Goal: Information Seeking & Learning: Learn about a topic

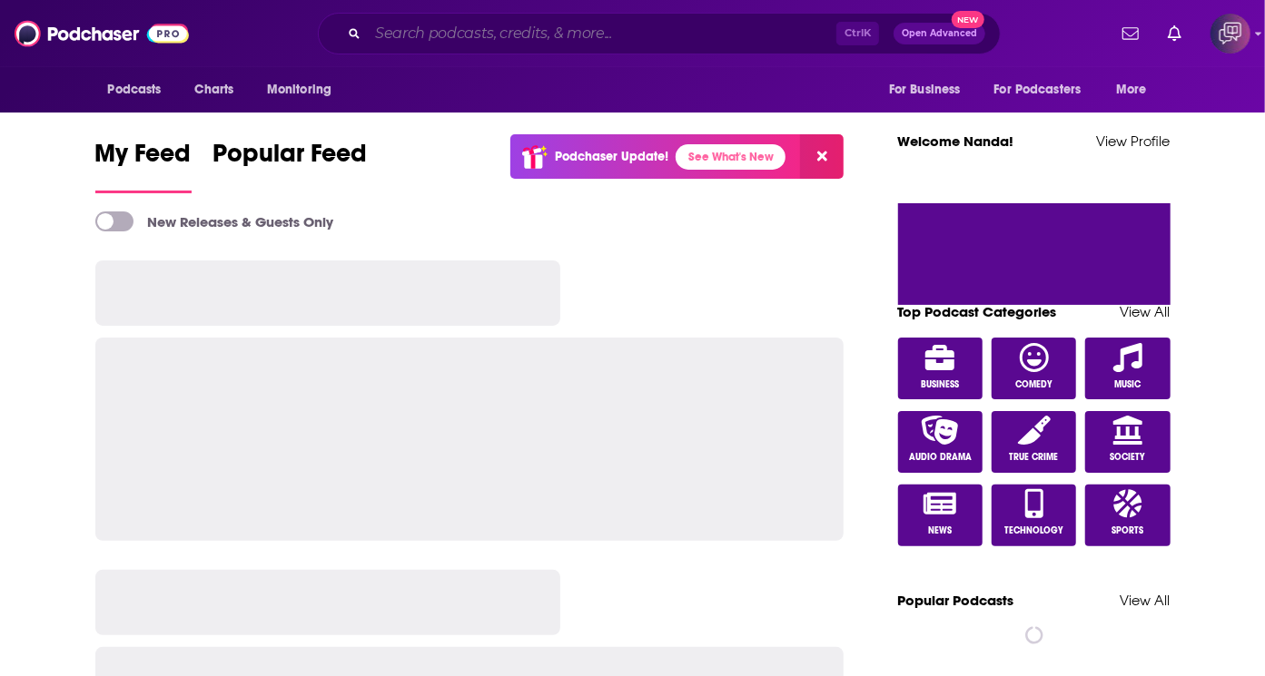
click at [554, 34] on input "Search podcasts, credits, & more..." at bounding box center [602, 33] width 469 height 29
paste input "No Shrinking Violets Podcast for Women"
type input "No Shrinking Violets Podcast for Women"
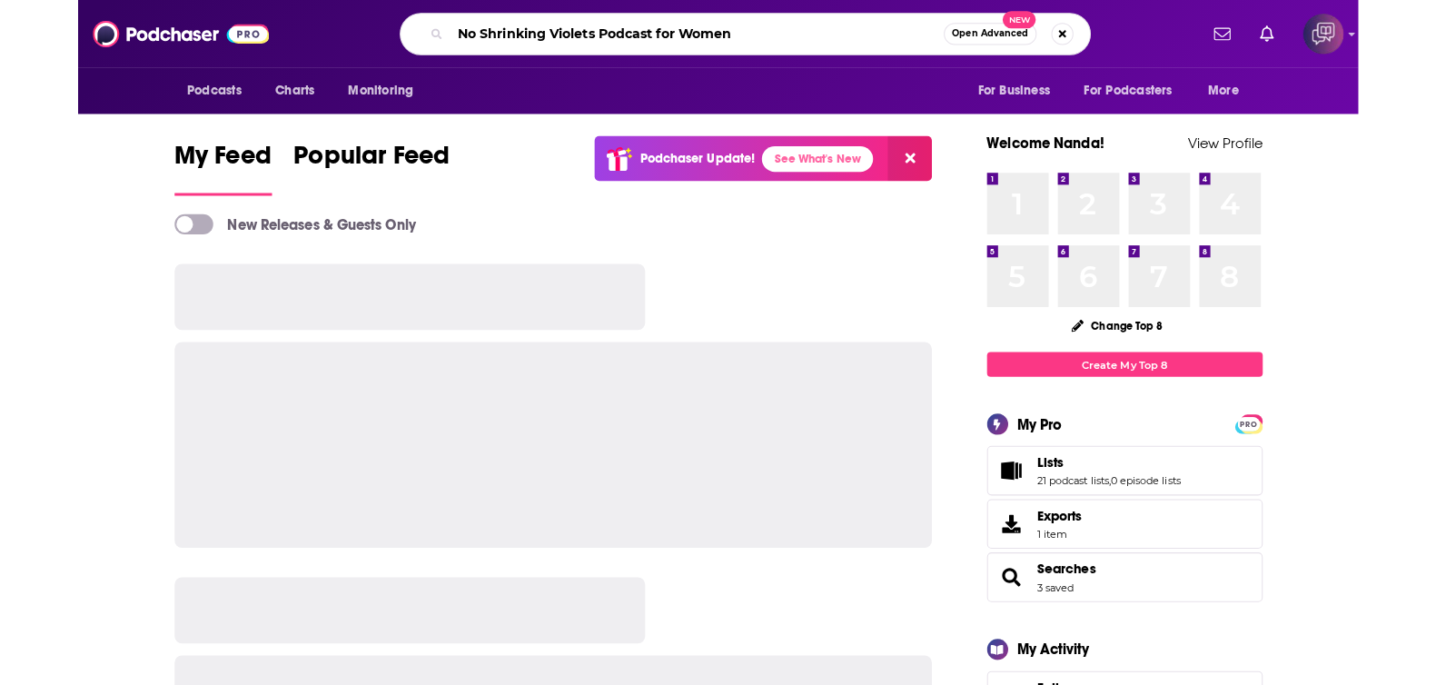
scroll to position [0, 185]
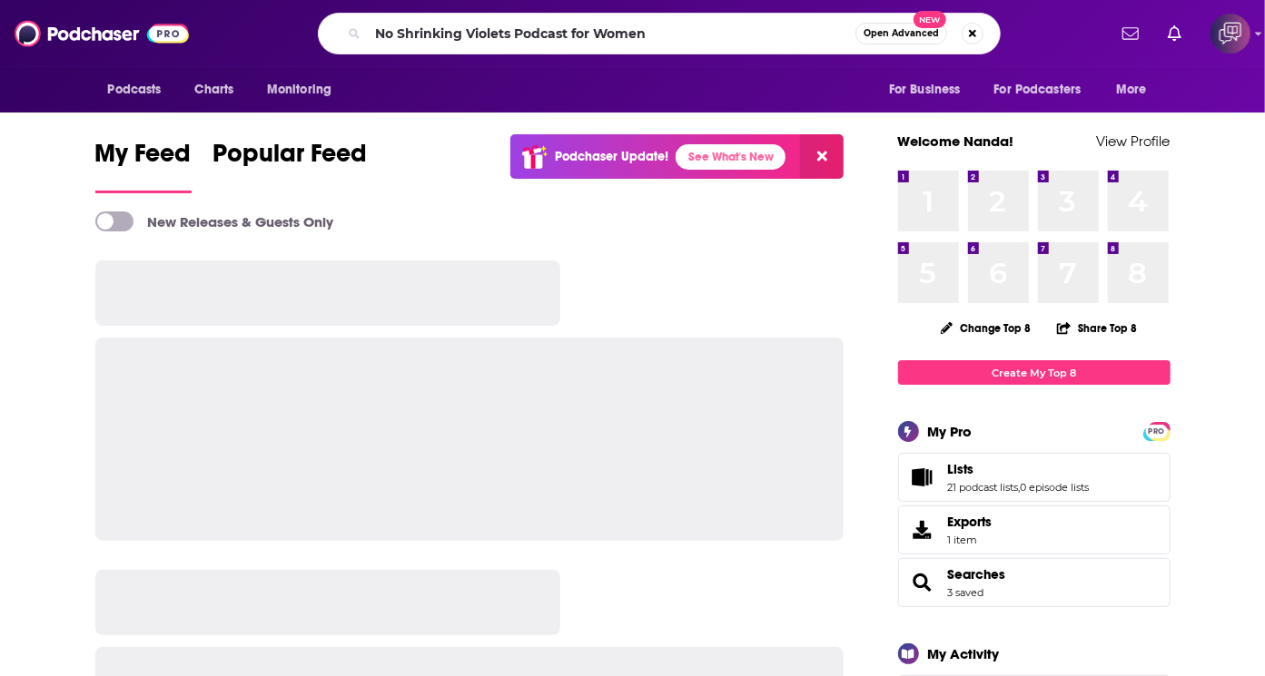
click at [864, 34] on span "Open Advanced" at bounding box center [901, 33] width 75 height 9
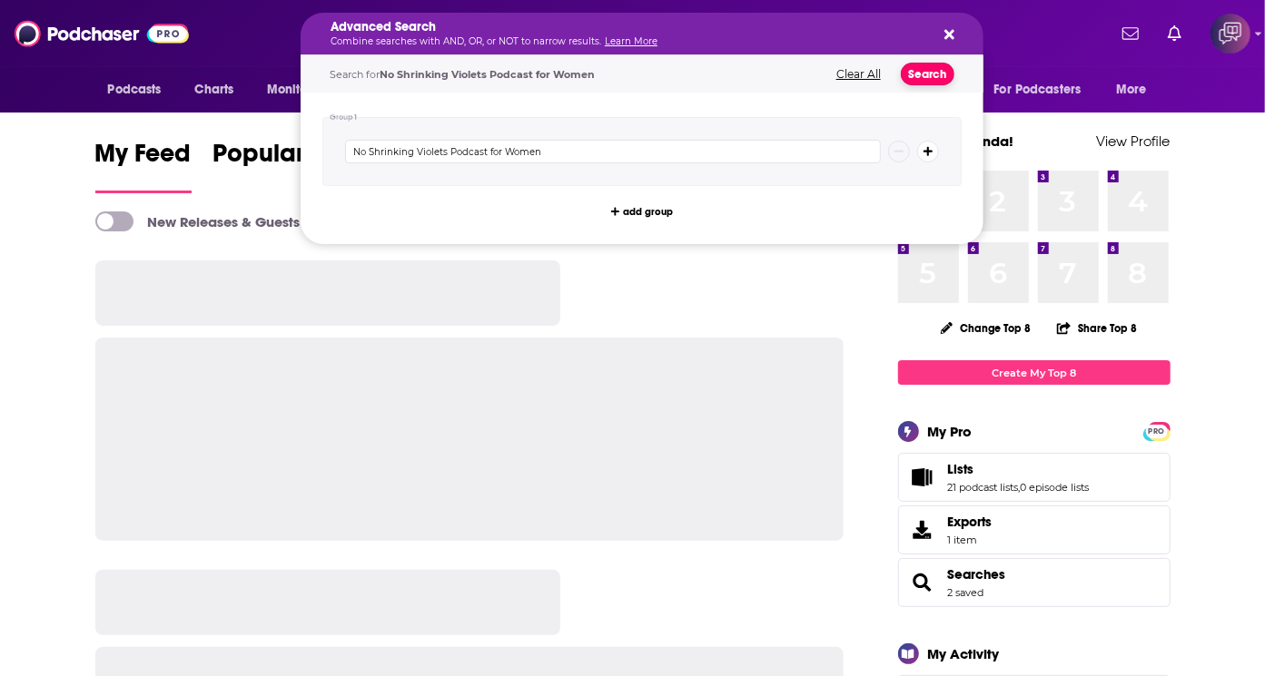
click at [901, 80] on button "Search" at bounding box center [928, 74] width 54 height 23
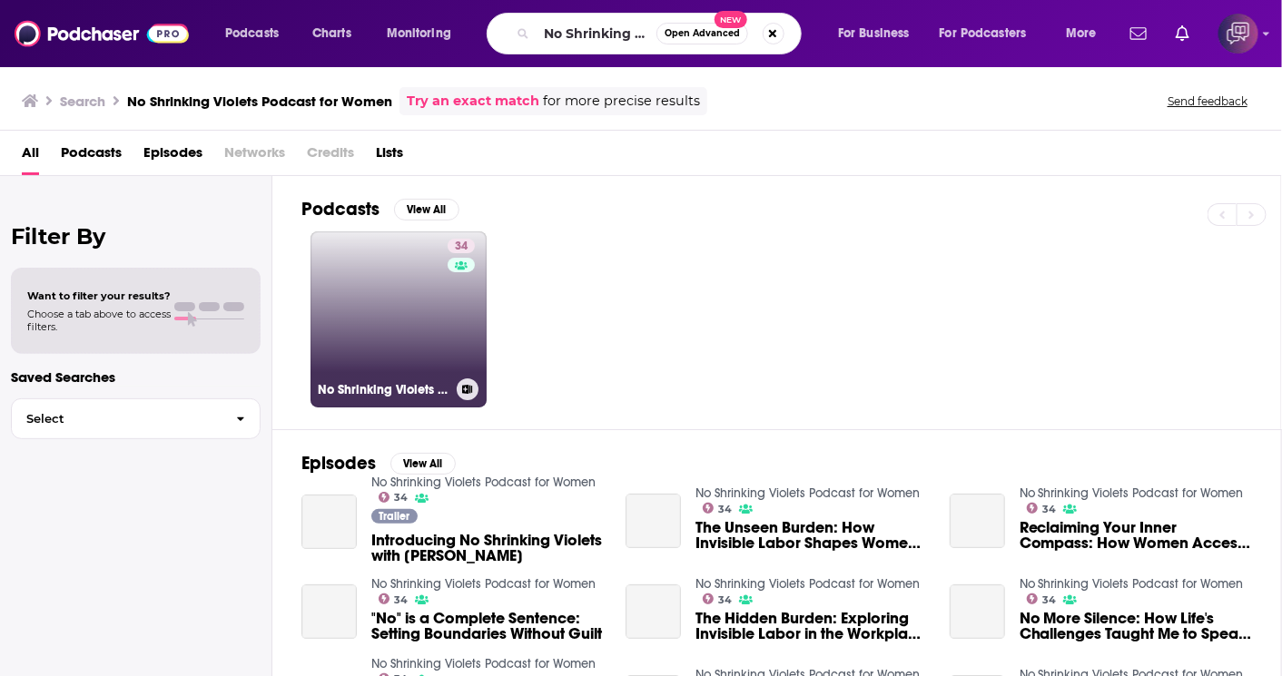
click at [370, 329] on link "34 No Shrinking Violets Podcast for Women" at bounding box center [399, 320] width 176 height 176
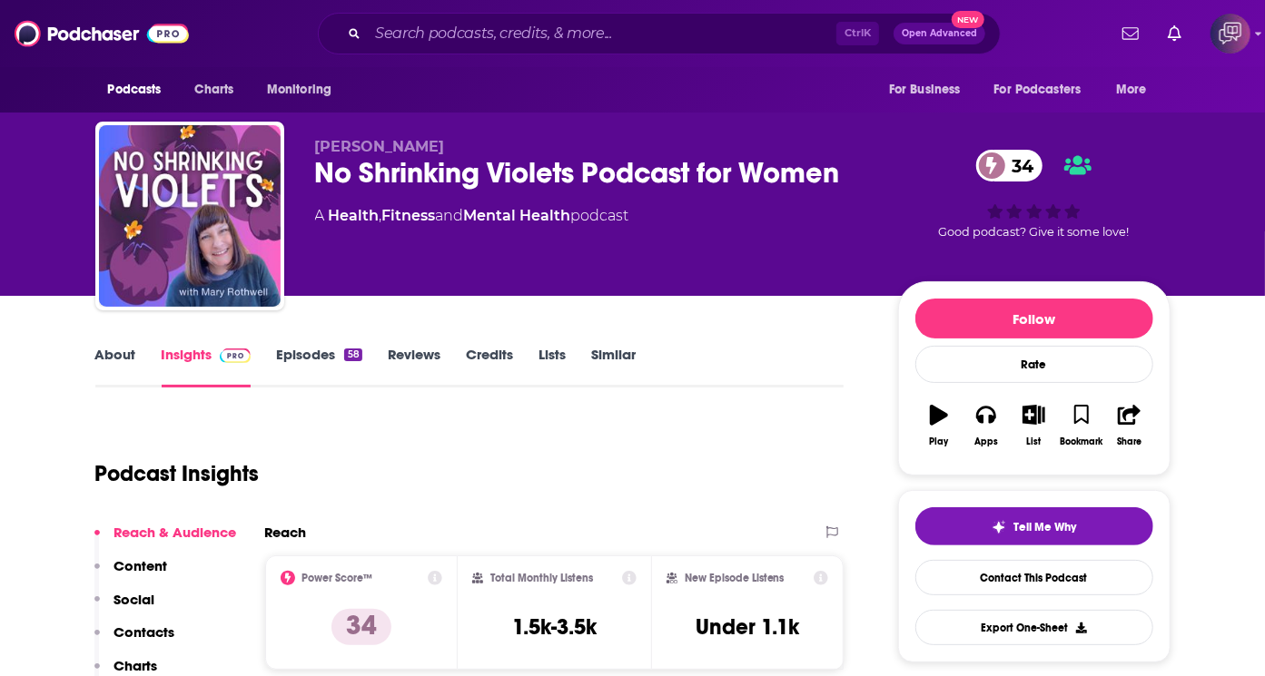
click at [123, 363] on link "About" at bounding box center [115, 367] width 41 height 42
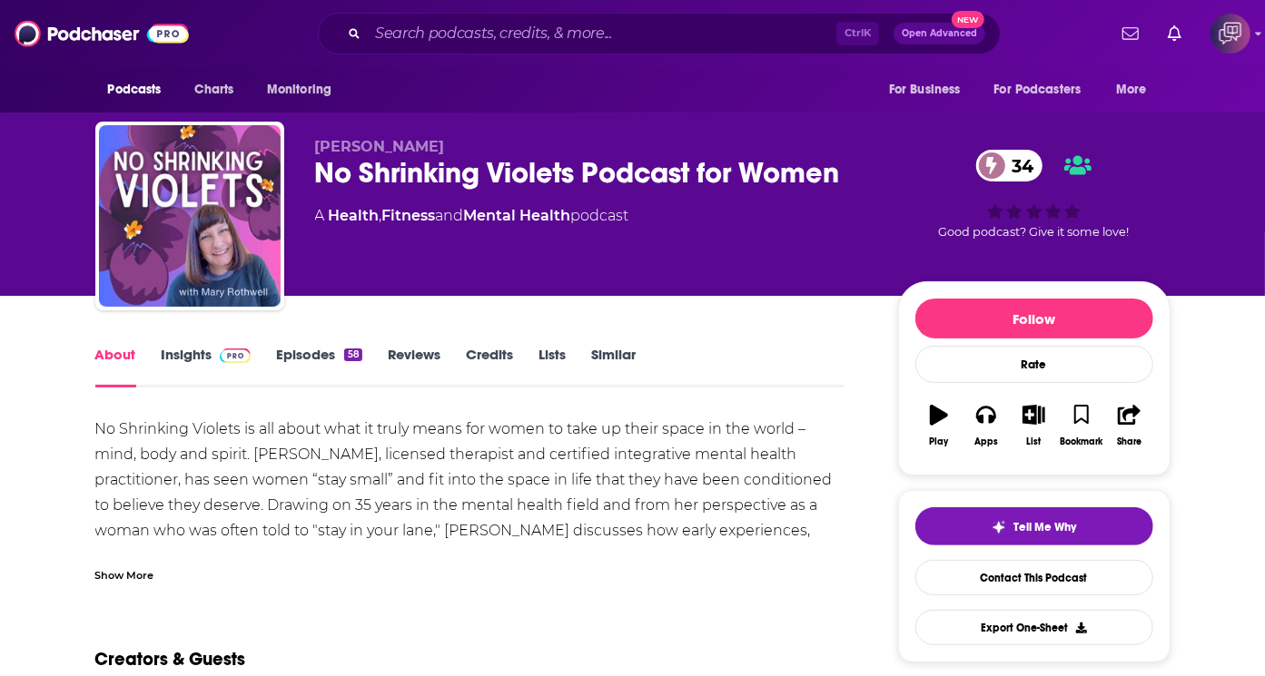
click at [149, 569] on div "Show More" at bounding box center [124, 574] width 59 height 17
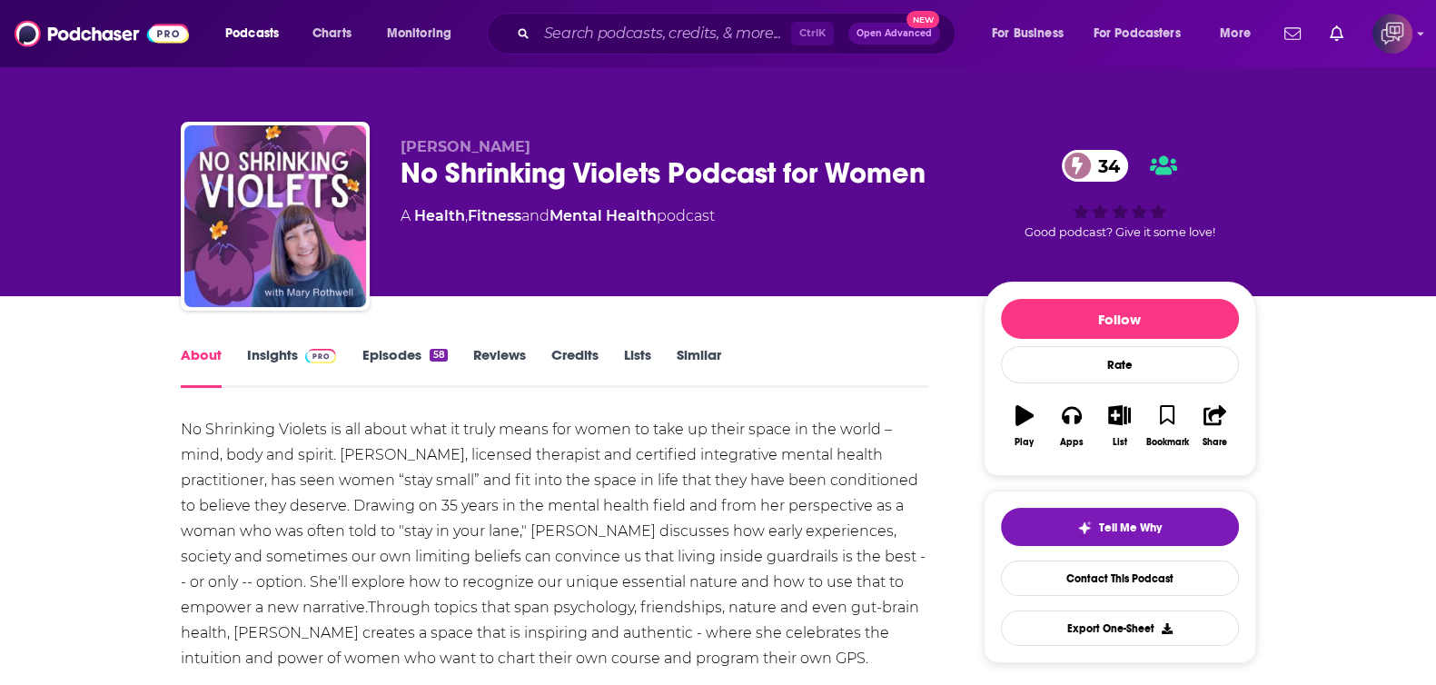
click at [258, 366] on link "Insights" at bounding box center [292, 367] width 90 height 42
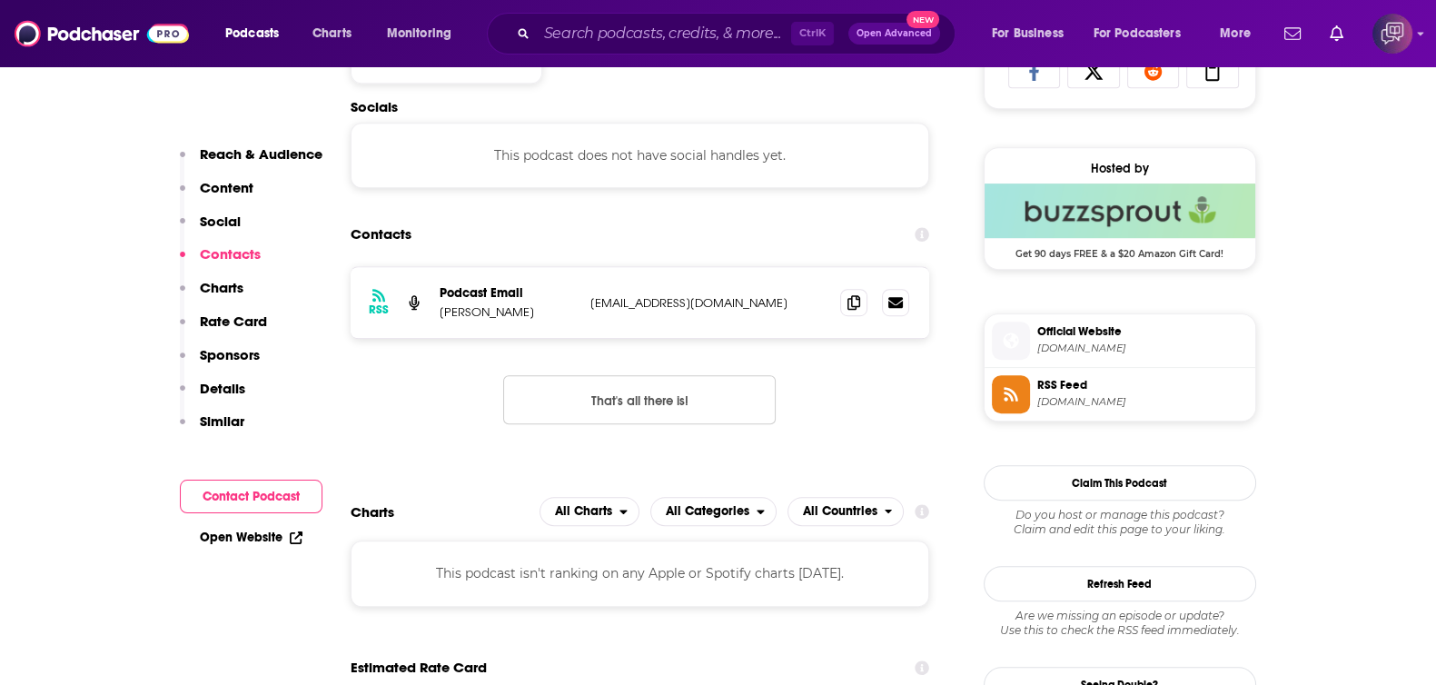
scroll to position [907, 0]
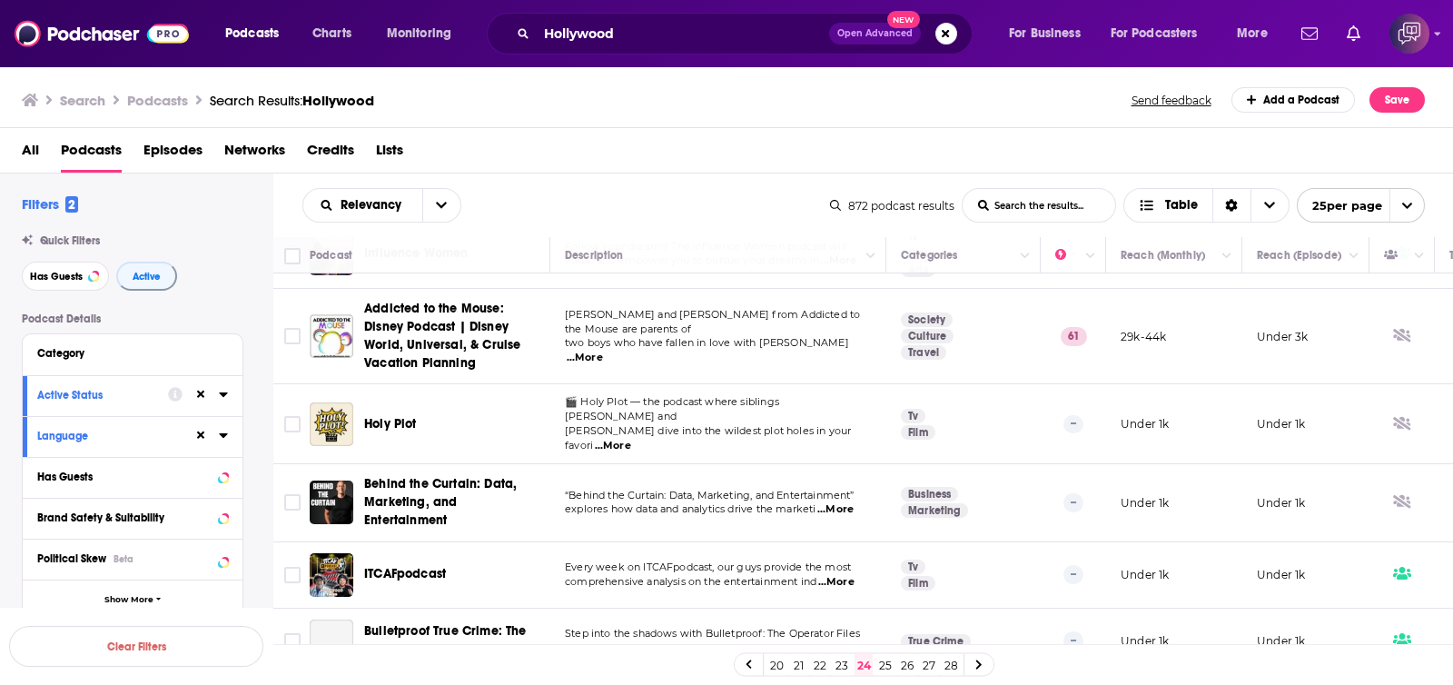
scroll to position [226, 0]
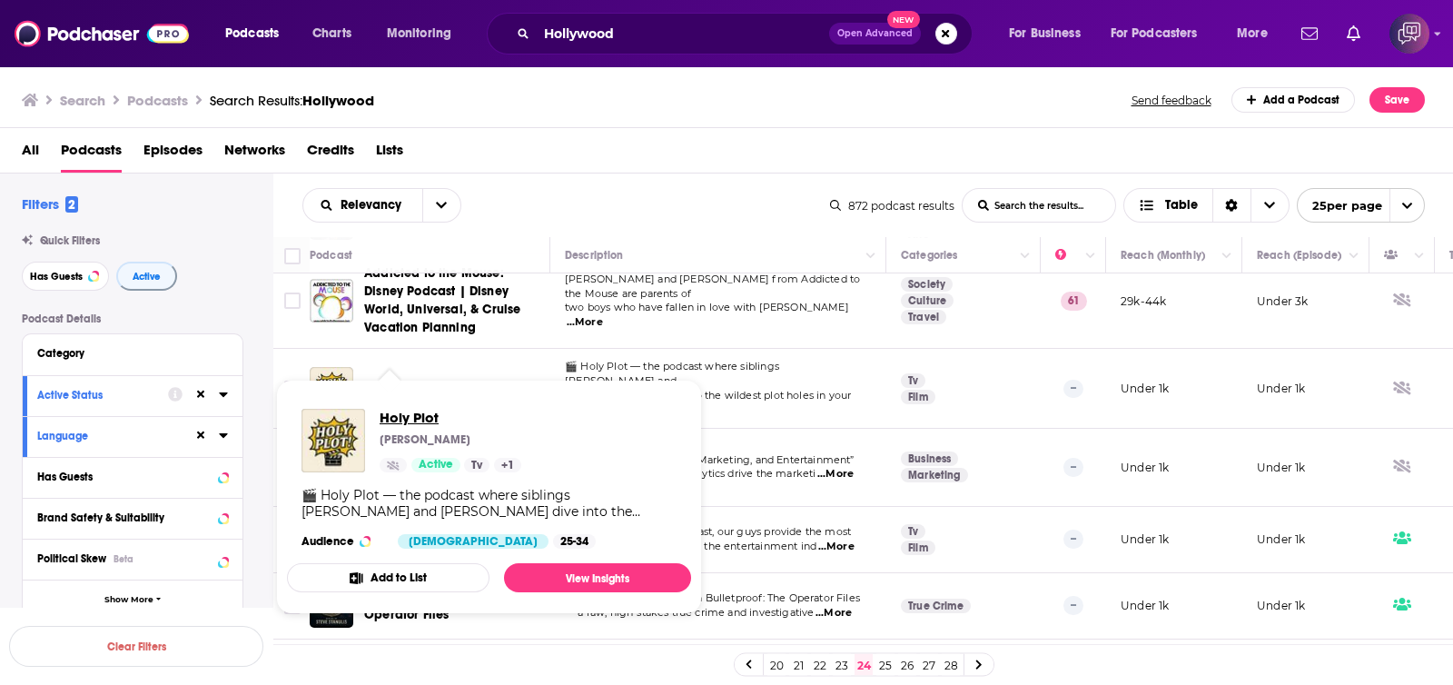
drag, startPoint x: 388, startPoint y: 379, endPoint x: 380, endPoint y: 415, distance: 37.0
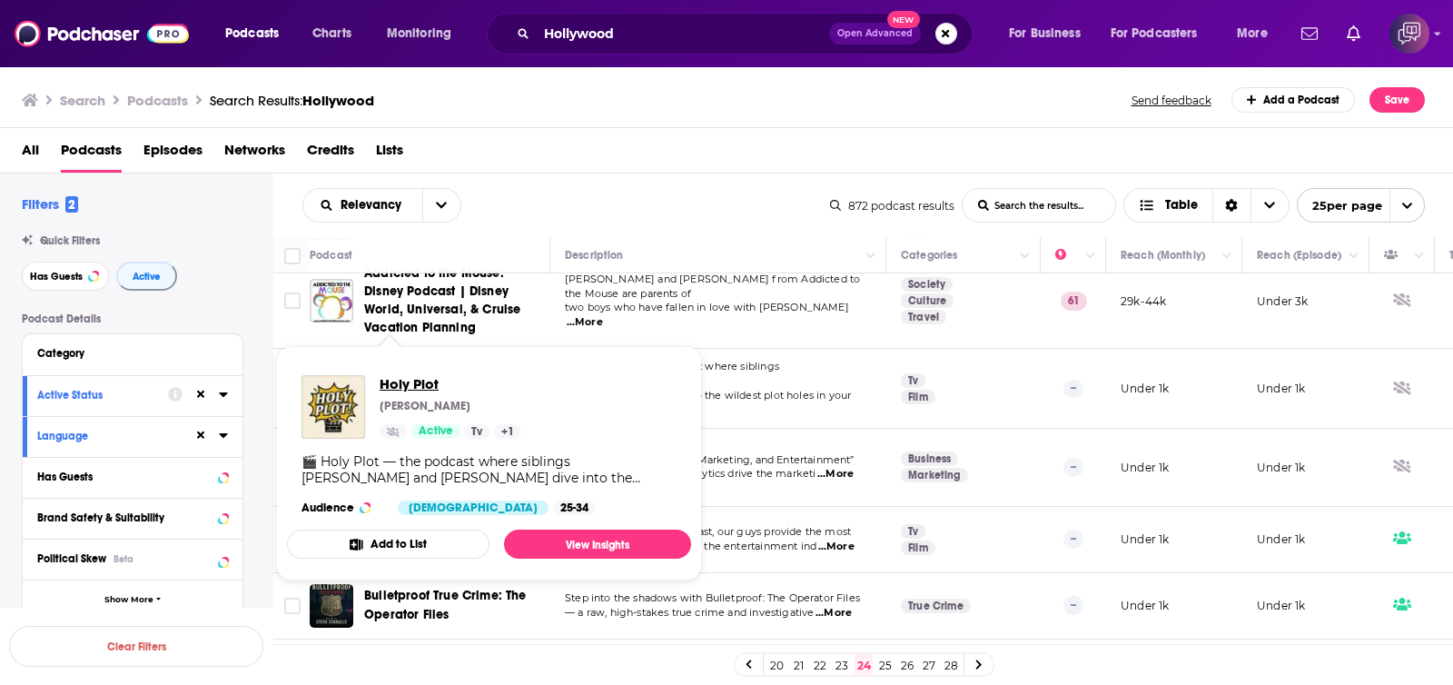
scroll to position [341, 0]
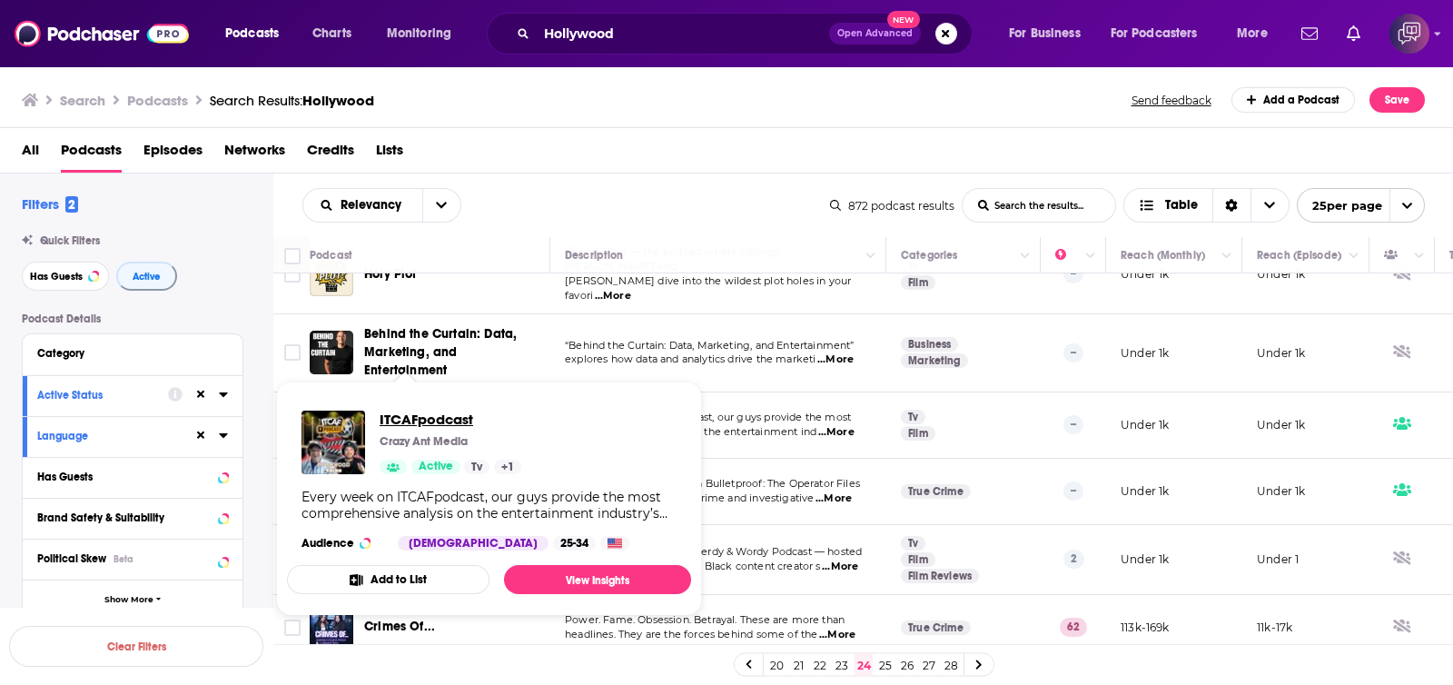
drag, startPoint x: 415, startPoint y: 399, endPoint x: 381, endPoint y: 415, distance: 37.4
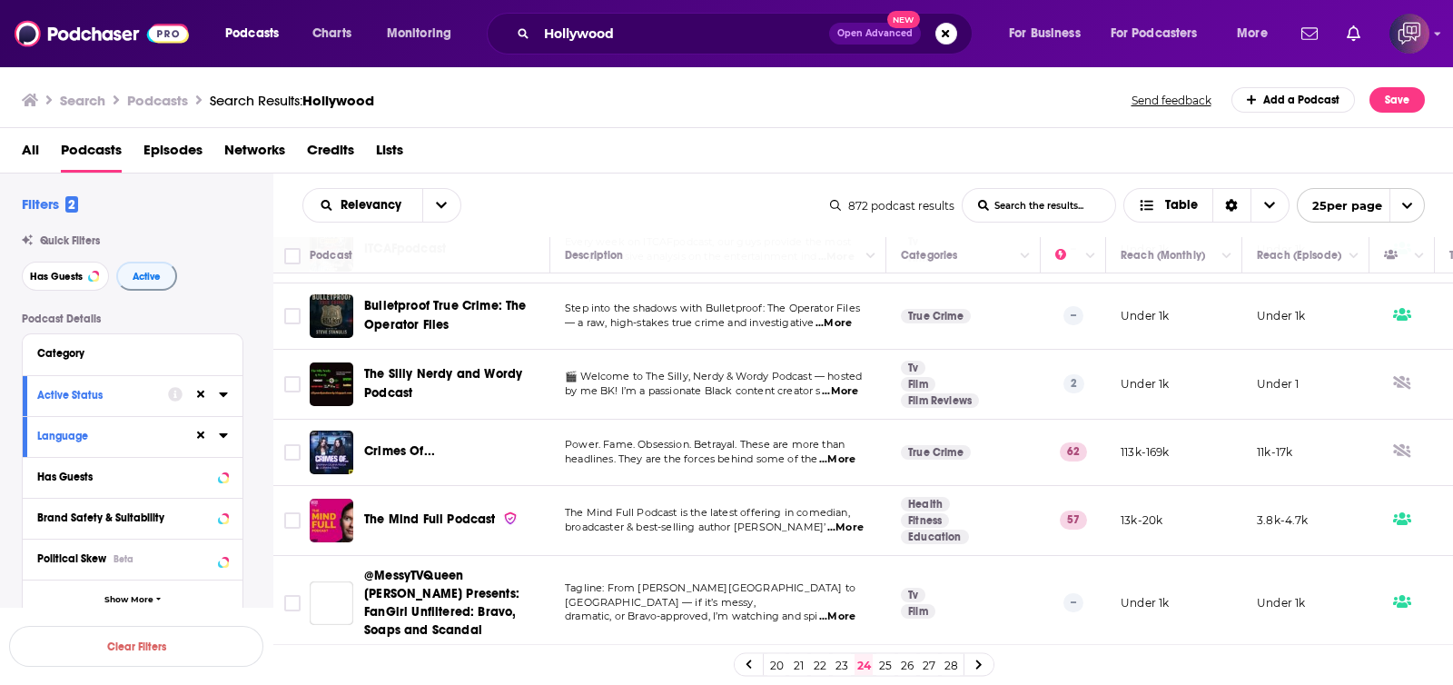
scroll to position [568, 0]
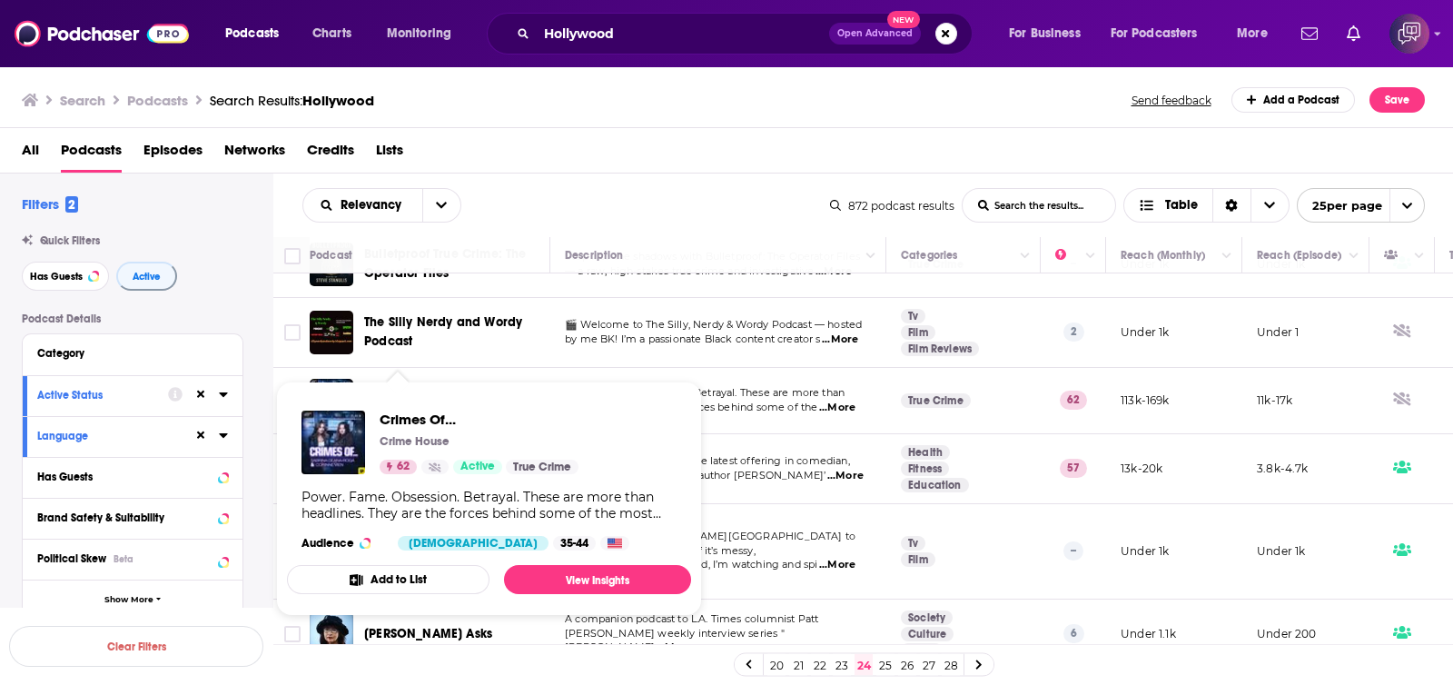
drag, startPoint x: 381, startPoint y: 372, endPoint x: 731, endPoint y: 106, distance: 439.3
click at [731, 106] on div "Search Podcasts Search Results: Hollywood Send feedback Add a Podcast Save" at bounding box center [723, 99] width 1403 height 25
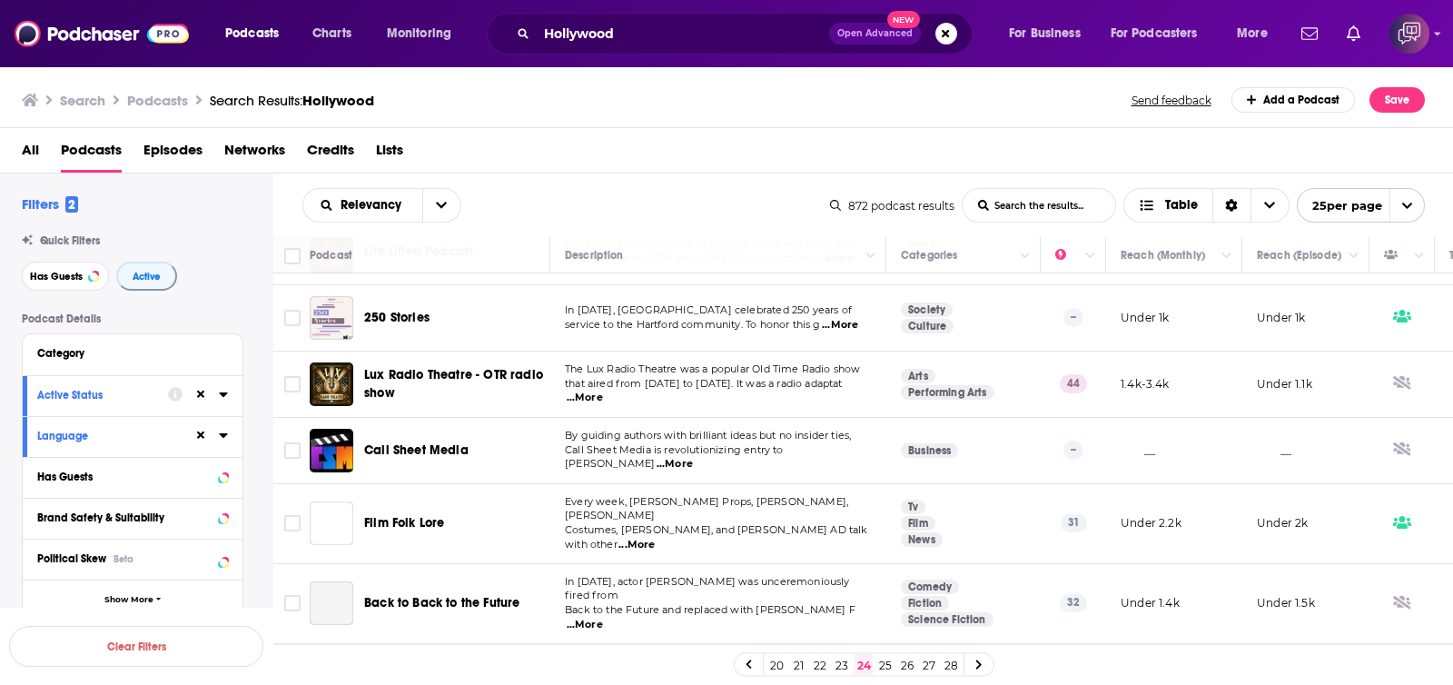
scroll to position [1022, 0]
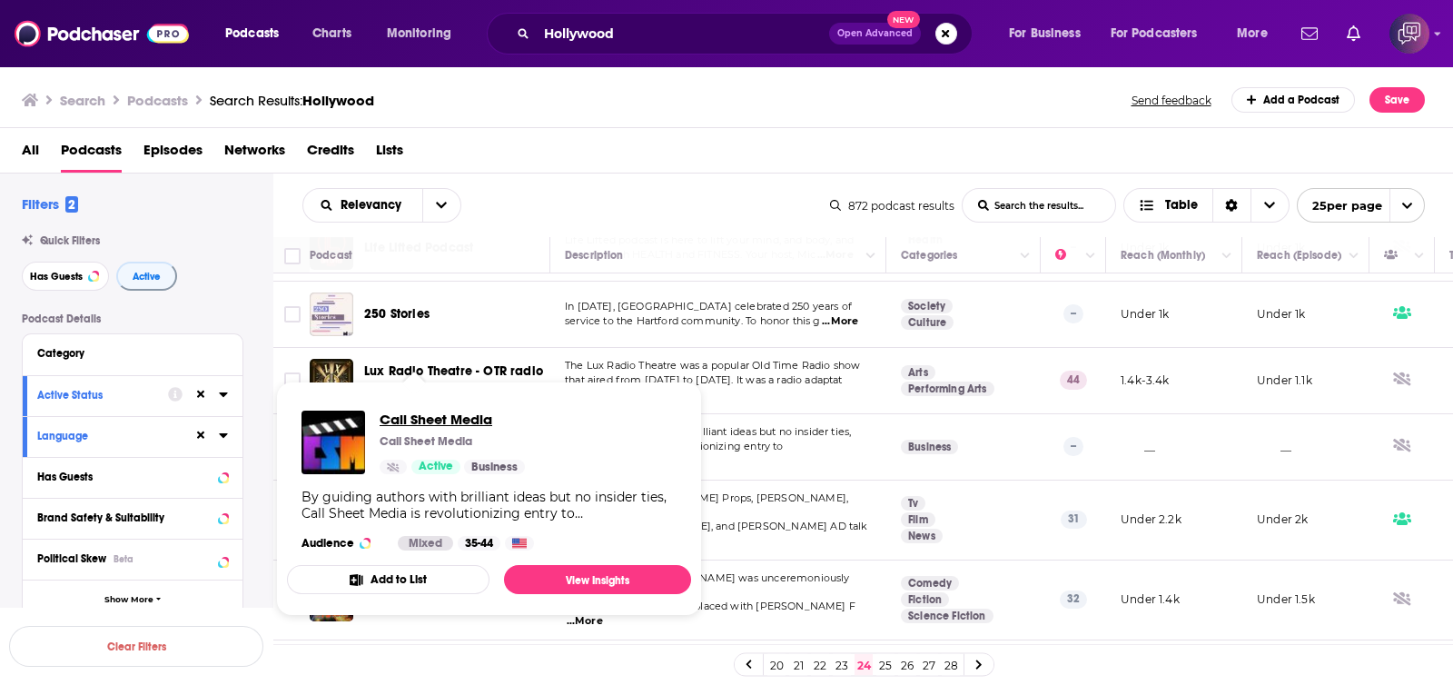
drag, startPoint x: 443, startPoint y: 396, endPoint x: 391, endPoint y: 416, distance: 55.5
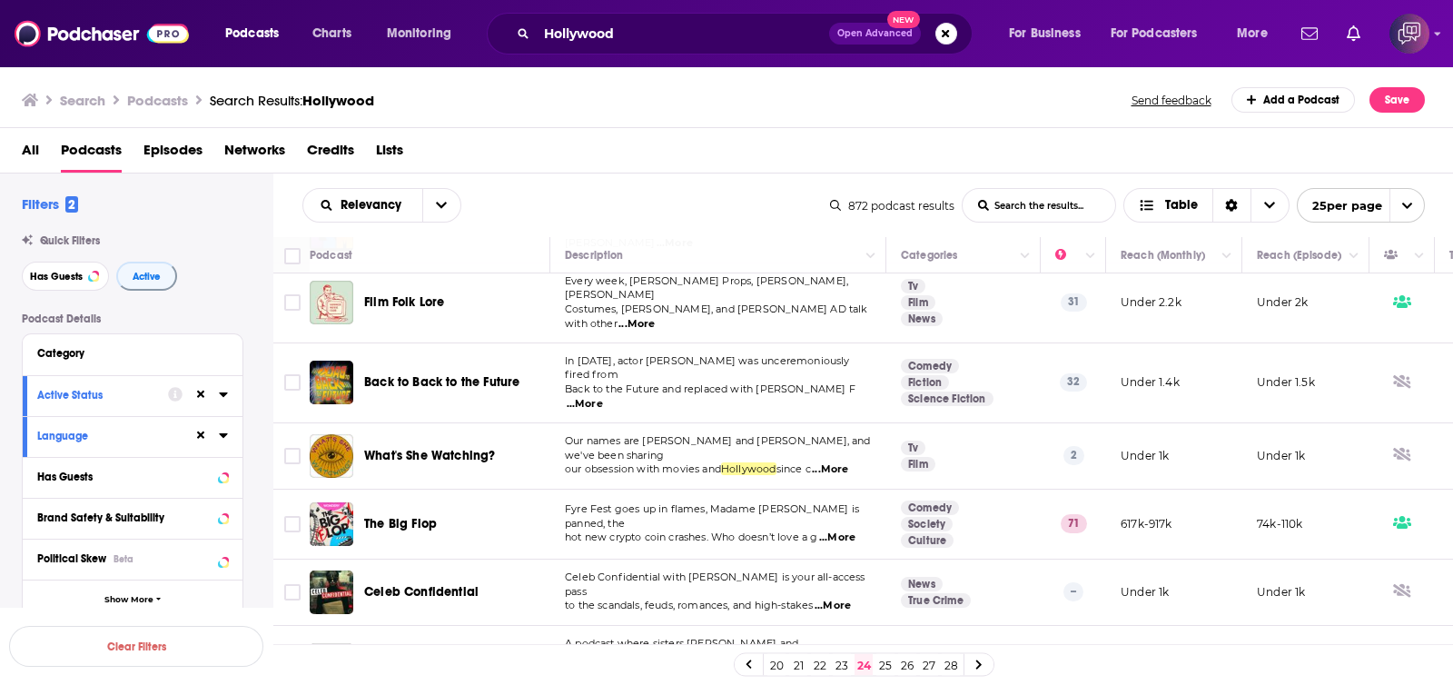
scroll to position [1249, 0]
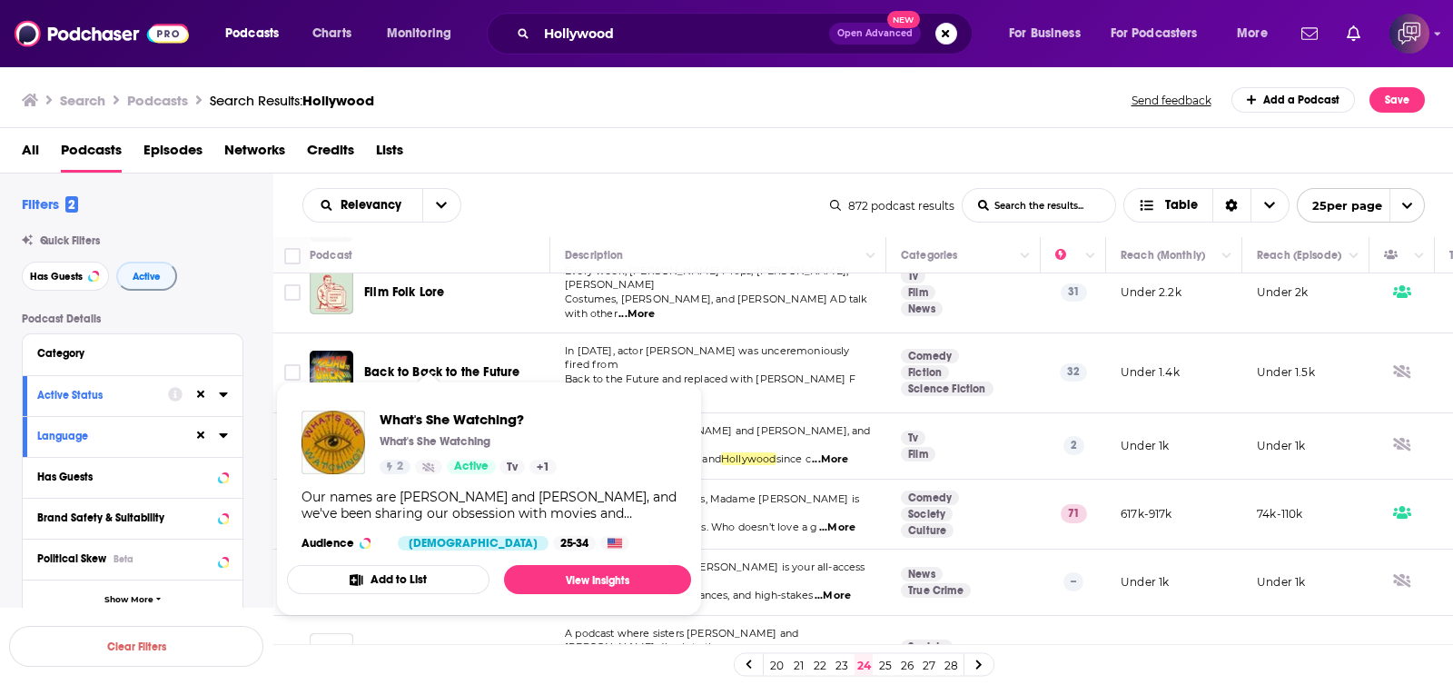
drag, startPoint x: 477, startPoint y: 377, endPoint x: 628, endPoint y: 136, distance: 284.4
click at [628, 136] on div "All Podcasts Episodes Networks Credits Lists" at bounding box center [730, 153] width 1417 height 37
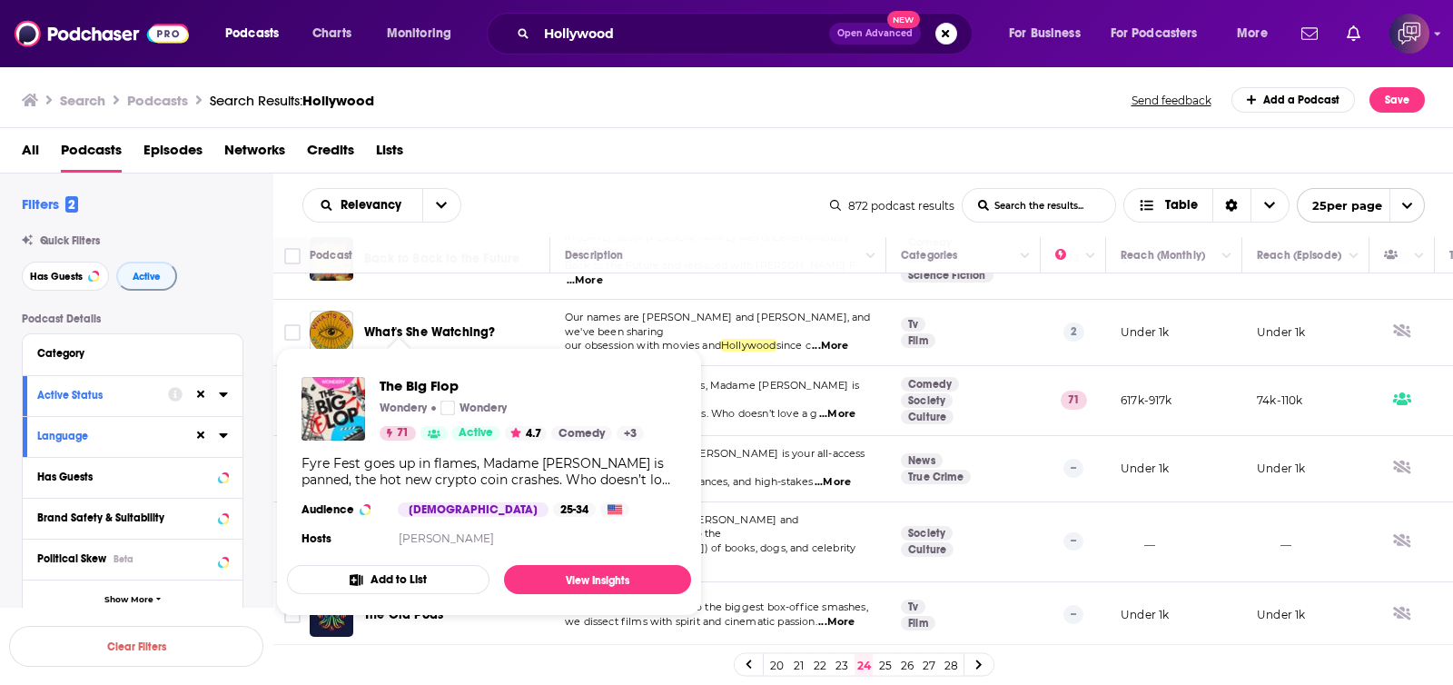
scroll to position [1367, 0]
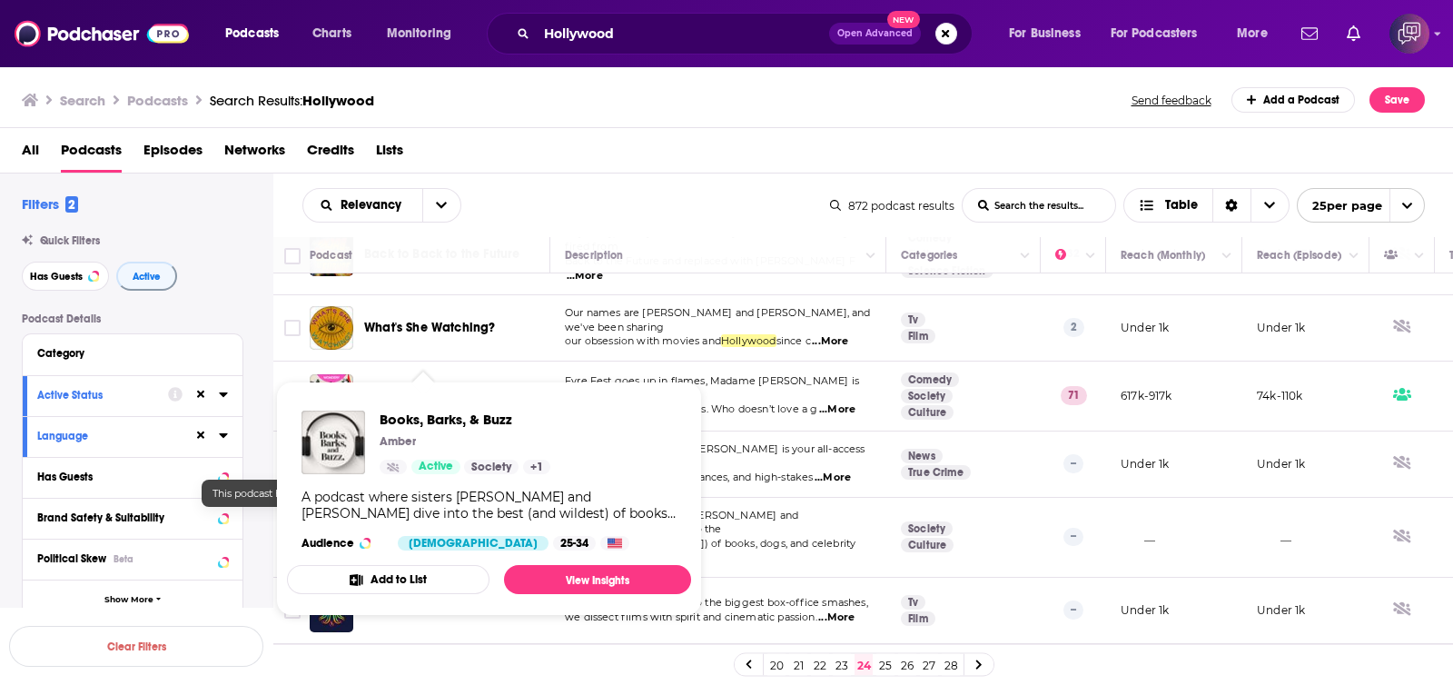
drag, startPoint x: 445, startPoint y: 463, endPoint x: 754, endPoint y: 147, distance: 441.8
click at [754, 147] on div "All Podcasts Episodes Networks Credits Lists" at bounding box center [730, 153] width 1417 height 37
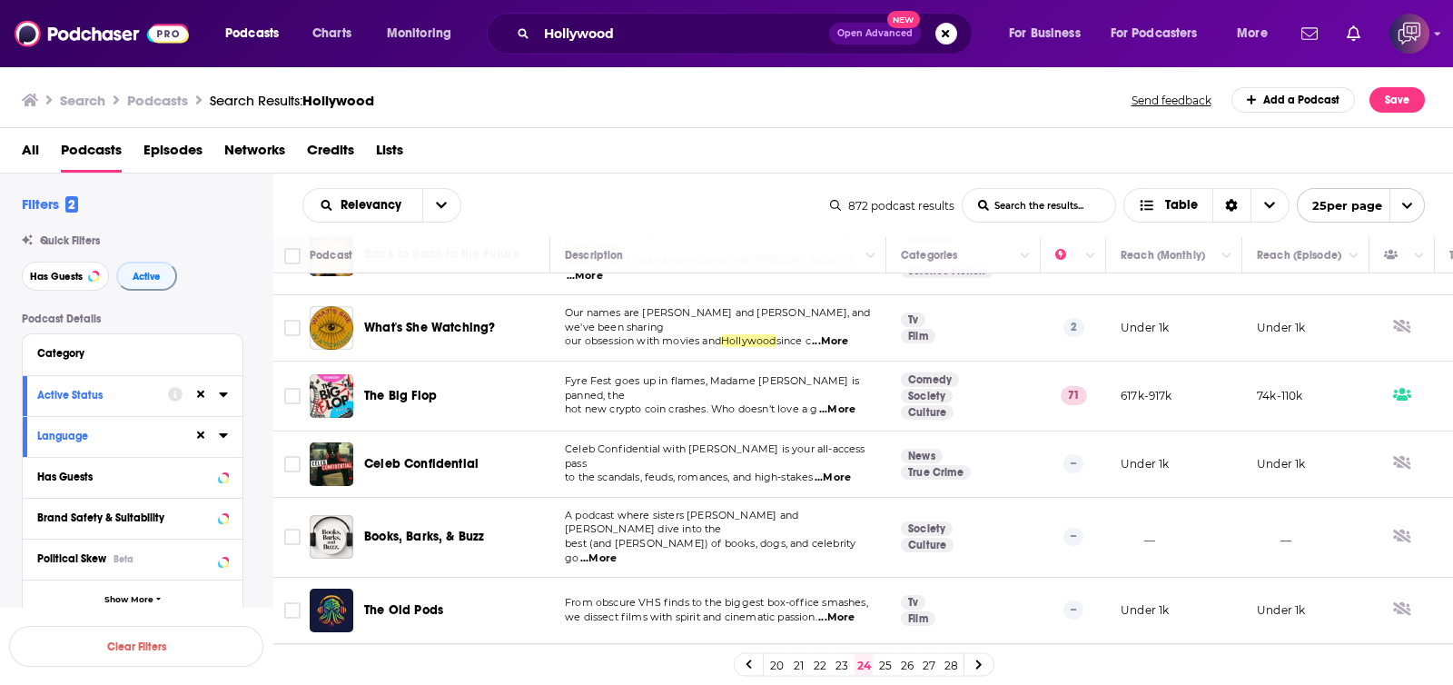
click at [888, 662] on link "25" at bounding box center [885, 665] width 18 height 22
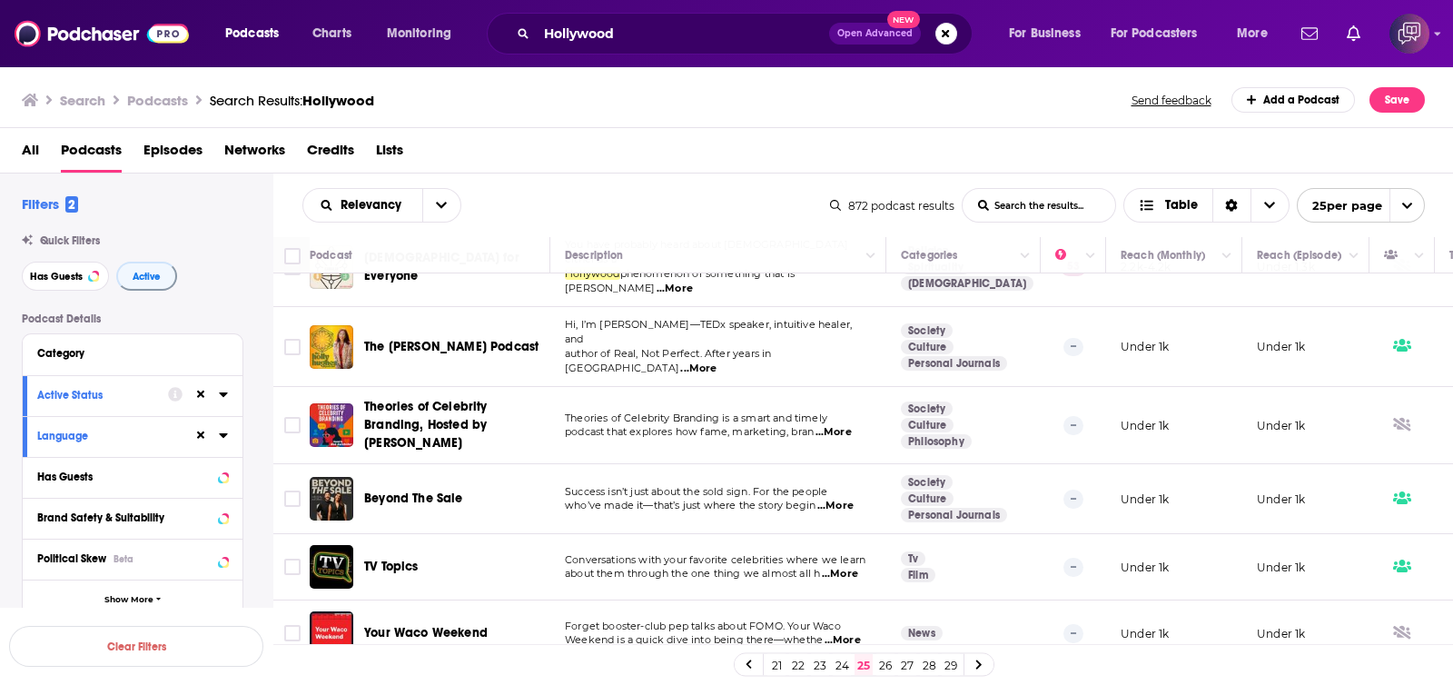
scroll to position [453, 0]
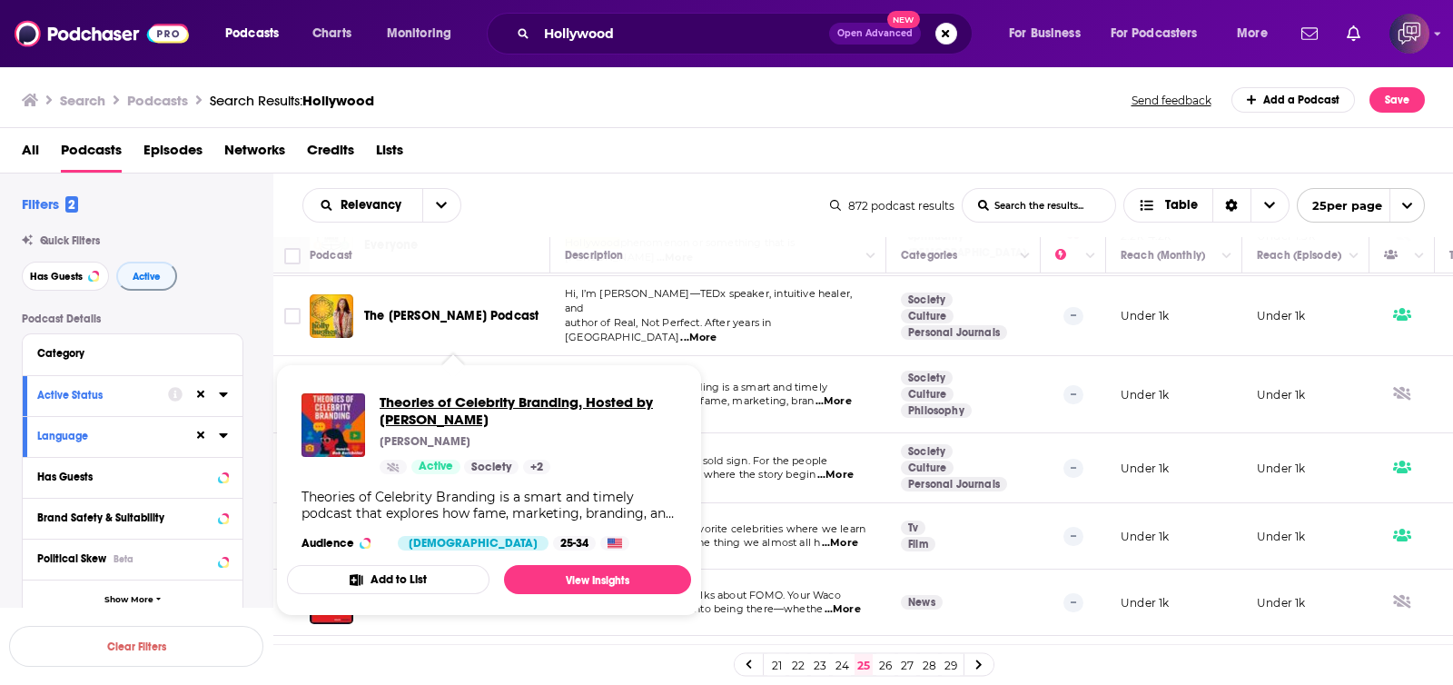
drag, startPoint x: 459, startPoint y: 358, endPoint x: 412, endPoint y: 399, distance: 61.8
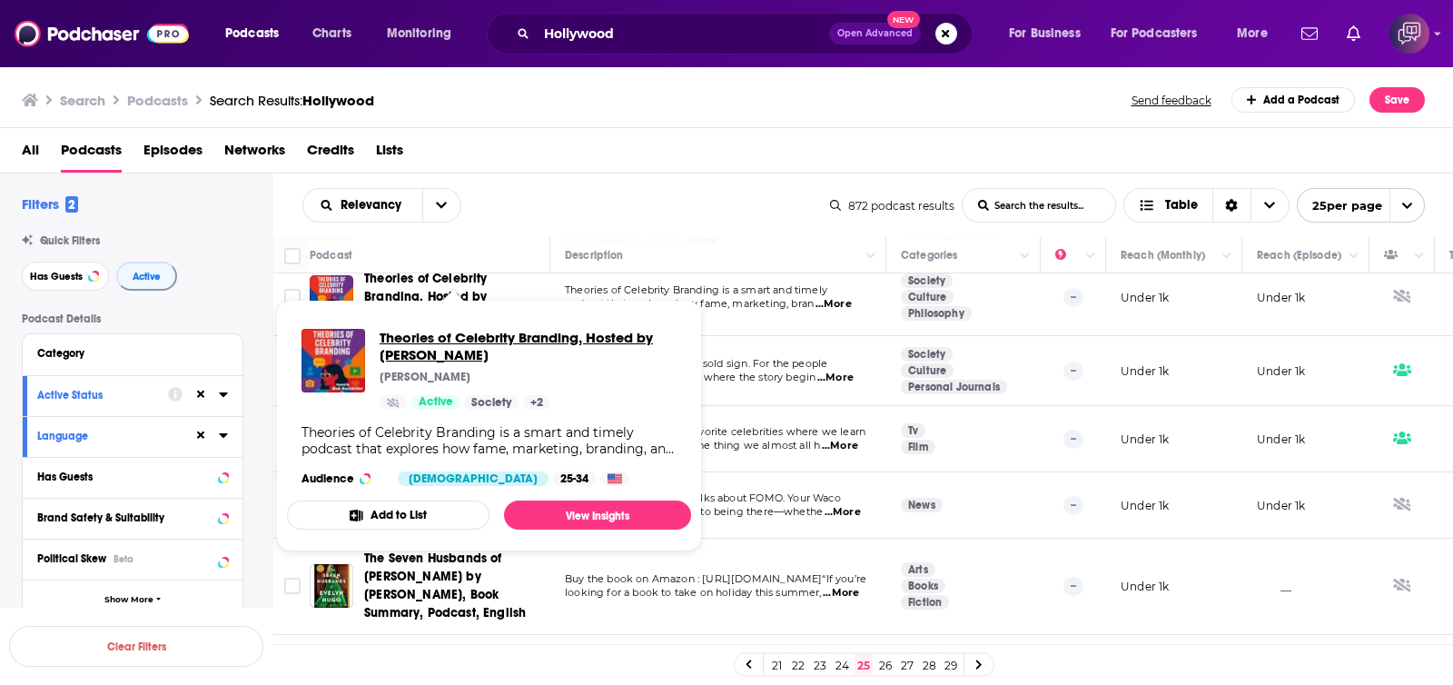
scroll to position [568, 0]
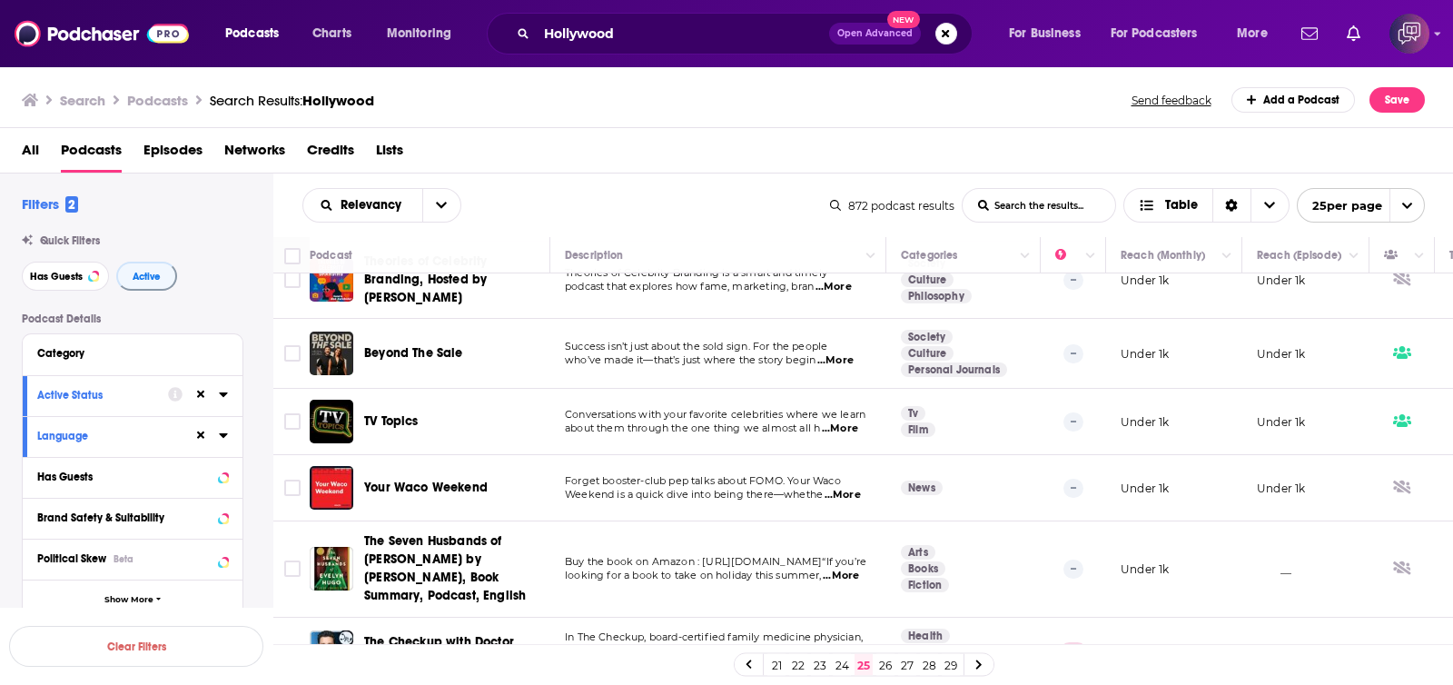
drag, startPoint x: 418, startPoint y: 299, endPoint x: 386, endPoint y: 311, distance: 34.2
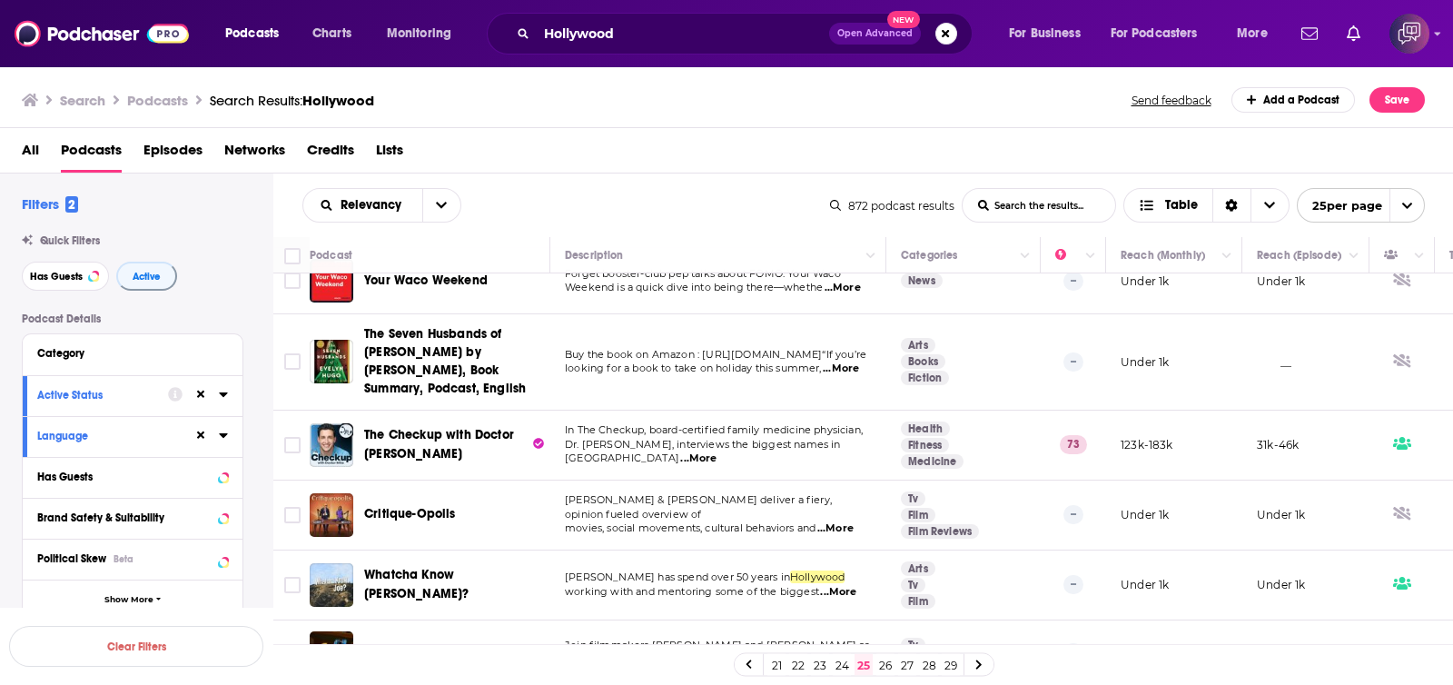
scroll to position [794, 0]
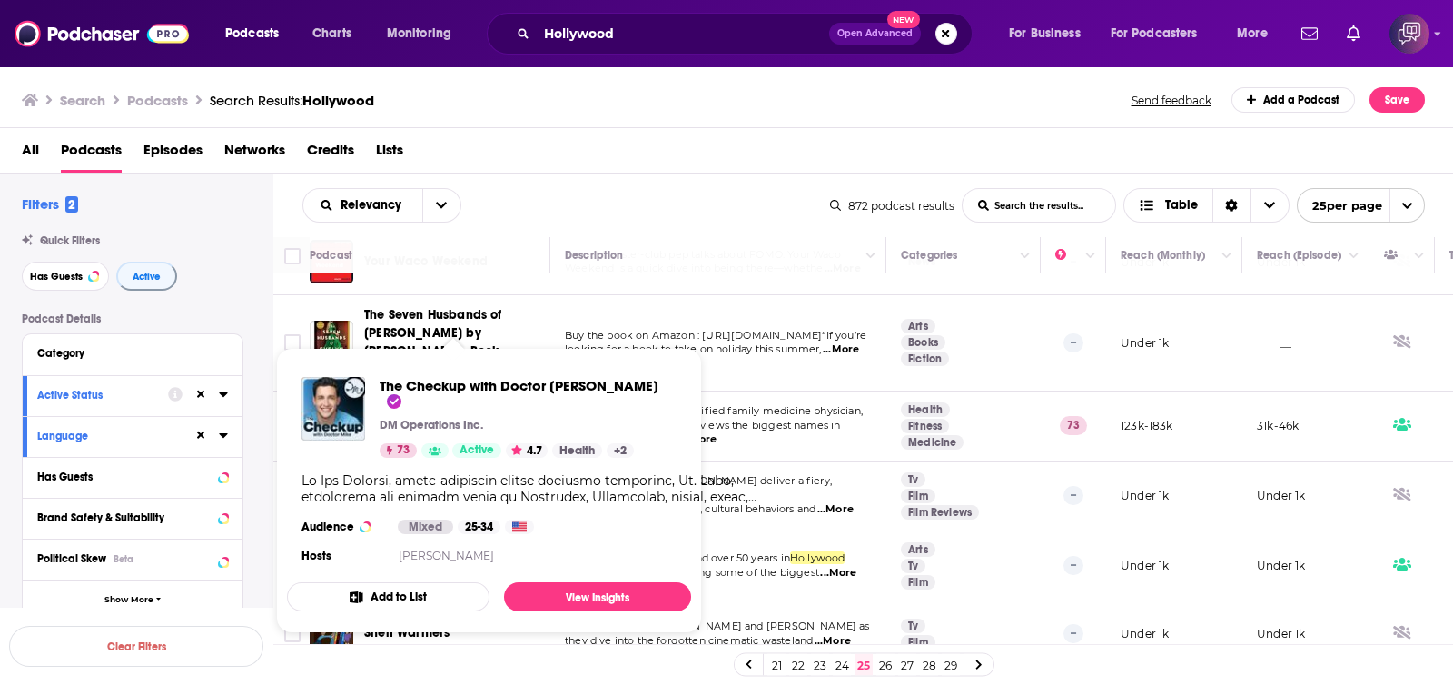
drag, startPoint x: 458, startPoint y: 368, endPoint x: 410, endPoint y: 377, distance: 48.1
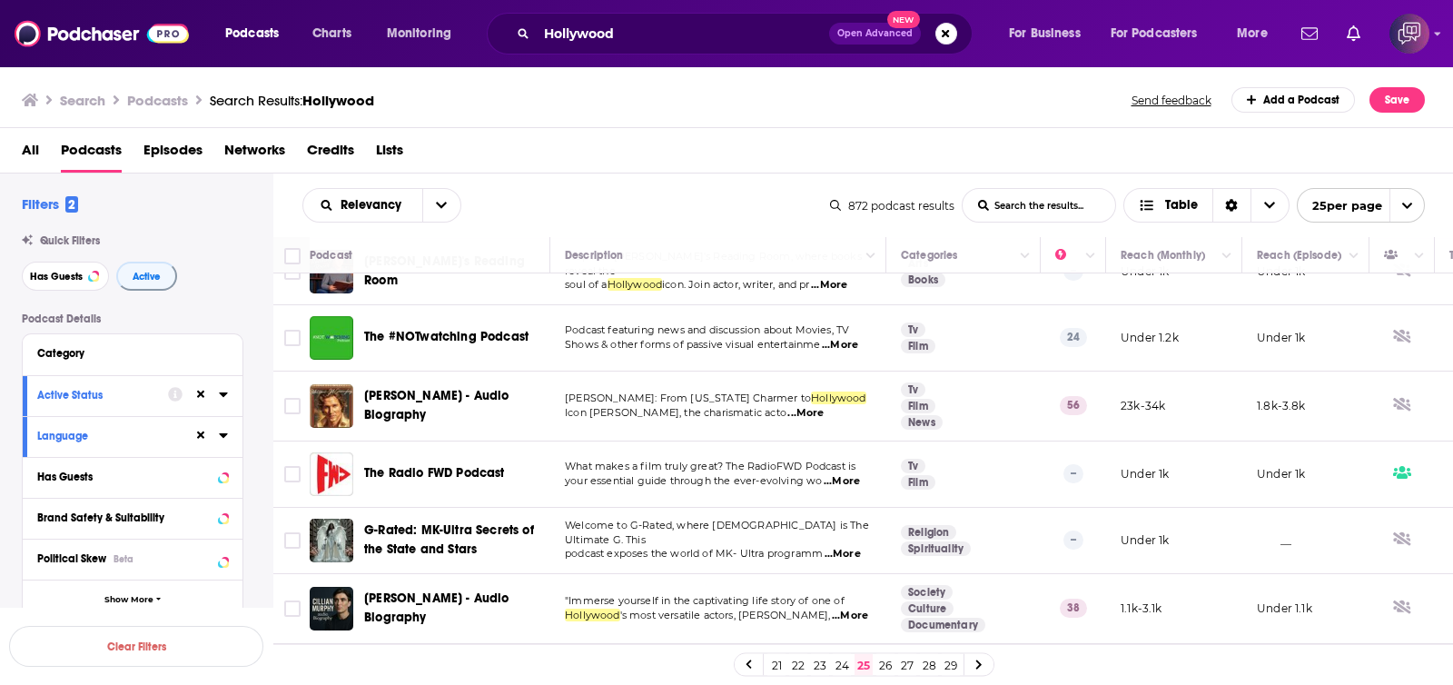
scroll to position [1400, 0]
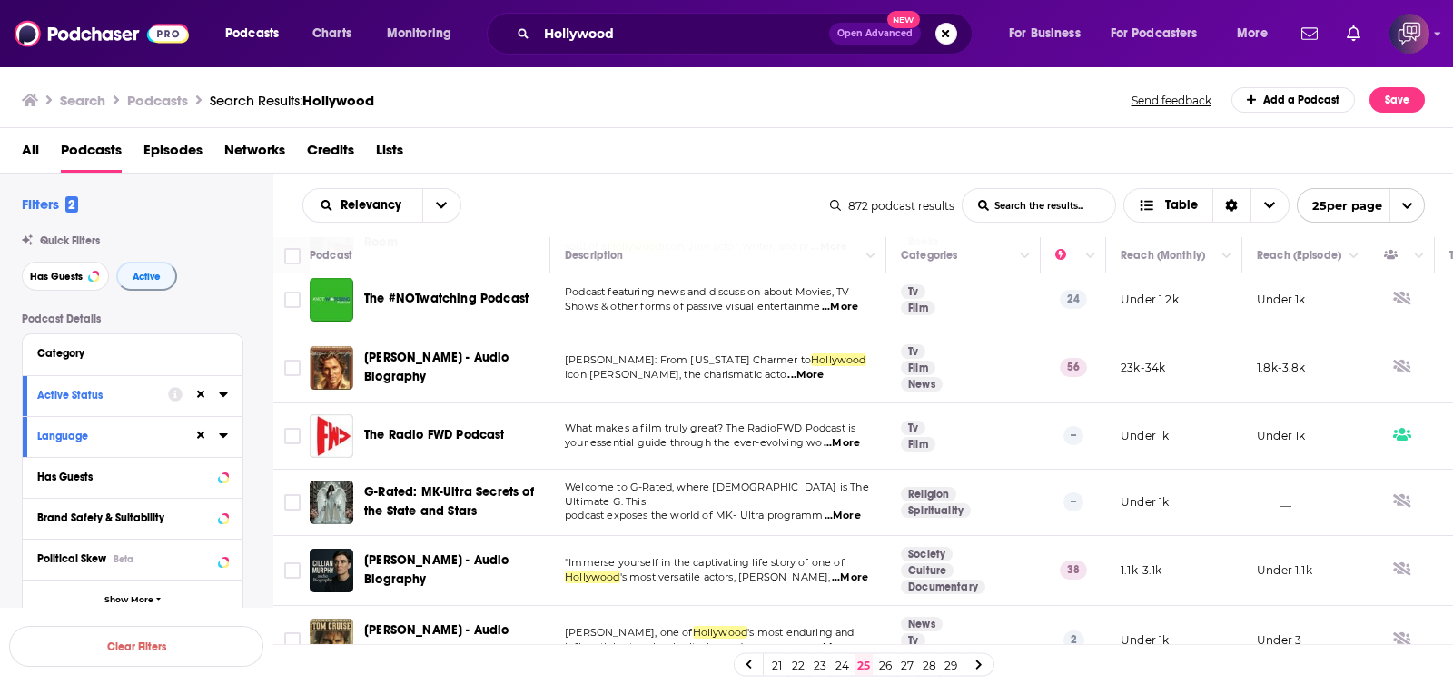
click at [881, 665] on link "26" at bounding box center [885, 665] width 18 height 22
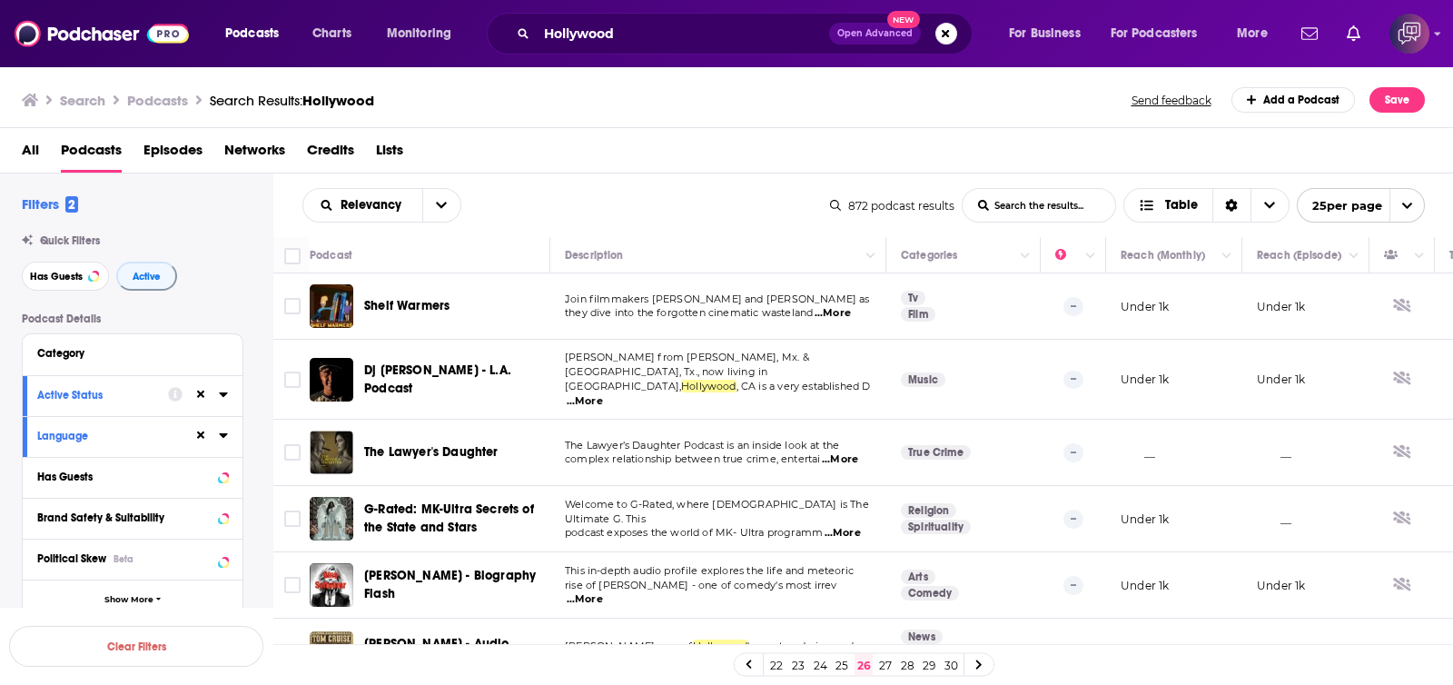
scroll to position [113, 0]
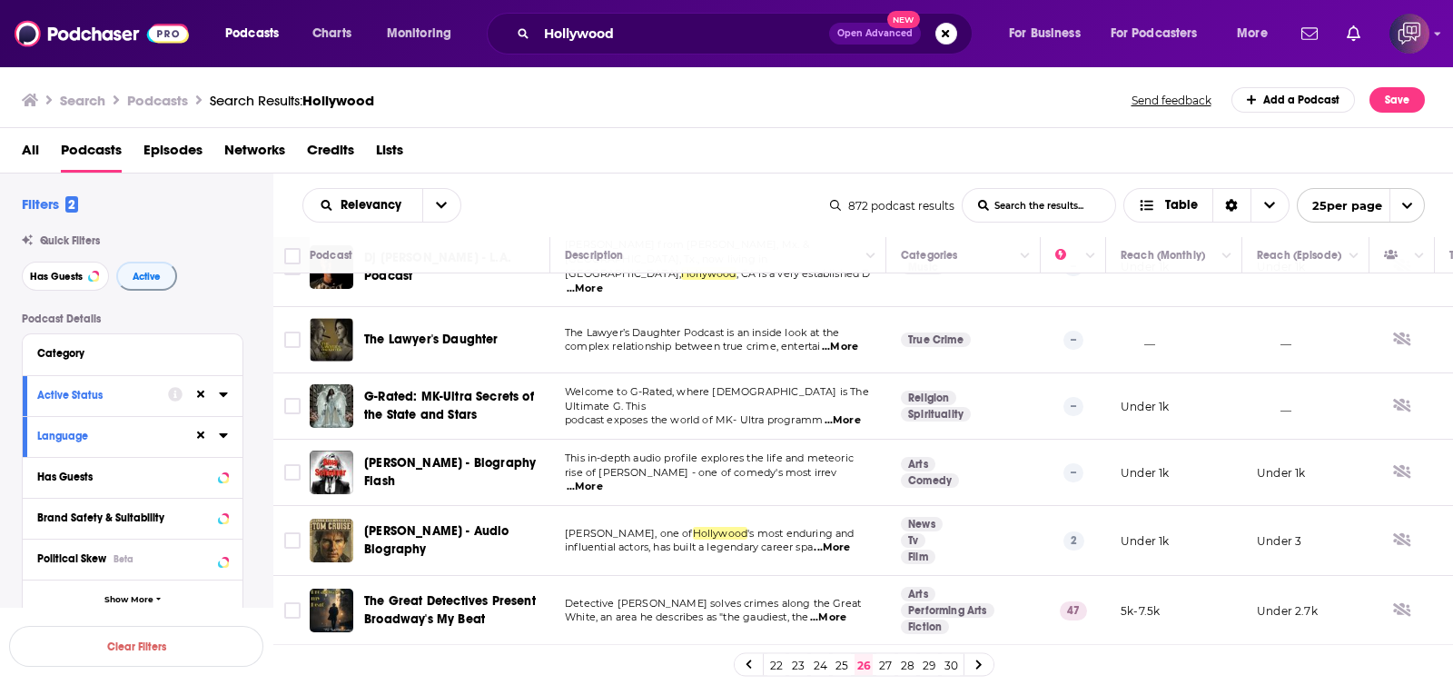
drag, startPoint x: 473, startPoint y: 314, endPoint x: 449, endPoint y: 328, distance: 27.3
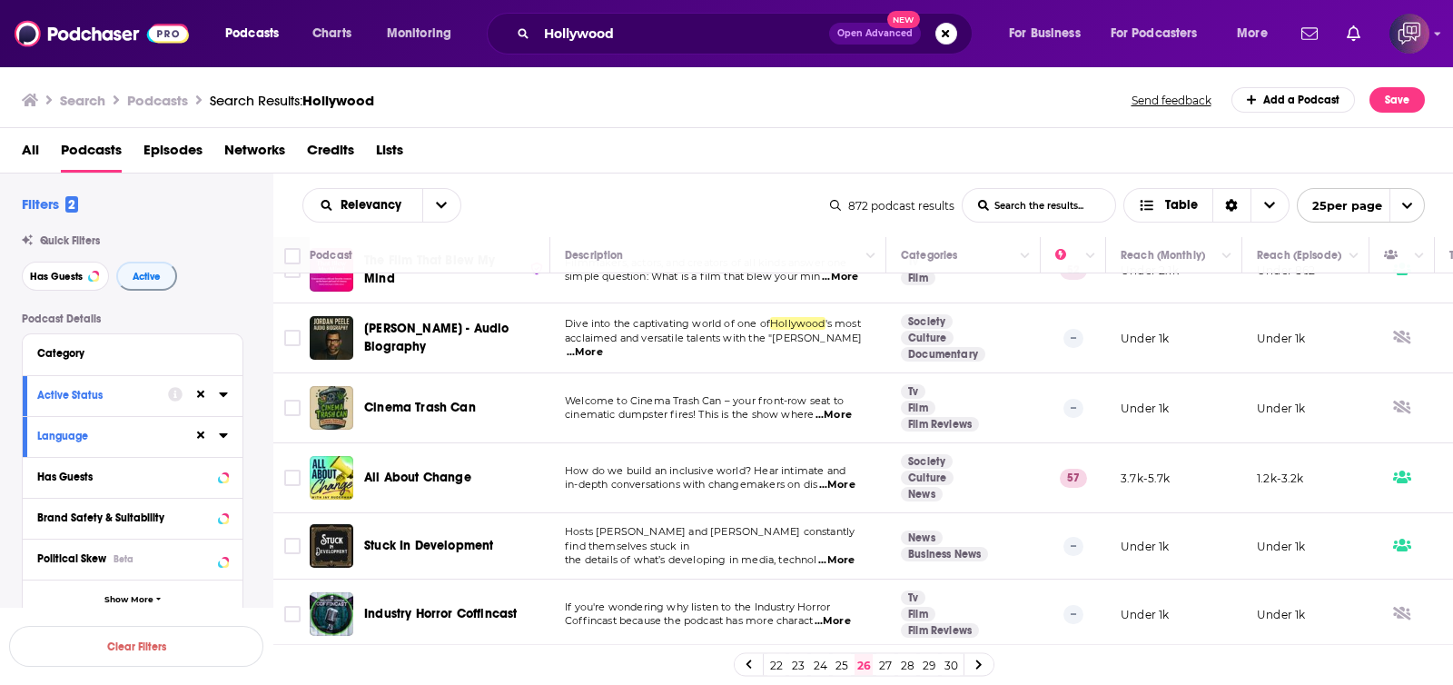
scroll to position [907, 0]
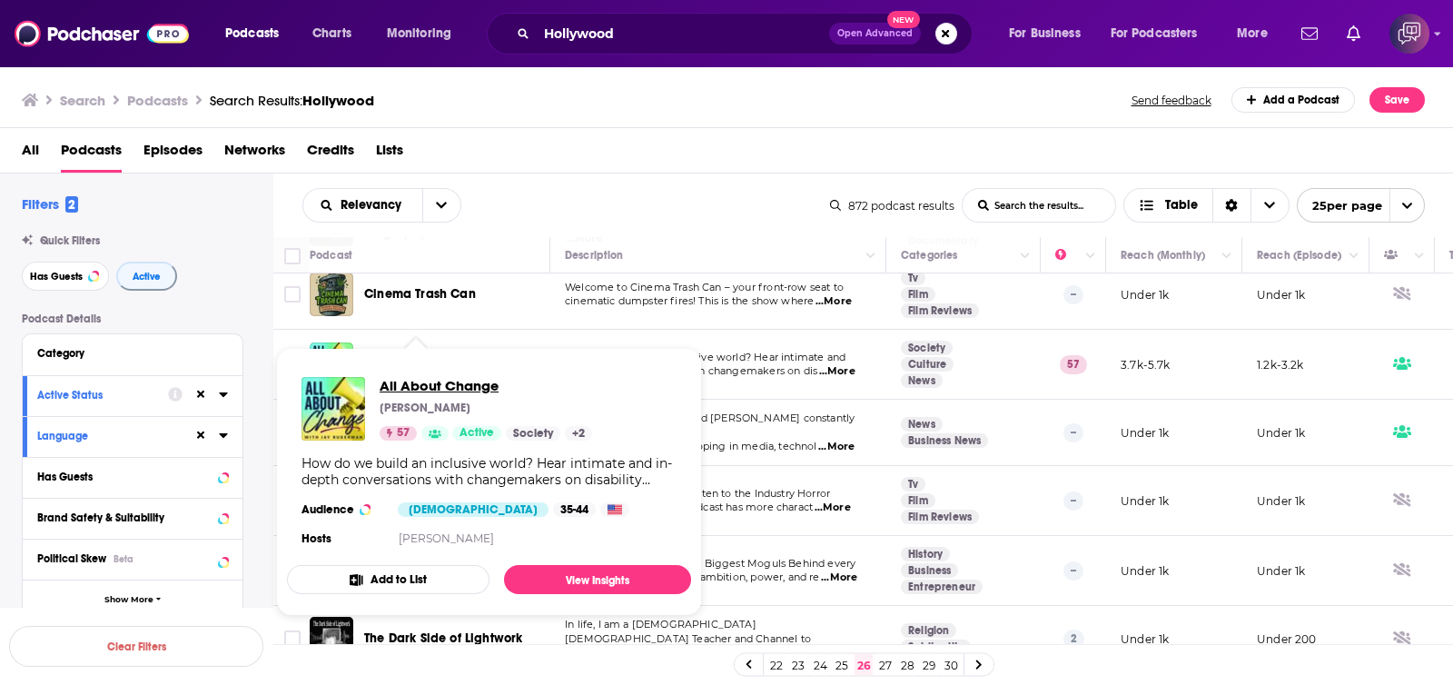
drag, startPoint x: 432, startPoint y: 347, endPoint x: 394, endPoint y: 384, distance: 53.3
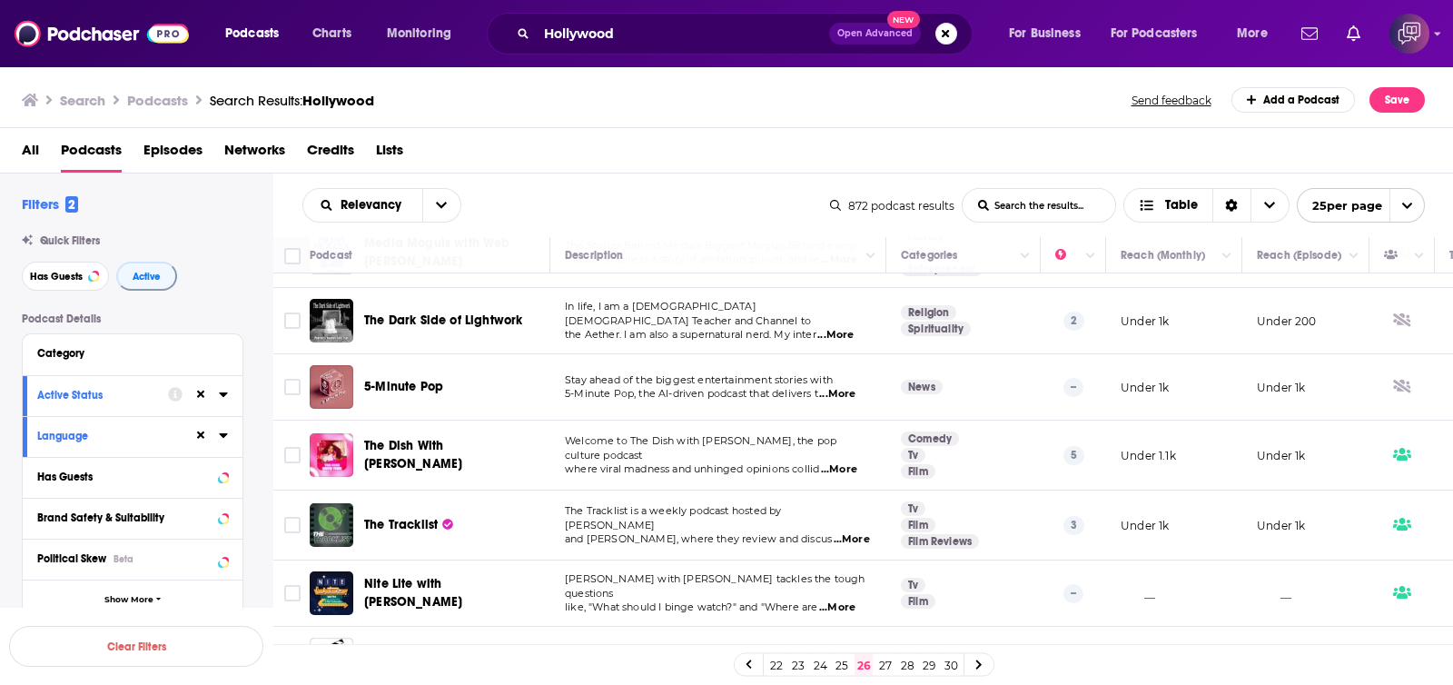
scroll to position [1338, 0]
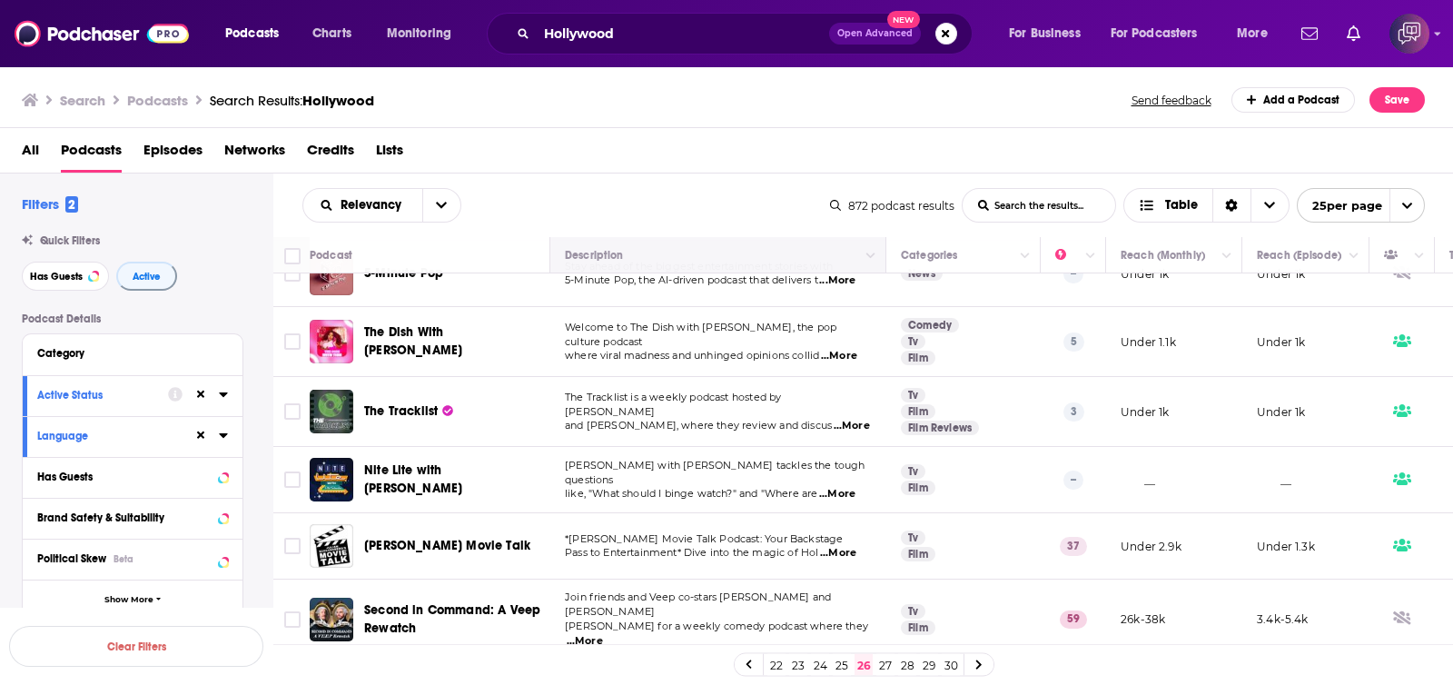
drag, startPoint x: 530, startPoint y: 586, endPoint x: 759, endPoint y: 270, distance: 390.1
click at [751, 161] on div "All Podcasts Episodes Networks Credits Lists" at bounding box center [730, 153] width 1417 height 37
click at [887, 667] on link "27" at bounding box center [885, 665] width 18 height 22
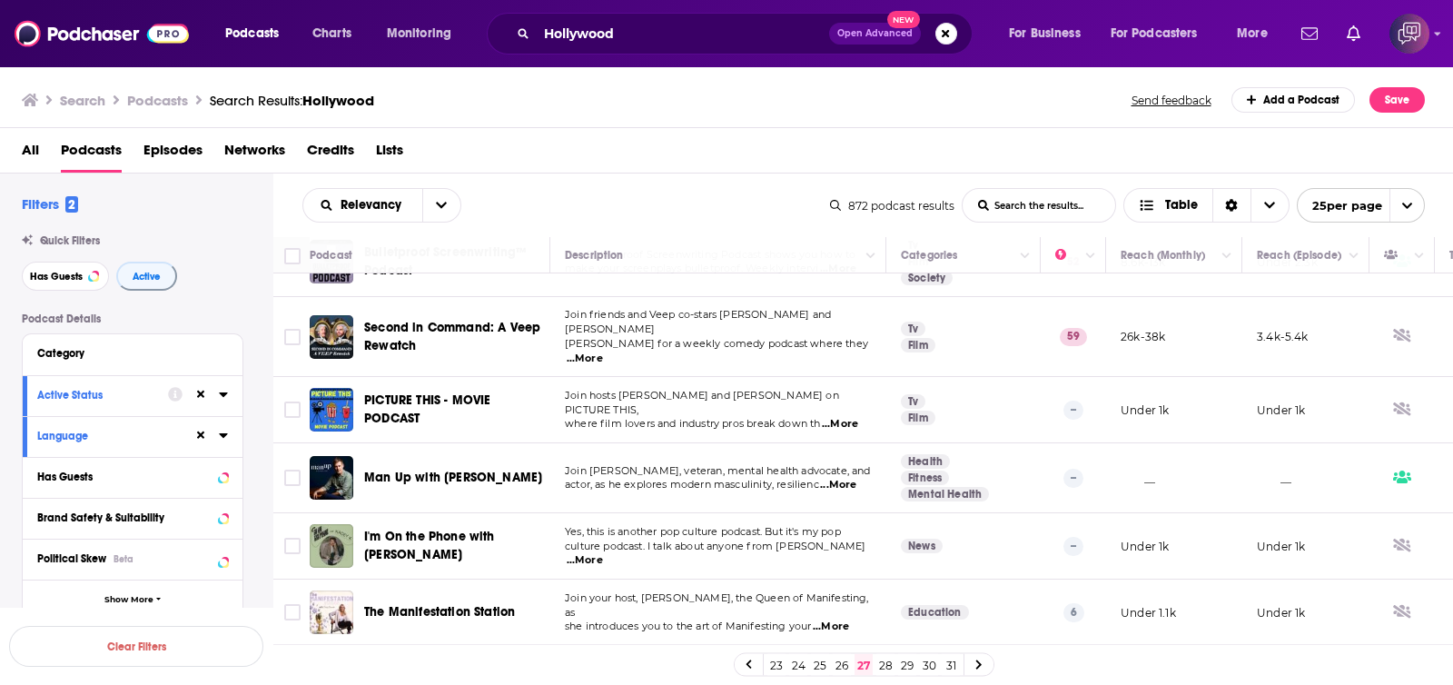
scroll to position [226, 0]
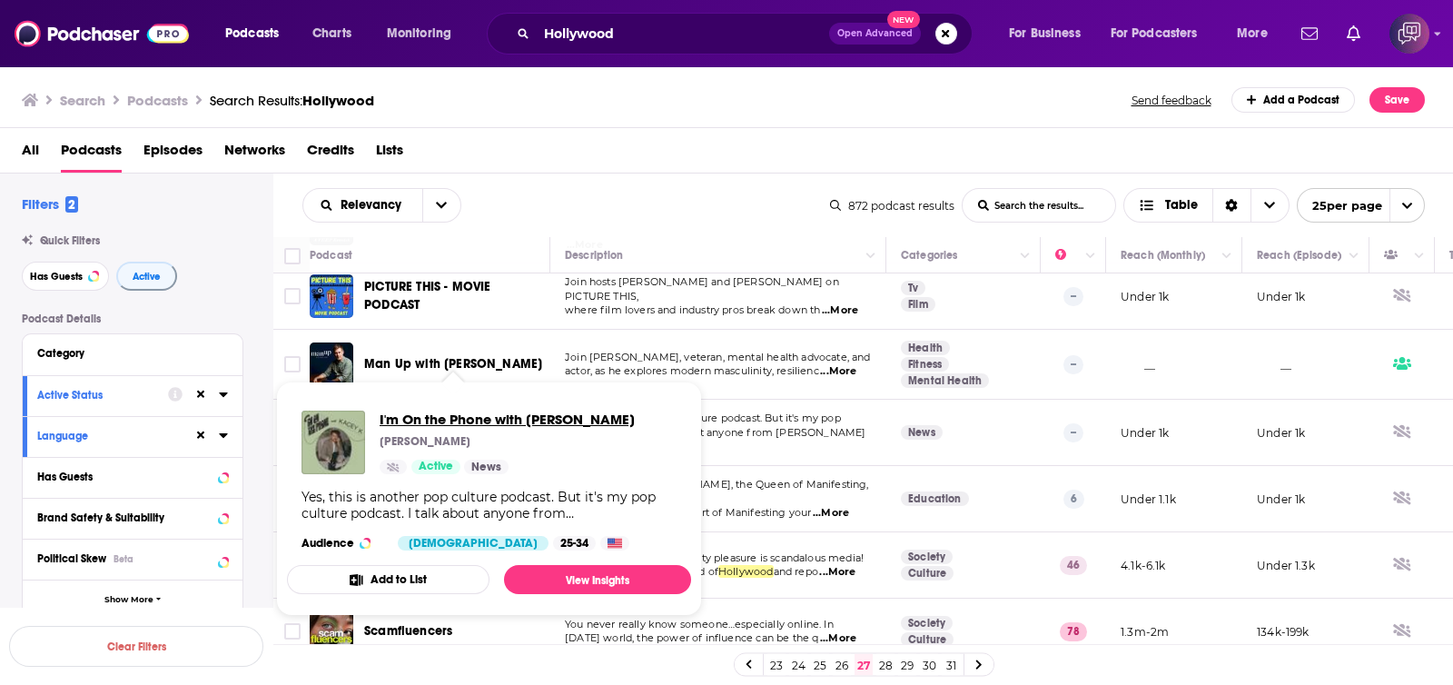
drag, startPoint x: 511, startPoint y: 402, endPoint x: 488, endPoint y: 411, distance: 25.3
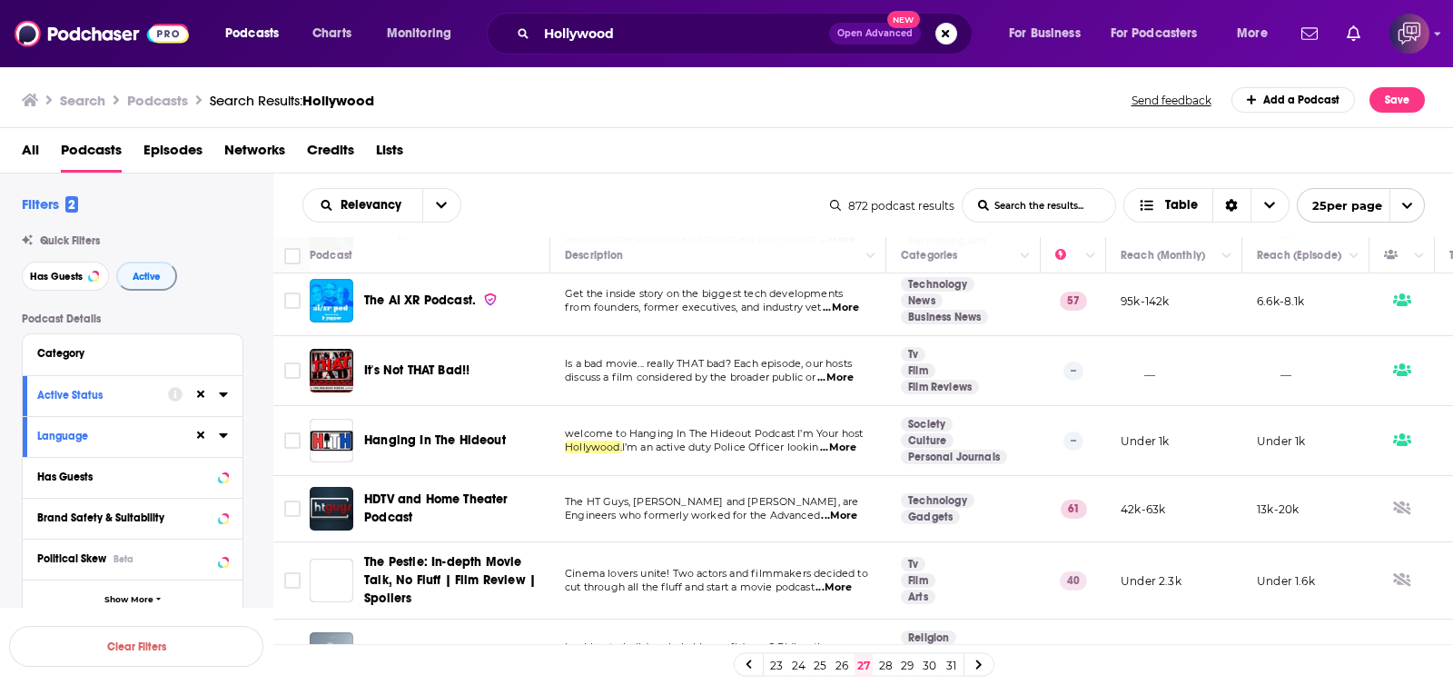
scroll to position [794, 0]
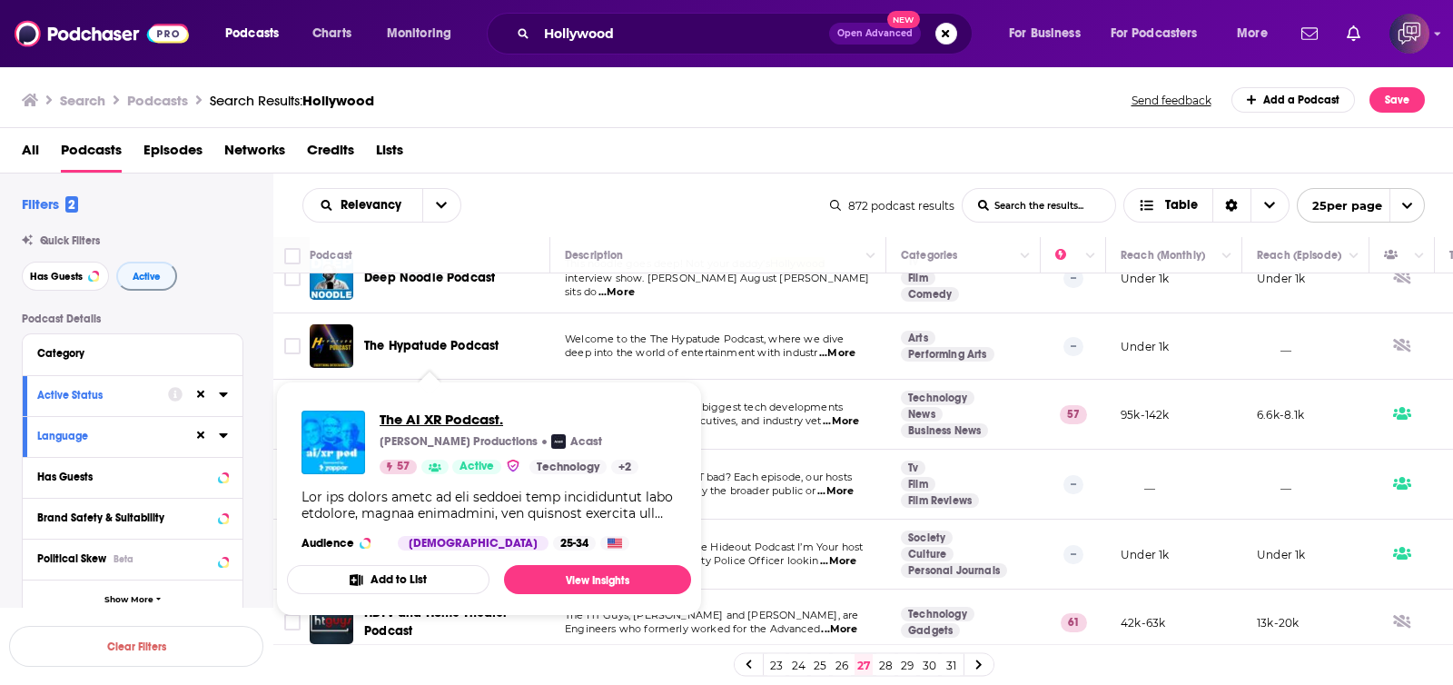
drag, startPoint x: 434, startPoint y: 381, endPoint x: 396, endPoint y: 419, distance: 53.3
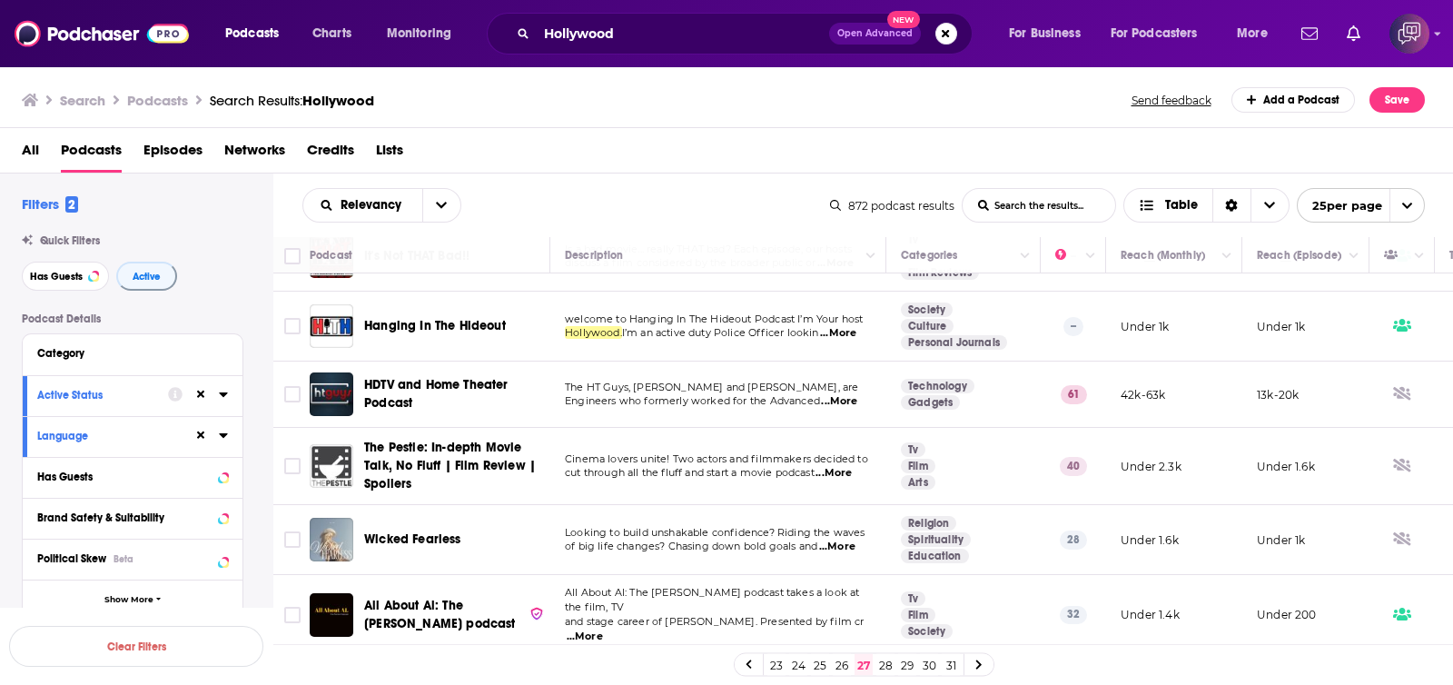
scroll to position [1135, 0]
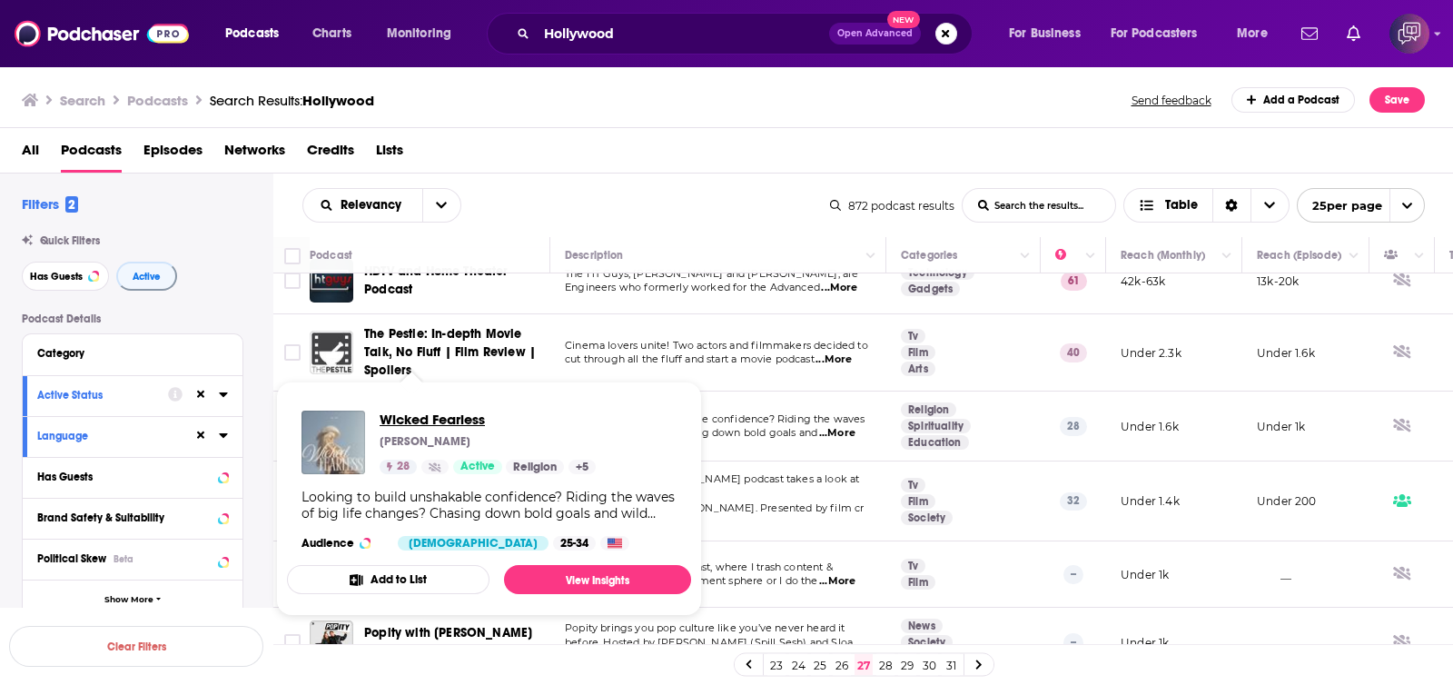
drag, startPoint x: 447, startPoint y: 401, endPoint x: 407, endPoint y: 418, distance: 43.2
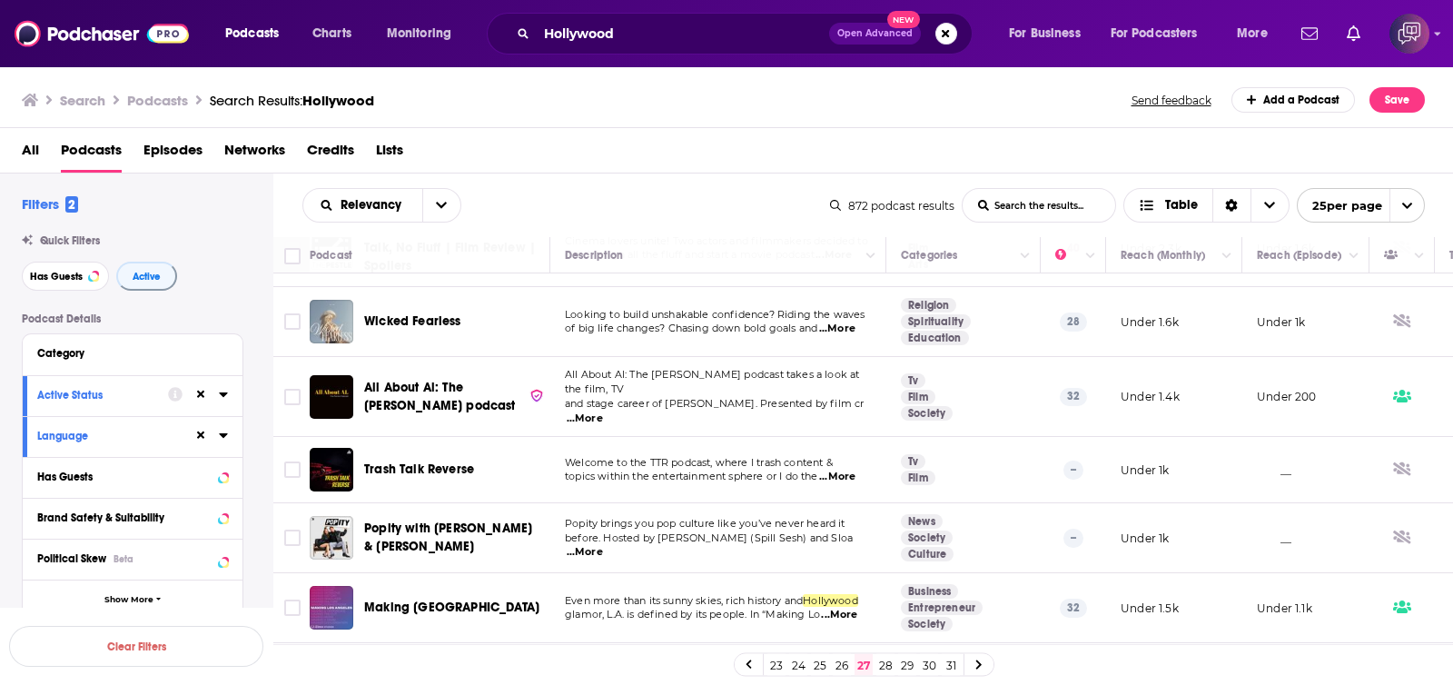
scroll to position [1353, 0]
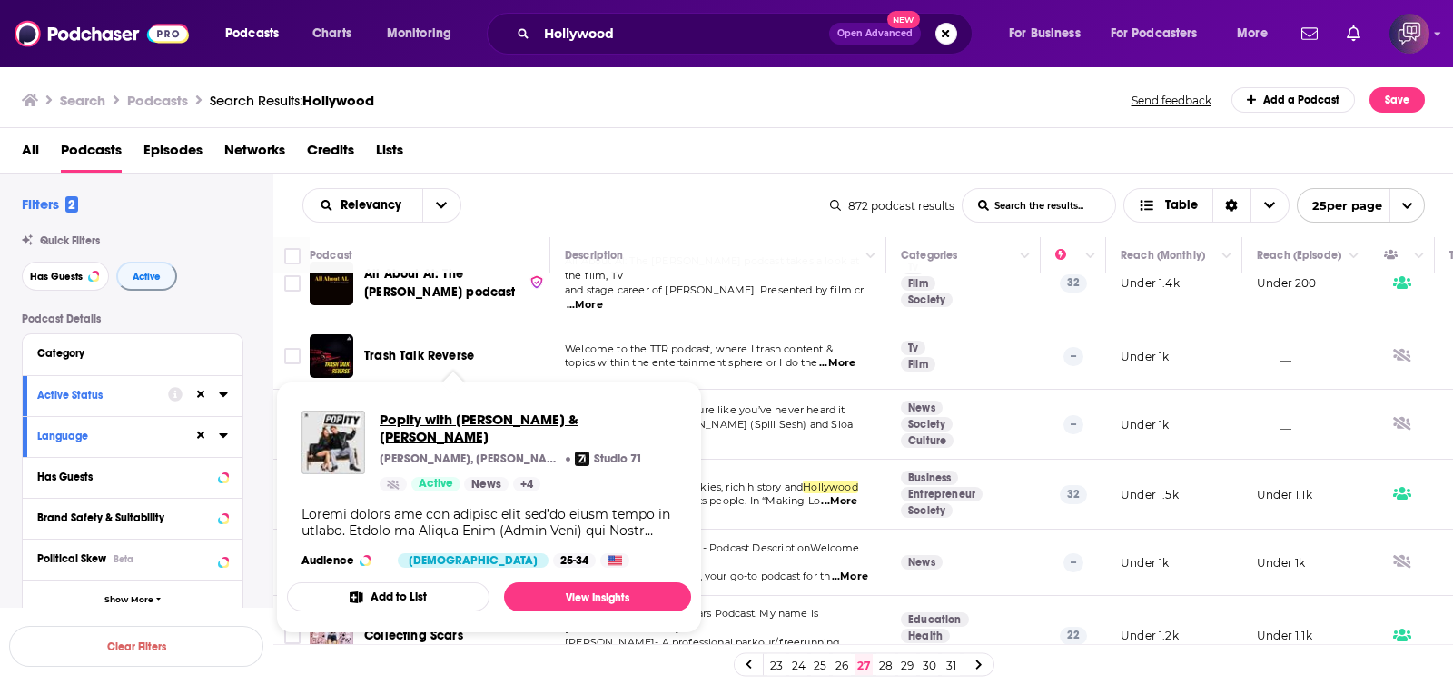
drag, startPoint x: 456, startPoint y: 381, endPoint x: 399, endPoint y: 425, distance: 71.9
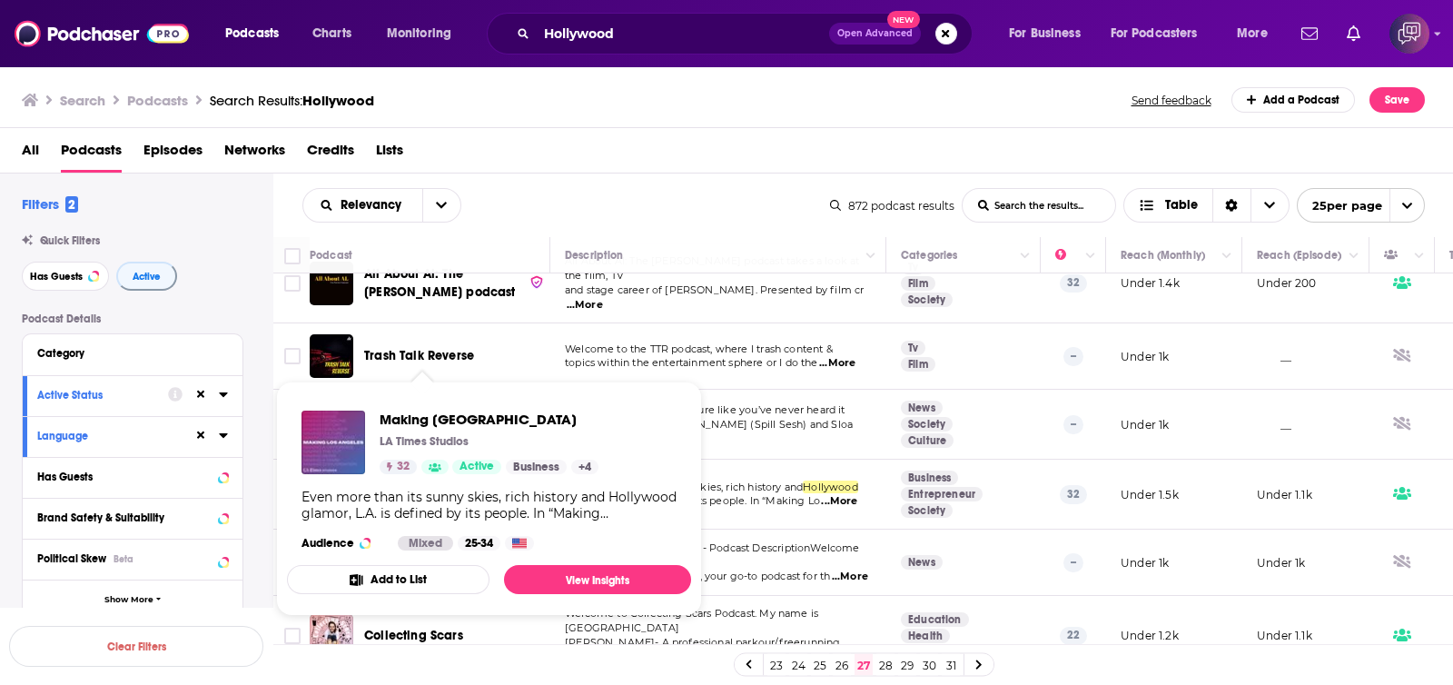
drag, startPoint x: 435, startPoint y: 465, endPoint x: 869, endPoint y: 139, distance: 542.8
click at [874, 137] on div "All Podcasts Episodes Networks Credits Lists" at bounding box center [730, 153] width 1417 height 37
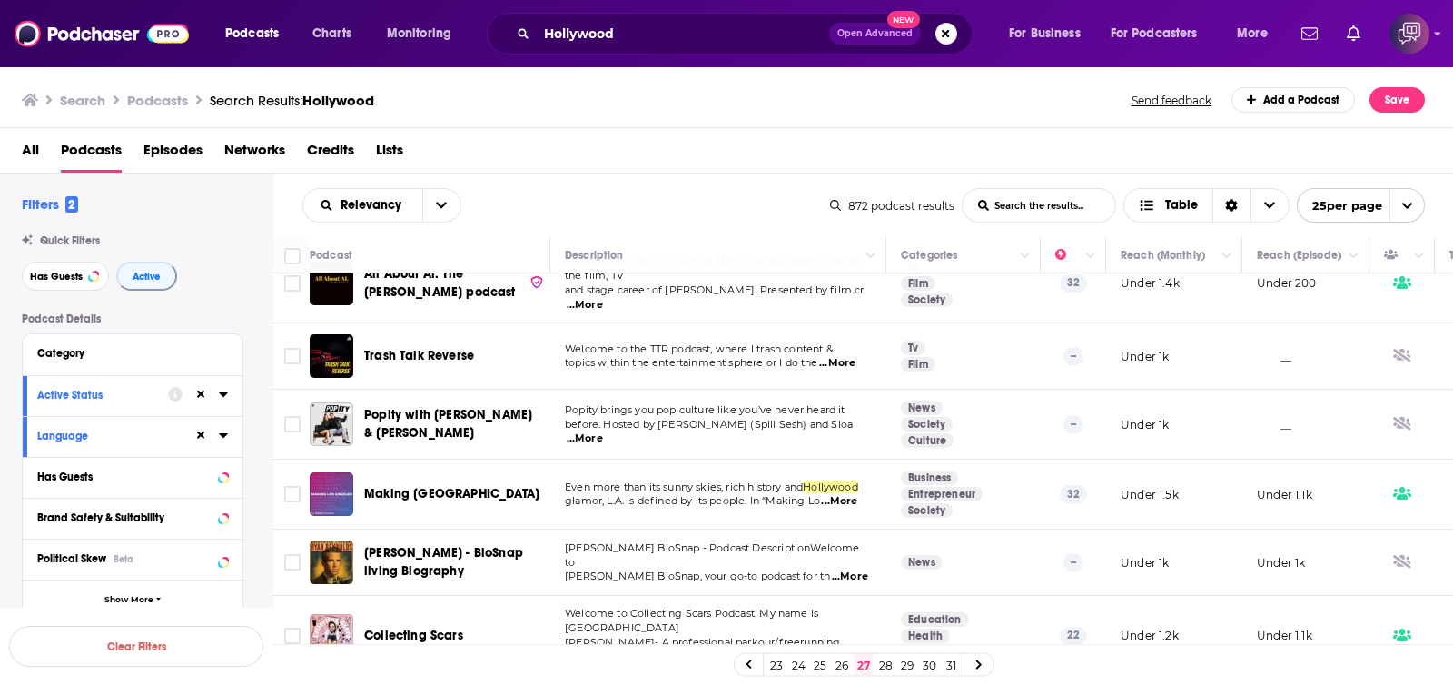
click at [887, 664] on link "28" at bounding box center [885, 665] width 18 height 22
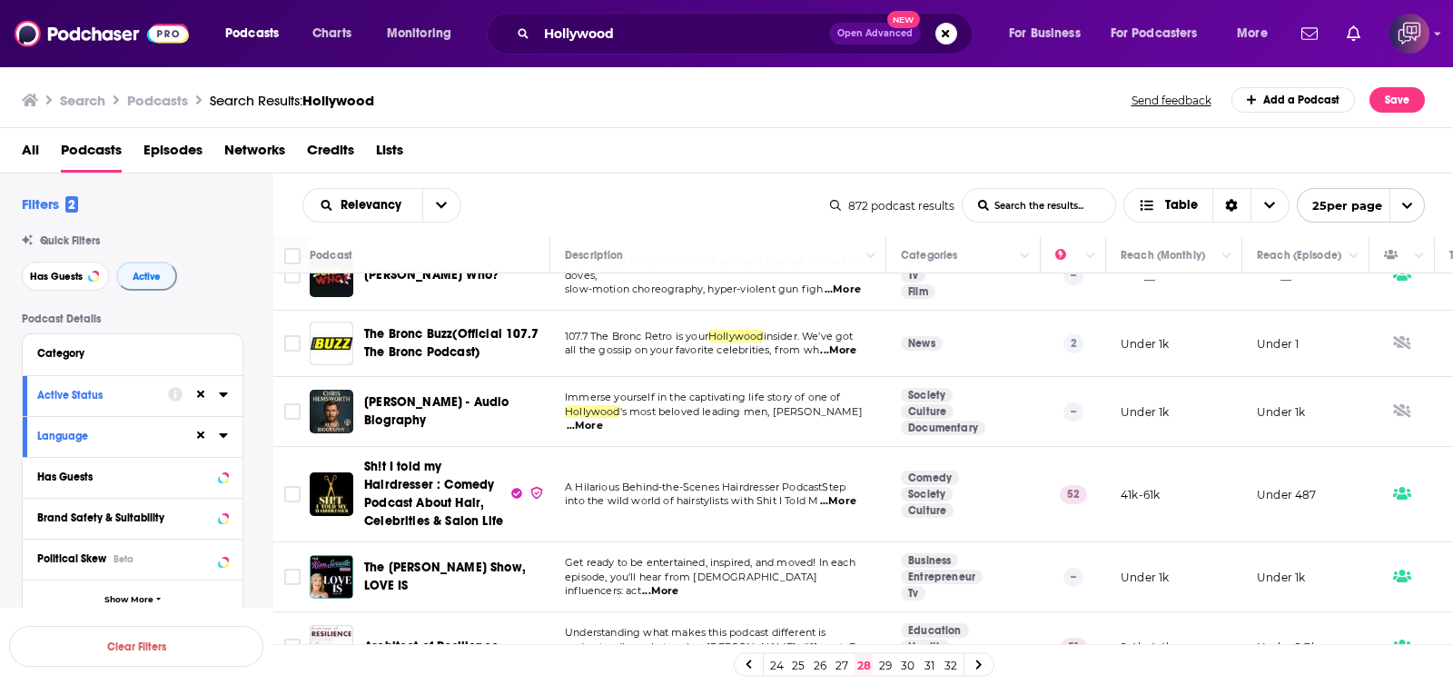
scroll to position [226, 0]
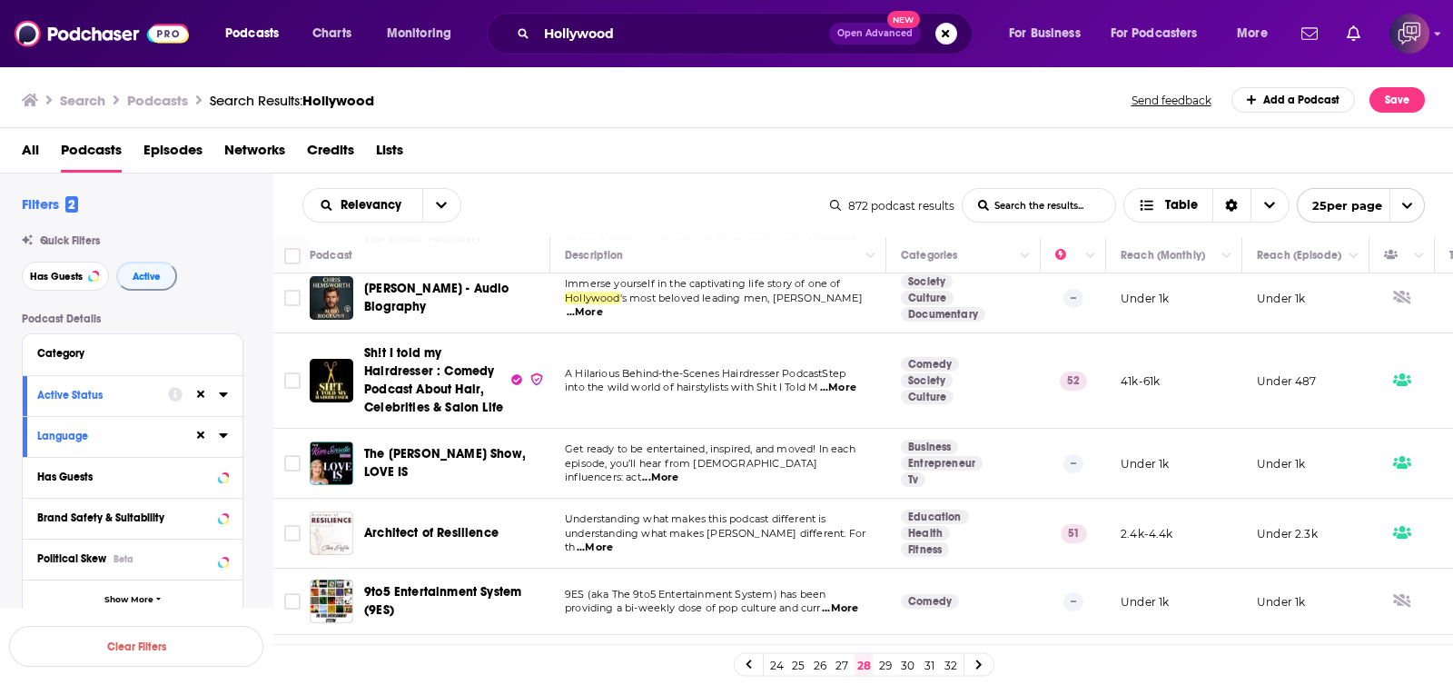
drag, startPoint x: 458, startPoint y: 365, endPoint x: 627, endPoint y: 138, distance: 282.9
click at [627, 138] on div "All Podcasts Episodes Networks Credits Lists" at bounding box center [730, 153] width 1417 height 37
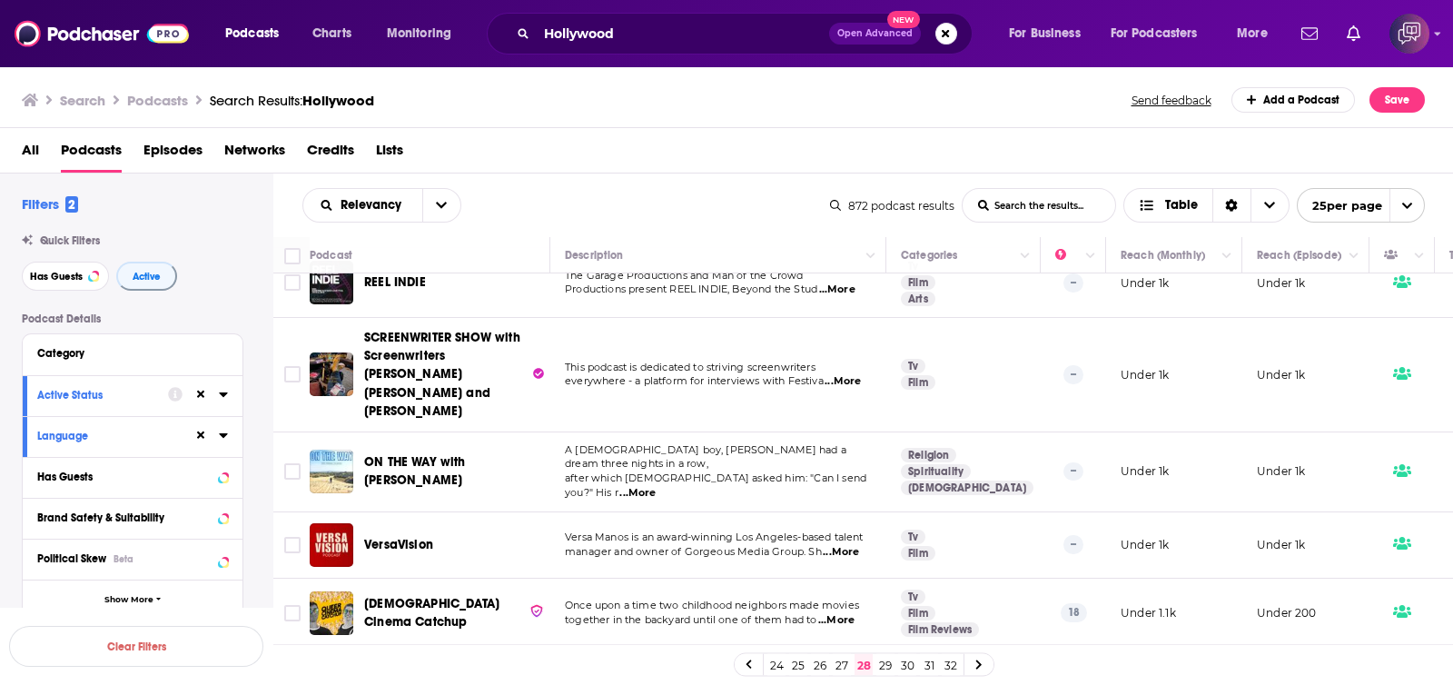
scroll to position [1135, 0]
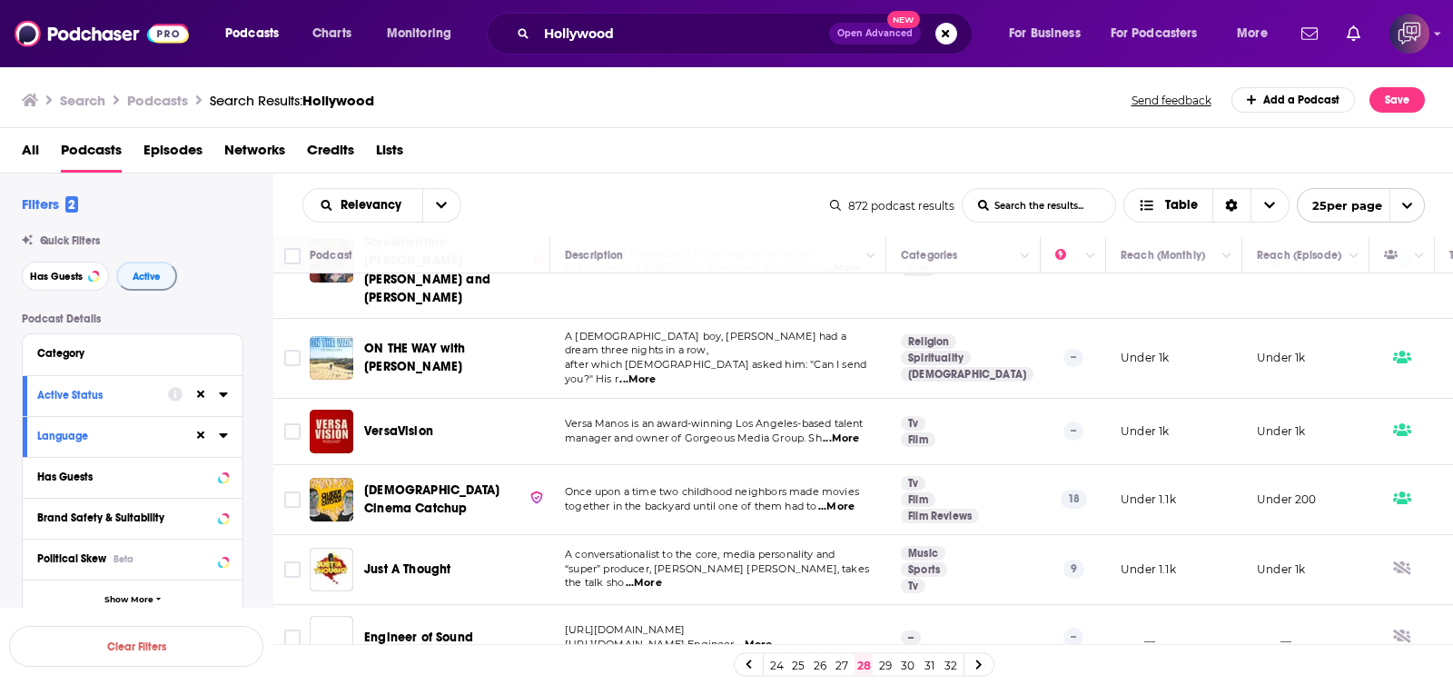
drag, startPoint x: 384, startPoint y: 360, endPoint x: 365, endPoint y: 368, distance: 20.4
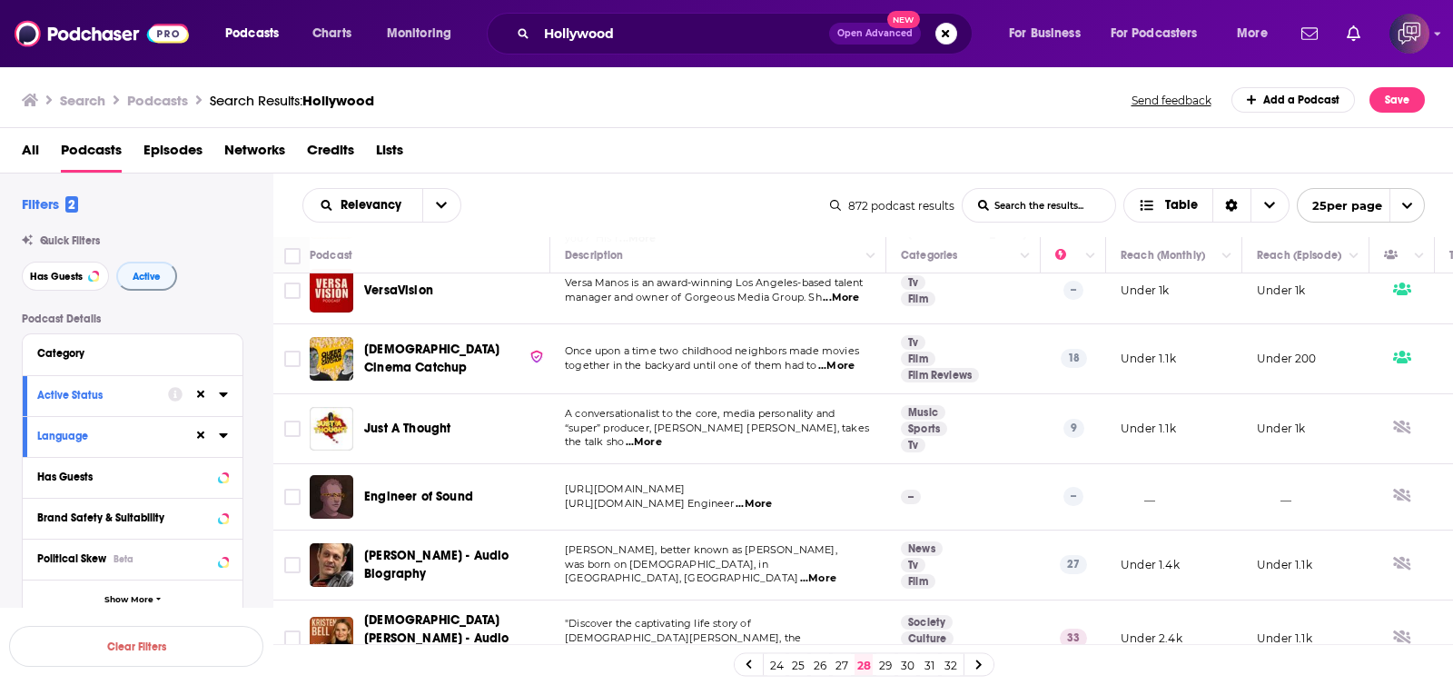
scroll to position [1389, 0]
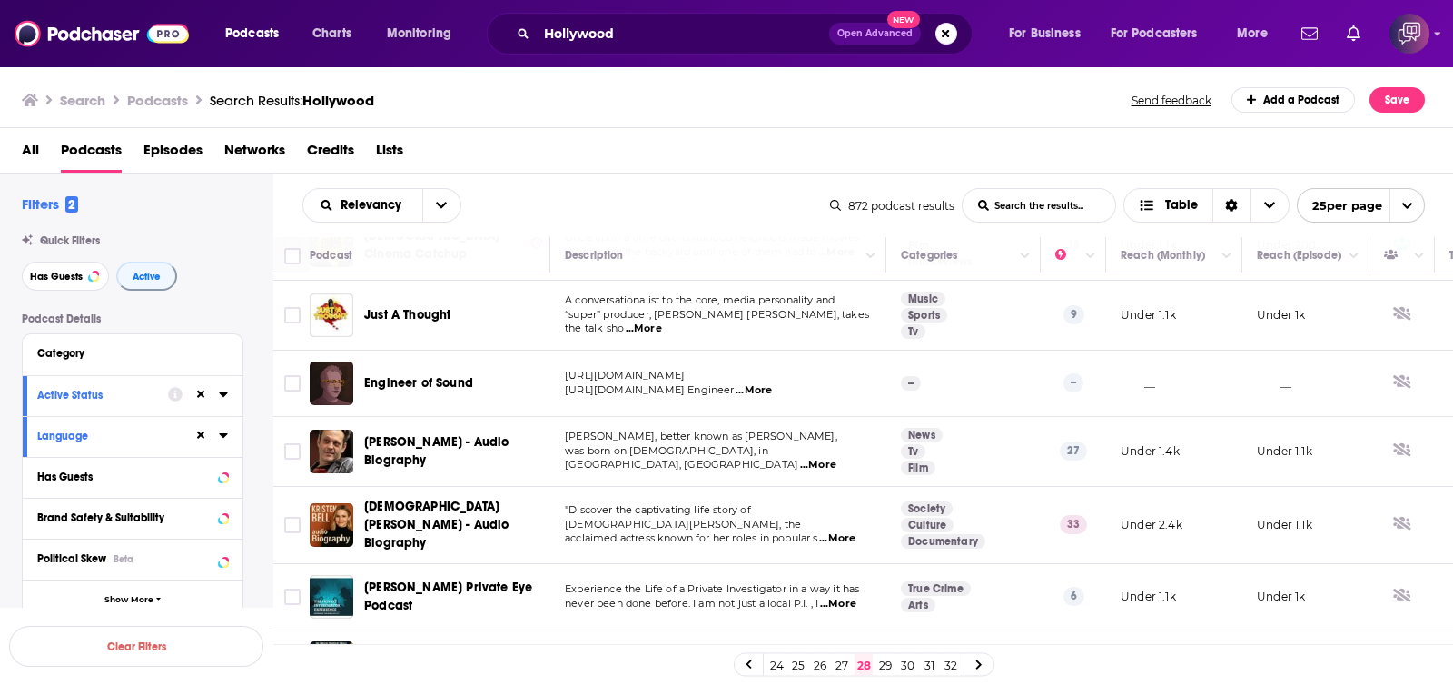
click at [884, 666] on link "29" at bounding box center [885, 665] width 18 height 22
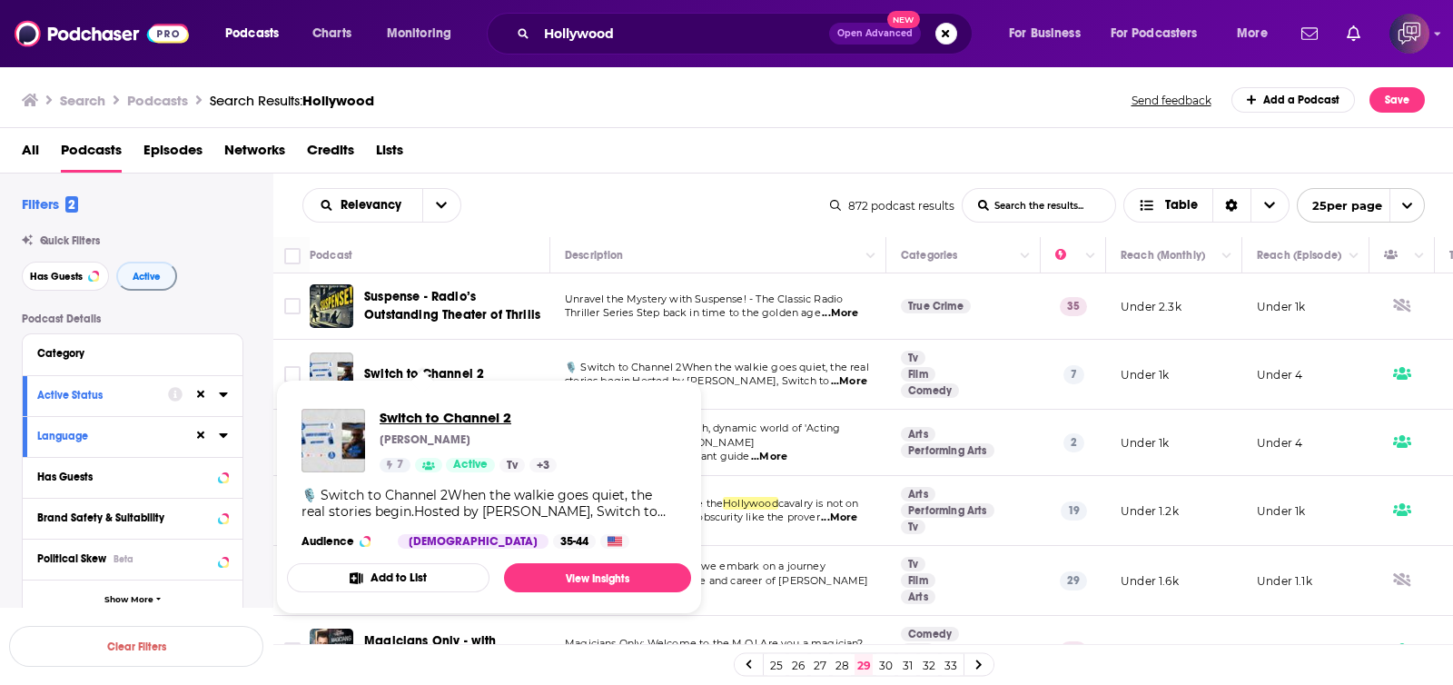
drag, startPoint x: 396, startPoint y: 366, endPoint x: 382, endPoint y: 417, distance: 52.6
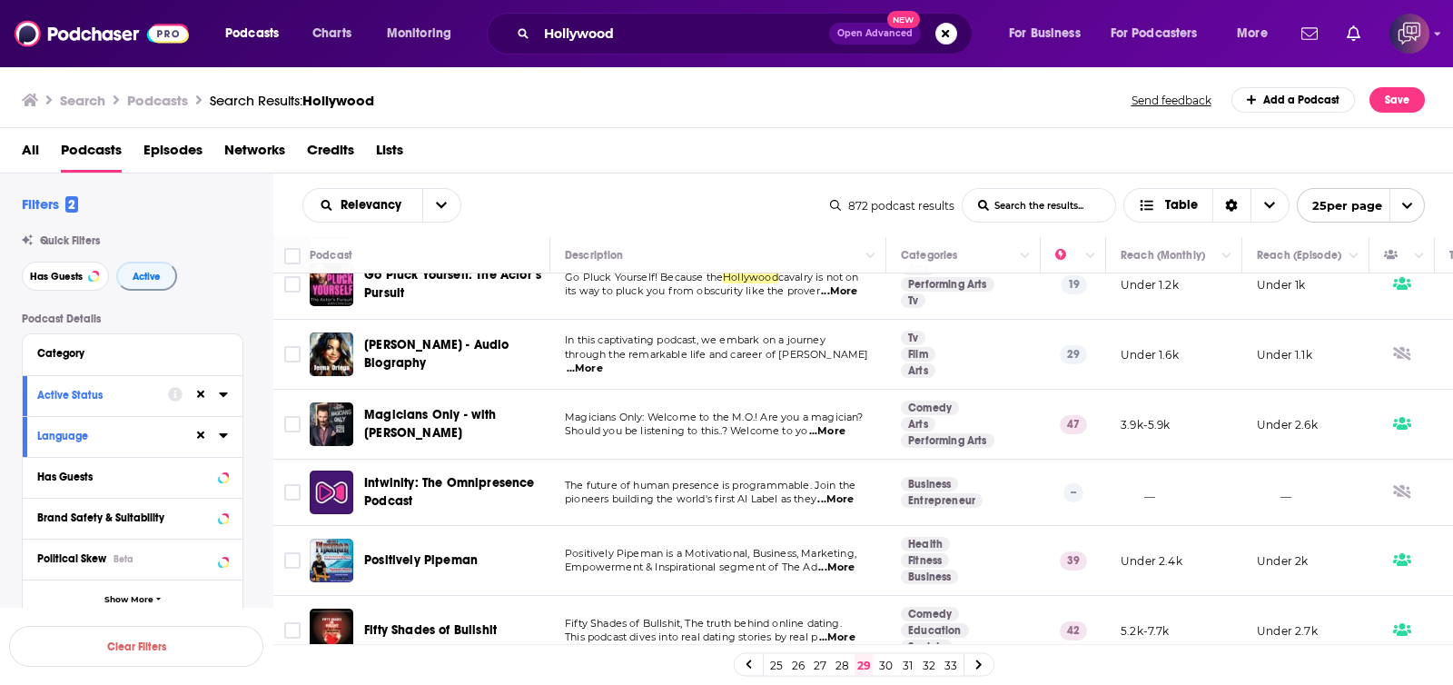
scroll to position [341, 0]
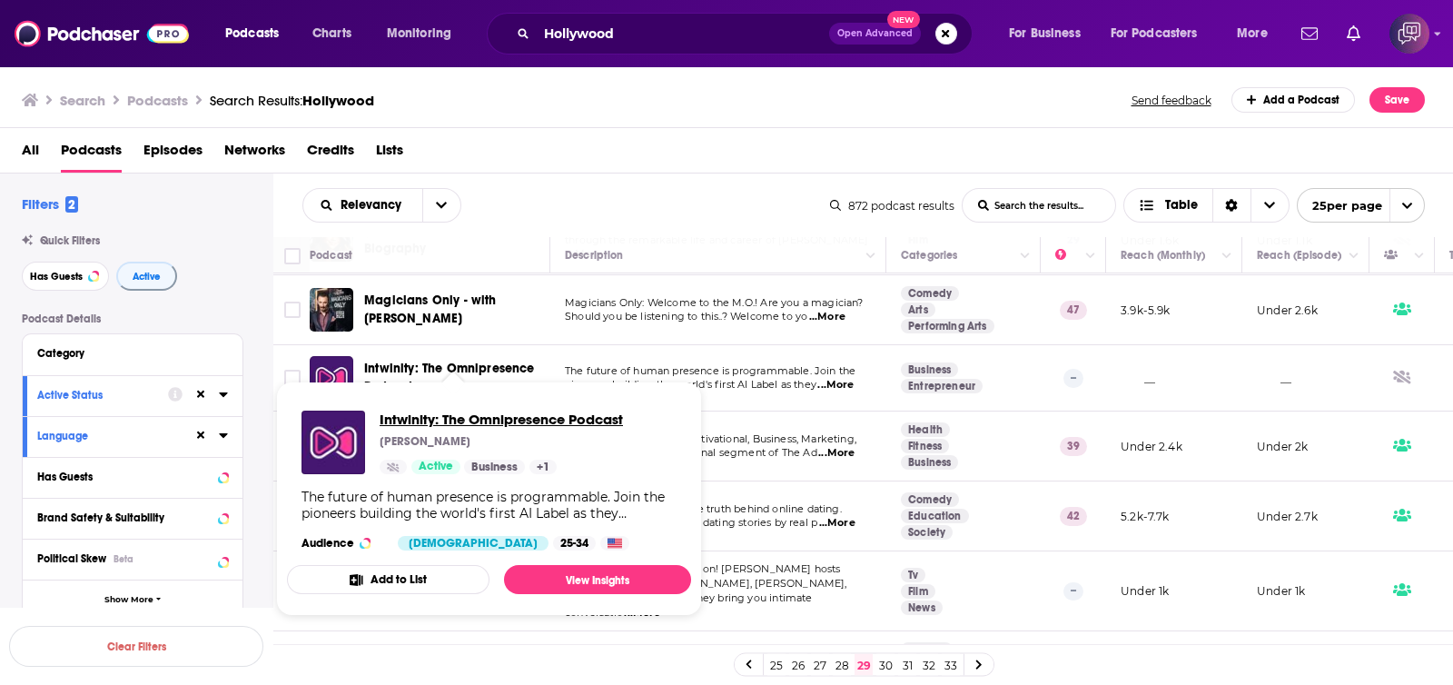
drag, startPoint x: 516, startPoint y: 370, endPoint x: 478, endPoint y: 420, distance: 62.8
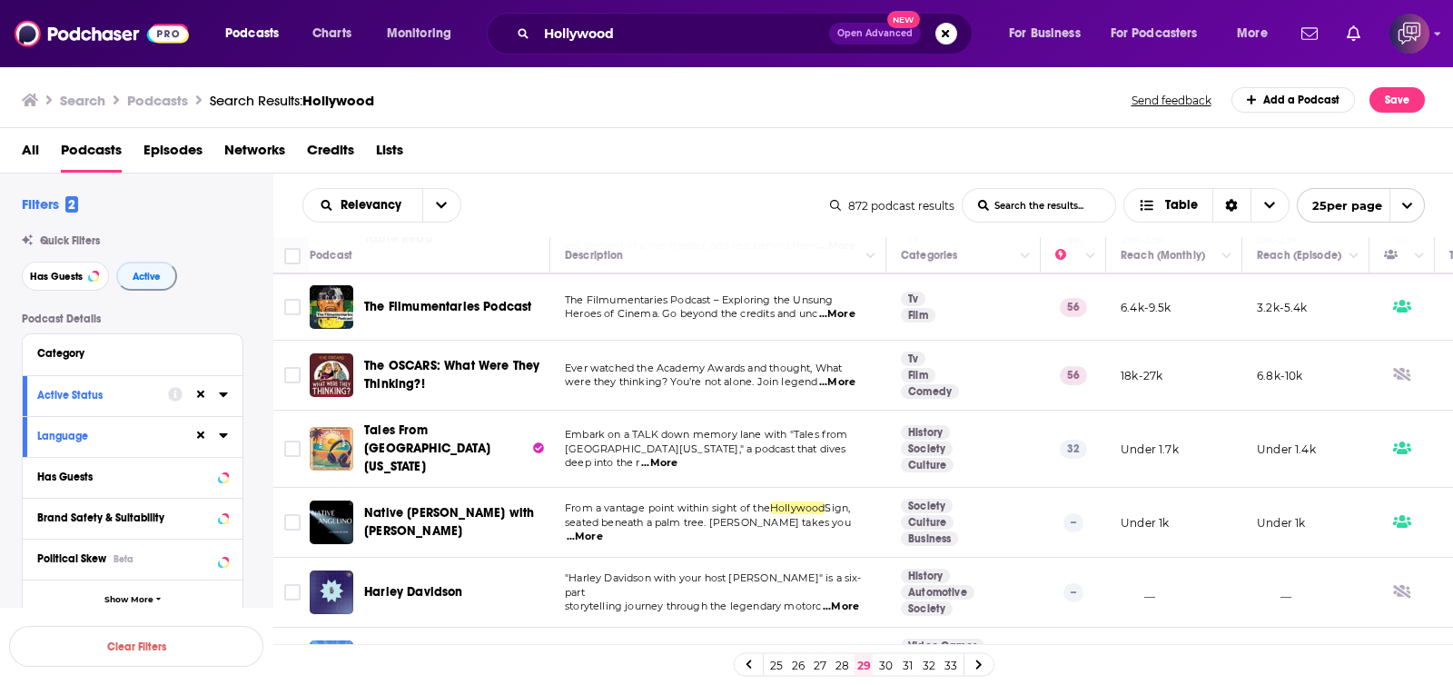
scroll to position [1022, 0]
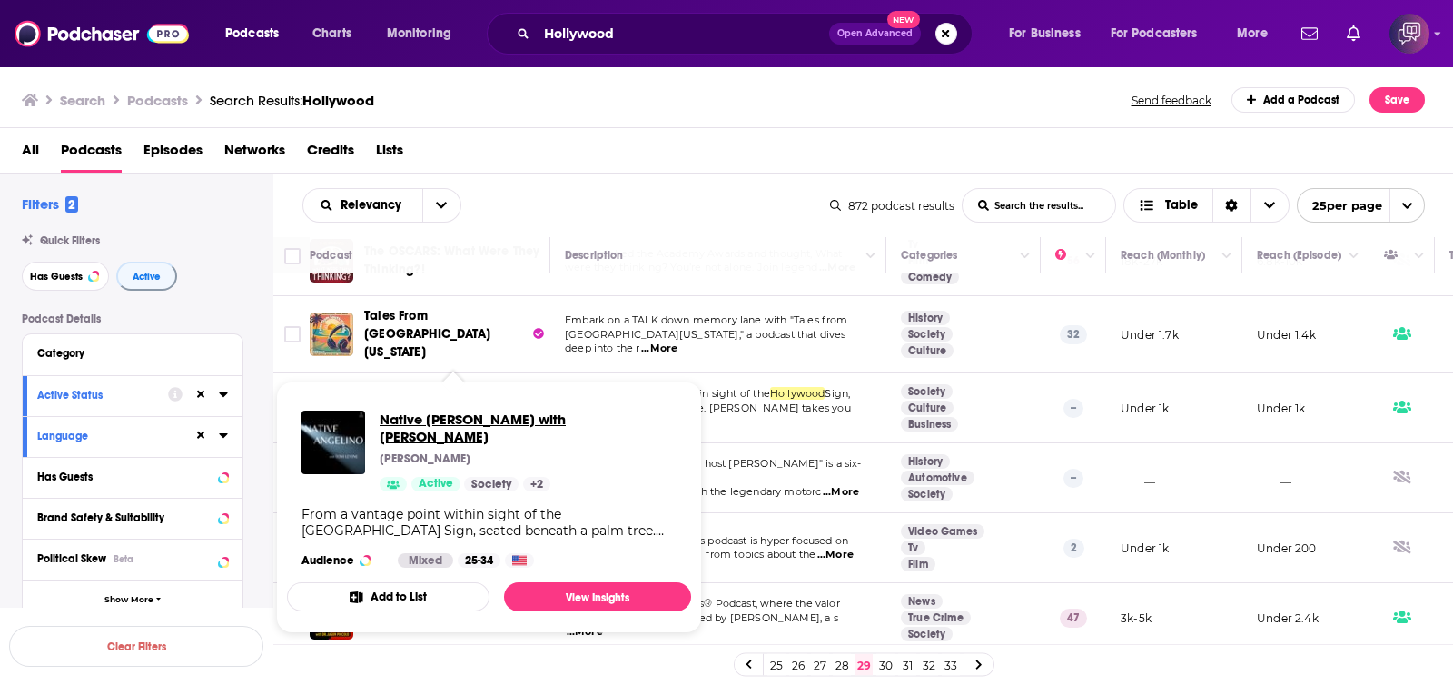
drag, startPoint x: 498, startPoint y: 380, endPoint x: 416, endPoint y: 416, distance: 89.1
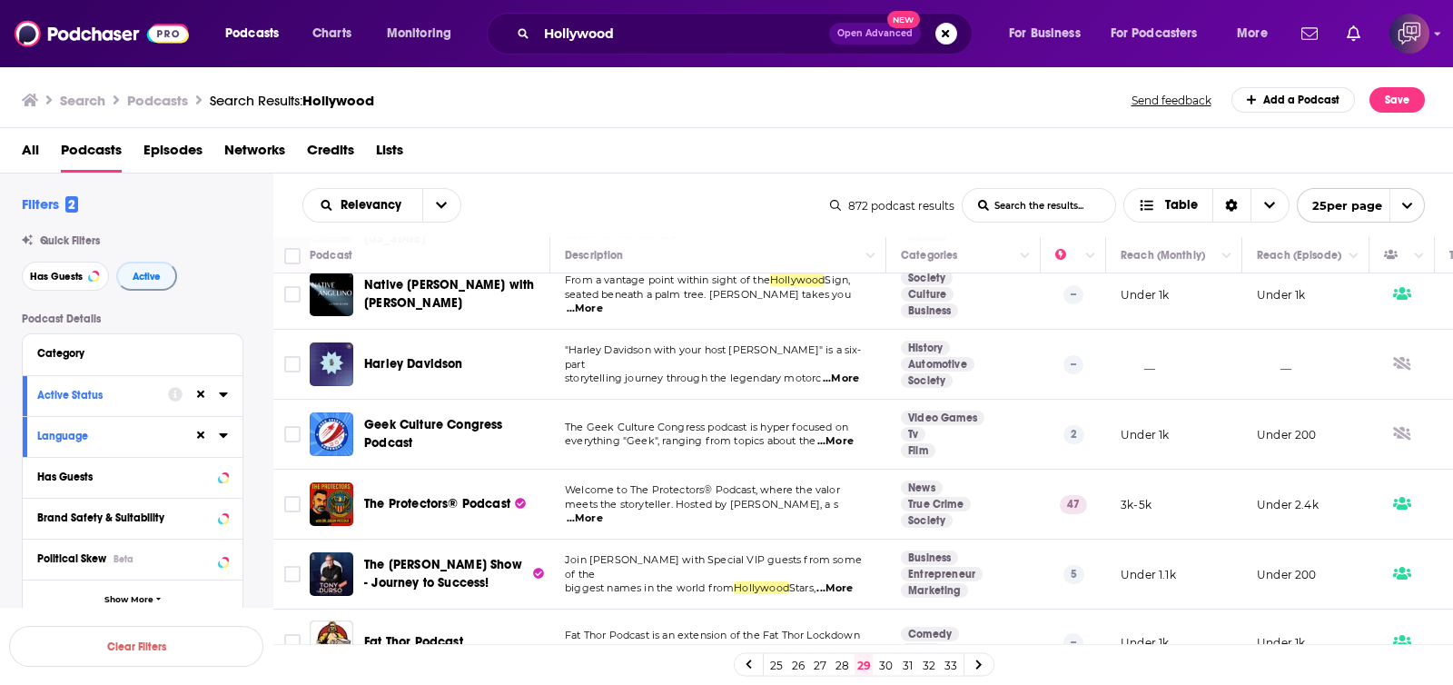
scroll to position [1249, 0]
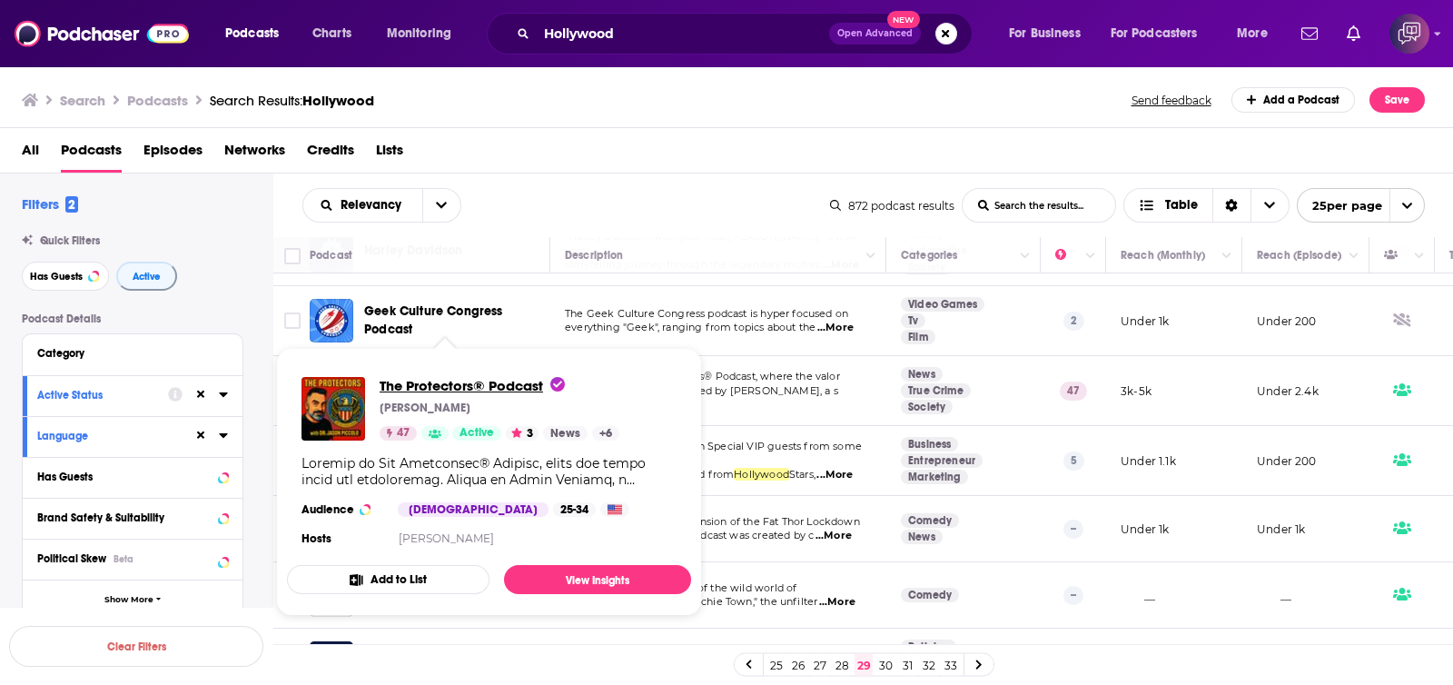
drag, startPoint x: 498, startPoint y: 370, endPoint x: 460, endPoint y: 383, distance: 40.5
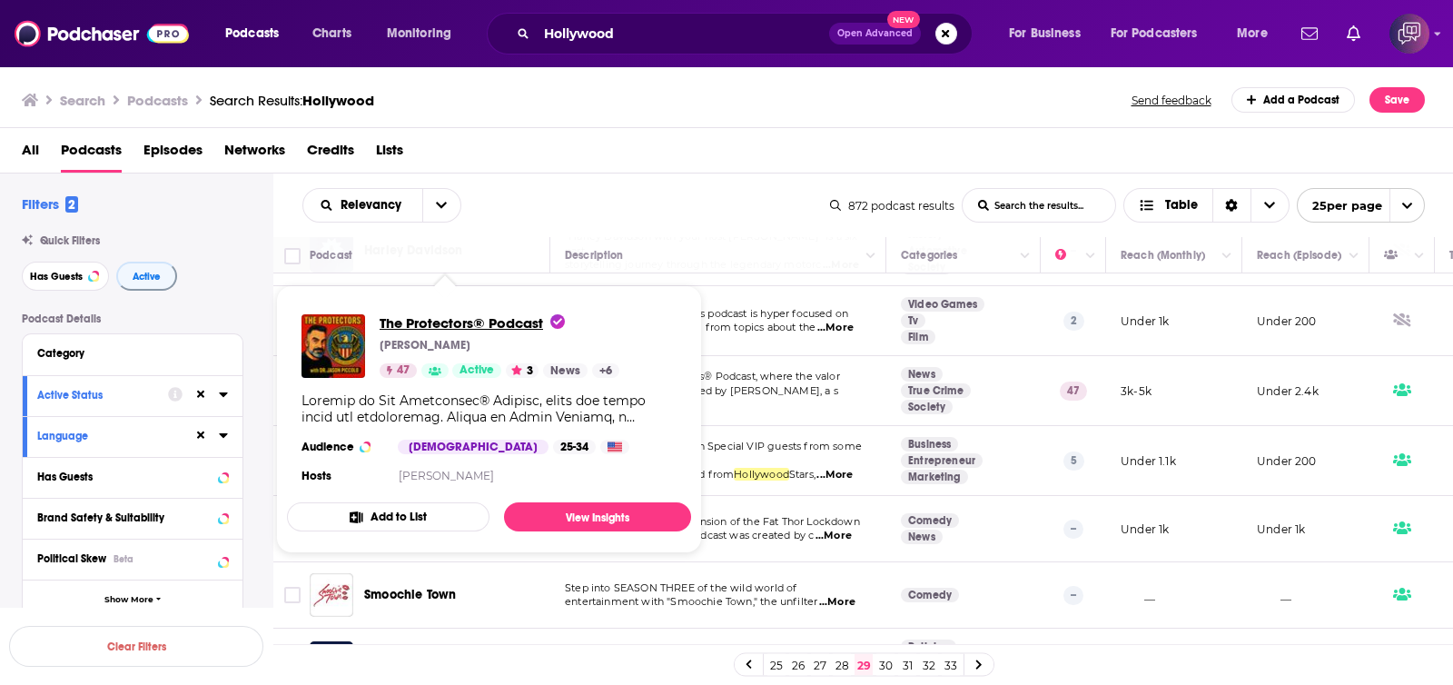
scroll to position [1362, 0]
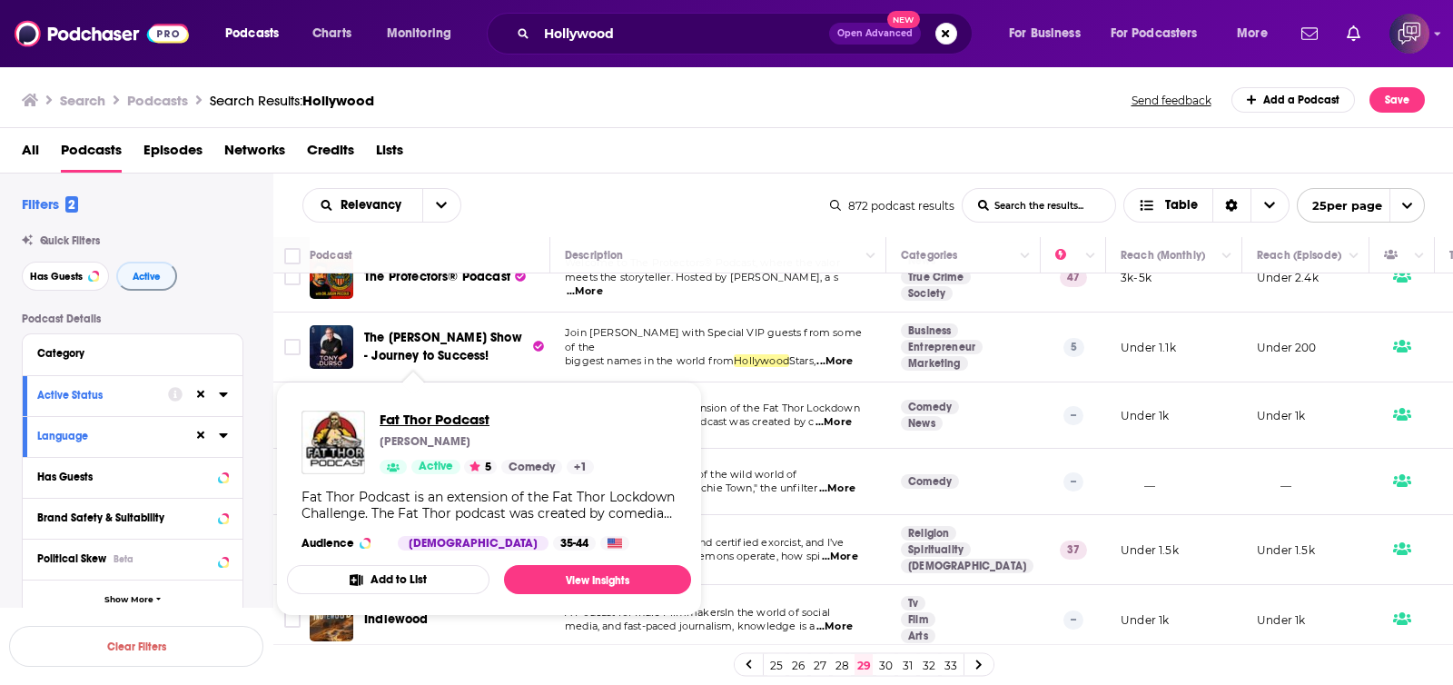
drag, startPoint x: 449, startPoint y: 399, endPoint x: 421, endPoint y: 415, distance: 32.5
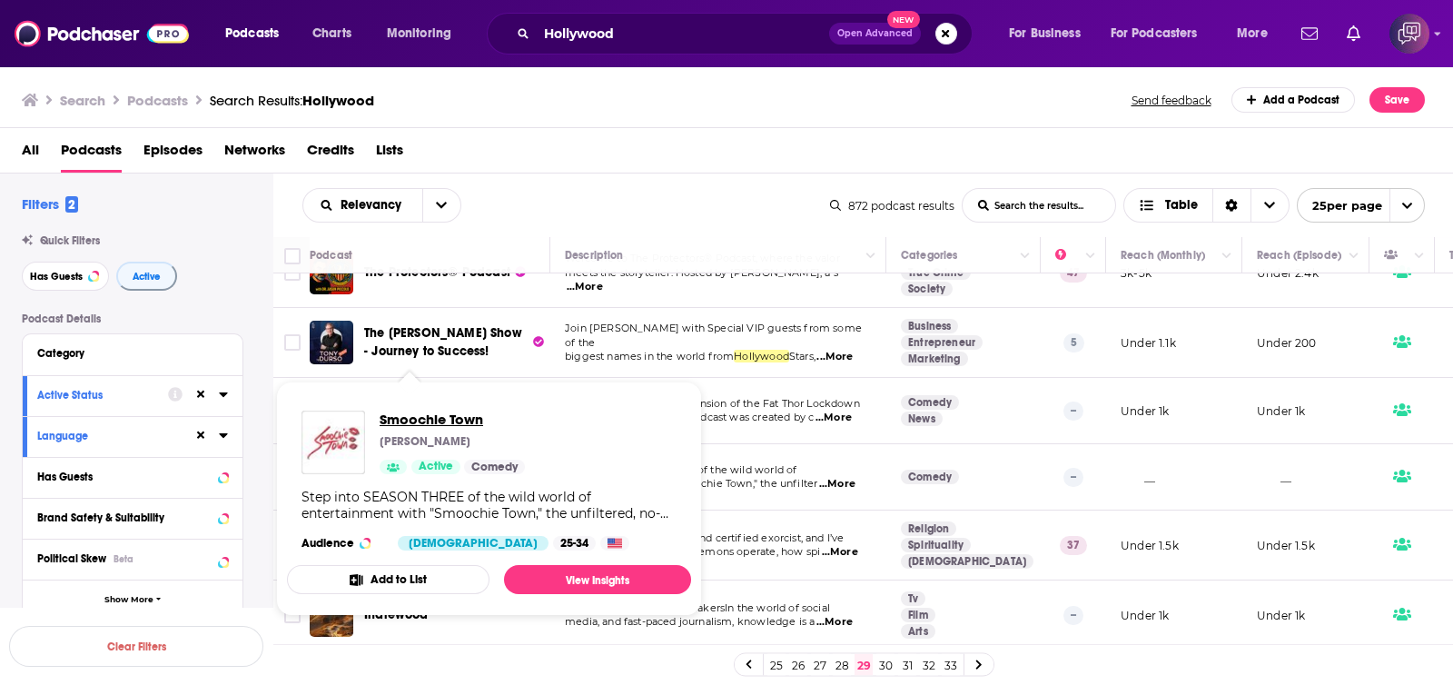
drag, startPoint x: 409, startPoint y: 460, endPoint x: 390, endPoint y: 424, distance: 41.0
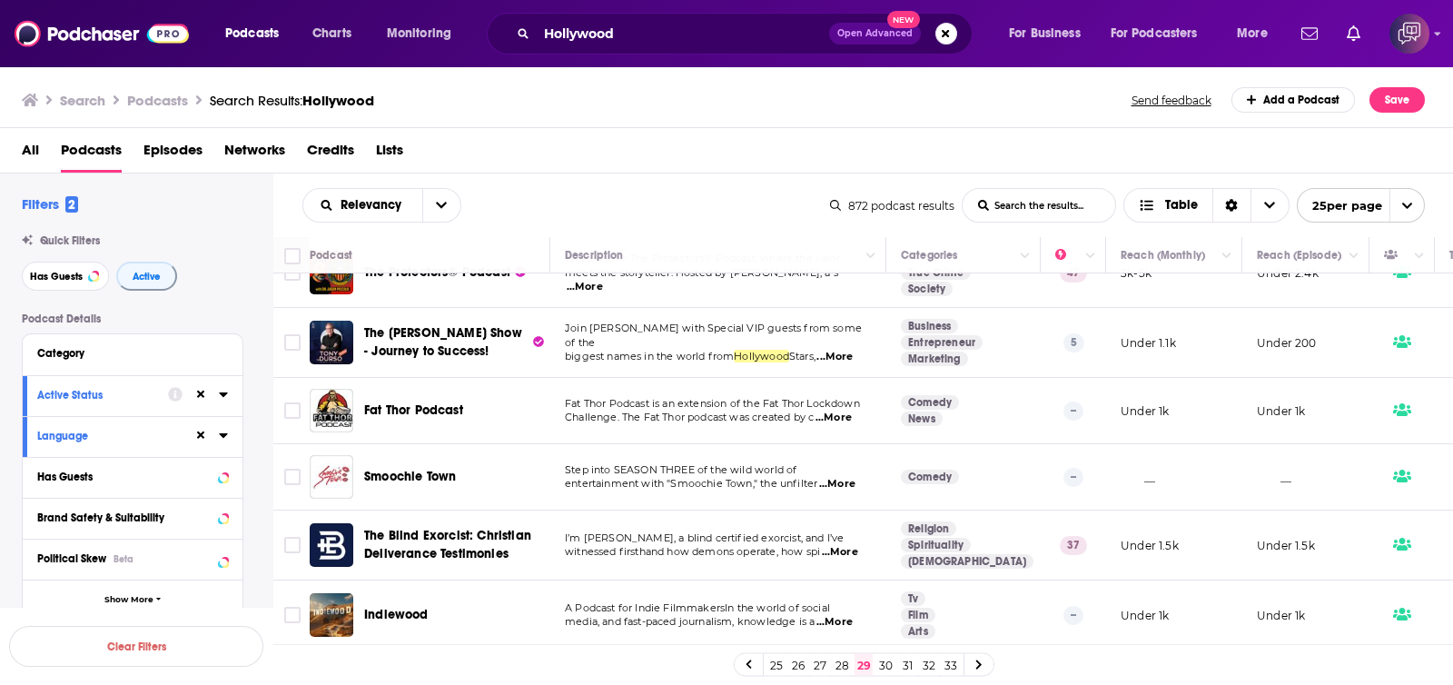
click at [885, 667] on link "30" at bounding box center [885, 665] width 18 height 22
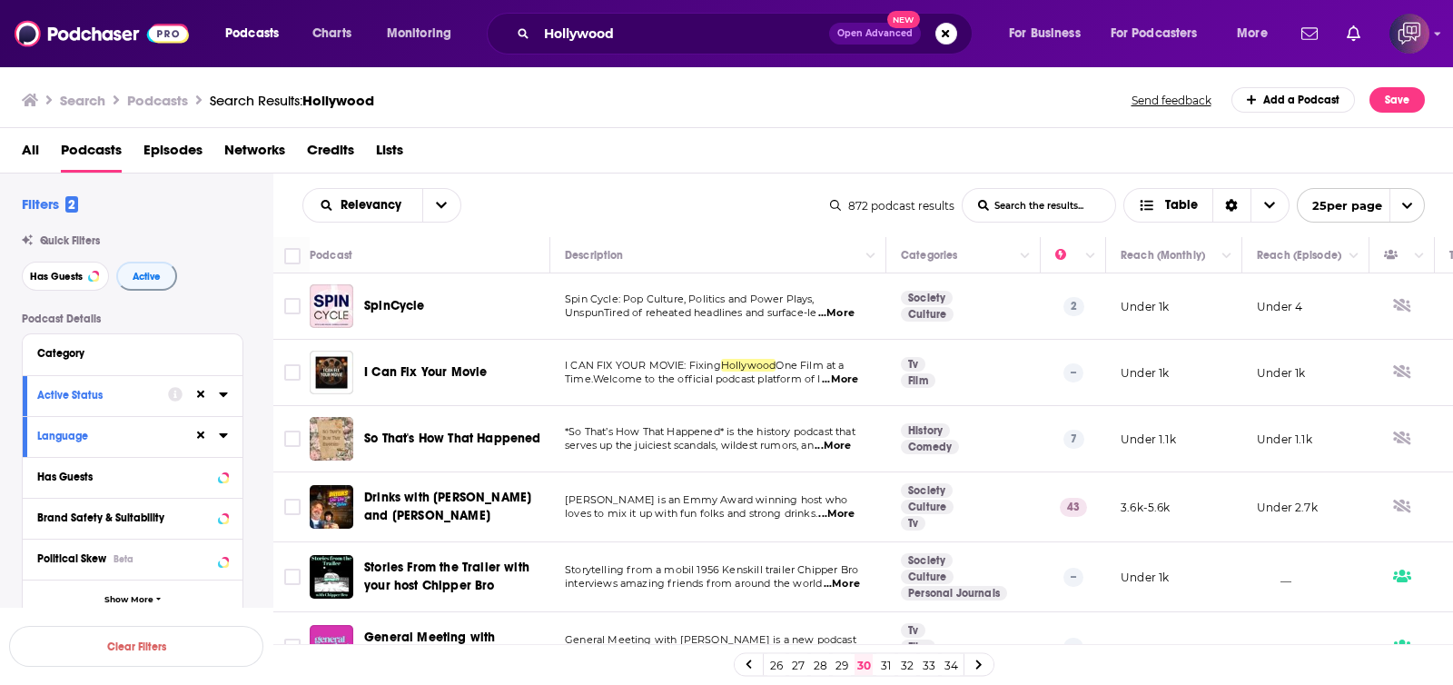
scroll to position [113, 0]
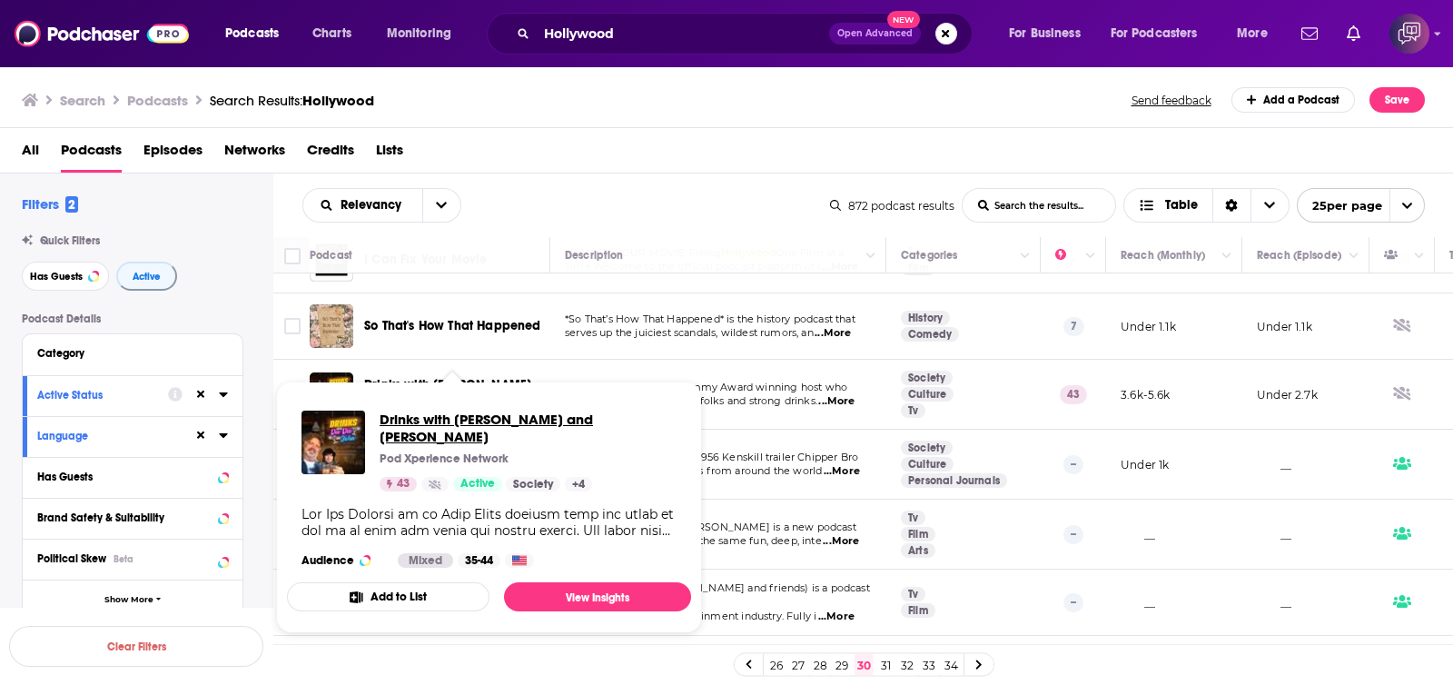
drag, startPoint x: 522, startPoint y: 386, endPoint x: 454, endPoint y: 420, distance: 75.9
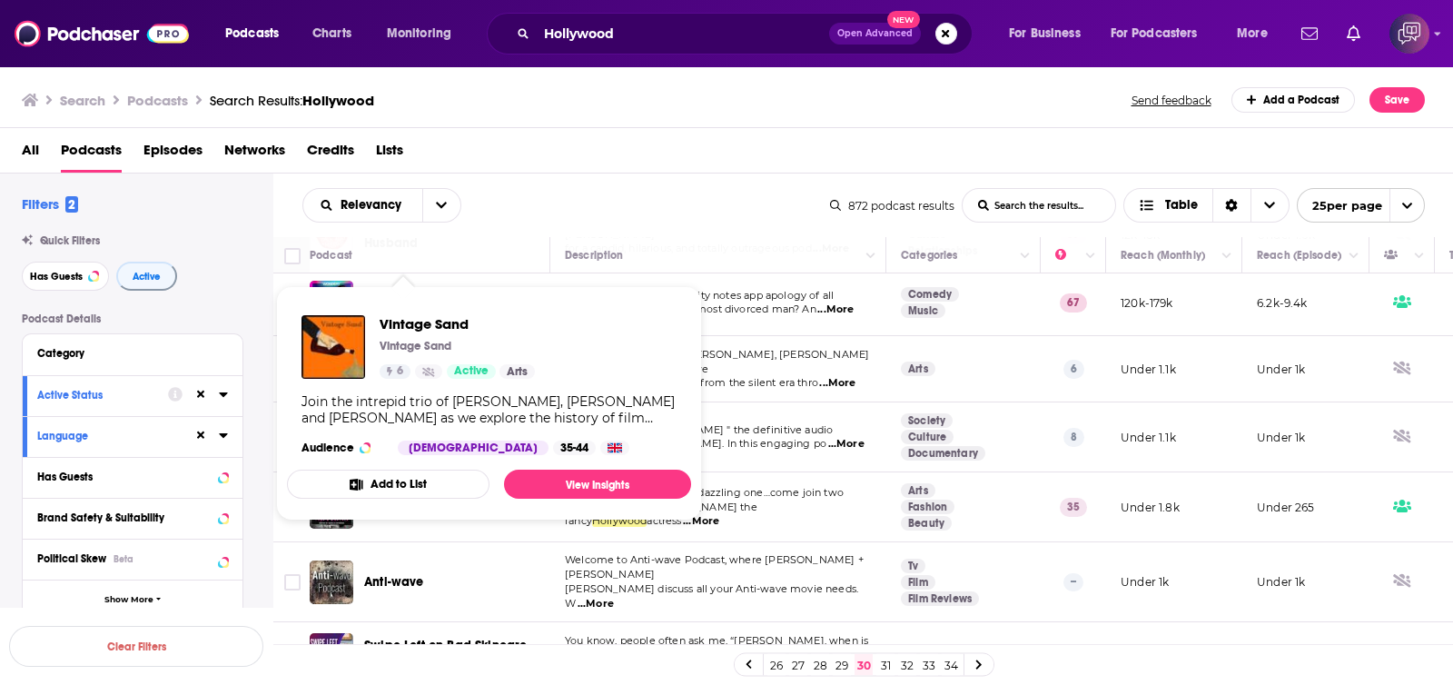
scroll to position [794, 0]
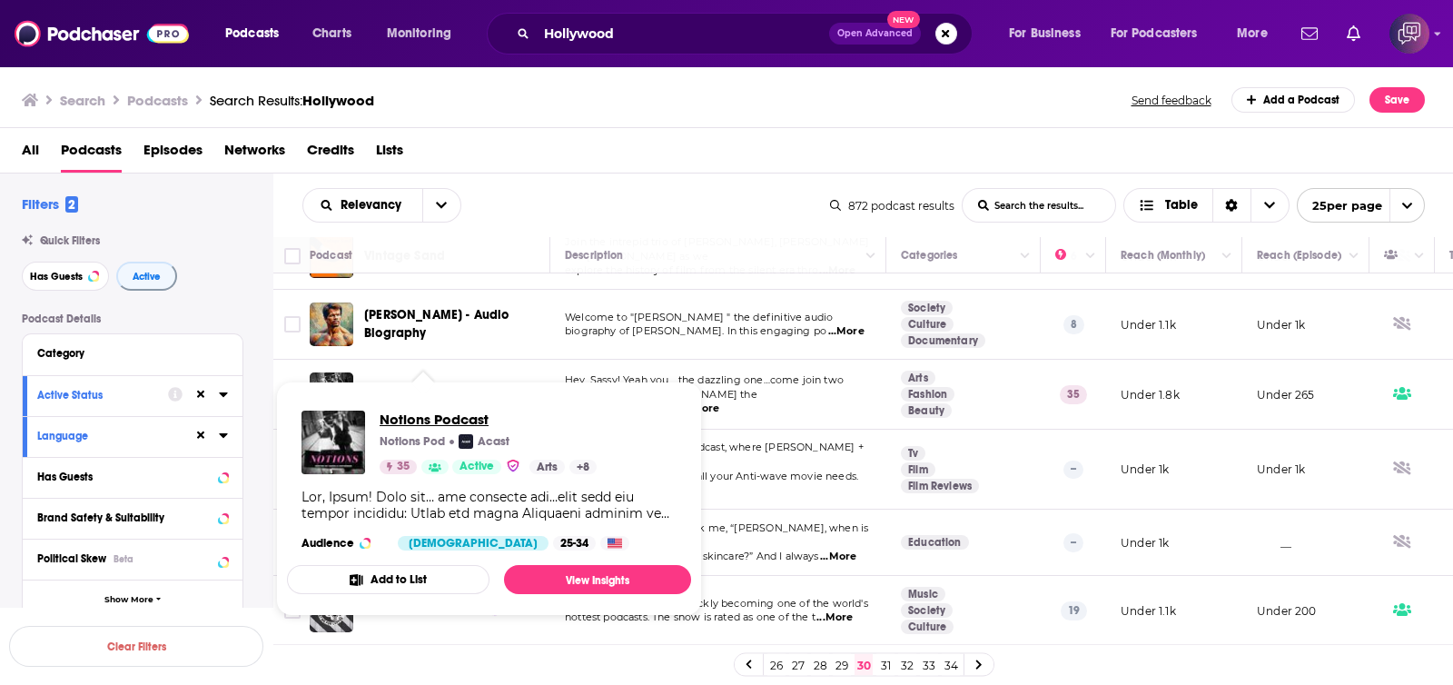
drag, startPoint x: 419, startPoint y: 390, endPoint x: 401, endPoint y: 416, distance: 31.5
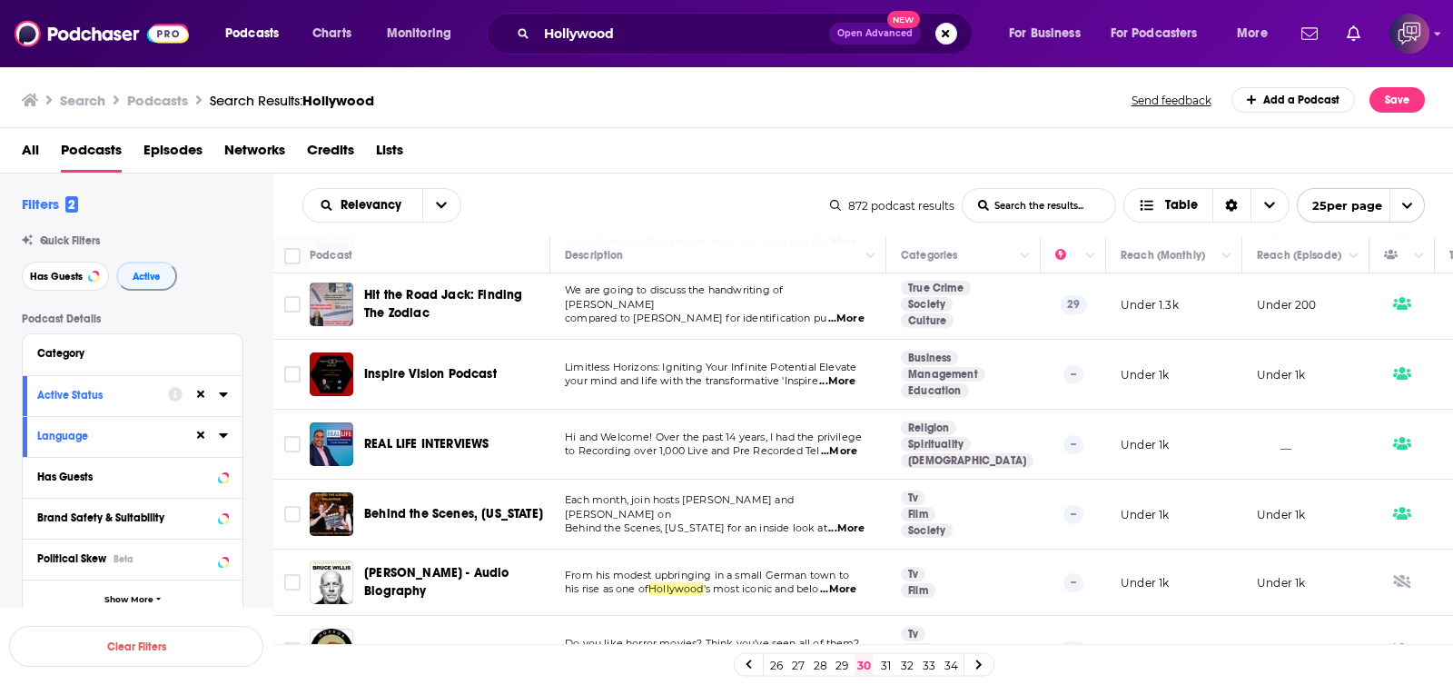
scroll to position [1353, 0]
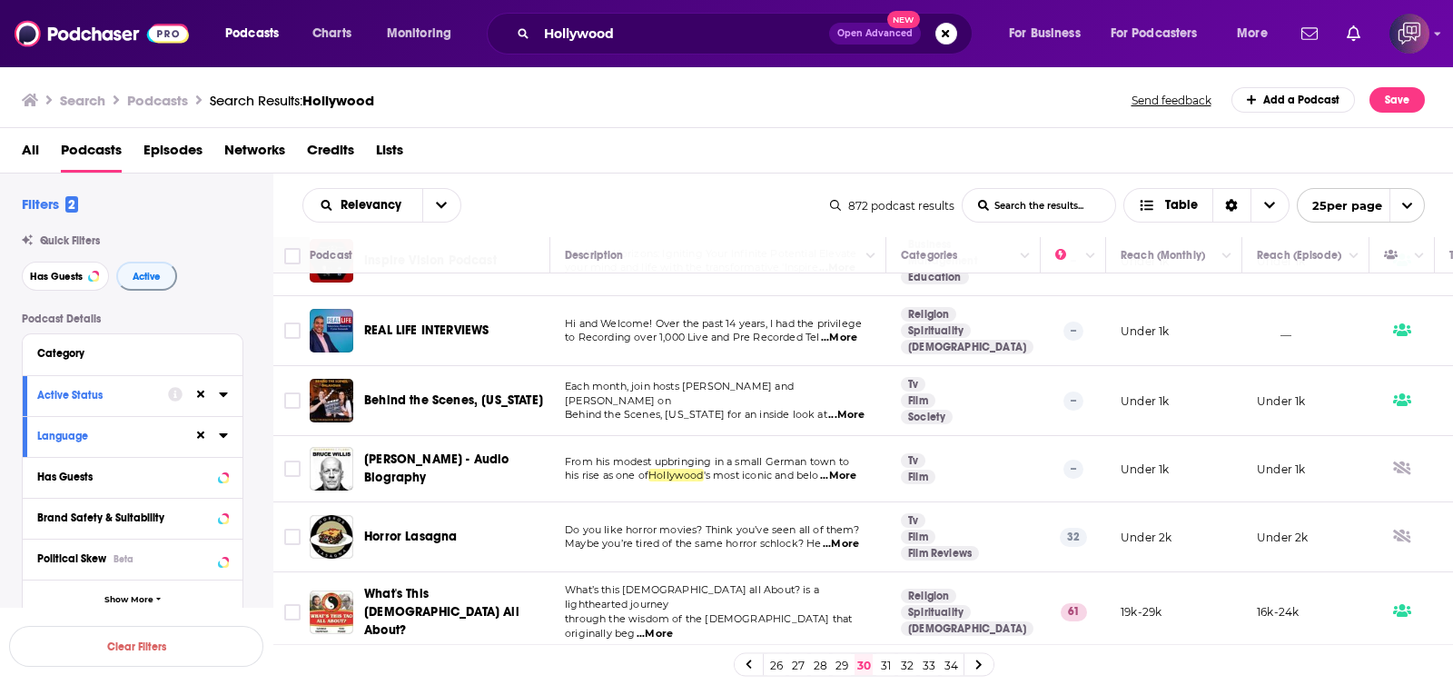
click at [887, 658] on link "31" at bounding box center [885, 665] width 18 height 22
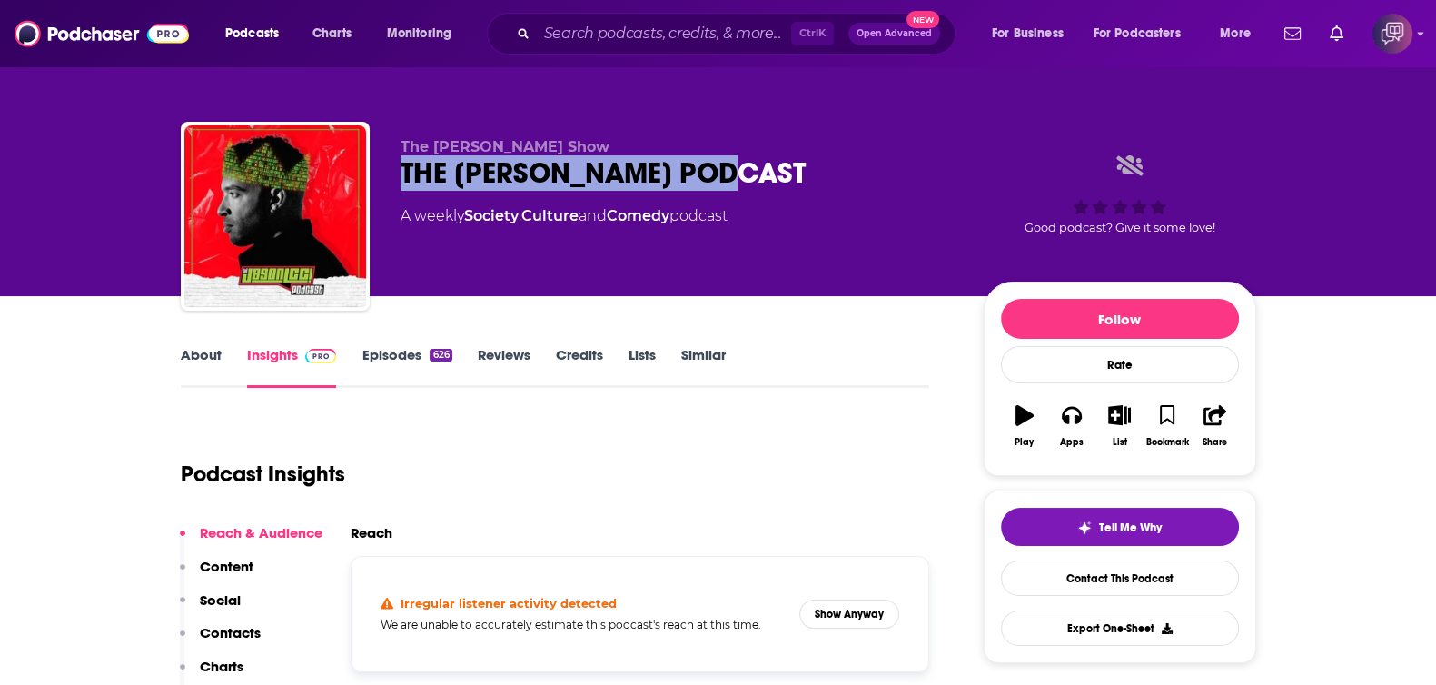
drag, startPoint x: 380, startPoint y: 183, endPoint x: 813, endPoint y: 175, distance: 433.2
click at [813, 175] on div "The Jason Lee Show THE JASON LEE PODCAST A weekly Society , Culture and Comedy …" at bounding box center [718, 220] width 1075 height 196
click at [218, 353] on link "About" at bounding box center [201, 367] width 41 height 42
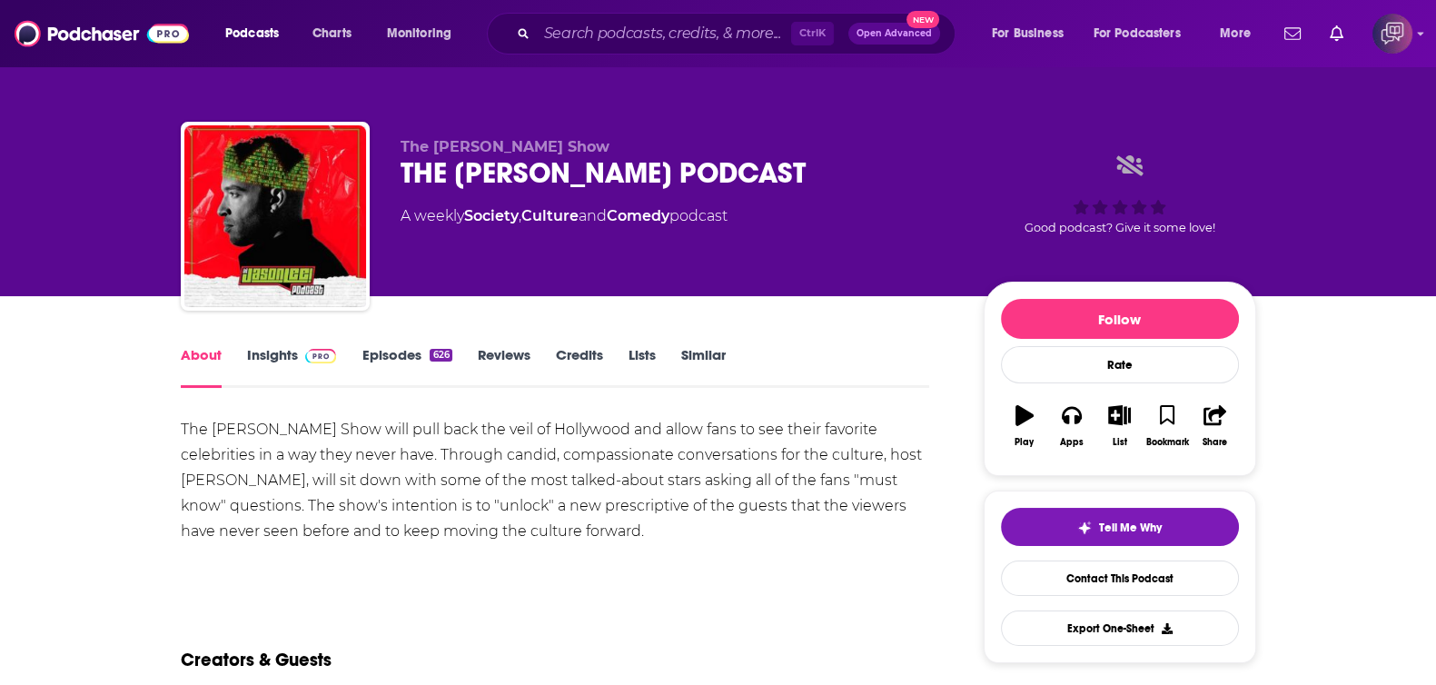
drag, startPoint x: 395, startPoint y: 165, endPoint x: 857, endPoint y: 153, distance: 462.3
click at [857, 153] on div "The Jason Lee Show THE JASON LEE PODCAST A weekly Society , Culture and Comedy …" at bounding box center [718, 220] width 1075 height 196
click at [853, 176] on div "THE JASON LEE PODCAST" at bounding box center [677, 172] width 554 height 35
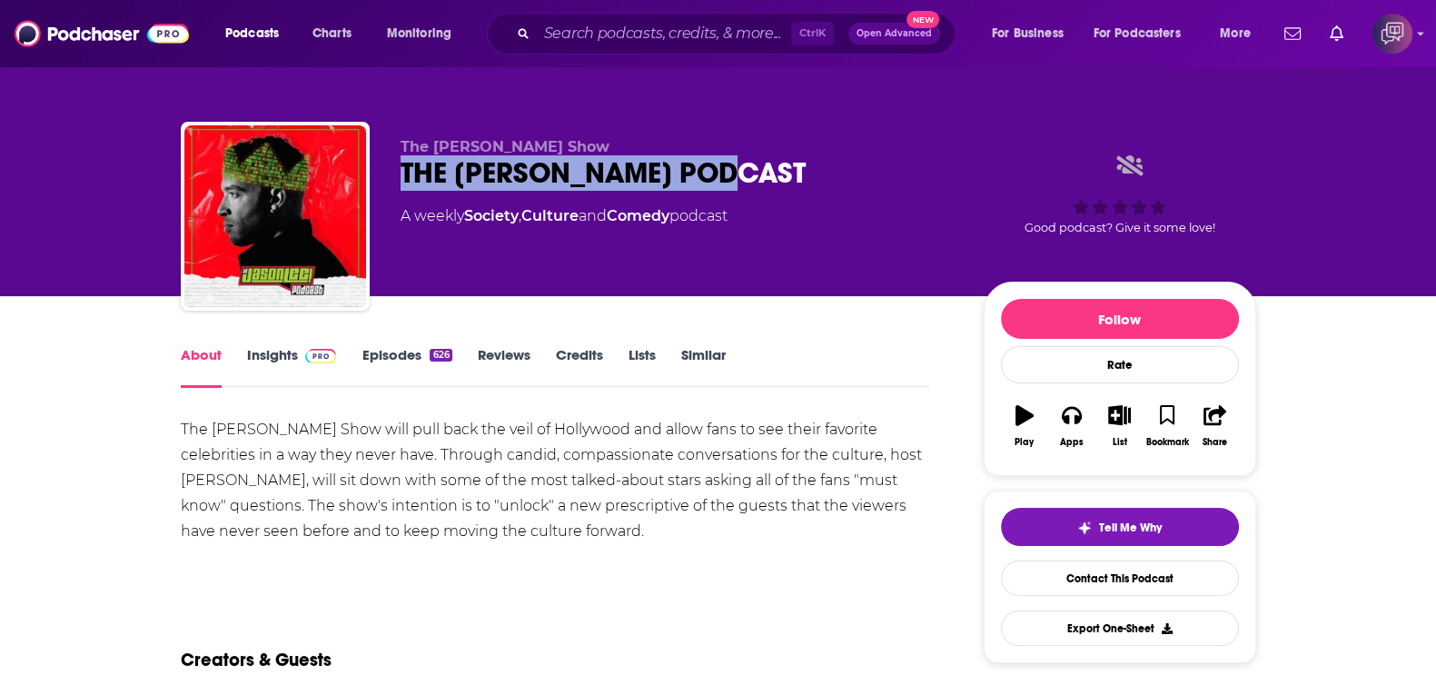
drag, startPoint x: 850, startPoint y: 170, endPoint x: 377, endPoint y: 178, distance: 473.1
click at [377, 178] on div "The Jason Lee Show THE JASON LEE PODCAST A weekly Society , Culture and Comedy …" at bounding box center [718, 220] width 1075 height 196
copy h1 "THE JASON LEE PODCAST"
click at [286, 350] on link "Insights" at bounding box center [292, 367] width 90 height 42
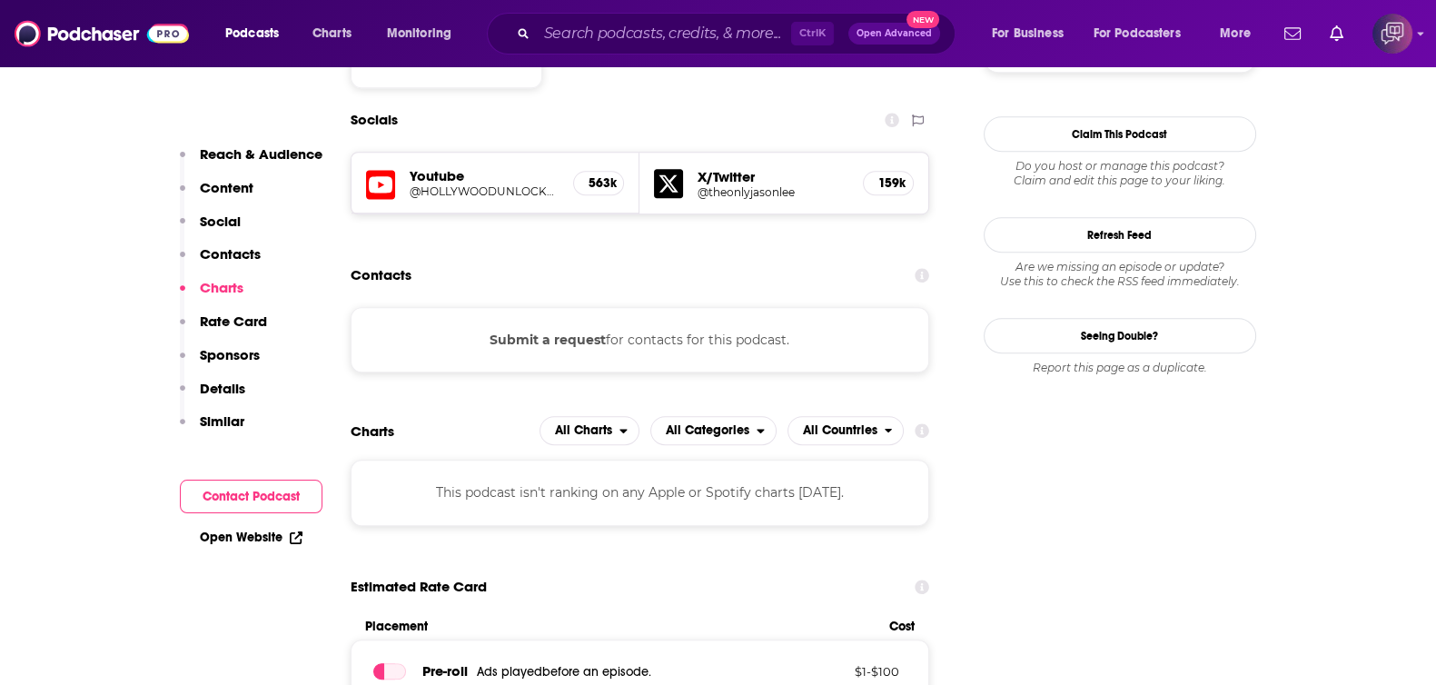
scroll to position [1588, 0]
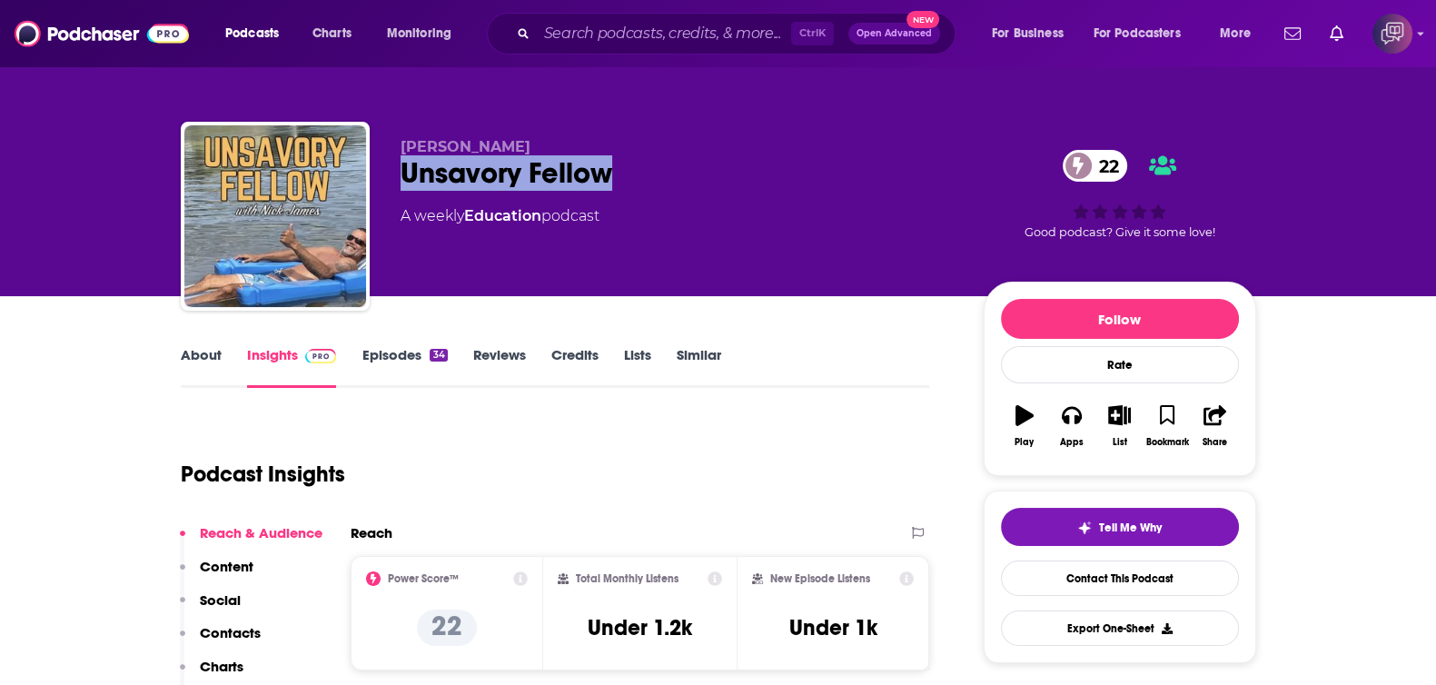
drag, startPoint x: 480, startPoint y: 183, endPoint x: 694, endPoint y: 193, distance: 213.7
click at [694, 193] on div "Nick James Unsavory Fellow 22 A weekly Education podcast 22 Good podcast? Give …" at bounding box center [718, 220] width 1075 height 196
click at [188, 351] on link "About" at bounding box center [201, 367] width 41 height 42
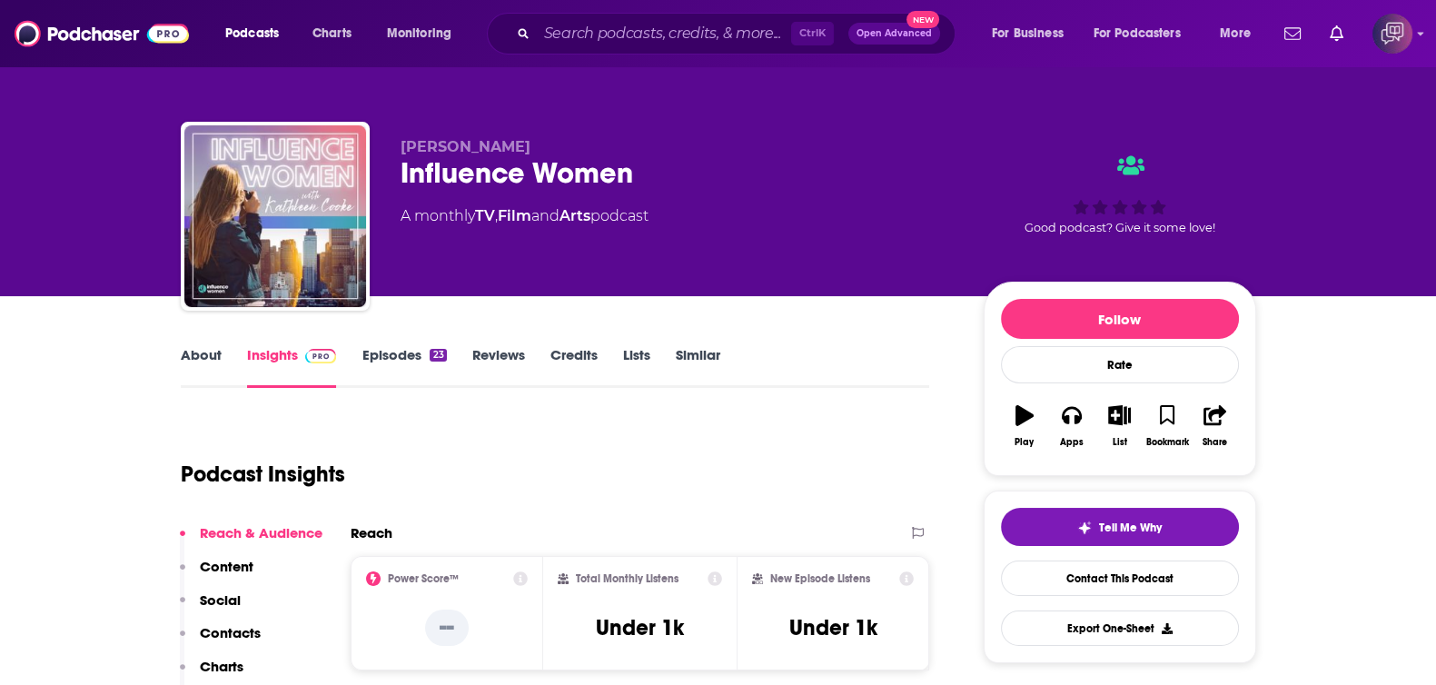
click at [210, 357] on link "About" at bounding box center [201, 367] width 41 height 42
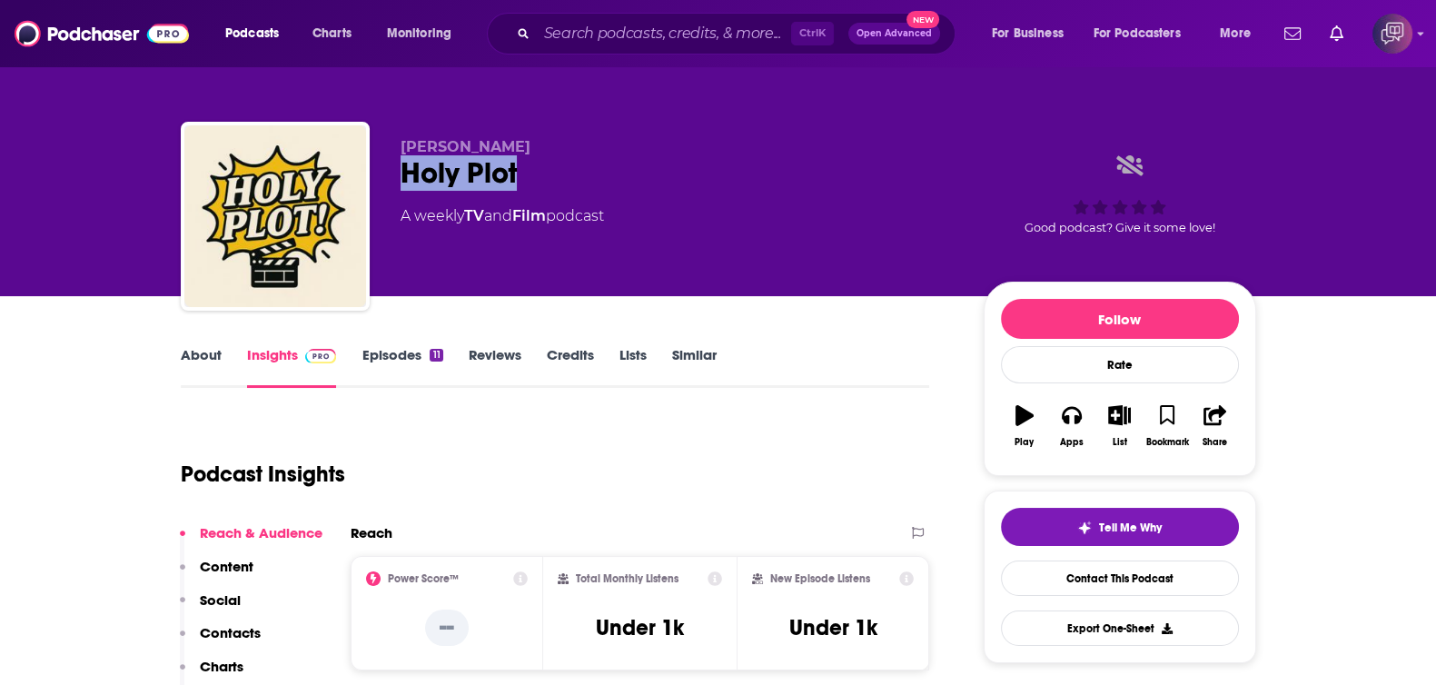
drag, startPoint x: 402, startPoint y: 176, endPoint x: 558, endPoint y: 173, distance: 155.3
click at [558, 173] on div "Holy Plot" at bounding box center [677, 172] width 554 height 35
click at [203, 370] on link "About" at bounding box center [201, 367] width 41 height 42
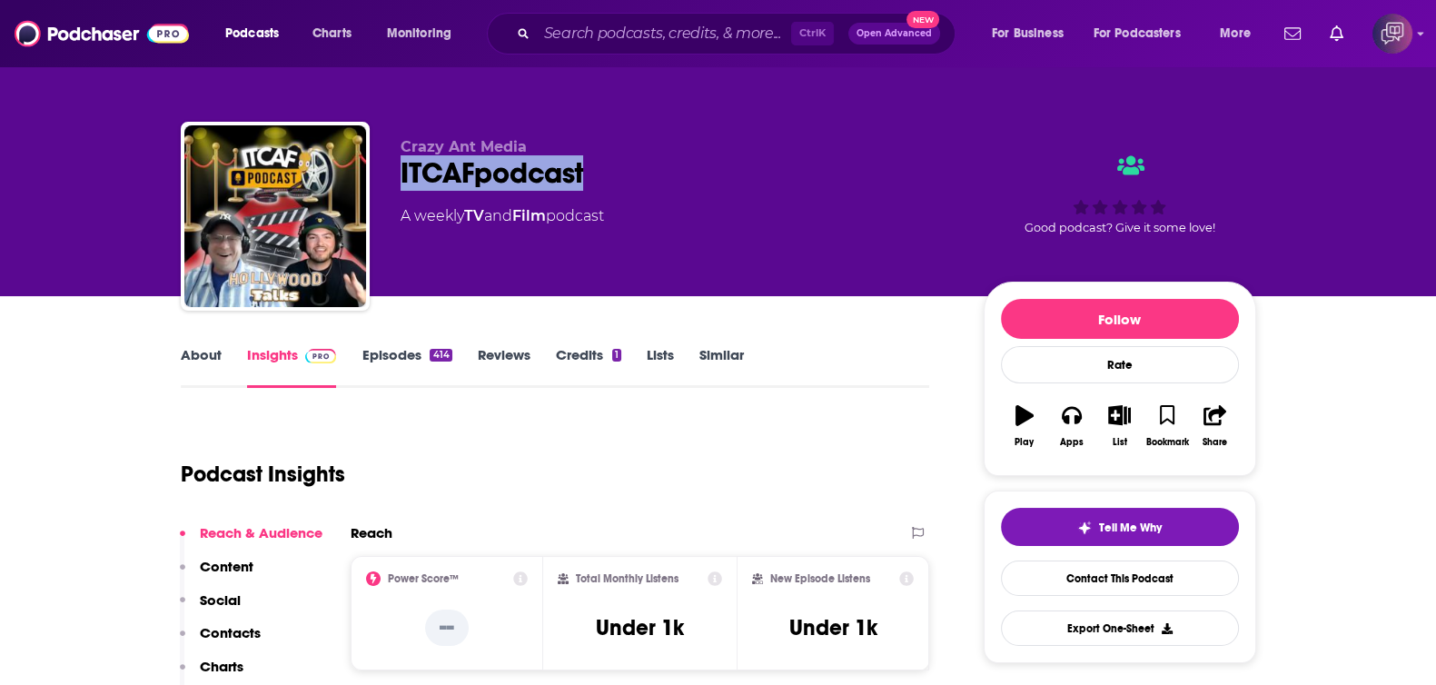
drag, startPoint x: 445, startPoint y: 167, endPoint x: 666, endPoint y: 160, distance: 221.7
click at [666, 160] on div "Crazy Ant Media ITCAFpodcast A weekly TV and Film podcast Good podcast? Give it…" at bounding box center [718, 220] width 1075 height 196
click at [191, 352] on link "About" at bounding box center [201, 367] width 41 height 42
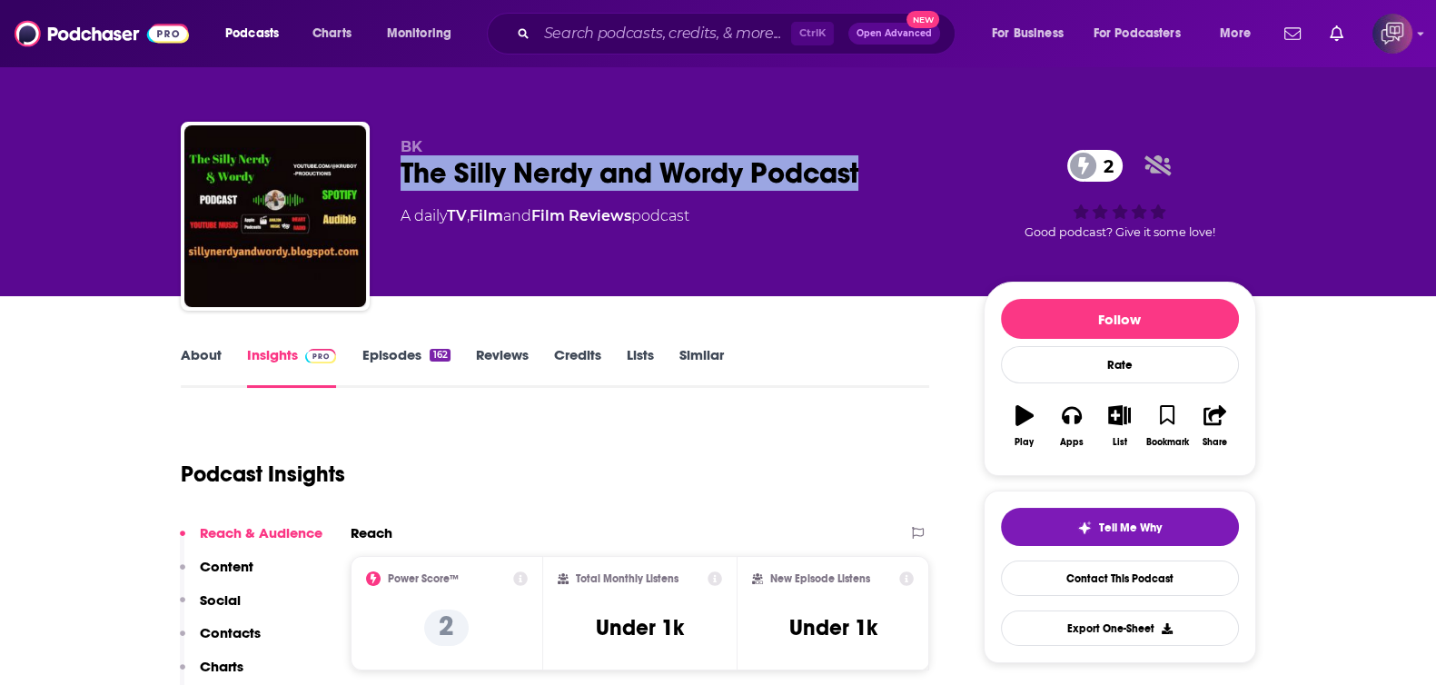
drag, startPoint x: 441, startPoint y: 179, endPoint x: 876, endPoint y: 183, distance: 435.0
click at [876, 183] on div "BK The Silly Nerdy and Wordy Podcast 2 A daily TV , Film and Film Reviews podca…" at bounding box center [718, 220] width 1075 height 196
click at [183, 353] on link "About" at bounding box center [201, 367] width 41 height 42
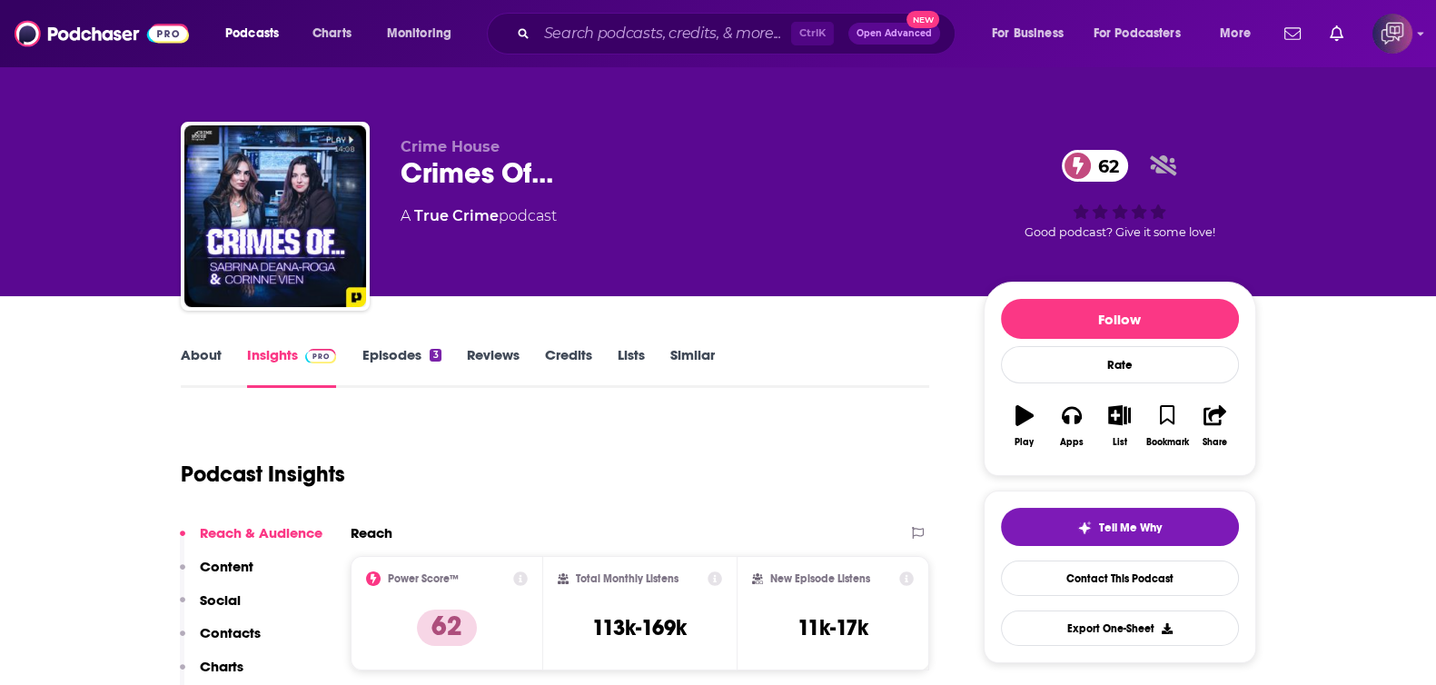
click at [210, 350] on link "About" at bounding box center [201, 367] width 41 height 42
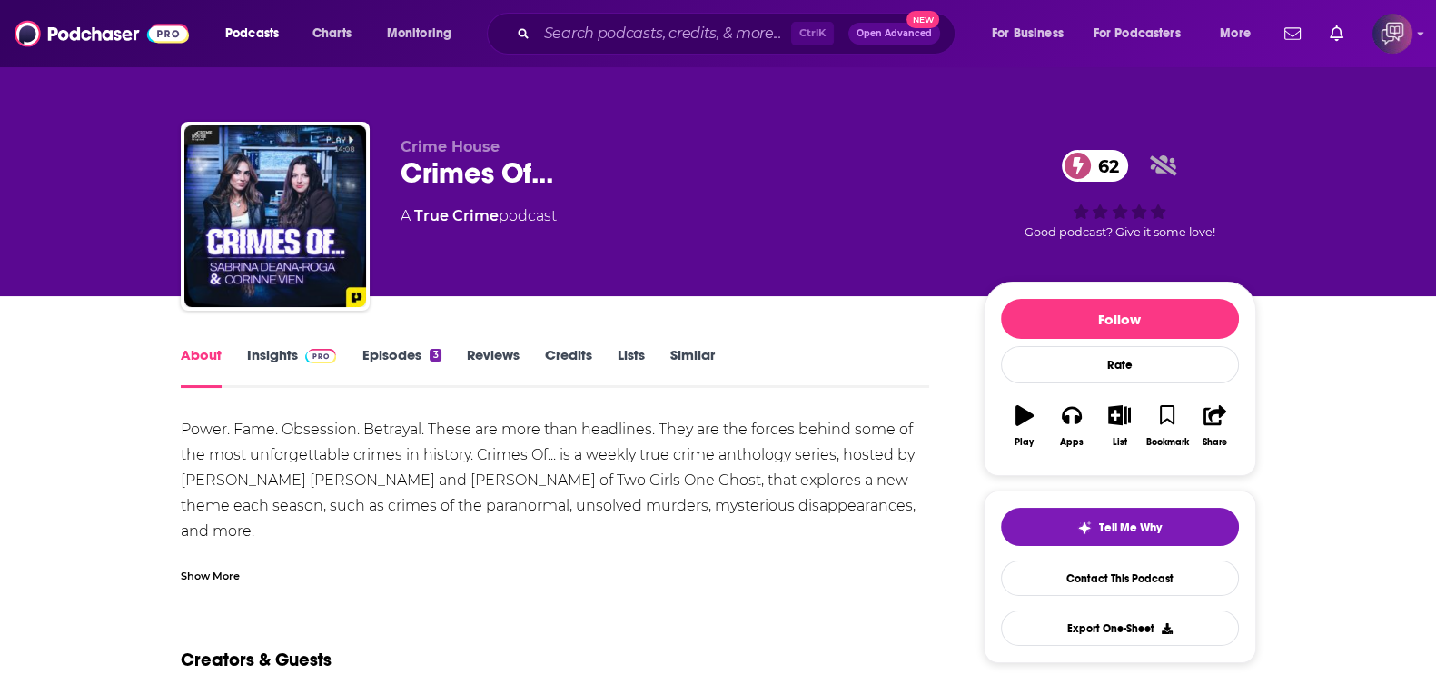
click at [200, 570] on div "Show More" at bounding box center [210, 574] width 59 height 17
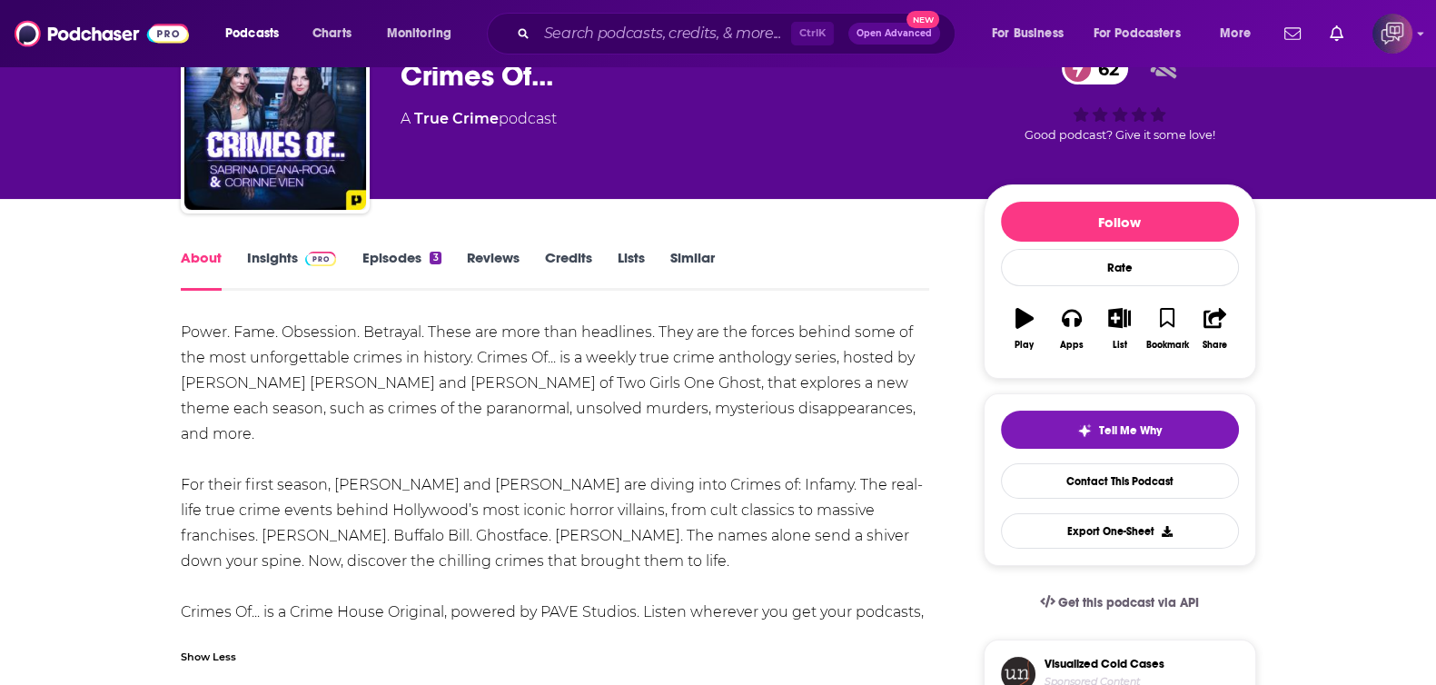
scroll to position [226, 0]
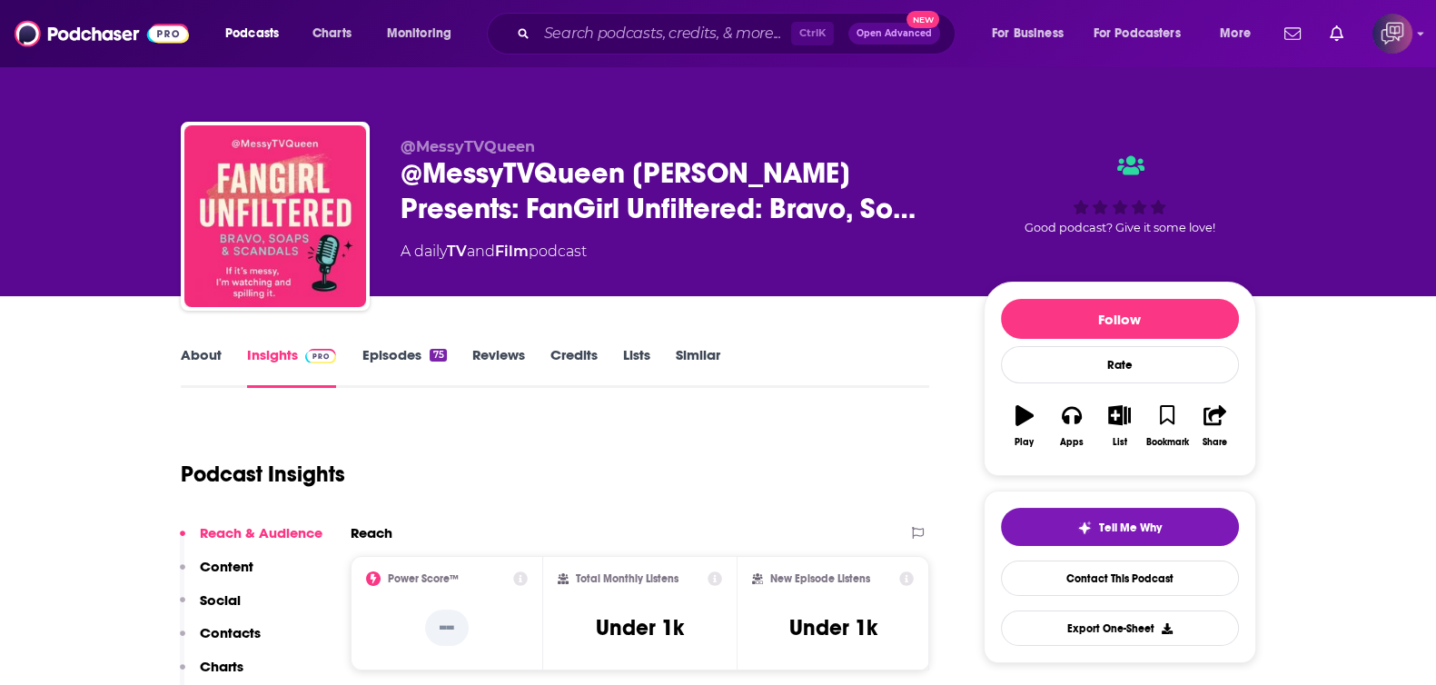
click at [210, 360] on link "About" at bounding box center [201, 367] width 41 height 42
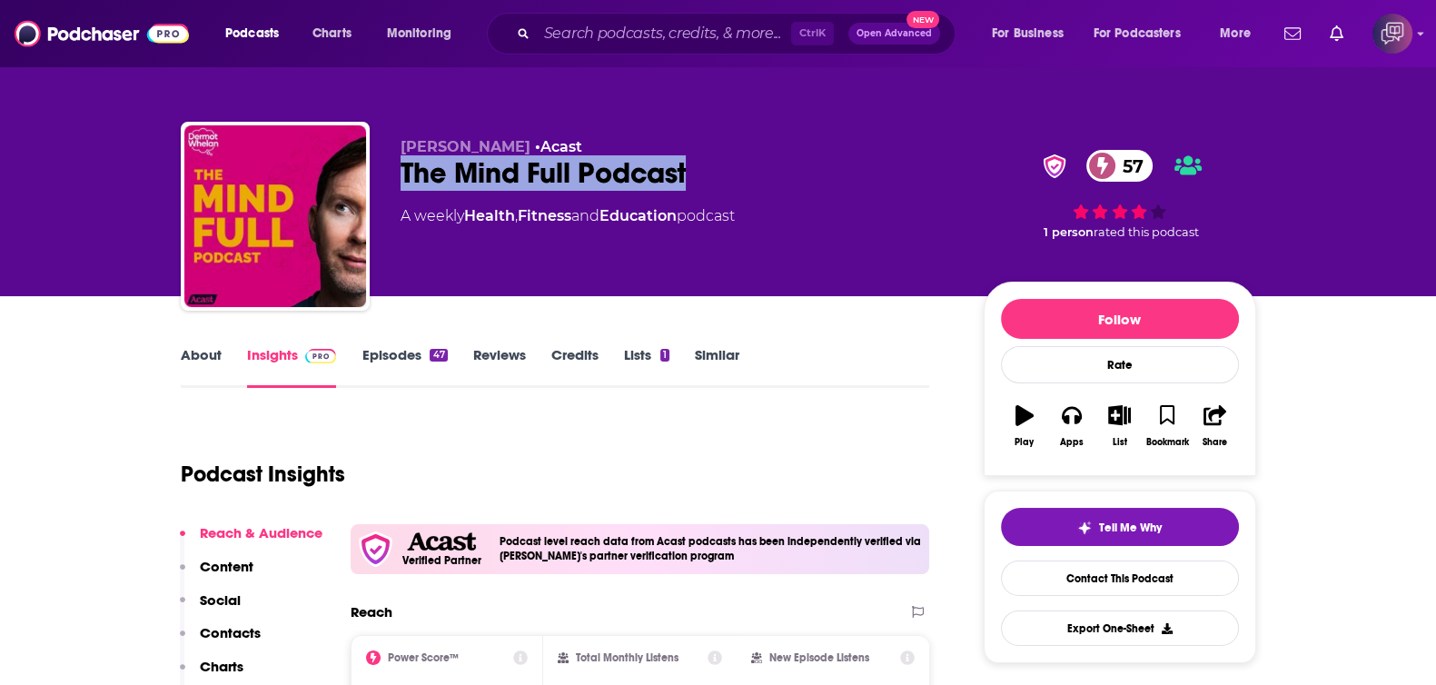
drag, startPoint x: 701, startPoint y: 163, endPoint x: 722, endPoint y: 164, distance: 21.0
click at [722, 164] on div "Dermot Whelan • Acast The Mind Full Podcast 57 A weekly Health , Fitness and Ed…" at bounding box center [718, 220] width 1075 height 196
click at [211, 356] on link "About" at bounding box center [201, 367] width 41 height 42
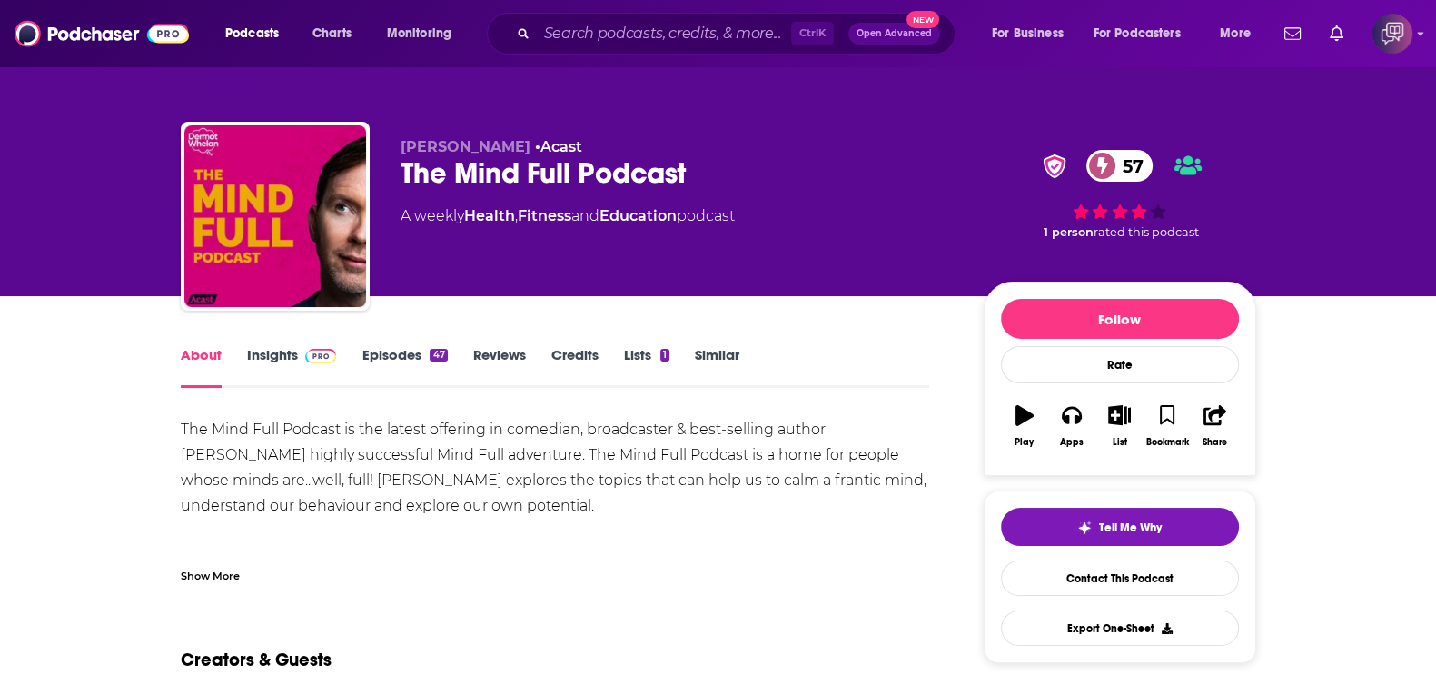
click at [222, 567] on div "Show More" at bounding box center [210, 574] width 59 height 17
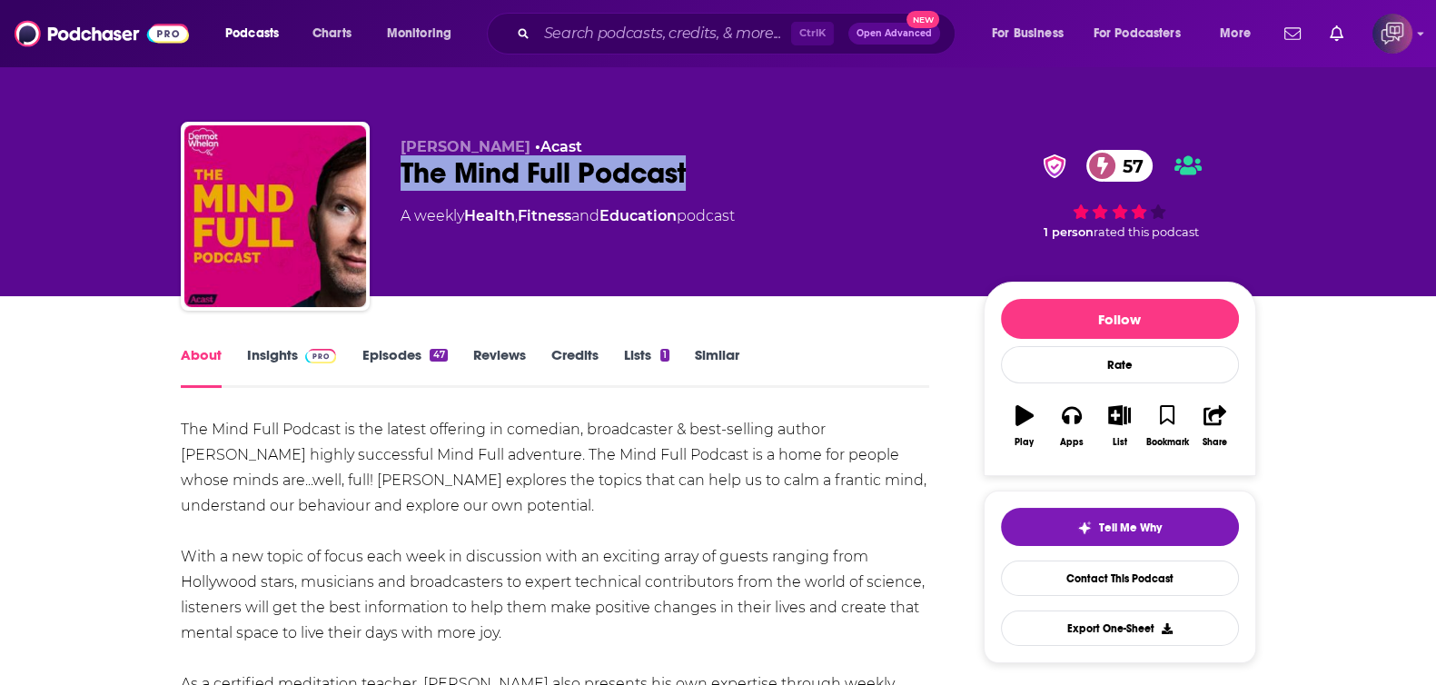
drag, startPoint x: 402, startPoint y: 167, endPoint x: 725, endPoint y: 164, distance: 322.4
click at [725, 164] on div "Dermot Whelan • Acast The Mind Full Podcast 57 A weekly Health , Fitness and Ed…" at bounding box center [718, 220] width 1075 height 196
copy h1 "The Mind Full Podcast"
drag, startPoint x: 291, startPoint y: 355, endPoint x: 438, endPoint y: 6, distance: 378.4
click at [291, 356] on link "Insights" at bounding box center [292, 367] width 90 height 42
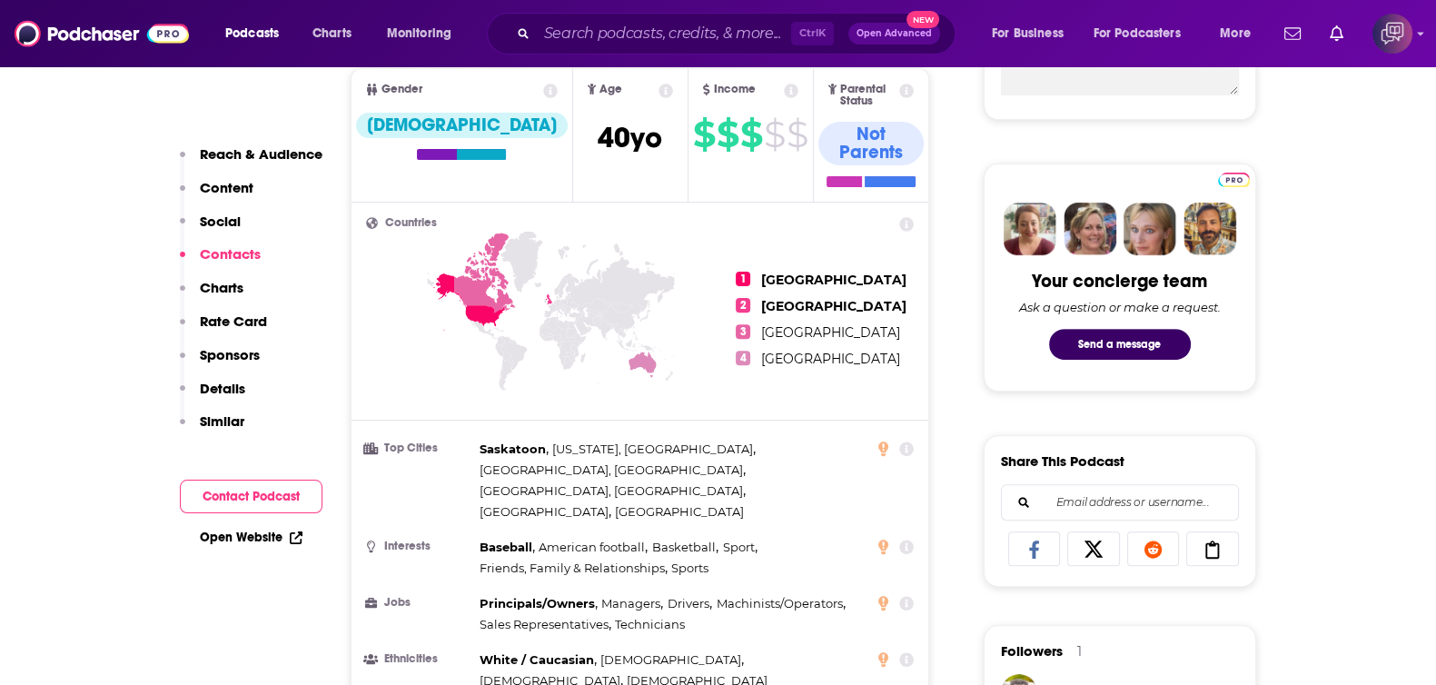
scroll to position [1475, 0]
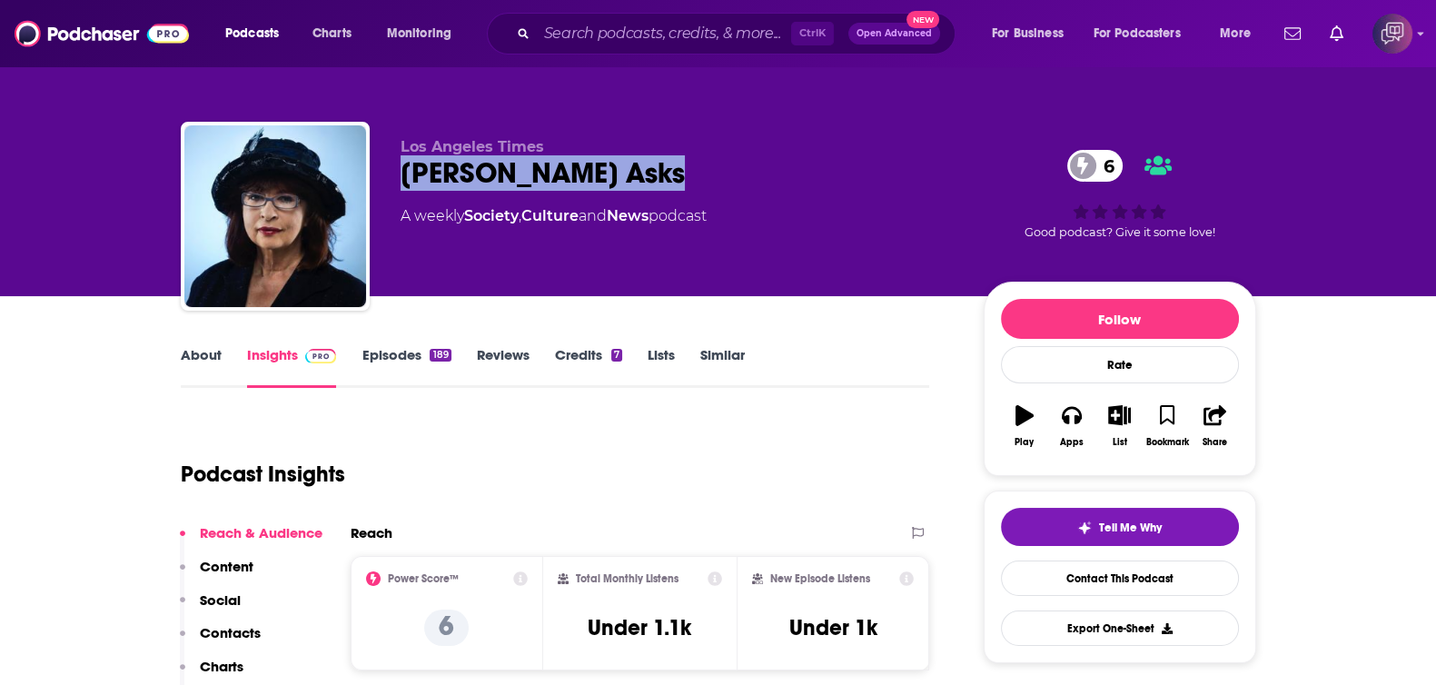
drag, startPoint x: 479, startPoint y: 172, endPoint x: 740, endPoint y: 161, distance: 260.8
click at [740, 161] on div "Los Angeles Times [PERSON_NAME] Asks 6 A weekly Society , Culture and News podc…" at bounding box center [718, 220] width 1075 height 196
copy h2 "[PERSON_NAME] Asks"
click at [192, 357] on link "About" at bounding box center [201, 367] width 41 height 42
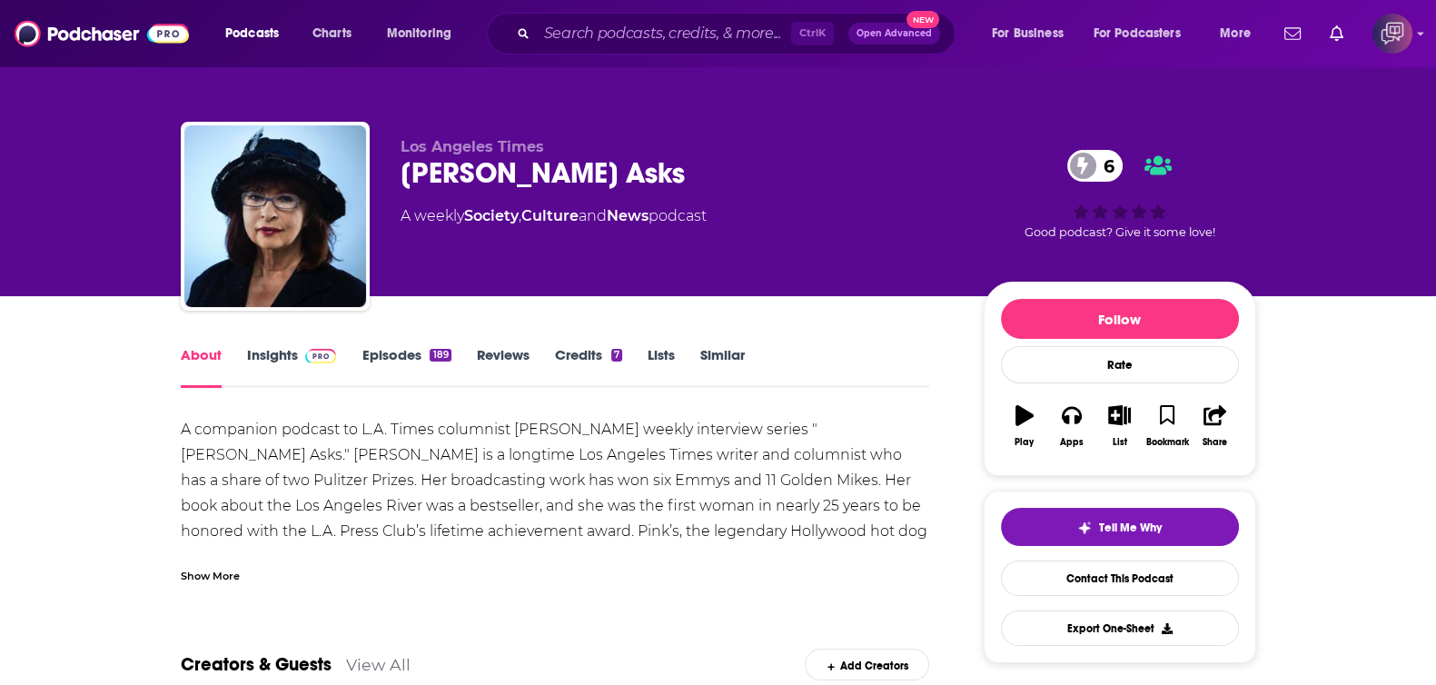
click at [278, 360] on link "Insights" at bounding box center [292, 367] width 90 height 42
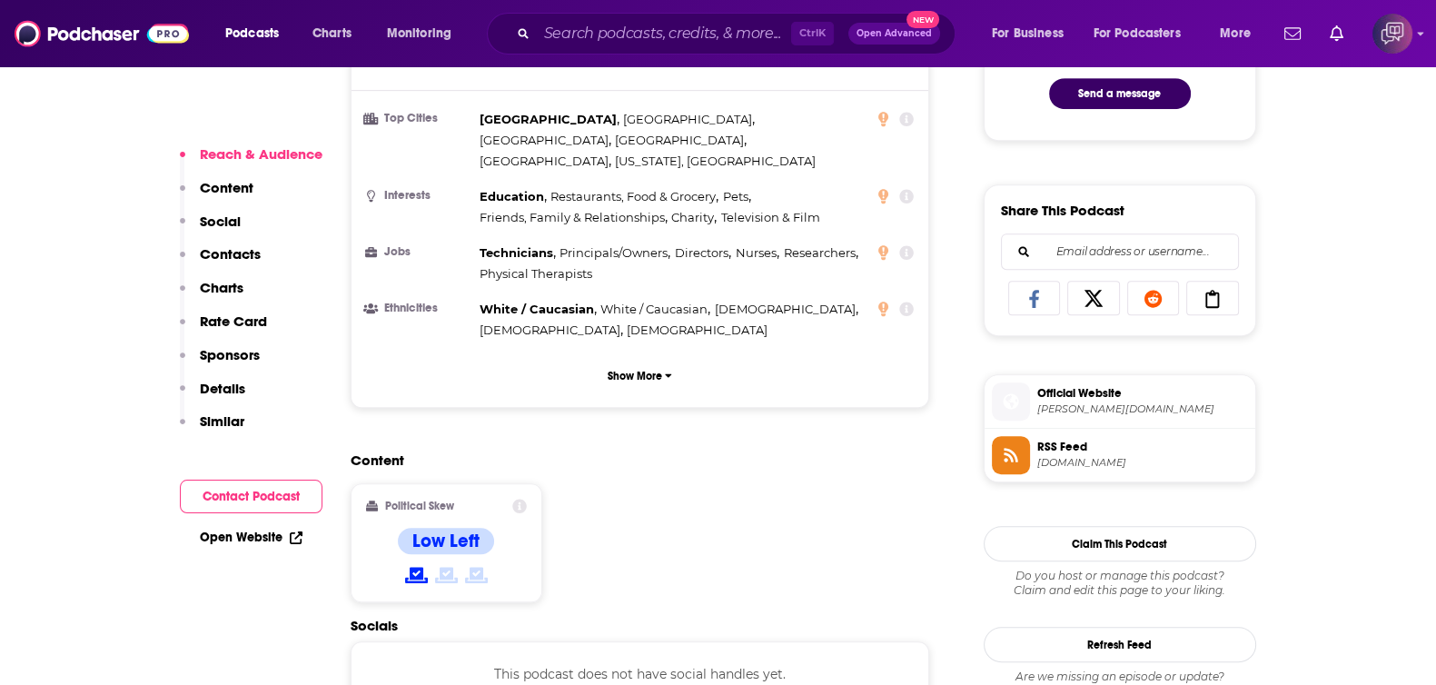
scroll to position [1249, 0]
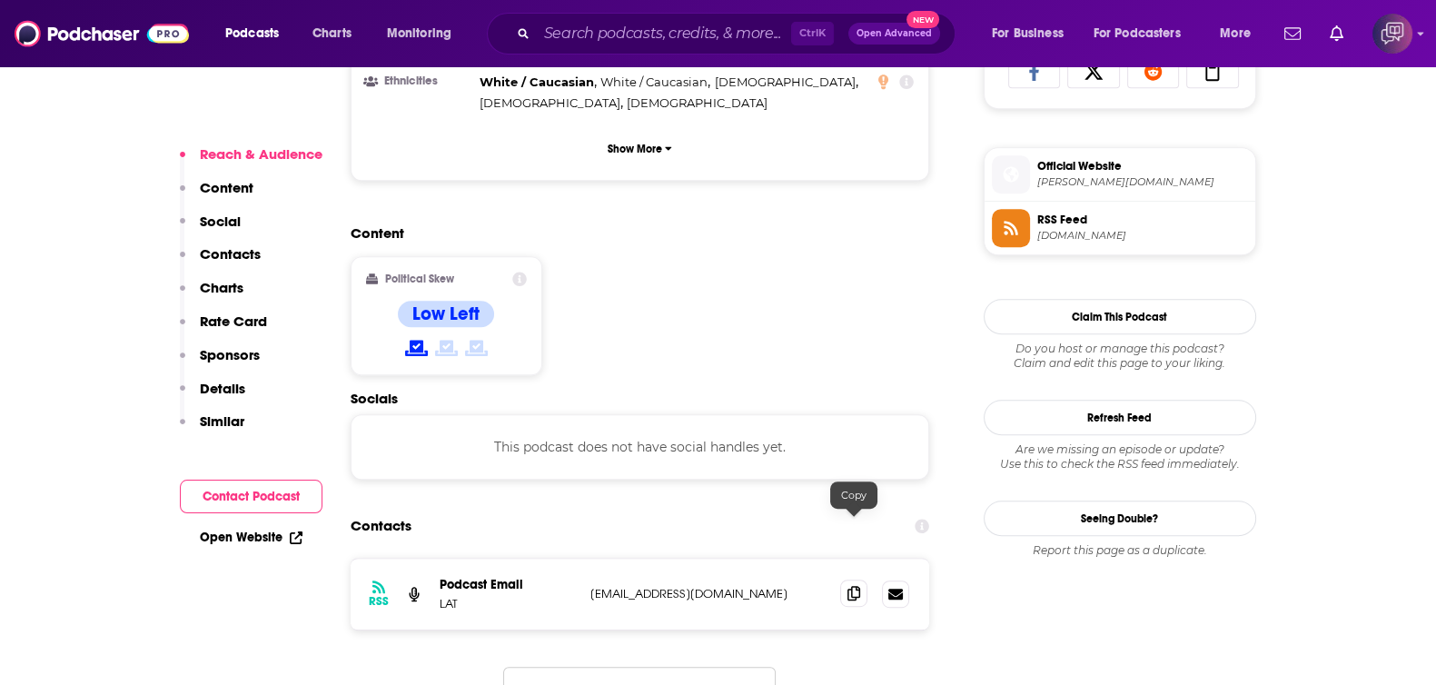
click at [845, 579] on span at bounding box center [853, 592] width 27 height 27
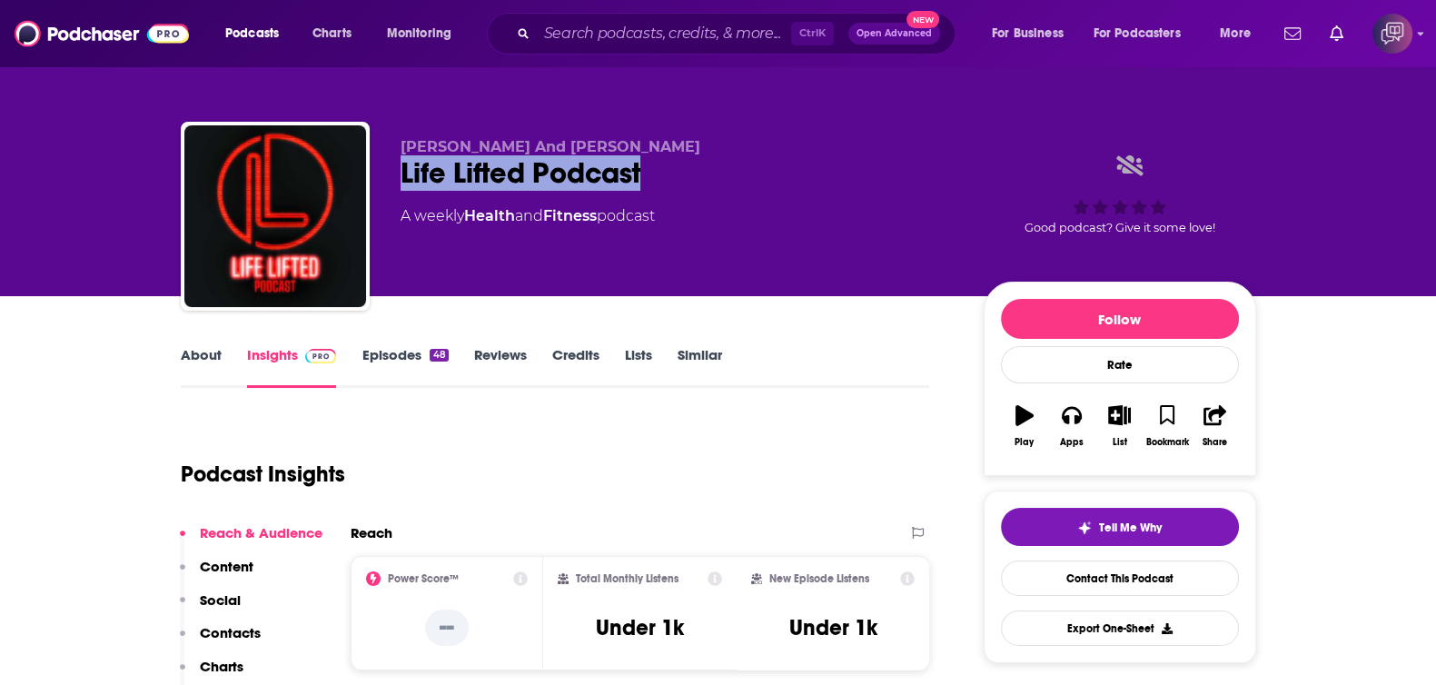
drag, startPoint x: 432, startPoint y: 176, endPoint x: 673, endPoint y: 166, distance: 240.8
click at [673, 166] on div "Michael Molina And Chris Musser Life Lifted Podcast A weekly Health and Fitness…" at bounding box center [718, 220] width 1075 height 196
copy h2 "Life Lifted Podcast"
click at [200, 346] on link "About" at bounding box center [201, 367] width 41 height 42
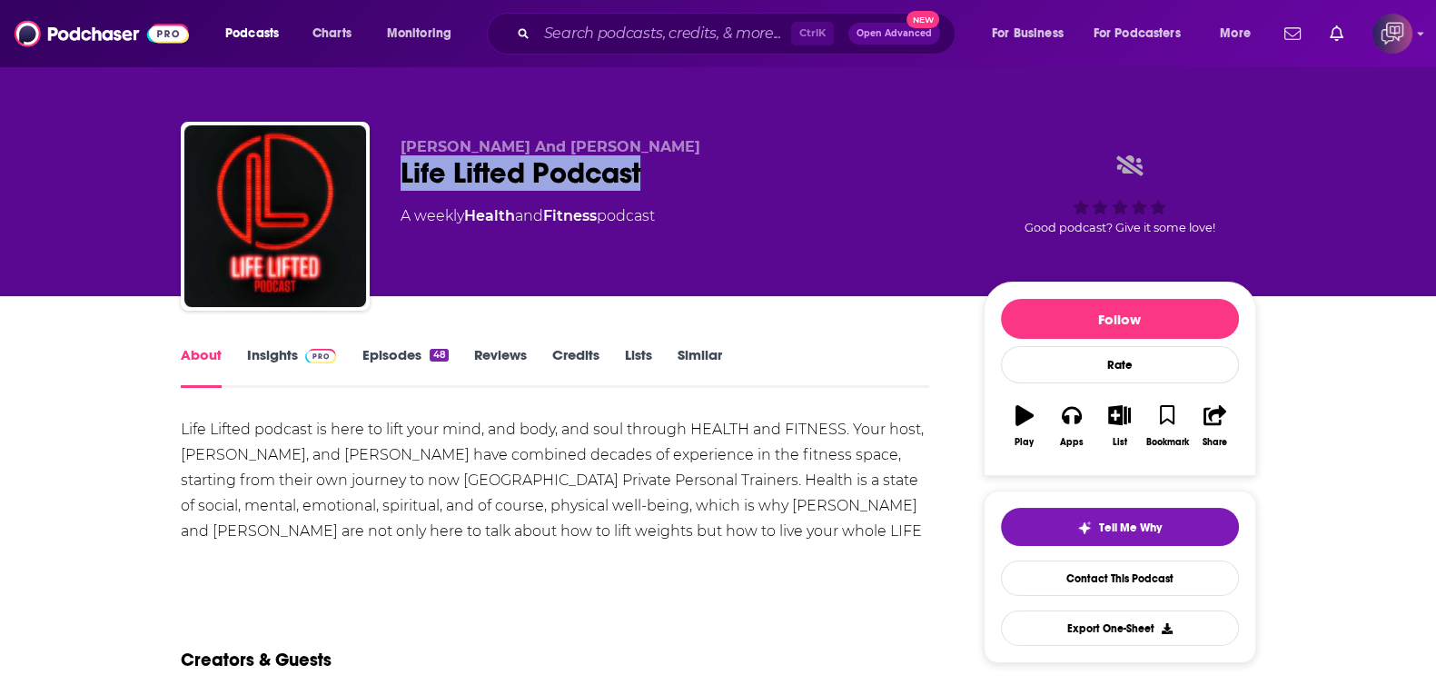
drag, startPoint x: 393, startPoint y: 175, endPoint x: 664, endPoint y: 183, distance: 270.7
click at [664, 183] on div "Michael Molina And Chris Musser Life Lifted Podcast A weekly Health and Fitness…" at bounding box center [718, 220] width 1075 height 196
copy h1 "Life Lifted Podcast"
click at [264, 360] on link "Insights" at bounding box center [292, 367] width 90 height 42
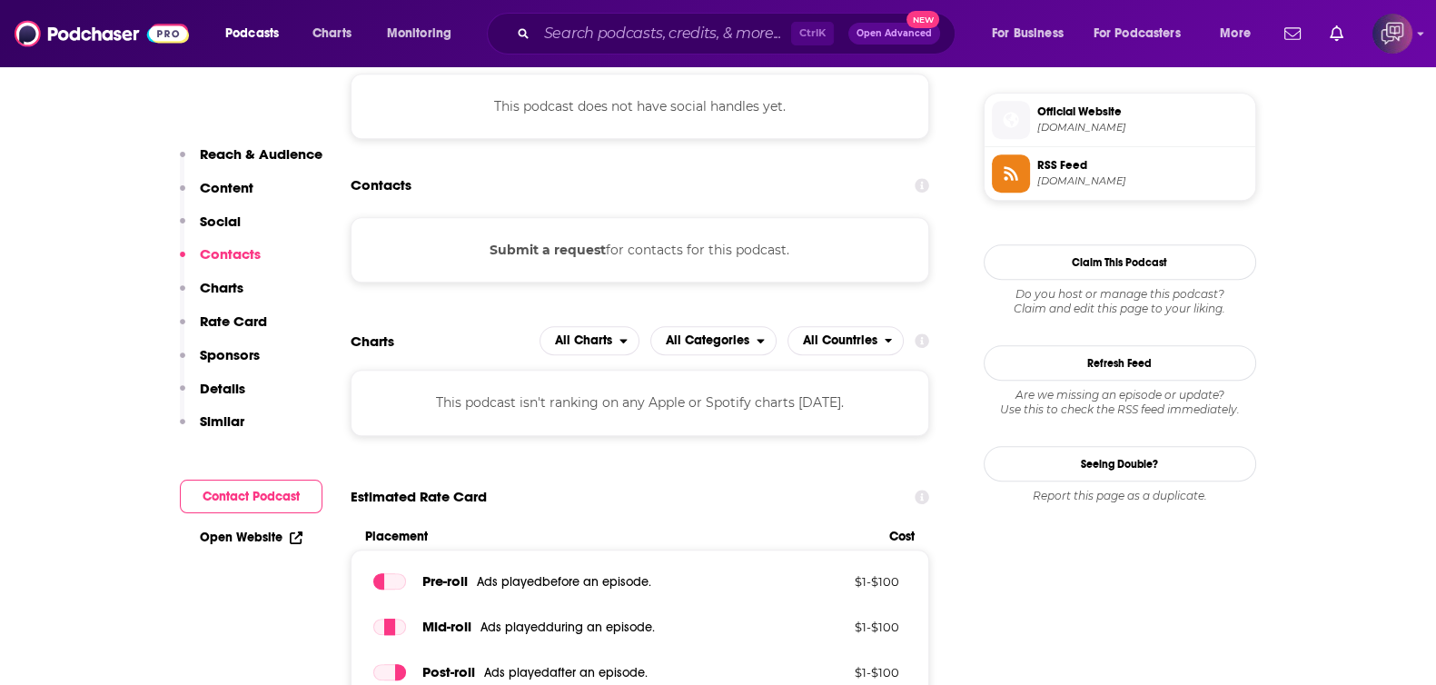
scroll to position [1475, 0]
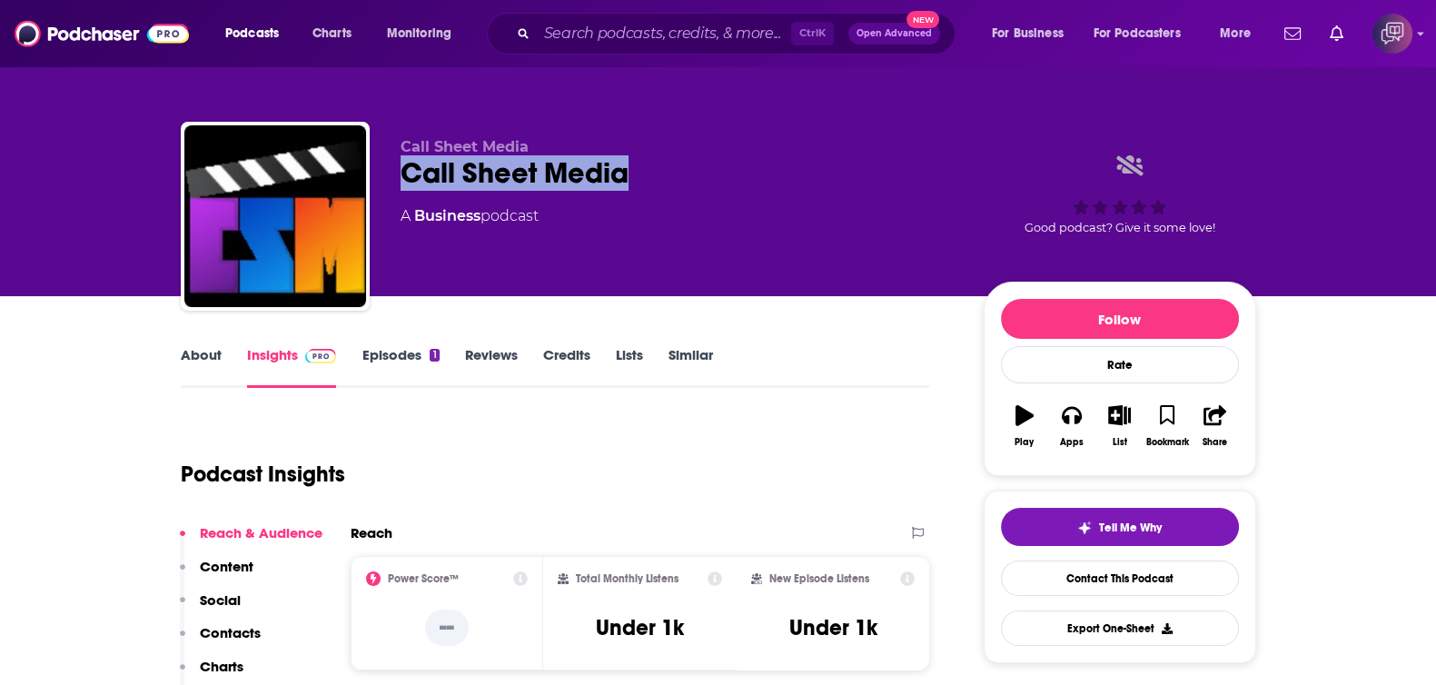
drag, startPoint x: 400, startPoint y: 165, endPoint x: 673, endPoint y: 178, distance: 273.6
click at [673, 178] on div "Call Sheet Media" at bounding box center [677, 172] width 554 height 35
copy h2 "Call Sheet Media"
click at [181, 356] on link "About" at bounding box center [201, 367] width 41 height 42
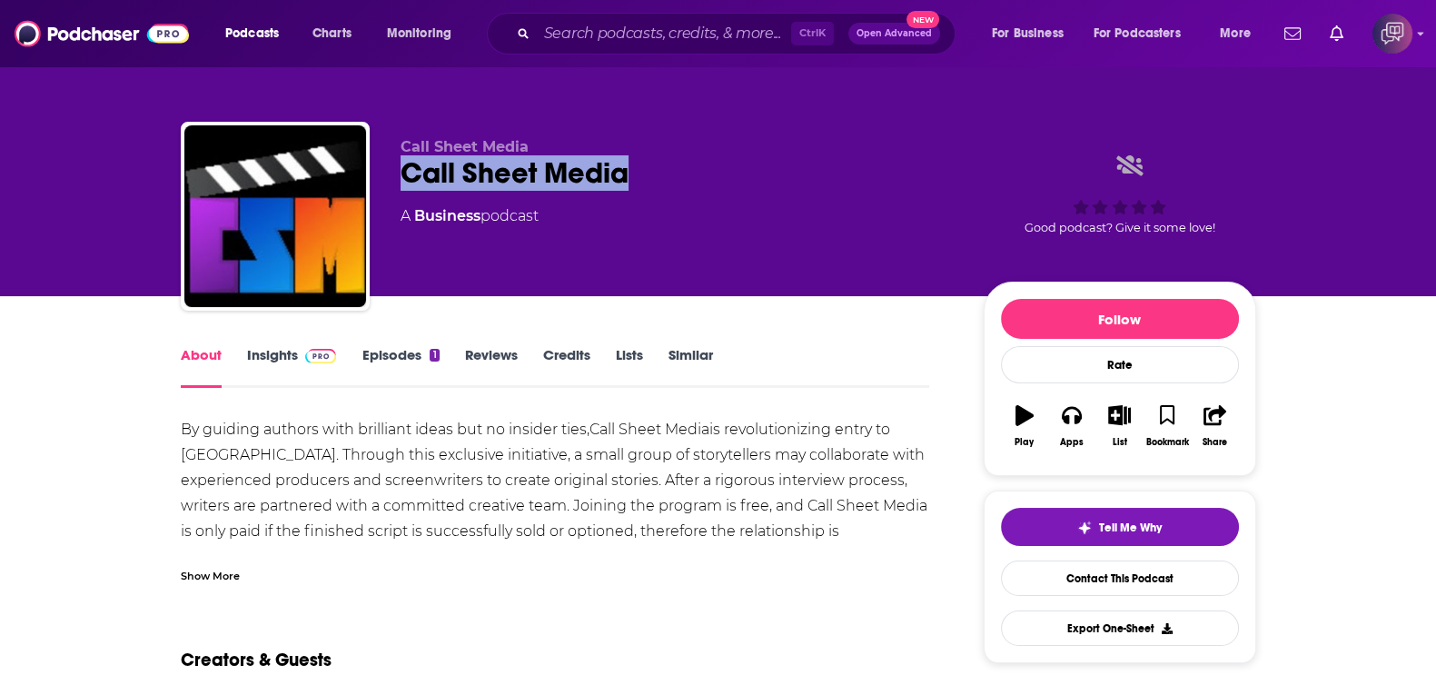
drag, startPoint x: 390, startPoint y: 175, endPoint x: 692, endPoint y: 170, distance: 301.5
click at [692, 170] on div "Call Sheet Media Call Sheet Media A Business podcast Good podcast? Give it some…" at bounding box center [718, 220] width 1075 height 196
copy h1 "Call Sheet Media"
click at [288, 348] on link "Insights" at bounding box center [292, 367] width 90 height 42
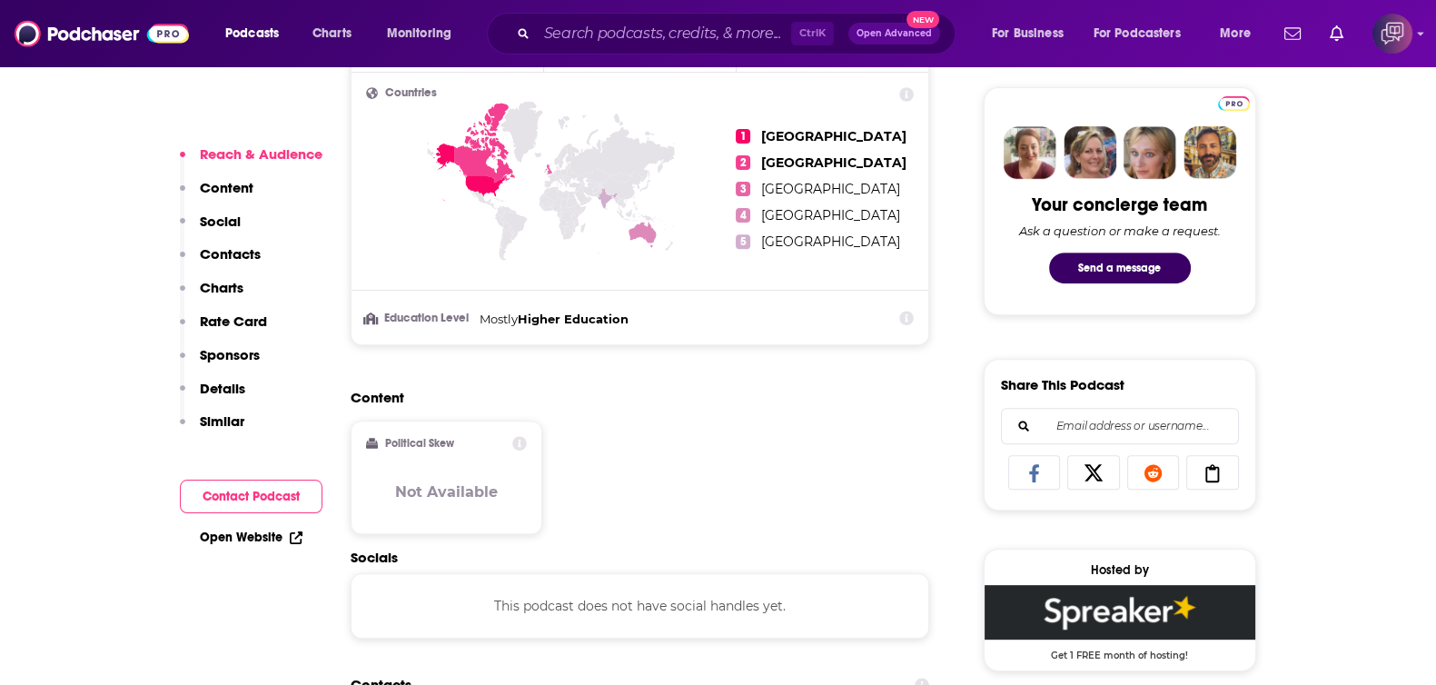
scroll to position [1135, 0]
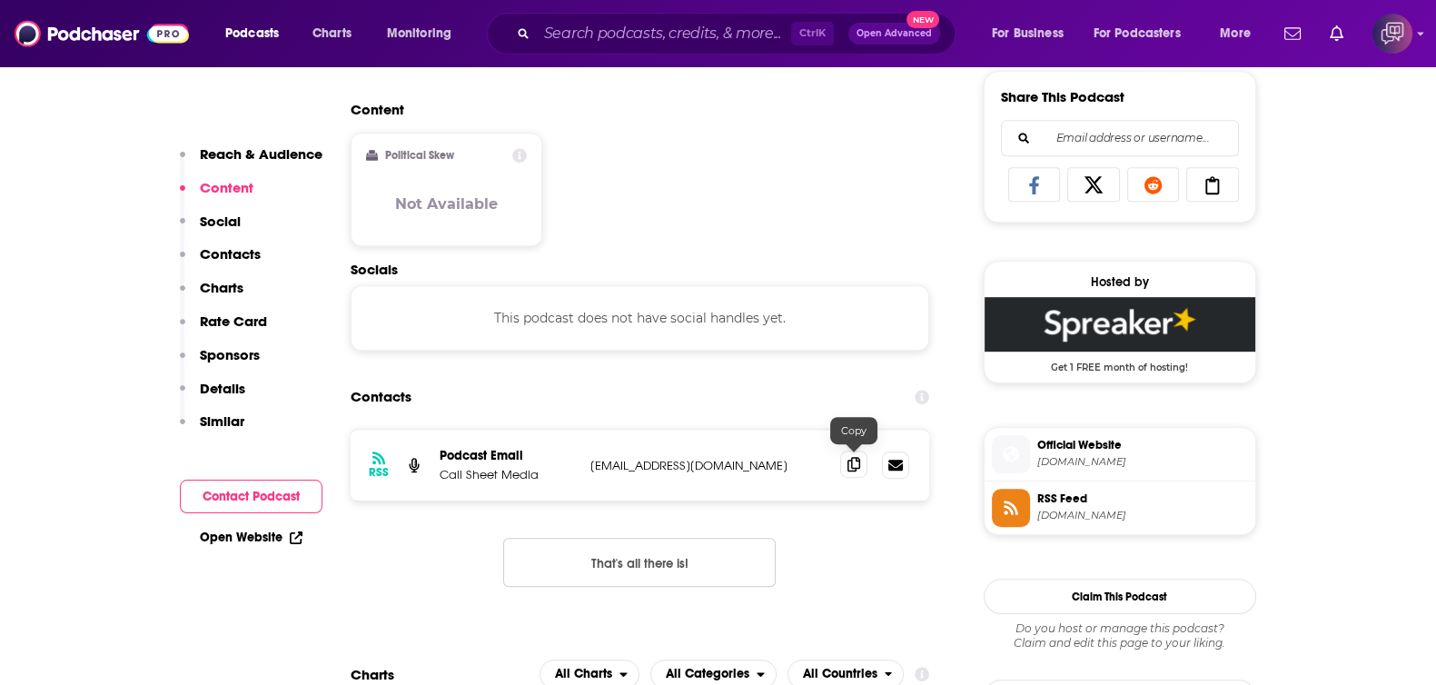
click at [854, 465] on icon at bounding box center [853, 464] width 13 height 15
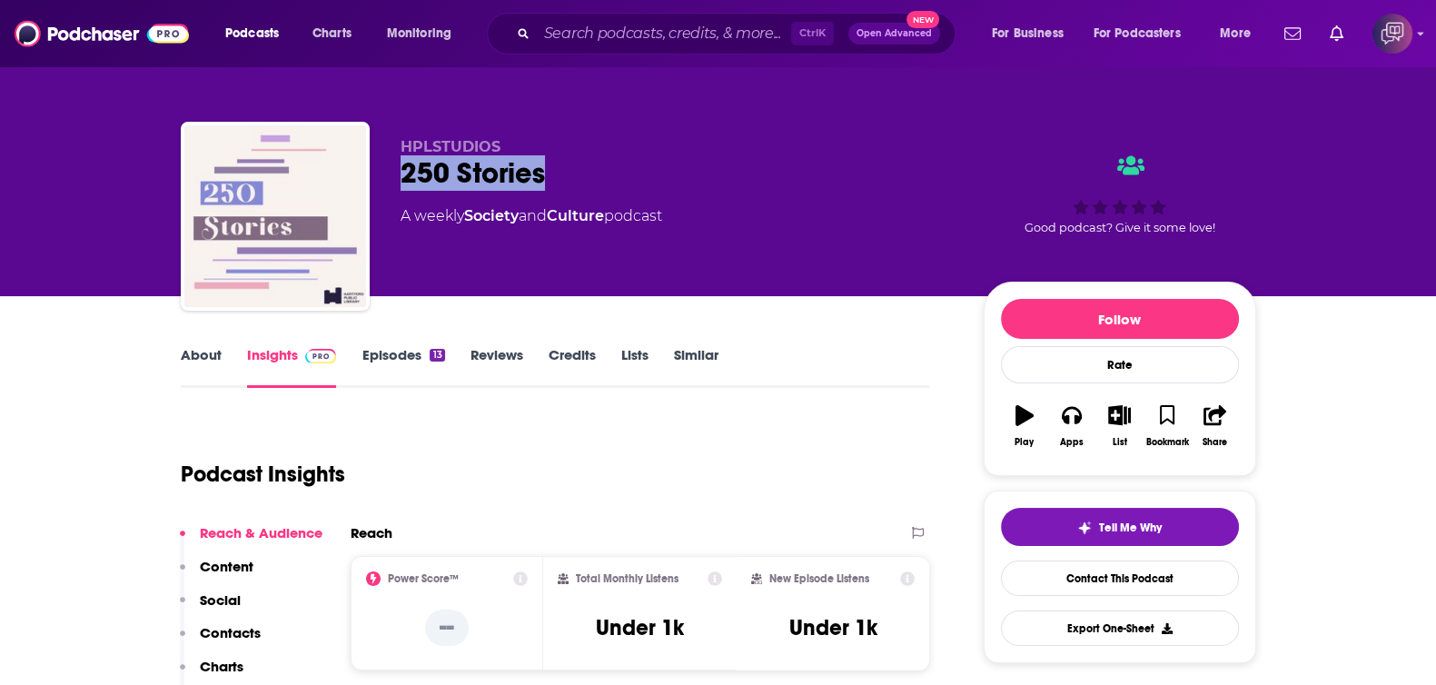
drag, startPoint x: 398, startPoint y: 174, endPoint x: 681, endPoint y: 179, distance: 283.3
click at [681, 179] on div "HPLSTUDIOS 250 Stories A weekly Society and Culture podcast Good podcast? Give …" at bounding box center [718, 220] width 1075 height 196
copy h2 "250 Stories"
click at [202, 360] on link "About" at bounding box center [201, 367] width 41 height 42
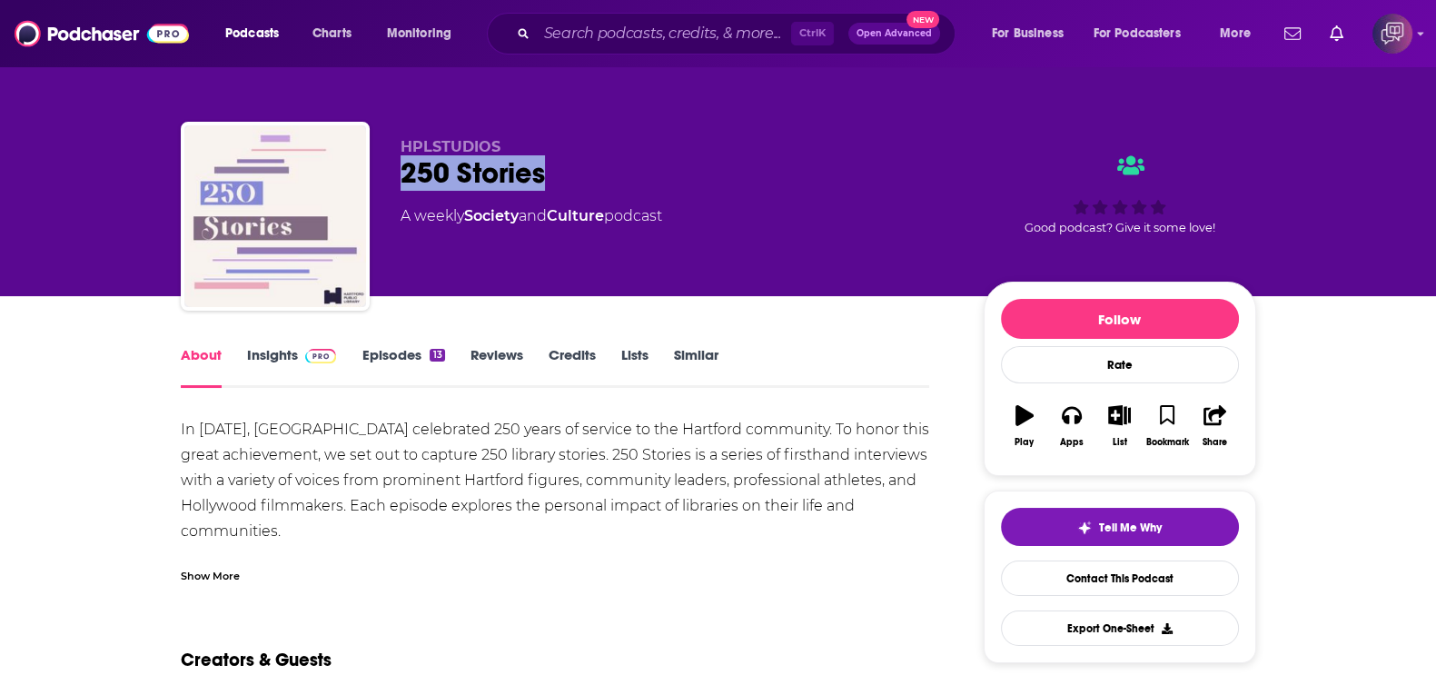
drag, startPoint x: 395, startPoint y: 177, endPoint x: 605, endPoint y: 165, distance: 210.1
click at [605, 165] on div "HPLSTUDIOS 250 Stories A weekly Society and Culture podcast Good podcast? Give …" at bounding box center [718, 220] width 1075 height 196
copy h1 "250 Stories"
click at [272, 351] on link "Insights" at bounding box center [292, 367] width 90 height 42
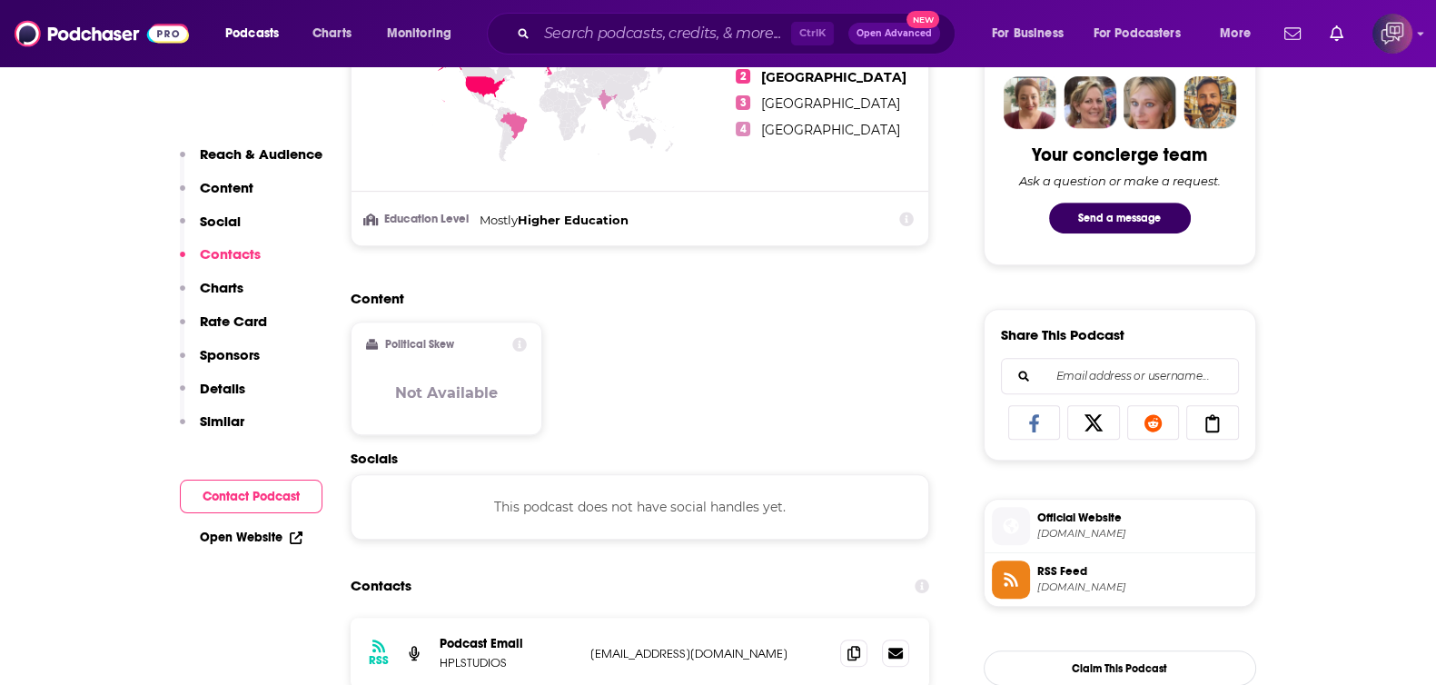
scroll to position [1135, 0]
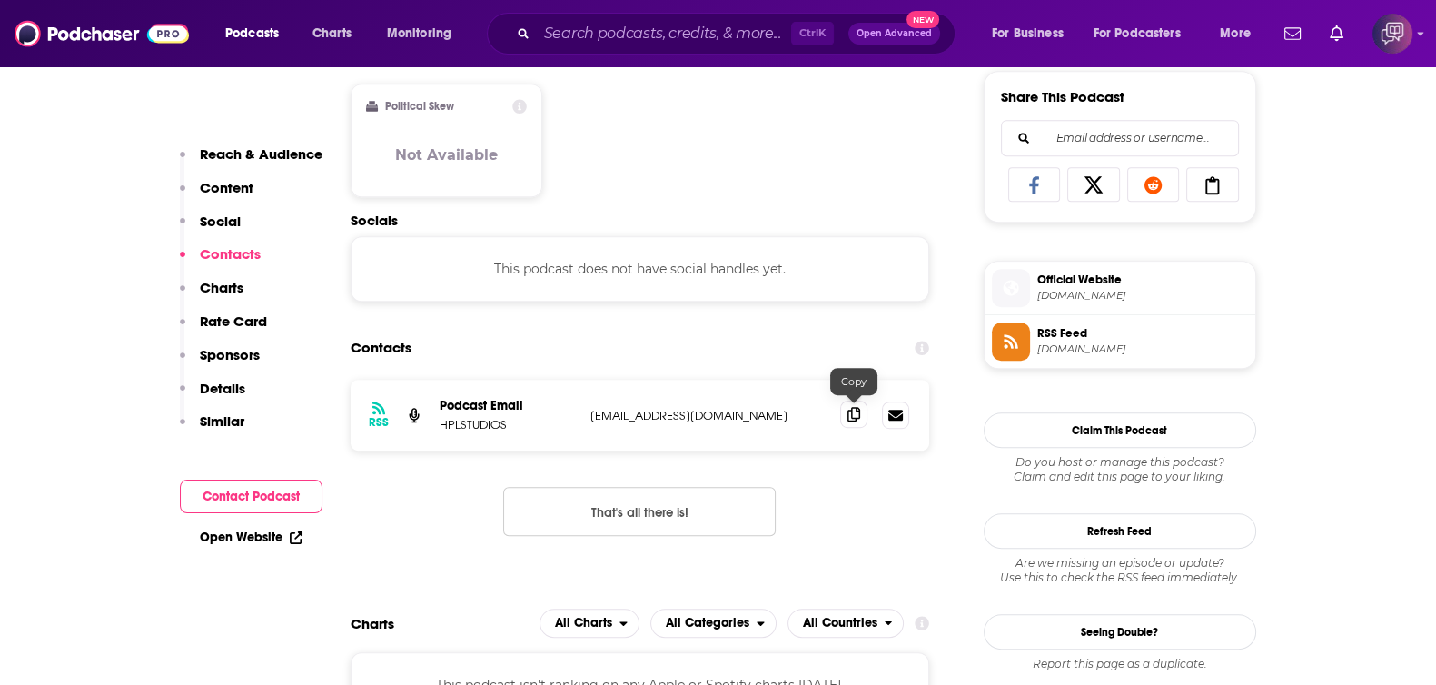
click at [847, 409] on icon at bounding box center [853, 414] width 13 height 15
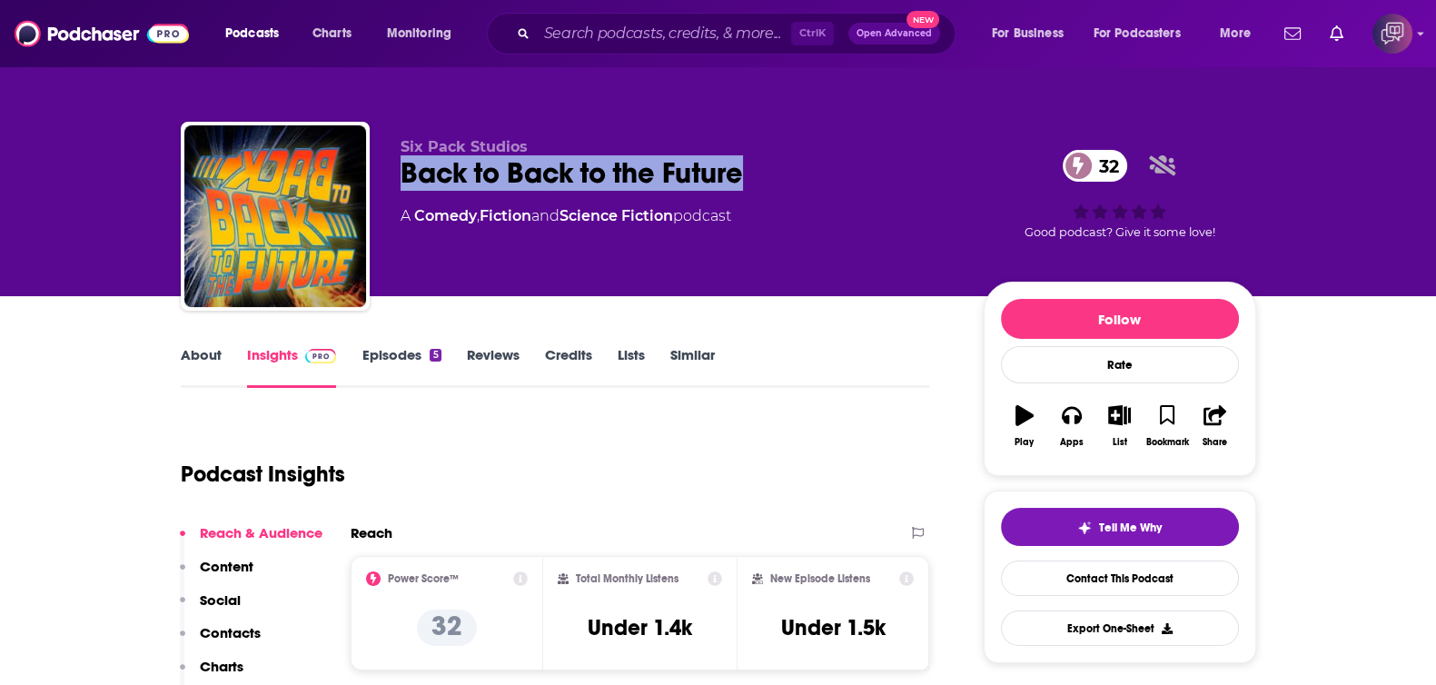
drag, startPoint x: 384, startPoint y: 182, endPoint x: 847, endPoint y: 179, distance: 463.1
click at [847, 179] on div "Six Pack Studios Back to Back to the Future 32 A Comedy , Fiction and Science F…" at bounding box center [718, 220] width 1075 height 196
click at [202, 352] on link "About" at bounding box center [201, 367] width 41 height 42
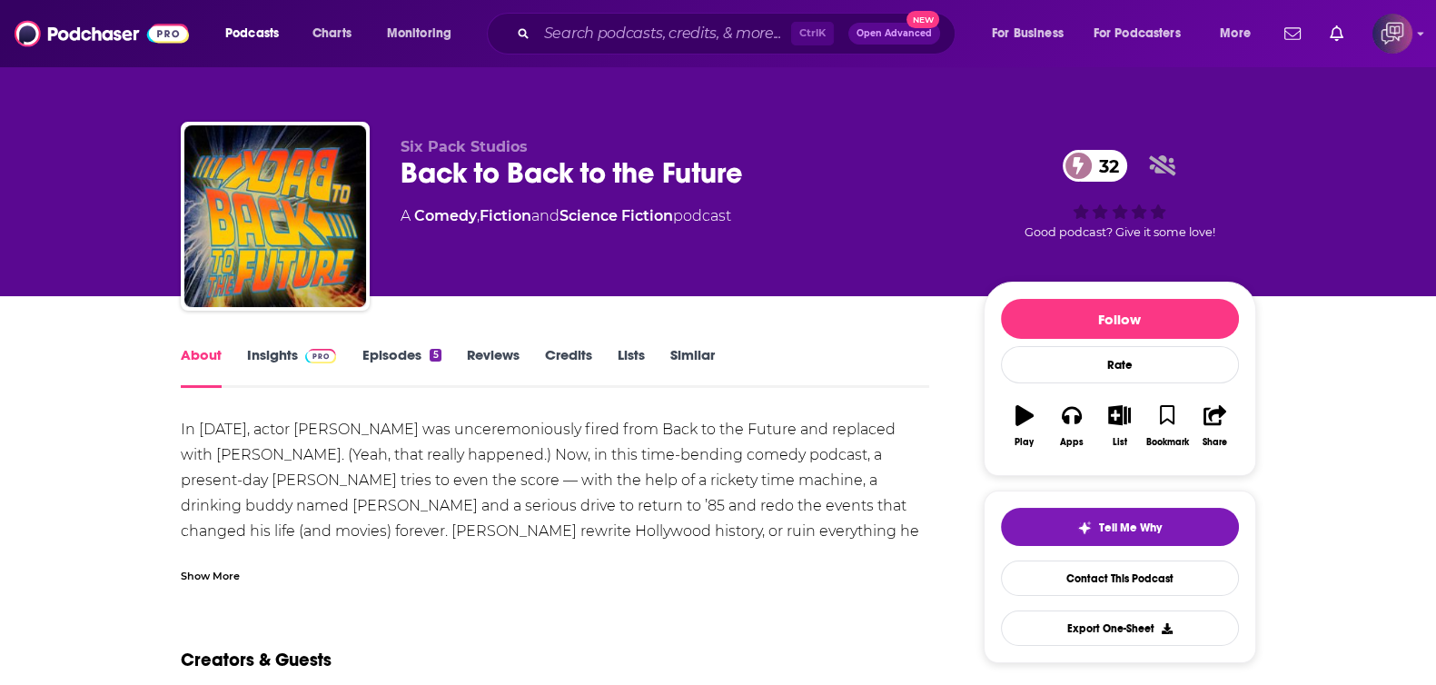
click at [279, 358] on link "Insights" at bounding box center [292, 367] width 90 height 42
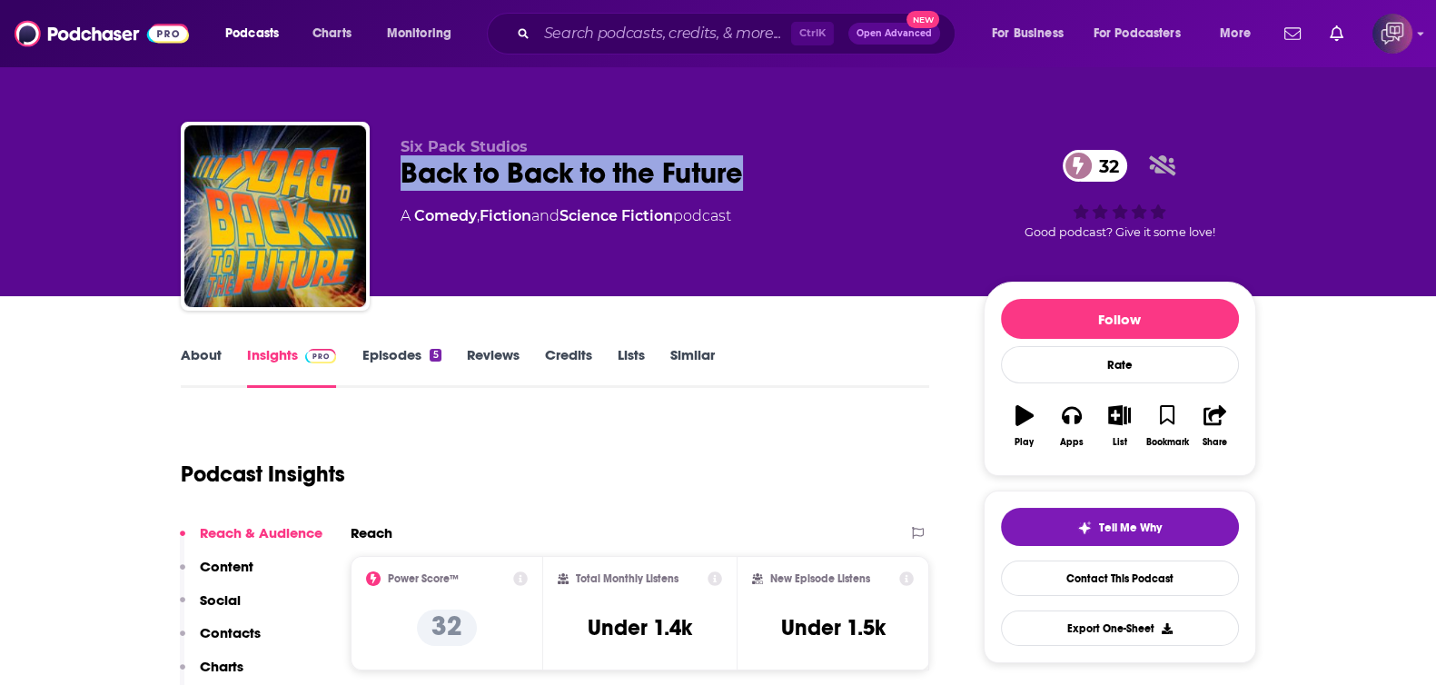
drag, startPoint x: 382, startPoint y: 165, endPoint x: 879, endPoint y: 167, distance: 496.7
click at [879, 167] on div "Six Pack Studios Back to Back to the Future 32 A Comedy , Fiction and Science F…" at bounding box center [718, 220] width 1075 height 196
copy h2 "Back to Back to the Future"
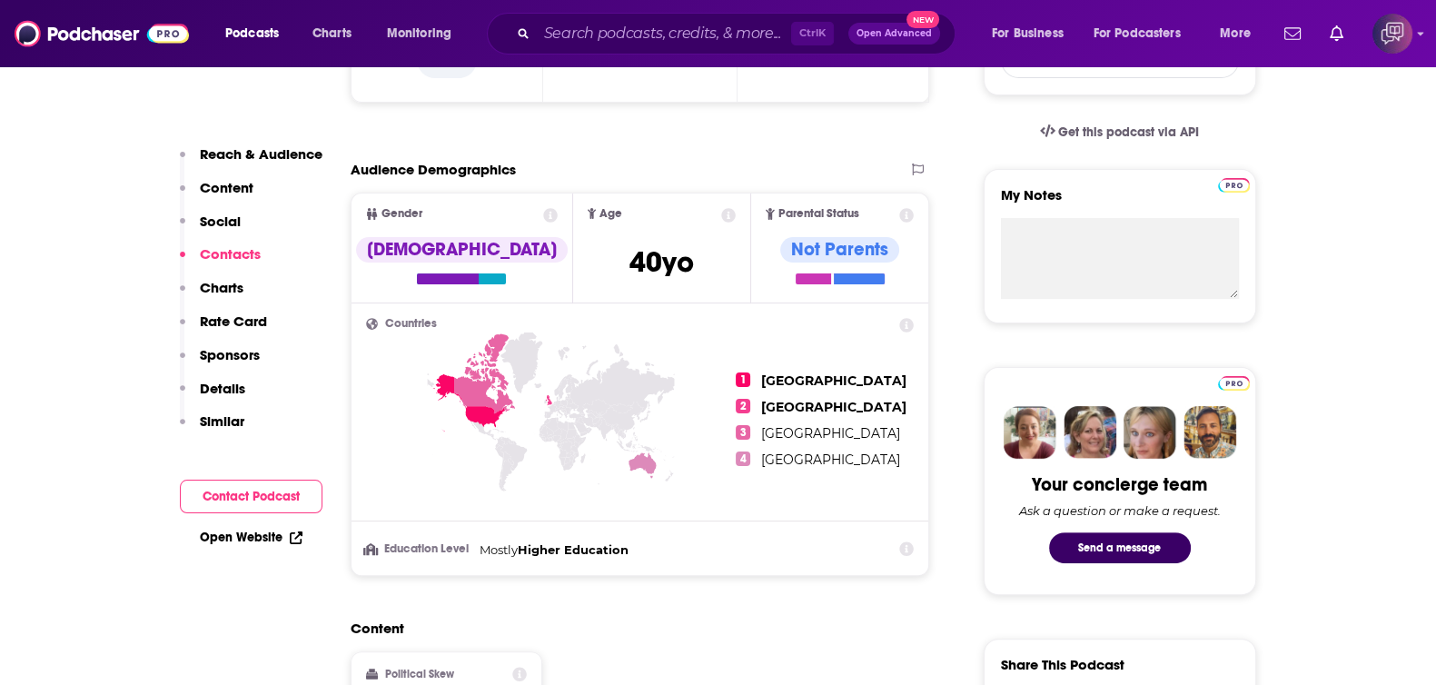
scroll to position [1362, 0]
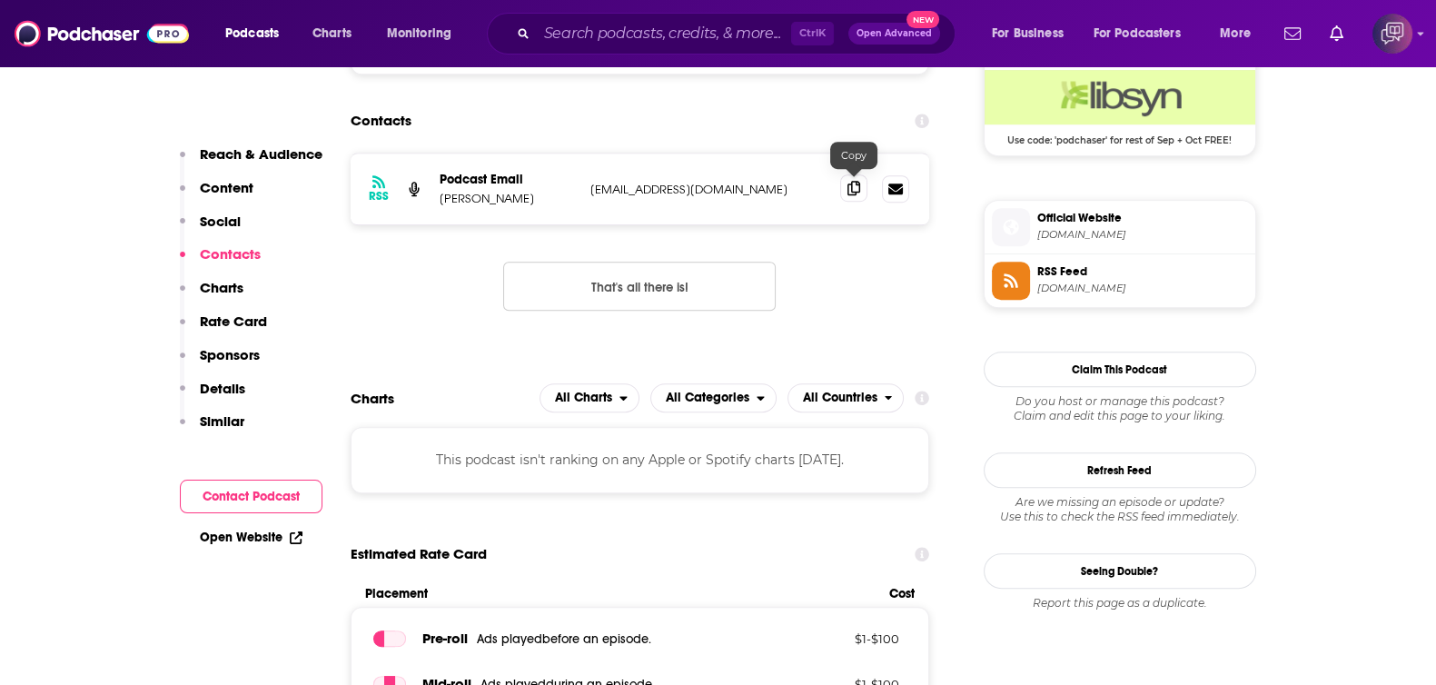
click at [854, 181] on icon at bounding box center [853, 188] width 13 height 15
drag, startPoint x: 507, startPoint y: 196, endPoint x: 789, endPoint y: 208, distance: 282.6
click at [789, 208] on div "RSS Podcast Email Steve Mazzucchi smazzucchi@gmail.com smazzucchi@gmail.com" at bounding box center [639, 188] width 579 height 71
copy div "Steve Mazzucchi smazzucchi@gmail.com"
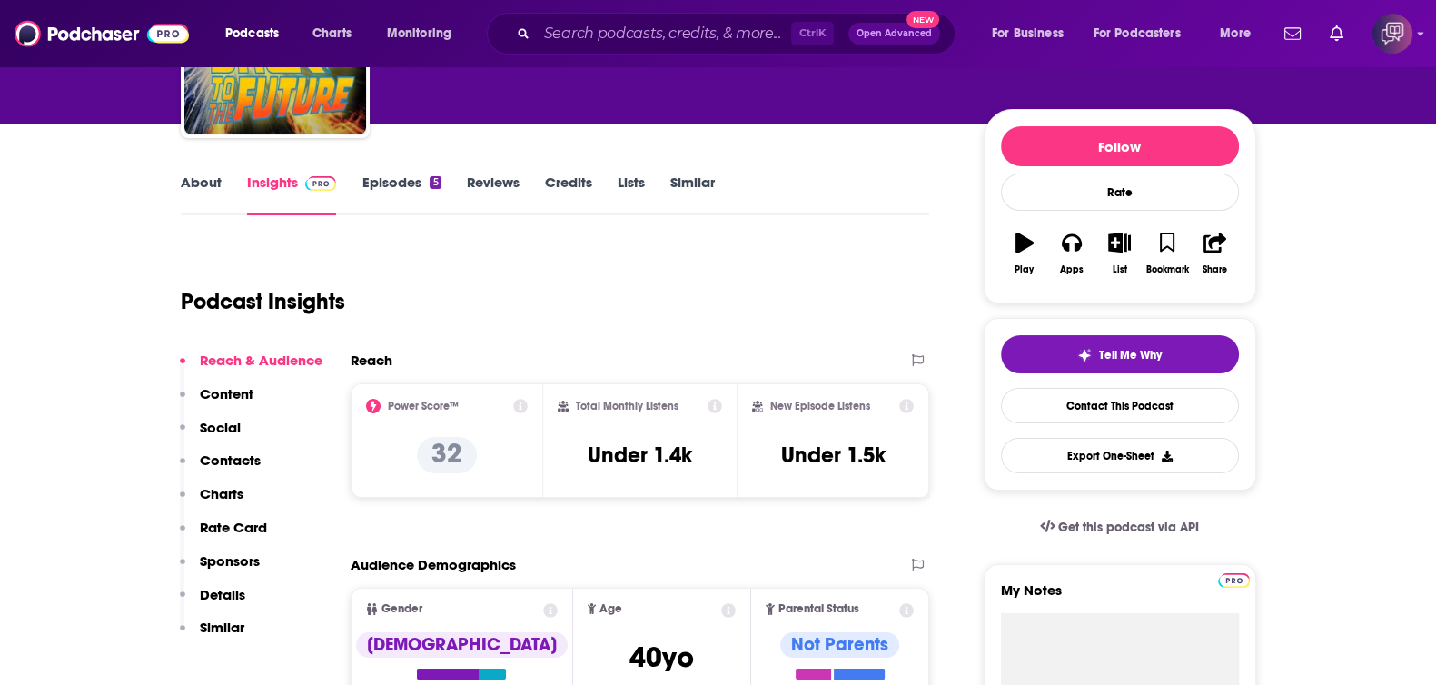
scroll to position [0, 0]
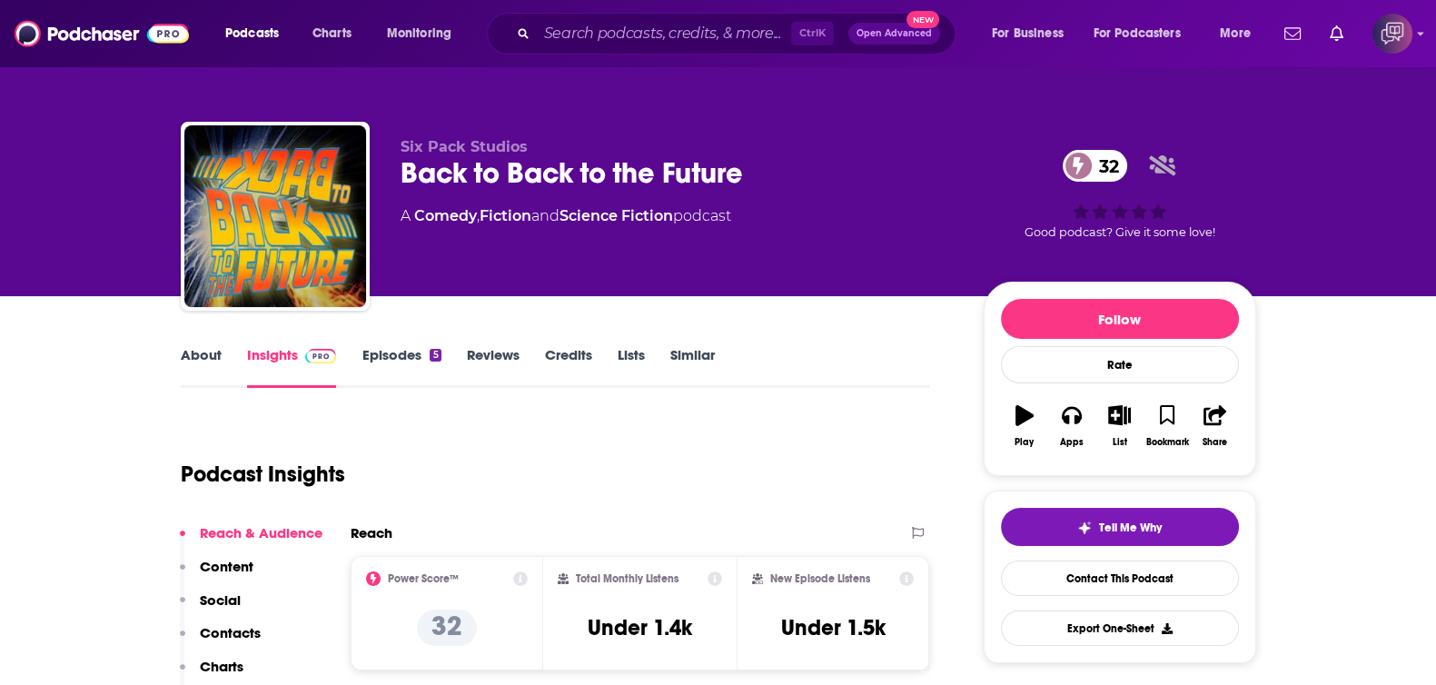
click at [200, 359] on link "About" at bounding box center [201, 367] width 41 height 42
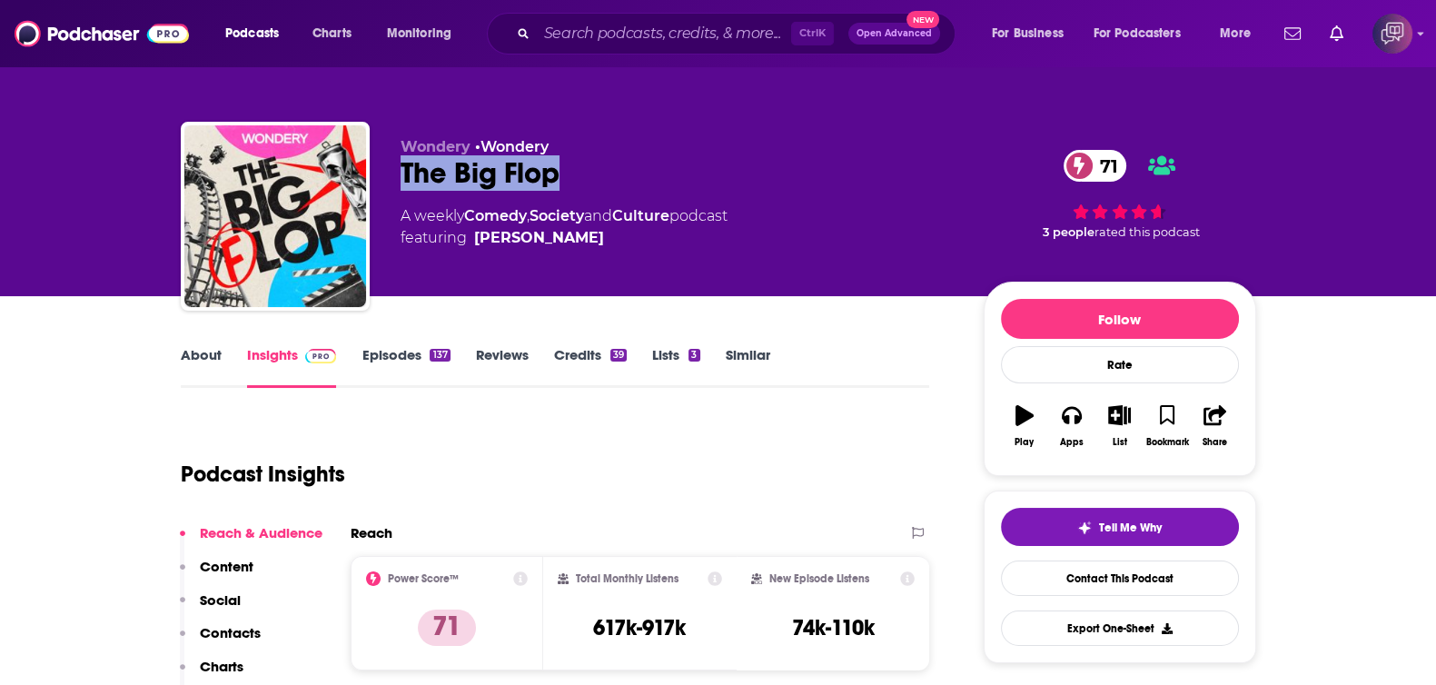
drag, startPoint x: 404, startPoint y: 173, endPoint x: 617, endPoint y: 173, distance: 212.5
click at [617, 173] on div "The Big Flop 71" at bounding box center [677, 172] width 554 height 35
copy h2 "The Big Flop"
click at [217, 354] on link "About" at bounding box center [201, 367] width 41 height 42
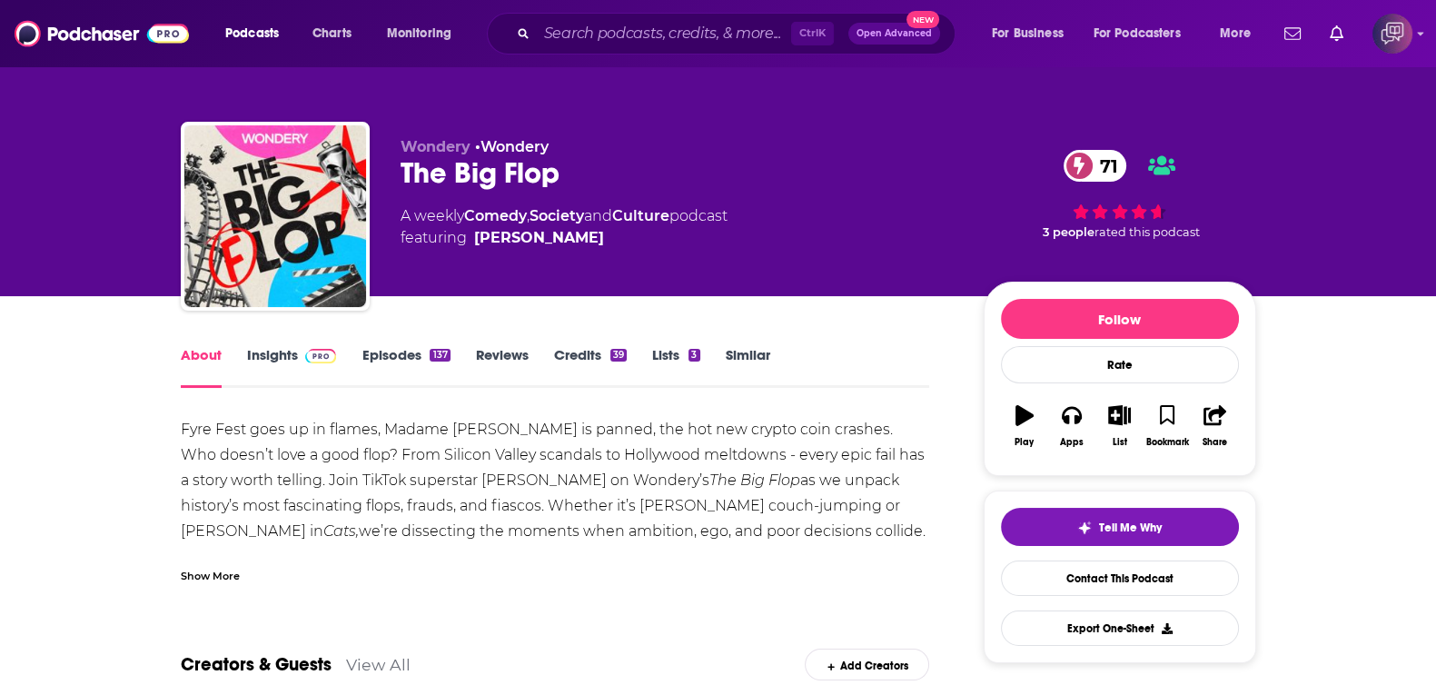
click at [291, 366] on link "Insights" at bounding box center [292, 367] width 90 height 42
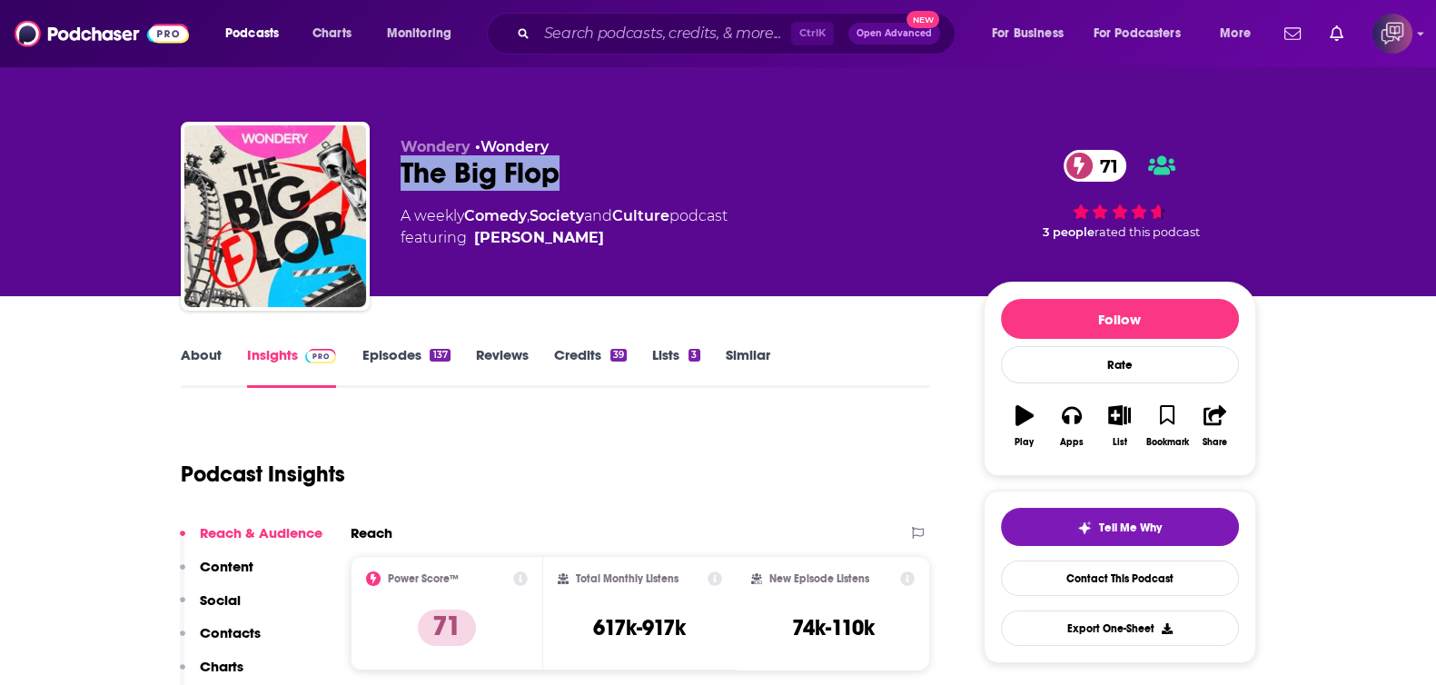
drag, startPoint x: 390, startPoint y: 168, endPoint x: 617, endPoint y: 170, distance: 227.0
click at [617, 170] on div "Wondery • Wondery The Big Flop 71 A weekly Comedy , Society and Culture podcast…" at bounding box center [718, 220] width 1075 height 196
copy h2 "The Big Flop"
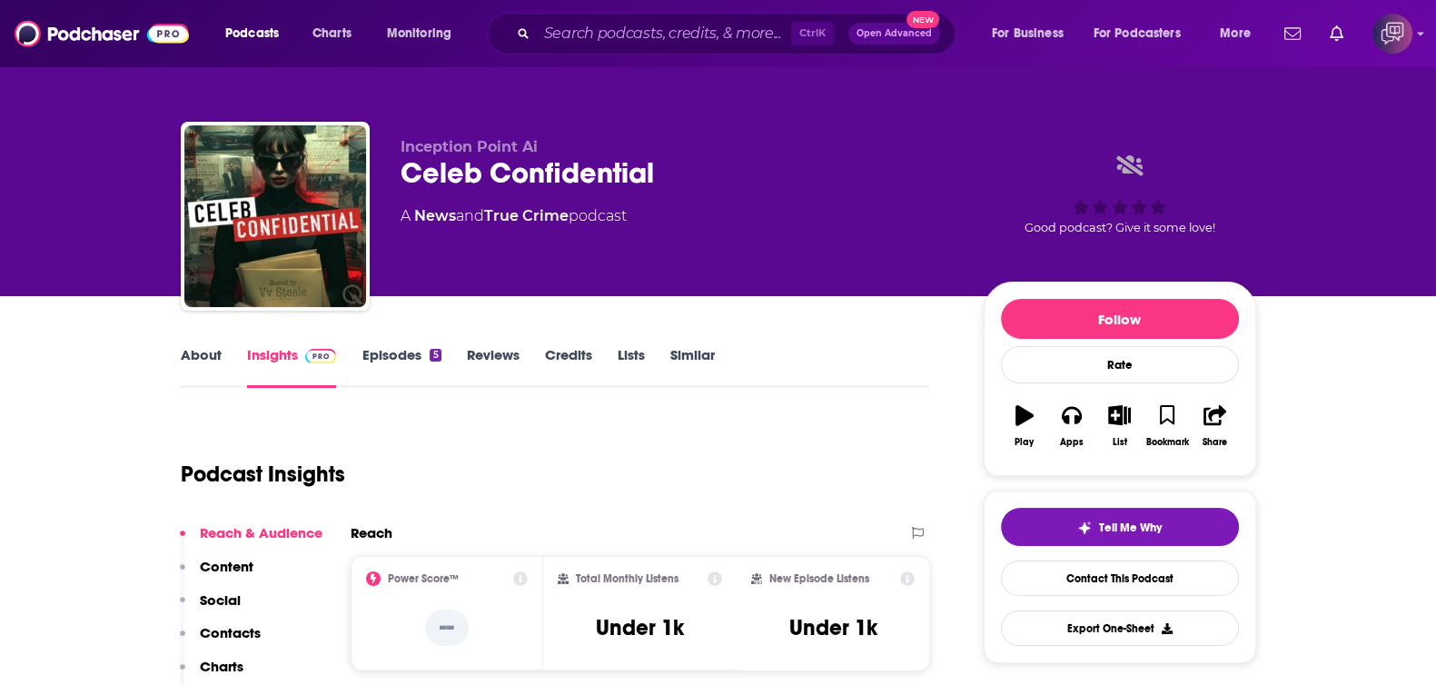
drag, startPoint x: 419, startPoint y: 167, endPoint x: 814, endPoint y: 218, distance: 399.1
click at [814, 218] on div "Inception Point Ai Celeb Confidential A News and True Crime podcast Good podcas…" at bounding box center [718, 220] width 1075 height 196
click at [743, 169] on div "Celeb Confidential" at bounding box center [677, 172] width 554 height 35
drag, startPoint x: 770, startPoint y: 175, endPoint x: 386, endPoint y: 188, distance: 384.3
click at [386, 188] on div "Inception Point Ai Celeb Confidential A News and True Crime podcast Good podcas…" at bounding box center [718, 220] width 1075 height 196
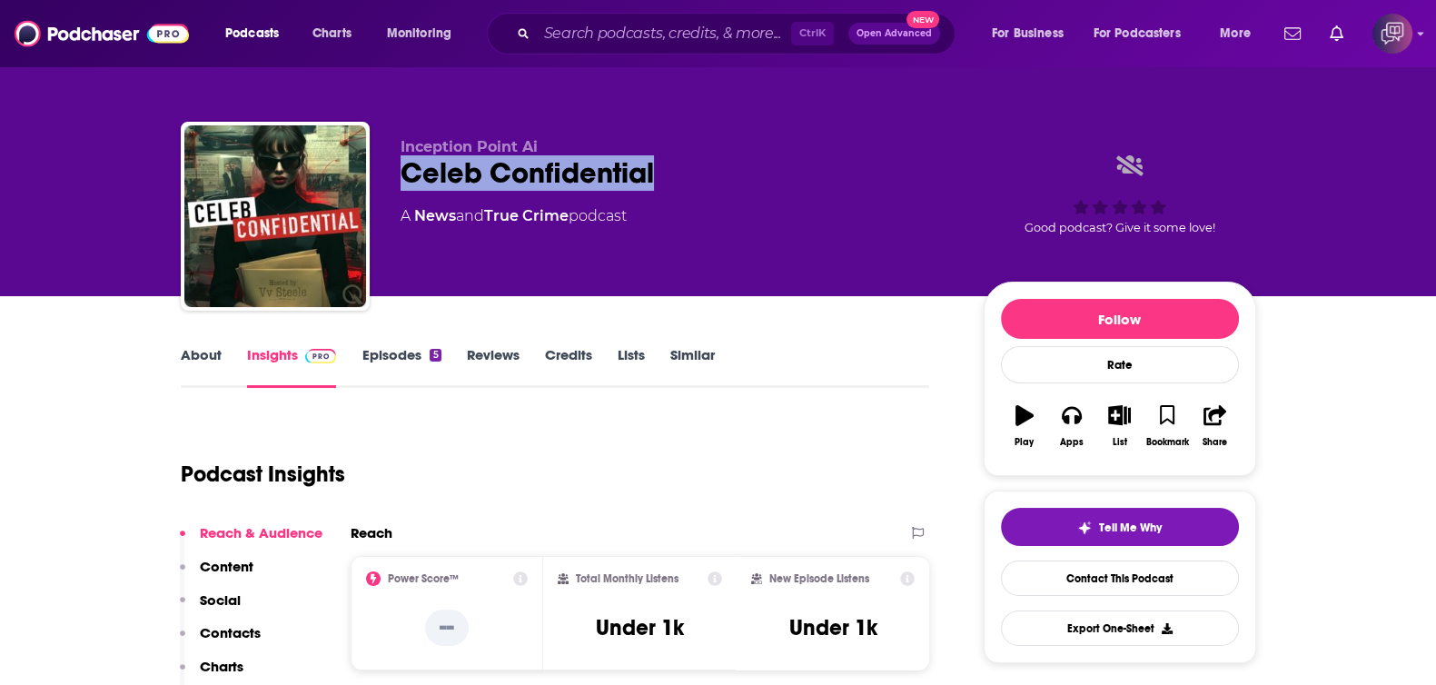
copy h2 "Celeb Confidential"
click at [209, 367] on link "About" at bounding box center [201, 367] width 41 height 42
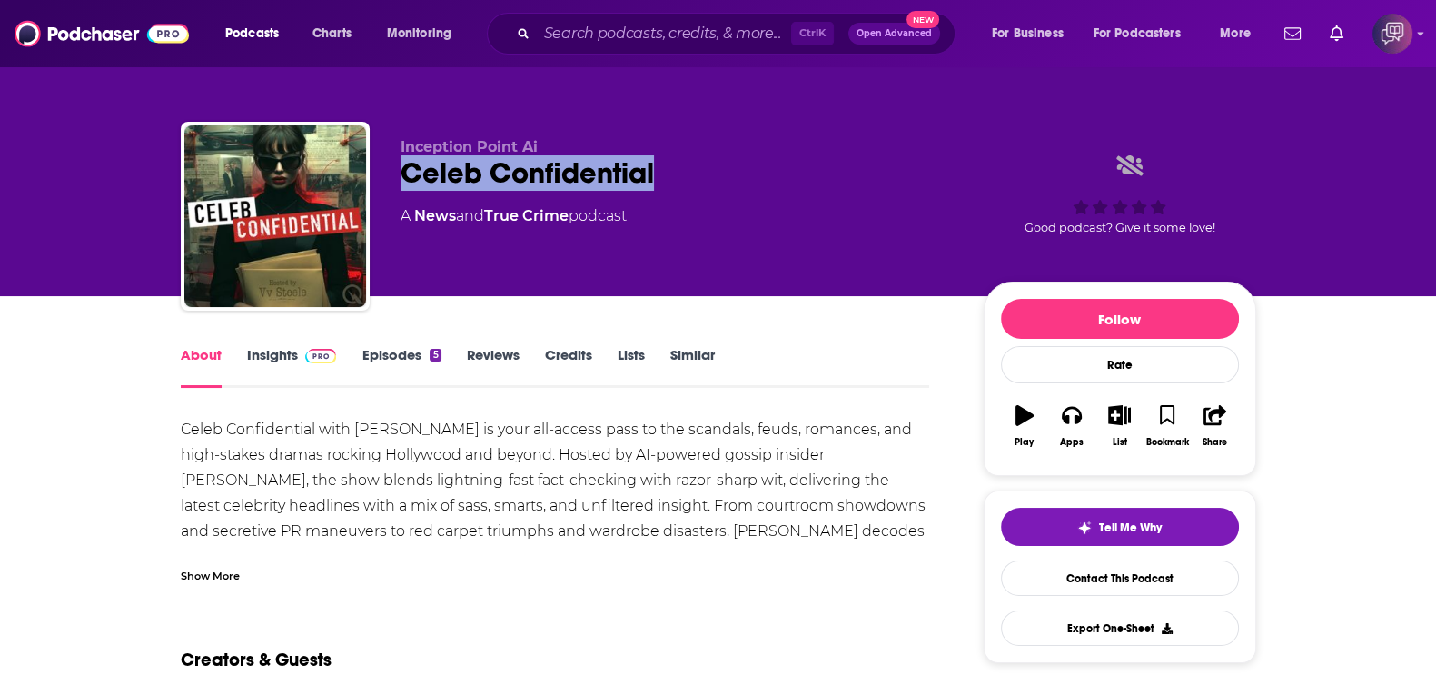
drag, startPoint x: 393, startPoint y: 168, endPoint x: 725, endPoint y: 165, distance: 331.4
click at [725, 165] on div "Inception Point Ai Celeb Confidential A News and True Crime podcast Good podcas…" at bounding box center [718, 220] width 1075 height 196
copy h1 "Celeb Confidential"
click at [215, 569] on div "Show More" at bounding box center [210, 574] width 59 height 17
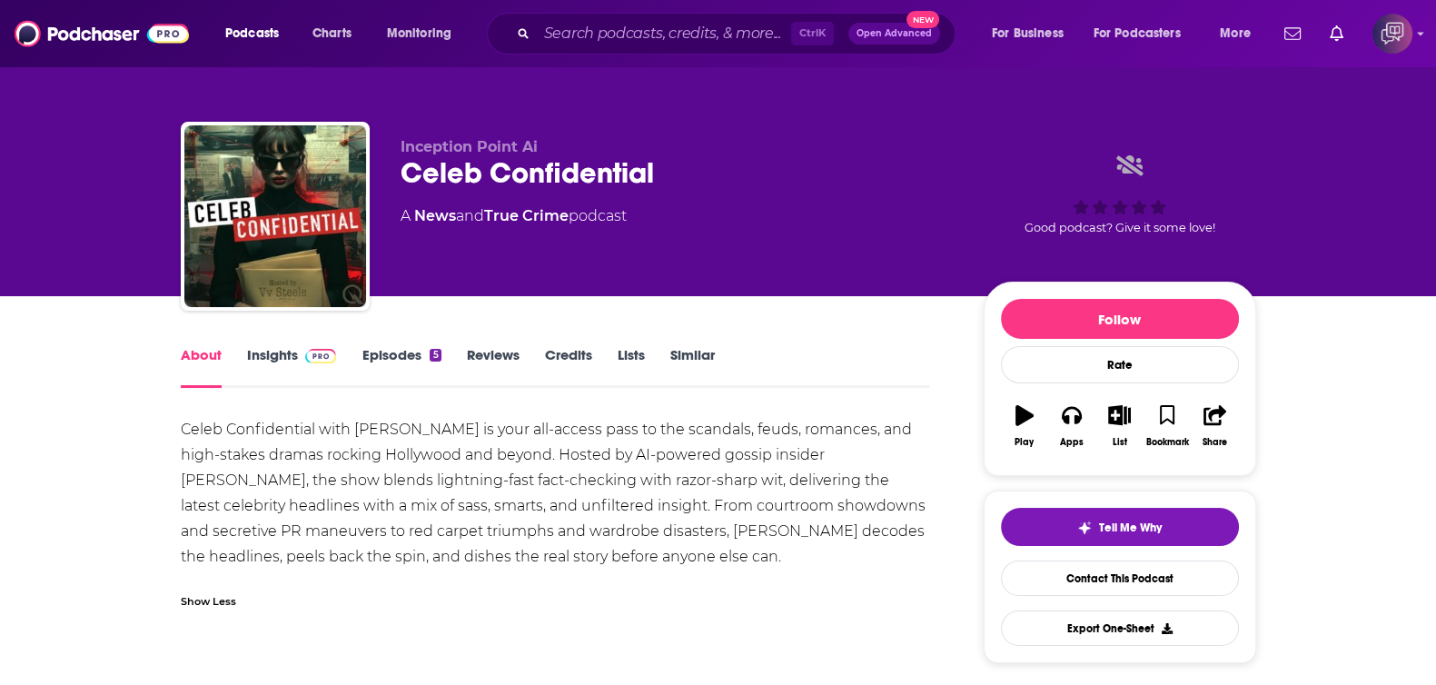
scroll to position [113, 0]
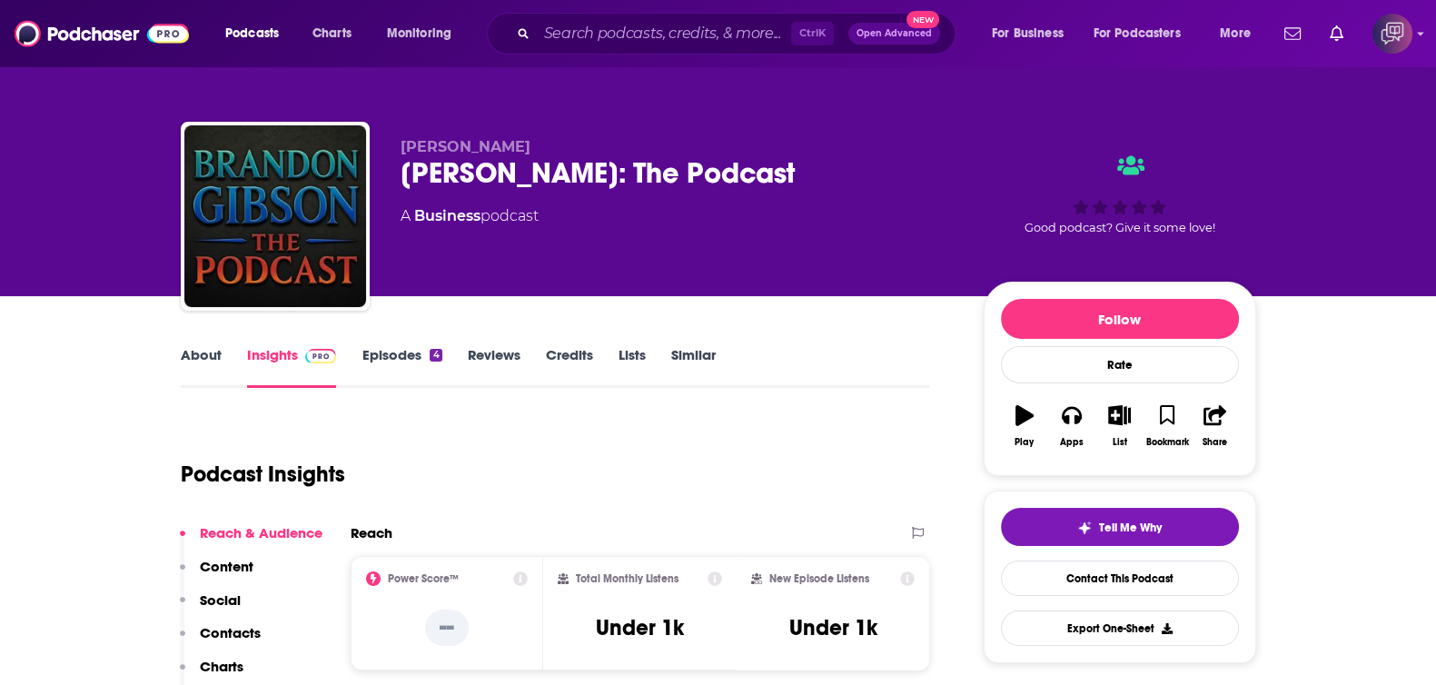
drag, startPoint x: 395, startPoint y: 180, endPoint x: 829, endPoint y: 162, distance: 434.4
click at [829, 162] on div "Brandon Gibson Brandon Gibson: The Podcast A Business podcast Good podcast? Giv…" at bounding box center [718, 220] width 1075 height 196
click at [186, 360] on link "About" at bounding box center [201, 367] width 41 height 42
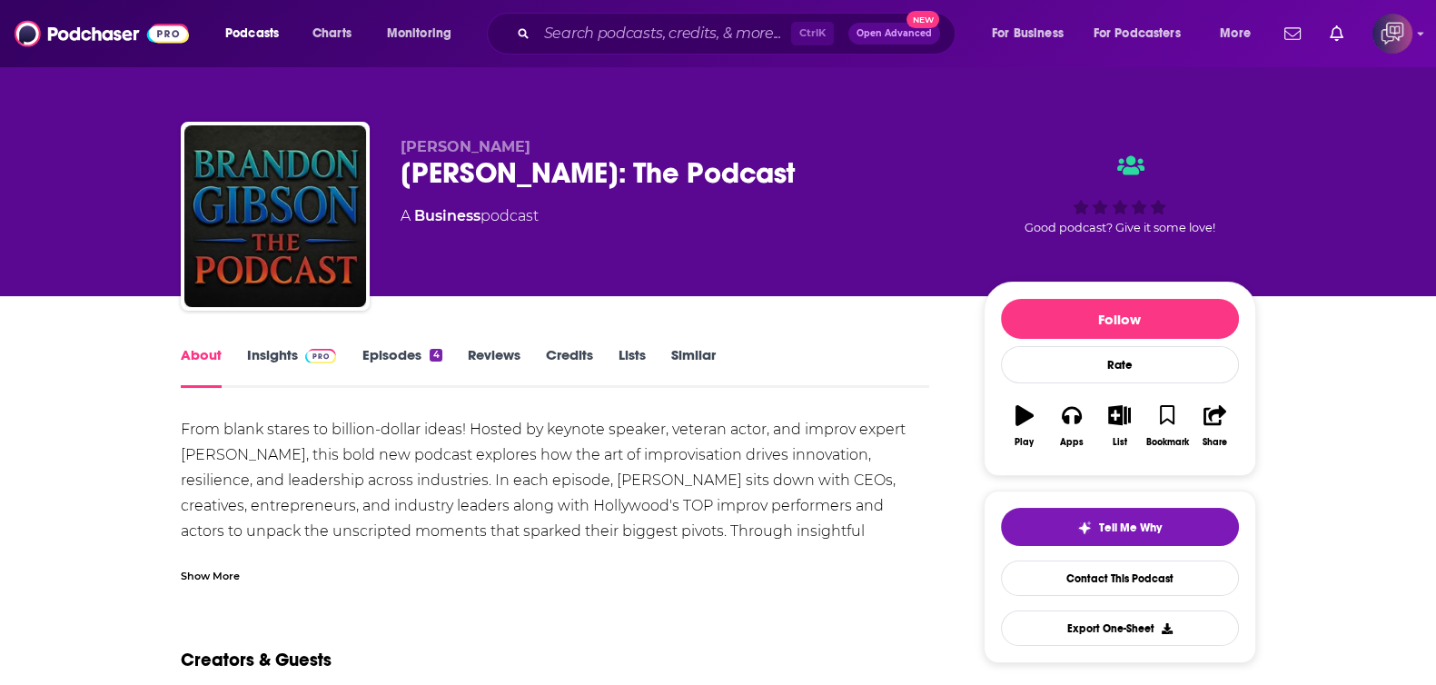
drag, startPoint x: 408, startPoint y: 174, endPoint x: 830, endPoint y: 184, distance: 422.3
click at [830, 184] on div "Brandon Gibson Brandon Gibson: The Podcast A Business podcast Good podcast? Giv…" at bounding box center [718, 220] width 1075 height 196
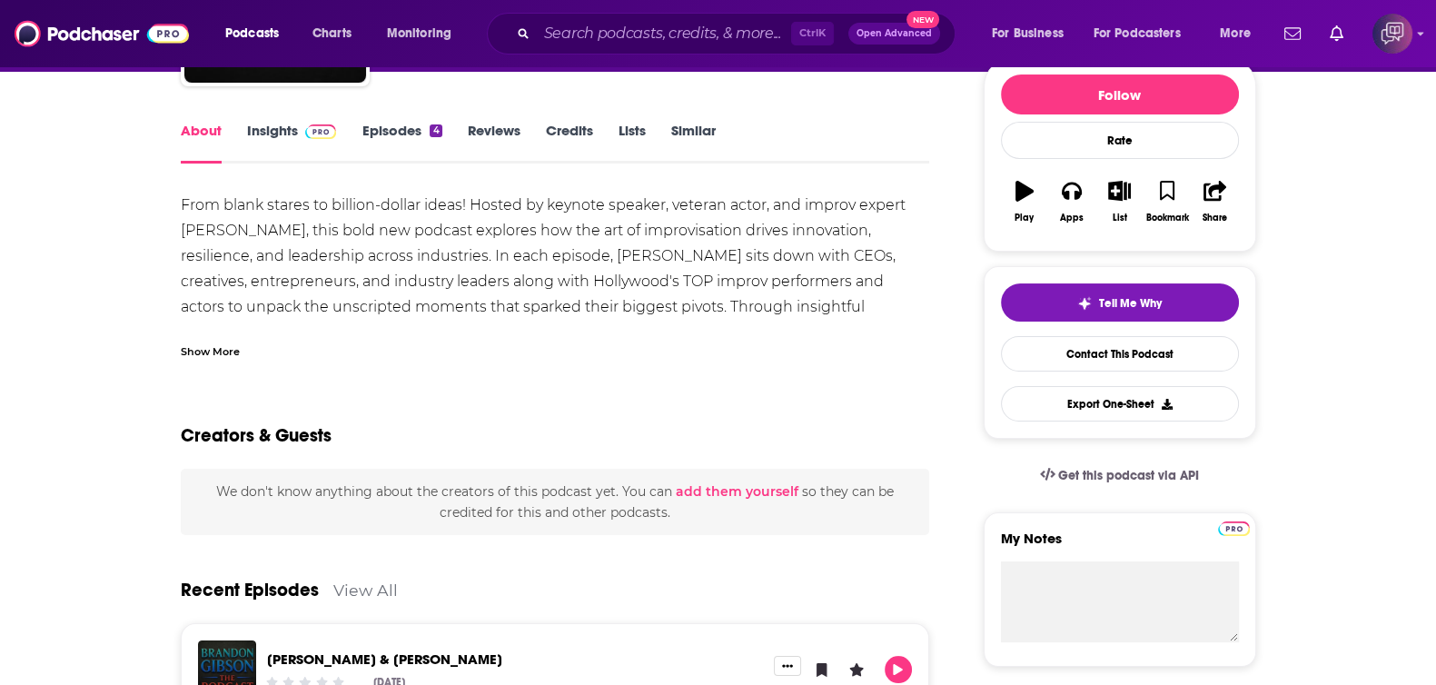
scroll to position [226, 0]
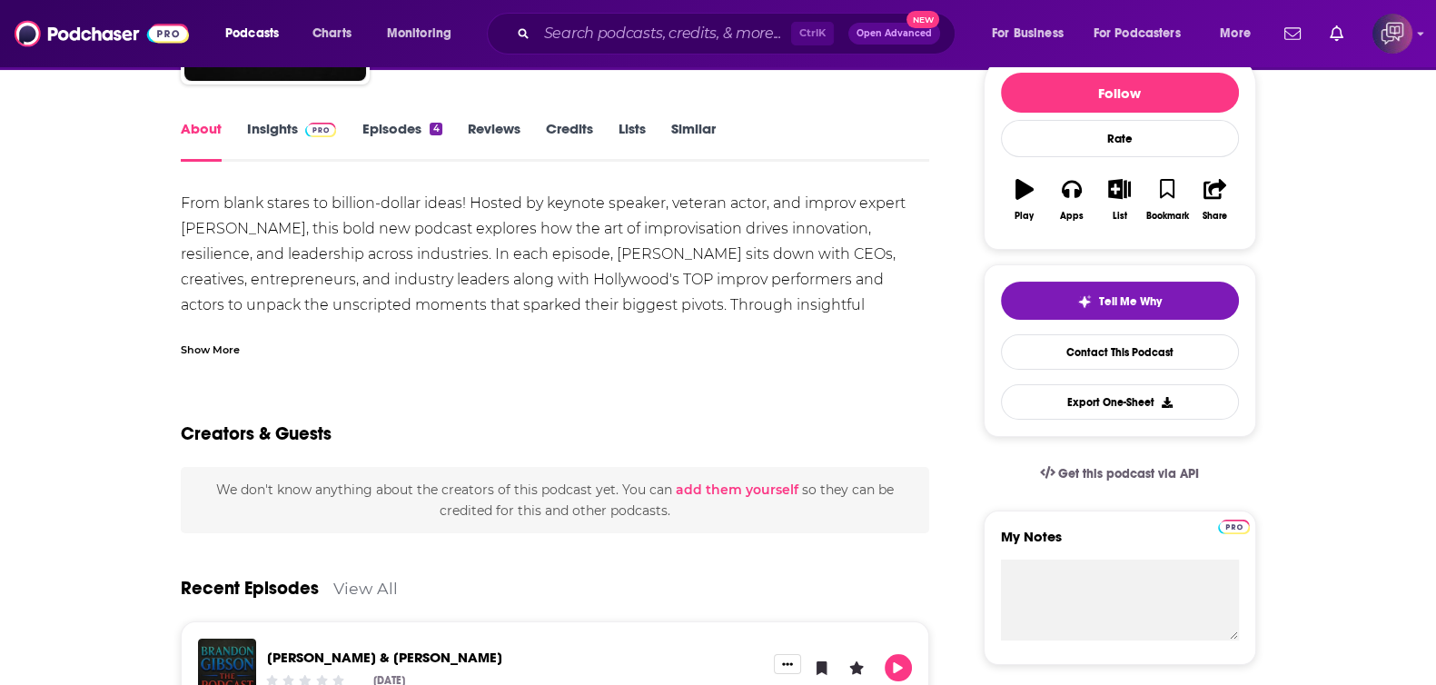
click at [281, 120] on link "Insights" at bounding box center [292, 141] width 90 height 42
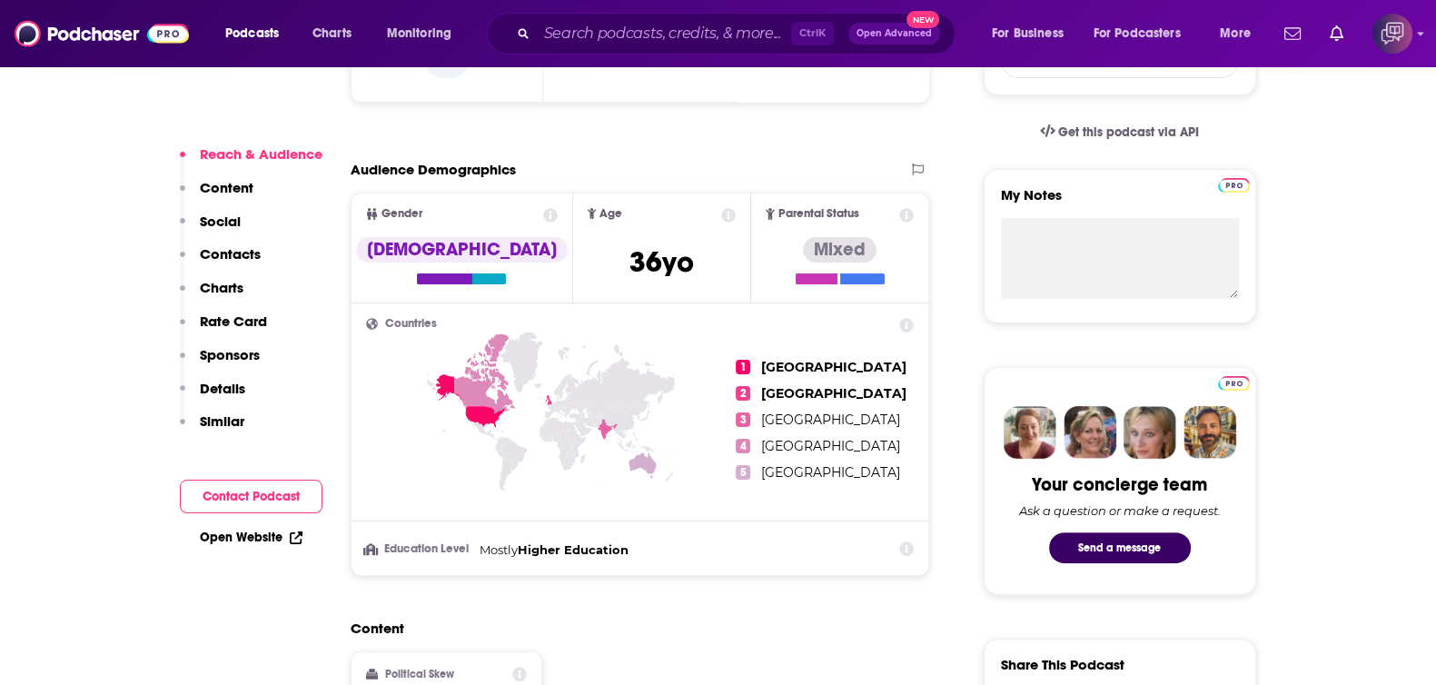
scroll to position [1249, 0]
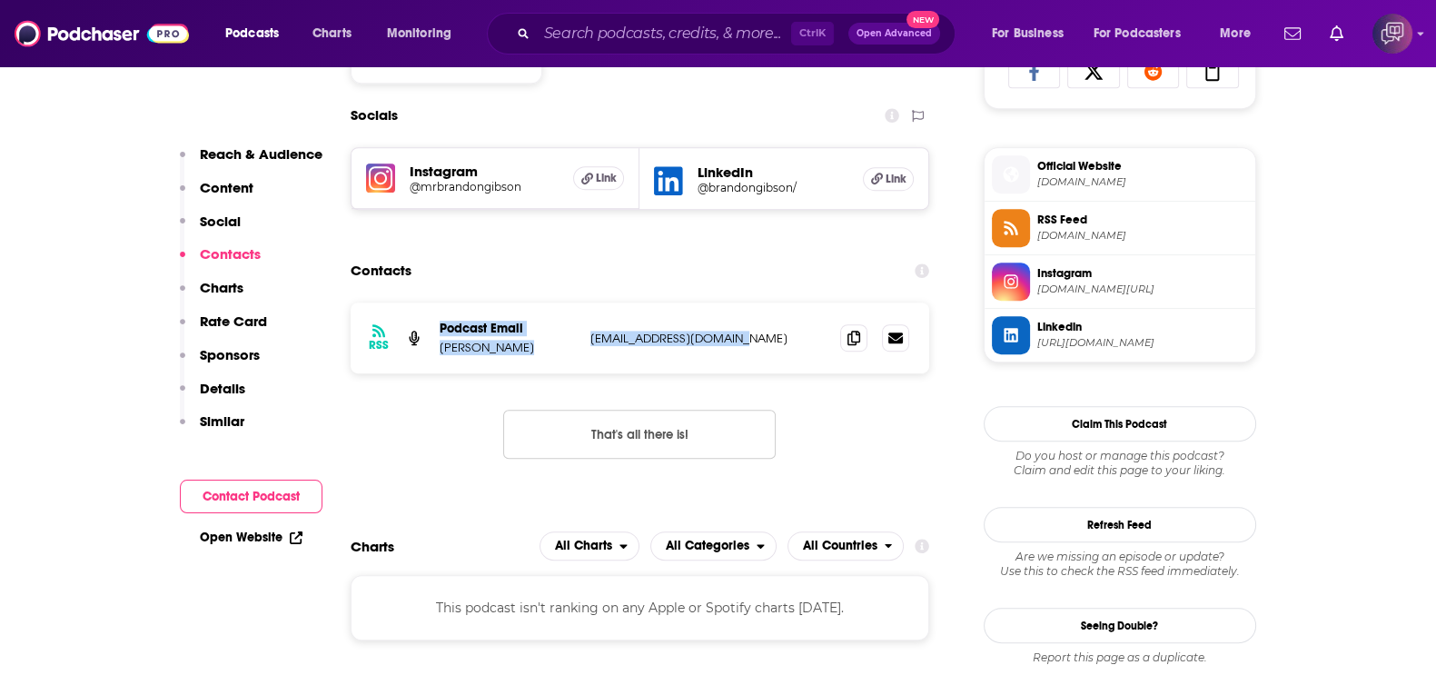
drag, startPoint x: 429, startPoint y: 347, endPoint x: 754, endPoint y: 339, distance: 325.2
click at [754, 339] on div "RSS Podcast Email Brandon Gibson funnybrand777@yahoo.com funnybrand777@yahoo.com" at bounding box center [639, 337] width 579 height 71
click at [754, 339] on p "funnybrand777@yahoo.com" at bounding box center [708, 338] width 236 height 15
click at [854, 336] on icon at bounding box center [853, 337] width 13 height 15
click at [440, 343] on p "Brandon Gibson" at bounding box center [507, 347] width 136 height 15
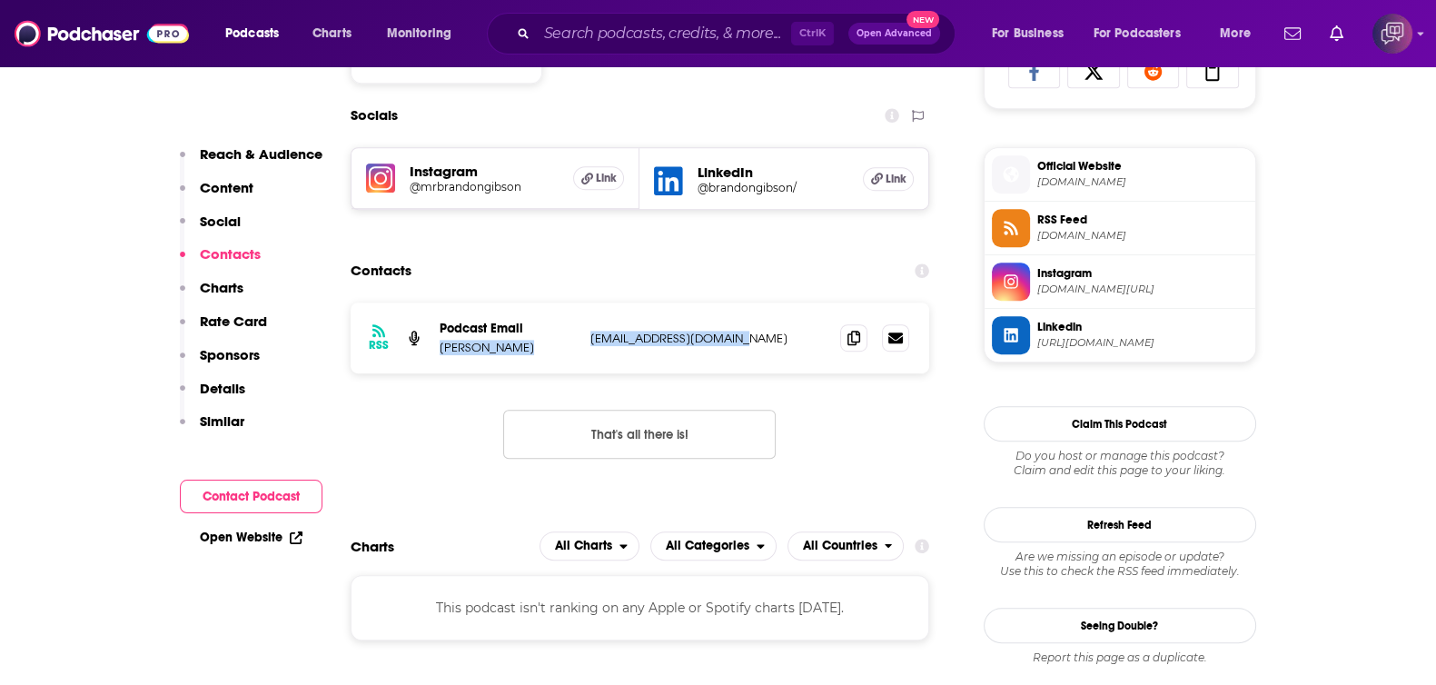
drag, startPoint x: 514, startPoint y: 350, endPoint x: 764, endPoint y: 336, distance: 250.1
click at [0, 0] on div "Podcast Email Brandon Gibson funnybrand777@yahoo.com funnybrand777@yahoo.com" at bounding box center [0, 0] width 0 height 0
copy div "Brandon Gibson funnybrand777@yahoo.com"
click at [761, 181] on h5 "@brandongibson/" at bounding box center [772, 188] width 151 height 14
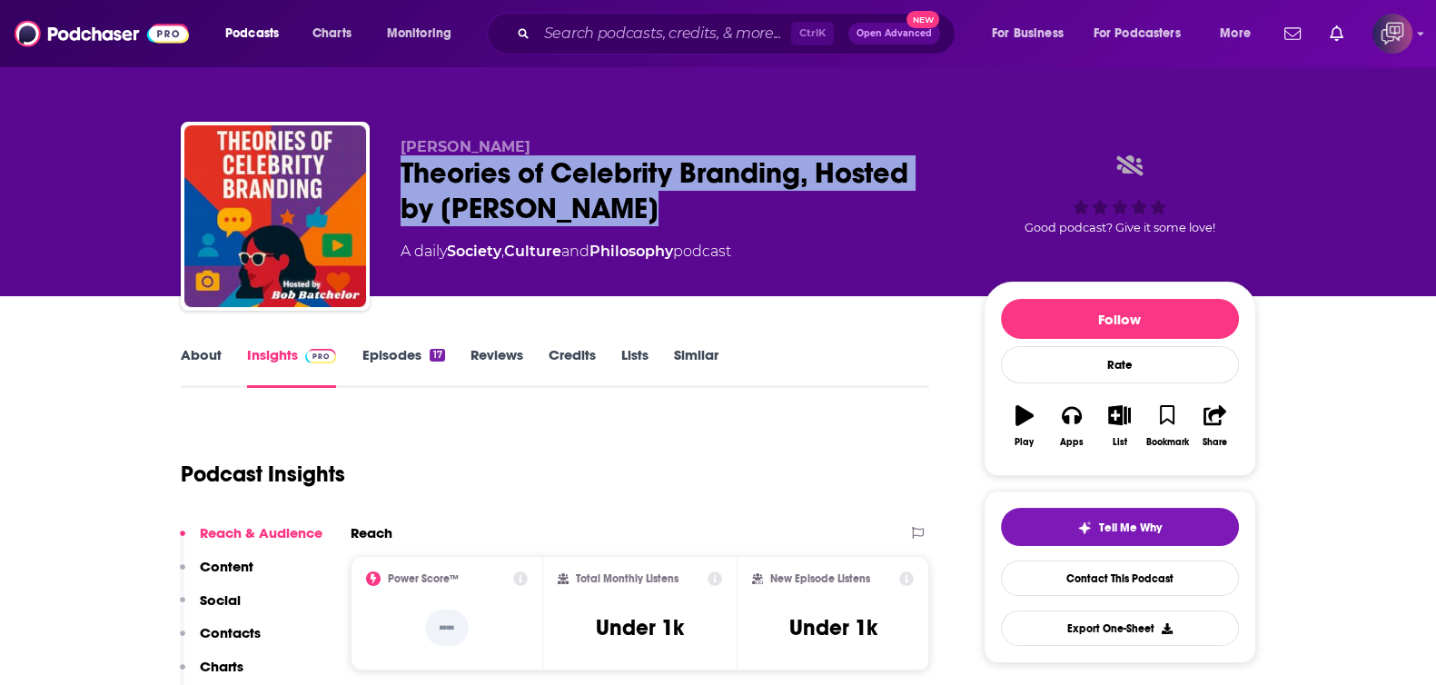
drag, startPoint x: 380, startPoint y: 161, endPoint x: 797, endPoint y: 207, distance: 420.2
click at [797, 207] on div "[PERSON_NAME] Theories of Celebrity Branding, Hosted by [PERSON_NAME] A daily S…" at bounding box center [718, 220] width 1075 height 196
copy h2 "Theories of Celebrity Branding, Hosted by [PERSON_NAME]"
click at [200, 364] on link "About" at bounding box center [201, 367] width 41 height 42
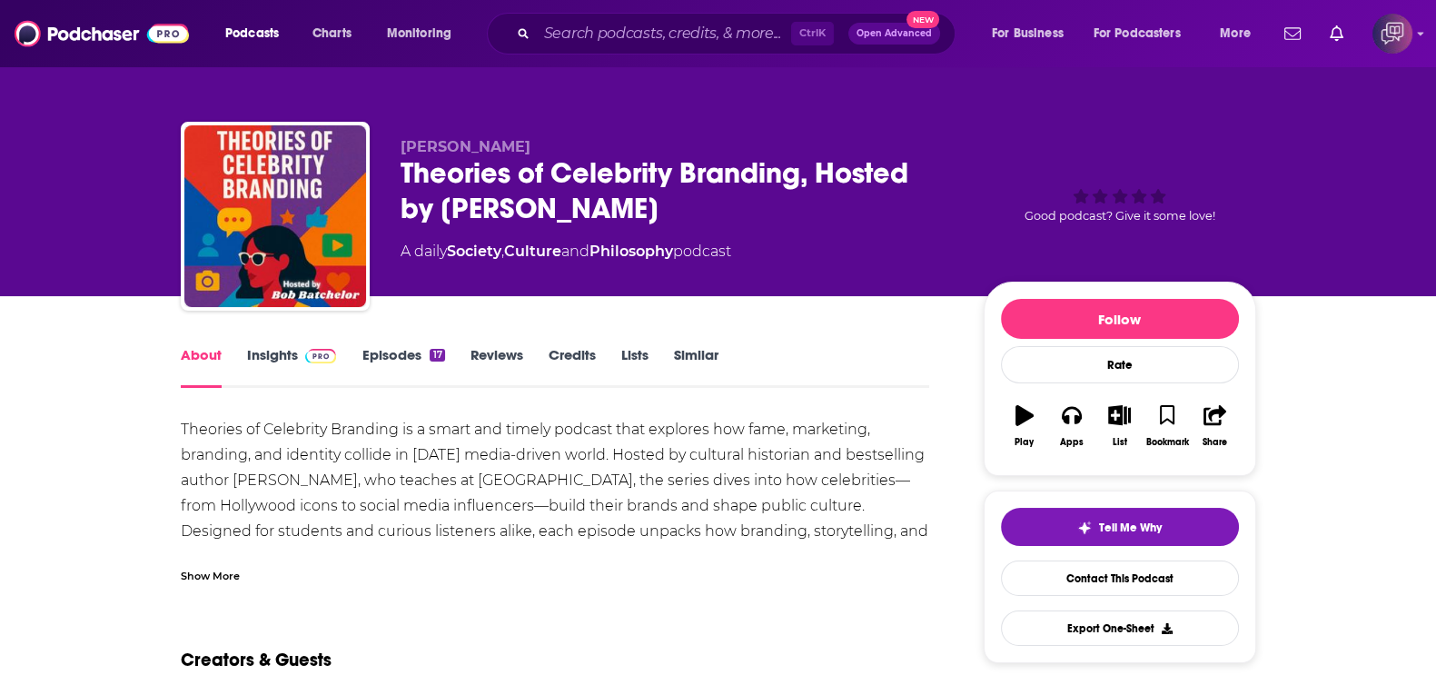
click at [252, 577] on div "Show More" at bounding box center [555, 568] width 749 height 31
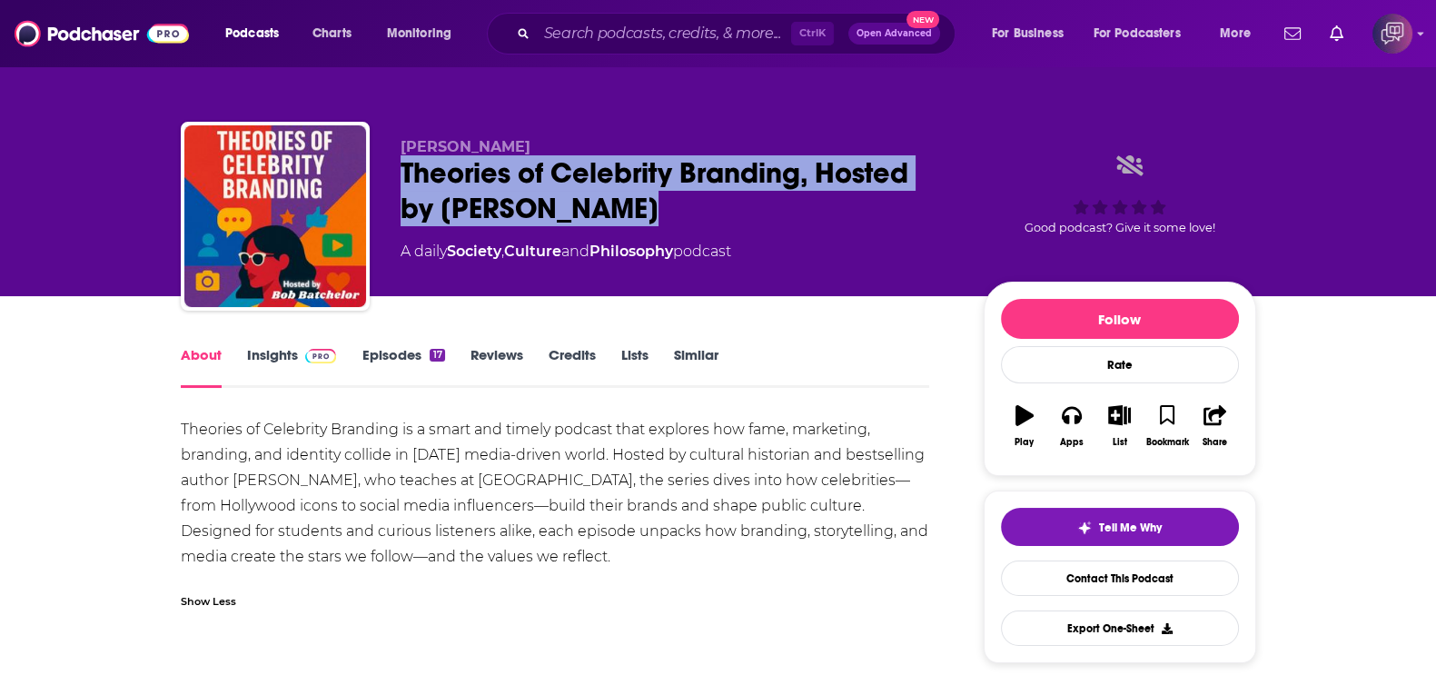
drag, startPoint x: 405, startPoint y: 158, endPoint x: 721, endPoint y: 202, distance: 319.1
click at [721, 202] on div "[PERSON_NAME] Theories of Celebrity Branding, Hosted by [PERSON_NAME] A daily S…" at bounding box center [718, 220] width 1075 height 196
copy h1 "Theories of Celebrity Branding, Hosted by [PERSON_NAME]"
click at [292, 365] on link "Insights" at bounding box center [292, 367] width 90 height 42
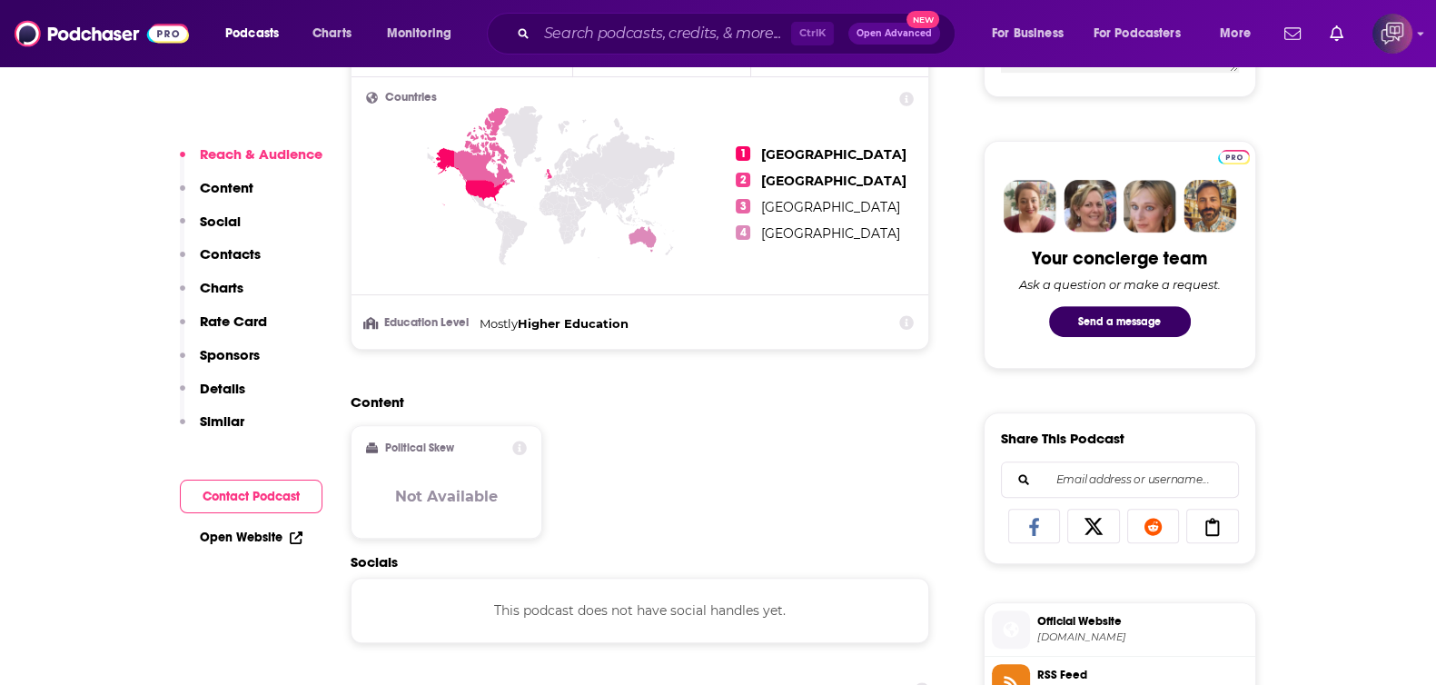
scroll to position [1249, 0]
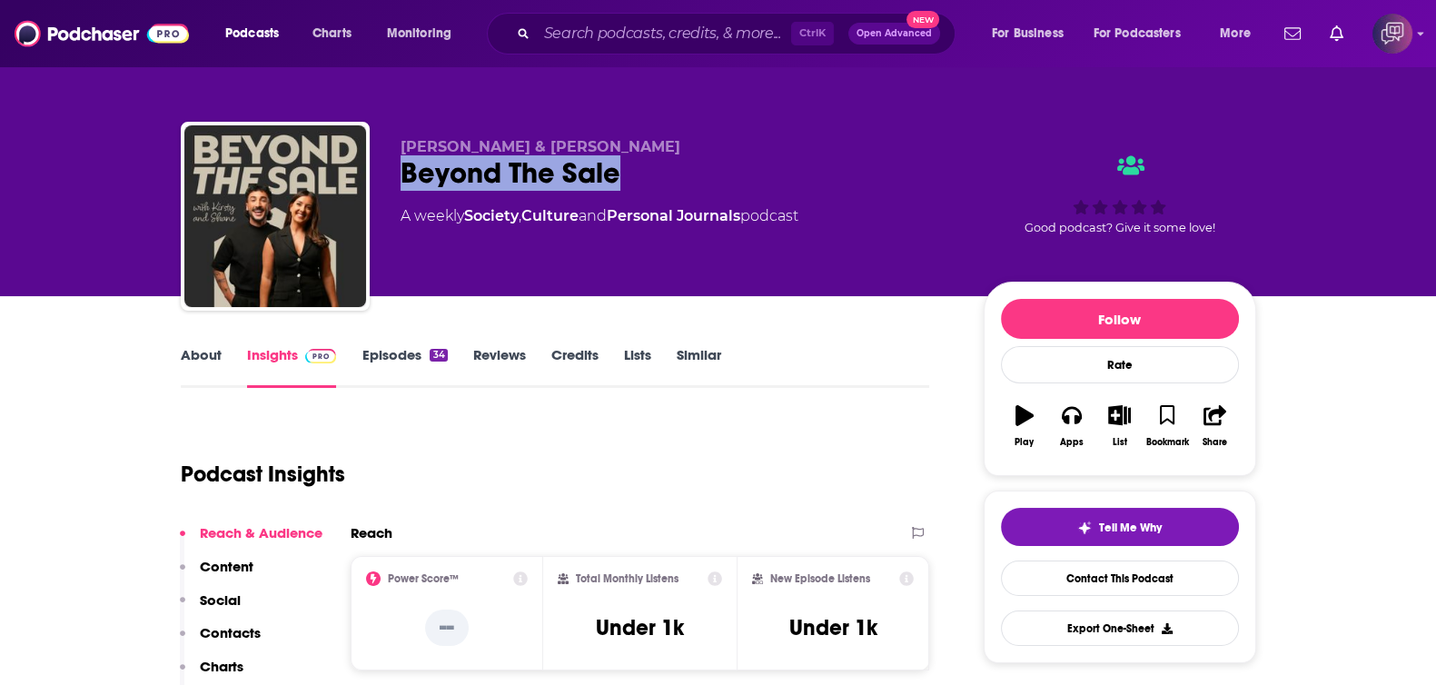
drag, startPoint x: 389, startPoint y: 164, endPoint x: 767, endPoint y: 168, distance: 378.7
click at [767, 168] on div "Kirsty Cunningham & Shane Spiteri Beyond The Sale A weekly Society , Culture an…" at bounding box center [718, 220] width 1075 height 196
copy h2 "Beyond The Sale"
click at [195, 362] on link "About" at bounding box center [201, 367] width 41 height 42
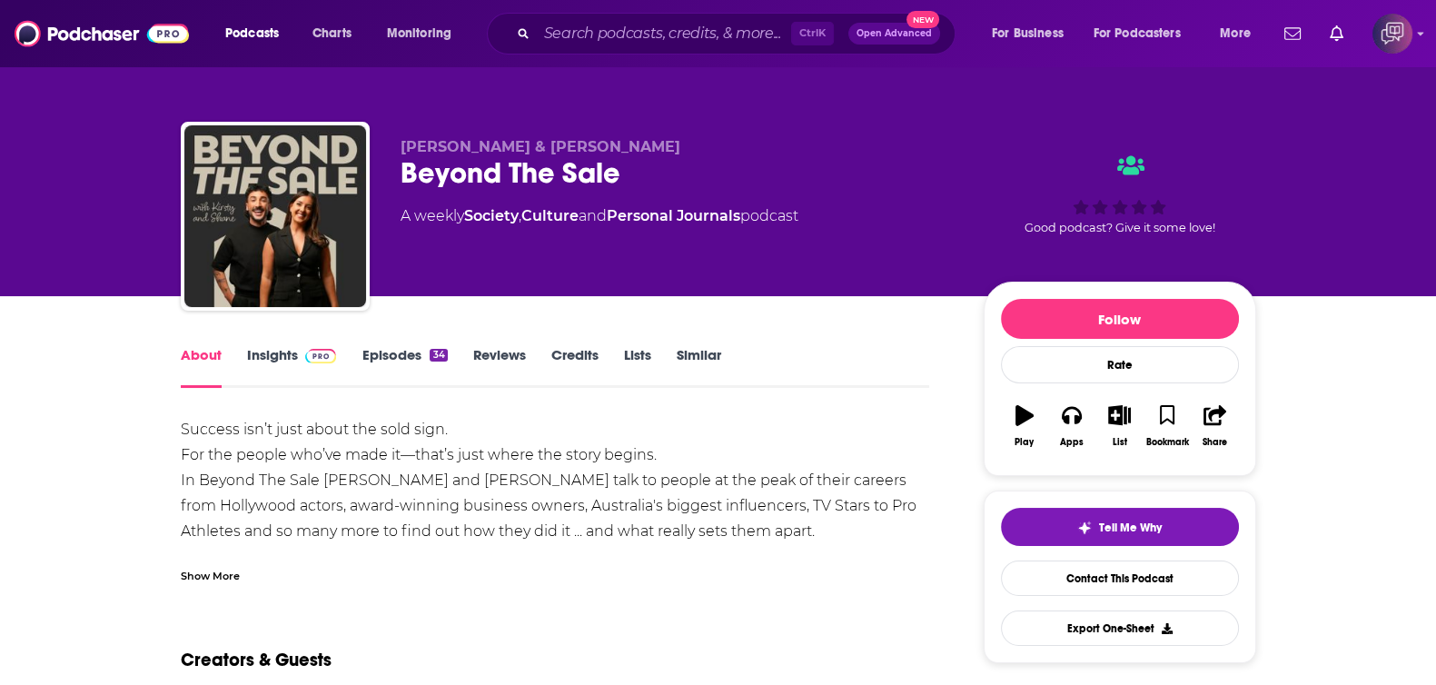
click at [205, 581] on div "Show More" at bounding box center [210, 574] width 59 height 17
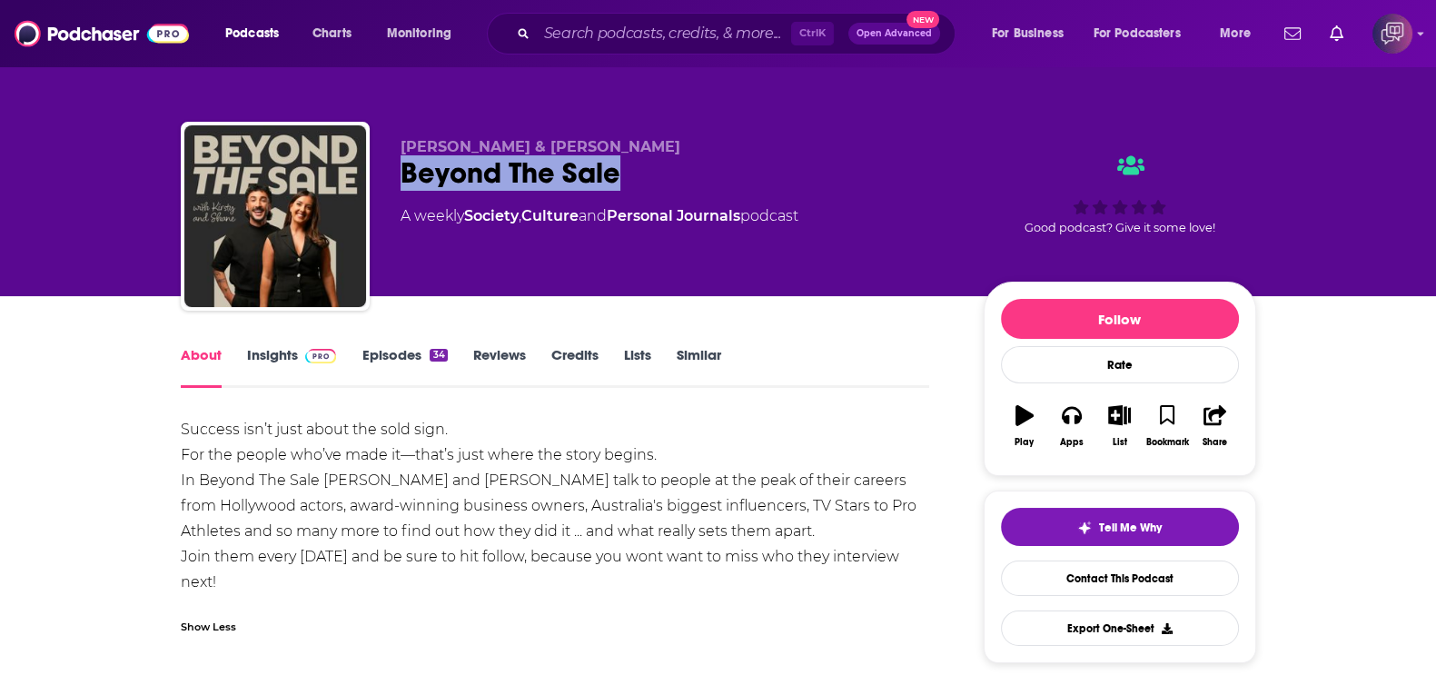
drag, startPoint x: 396, startPoint y: 166, endPoint x: 780, endPoint y: 183, distance: 384.4
click at [780, 183] on div "Kirsty Cunningham & Shane Spiteri Beyond The Sale A weekly Society , Culture an…" at bounding box center [718, 220] width 1075 height 196
copy h1 "Beyond The Sale"
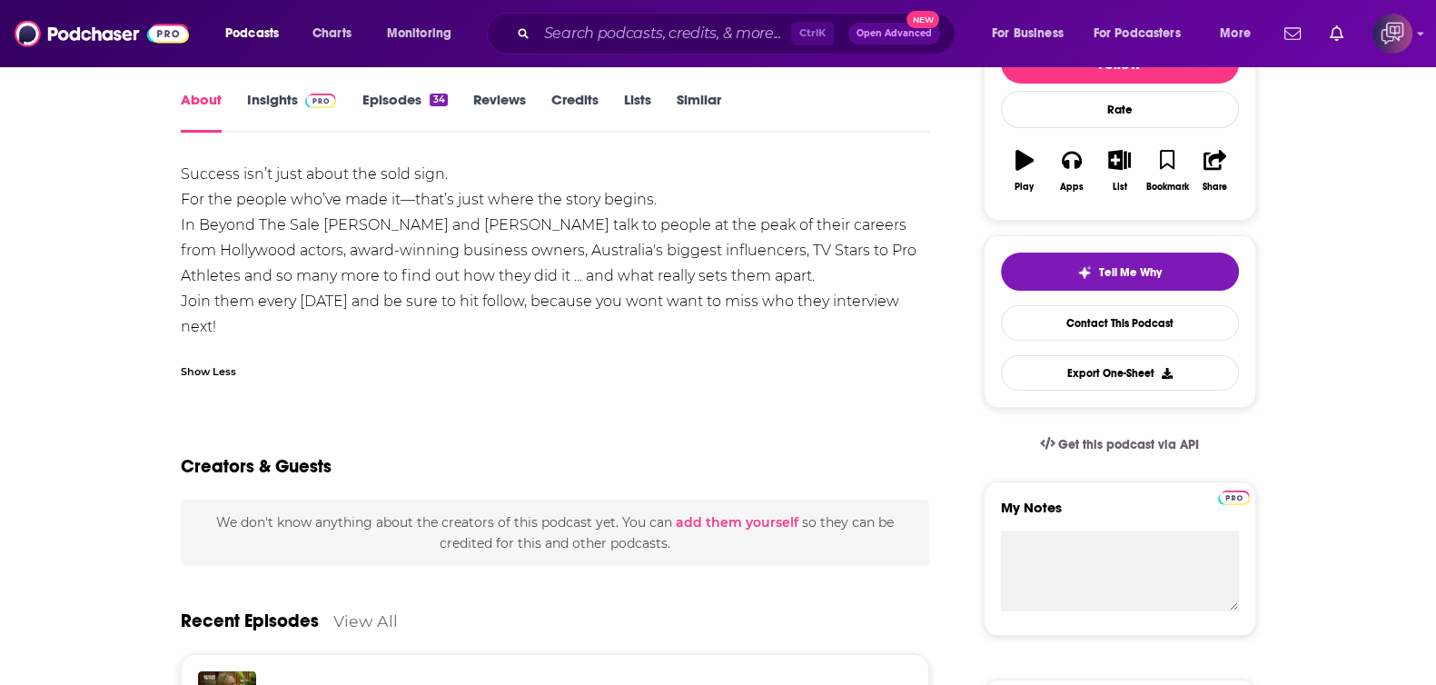
scroll to position [113, 0]
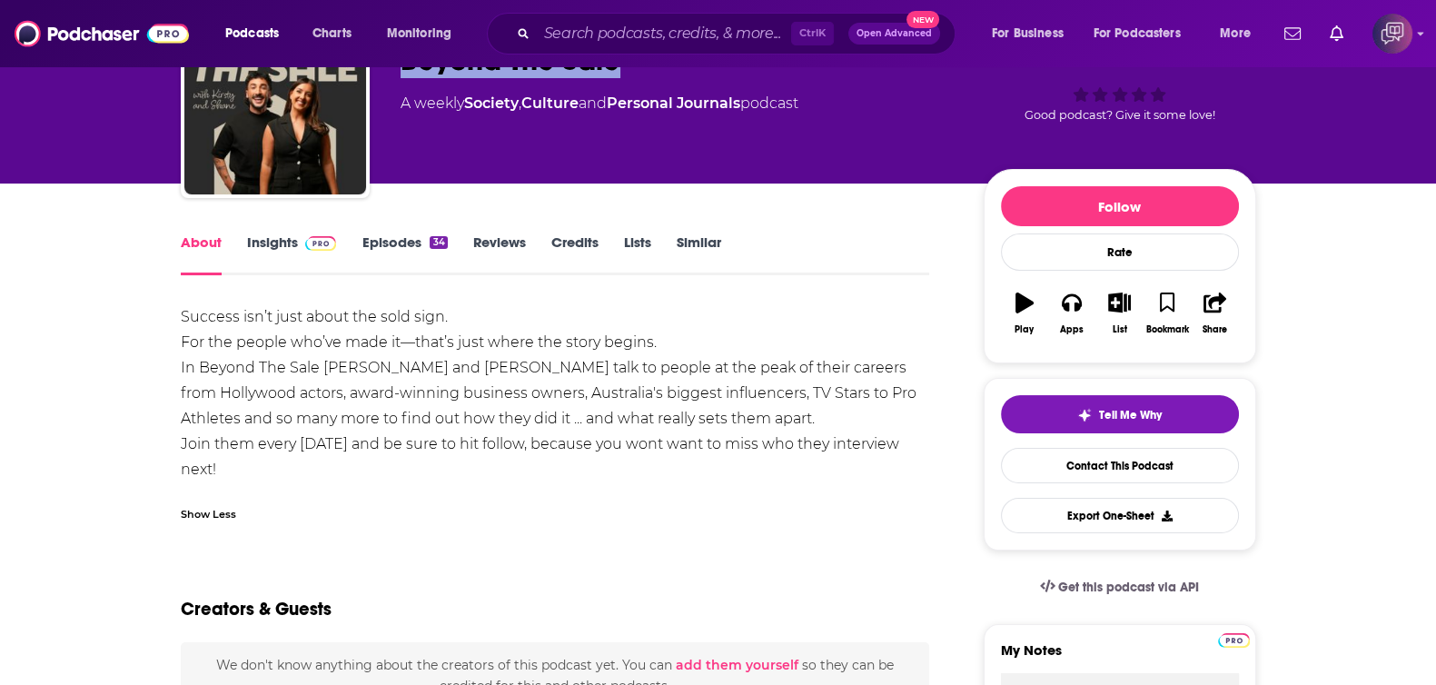
click at [286, 233] on link "Insights" at bounding box center [292, 254] width 90 height 42
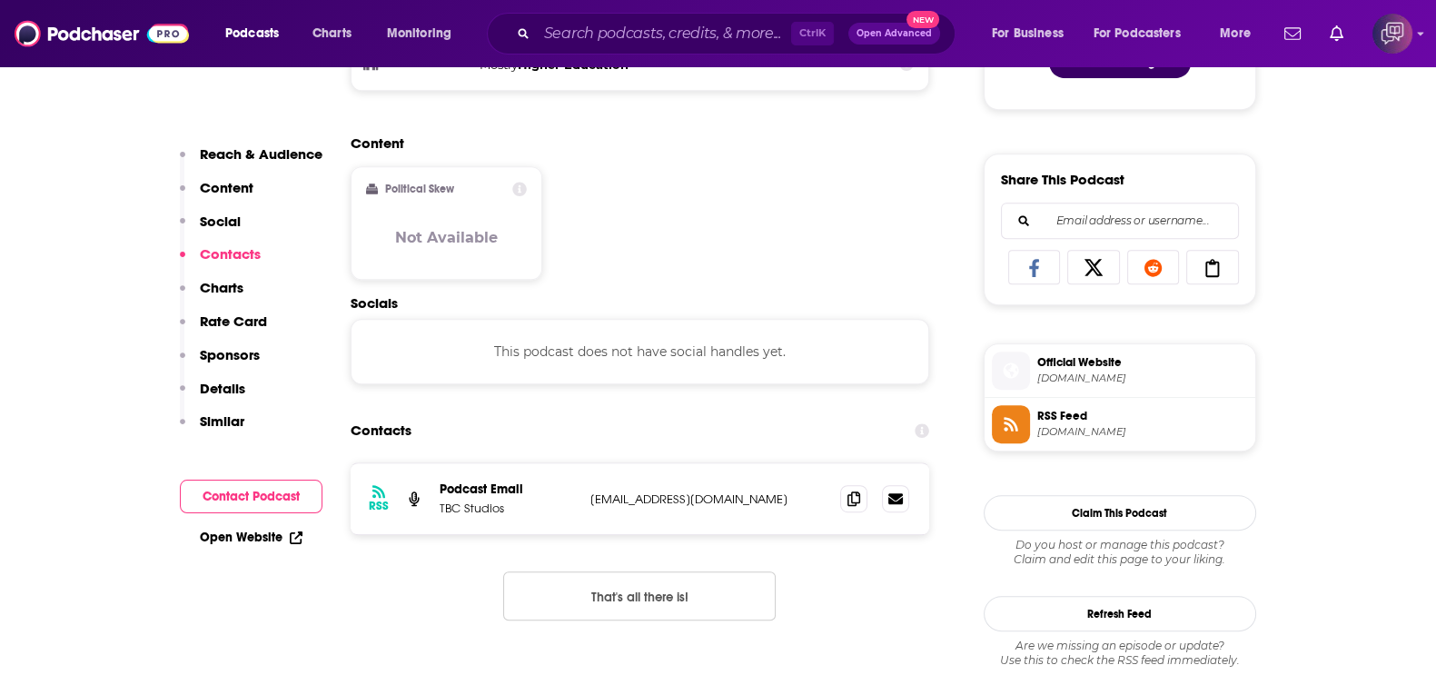
scroll to position [1249, 0]
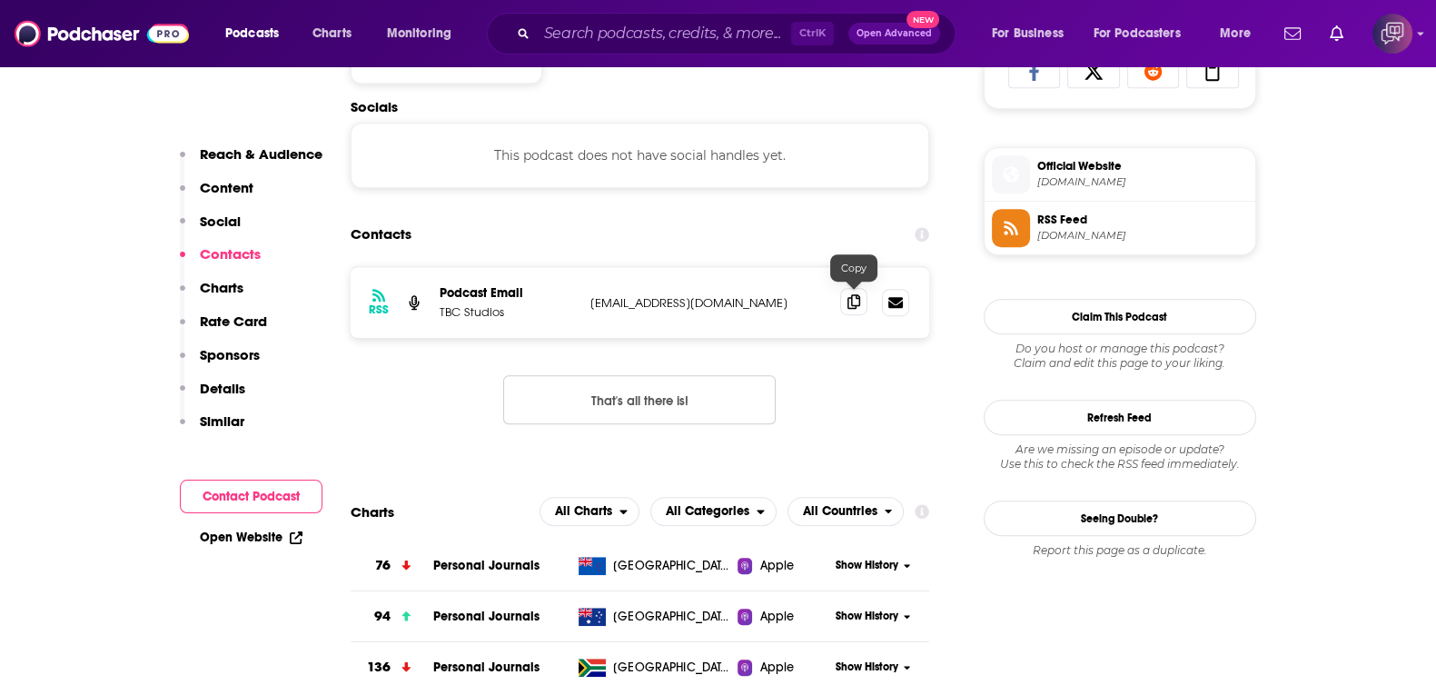
click at [854, 301] on icon at bounding box center [853, 301] width 13 height 15
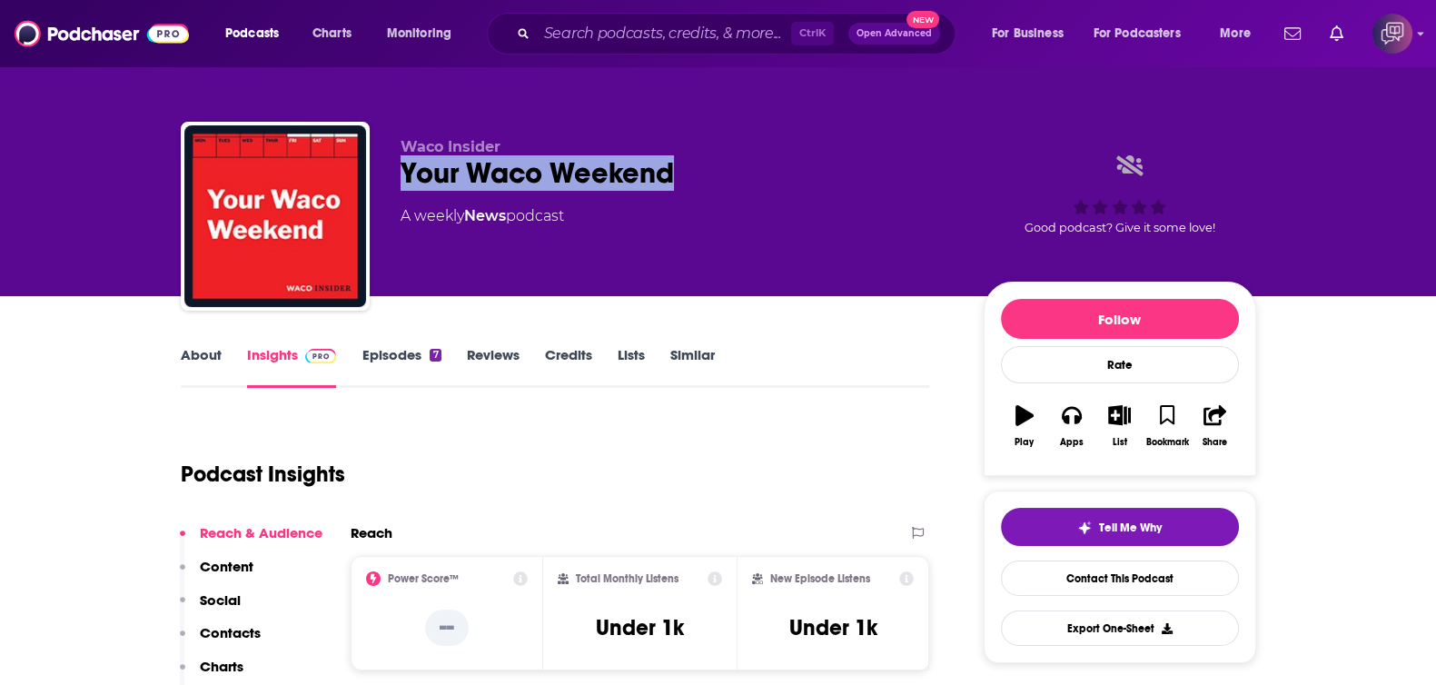
drag, startPoint x: 608, startPoint y: 183, endPoint x: 676, endPoint y: 179, distance: 68.3
click at [676, 179] on div "Waco Insider Your Waco Weekend A weekly News podcast Good podcast? Give it some…" at bounding box center [718, 220] width 1075 height 196
click at [207, 350] on link "About" at bounding box center [201, 367] width 41 height 42
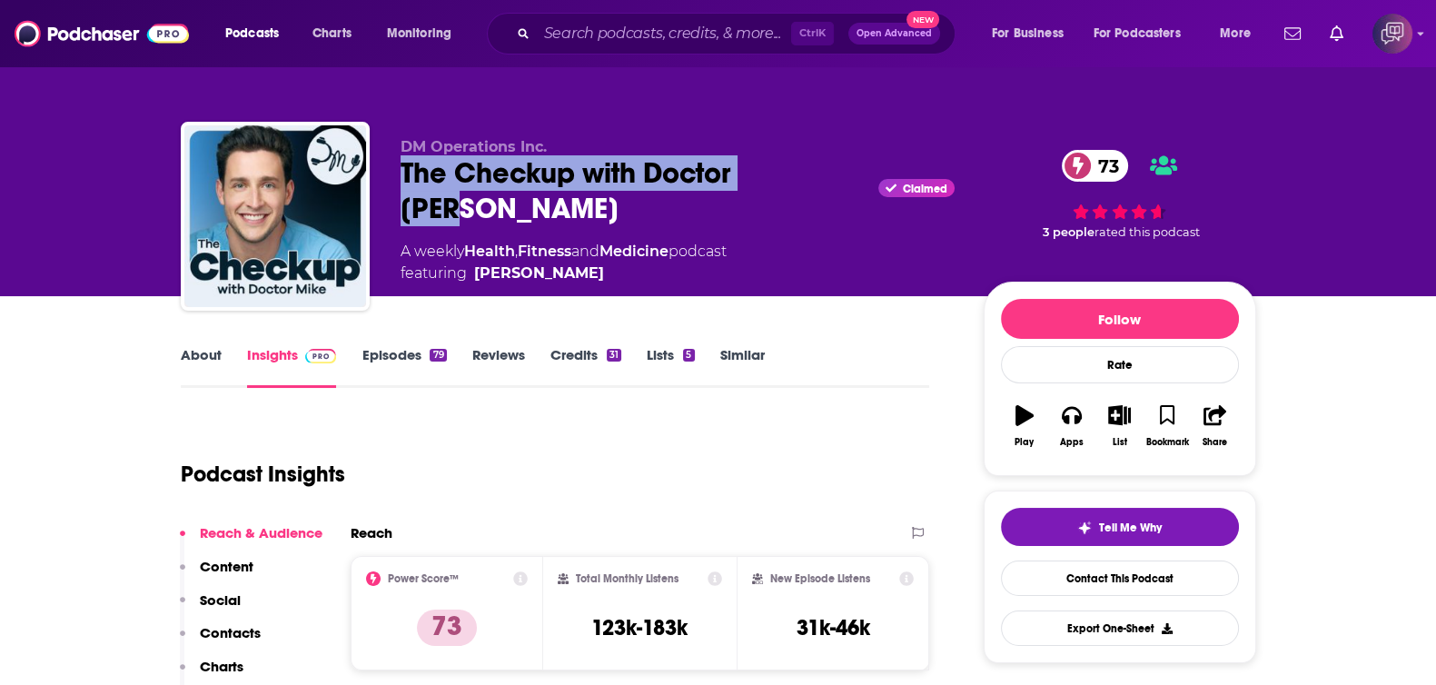
drag, startPoint x: 454, startPoint y: 174, endPoint x: 806, endPoint y: 169, distance: 352.3
click at [806, 169] on div "DM Operations Inc. The Checkup with Doctor [PERSON_NAME] Claimed 73 A weekly He…" at bounding box center [718, 220] width 1075 height 196
click at [197, 361] on link "About" at bounding box center [201, 367] width 41 height 42
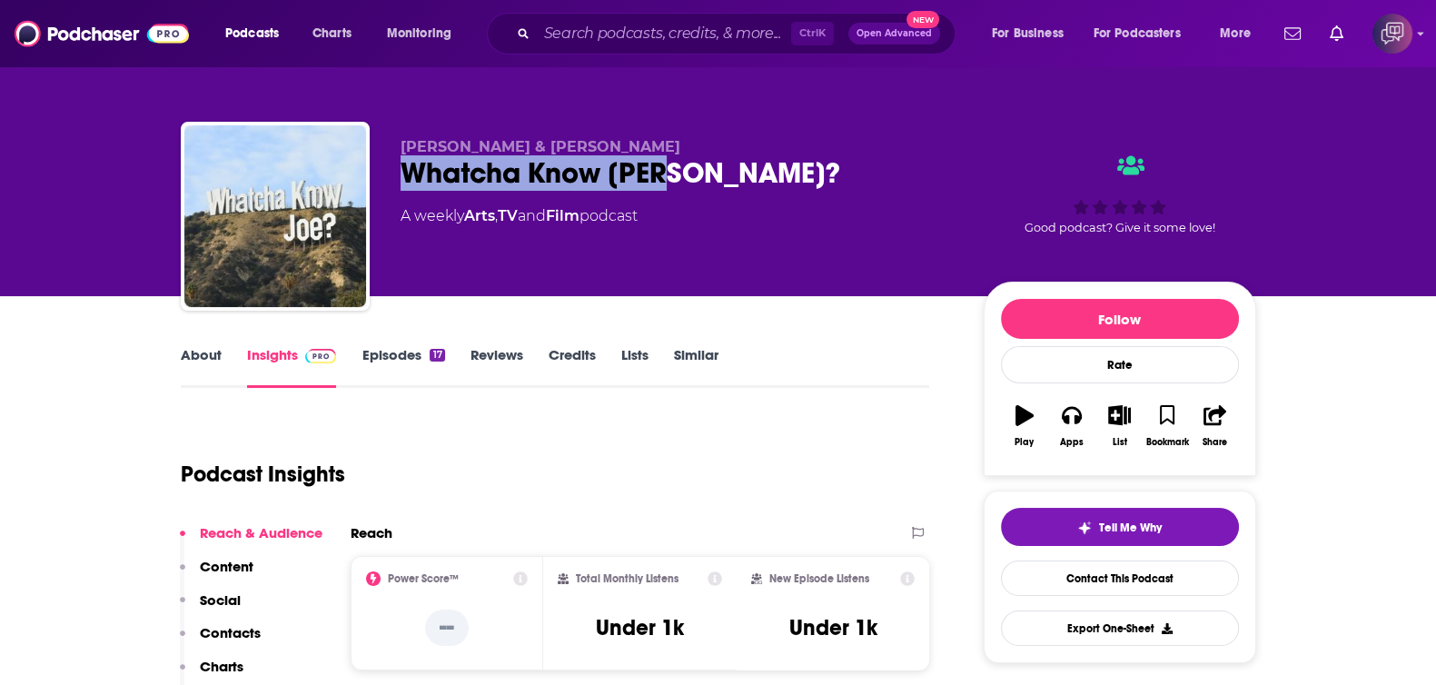
drag, startPoint x: 550, startPoint y: 163, endPoint x: 713, endPoint y: 163, distance: 162.5
click at [713, 163] on div "Joe Wallenstein & Reed Simonsen Whatcha Know Joe? A weekly Arts , TV and Film p…" at bounding box center [718, 220] width 1075 height 196
click at [211, 356] on link "About" at bounding box center [201, 367] width 41 height 42
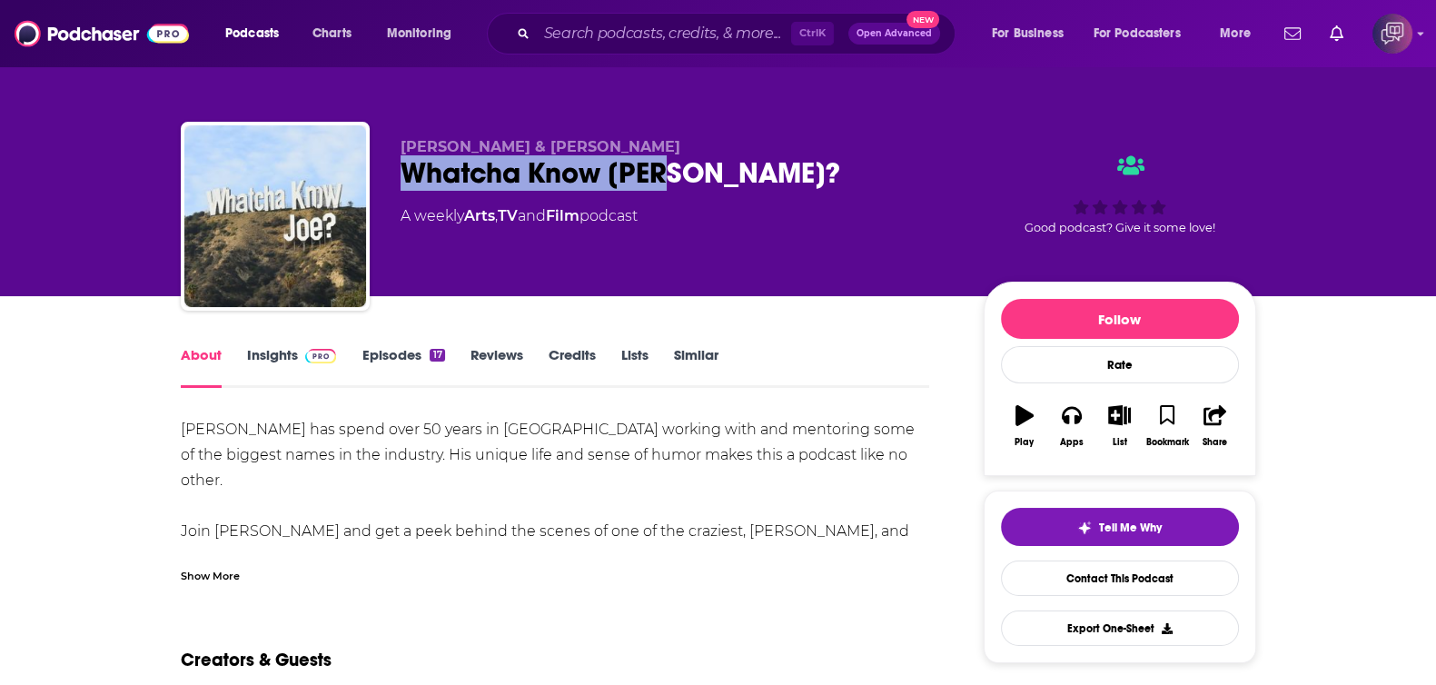
drag, startPoint x: 399, startPoint y: 168, endPoint x: 721, endPoint y: 174, distance: 322.4
click at [721, 174] on div "Joe Wallenstein & Reed Simonsen Whatcha Know Joe? A weekly Arts , TV and Film p…" at bounding box center [718, 220] width 1075 height 196
click at [285, 366] on link "Insights" at bounding box center [292, 367] width 90 height 42
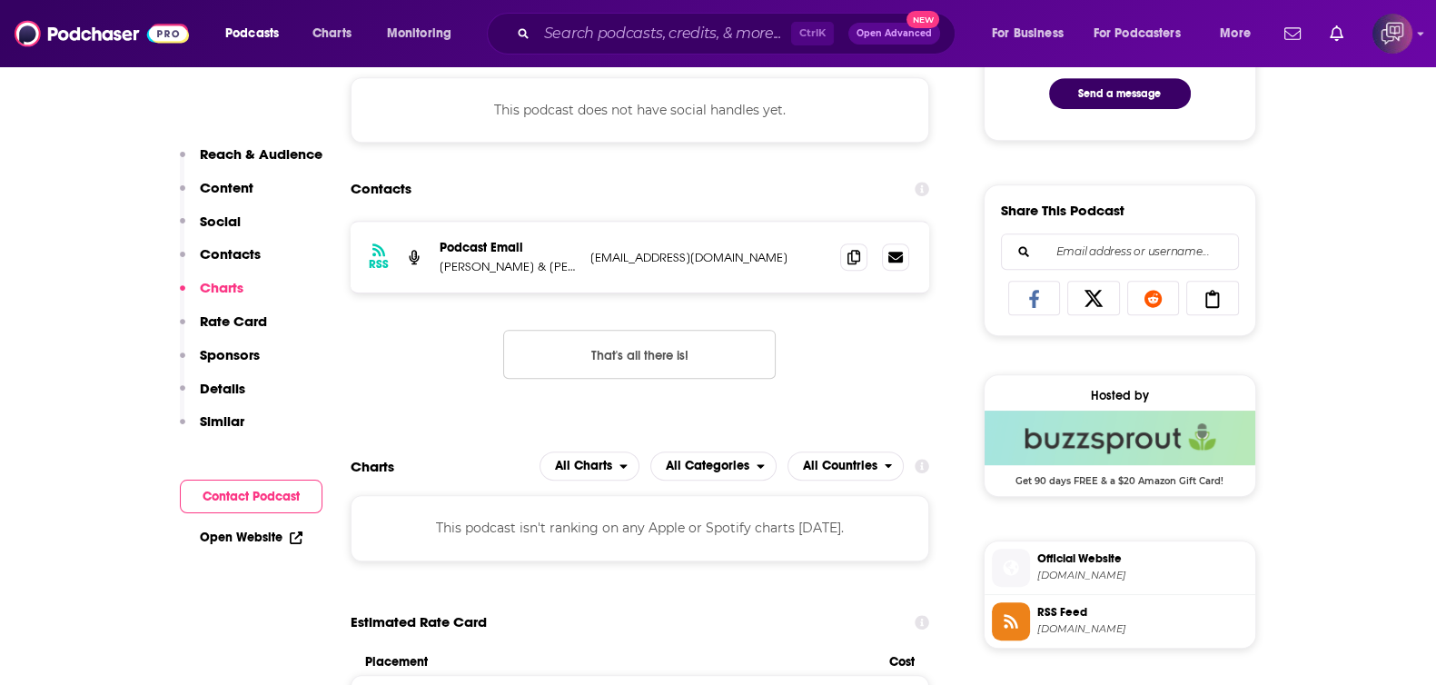
scroll to position [1022, 0]
drag, startPoint x: 451, startPoint y: 263, endPoint x: 763, endPoint y: 258, distance: 311.5
click at [0, 0] on div "Podcast Email Joe Wallenstein & Reed Simonsen joewallenstein13@gmail.com joewal…" at bounding box center [0, 0] width 0 height 0
copy div "Joe Wallenstein & Reed Simonsen joewallenstein13@gmail.com"
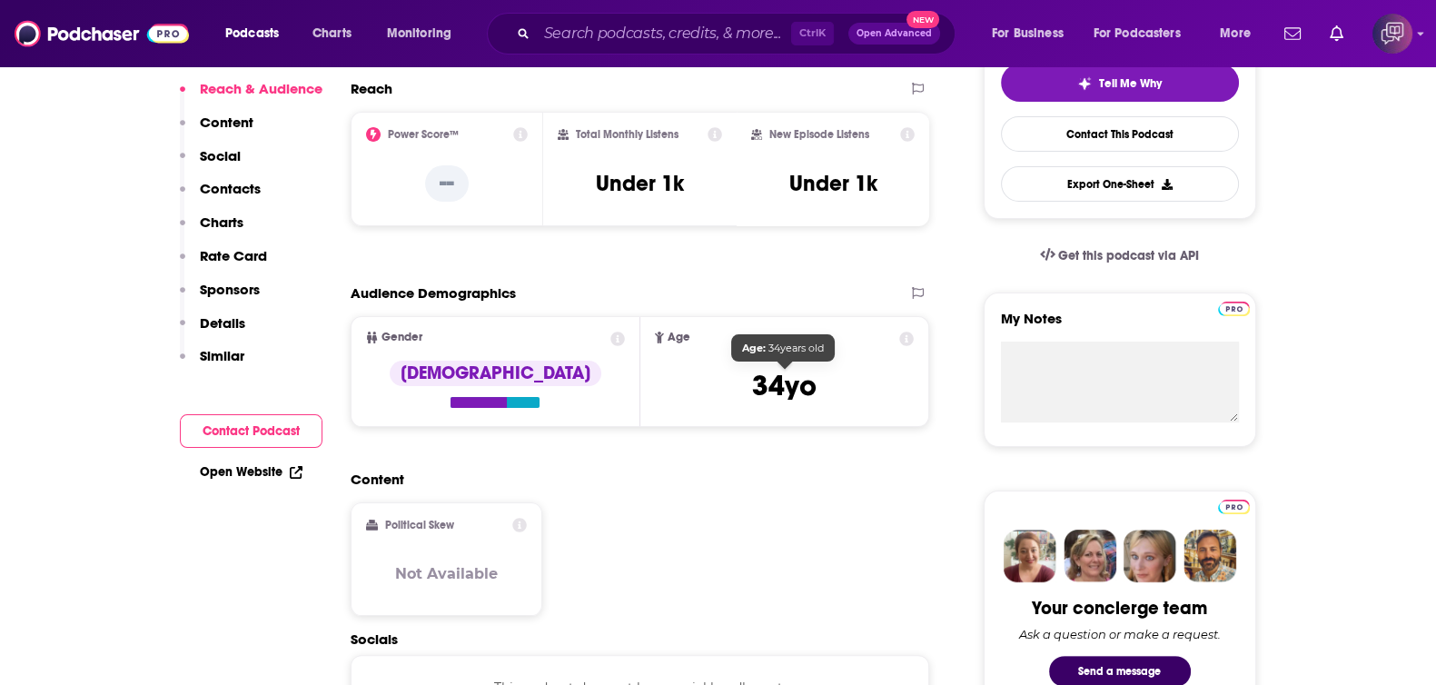
scroll to position [0, 0]
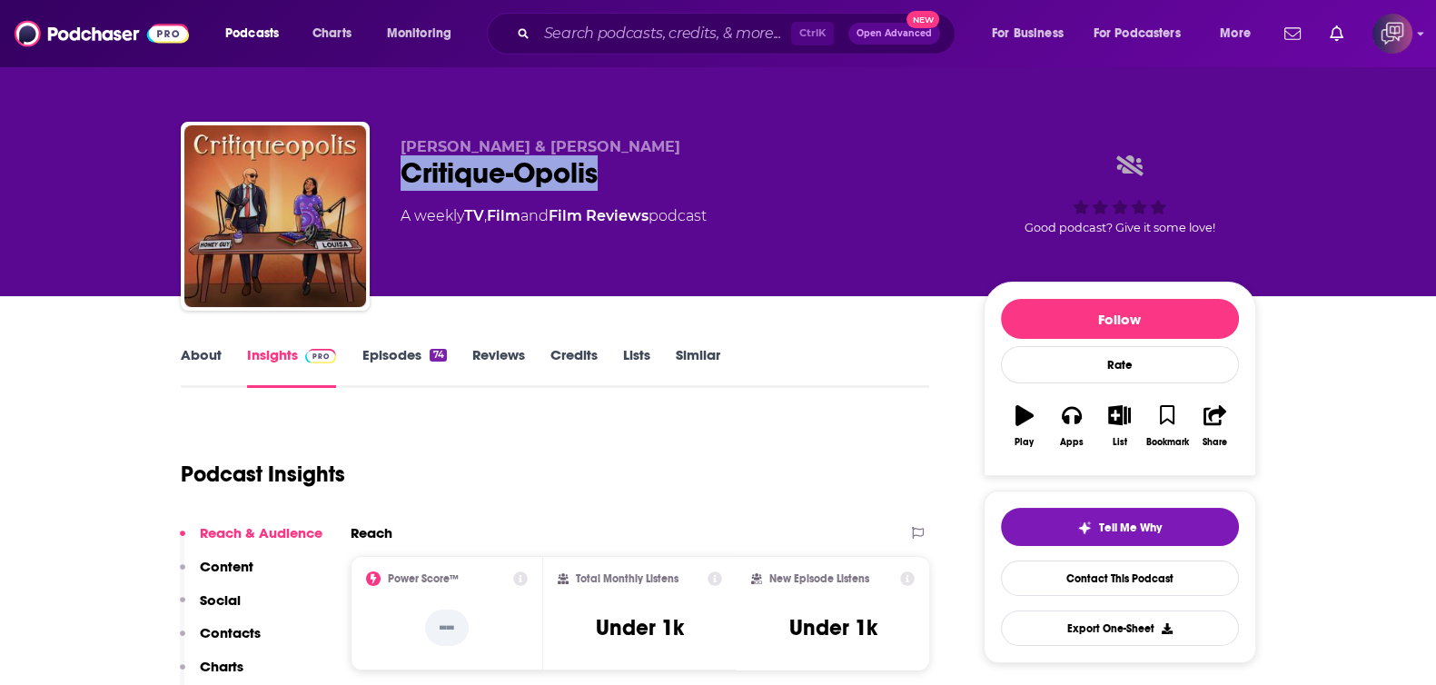
drag, startPoint x: 404, startPoint y: 180, endPoint x: 708, endPoint y: 175, distance: 304.2
click at [708, 175] on div "Jay Jermo & Louisa Jenista Critique-Opolis A weekly TV , Film and Film Reviews …" at bounding box center [718, 220] width 1075 height 196
click at [211, 347] on link "About" at bounding box center [201, 367] width 41 height 42
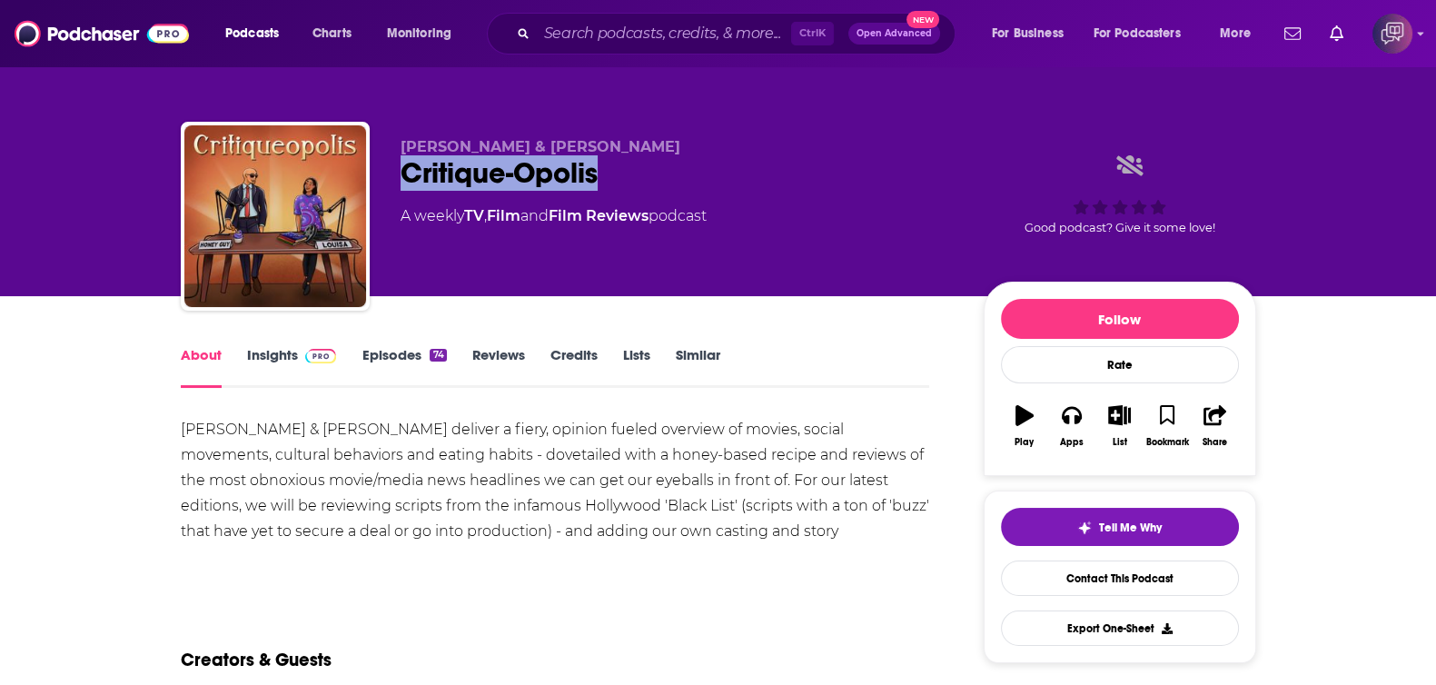
drag, startPoint x: 386, startPoint y: 183, endPoint x: 665, endPoint y: 179, distance: 278.8
click at [665, 179] on div "Jay Jermo & Louisa Jenista Critique-Opolis A weekly TV , Film and Film Reviews …" at bounding box center [718, 220] width 1075 height 196
drag, startPoint x: 258, startPoint y: 364, endPoint x: 479, endPoint y: 4, distance: 422.6
click at [258, 364] on link "Insights" at bounding box center [292, 367] width 90 height 42
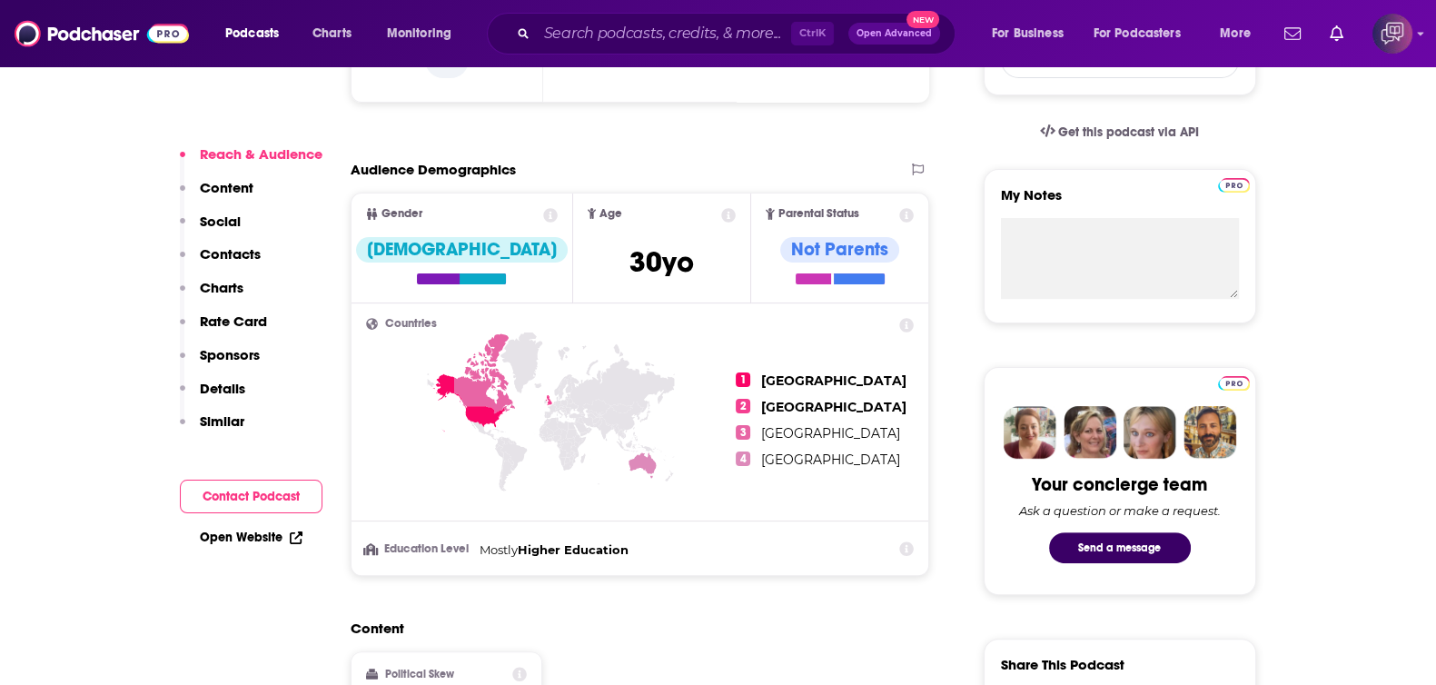
scroll to position [1135, 0]
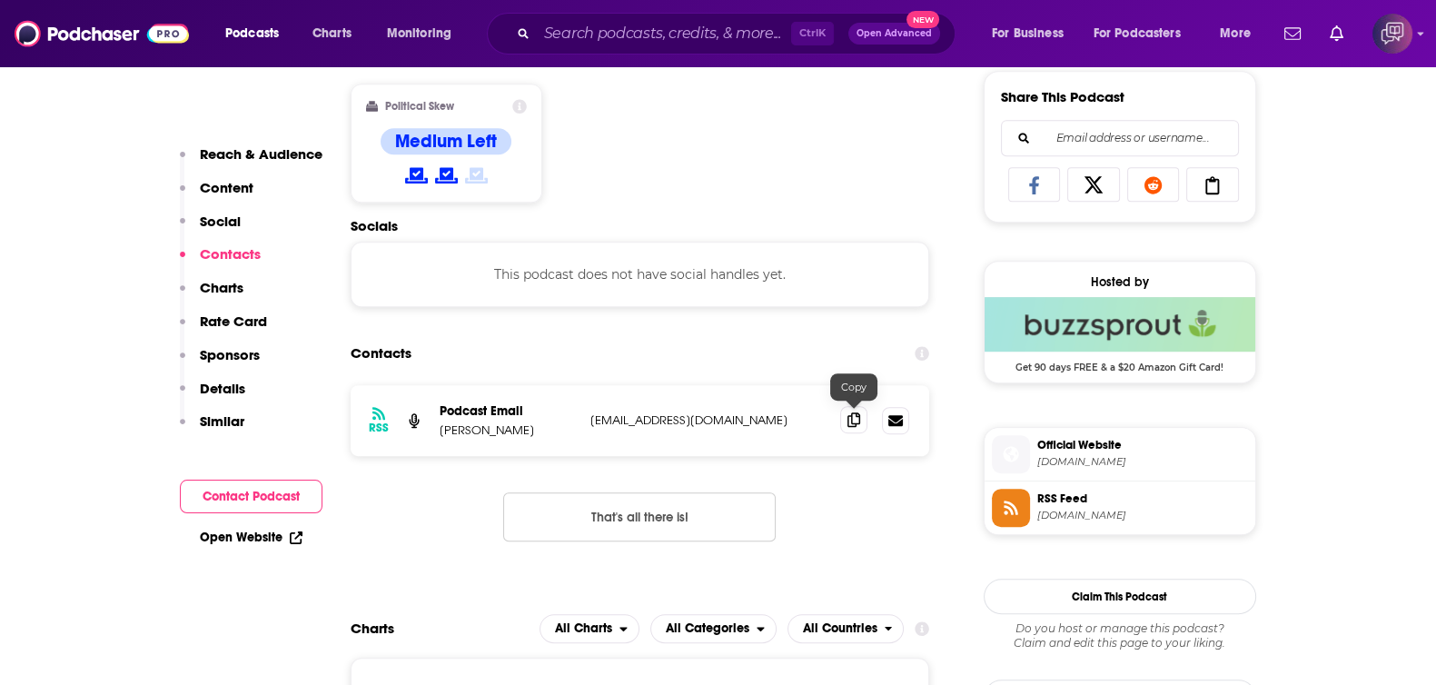
click at [854, 418] on icon at bounding box center [853, 419] width 13 height 15
drag, startPoint x: 431, startPoint y: 427, endPoint x: 717, endPoint y: 415, distance: 286.3
click at [722, 420] on div "RSS Podcast Email Jay jjermo@sbcglobal.net jjermo@sbcglobal.net" at bounding box center [639, 420] width 579 height 71
copy div "Jay jjermo@sbcglobal.net"
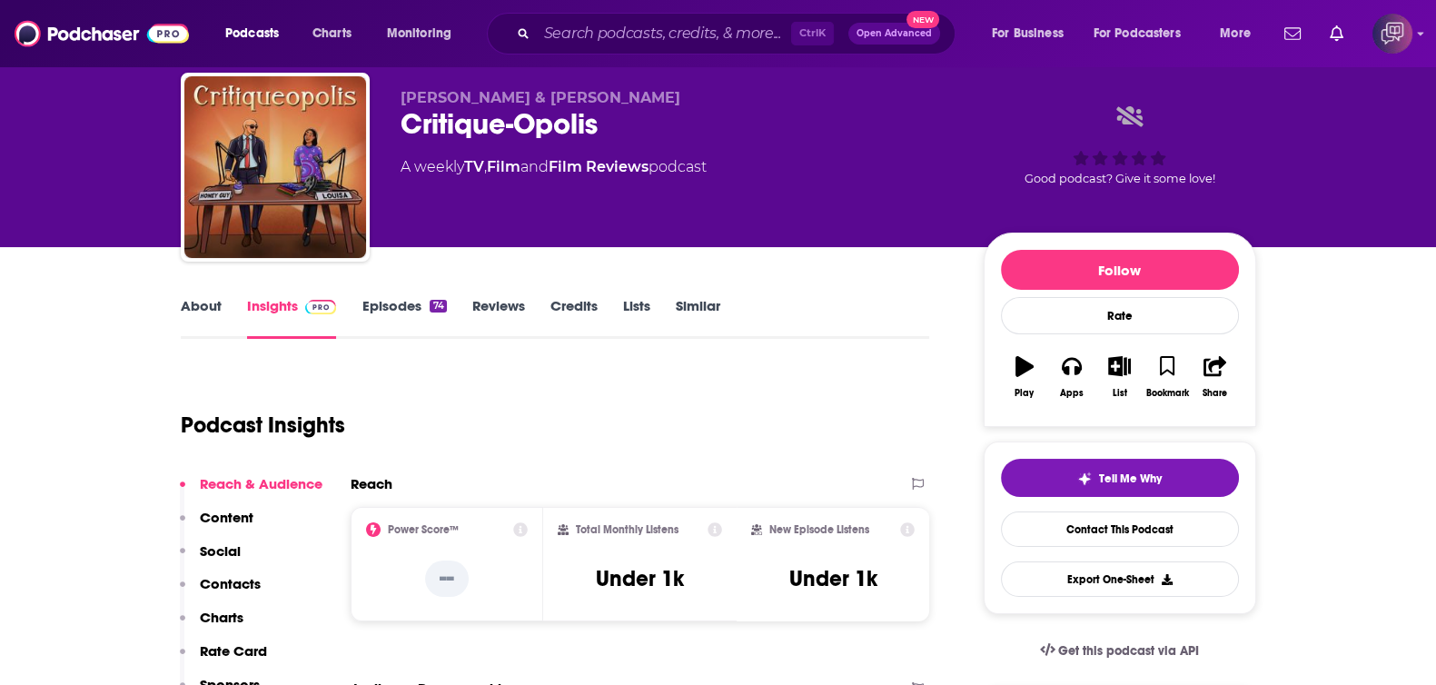
scroll to position [0, 0]
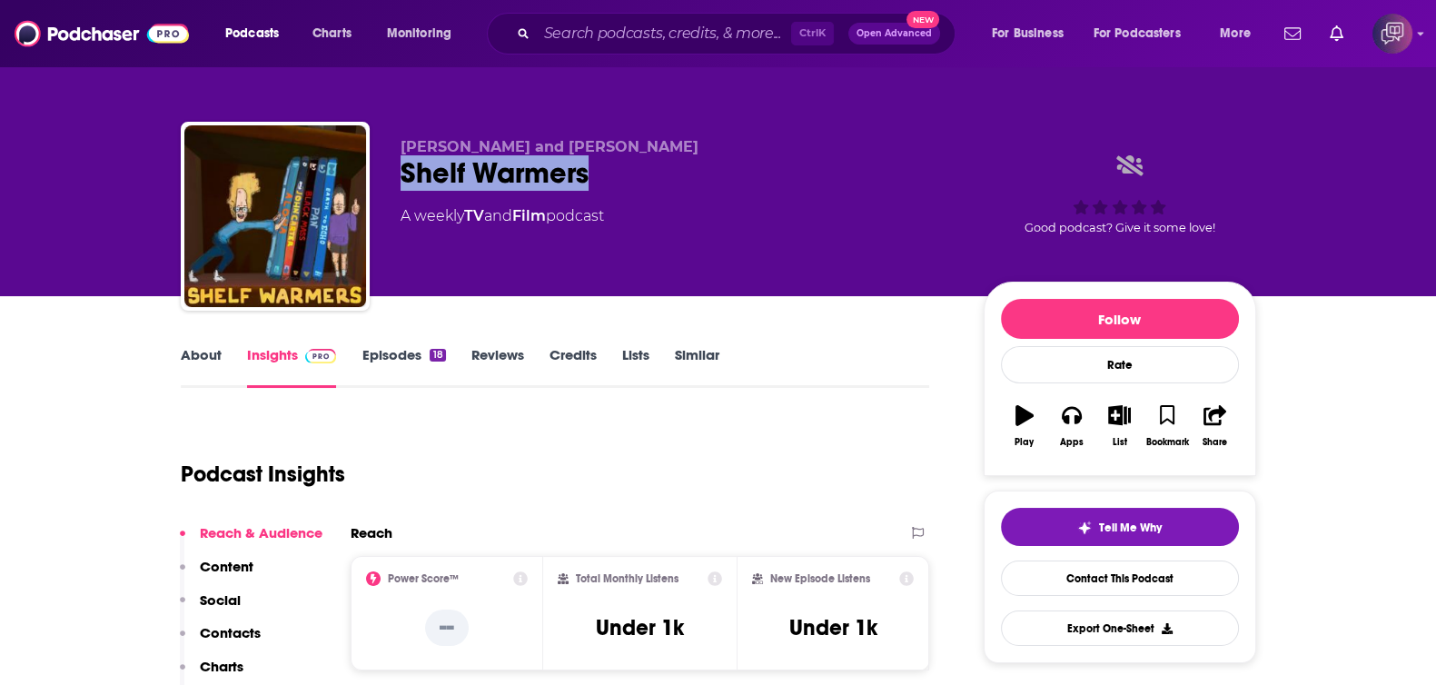
drag, startPoint x: 468, startPoint y: 164, endPoint x: 630, endPoint y: 159, distance: 162.6
click at [630, 159] on div "[PERSON_NAME] and [PERSON_NAME] Shelf Warmers A weekly TV and Film podcast Good…" at bounding box center [718, 220] width 1075 height 196
click at [190, 350] on link "About" at bounding box center [201, 367] width 41 height 42
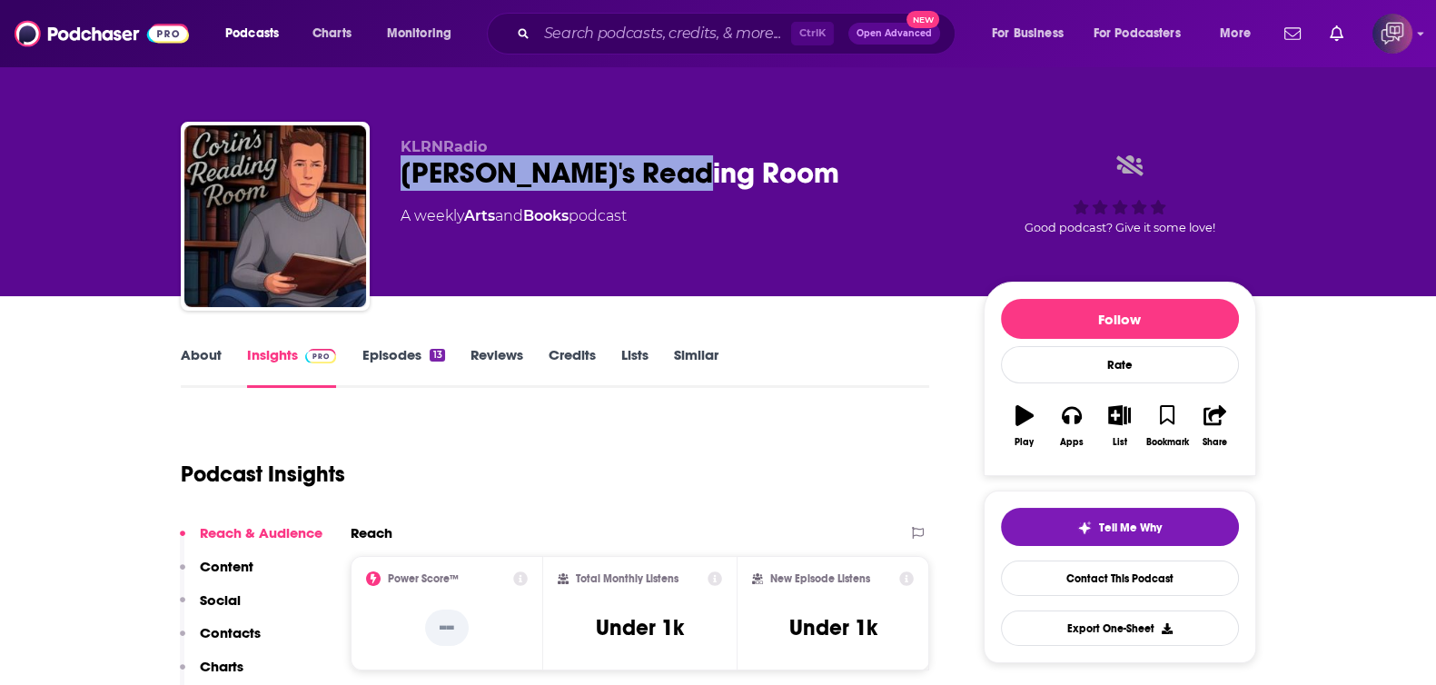
drag, startPoint x: 424, startPoint y: 174, endPoint x: 830, endPoint y: 171, distance: 405.9
click at [830, 171] on div "KLRNRadio [PERSON_NAME]'s Reading Room A weekly Arts and Books podcast Good pod…" at bounding box center [718, 220] width 1075 height 196
click at [212, 348] on link "About" at bounding box center [201, 367] width 41 height 42
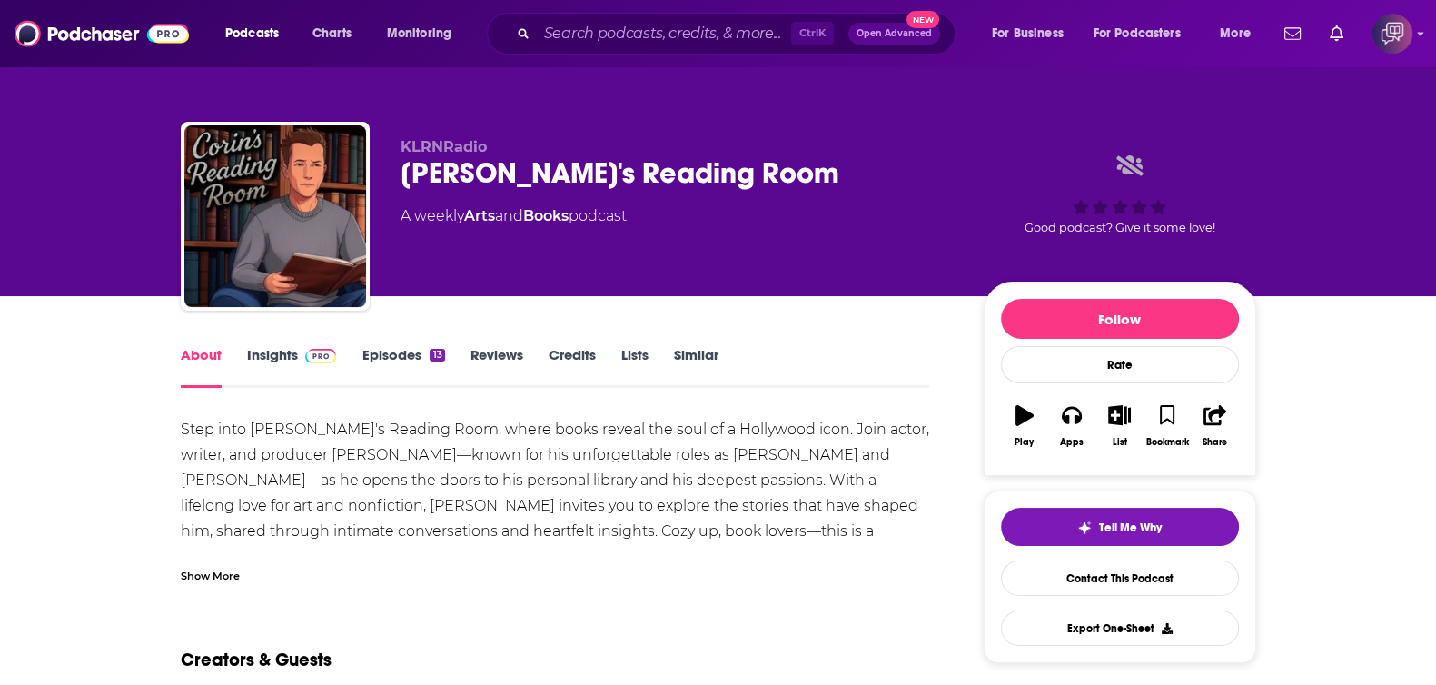
click at [272, 355] on link "Insights" at bounding box center [292, 367] width 90 height 42
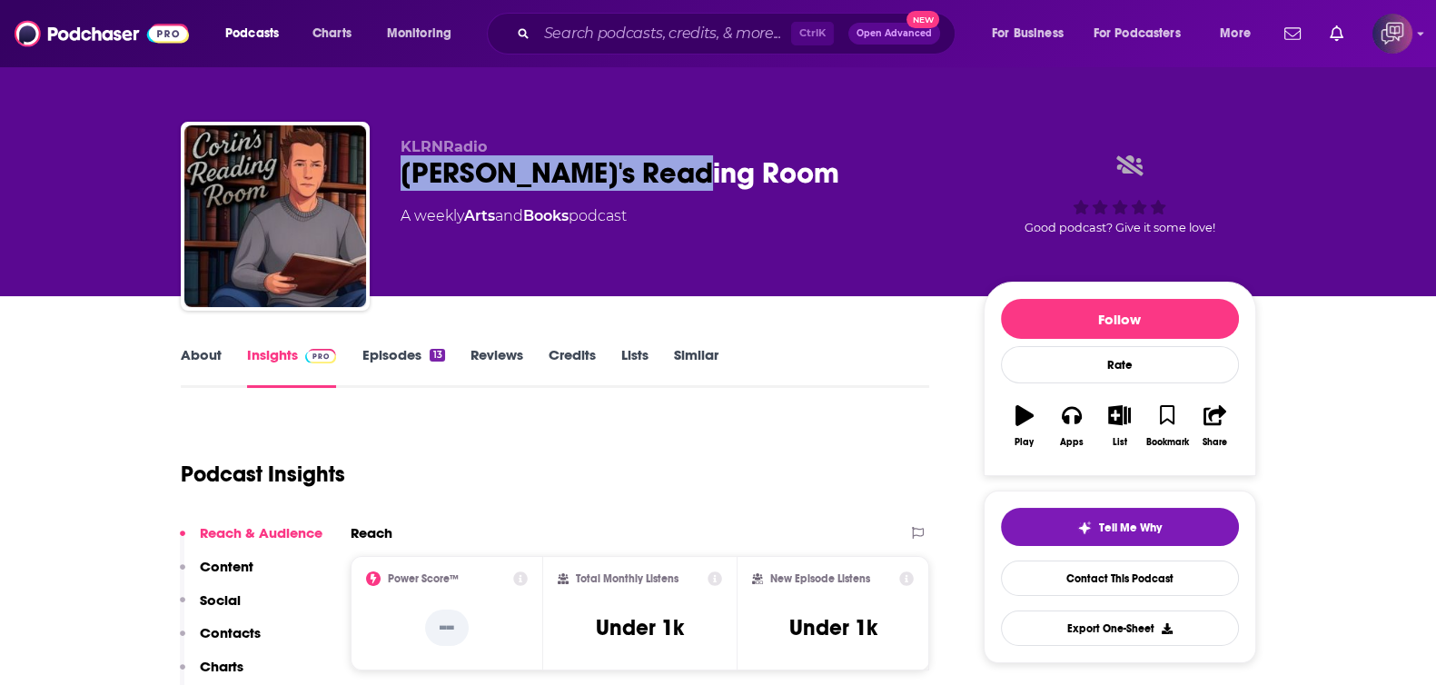
click at [773, 173] on div "KLRNRadio Corin's Reading Room A weekly Arts and Books podcast Good podcast? Gi…" at bounding box center [718, 220] width 1075 height 196
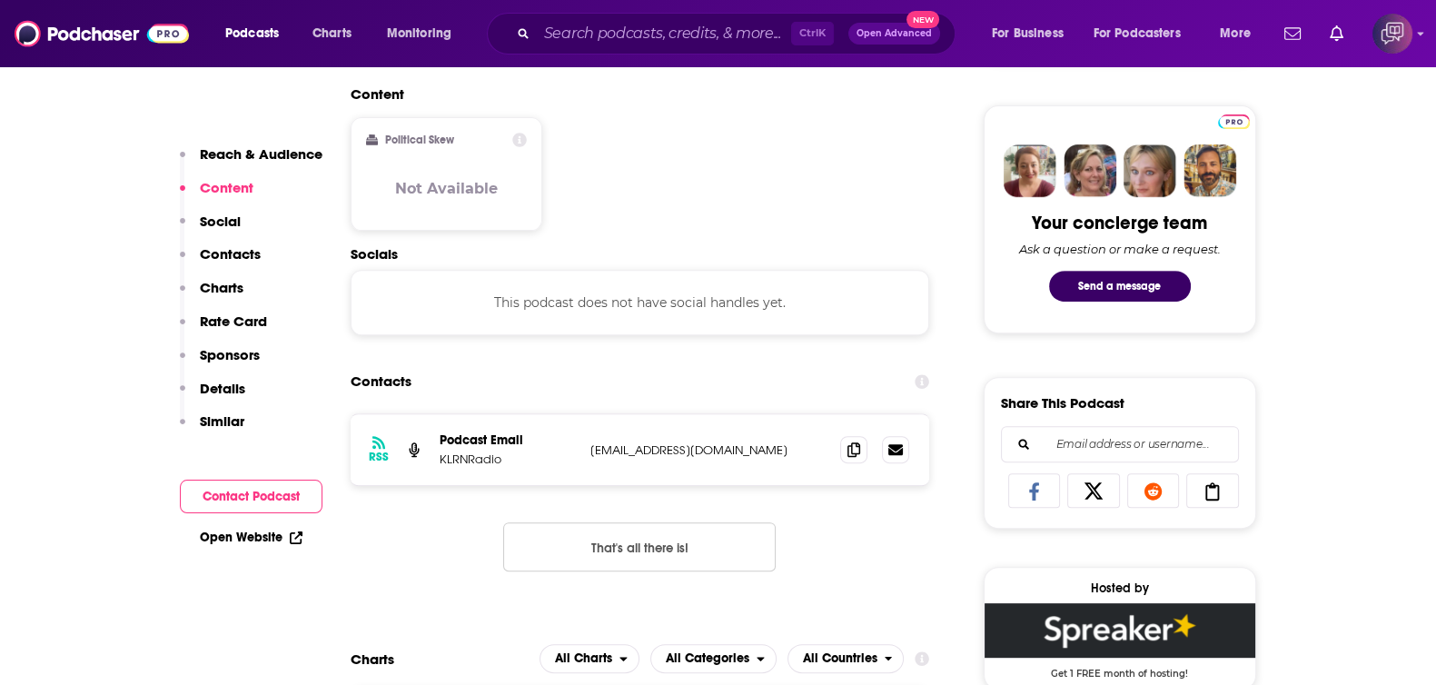
scroll to position [1135, 0]
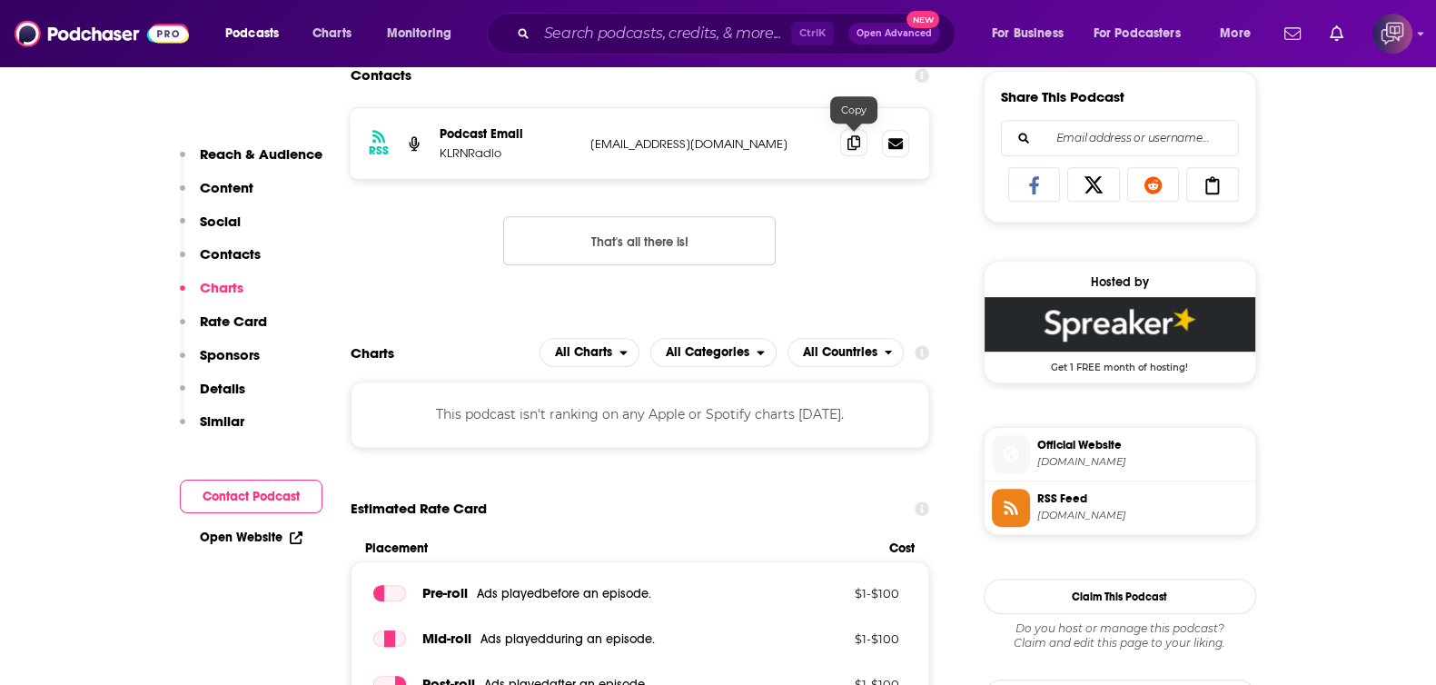
click at [852, 140] on icon at bounding box center [853, 142] width 13 height 15
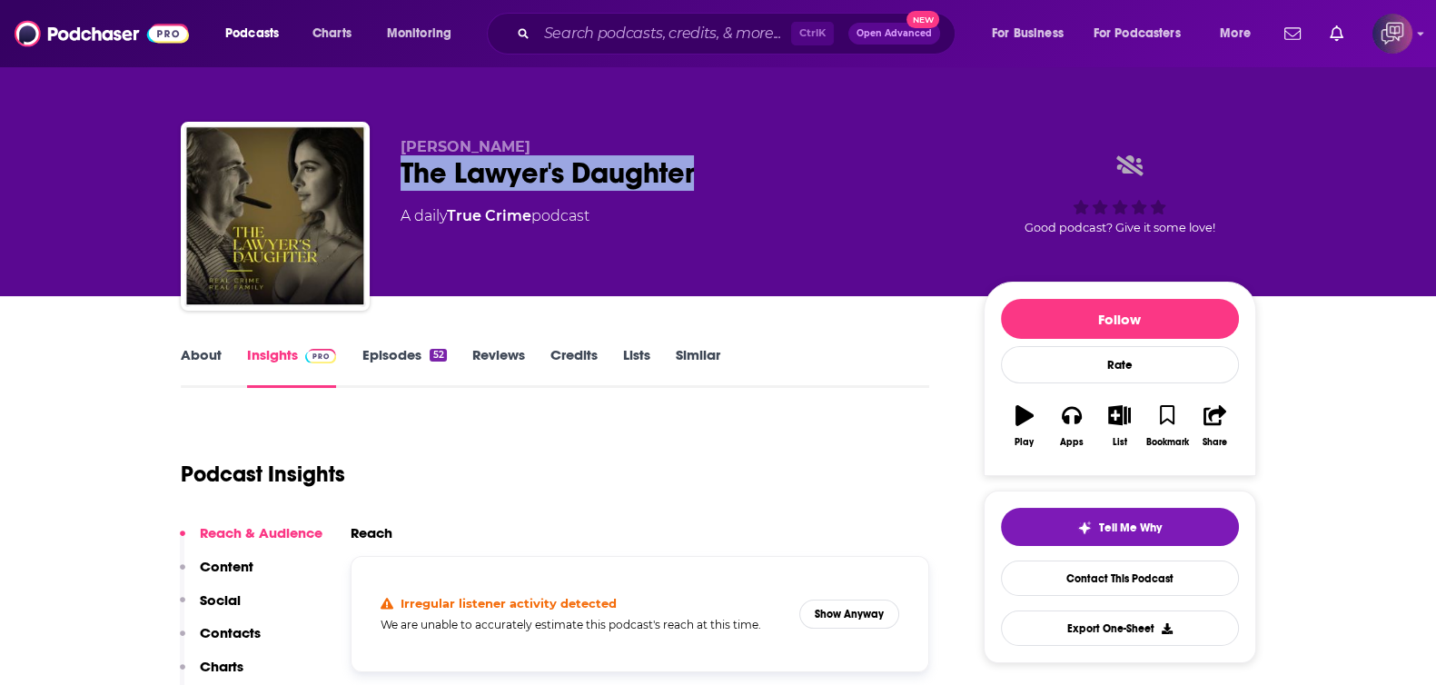
drag, startPoint x: 549, startPoint y: 183, endPoint x: 785, endPoint y: 196, distance: 235.5
click at [785, 196] on div "Kelsey Farese The Lawyer's Daughter A daily True Crime podcast Good podcast? Gi…" at bounding box center [718, 220] width 1075 height 196
click at [211, 350] on link "About" at bounding box center [201, 367] width 41 height 42
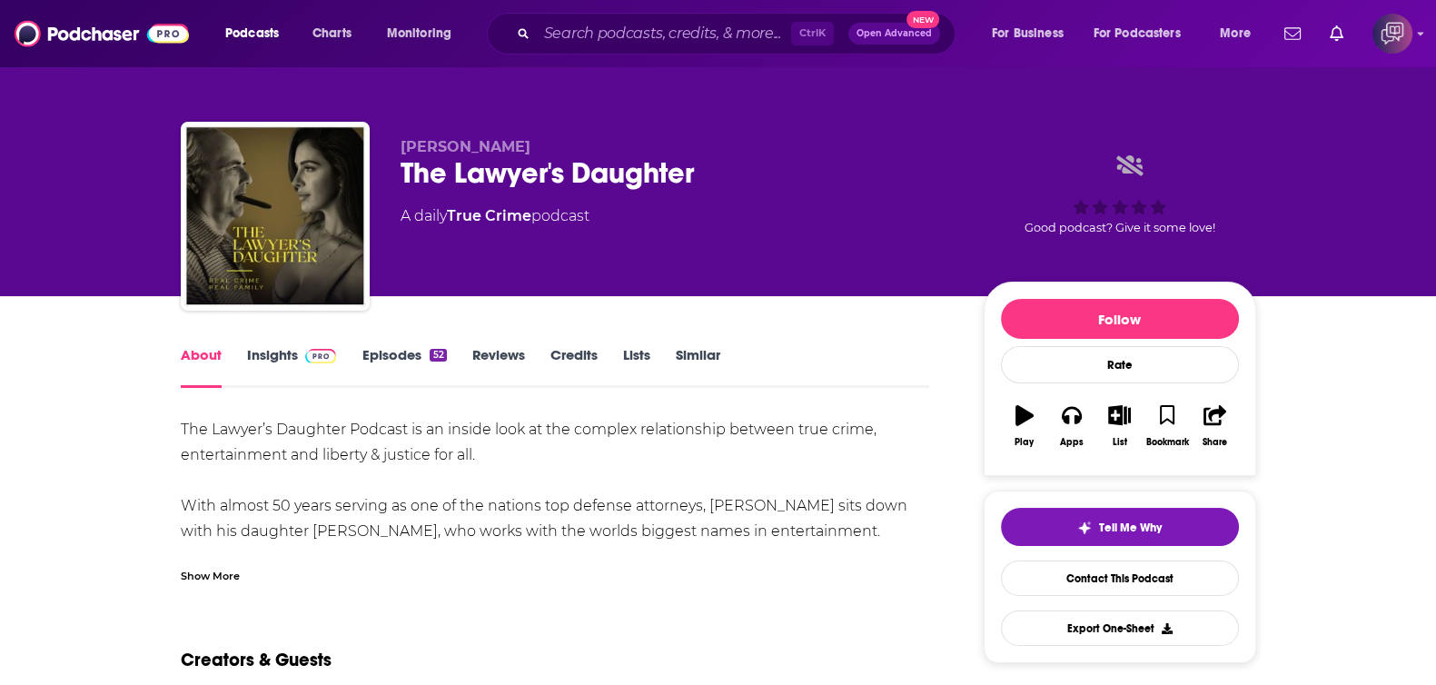
click at [239, 570] on div "Show More" at bounding box center [555, 568] width 749 height 31
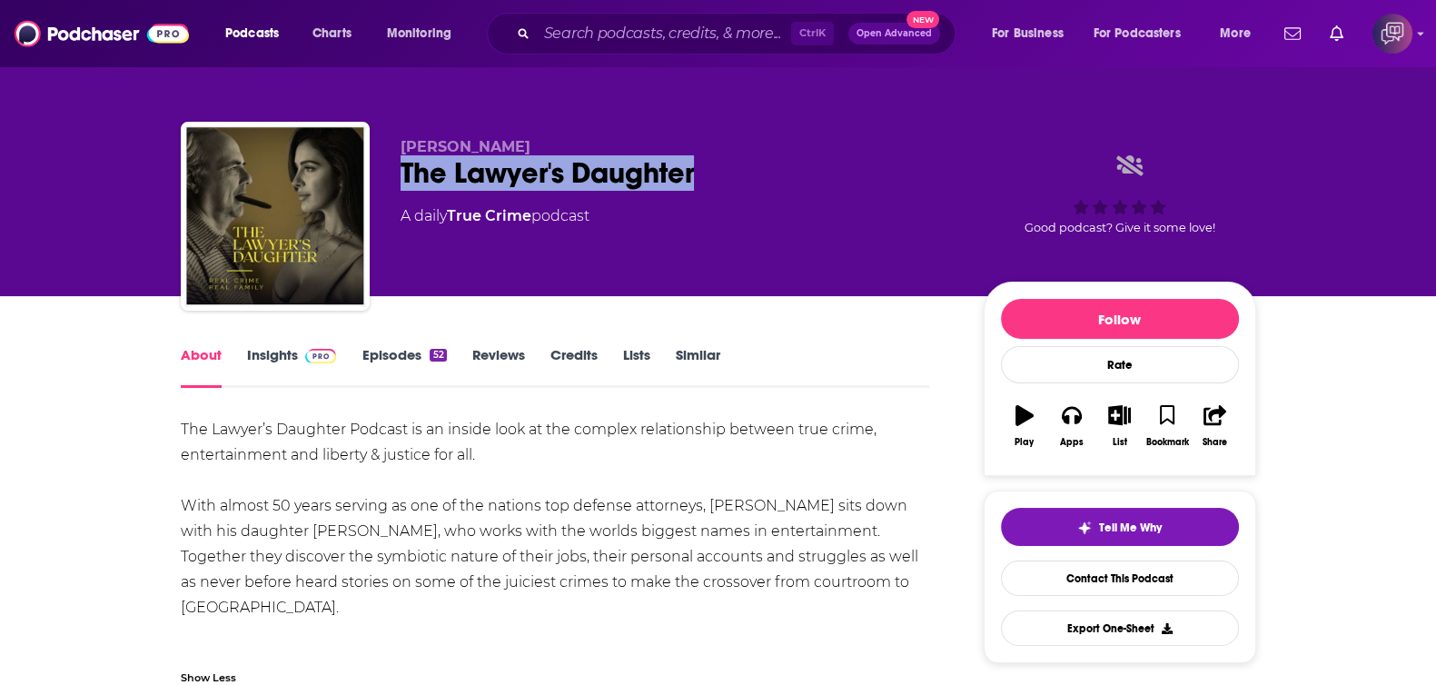
drag, startPoint x: 393, startPoint y: 163, endPoint x: 759, endPoint y: 170, distance: 366.0
click at [759, 170] on div "Kelsey Farese The Lawyer's Daughter A daily True Crime podcast Good podcast? Gi…" at bounding box center [718, 220] width 1075 height 196
copy h1 "The Lawyer's Daughter"
click at [288, 358] on link "Insights" at bounding box center [292, 367] width 90 height 42
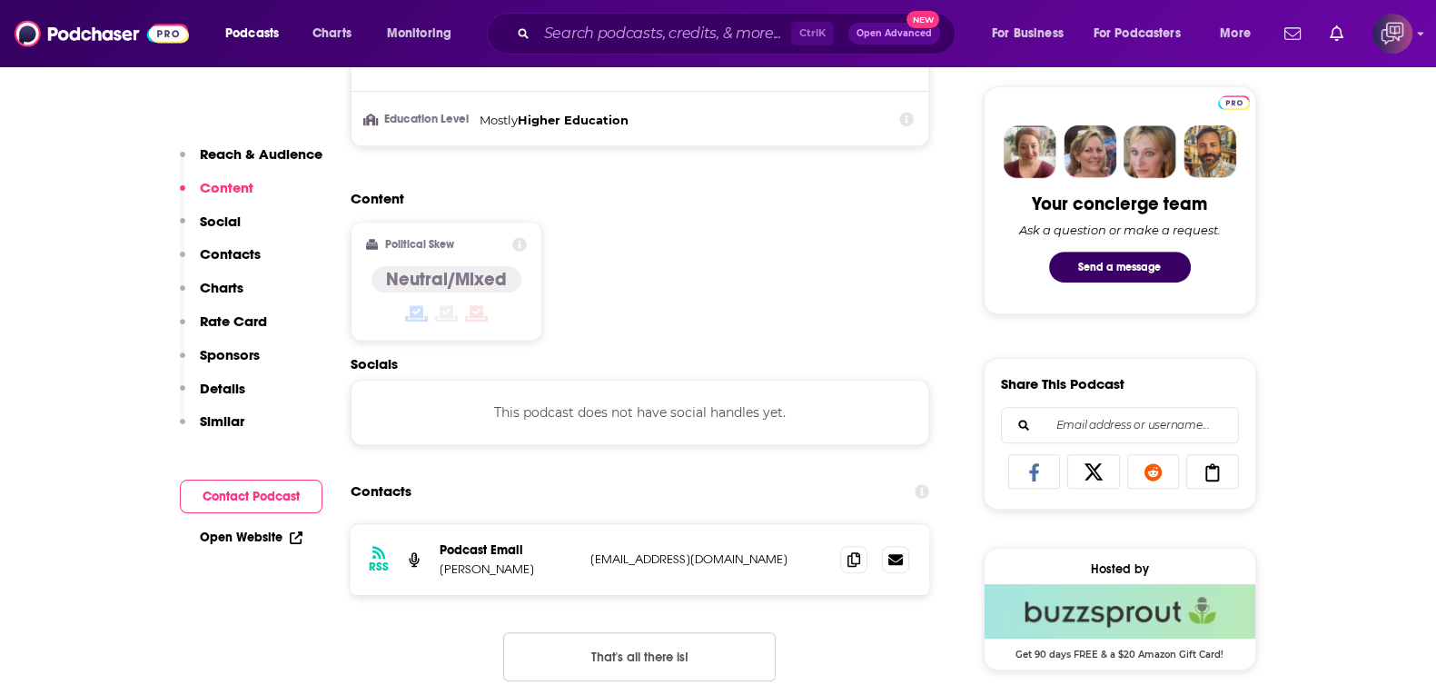
scroll to position [1135, 0]
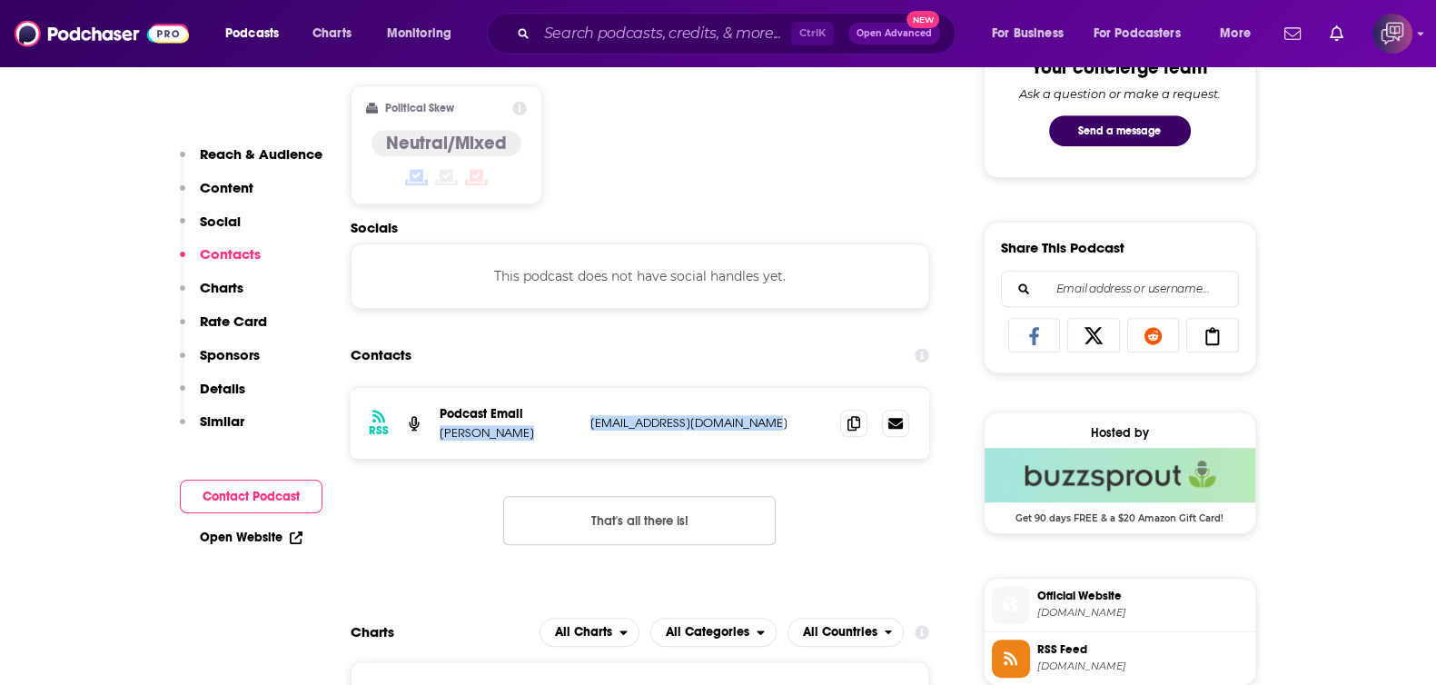
drag, startPoint x: 794, startPoint y: 423, endPoint x: 440, endPoint y: 432, distance: 353.3
click at [0, 0] on div "Podcast Email Kelsey Farese info@thelawyersdaughter.com info@thelawyersdaughter…" at bounding box center [0, 0] width 0 height 0
copy div "Kelsey Farese info@thelawyersdaughter.com"
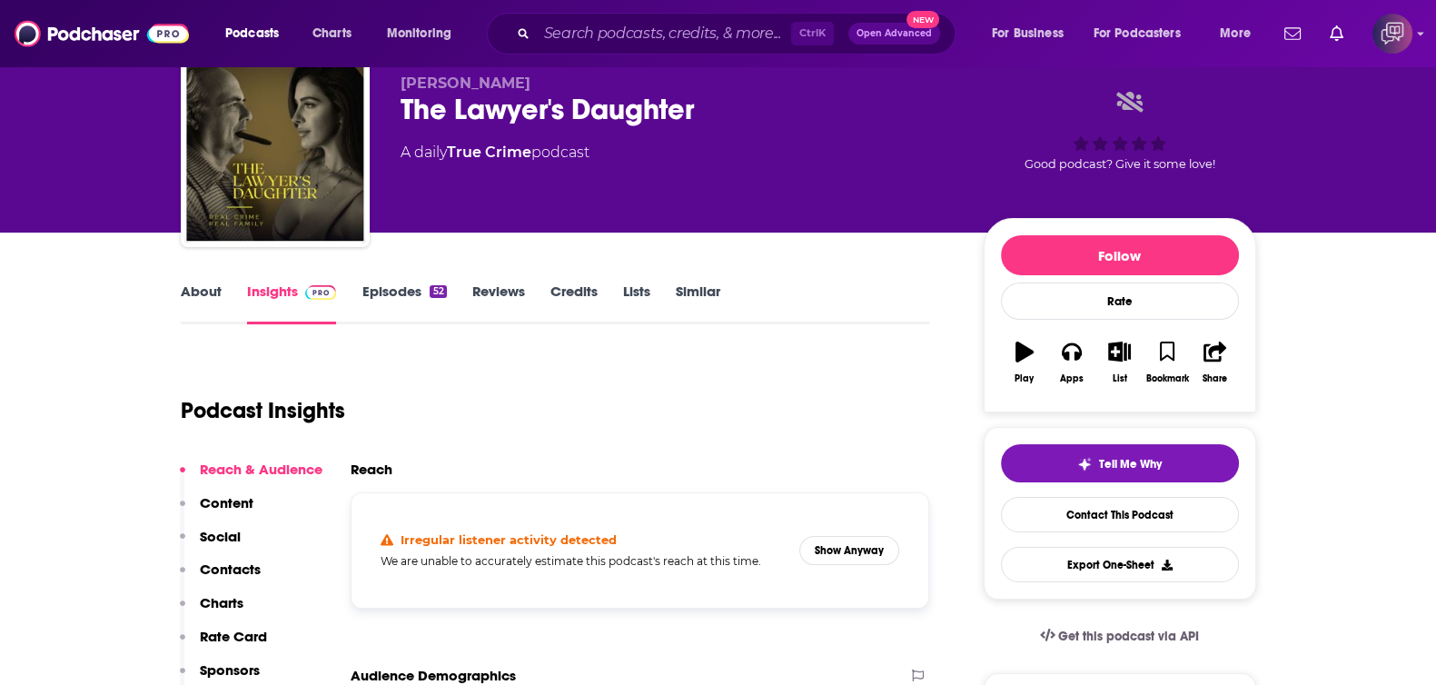
scroll to position [0, 0]
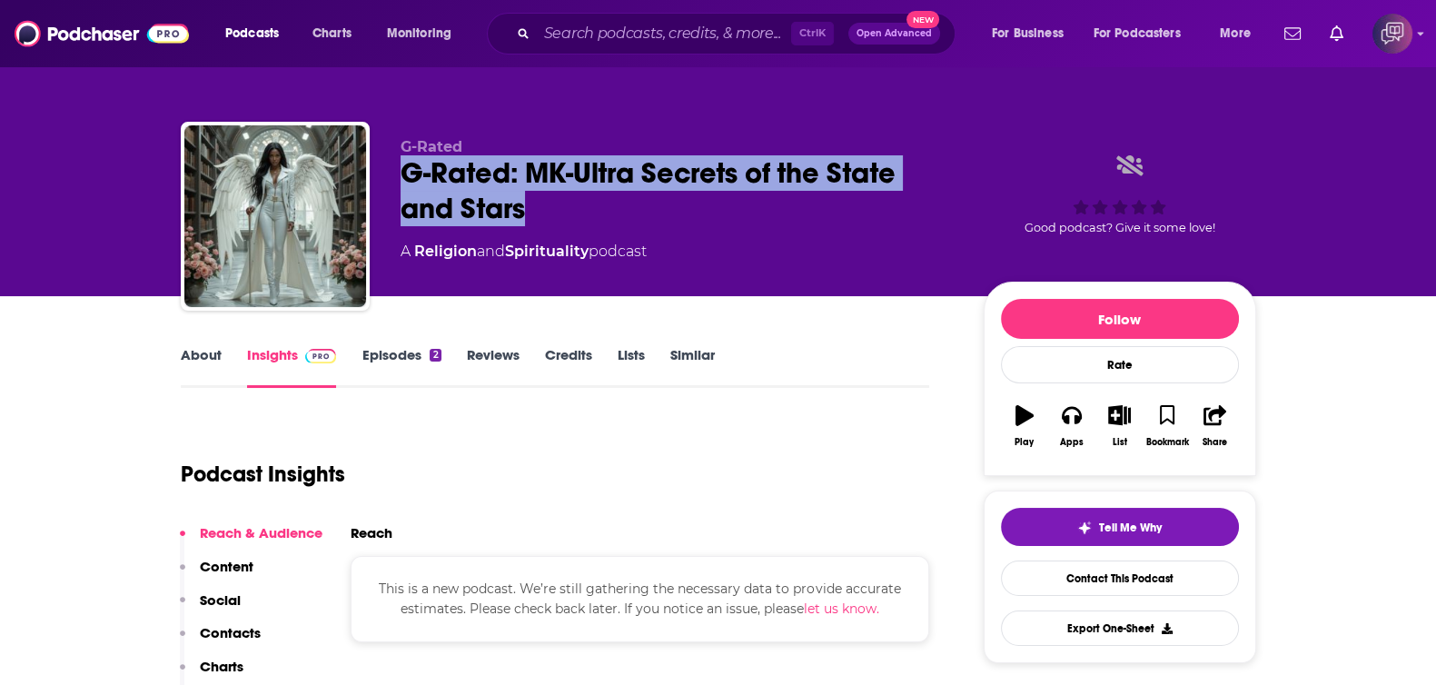
drag, startPoint x: 393, startPoint y: 178, endPoint x: 569, endPoint y: 197, distance: 177.2
click at [569, 197] on div "G-Rated G-Rated: MK-Ultra Secrets of the State and Stars A Religion and Spiritu…" at bounding box center [718, 220] width 1075 height 196
copy h2 "G-Rated: MK-Ultra Secrets of the State and Stars"
click at [195, 361] on link "About" at bounding box center [201, 367] width 41 height 42
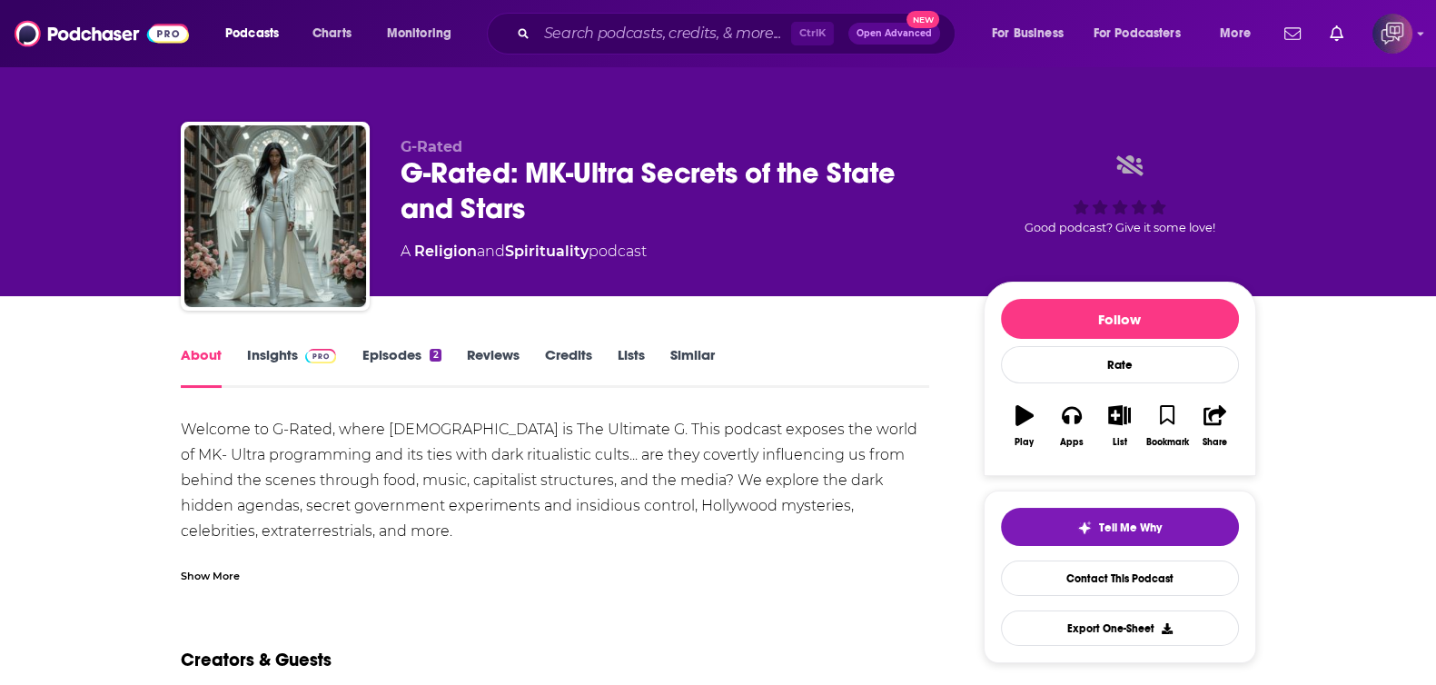
click at [209, 574] on div "Show More" at bounding box center [210, 574] width 59 height 17
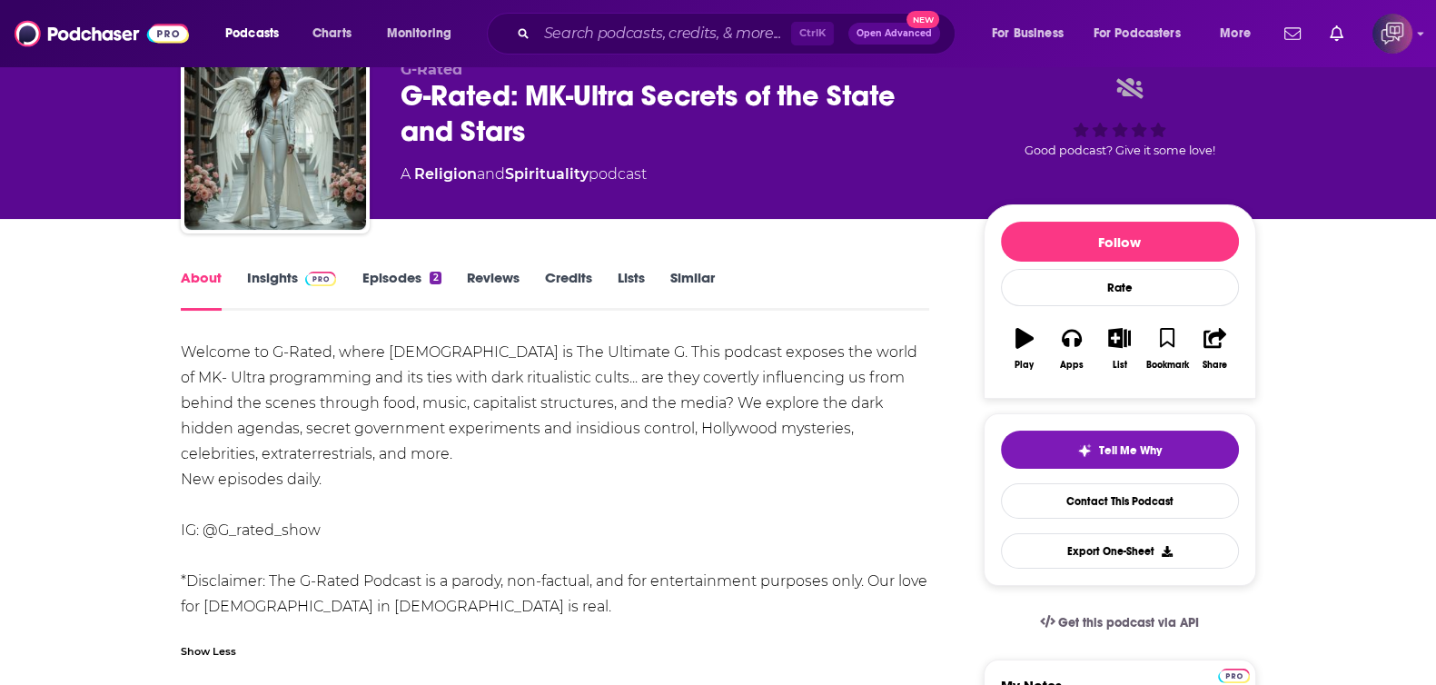
scroll to position [113, 0]
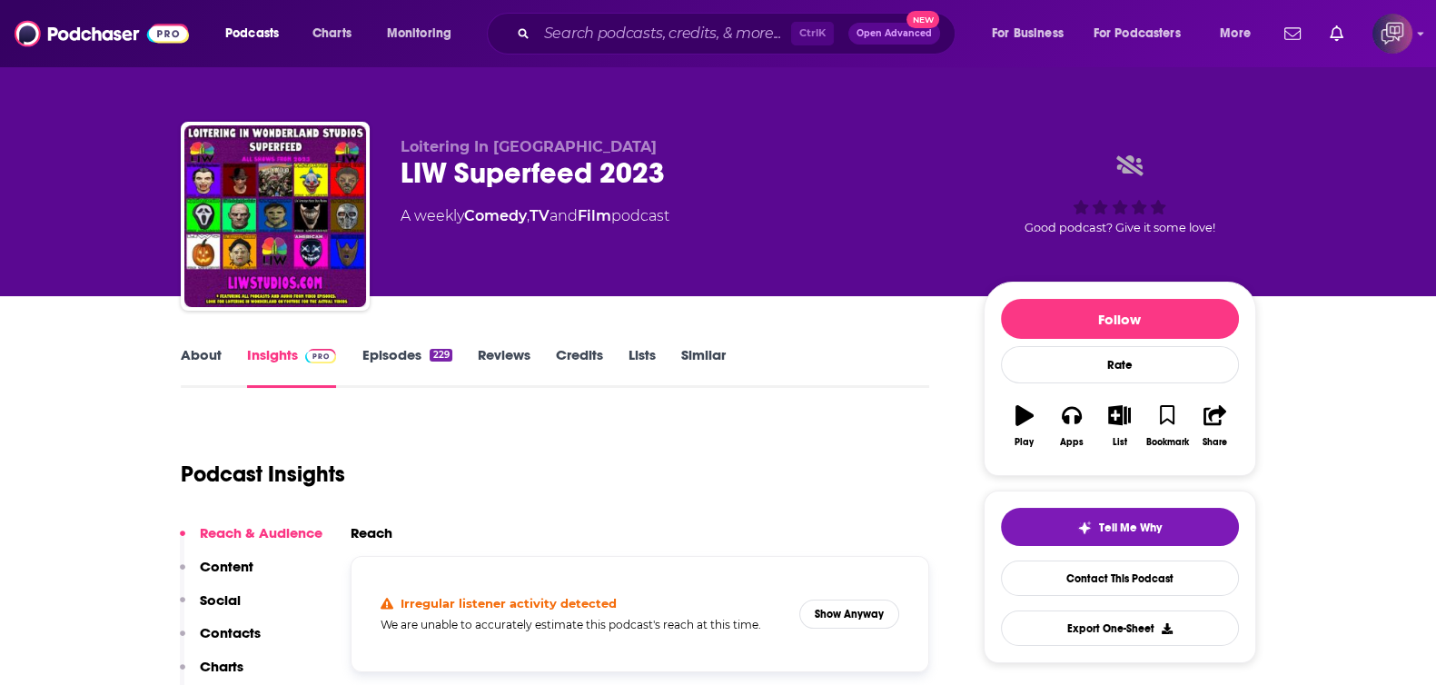
click at [192, 359] on link "About" at bounding box center [201, 367] width 41 height 42
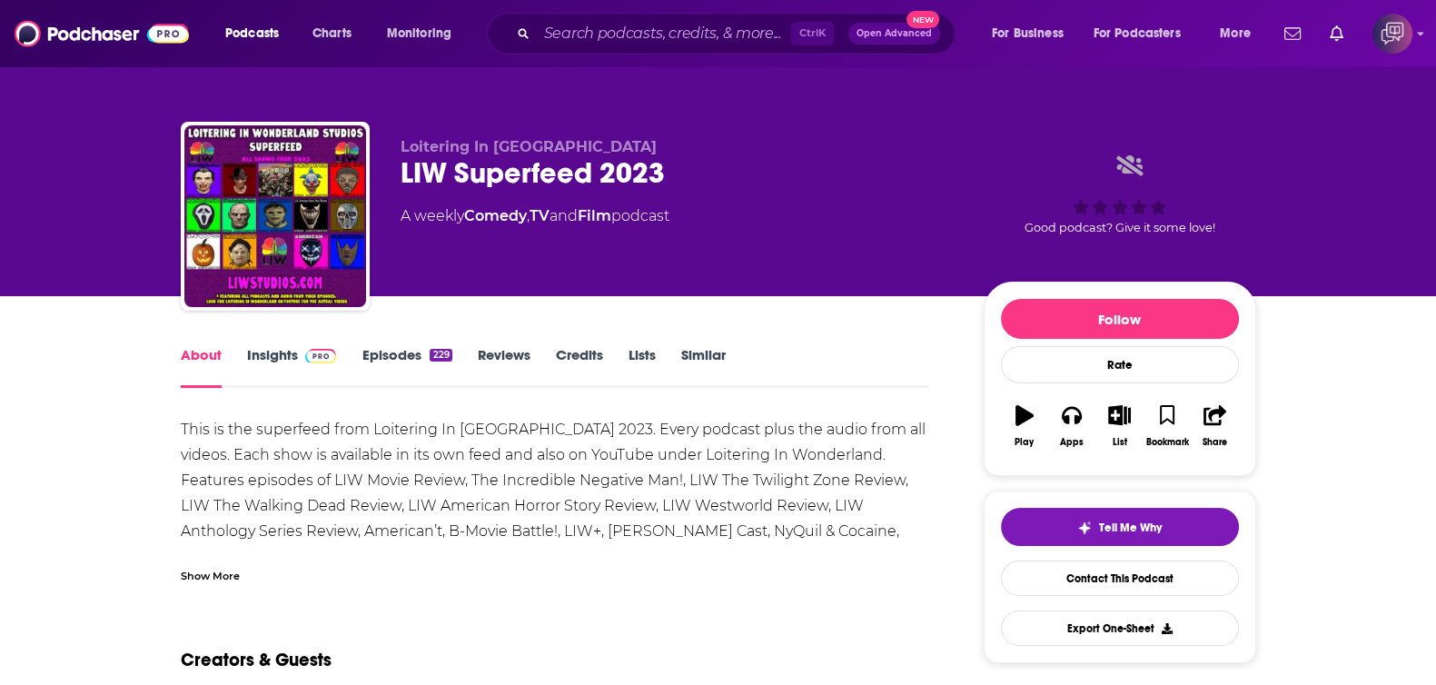
click at [222, 570] on div "Show More" at bounding box center [210, 574] width 59 height 17
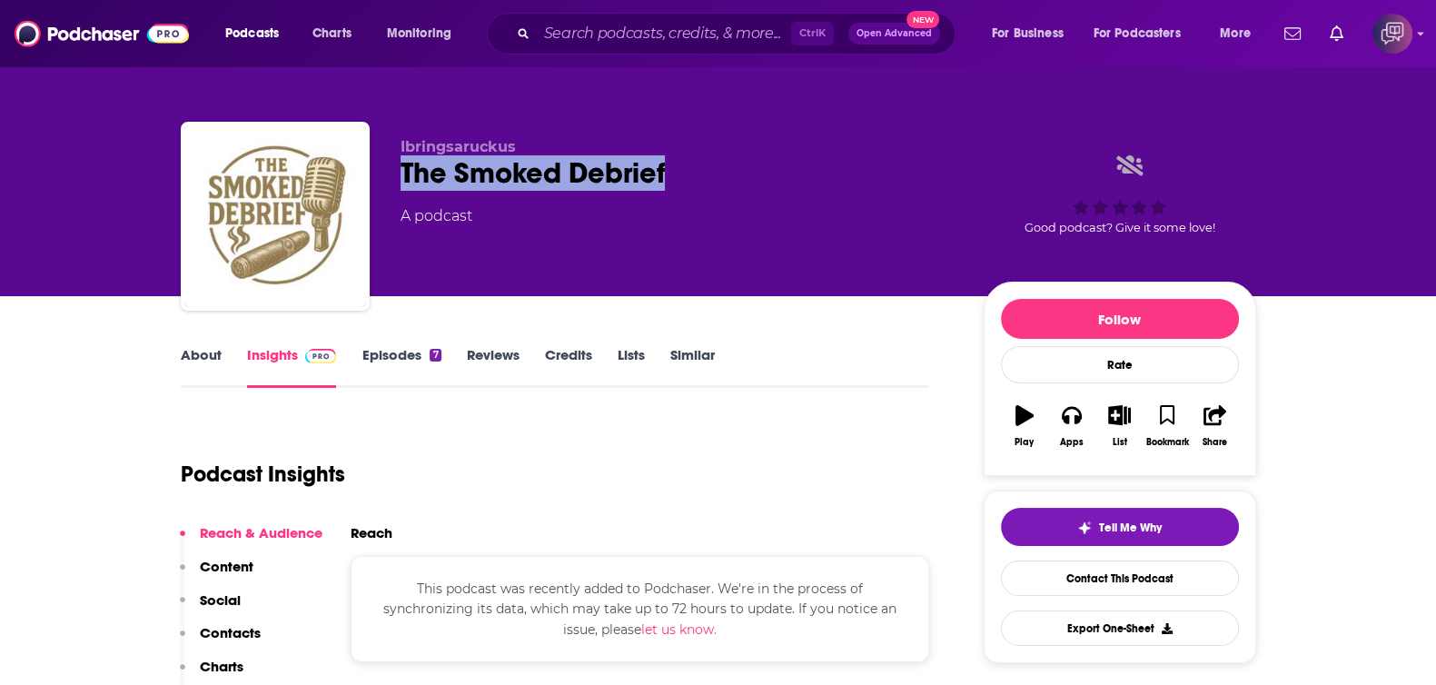
drag, startPoint x: 391, startPoint y: 186, endPoint x: 733, endPoint y: 165, distance: 342.0
click at [733, 165] on div "Ibringsaruckus The Smoked Debrief A podcast Good podcast? Give it some love!" at bounding box center [718, 220] width 1075 height 196
click at [204, 348] on link "About" at bounding box center [201, 367] width 41 height 42
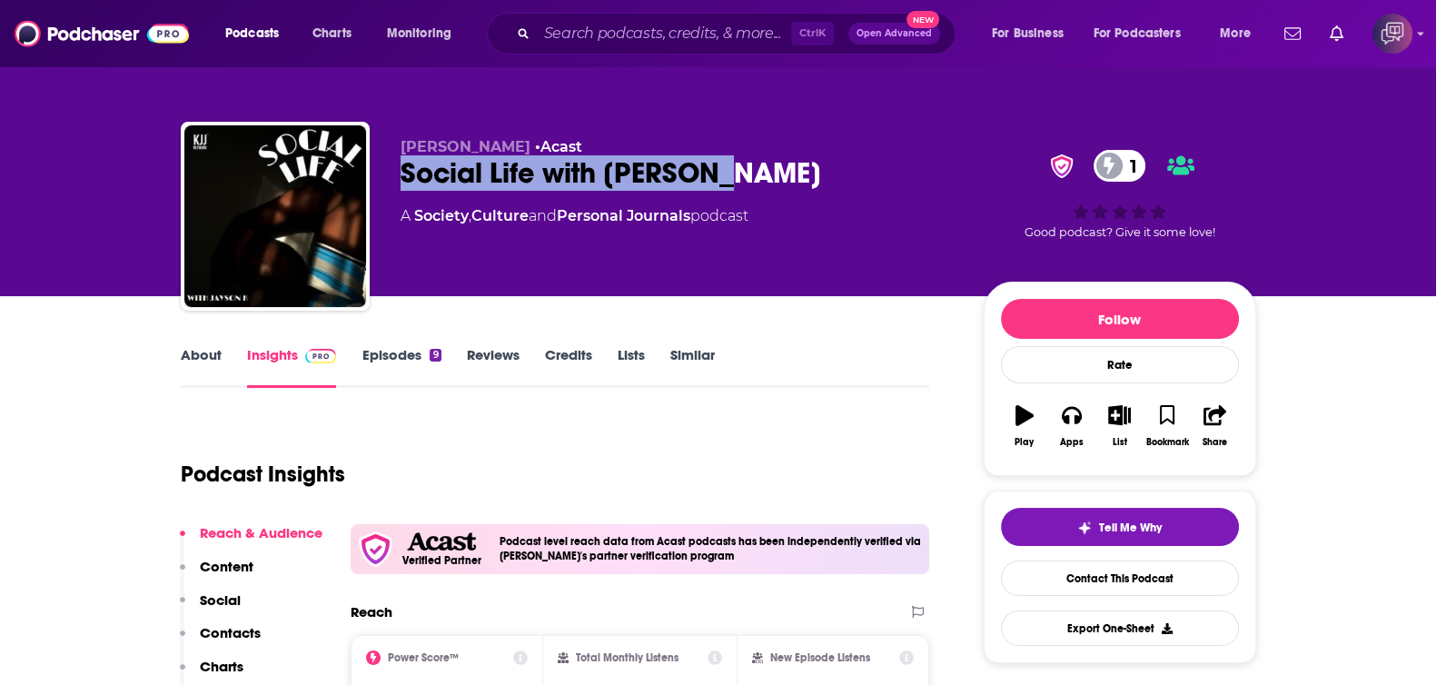
drag, startPoint x: 387, startPoint y: 173, endPoint x: 395, endPoint y: 286, distance: 113.8
click at [853, 179] on div "[PERSON_NAME] • Acast Social Life with [PERSON_NAME] K 1 A Society , Culture an…" at bounding box center [718, 220] width 1075 height 196
click at [206, 356] on link "About" at bounding box center [201, 367] width 41 height 42
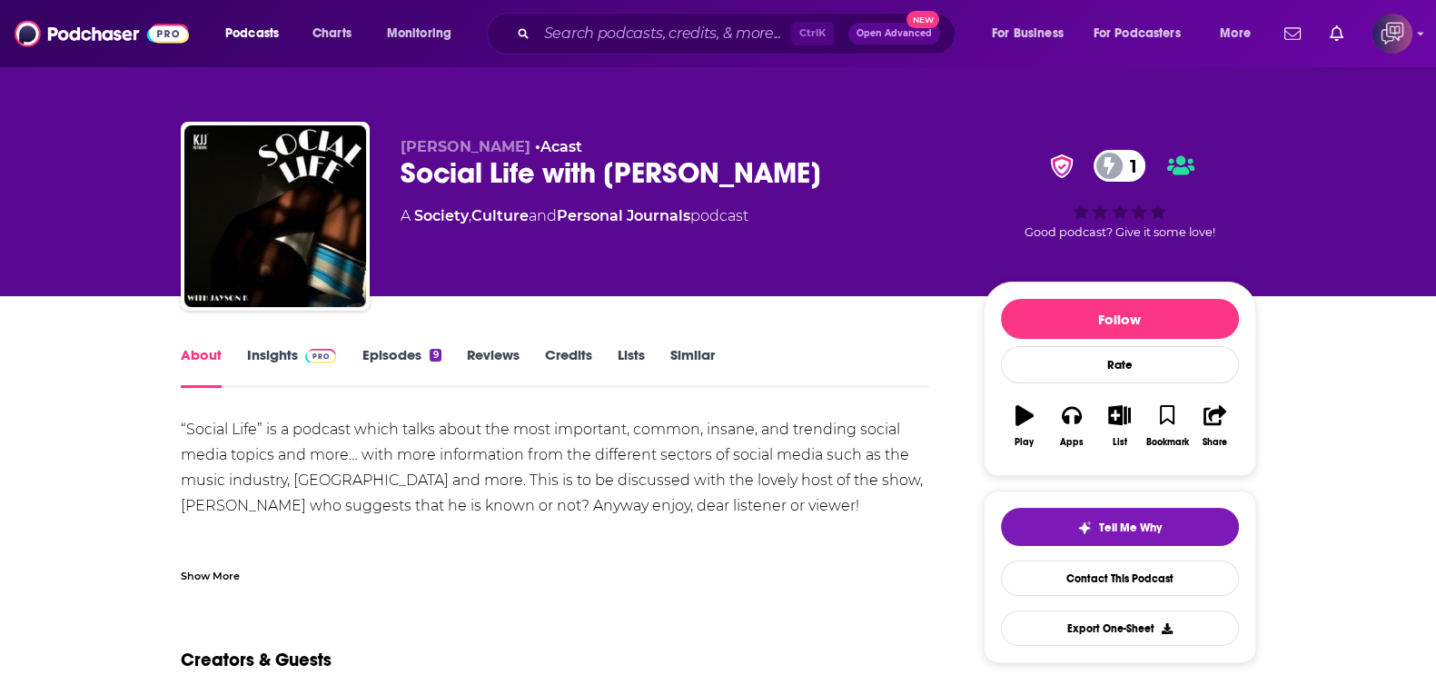
click at [231, 570] on div "Show More" at bounding box center [210, 574] width 59 height 17
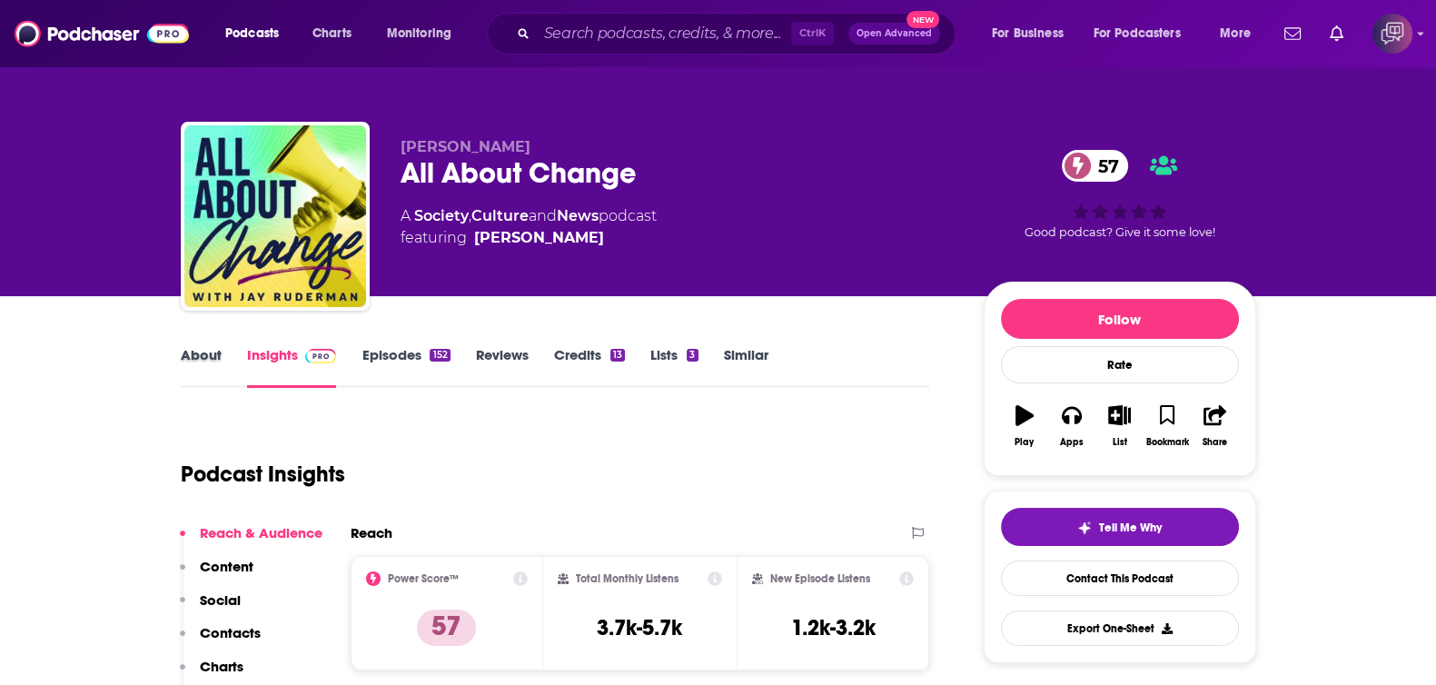
click at [222, 374] on div "About" at bounding box center [214, 367] width 66 height 42
click at [215, 351] on link "About" at bounding box center [201, 367] width 41 height 42
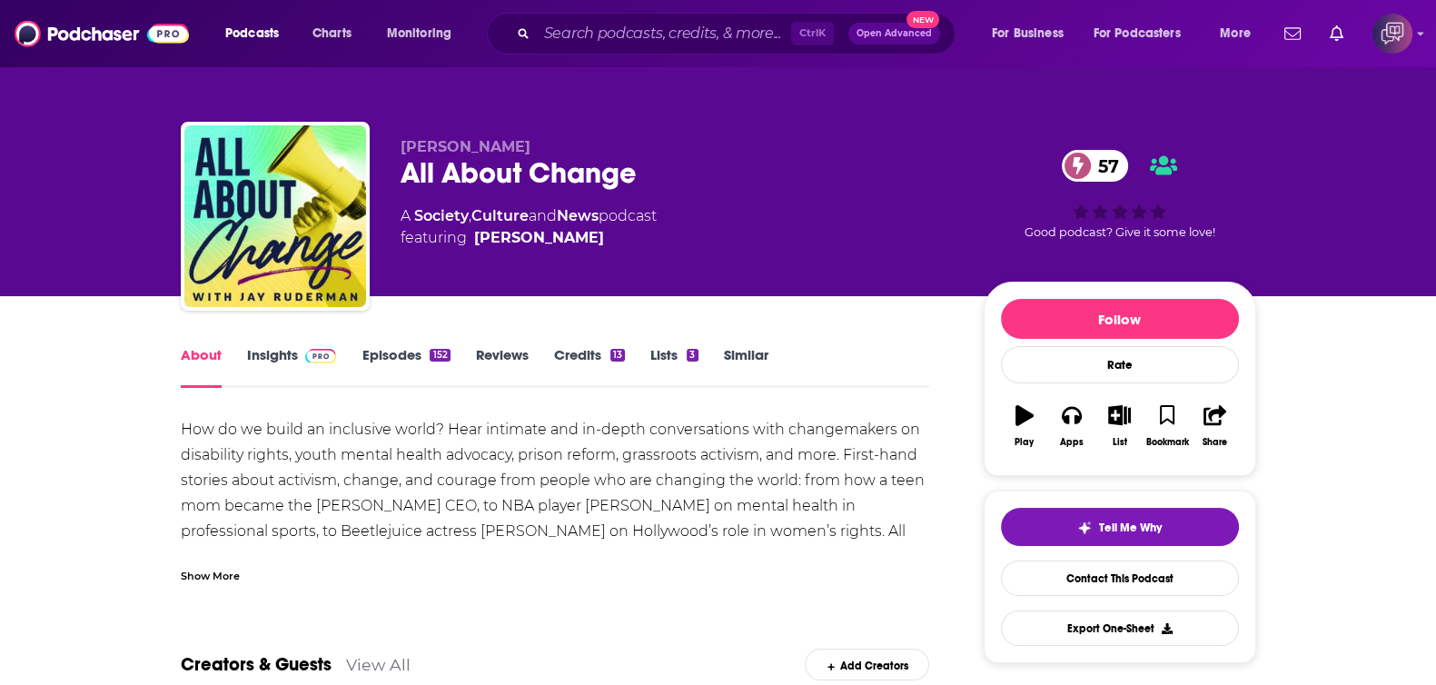
click at [220, 576] on div "Show More" at bounding box center [210, 574] width 59 height 17
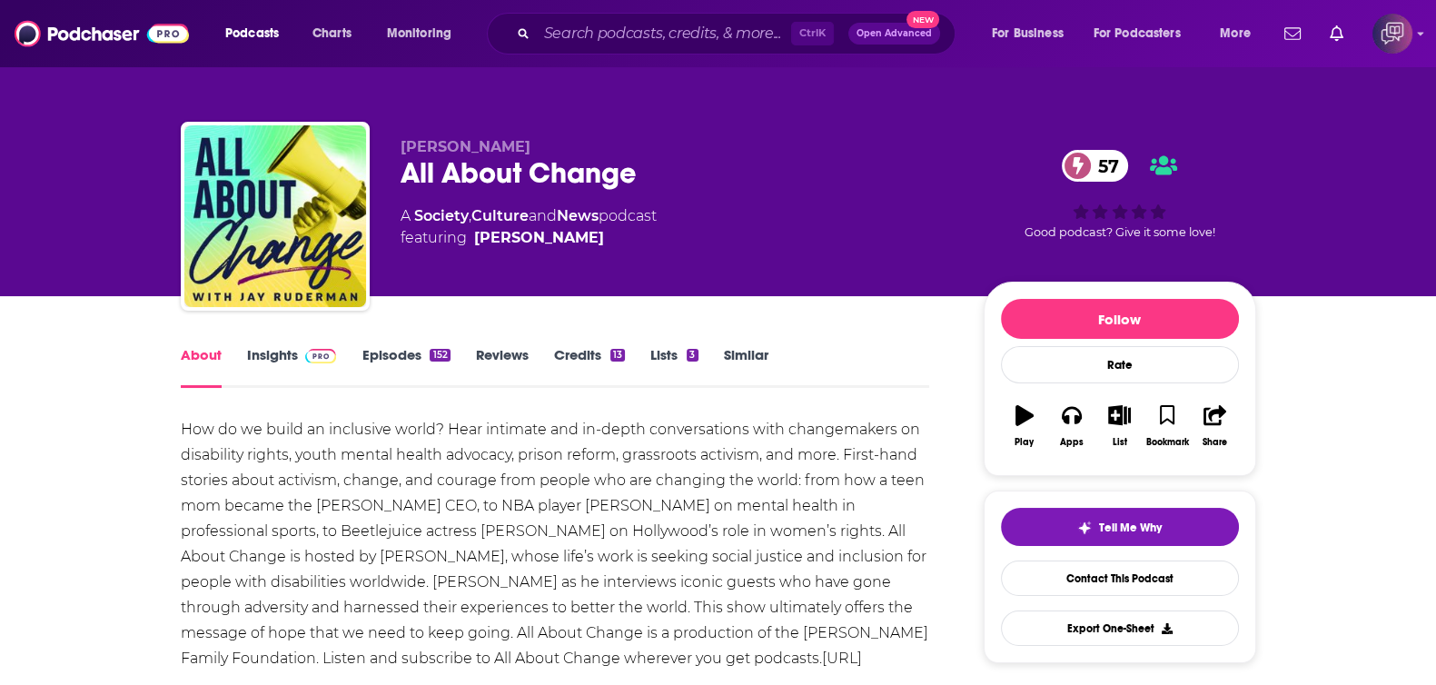
drag, startPoint x: 395, startPoint y: 179, endPoint x: 738, endPoint y: 152, distance: 344.3
click at [738, 152] on div "Jay Ruderman All About Change 57 A Society , Culture and News podcast featuring…" at bounding box center [718, 220] width 1075 height 196
drag, startPoint x: 713, startPoint y: 174, endPoint x: 405, endPoint y: 164, distance: 308.0
click at [405, 164] on div "All About Change 57" at bounding box center [677, 172] width 554 height 35
copy h1 "All About Change"
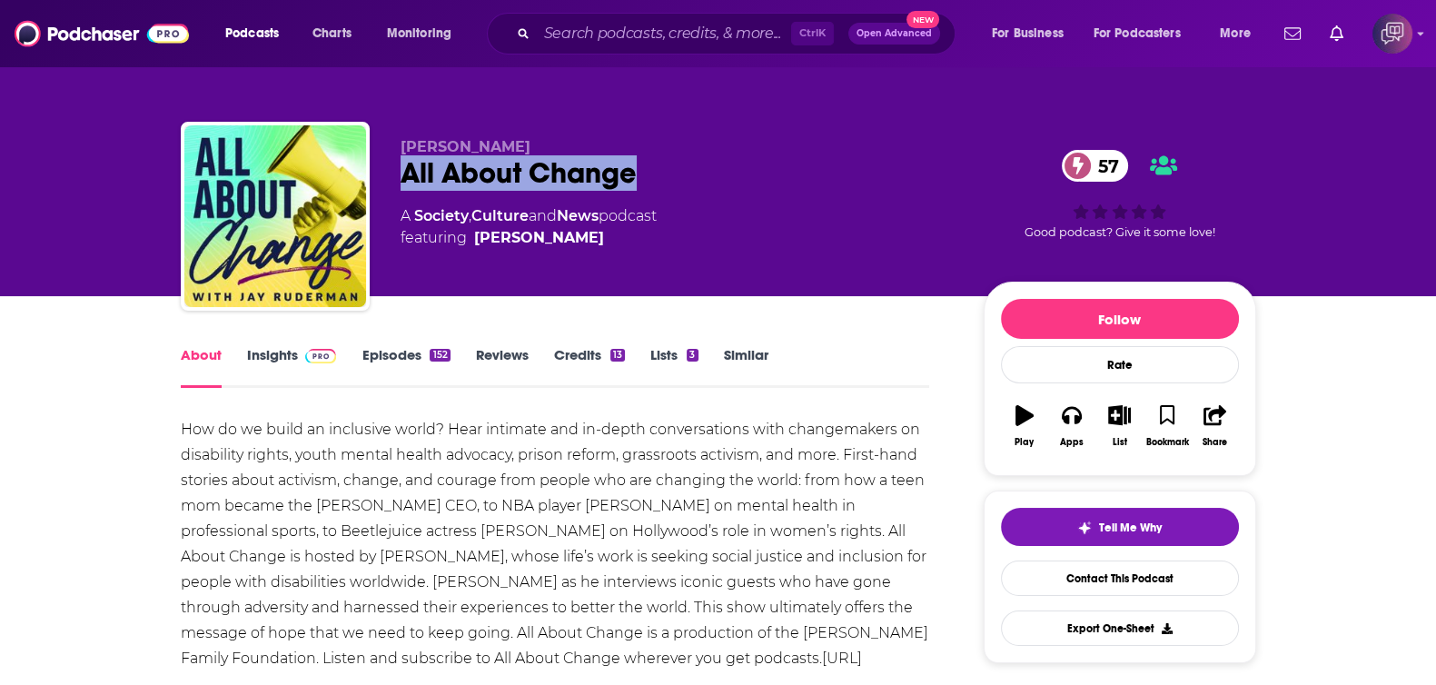
click at [263, 362] on link "Insights" at bounding box center [292, 367] width 90 height 42
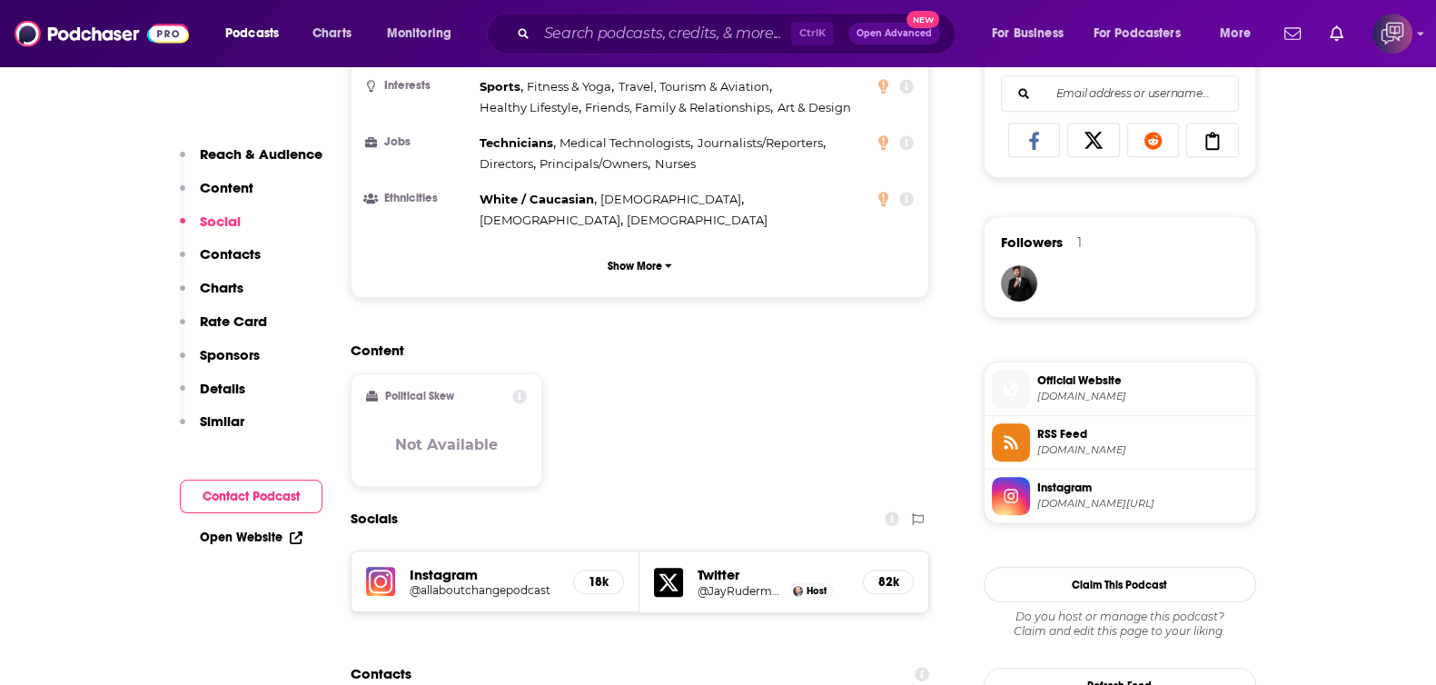
scroll to position [1249, 0]
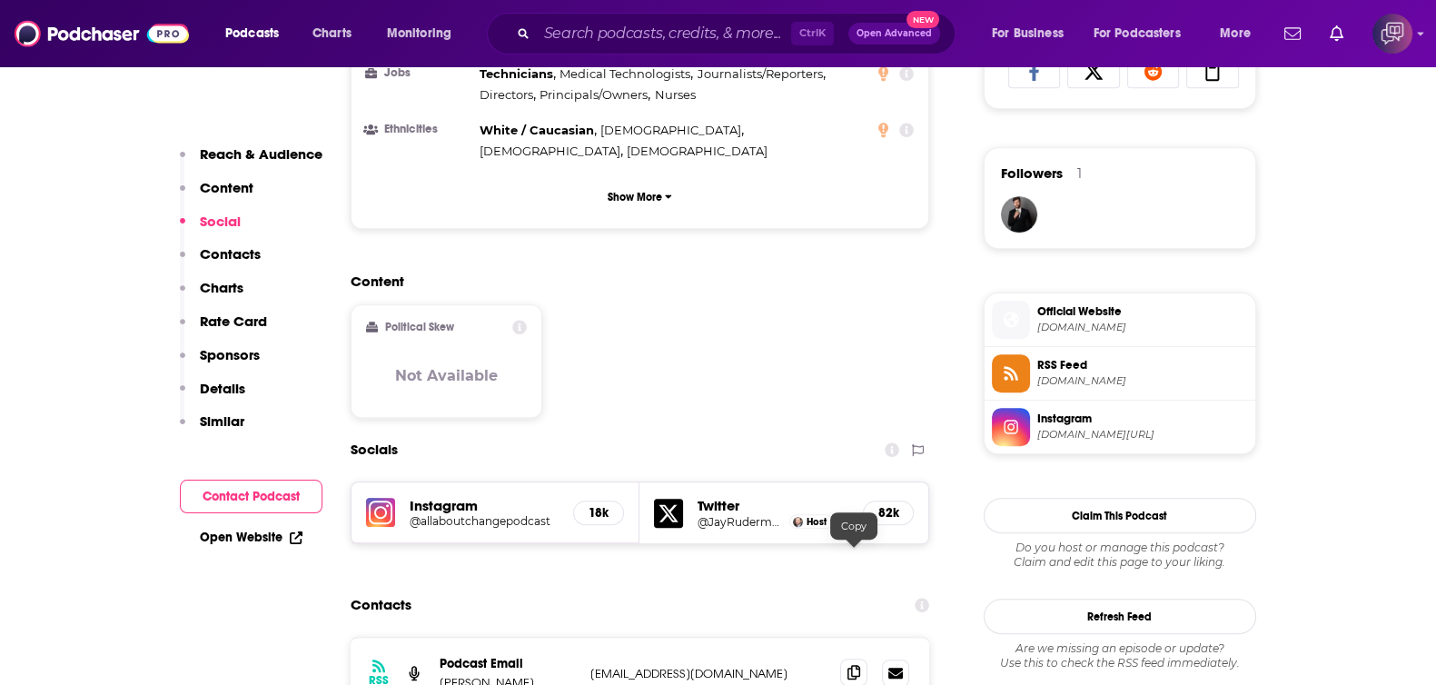
click at [844, 658] on span at bounding box center [853, 671] width 27 height 27
drag, startPoint x: 536, startPoint y: 563, endPoint x: 424, endPoint y: 510, distance: 123.5
click at [440, 675] on p "Jay Ruderman" at bounding box center [507, 682] width 136 height 15
copy p "Jay Ruderman"
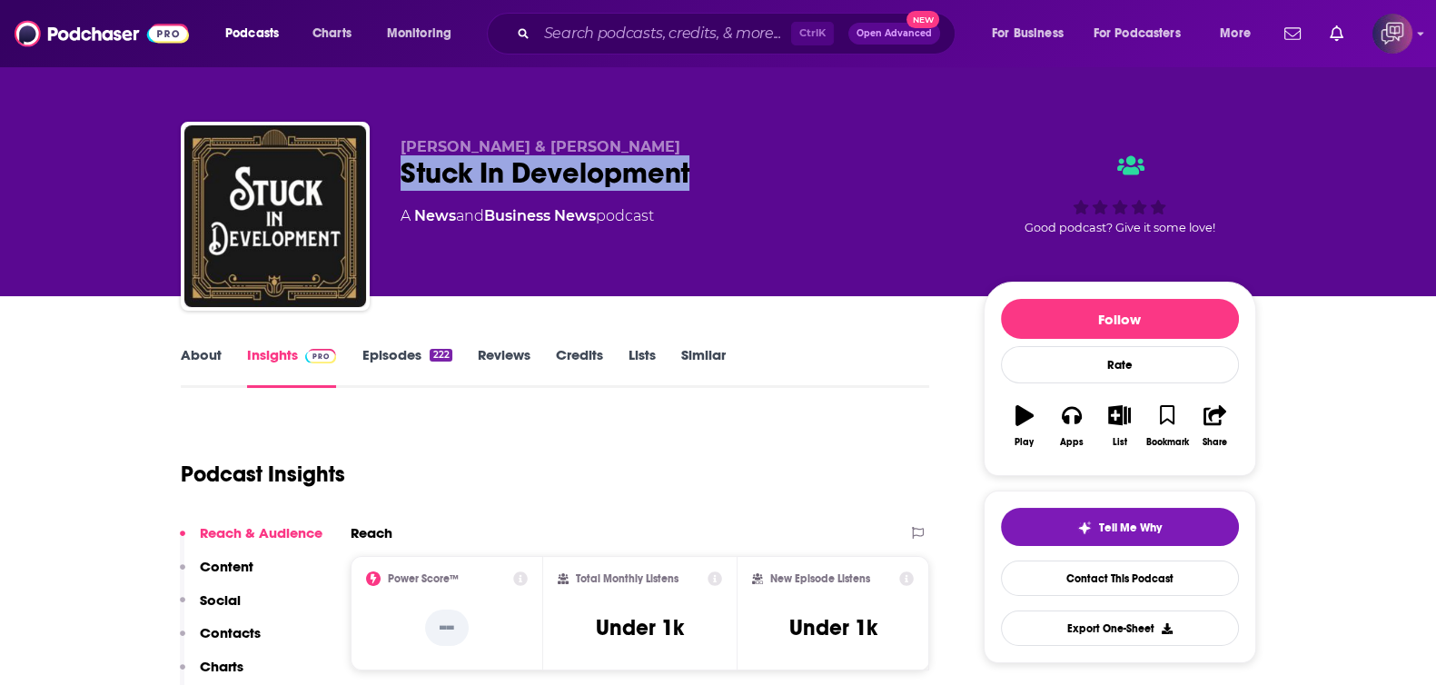
drag, startPoint x: 390, startPoint y: 163, endPoint x: 708, endPoint y: 168, distance: 317.8
click at [708, 168] on div "Carl Szmutko & Eitan Rovero-Shein Stuck In Development A News and Business News…" at bounding box center [718, 220] width 1075 height 196
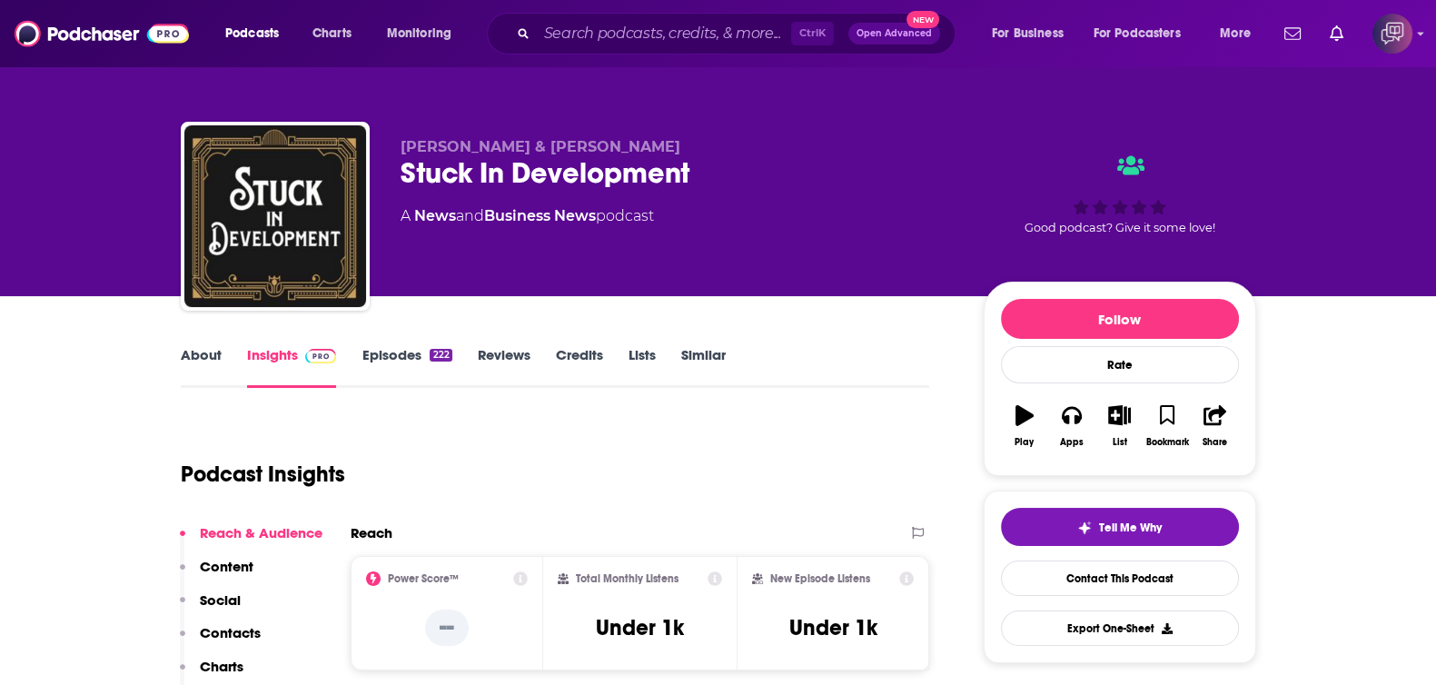
click at [208, 357] on link "About" at bounding box center [201, 367] width 41 height 42
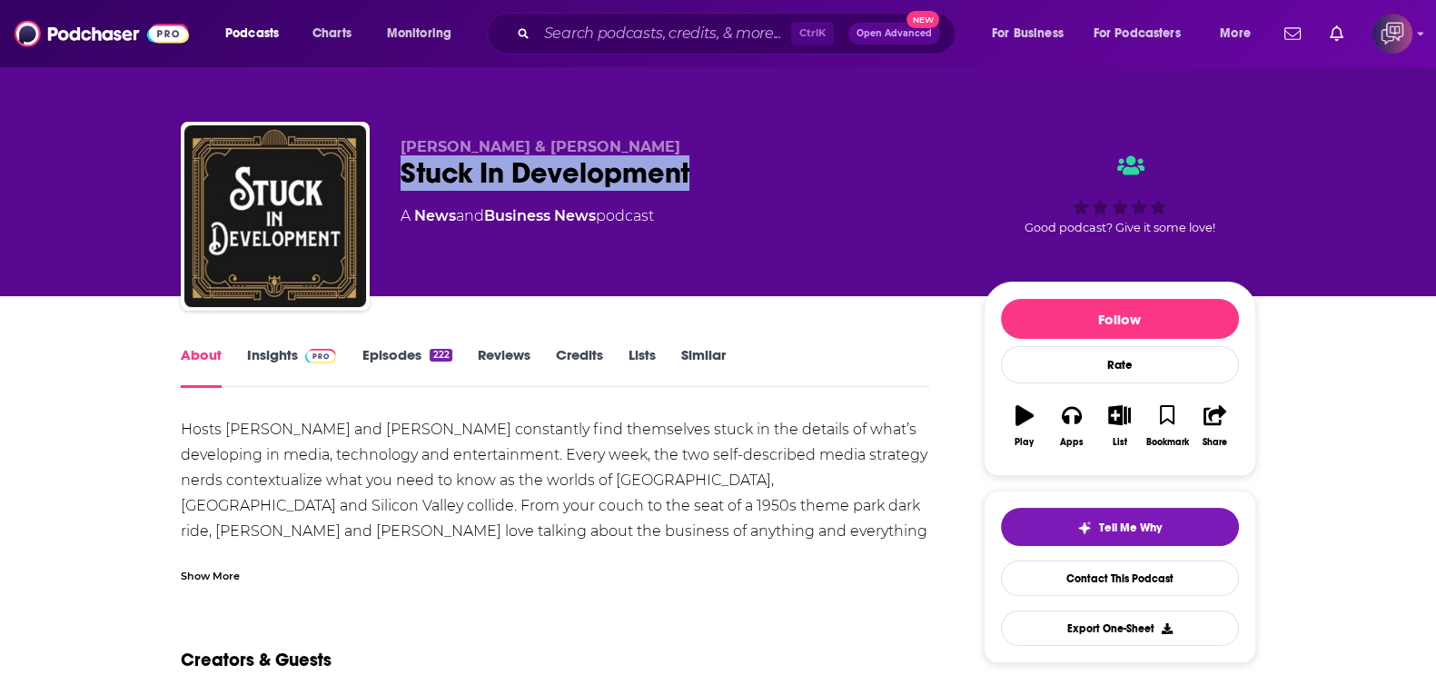
drag, startPoint x: 390, startPoint y: 172, endPoint x: 758, endPoint y: 179, distance: 368.7
click at [758, 179] on div "Carl Szmutko & Eitan Rovero-Shein Stuck In Development A News and Business News…" at bounding box center [718, 220] width 1075 height 196
copy h1 "Stuck In Development"
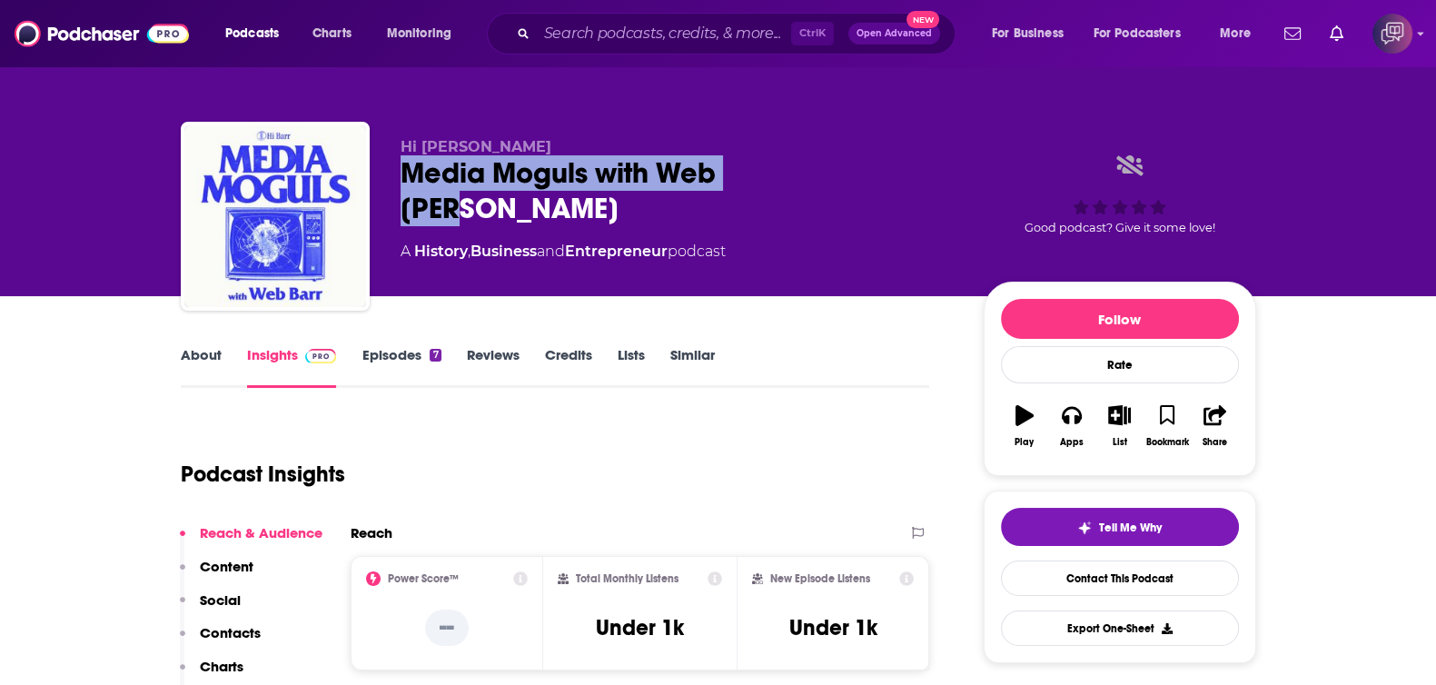
drag, startPoint x: 398, startPoint y: 177, endPoint x: 851, endPoint y: 174, distance: 453.1
click at [851, 174] on div "Hi [PERSON_NAME] Media Moguls with Web [PERSON_NAME] A History , Business and E…" at bounding box center [718, 220] width 1075 height 196
copy h2 "Media Moguls with Web [PERSON_NAME]"
click at [202, 360] on link "About" at bounding box center [201, 367] width 41 height 42
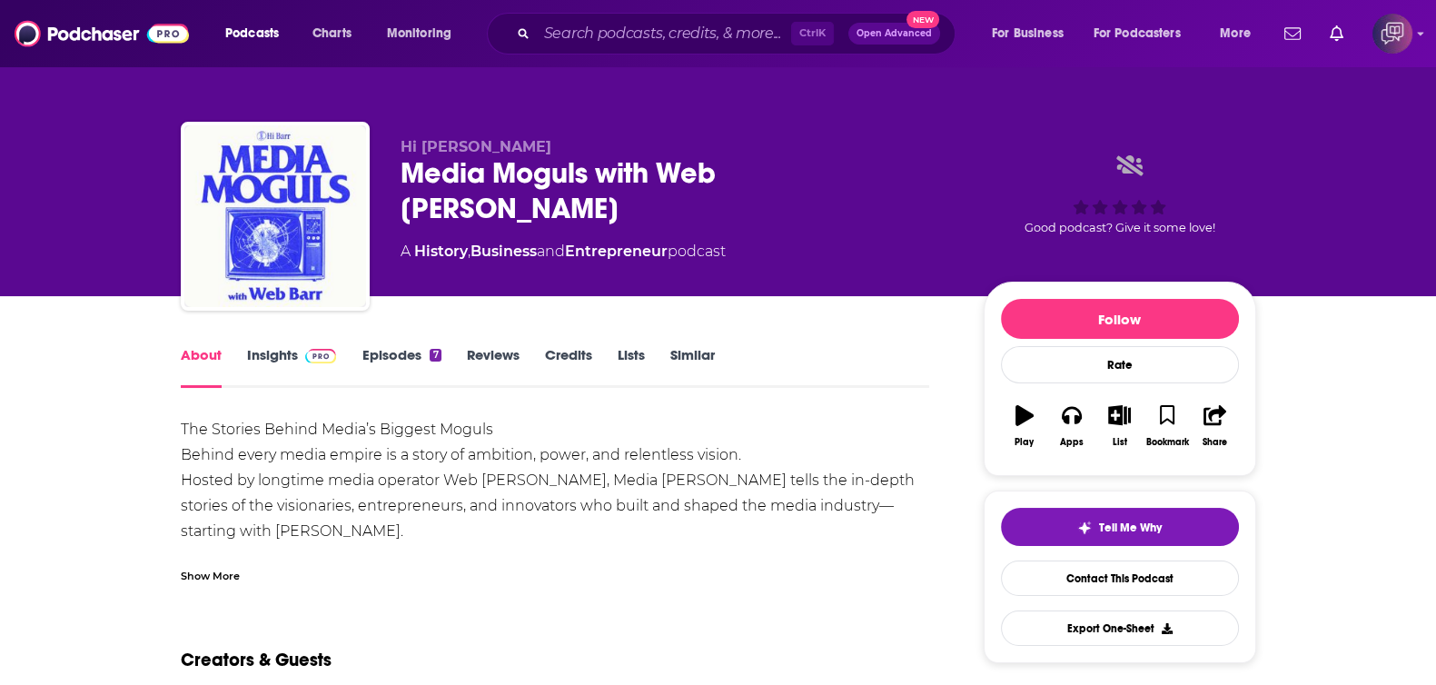
click at [224, 575] on div "Show More" at bounding box center [210, 574] width 59 height 17
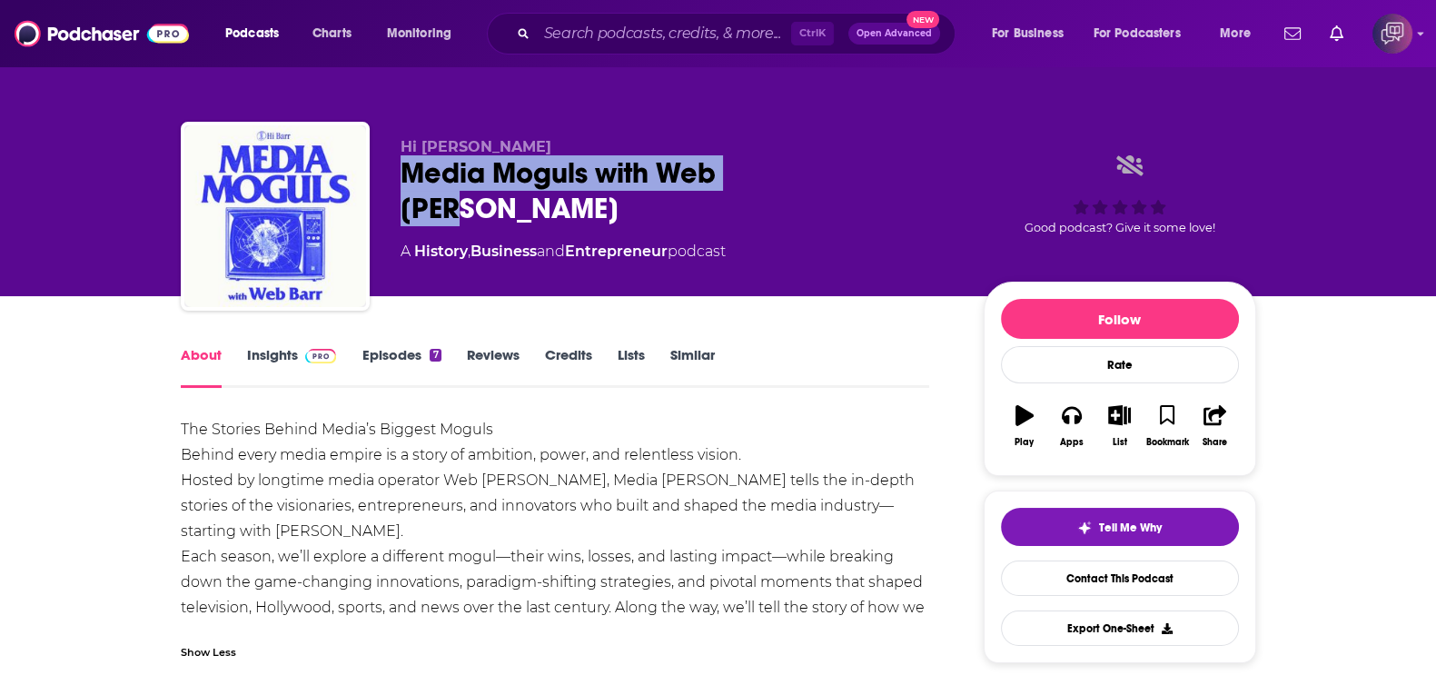
drag, startPoint x: 395, startPoint y: 167, endPoint x: 436, endPoint y: 282, distance: 122.3
click at [864, 163] on div "Hi Barr Media Moguls with Web Barr A History , Business and Entrepreneur podcas…" at bounding box center [718, 220] width 1075 height 196
copy h1 "Media Moguls with Web Barr"
click at [281, 351] on link "Insights" at bounding box center [292, 367] width 90 height 42
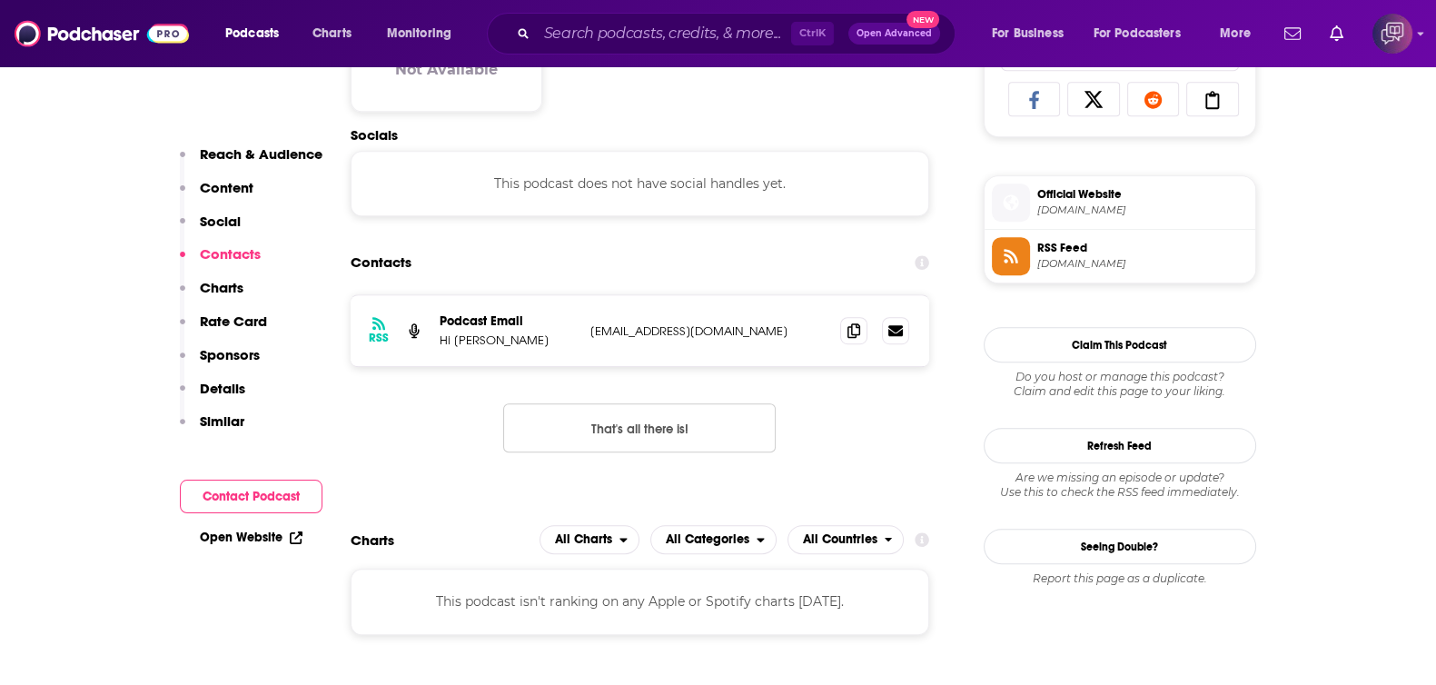
scroll to position [1362, 0]
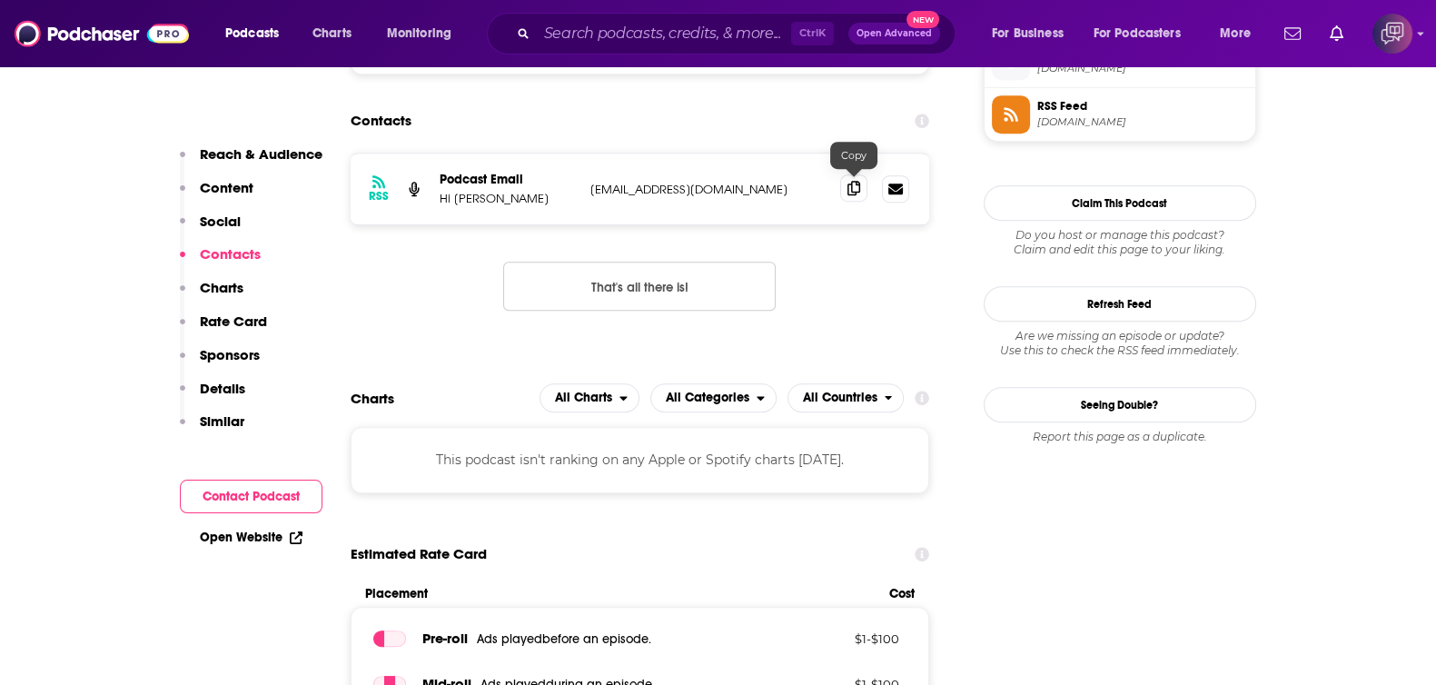
click at [848, 183] on icon at bounding box center [853, 188] width 13 height 15
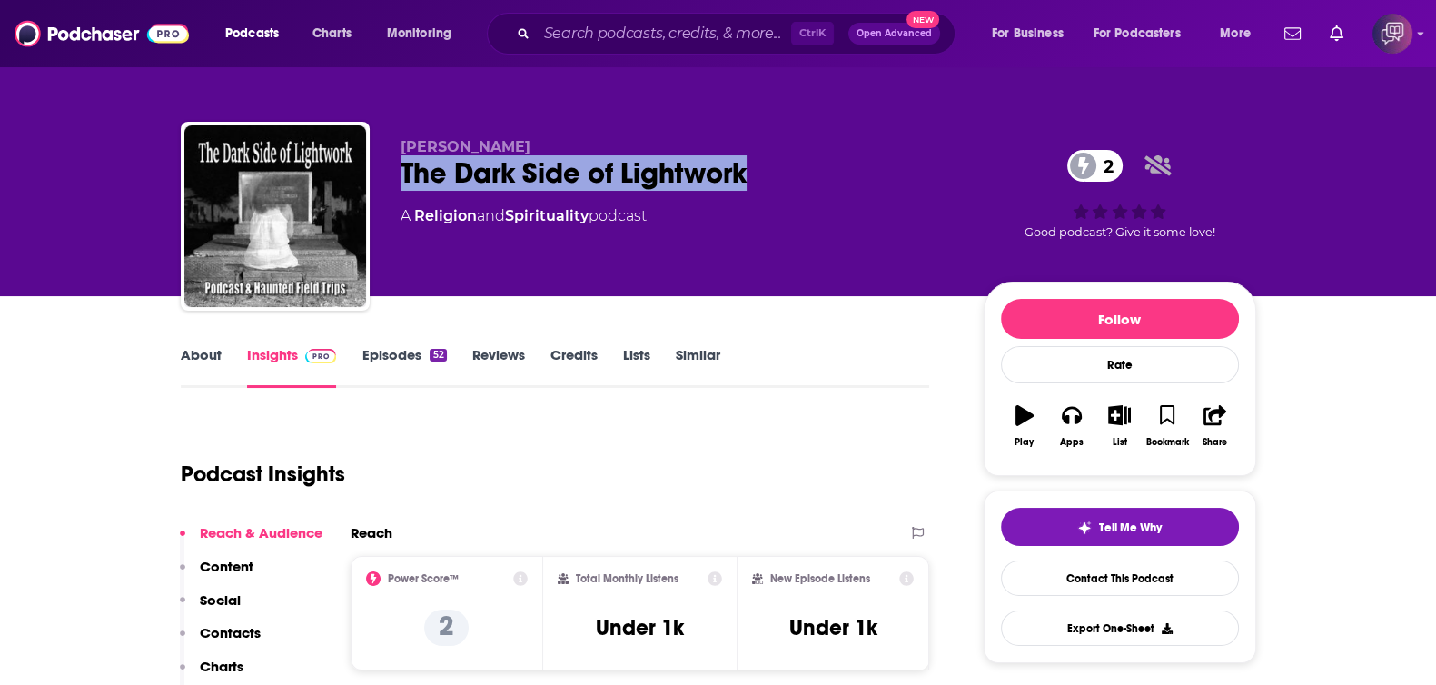
drag, startPoint x: 776, startPoint y: 160, endPoint x: 911, endPoint y: 175, distance: 135.3
click at [911, 175] on div "[PERSON_NAME] The Dark Side of Lightwork 2 A Religion and Spirituality podcast …" at bounding box center [718, 220] width 1075 height 196
click at [198, 346] on link "About" at bounding box center [201, 367] width 41 height 42
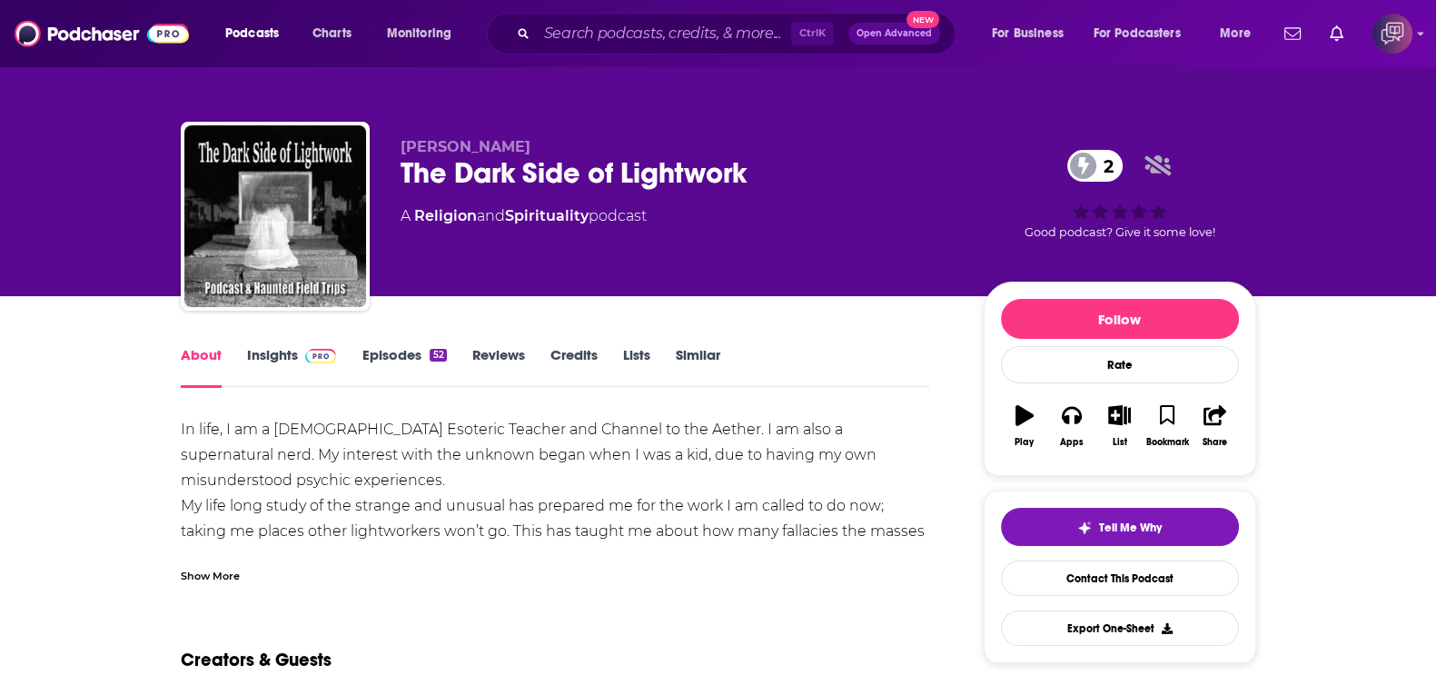
click at [236, 568] on div "Show More" at bounding box center [210, 574] width 59 height 17
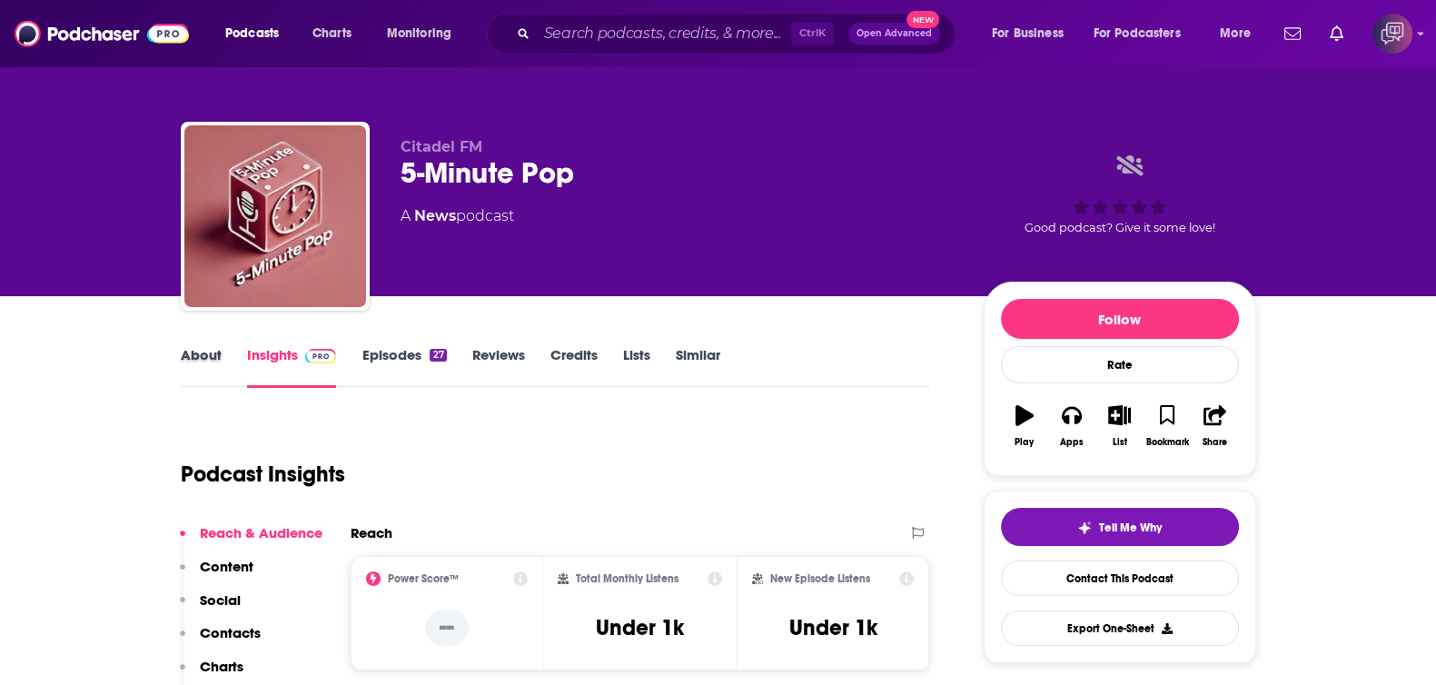
click at [232, 357] on div "About" at bounding box center [214, 367] width 66 height 42
click at [216, 360] on link "About" at bounding box center [201, 367] width 41 height 42
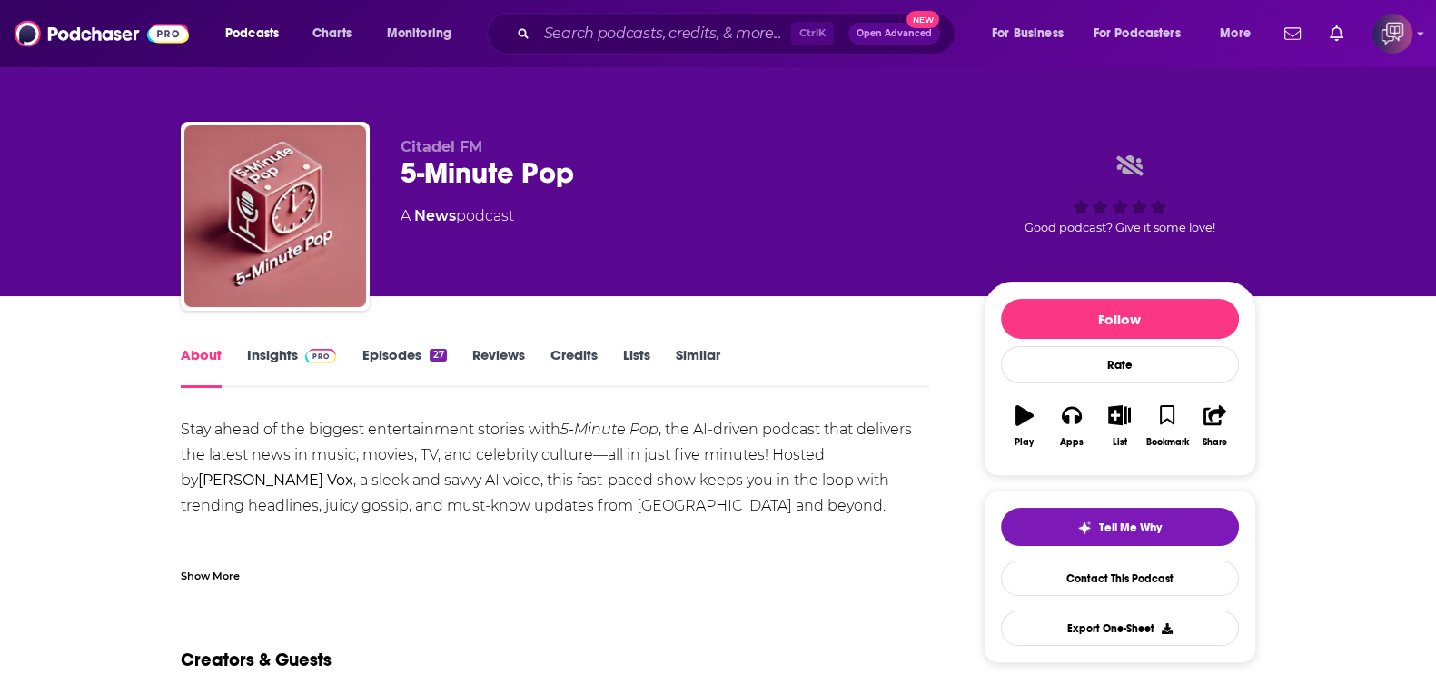
click at [208, 566] on div "Show More" at bounding box center [210, 574] width 59 height 17
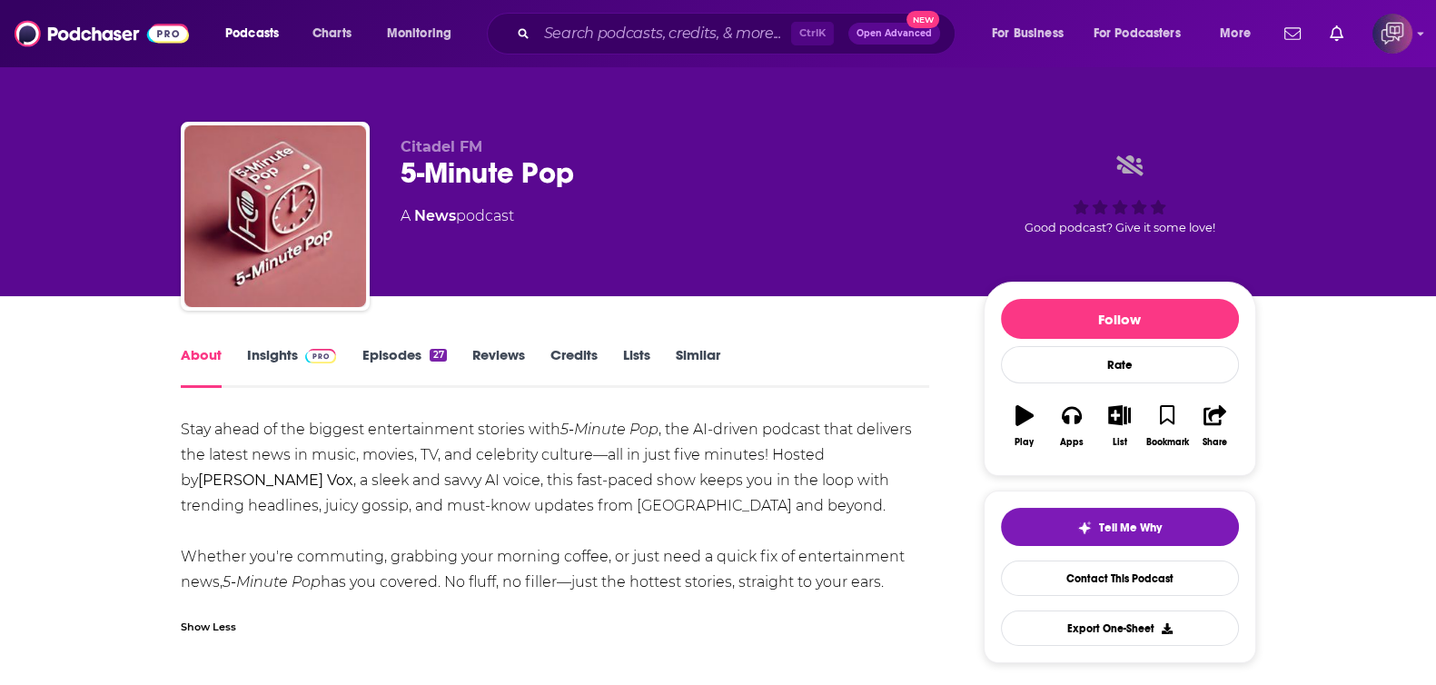
click at [272, 346] on link "Insights" at bounding box center [292, 367] width 90 height 42
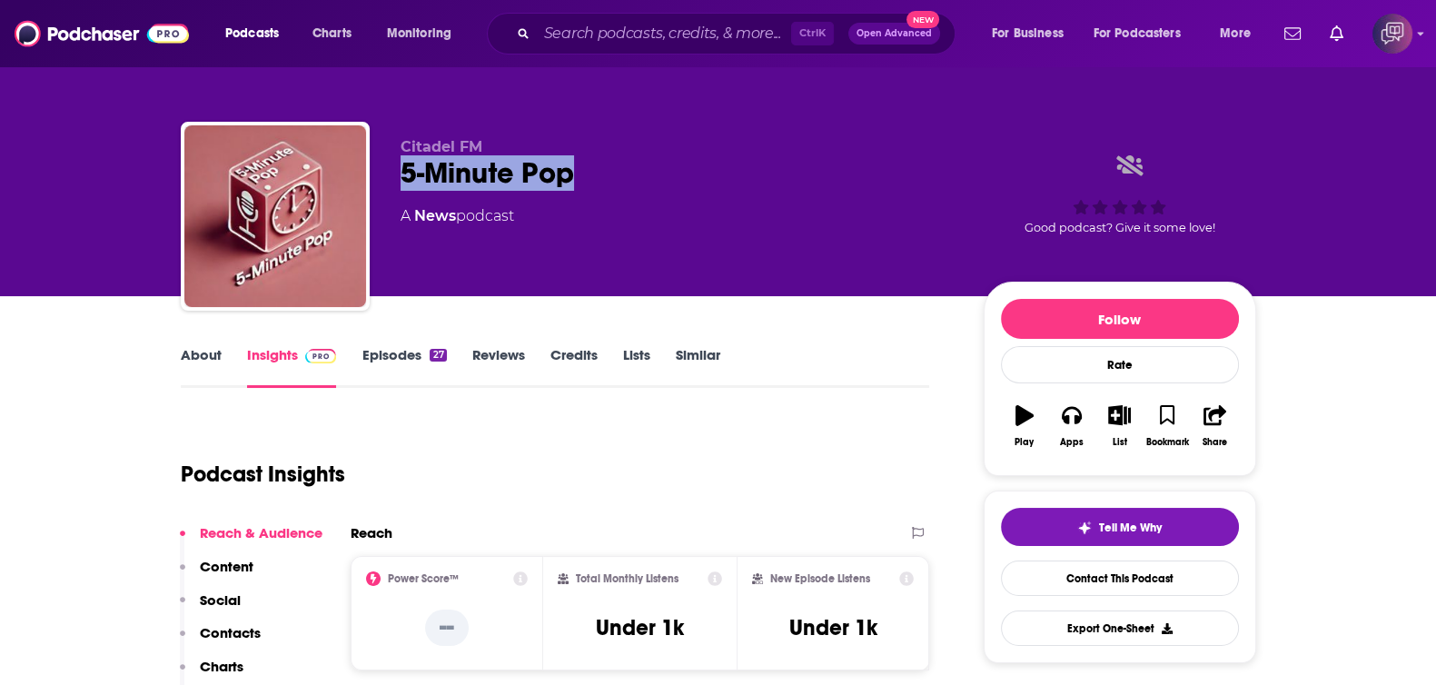
drag, startPoint x: 398, startPoint y: 161, endPoint x: 650, endPoint y: 156, distance: 252.5
click at [650, 156] on div "Citadel FM 5-Minute Pop A News podcast Good podcast? Give it some love!" at bounding box center [718, 220] width 1075 height 196
copy h2 "5-Minute Pop"
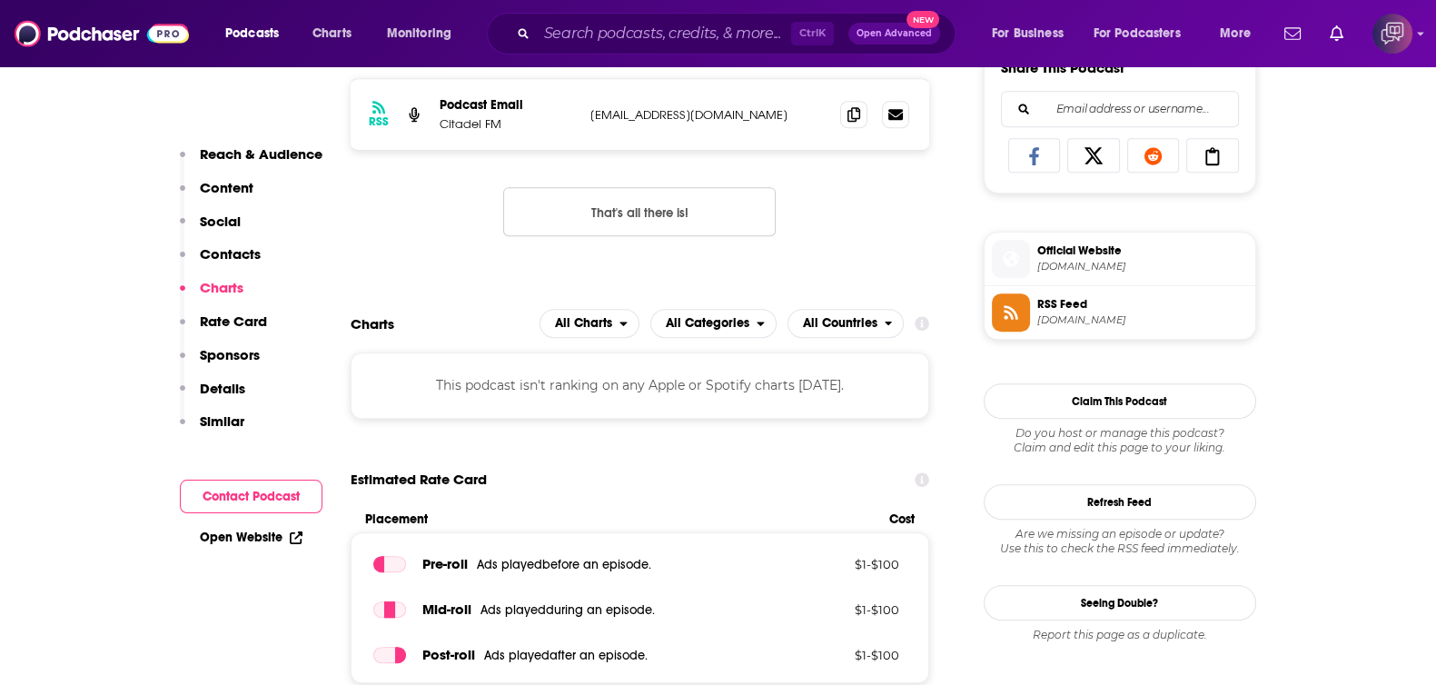
scroll to position [1022, 0]
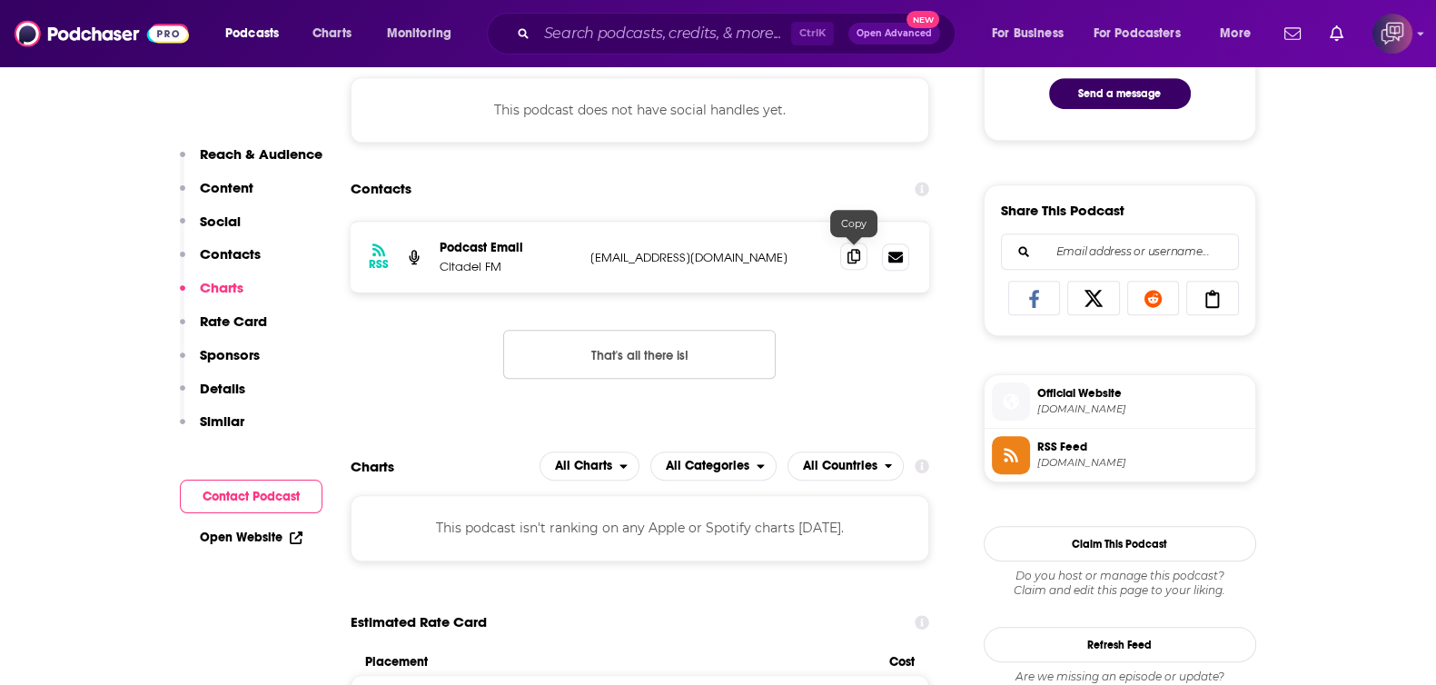
click at [854, 252] on icon at bounding box center [853, 256] width 13 height 15
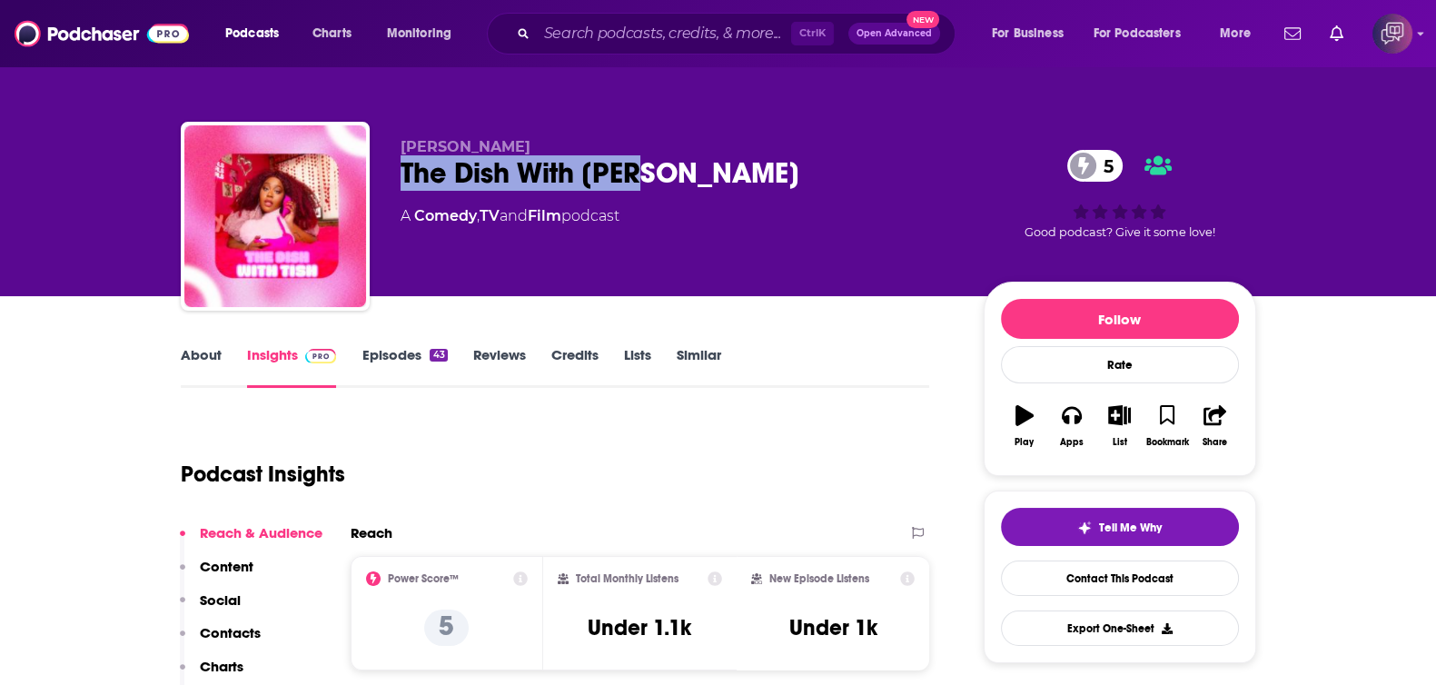
drag, startPoint x: 706, startPoint y: 190, endPoint x: 734, endPoint y: 191, distance: 28.2
click at [734, 191] on div "The Dish With Tish 5" at bounding box center [677, 172] width 554 height 35
copy h2 "The Dish With Tish"
click at [192, 351] on link "About" at bounding box center [201, 367] width 41 height 42
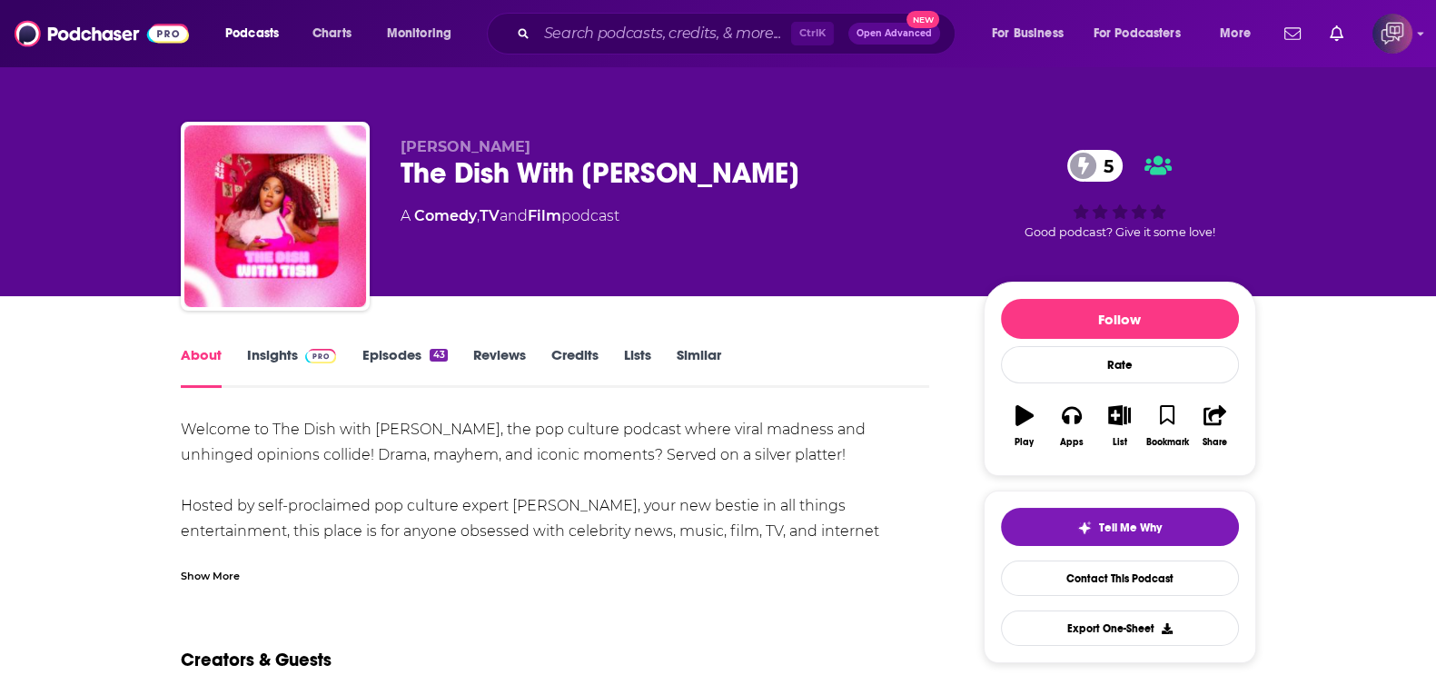
click at [224, 576] on div "Show More" at bounding box center [210, 574] width 59 height 17
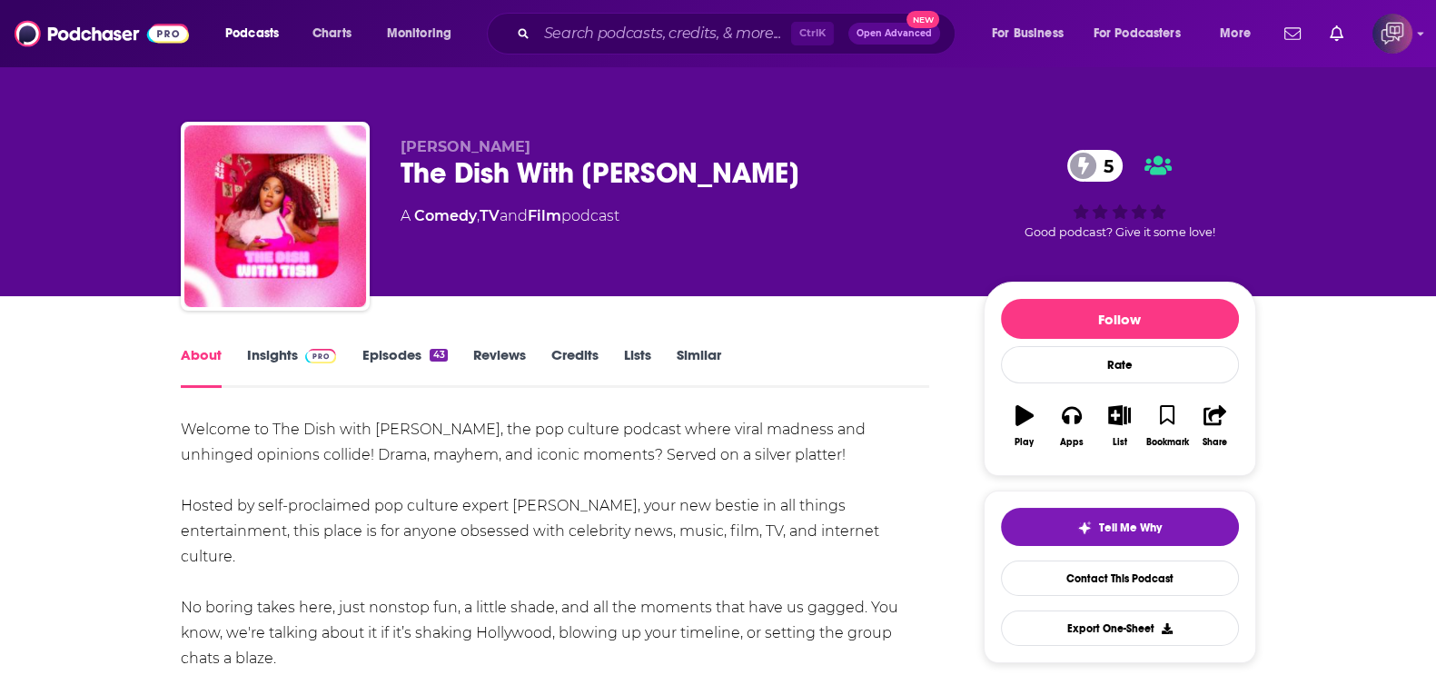
click at [284, 356] on link "Insights" at bounding box center [292, 367] width 90 height 42
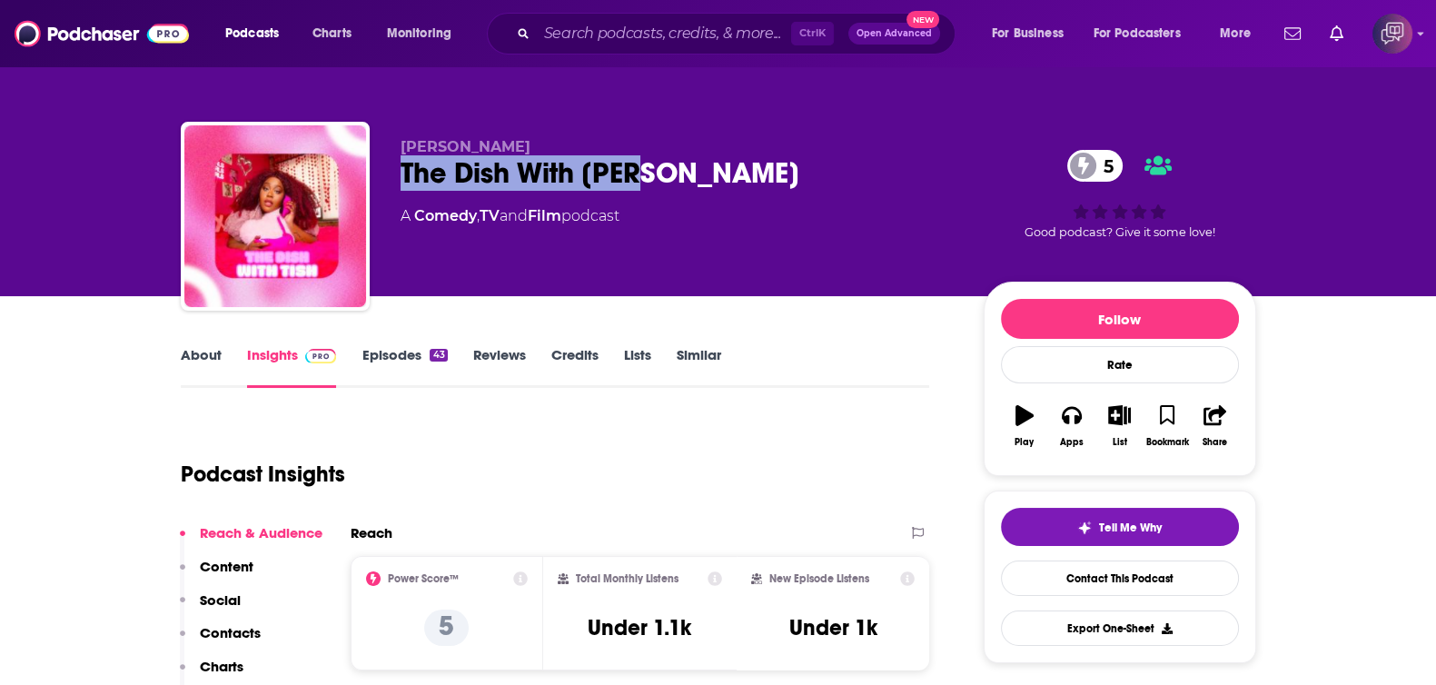
drag, startPoint x: 415, startPoint y: 165, endPoint x: 732, endPoint y: 173, distance: 317.0
click at [732, 173] on div "Cyntisha Coats The Dish With Tish 5 A Comedy , TV and Film podcast 5 Good podca…" at bounding box center [718, 220] width 1075 height 196
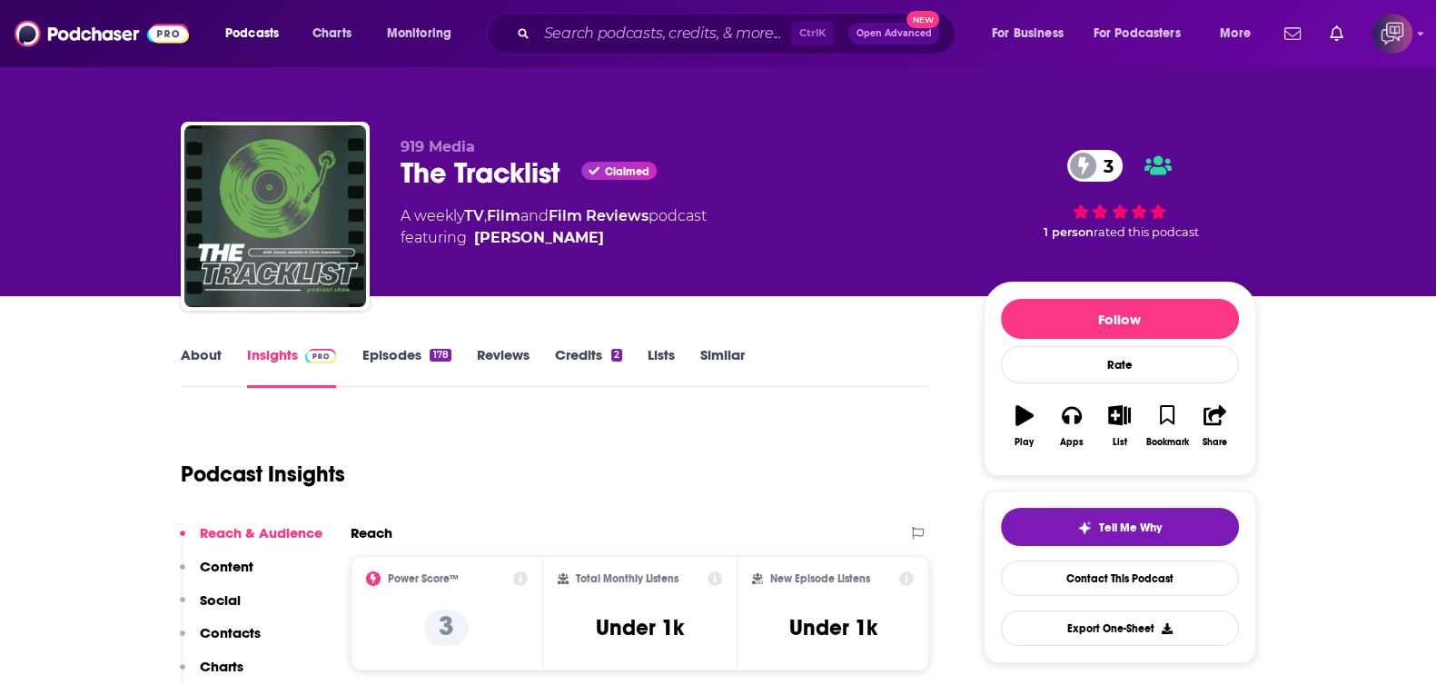
click at [204, 352] on link "About" at bounding box center [201, 367] width 41 height 42
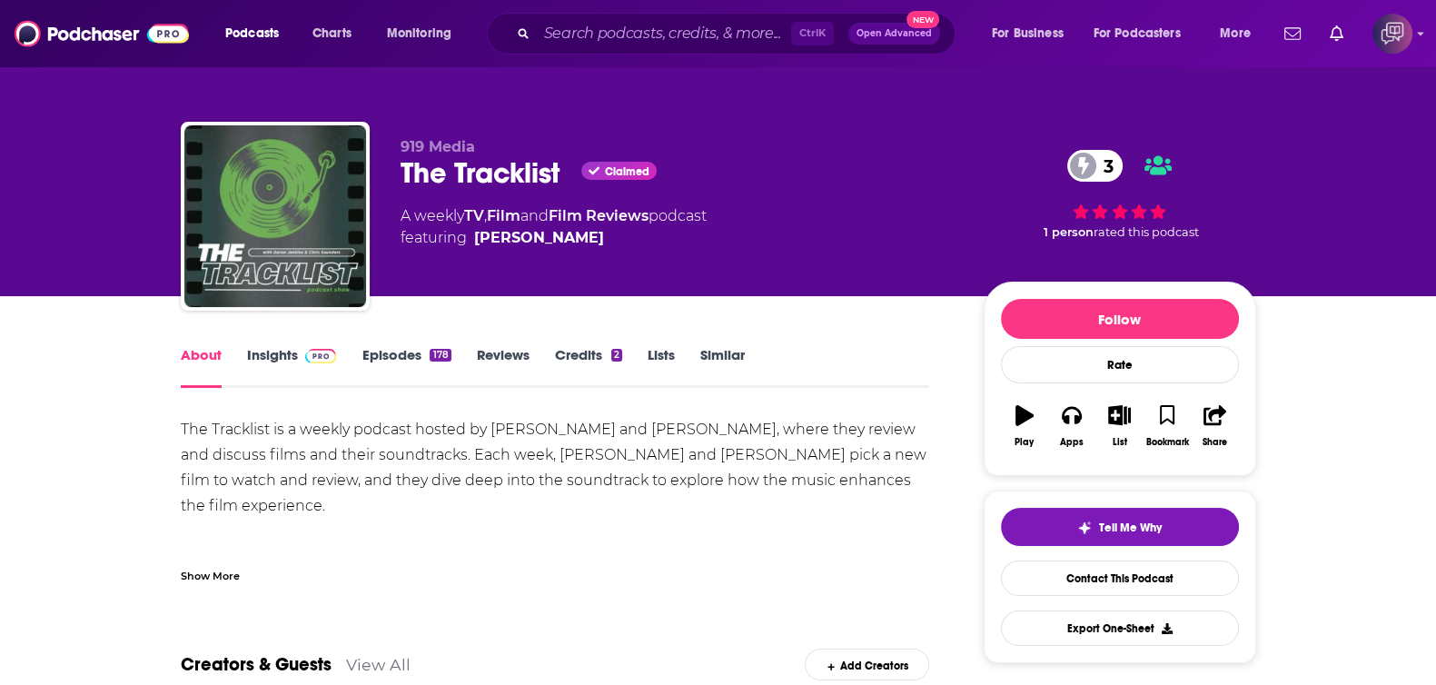
click at [214, 568] on div "Show More" at bounding box center [210, 574] width 59 height 17
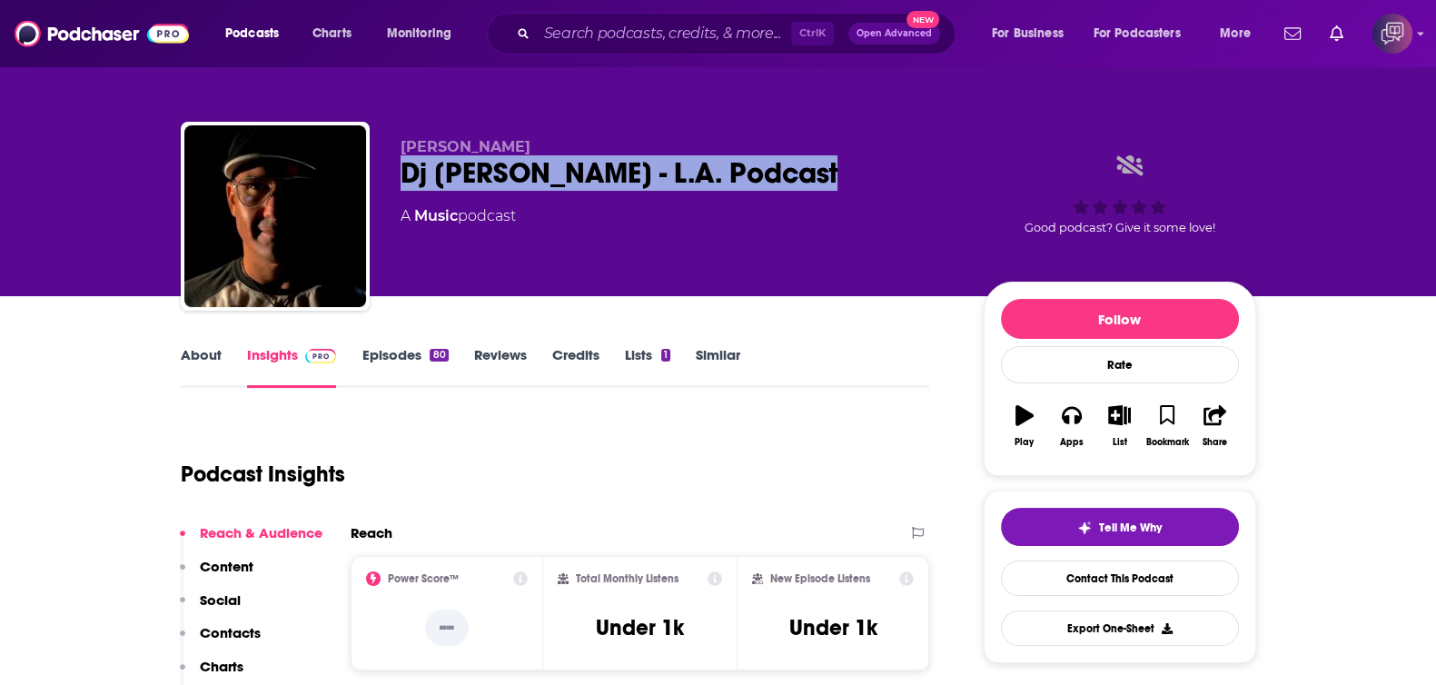
drag, startPoint x: 395, startPoint y: 179, endPoint x: 908, endPoint y: 157, distance: 513.5
click at [908, 157] on div "[PERSON_NAME] Dj [PERSON_NAME] - L.A. Podcast A Music podcast Good podcast? Giv…" at bounding box center [718, 220] width 1075 height 196
click at [182, 354] on link "About" at bounding box center [201, 367] width 41 height 42
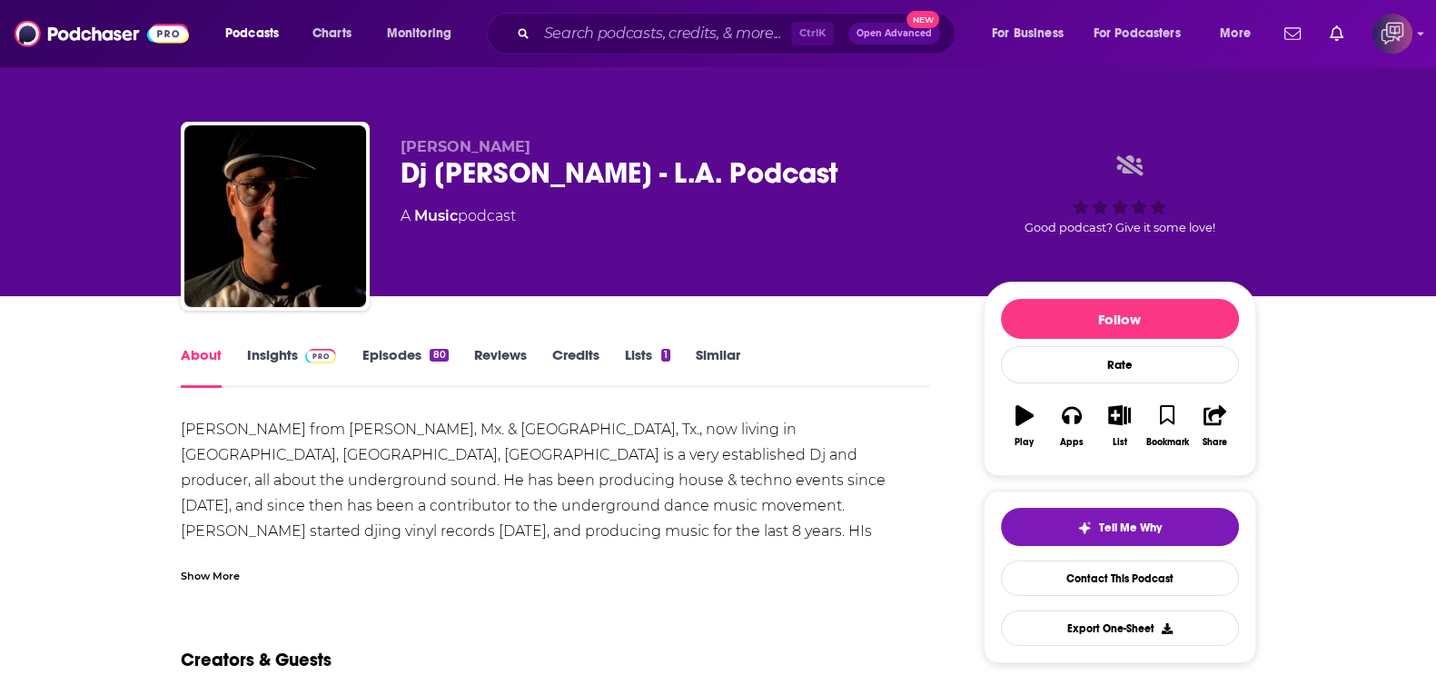
click at [305, 360] on img at bounding box center [321, 356] width 32 height 15
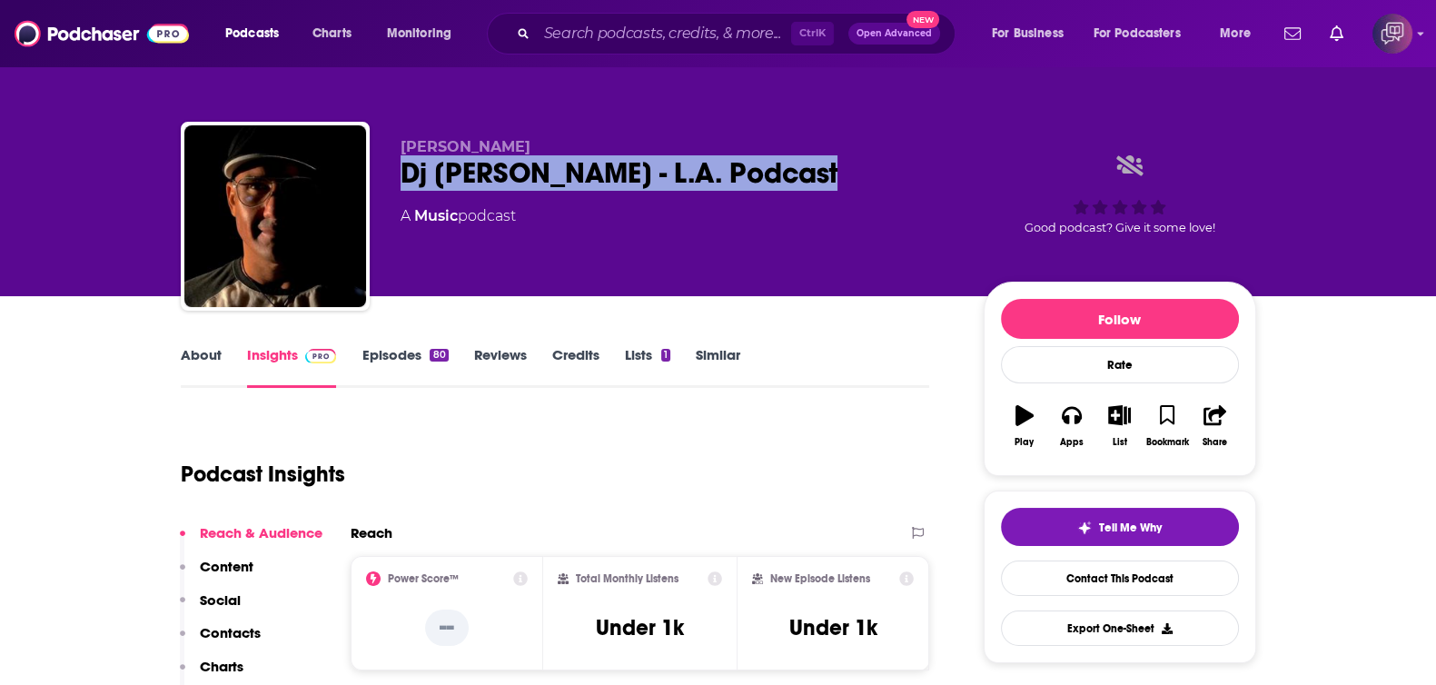
drag, startPoint x: 386, startPoint y: 169, endPoint x: 873, endPoint y: 177, distance: 486.8
click at [873, 177] on div "Jaime Narvaez Dj Jaime Narvaez - L.A. Podcast A Music podcast Good podcast? Giv…" at bounding box center [718, 220] width 1075 height 196
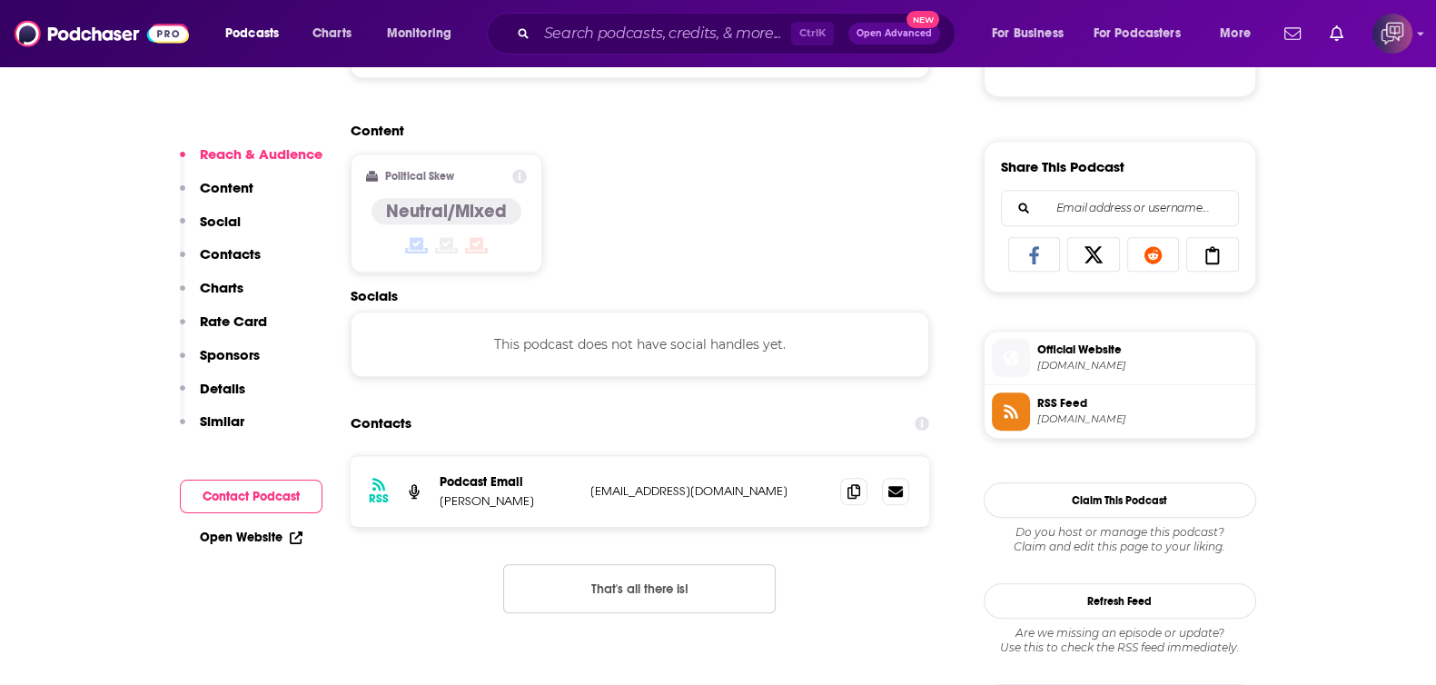
scroll to position [1249, 0]
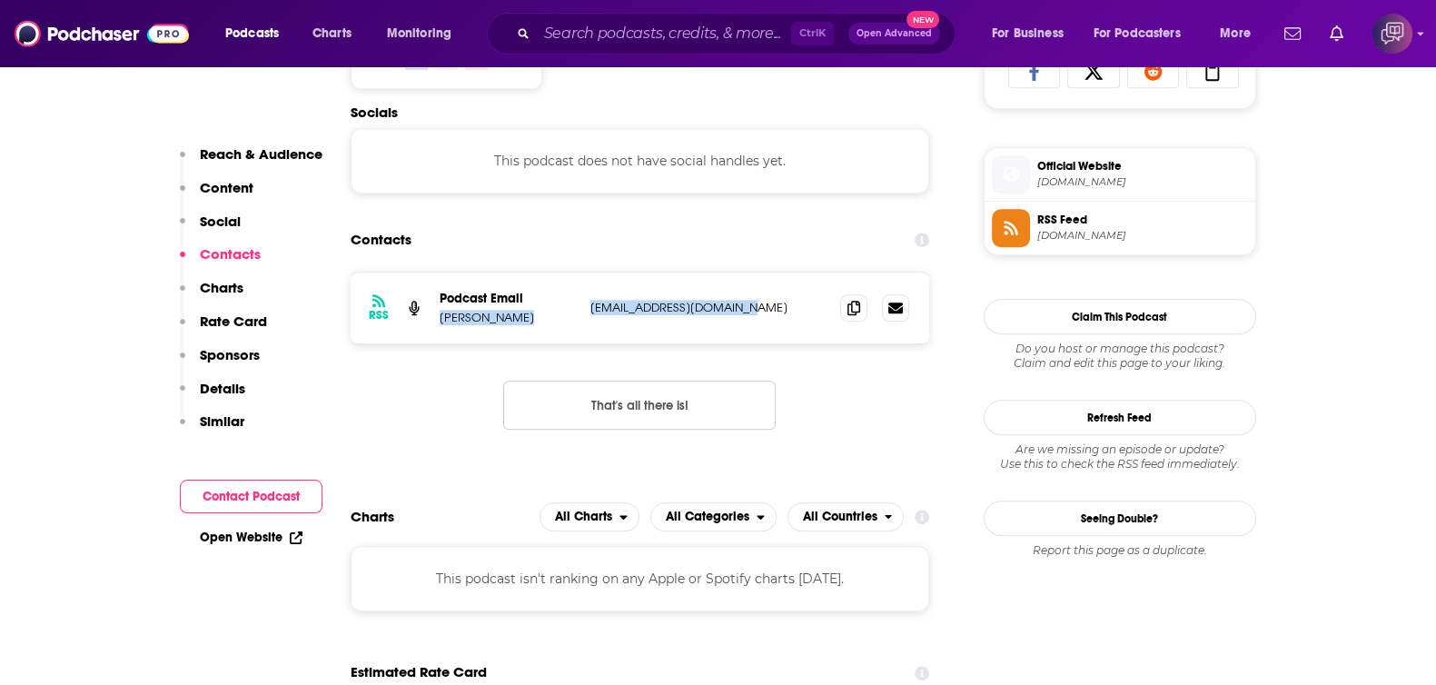
drag, startPoint x: 527, startPoint y: 309, endPoint x: 775, endPoint y: 304, distance: 248.8
click at [775, 304] on div "RSS Podcast Email Jaime Narvaez jaimenarvaez@hotmail.com jaimenarvaez@hotmail.c…" at bounding box center [639, 307] width 579 height 71
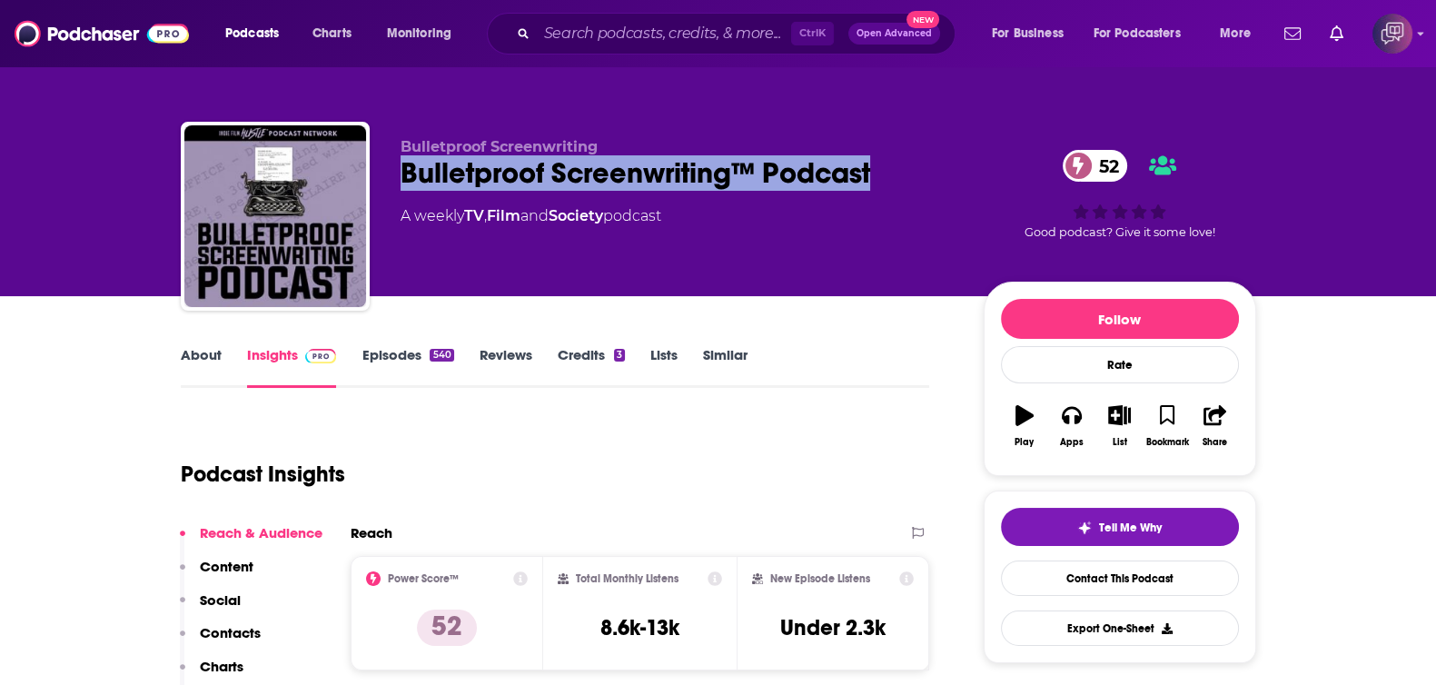
drag, startPoint x: 388, startPoint y: 170, endPoint x: 920, endPoint y: 172, distance: 532.1
click at [920, 172] on div "Bulletproof Screenwriting Bulletproof Screenwriting™ Podcast 52 A weekly TV , F…" at bounding box center [718, 220] width 1075 height 196
click at [215, 349] on link "About" at bounding box center [201, 367] width 41 height 42
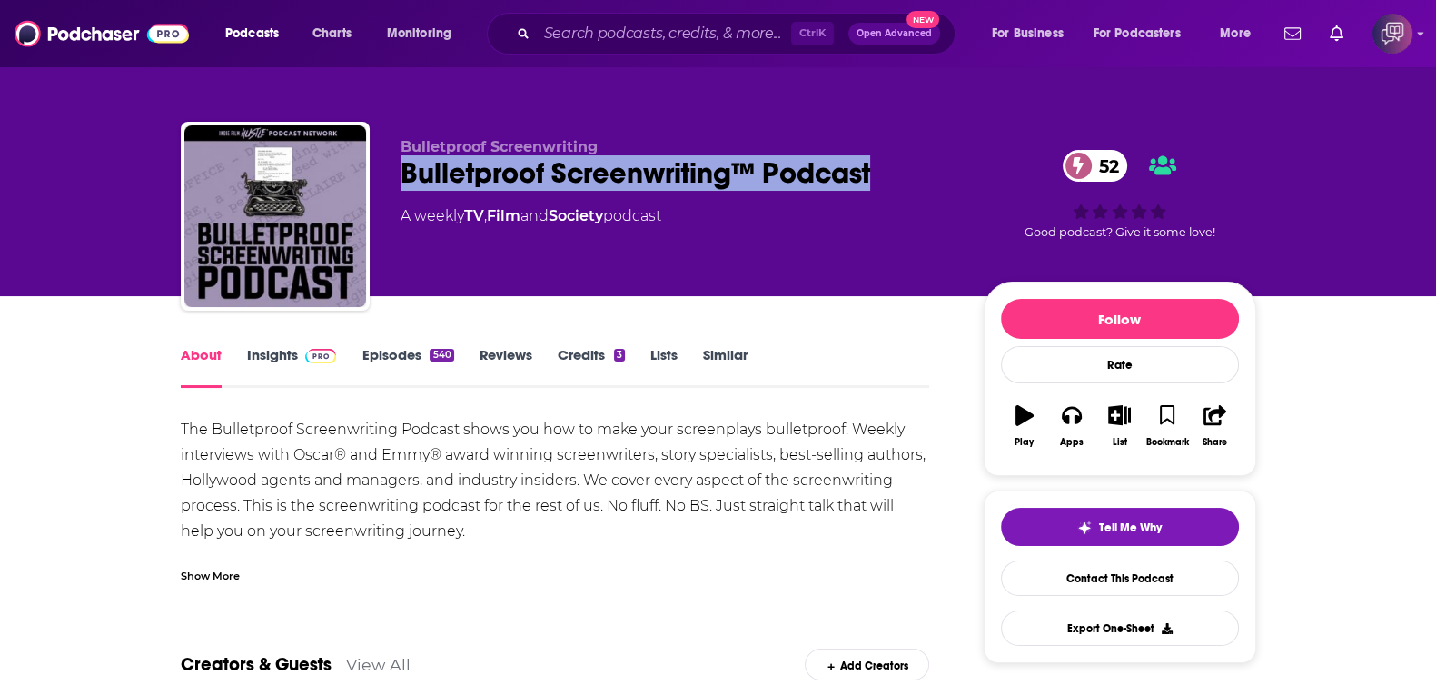
drag, startPoint x: 644, startPoint y: 153, endPoint x: 908, endPoint y: 183, distance: 265.9
click at [908, 183] on div "Bulletproof Screenwriting Bulletproof Screenwriting™ Podcast 52 A weekly TV , F…" at bounding box center [718, 220] width 1075 height 196
click at [286, 355] on link "Insights" at bounding box center [292, 367] width 90 height 42
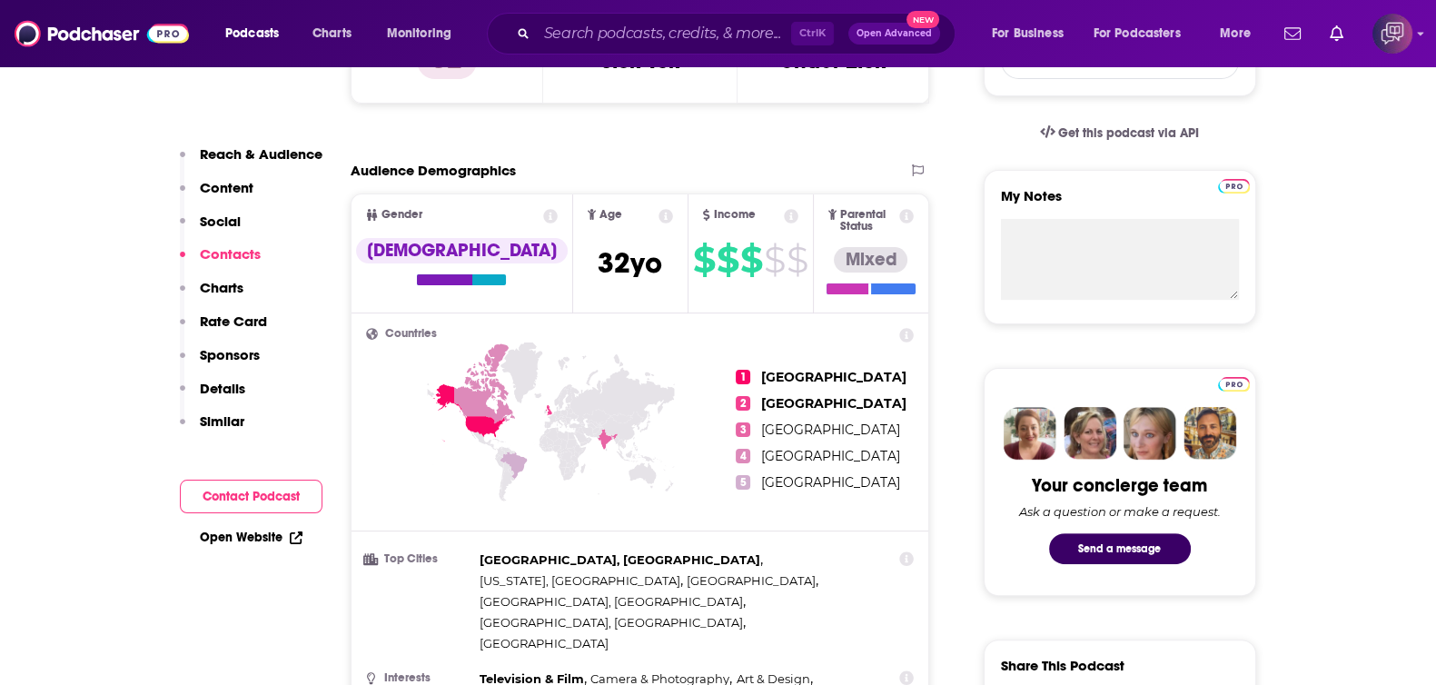
scroll to position [1475, 0]
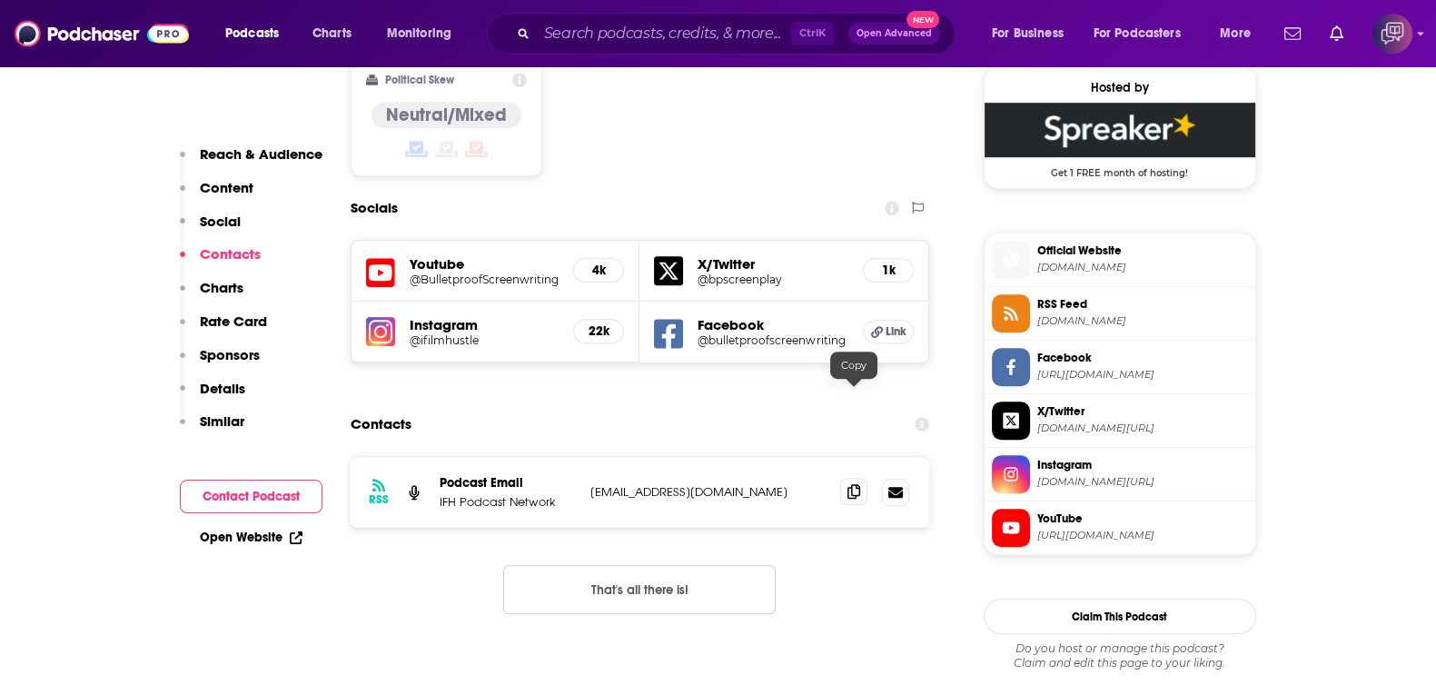
click at [860, 478] on span at bounding box center [853, 491] width 27 height 27
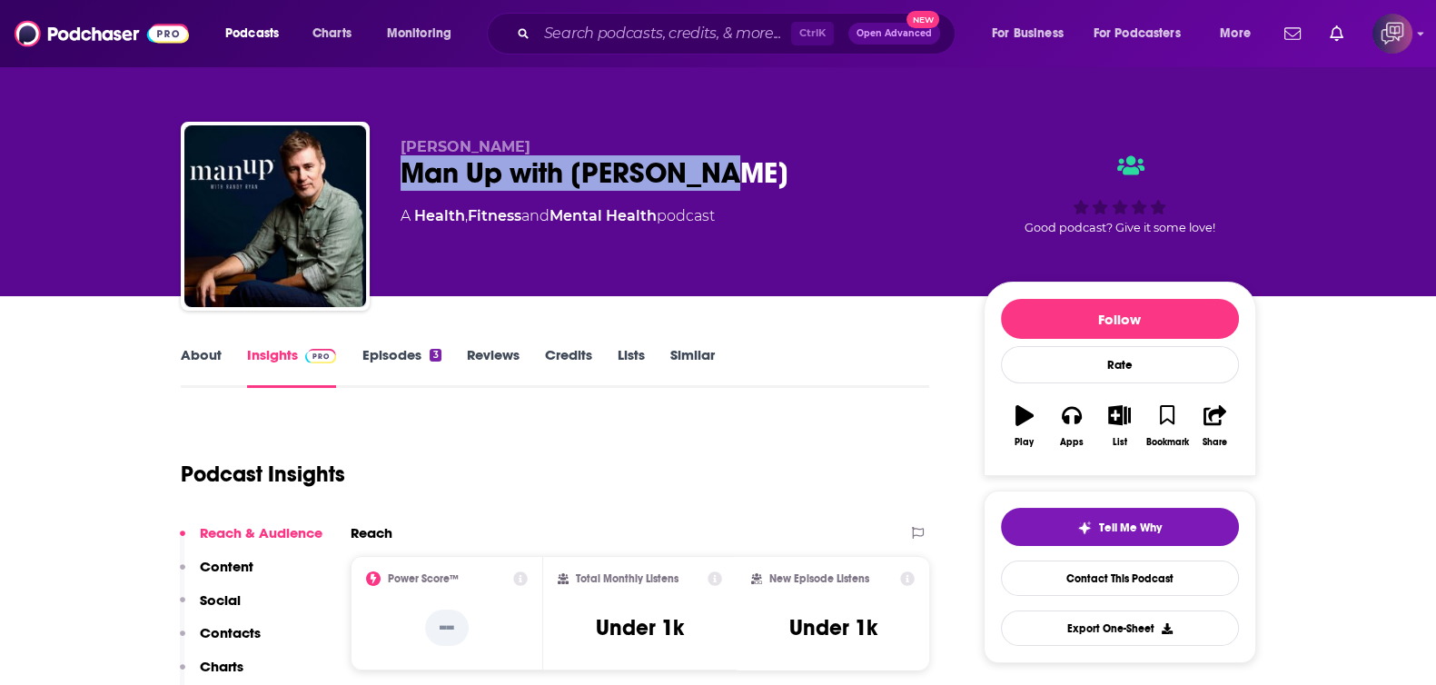
drag, startPoint x: 510, startPoint y: 147, endPoint x: 844, endPoint y: 163, distance: 333.6
click at [844, 163] on div "[PERSON_NAME] Man Up with [PERSON_NAME] A Health , Fitness and Mental Health po…" at bounding box center [718, 220] width 1075 height 196
copy h2 "Man Up with [PERSON_NAME]"
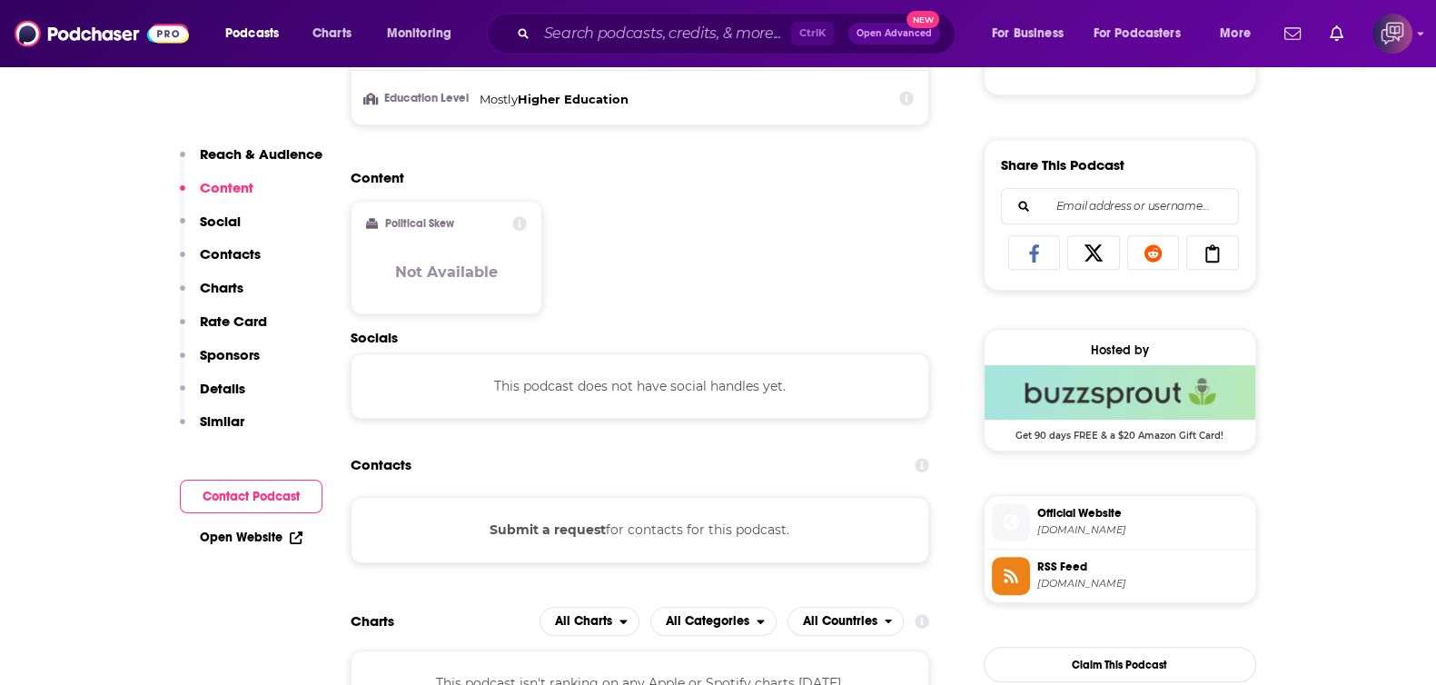
scroll to position [1022, 0]
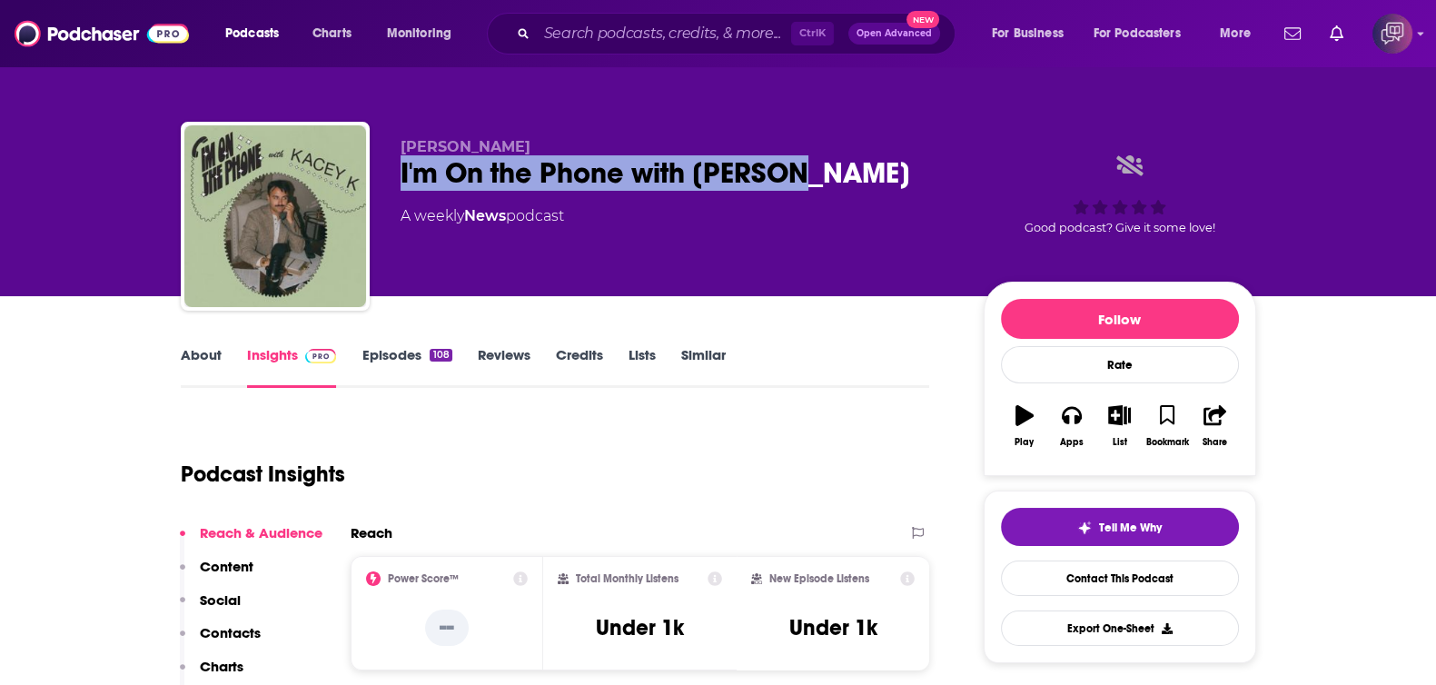
drag, startPoint x: 397, startPoint y: 170, endPoint x: 610, endPoint y: 229, distance: 221.4
click at [882, 189] on div "[PERSON_NAME] I'm On the Phone with [PERSON_NAME] weekly News podcast Good podc…" at bounding box center [718, 220] width 1075 height 196
click at [186, 346] on link "About" at bounding box center [201, 367] width 41 height 42
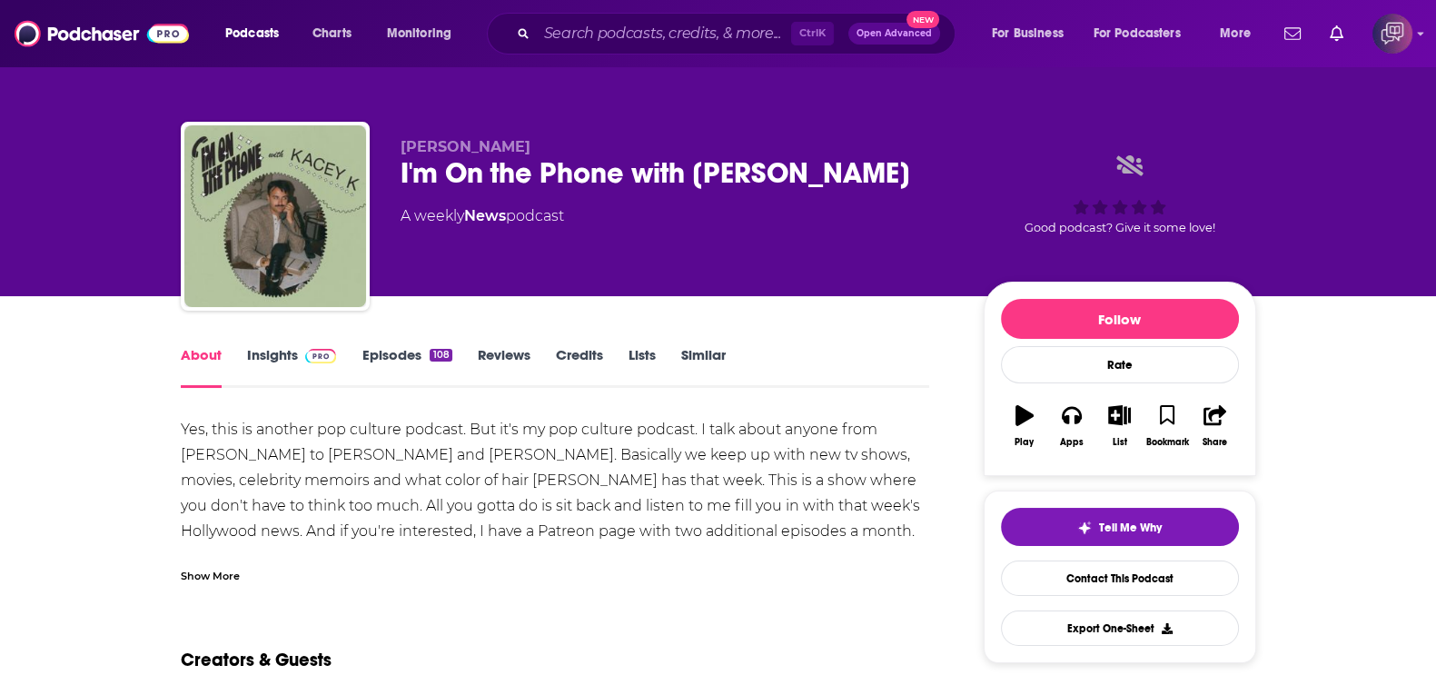
click at [233, 568] on div "Show More" at bounding box center [210, 574] width 59 height 17
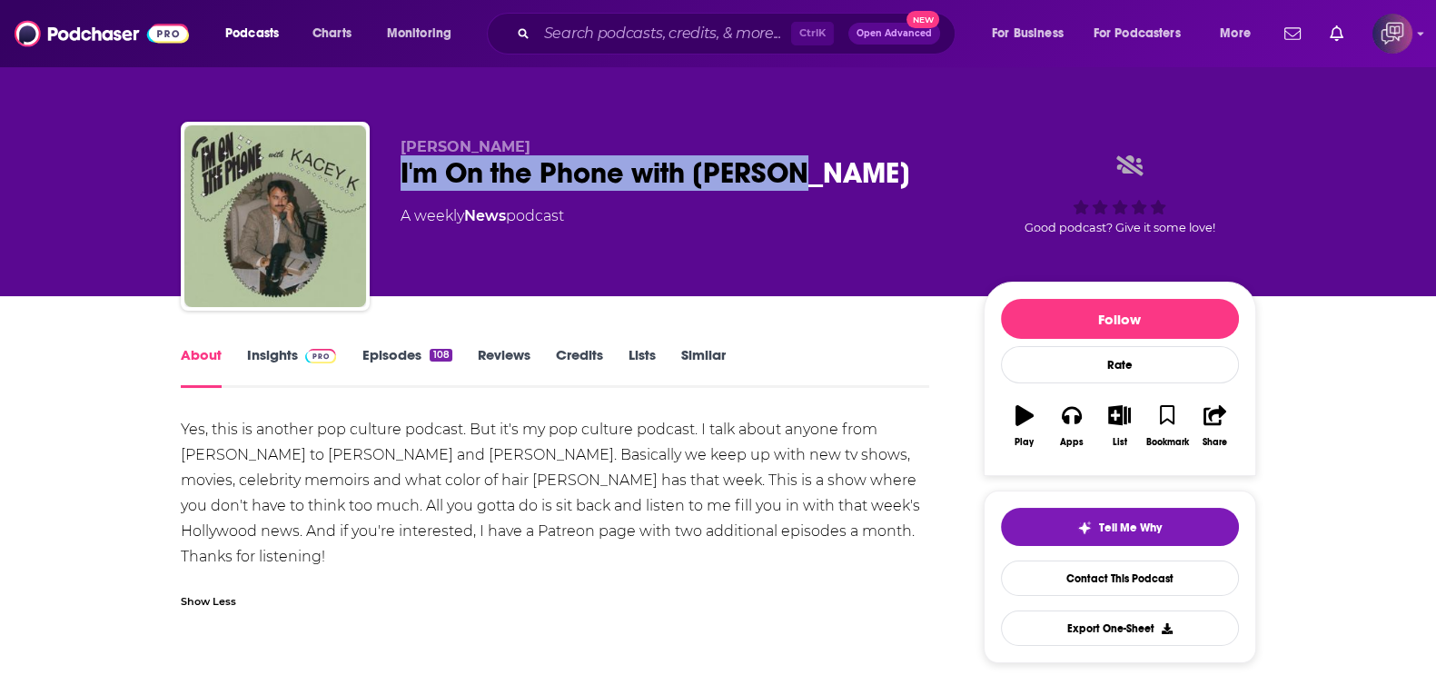
drag, startPoint x: 393, startPoint y: 176, endPoint x: 833, endPoint y: 165, distance: 439.6
click at [833, 165] on div "Kacey Kogianes I'm On the Phone with Kacey K A weekly News podcast Good podcast…" at bounding box center [718, 220] width 1075 height 196
copy h1 "I'm On the Phone with Kacey K"
click at [282, 356] on link "Insights" at bounding box center [292, 367] width 90 height 42
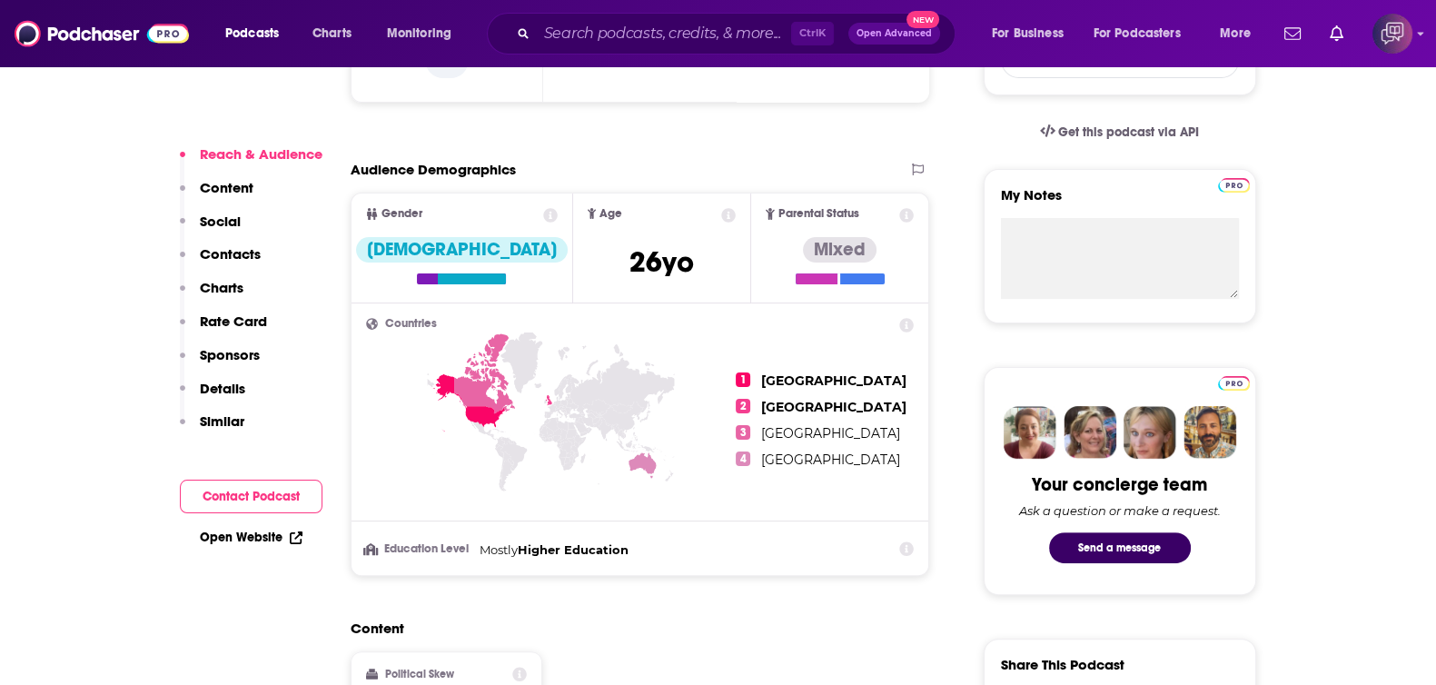
scroll to position [1249, 0]
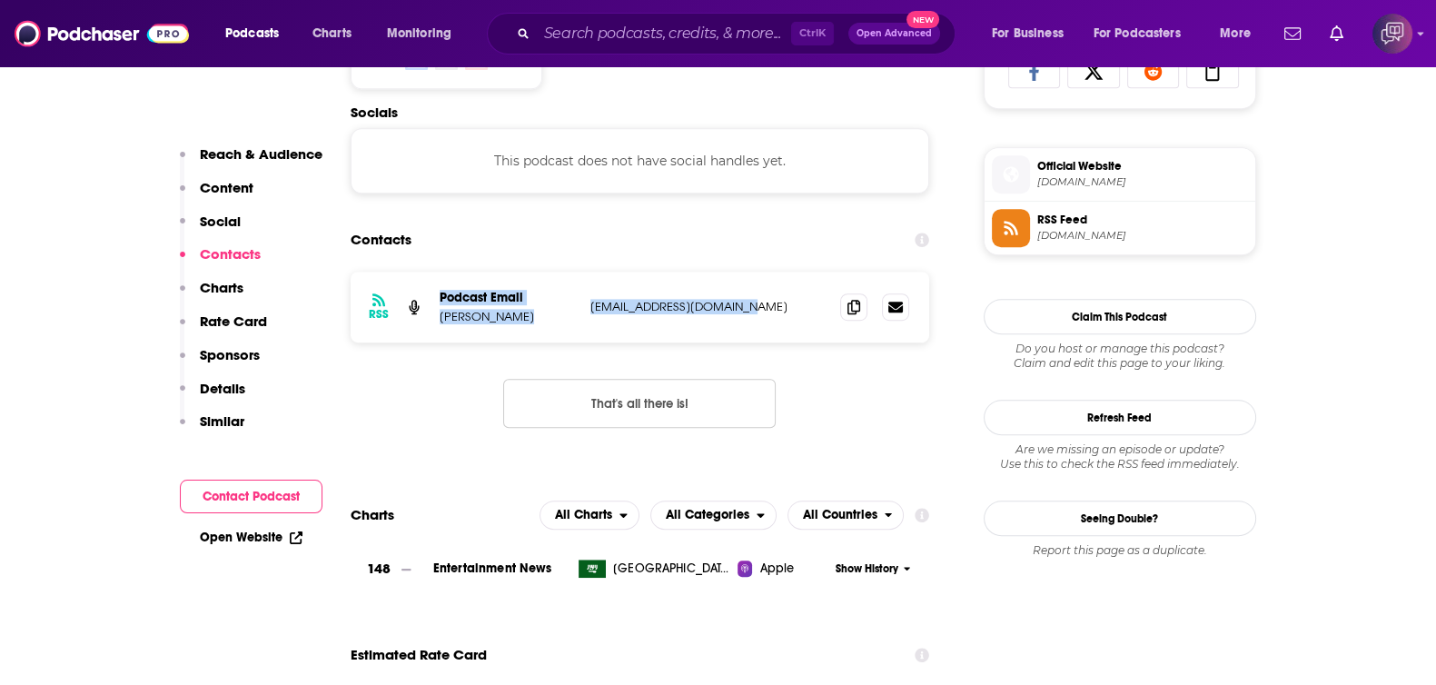
drag, startPoint x: 429, startPoint y: 311, endPoint x: 759, endPoint y: 311, distance: 329.6
click at [757, 303] on div "RSS Podcast Email Kacey Kogianes imonthephonewithkaceyk@gmail.com imonthephonew…" at bounding box center [639, 306] width 579 height 71
click at [759, 311] on p "imonthephonewithkaceyk@gmail.com" at bounding box center [708, 306] width 236 height 15
drag, startPoint x: 441, startPoint y: 314, endPoint x: 825, endPoint y: 315, distance: 384.1
click at [825, 315] on div "RSS Podcast Email Kacey Kogianes imonthephonewithkaceyk@gmail.com imonthephonew…" at bounding box center [639, 306] width 579 height 71
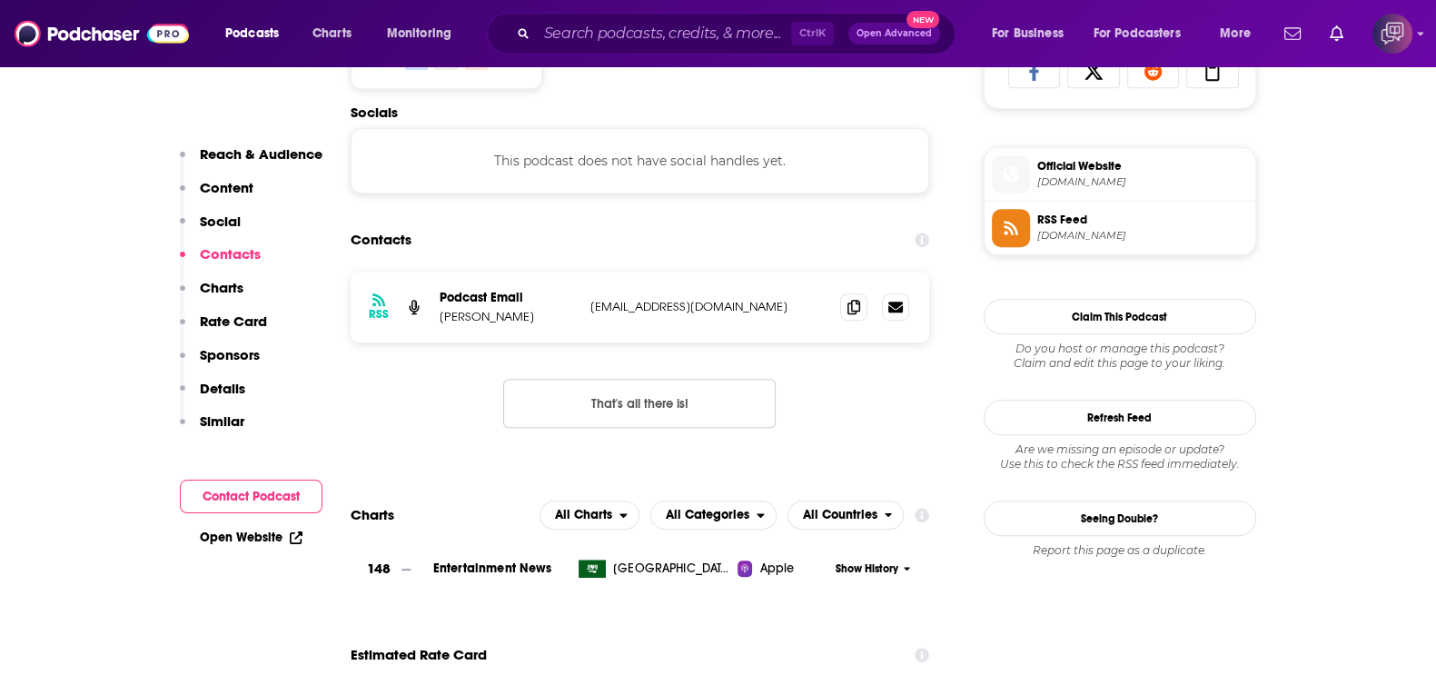
copy div "Kacey Kogianes imonthephonewithkaceyk@gmail.com"
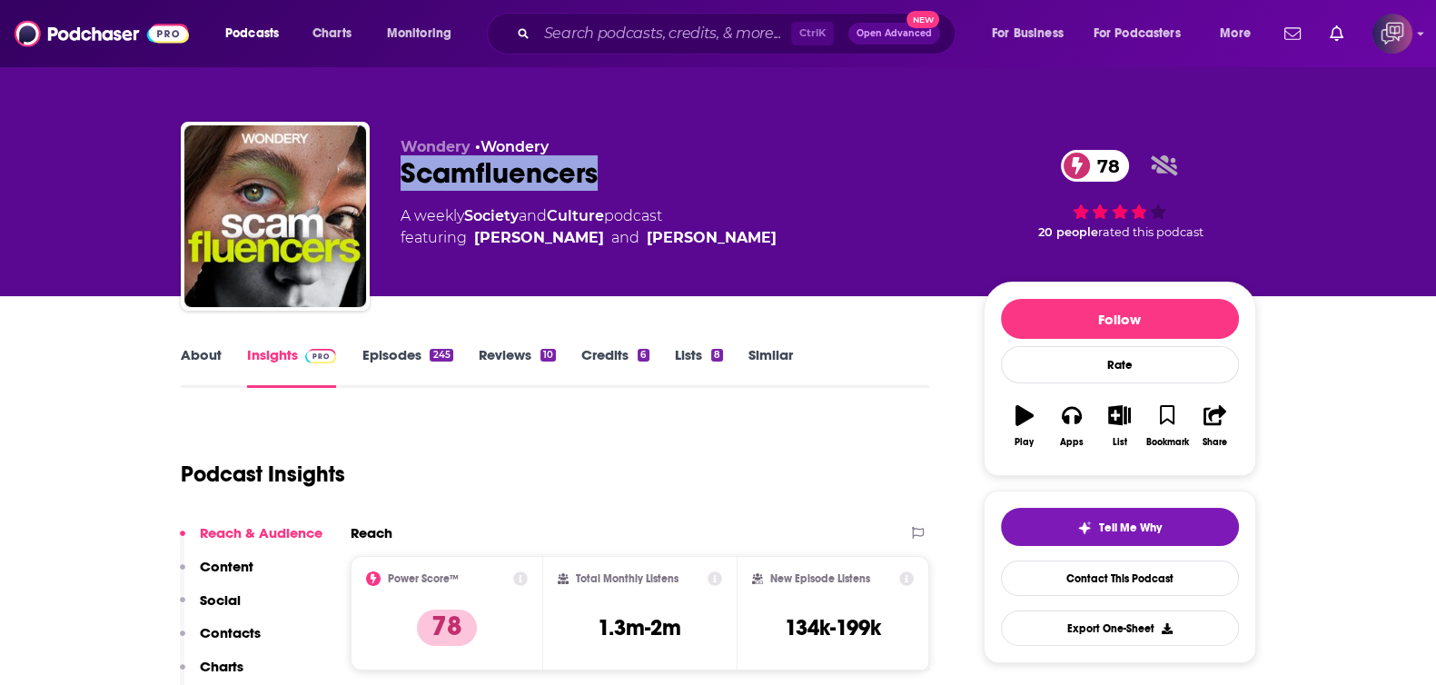
drag, startPoint x: 395, startPoint y: 177, endPoint x: 666, endPoint y: 170, distance: 271.6
click at [666, 170] on div "Wondery • Wondery Scamfluencers 78 A weekly Society and Culture podcast featuri…" at bounding box center [718, 220] width 1075 height 196
copy h2 "Scamfluencers"
click at [213, 351] on link "About" at bounding box center [201, 367] width 41 height 42
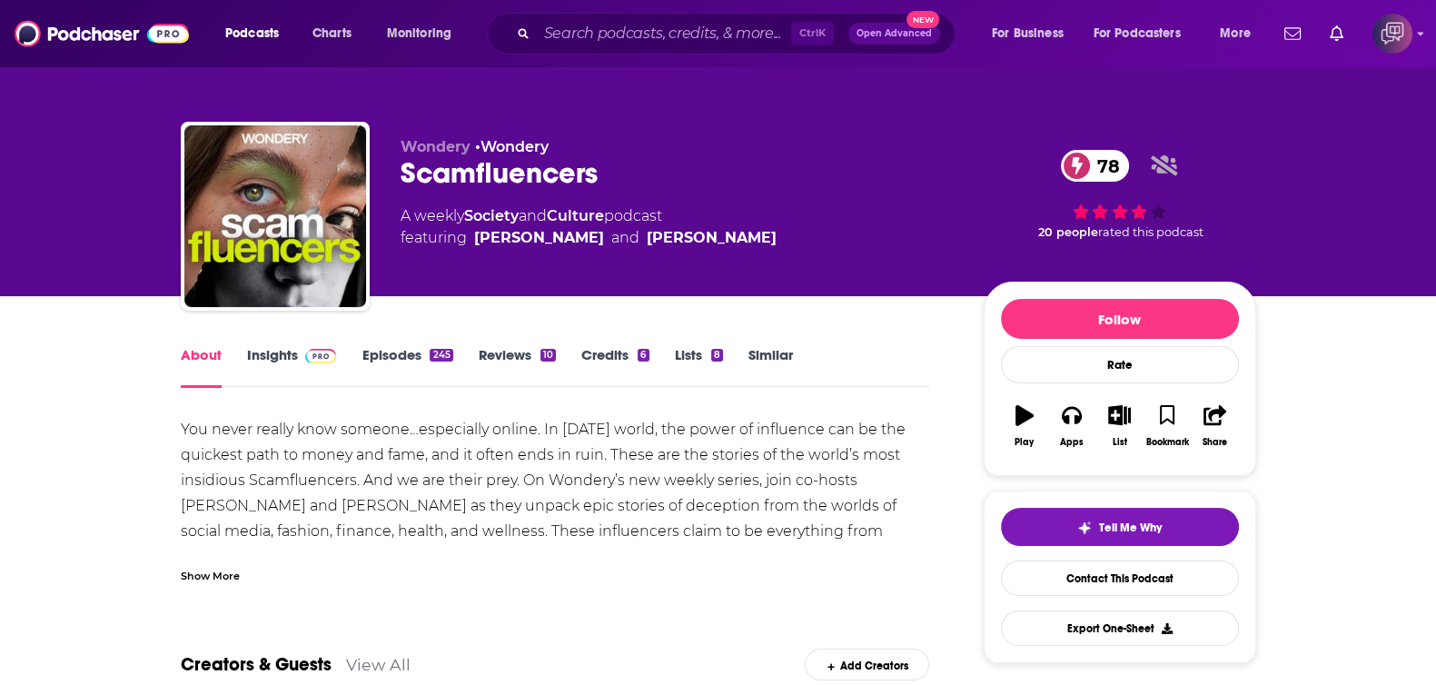
scroll to position [113, 0]
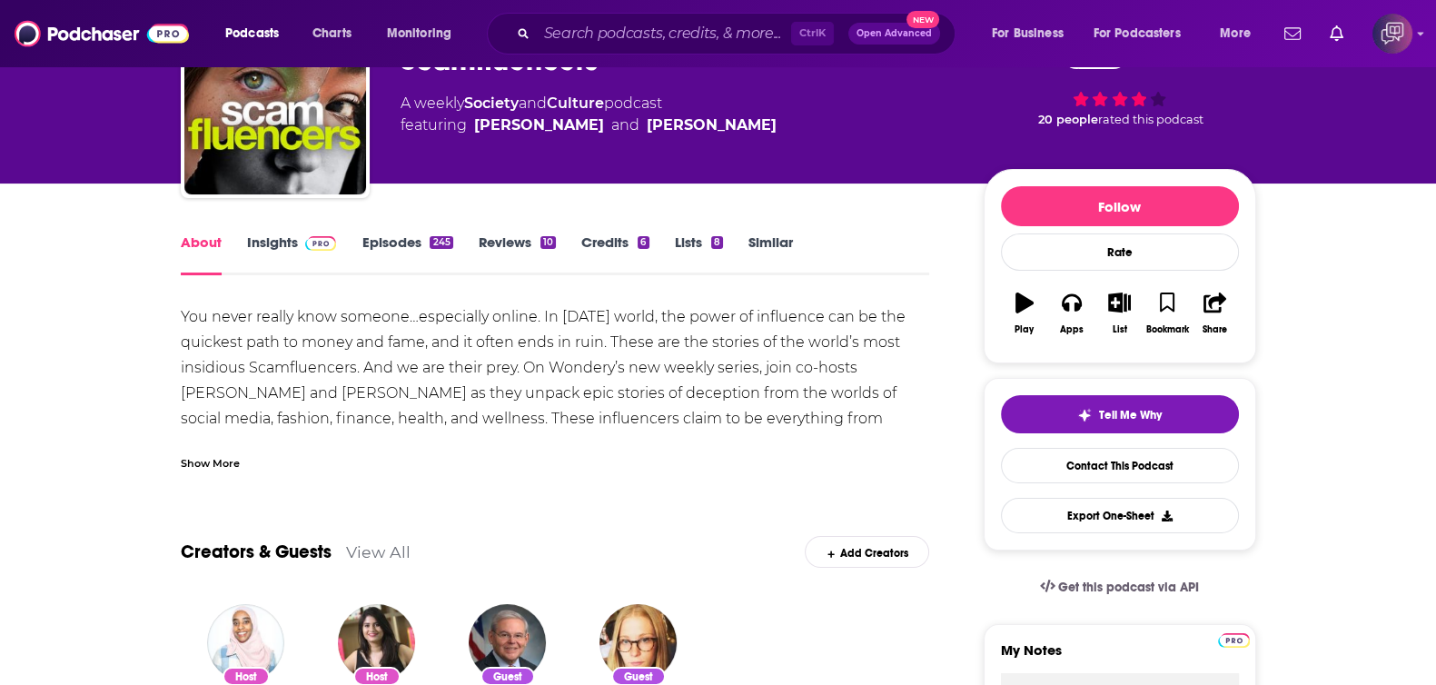
click at [277, 237] on link "Insights" at bounding box center [292, 254] width 90 height 42
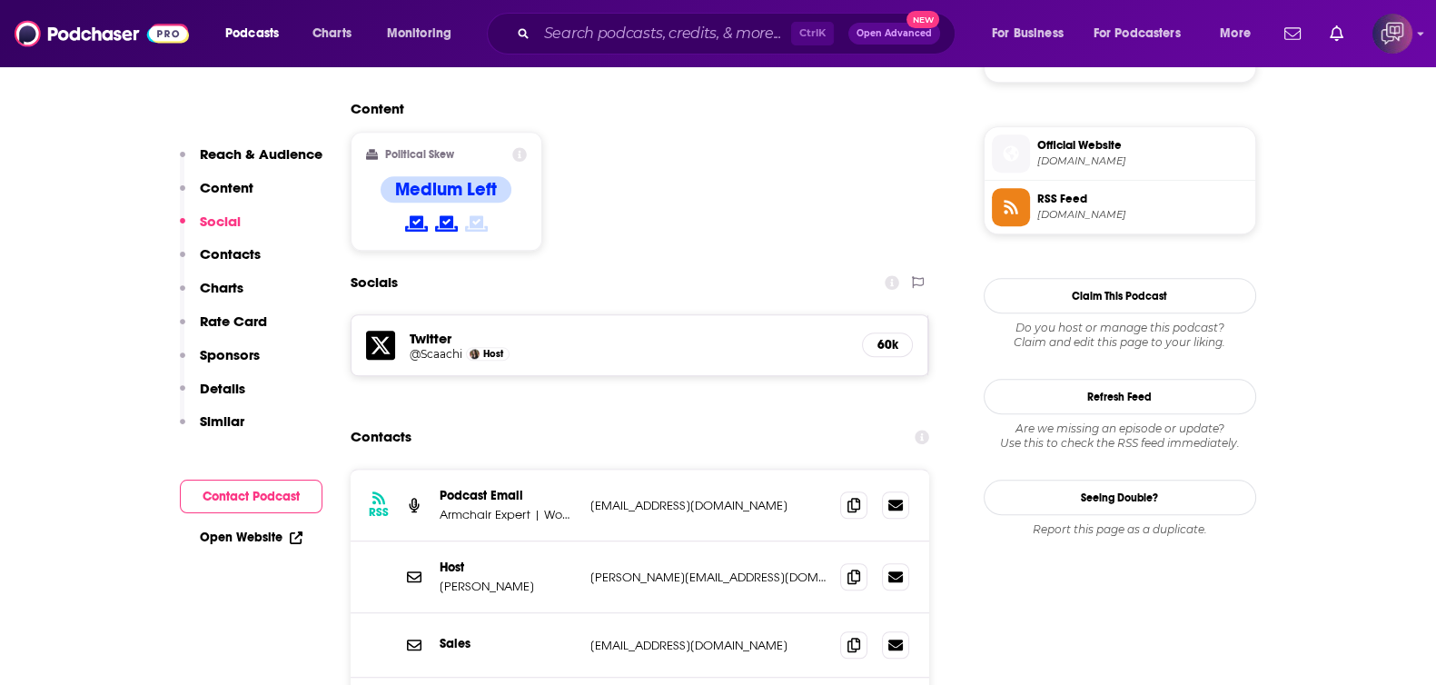
scroll to position [1588, 0]
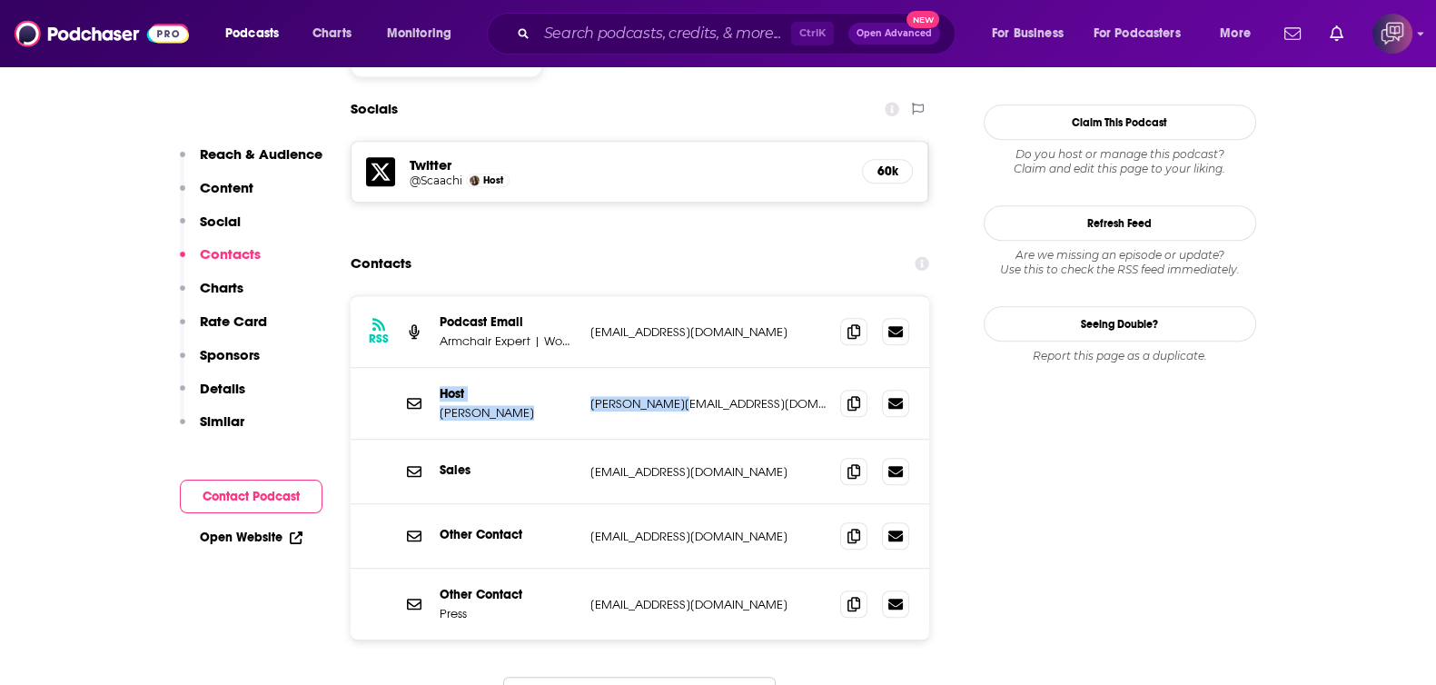
drag, startPoint x: 422, startPoint y: 324, endPoint x: 686, endPoint y: 329, distance: 263.4
click at [686, 368] on div "Host Sarah Hagi sarah.hags@gmail.com sarah.hags@gmail.com" at bounding box center [639, 404] width 579 height 72
drag, startPoint x: 436, startPoint y: 297, endPoint x: 725, endPoint y: 324, distance: 290.9
click at [725, 368] on div "Host Sarah Hagi sarah.hags@gmail.com sarah.hags@gmail.com" at bounding box center [639, 404] width 579 height 72
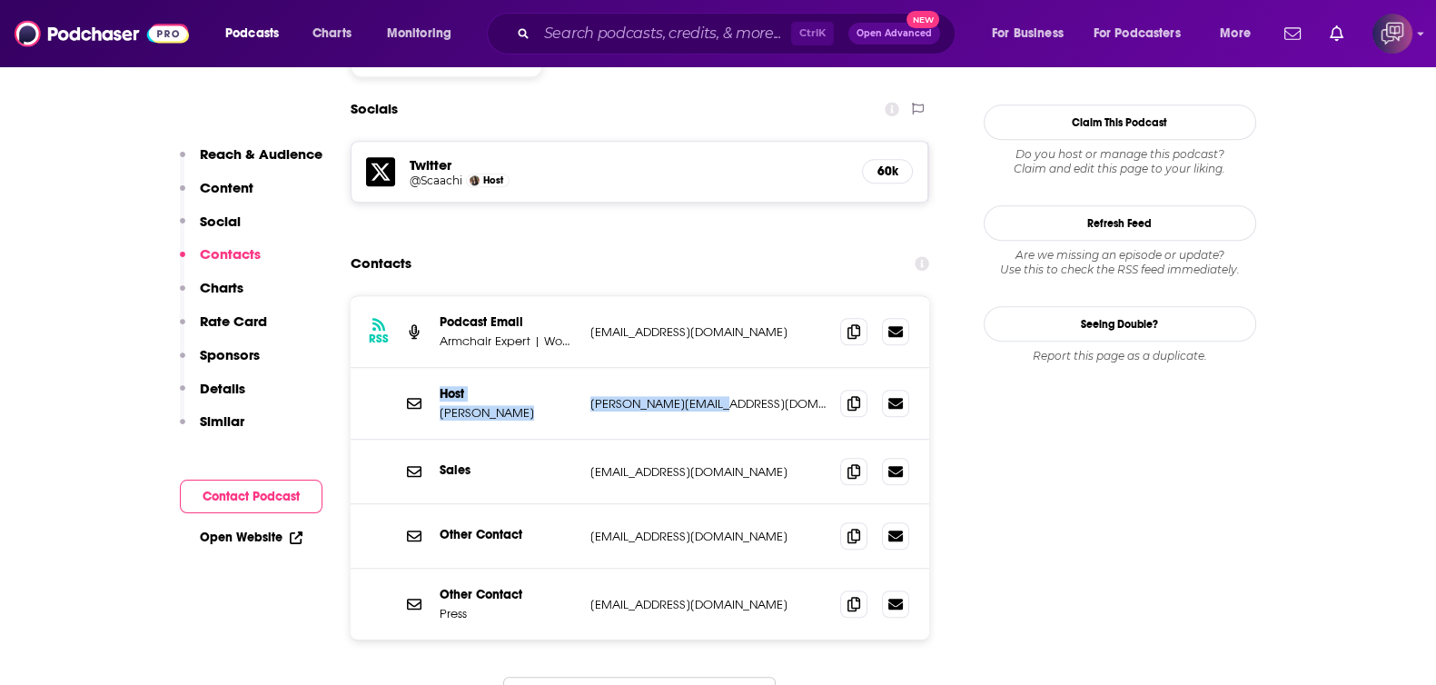
copy div "Host Sarah Hagi sarah.hags@gmail.com"
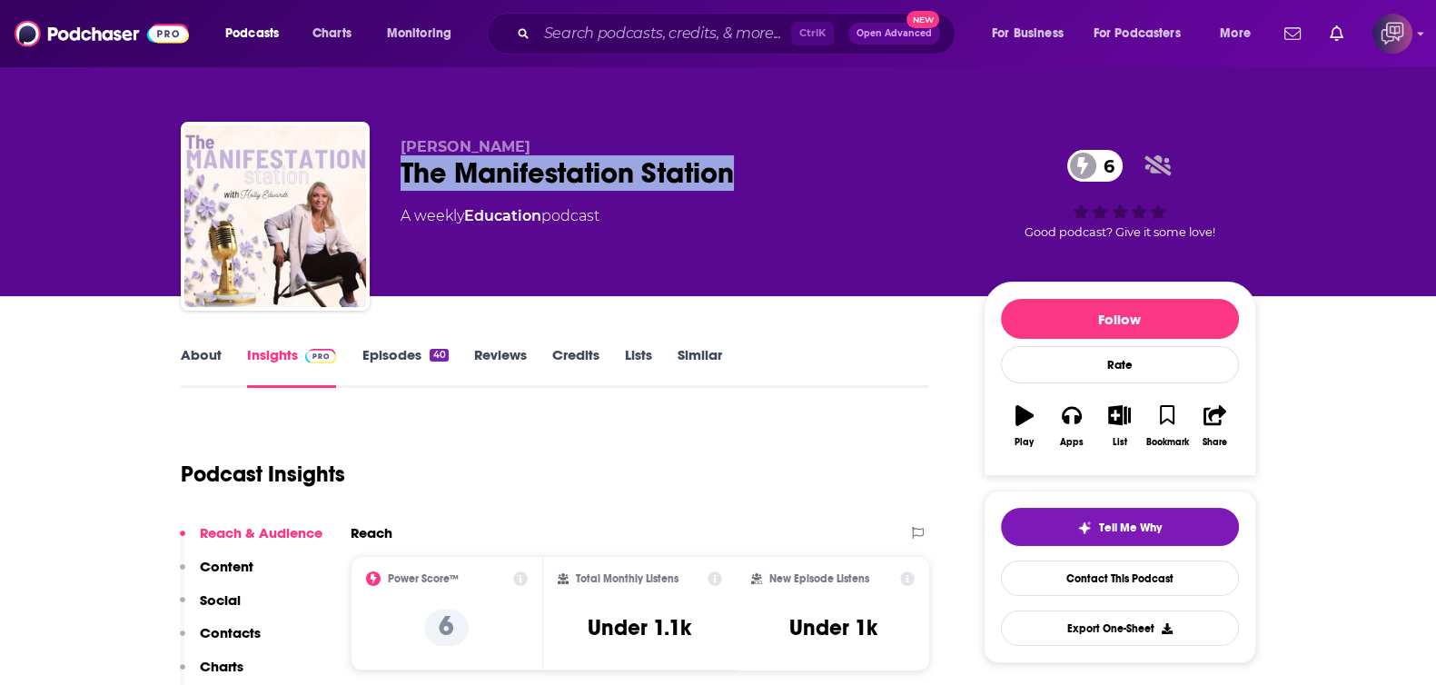
drag, startPoint x: 464, startPoint y: 168, endPoint x: 836, endPoint y: 156, distance: 372.5
click at [836, 156] on div "[PERSON_NAME] The Manifestation Station 6 A weekly Education podcast 6 Good pod…" at bounding box center [718, 220] width 1075 height 196
copy h2 "The Manifestation Station"
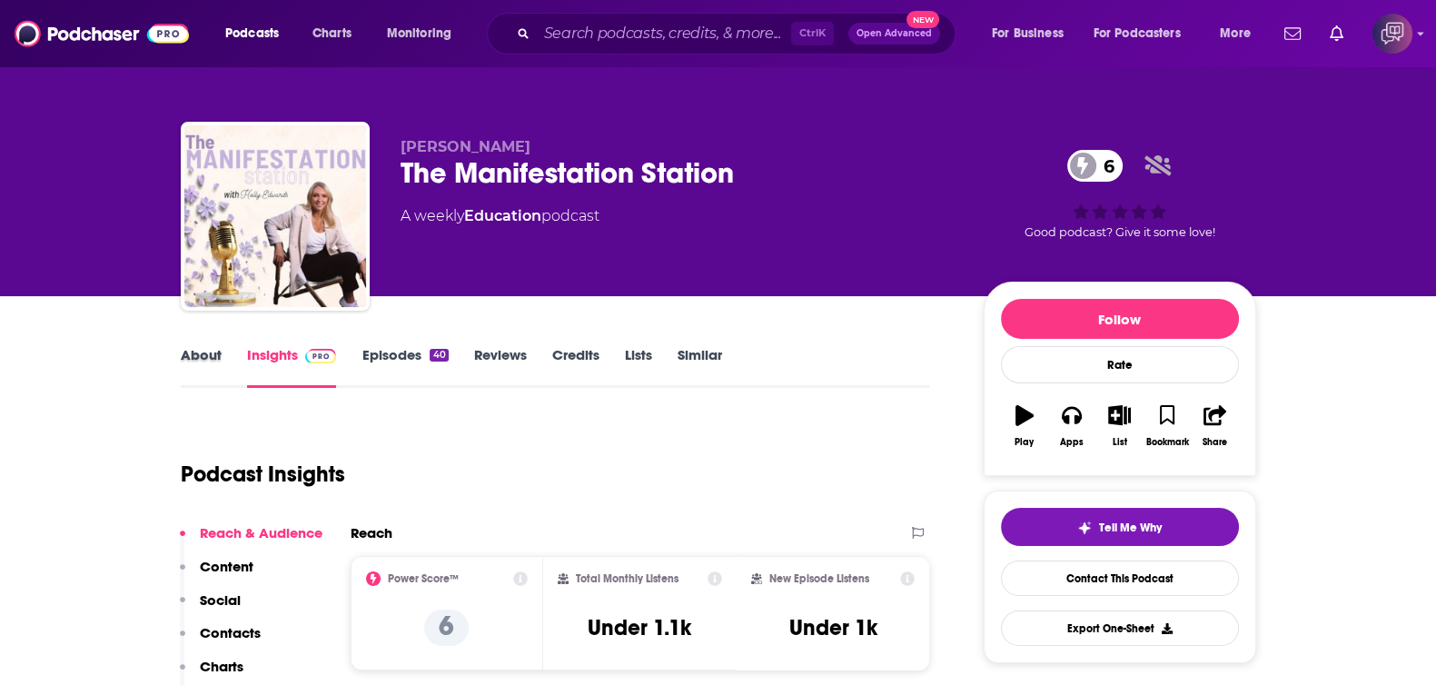
click at [227, 361] on div "About" at bounding box center [214, 367] width 66 height 42
click at [209, 364] on link "About" at bounding box center [201, 367] width 41 height 42
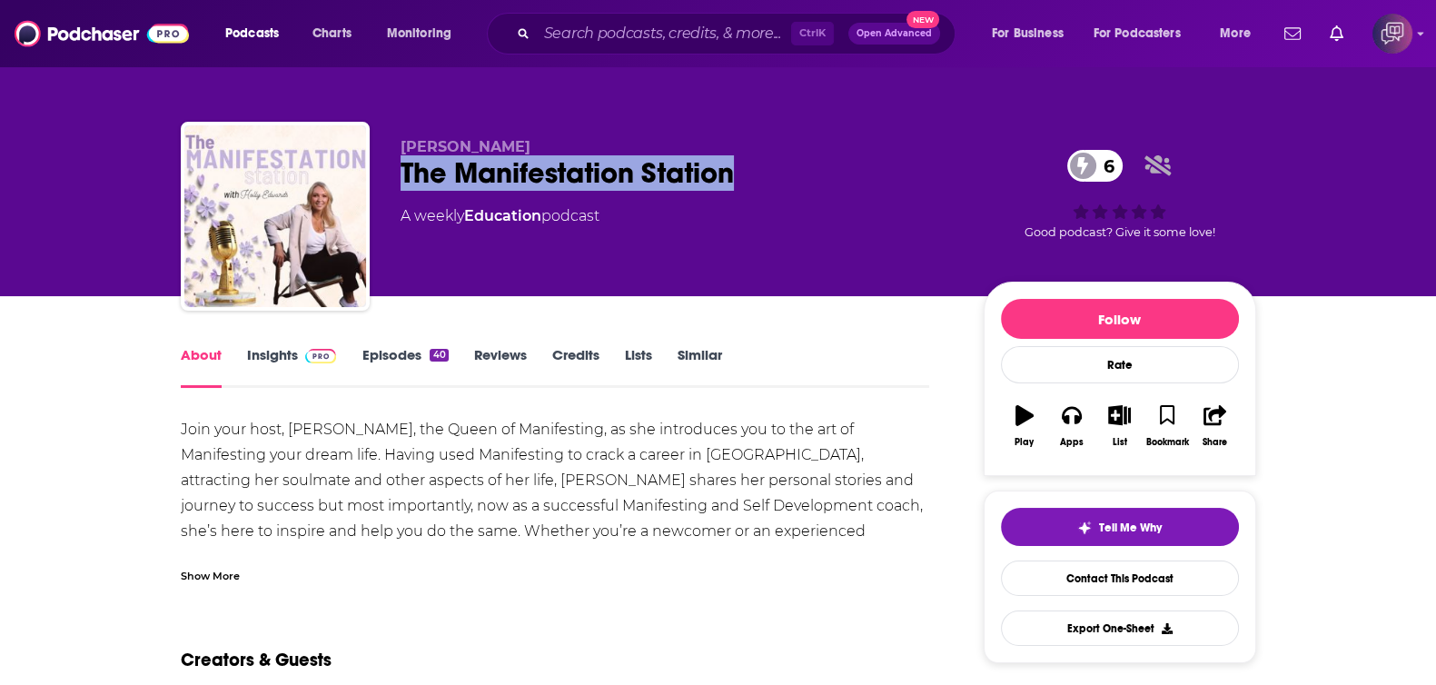
drag, startPoint x: 481, startPoint y: 171, endPoint x: 794, endPoint y: 165, distance: 312.4
click at [794, 165] on div "[PERSON_NAME] The Manifestation Station 6 A weekly Education podcast 6 Good pod…" at bounding box center [718, 220] width 1075 height 196
copy h1 "The Manifestation Station"
click at [281, 361] on link "Insights" at bounding box center [292, 367] width 90 height 42
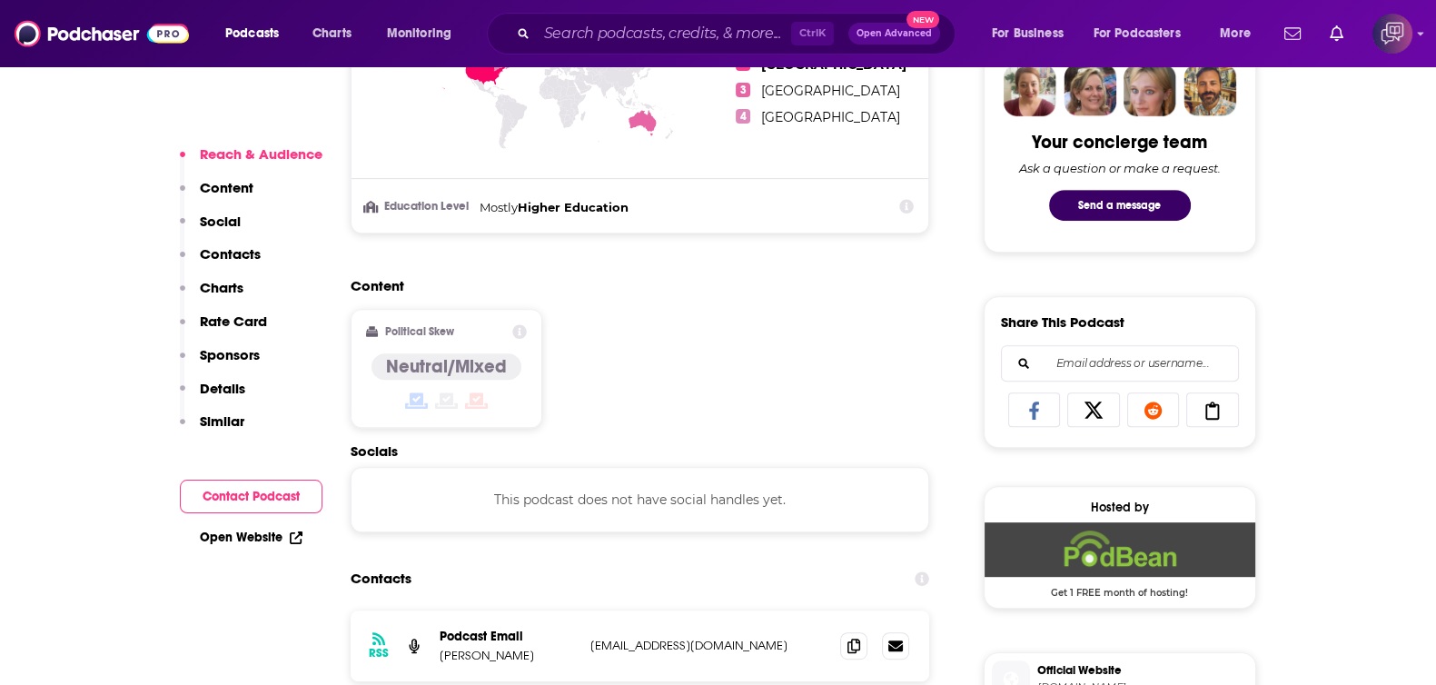
scroll to position [1135, 0]
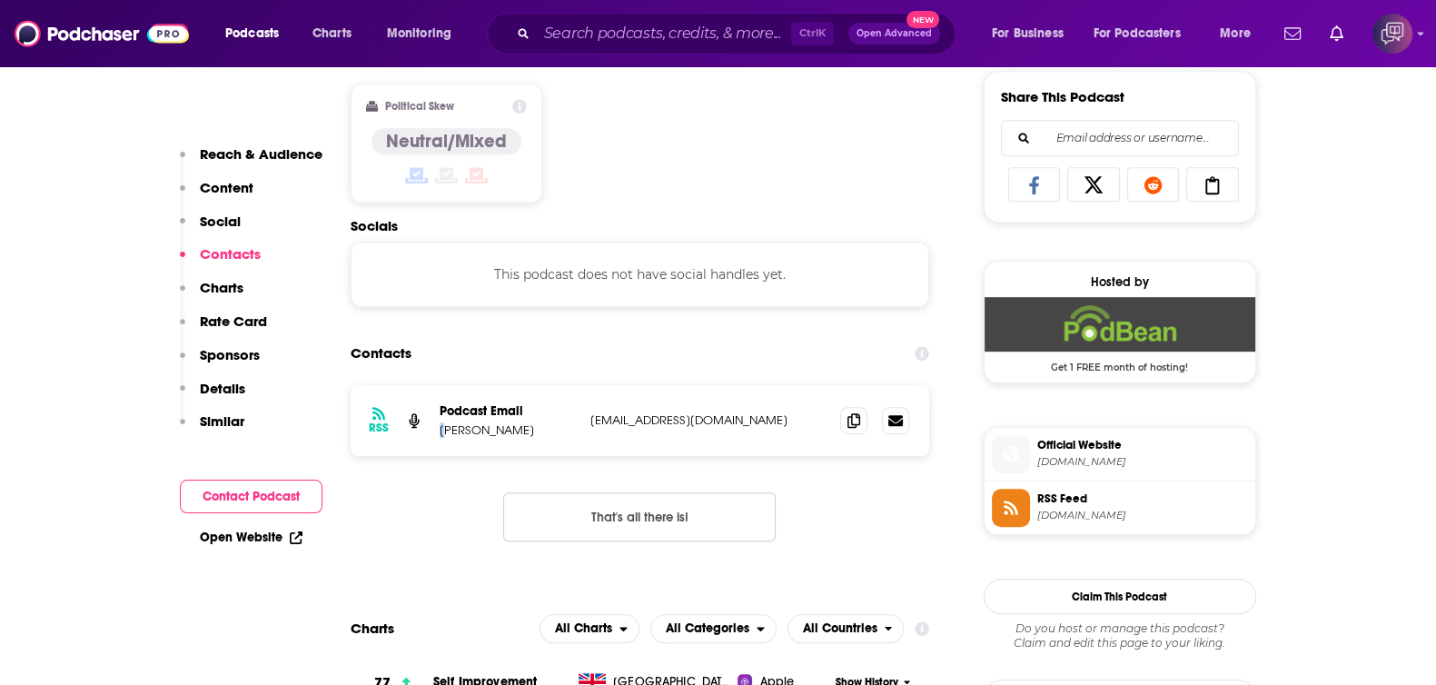
click at [441, 429] on p "[PERSON_NAME]" at bounding box center [507, 429] width 136 height 15
click at [432, 431] on div "RSS Podcast Email [PERSON_NAME] [EMAIL_ADDRESS][DOMAIN_NAME] [EMAIL_ADDRESS][DO…" at bounding box center [639, 420] width 579 height 71
drag, startPoint x: 433, startPoint y: 429, endPoint x: 800, endPoint y: 409, distance: 367.4
click at [800, 409] on div "RSS Podcast Email Holly Edwards Hollyedwards57@icloud.com Hollyedwards57@icloud…" at bounding box center [639, 420] width 579 height 71
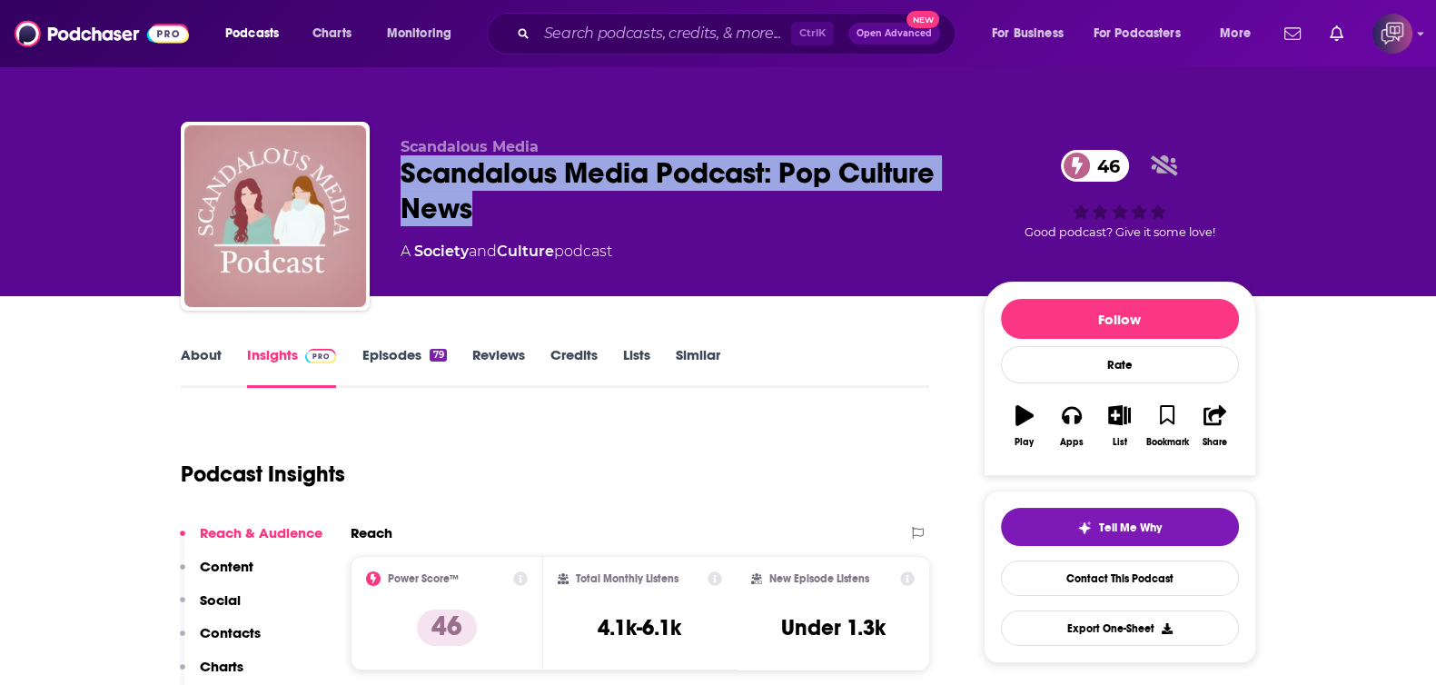
drag, startPoint x: 390, startPoint y: 179, endPoint x: 530, endPoint y: 217, distance: 145.8
click at [530, 217] on div "Scandalous Media Scandalous Media Podcast: Pop Culture News 46 A Society and Cu…" at bounding box center [718, 220] width 1075 height 196
click at [217, 359] on link "About" at bounding box center [201, 367] width 41 height 42
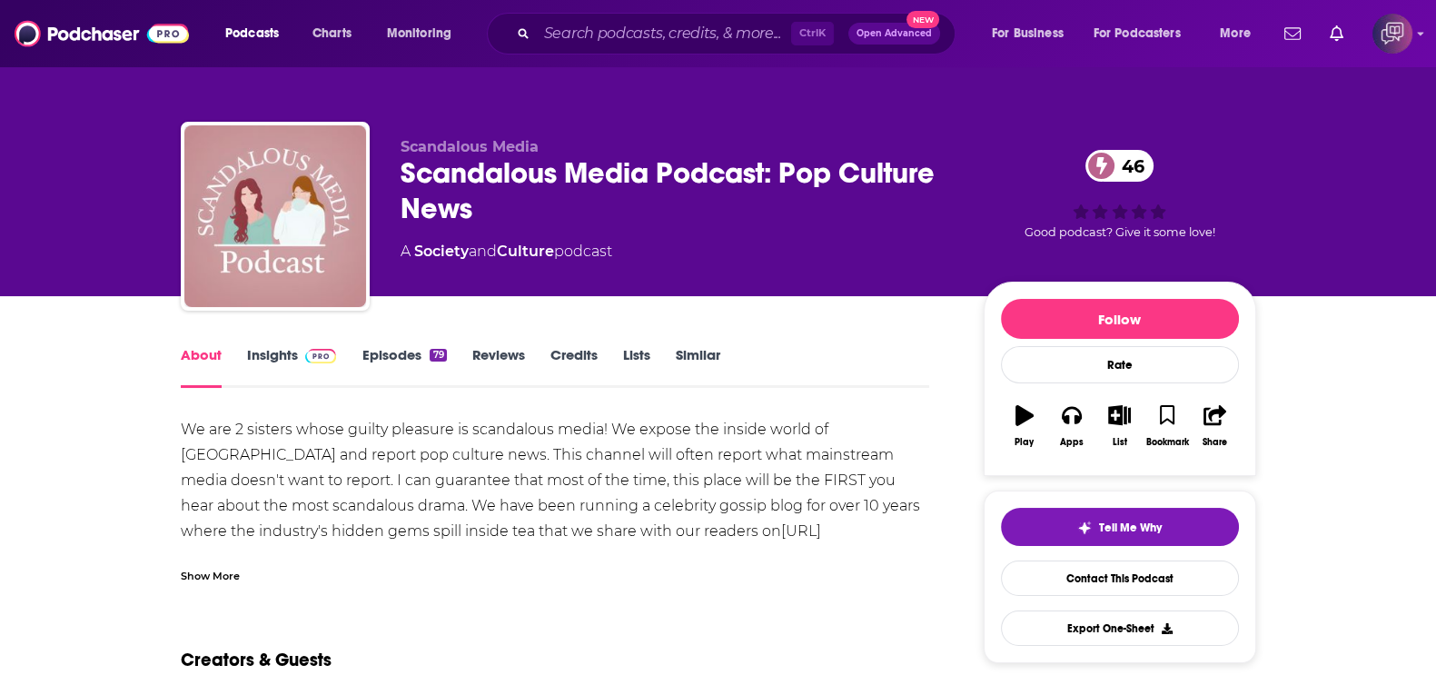
click at [229, 578] on div "Show More" at bounding box center [210, 574] width 59 height 17
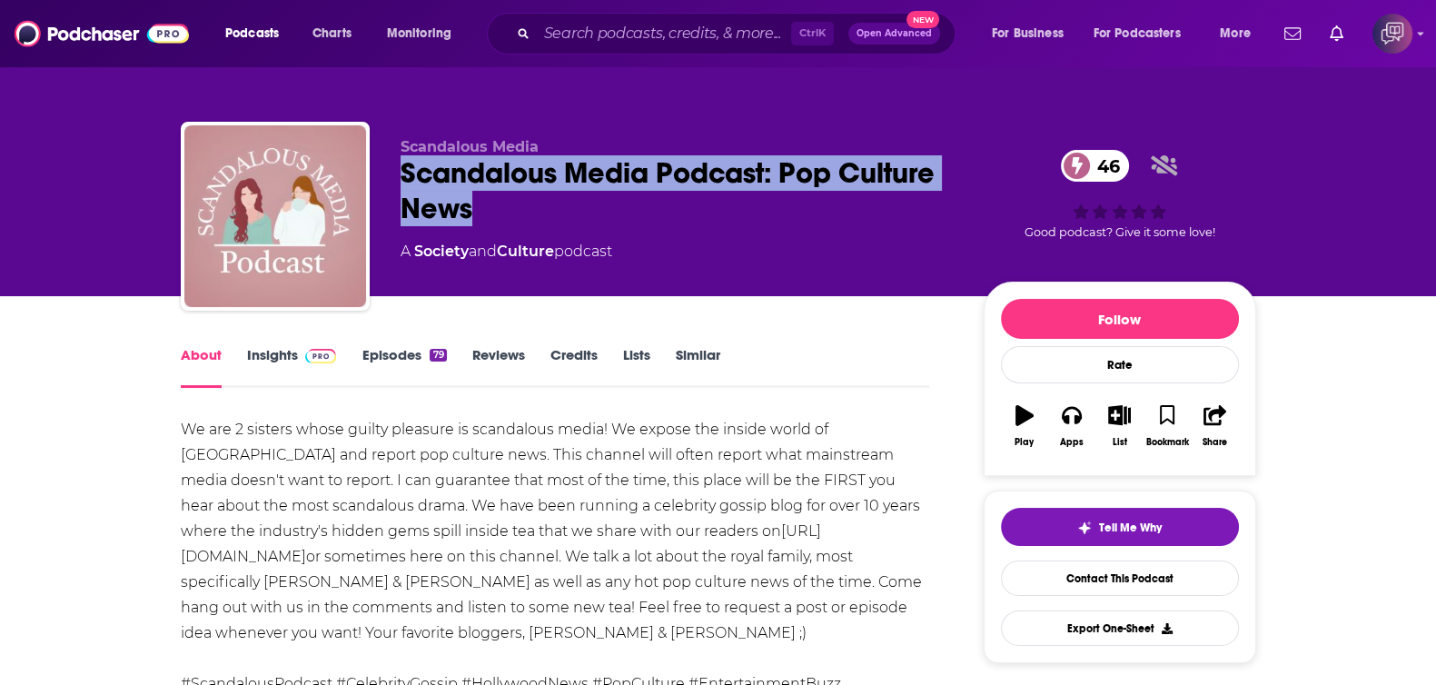
drag, startPoint x: 466, startPoint y: 189, endPoint x: 387, endPoint y: 3, distance: 202.2
click at [501, 209] on div "Scandalous Media Scandalous Media Podcast: Pop Culture News 46 A Society and Cu…" at bounding box center [718, 220] width 1075 height 196
copy h1 "Scandalous Media Podcast: Pop Culture News"
click at [286, 353] on link "Insights" at bounding box center [292, 367] width 90 height 42
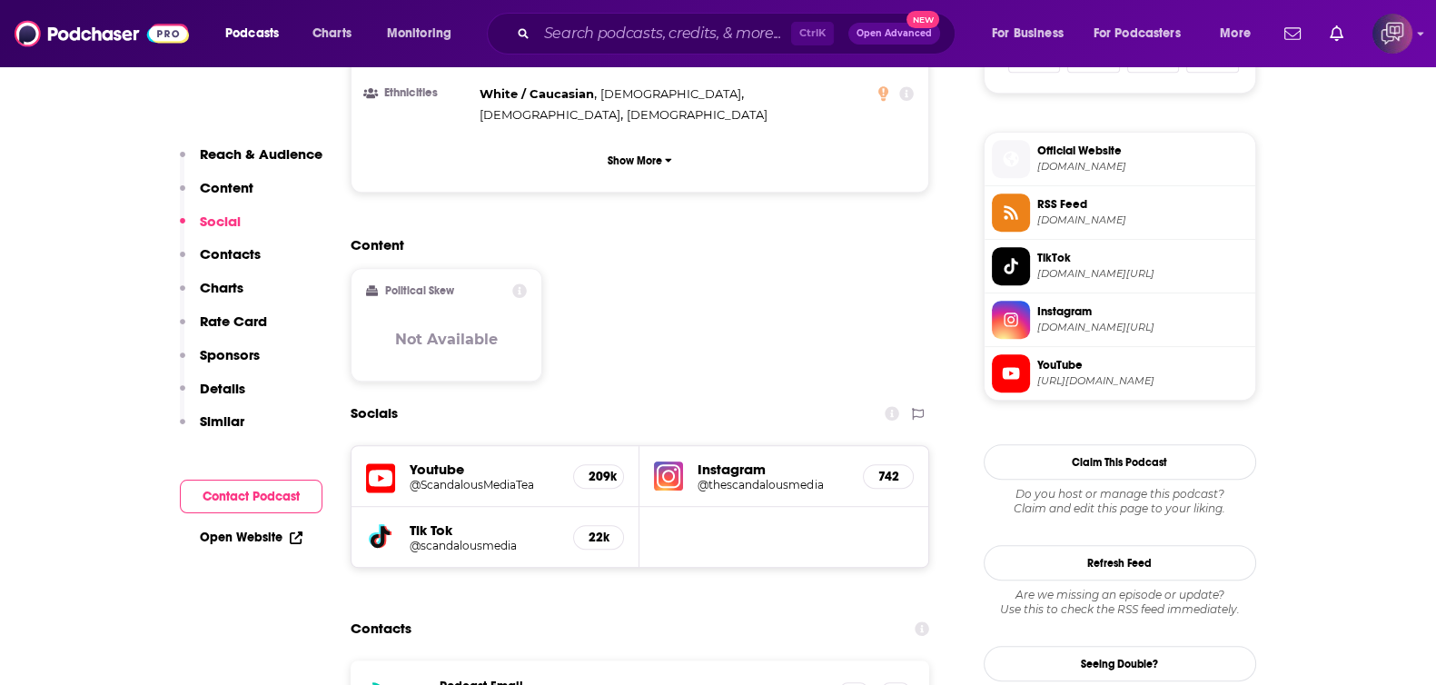
scroll to position [1362, 0]
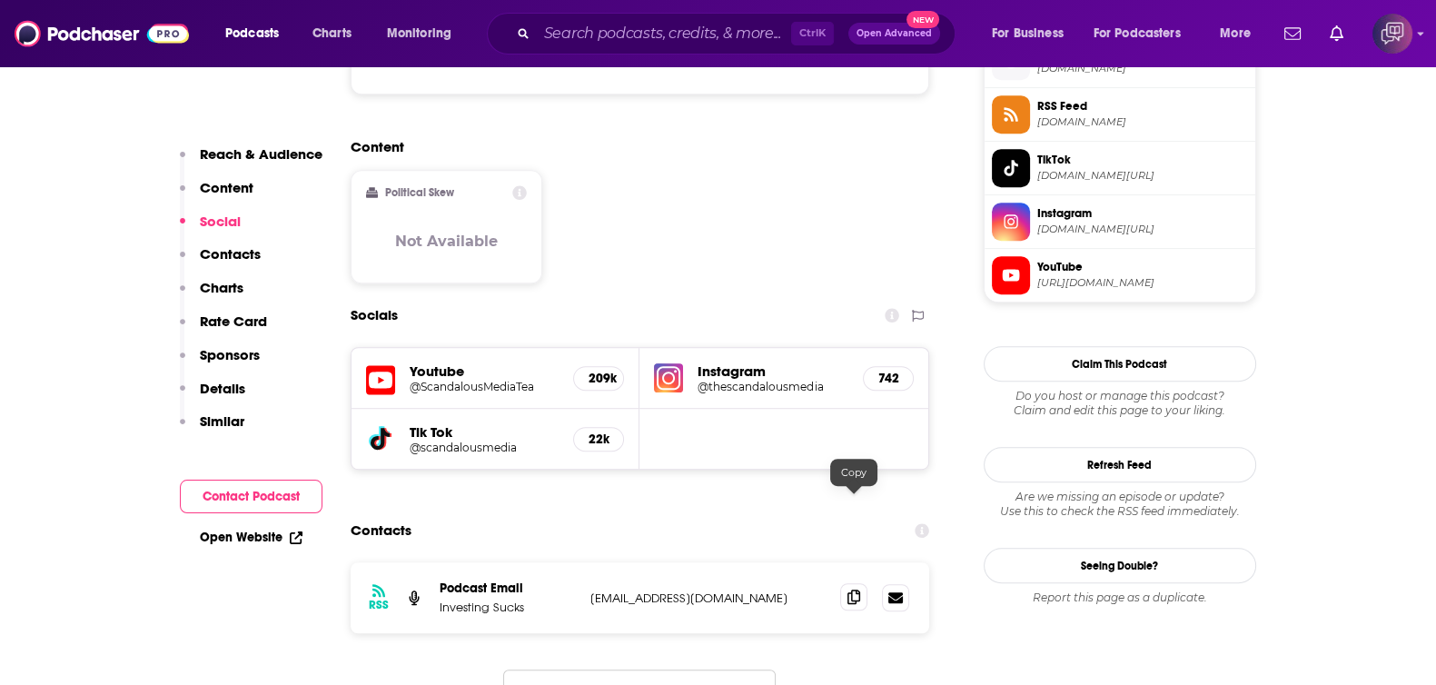
click at [854, 589] on icon at bounding box center [853, 596] width 13 height 15
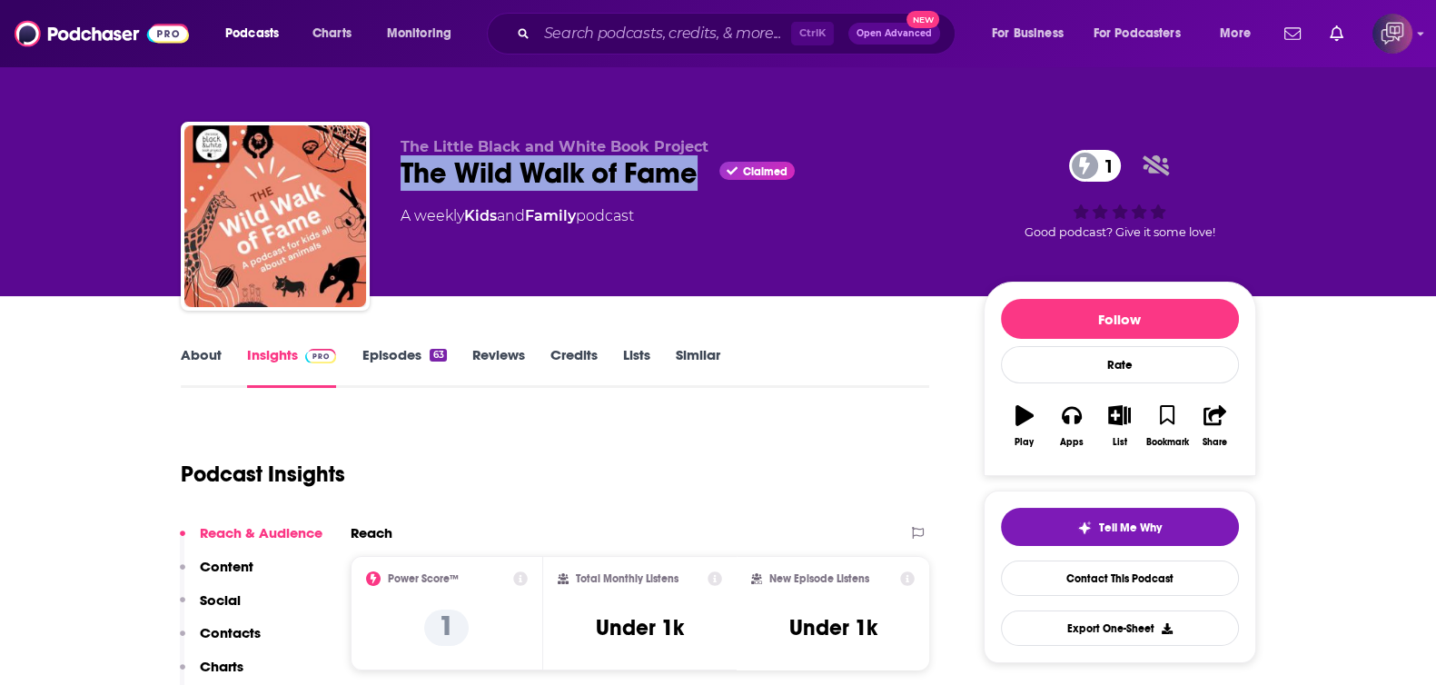
drag, startPoint x: 425, startPoint y: 180, endPoint x: 695, endPoint y: 189, distance: 269.8
click at [695, 189] on div "The Little Black and White Book Project The Wild Walk of Fame Claimed 1 A weekl…" at bounding box center [718, 220] width 1075 height 196
copy h2 "The Wild Walk of Fame"
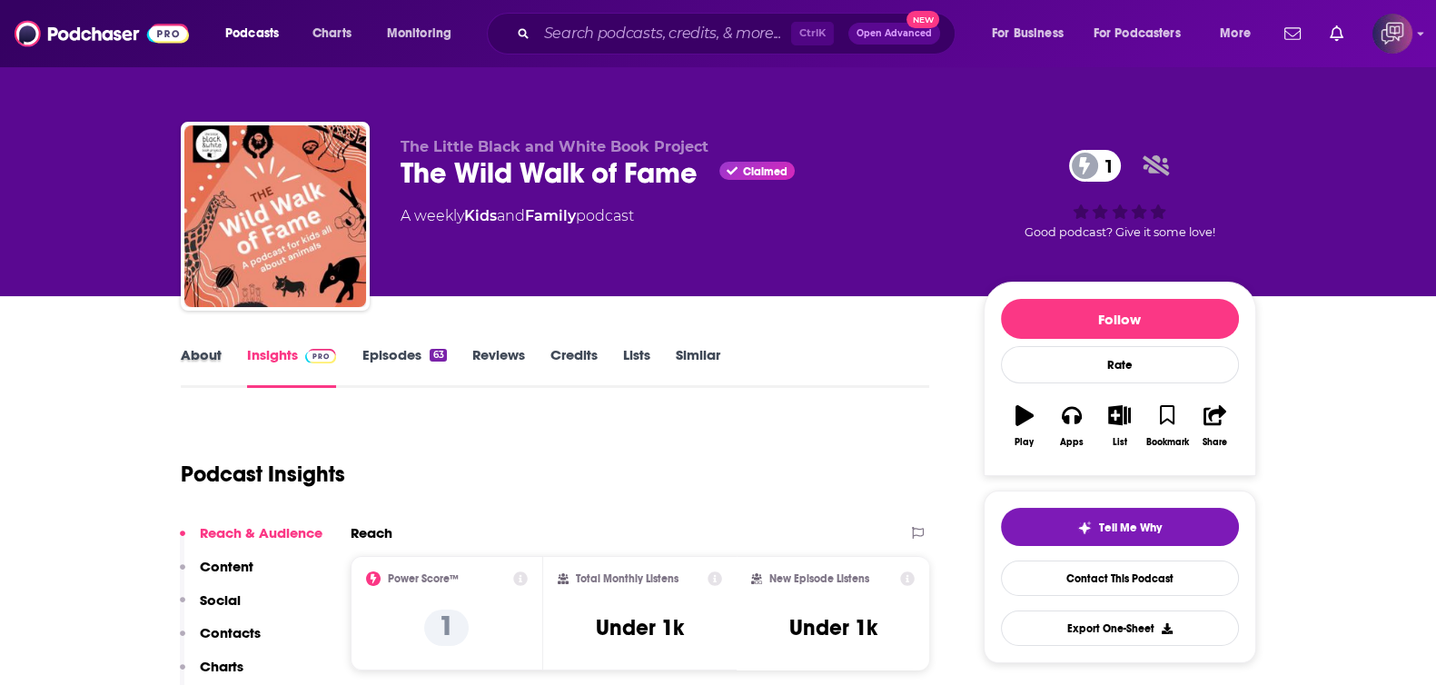
click at [222, 372] on div "About" at bounding box center [214, 367] width 66 height 42
click at [208, 364] on link "About" at bounding box center [201, 367] width 41 height 42
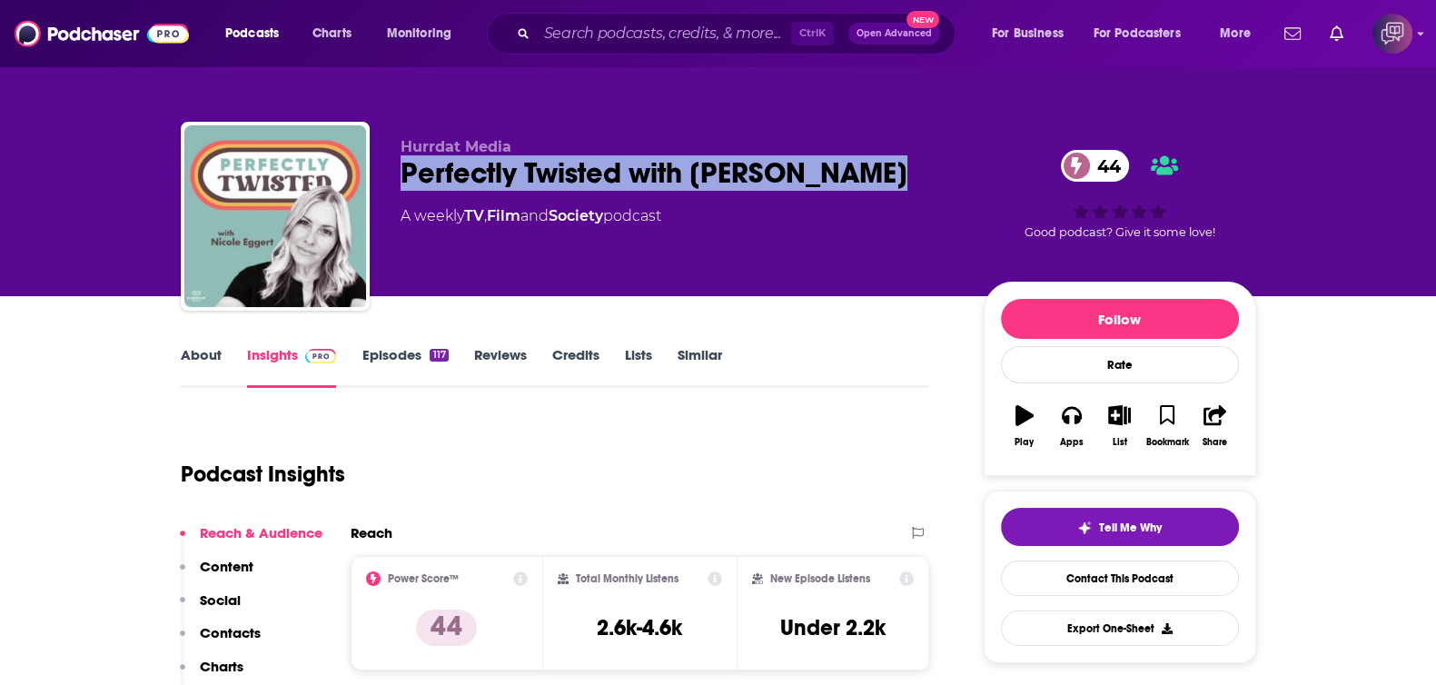
drag, startPoint x: 459, startPoint y: 164, endPoint x: 944, endPoint y: 166, distance: 485.8
click at [944, 166] on div "Hurrdat Media Perfectly Twisted with [PERSON_NAME] 44 A weekly TV , Film and So…" at bounding box center [718, 220] width 1075 height 196
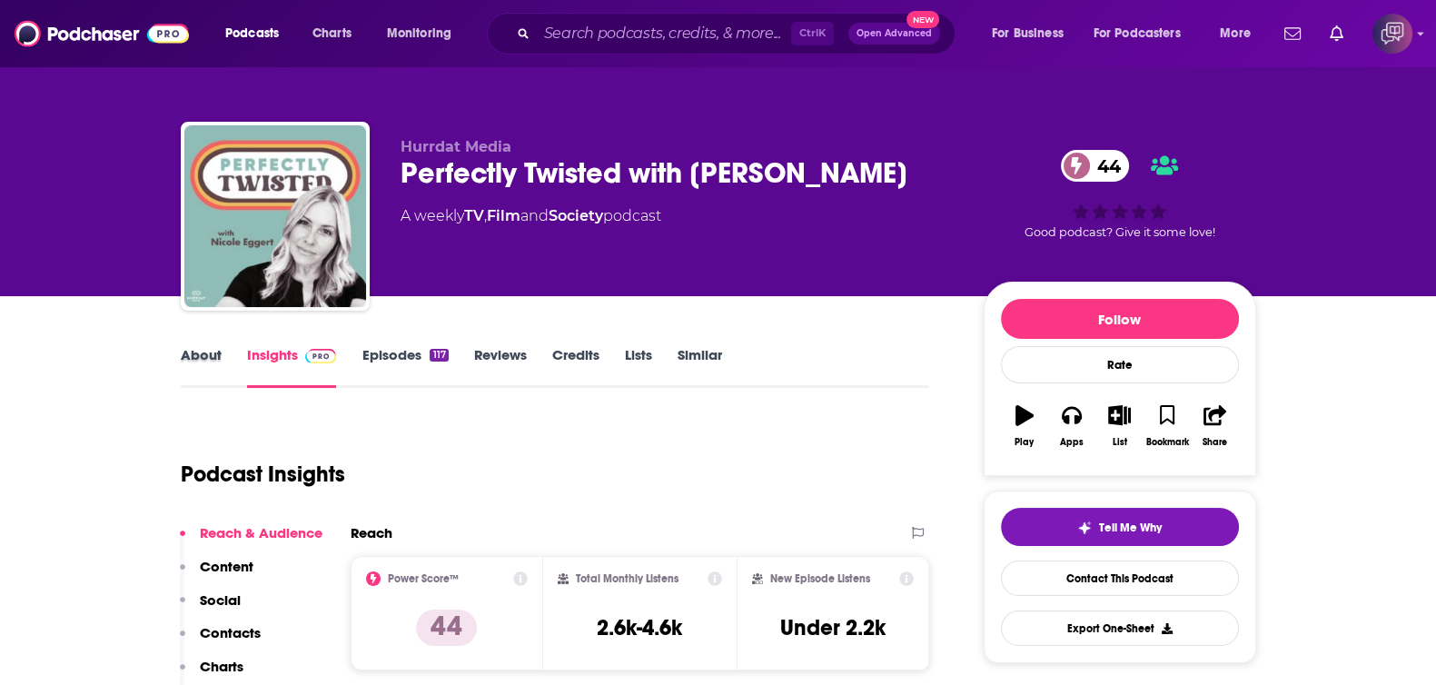
click at [227, 351] on div "About" at bounding box center [214, 367] width 66 height 42
click at [209, 351] on link "About" at bounding box center [201, 367] width 41 height 42
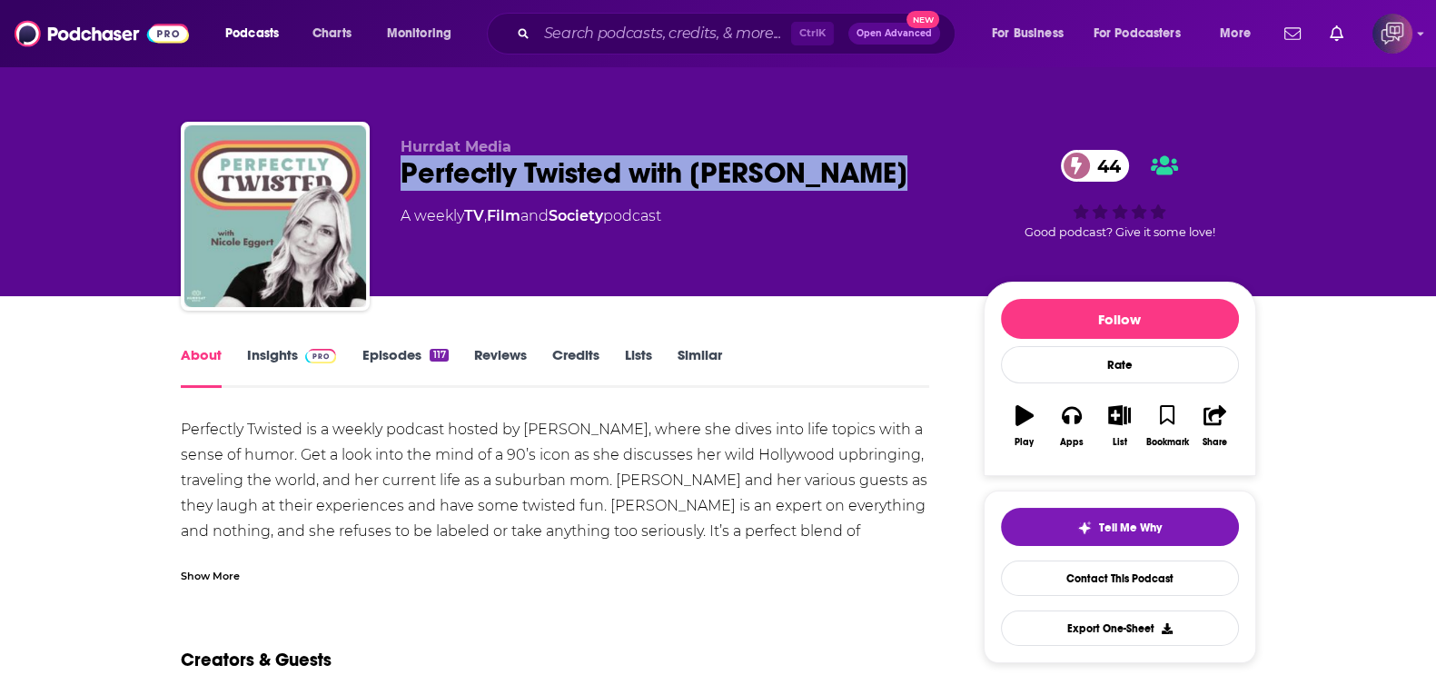
drag, startPoint x: 610, startPoint y: 178, endPoint x: 476, endPoint y: 270, distance: 162.7
click at [893, 184] on div "Hurrdat Media Perfectly Twisted with Nicole Eggert 44 A weekly TV , Film and So…" at bounding box center [718, 220] width 1075 height 196
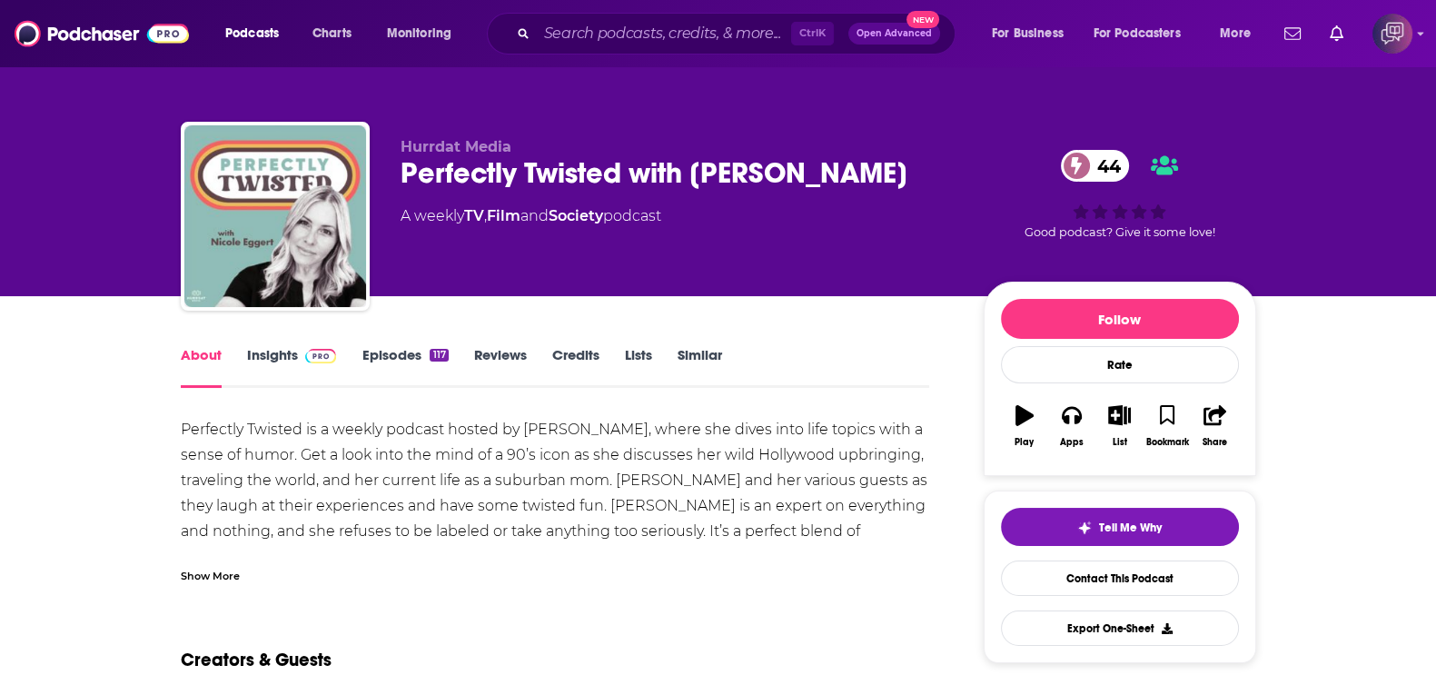
click at [236, 581] on div "Show More" at bounding box center [210, 574] width 59 height 17
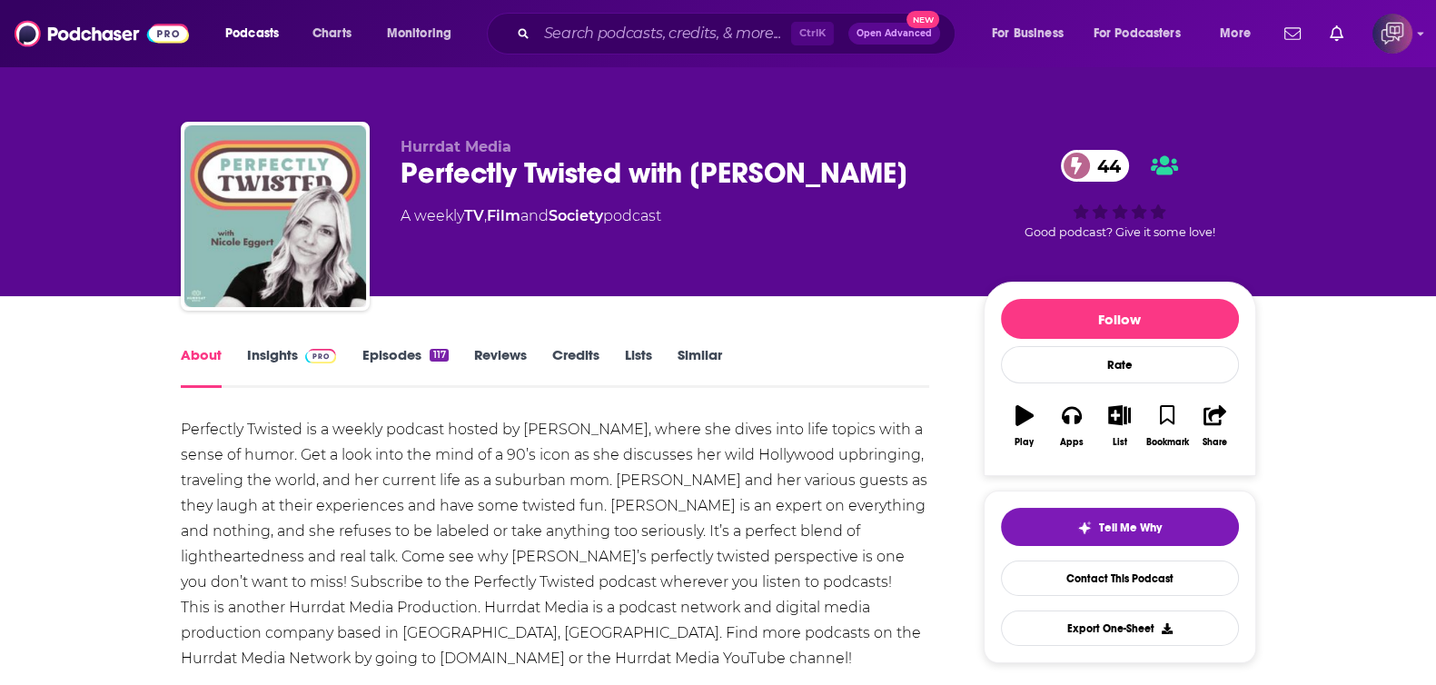
drag, startPoint x: 275, startPoint y: 359, endPoint x: 359, endPoint y: 5, distance: 363.0
click at [275, 359] on link "Insights" at bounding box center [292, 367] width 90 height 42
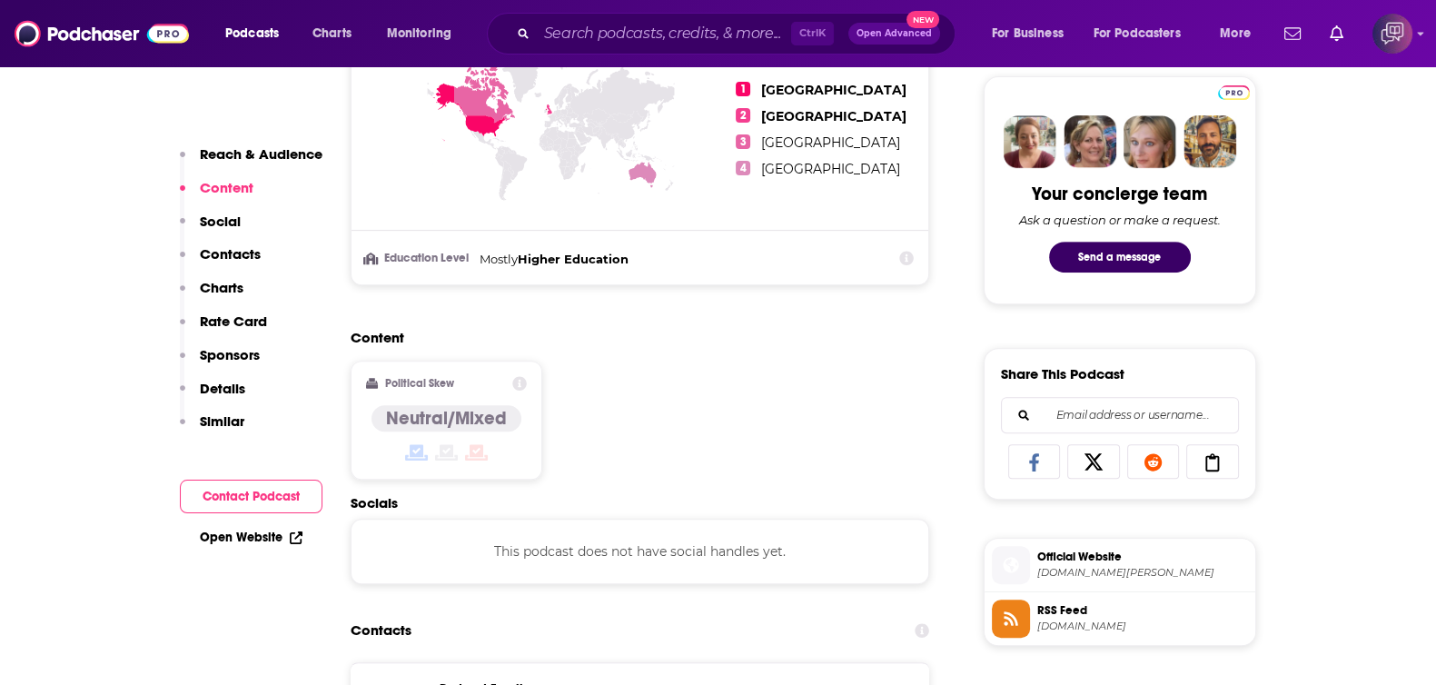
scroll to position [1022, 0]
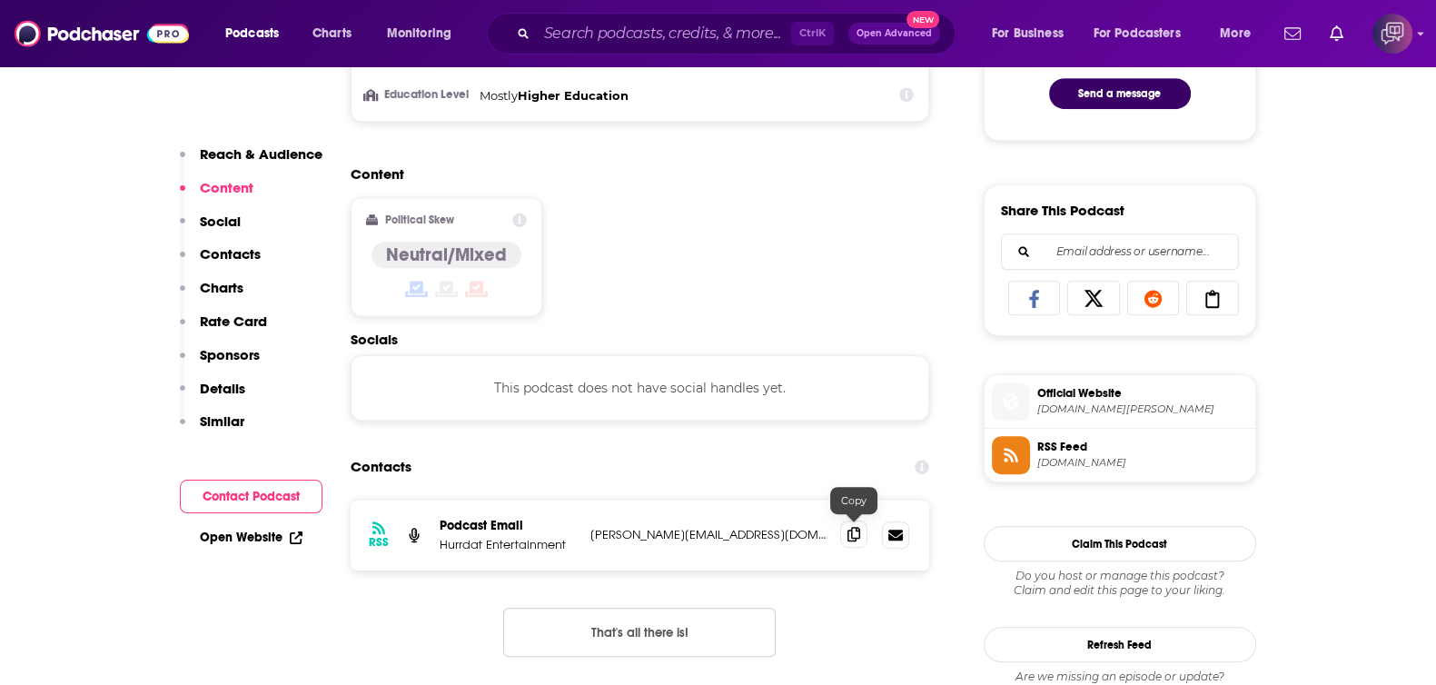
click at [854, 531] on icon at bounding box center [853, 534] width 13 height 15
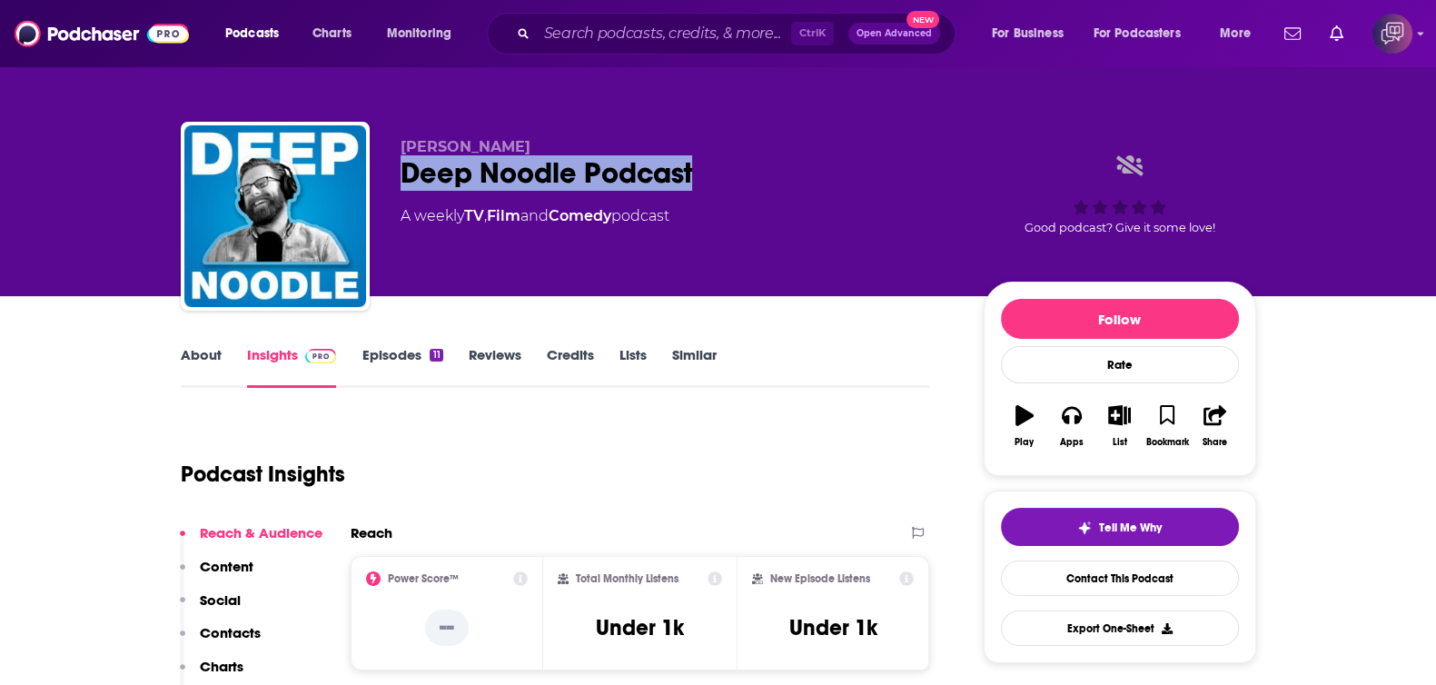
drag, startPoint x: 741, startPoint y: 193, endPoint x: 592, endPoint y: 242, distance: 156.5
click at [823, 197] on div "[PERSON_NAME] Deep Noodle Podcast A weekly TV , Film and Comedy podcast Good po…" at bounding box center [718, 220] width 1075 height 196
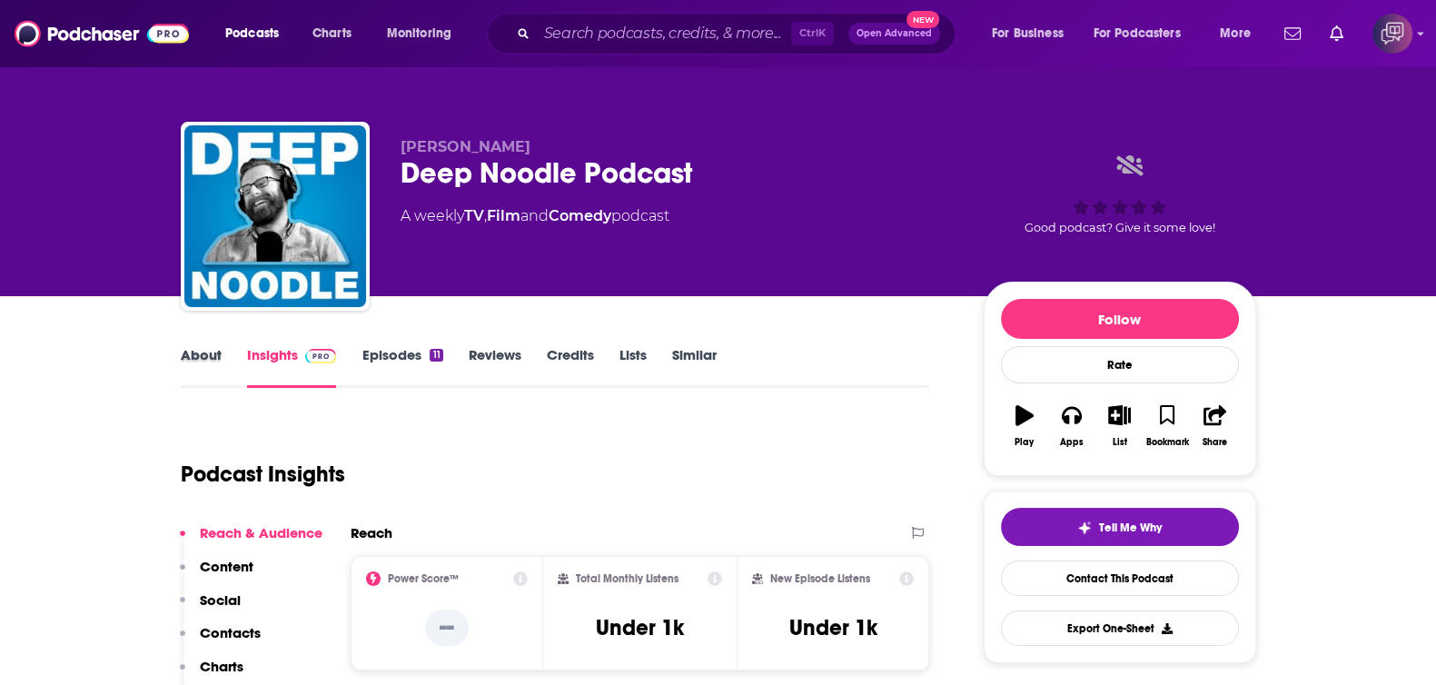
click at [221, 354] on div "About" at bounding box center [214, 367] width 66 height 42
click at [211, 364] on link "About" at bounding box center [201, 367] width 41 height 42
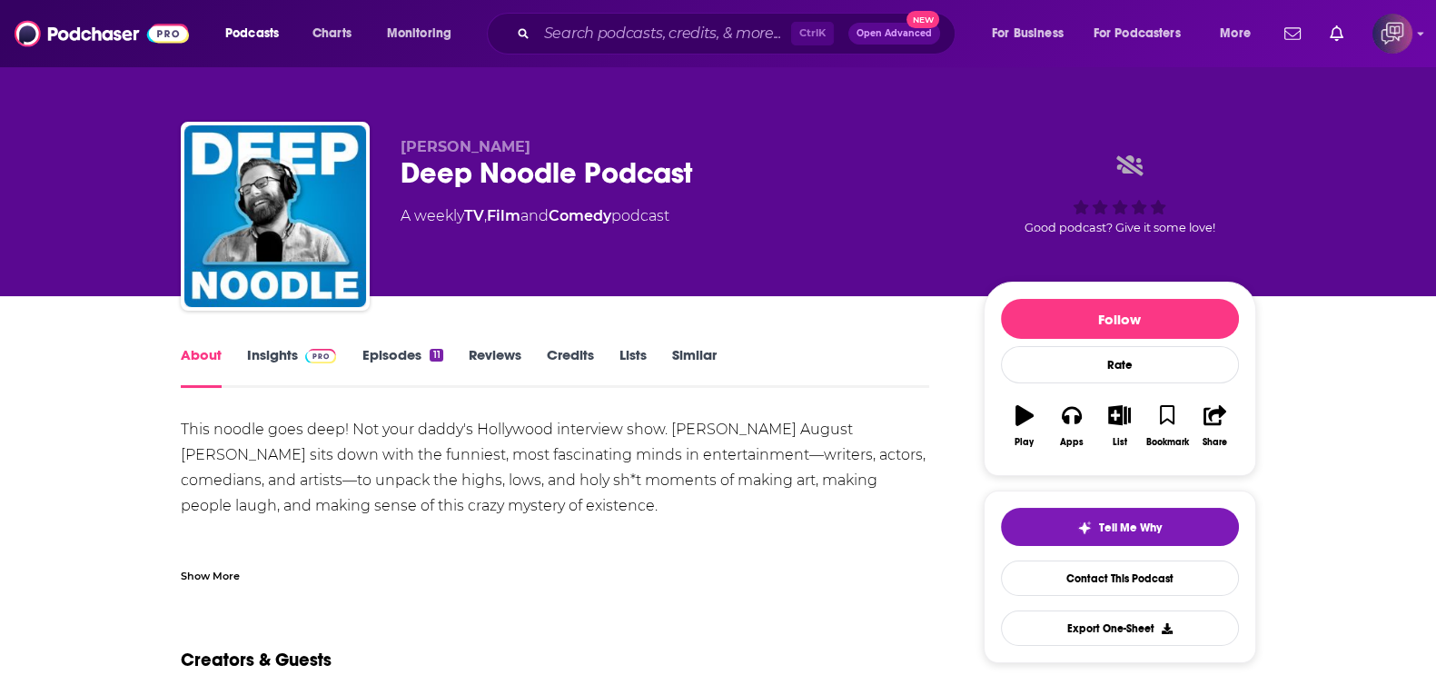
click at [264, 355] on link "Insights" at bounding box center [292, 367] width 90 height 42
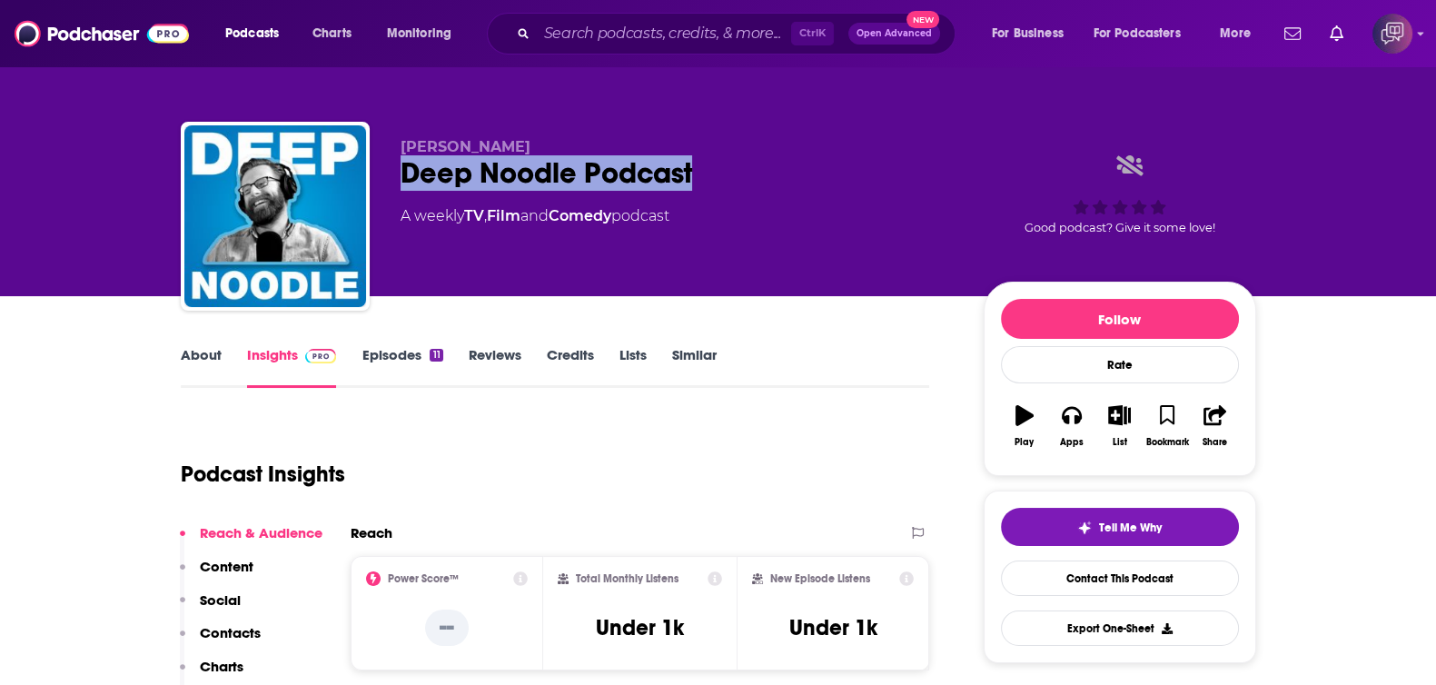
click at [744, 179] on div "Nathaniel A. Williams Deep Noodle Podcast A weekly TV , Film and Comedy podcast…" at bounding box center [718, 220] width 1075 height 196
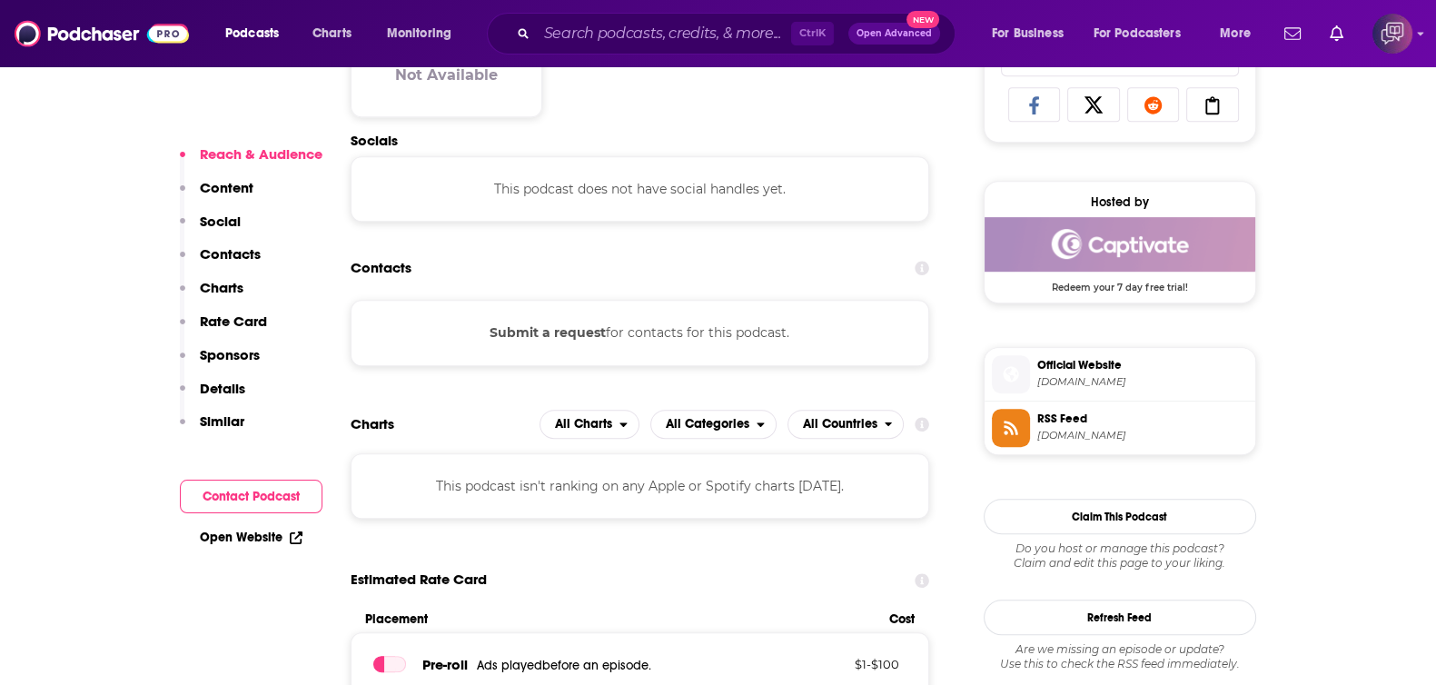
scroll to position [1249, 0]
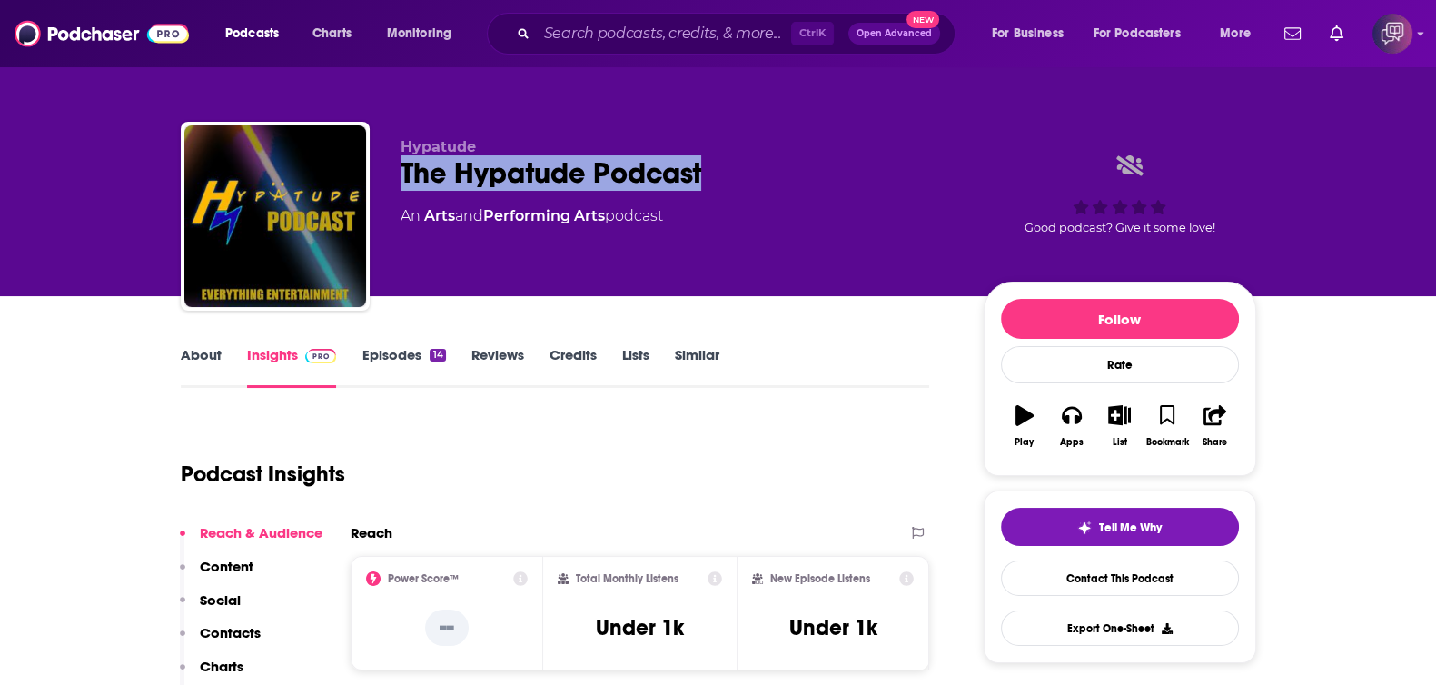
drag, startPoint x: 382, startPoint y: 168, endPoint x: 575, endPoint y: 227, distance: 201.3
click at [726, 173] on div "Hypatude The Hypatude Podcast An Arts and Performing Arts podcast Good podcast?…" at bounding box center [718, 220] width 1075 height 196
click at [198, 352] on link "About" at bounding box center [201, 367] width 41 height 42
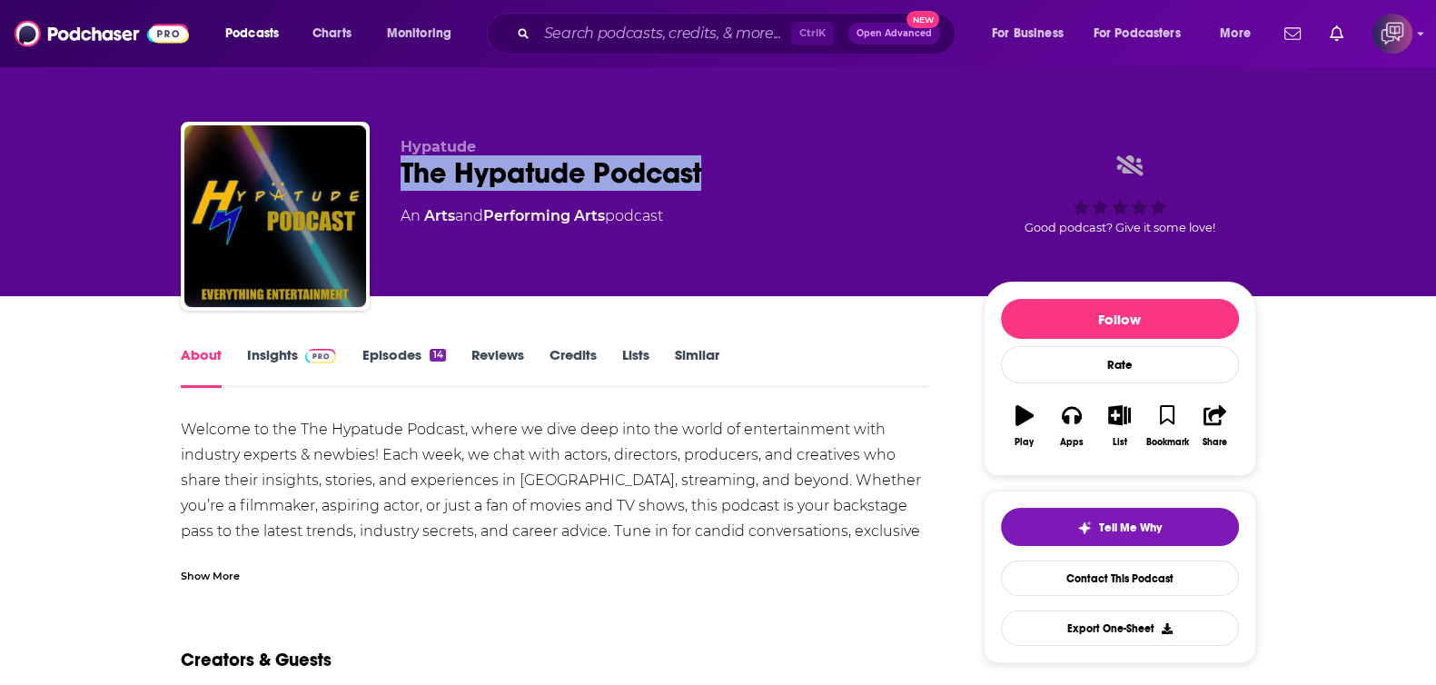
drag, startPoint x: 395, startPoint y: 166, endPoint x: 834, endPoint y: 170, distance: 438.6
click at [834, 170] on div "Hypatude The Hypatude Podcast An Arts and Performing Arts podcast Good podcast?…" at bounding box center [718, 220] width 1075 height 196
copy h1 "The Hypatude Podcast"
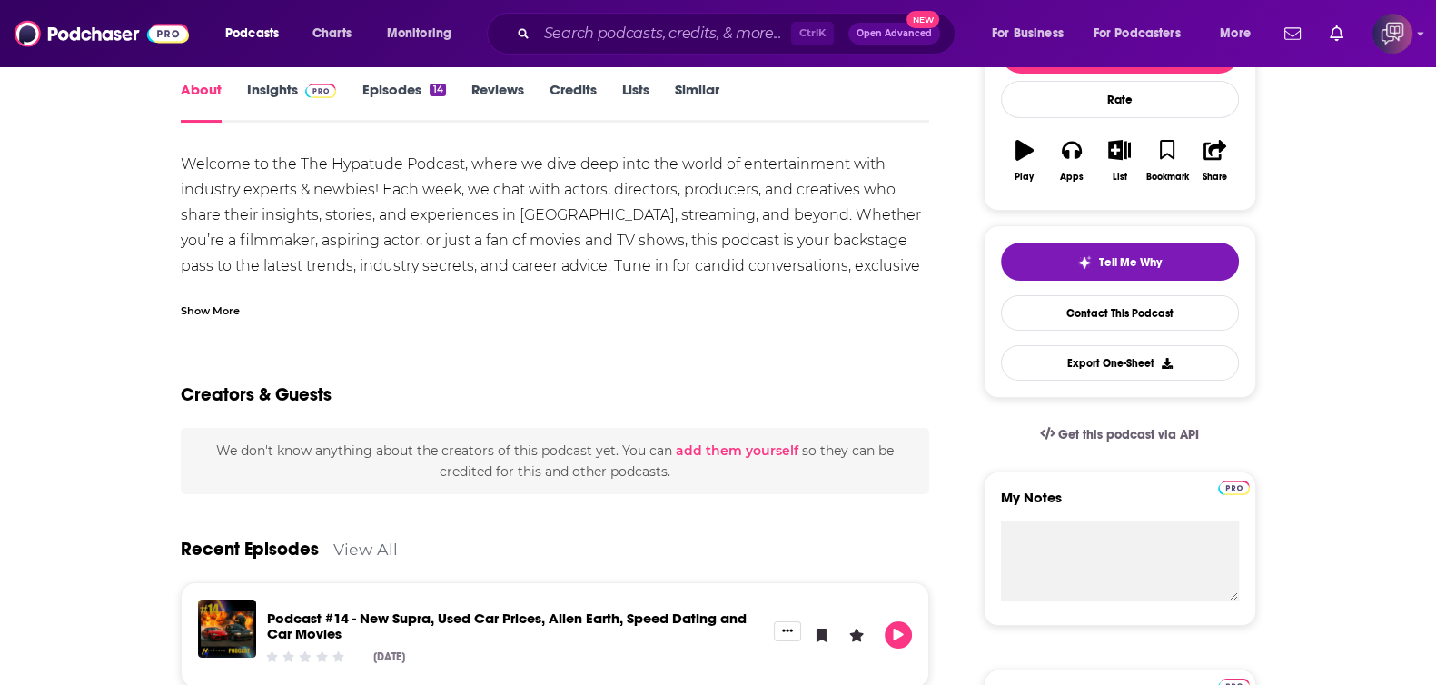
scroll to position [113, 0]
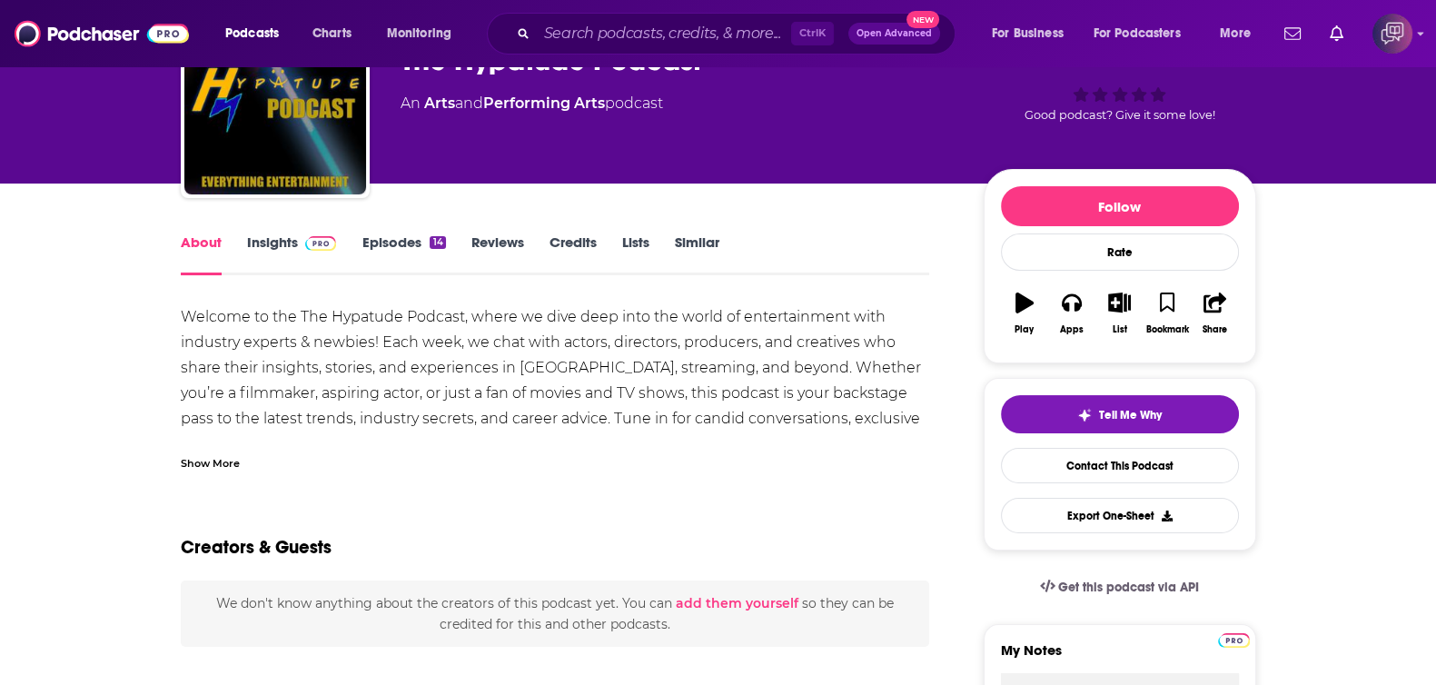
click at [251, 231] on div "About Insights Episodes 14 Reviews Credits Lists Similar" at bounding box center [555, 253] width 749 height 44
click at [254, 234] on link "Insights" at bounding box center [292, 254] width 90 height 42
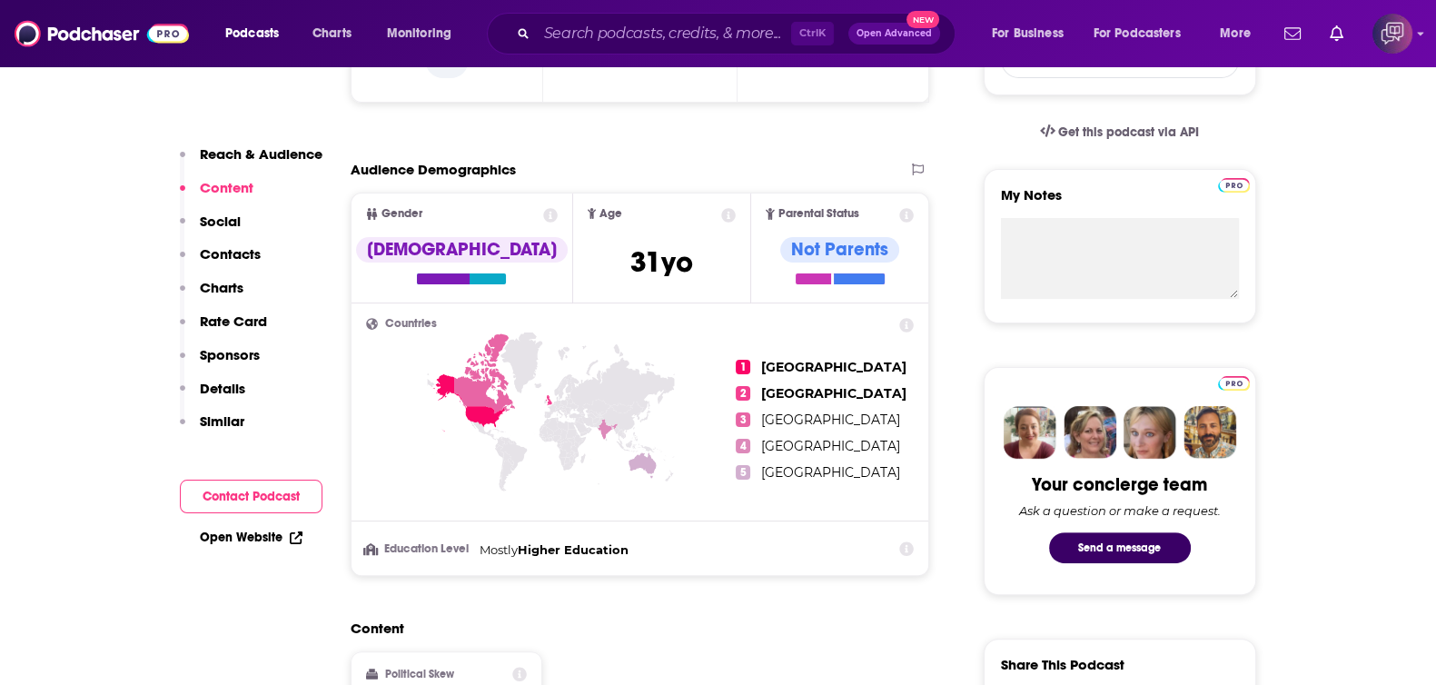
scroll to position [1135, 0]
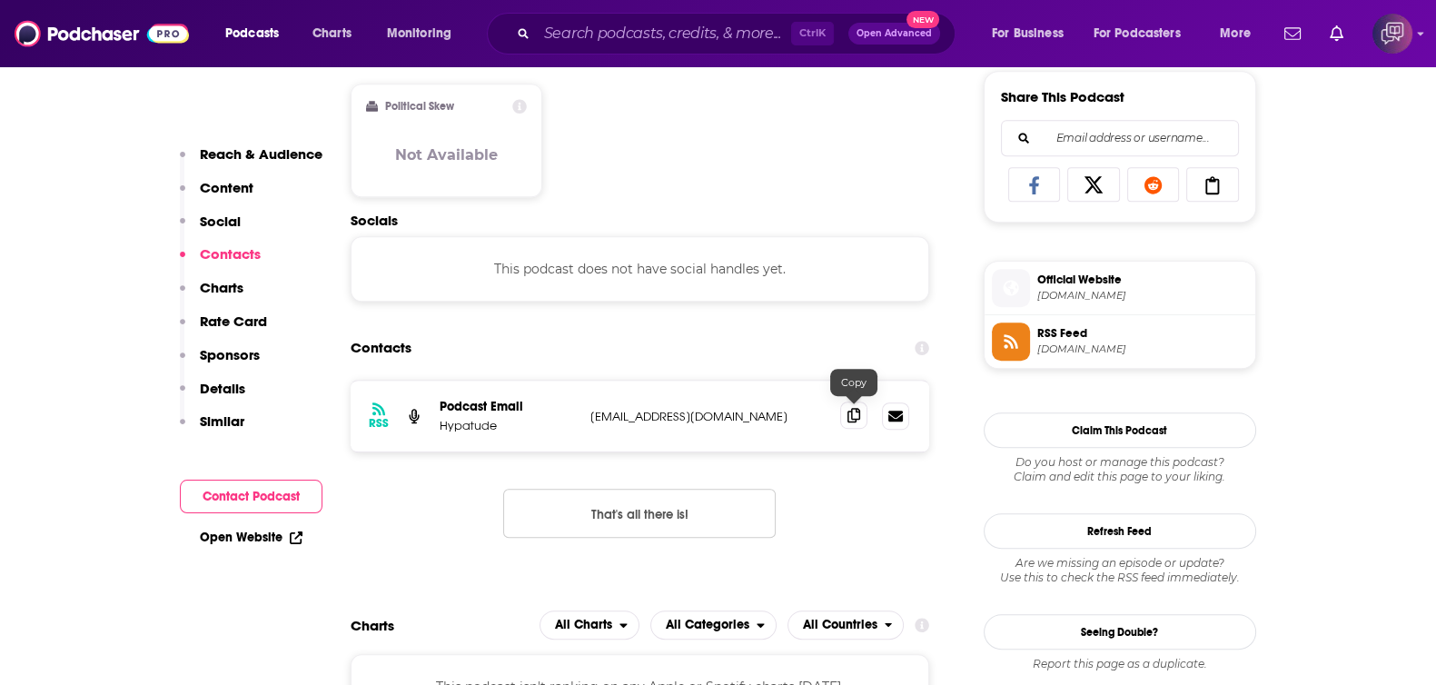
click at [862, 410] on span at bounding box center [853, 414] width 27 height 27
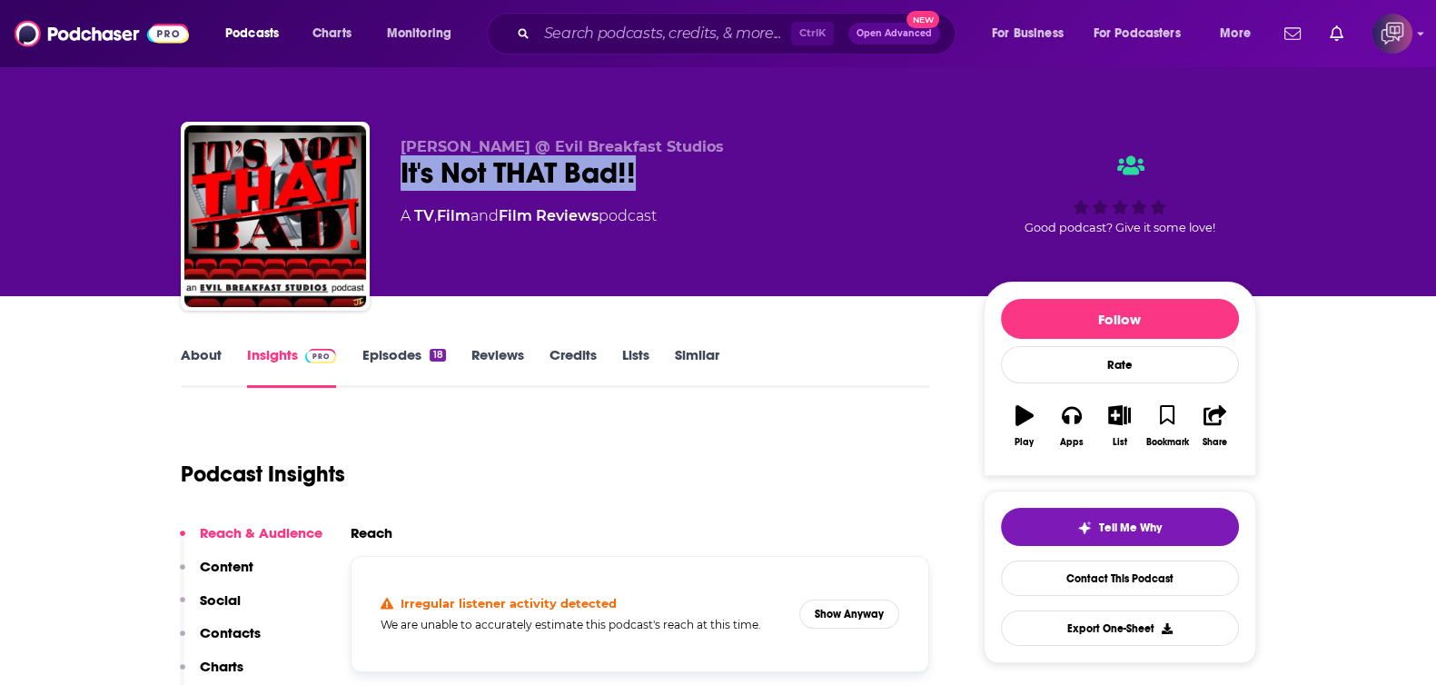
drag, startPoint x: 409, startPoint y: 169, endPoint x: 680, endPoint y: 160, distance: 271.6
click at [680, 160] on div "[PERSON_NAME] @ Evil Breakfast Studios It's Not THAT Bad!! A TV , Film and Film…" at bounding box center [718, 220] width 1075 height 196
click at [209, 359] on link "About" at bounding box center [201, 367] width 41 height 42
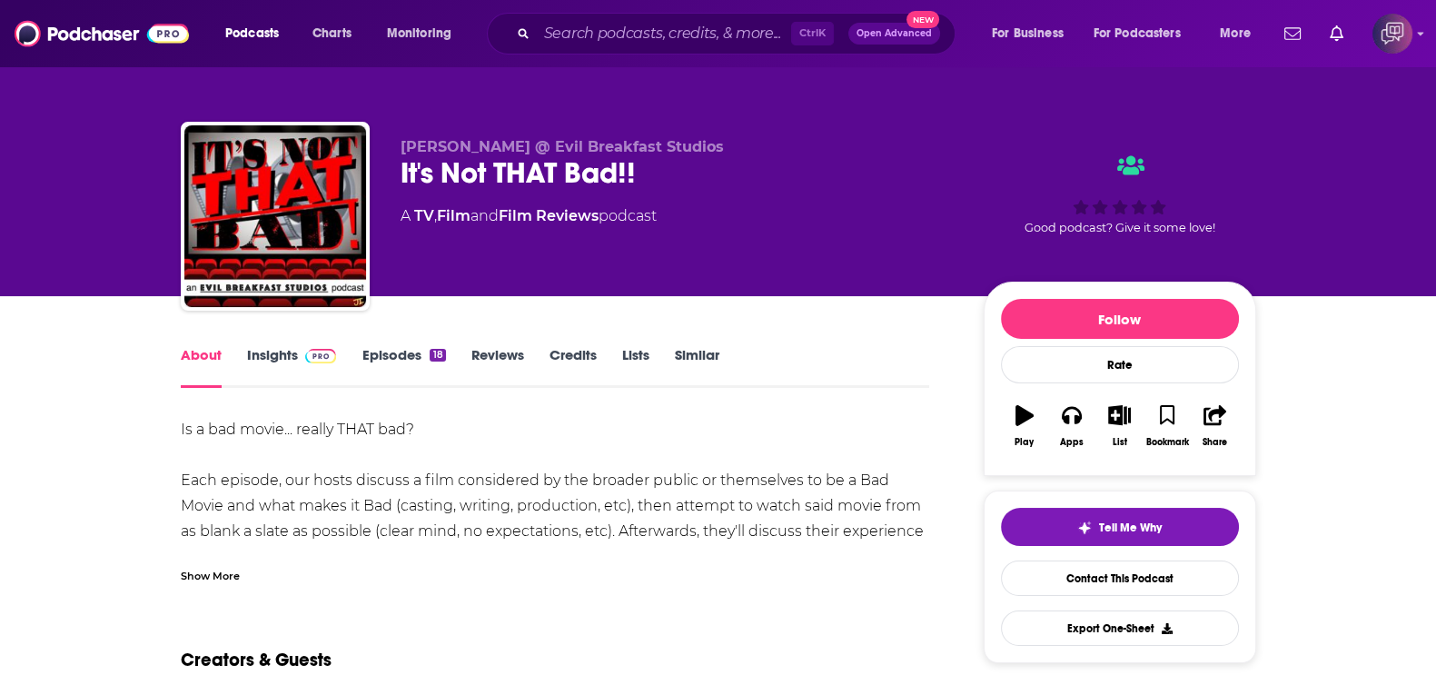
click at [216, 574] on div "Show More" at bounding box center [210, 574] width 59 height 17
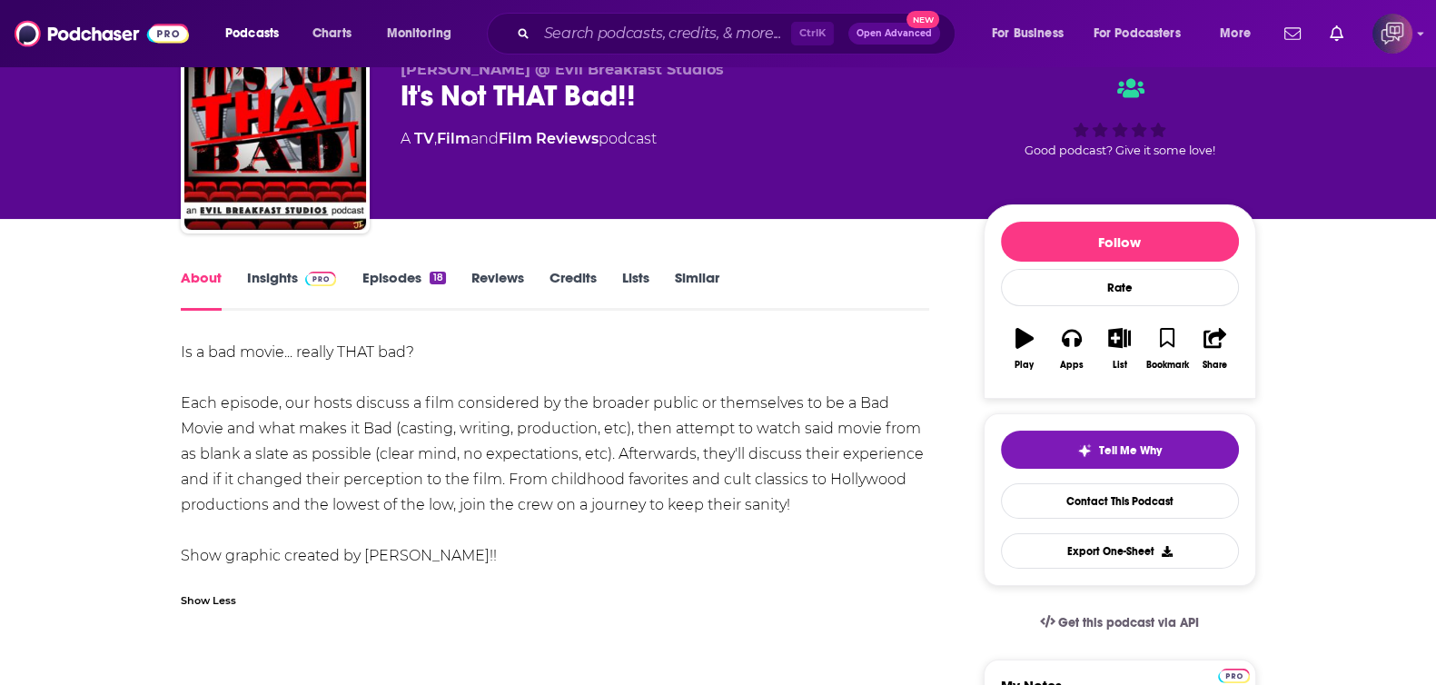
scroll to position [113, 0]
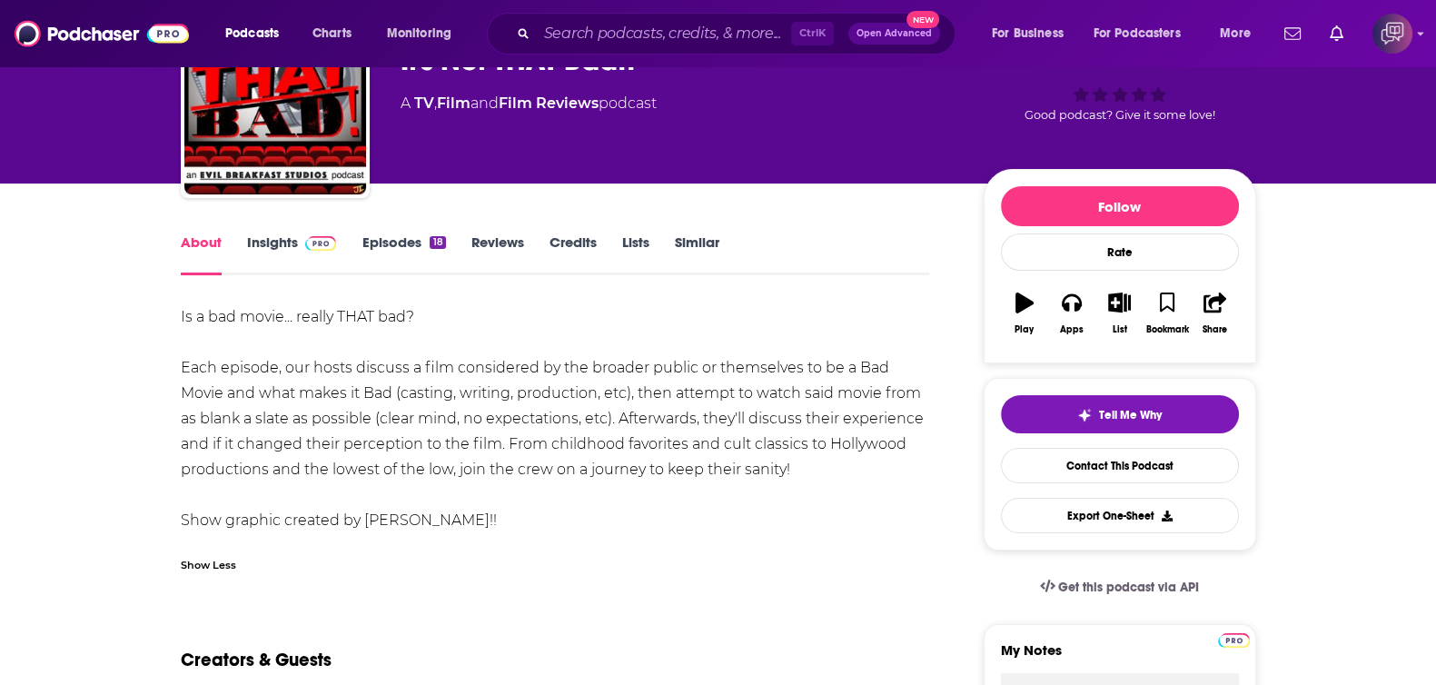
click at [263, 242] on link "Insights" at bounding box center [292, 254] width 90 height 42
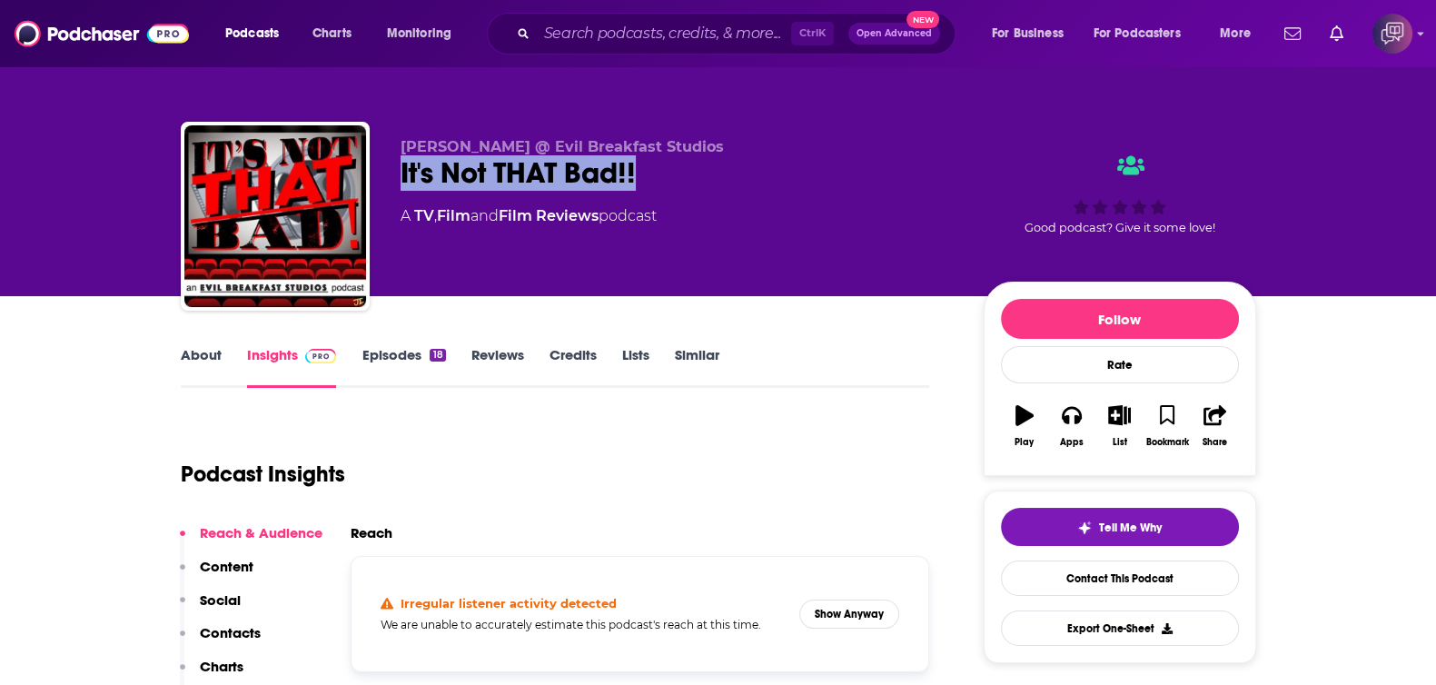
drag, startPoint x: 380, startPoint y: 179, endPoint x: 724, endPoint y: 174, distance: 343.3
click at [724, 174] on div "Daniel @ Evil Breakfast Studios It's Not THAT Bad!! A TV , Film and Film Review…" at bounding box center [718, 220] width 1075 height 196
copy h2 "It's Not THAT Bad!!"
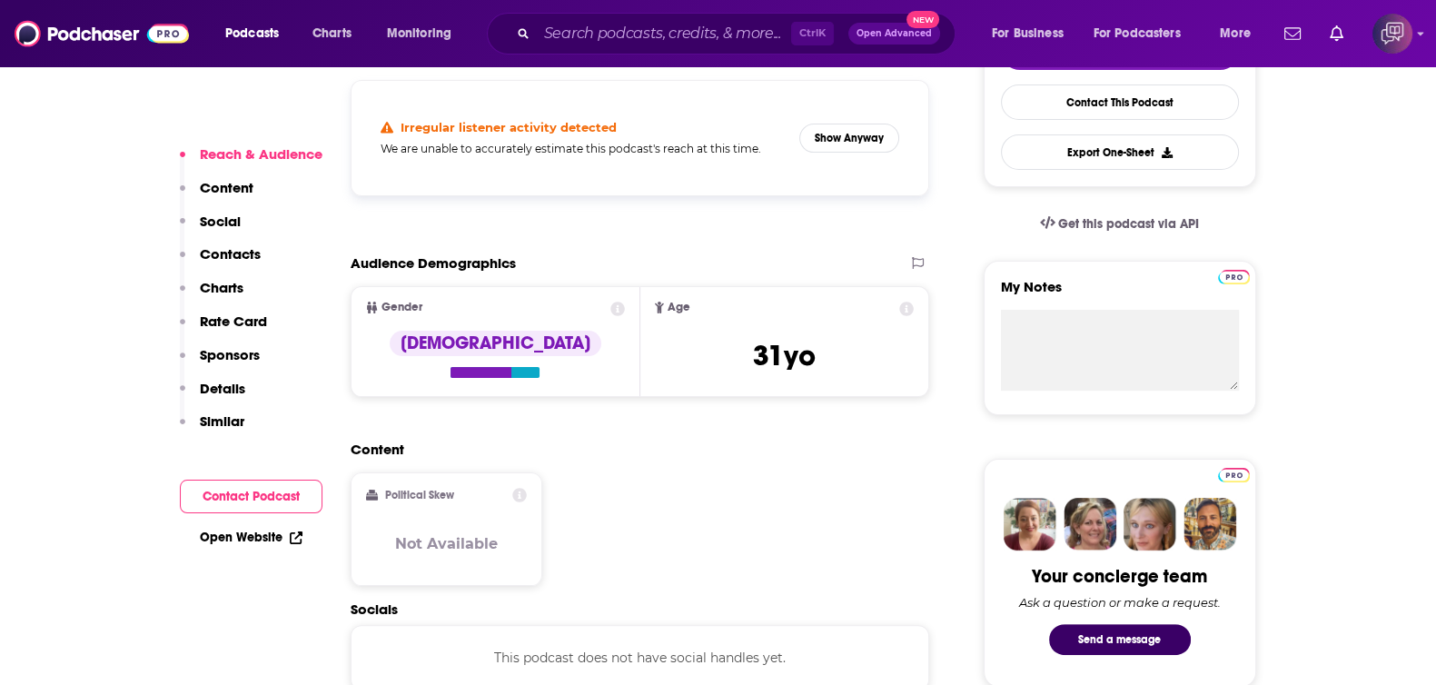
scroll to position [1135, 0]
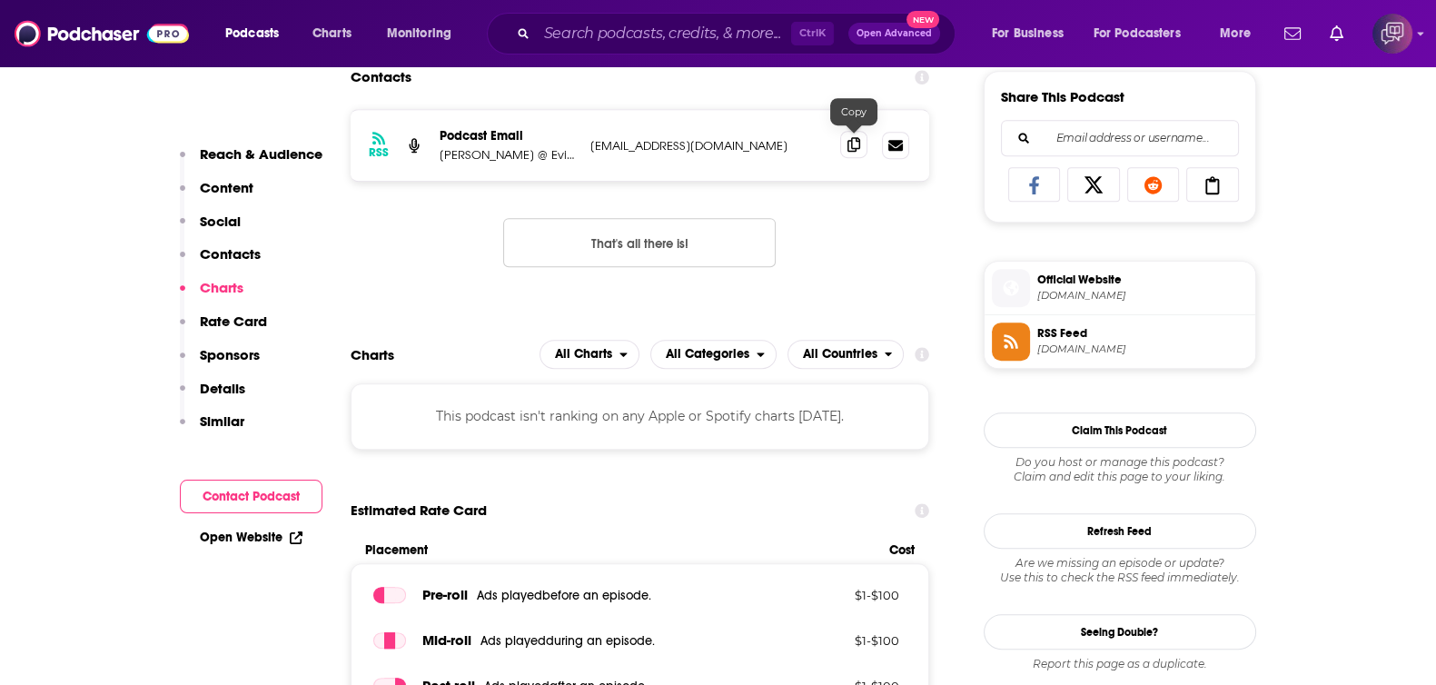
click at [845, 135] on span at bounding box center [853, 144] width 27 height 27
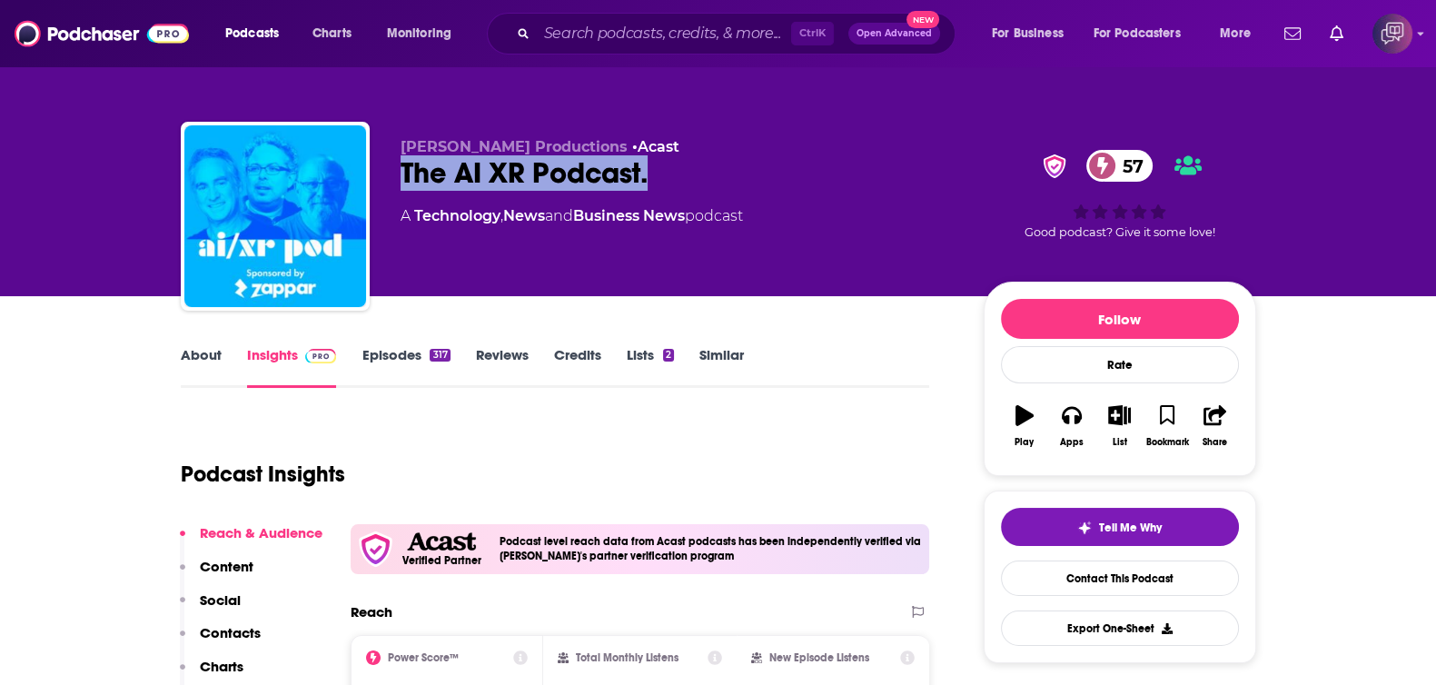
drag, startPoint x: 619, startPoint y: 159, endPoint x: 672, endPoint y: 166, distance: 53.2
click at [672, 166] on div "Charlie Fink Productions • Acast The AI XR Podcast. 57 A Technology , News and …" at bounding box center [718, 220] width 1075 height 196
click at [208, 349] on link "About" at bounding box center [201, 367] width 41 height 42
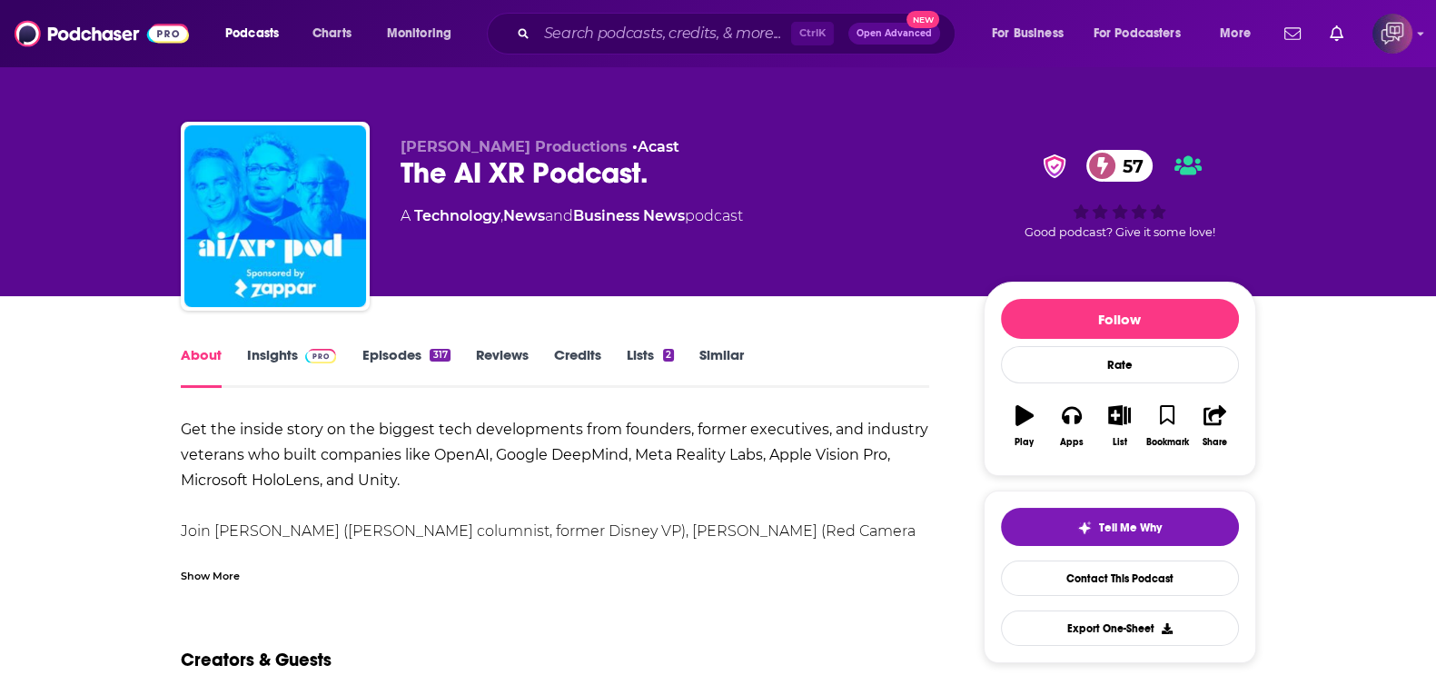
click at [242, 578] on div "Show More" at bounding box center [555, 568] width 749 height 31
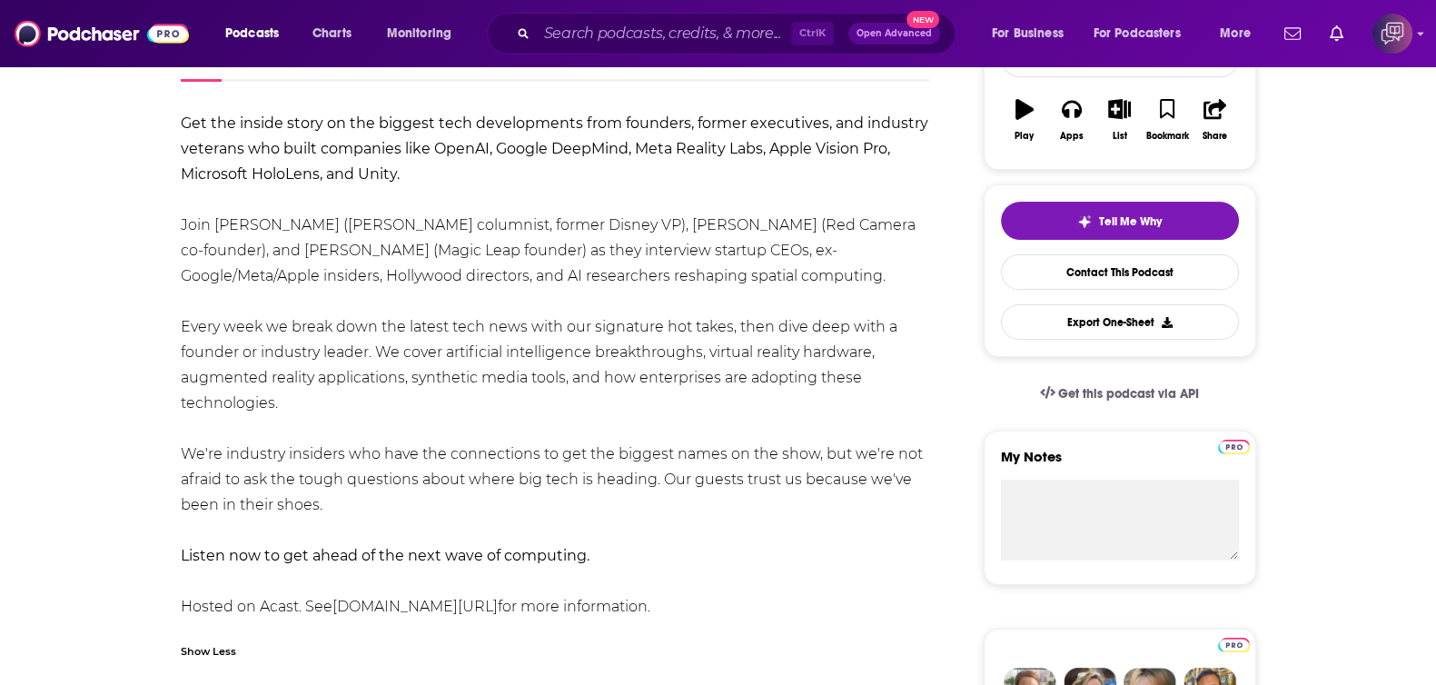
scroll to position [341, 0]
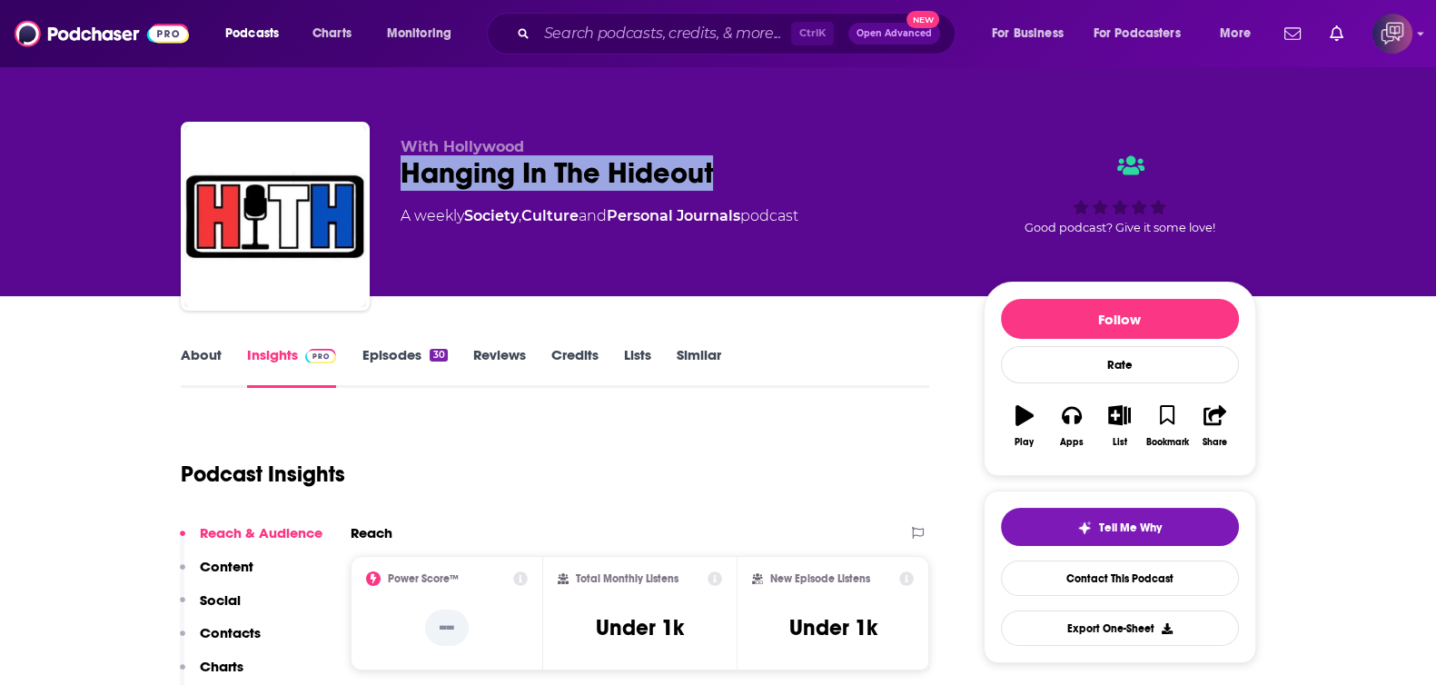
drag, startPoint x: 390, startPoint y: 181, endPoint x: 786, endPoint y: 188, distance: 396.0
click at [786, 188] on div "With Hollywood Hanging In The Hideout A weekly Society , Culture and Personal J…" at bounding box center [718, 220] width 1075 height 196
copy h2 "Hanging In The Hideout"
click at [199, 359] on link "About" at bounding box center [201, 367] width 41 height 42
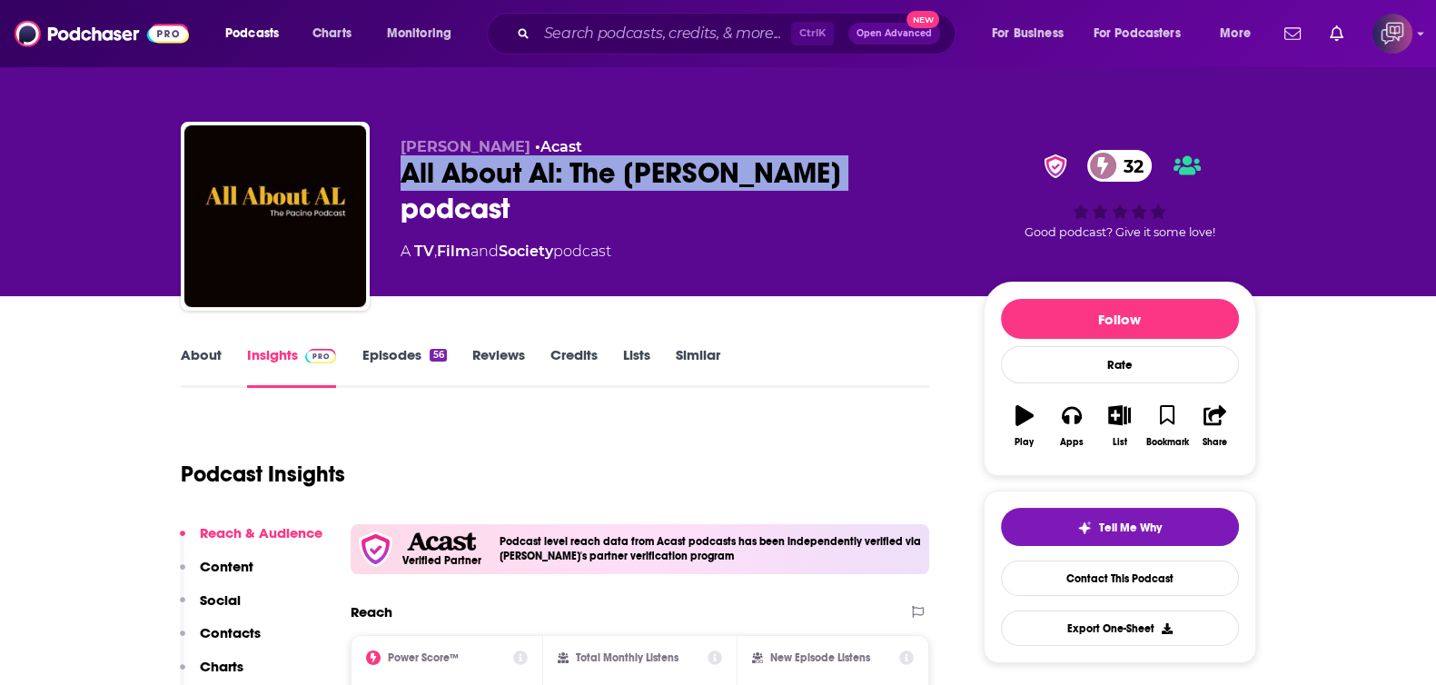
drag, startPoint x: 686, startPoint y: 161, endPoint x: 438, endPoint y: 308, distance: 288.2
click at [891, 163] on div "[PERSON_NAME] • Acast All About Al: The [PERSON_NAME] podcast 32 A TV , Film an…" at bounding box center [718, 220] width 1075 height 196
copy h2 "All About Al: The Pacino podcast"
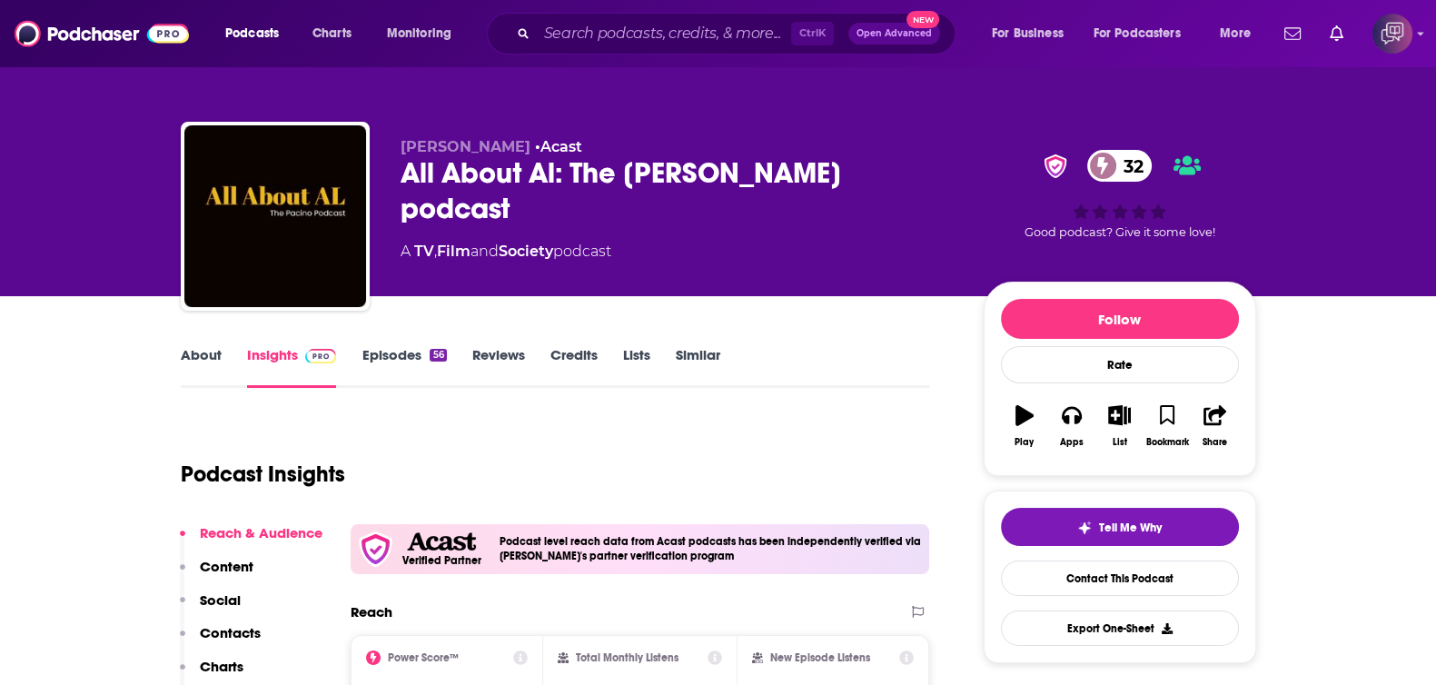
click at [186, 343] on div "About Insights Episodes 56 Reviews Credits Lists Similar" at bounding box center [555, 365] width 749 height 44
click at [193, 352] on link "About" at bounding box center [201, 367] width 41 height 42
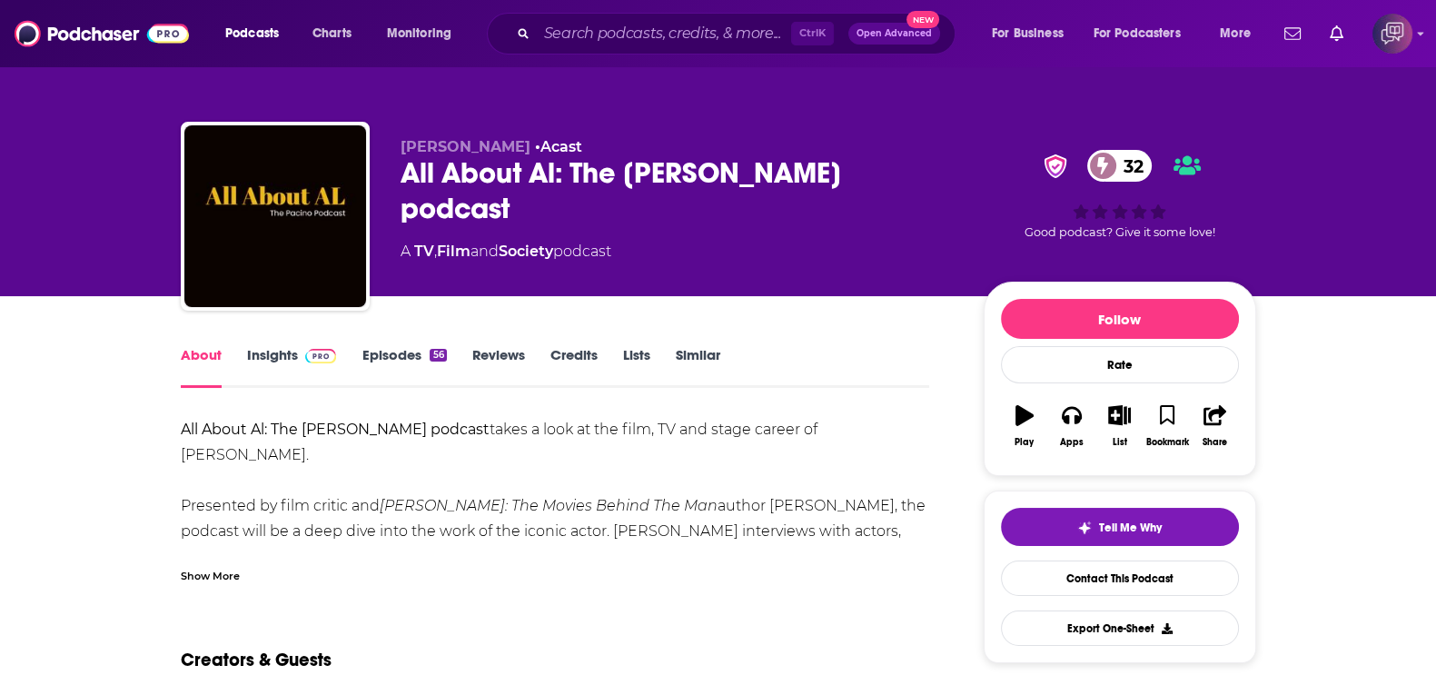
click at [236, 573] on div "Show More" at bounding box center [210, 574] width 59 height 17
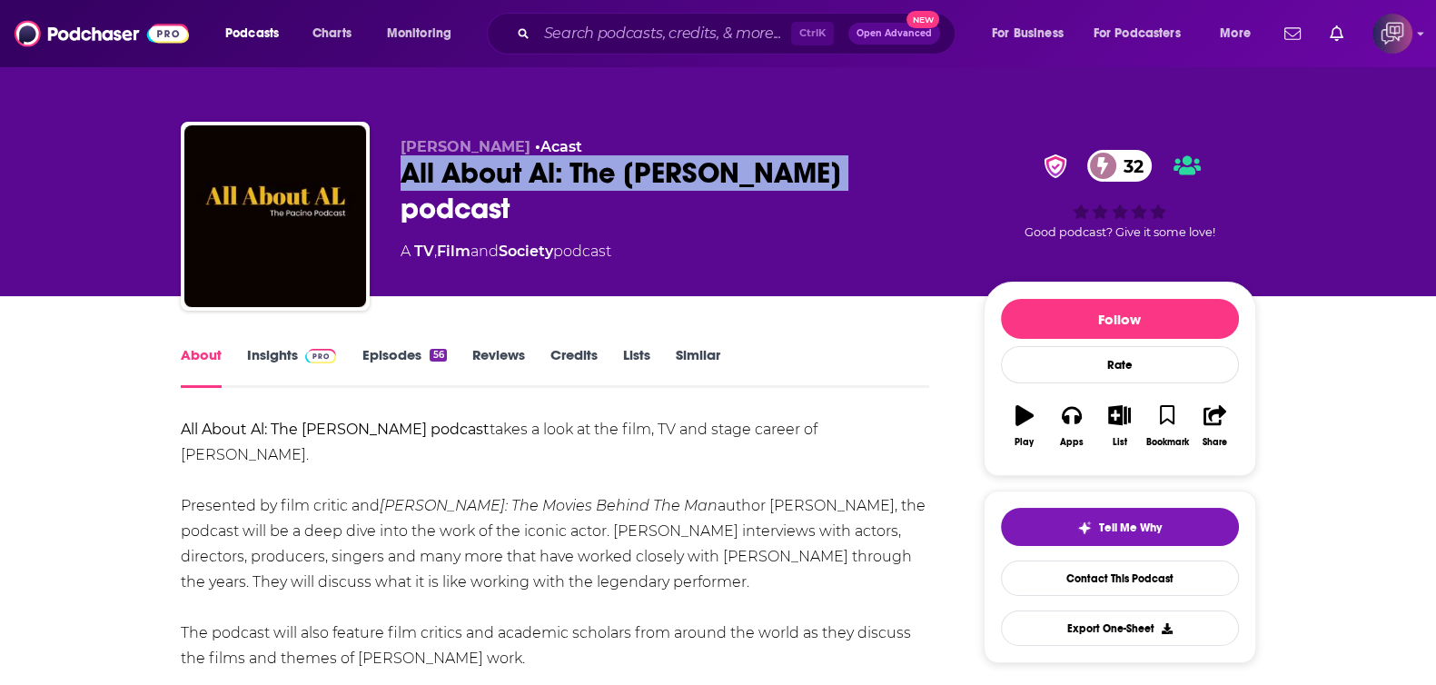
drag, startPoint x: 407, startPoint y: 171, endPoint x: 381, endPoint y: 350, distance: 181.6
click at [903, 175] on div "Mark Searby • Acast All About Al: The Pacino podcast 32 A TV , Film and Society…" at bounding box center [718, 220] width 1075 height 196
copy h1 "All About Al: The Pacino podcast"
click at [293, 358] on link "Insights" at bounding box center [292, 367] width 90 height 42
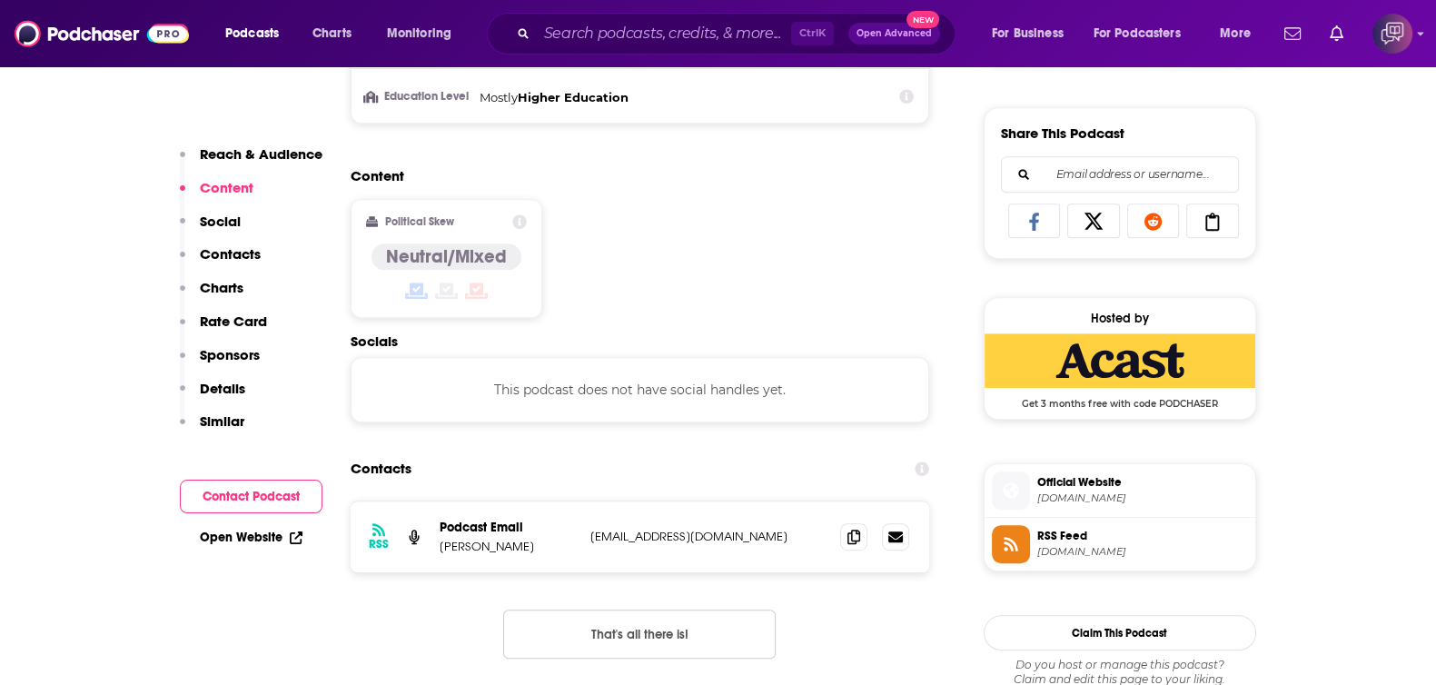
scroll to position [1135, 0]
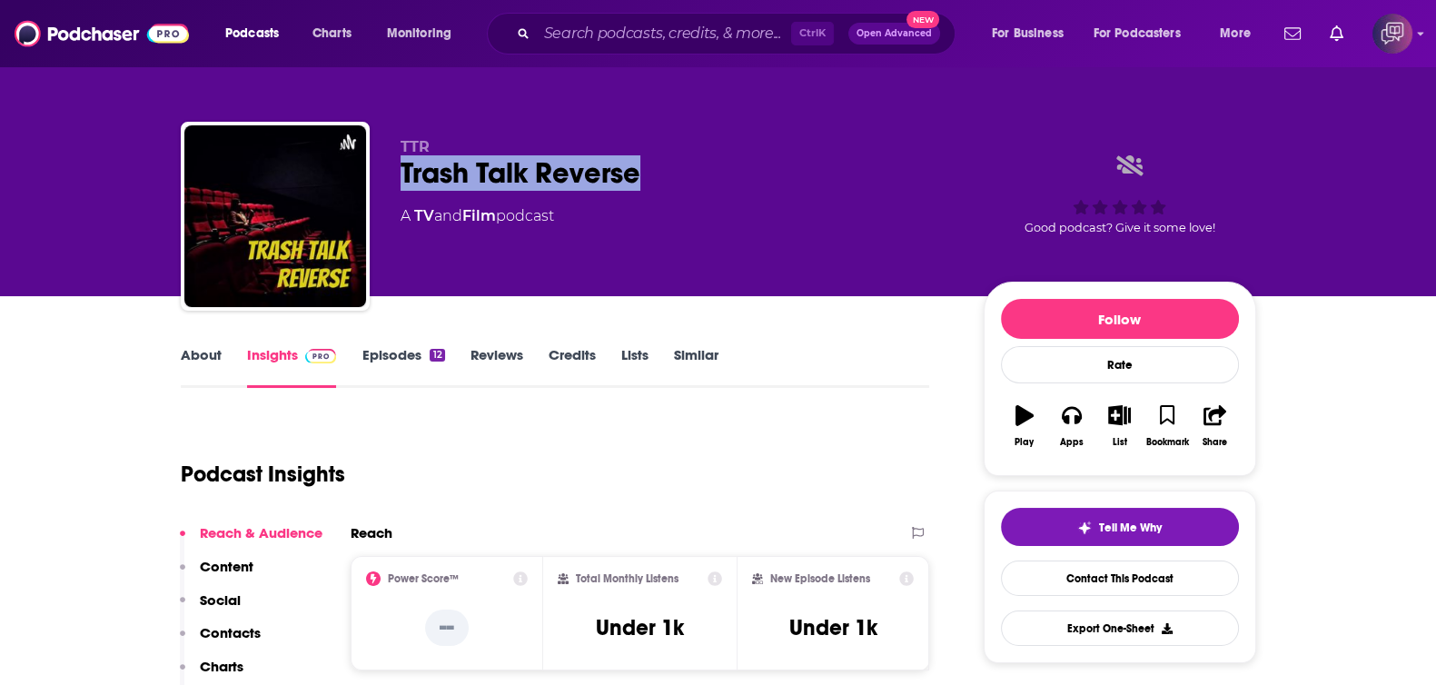
drag, startPoint x: 395, startPoint y: 174, endPoint x: 667, endPoint y: 173, distance: 272.4
click at [667, 173] on div "TTR Trash Talk Reverse A TV and Film podcast Good podcast? Give it some love!" at bounding box center [718, 220] width 1075 height 196
copy h2 "Trash Talk Reverse"
drag, startPoint x: 196, startPoint y: 358, endPoint x: 577, endPoint y: 5, distance: 518.5
click at [197, 357] on link "About" at bounding box center [201, 367] width 41 height 42
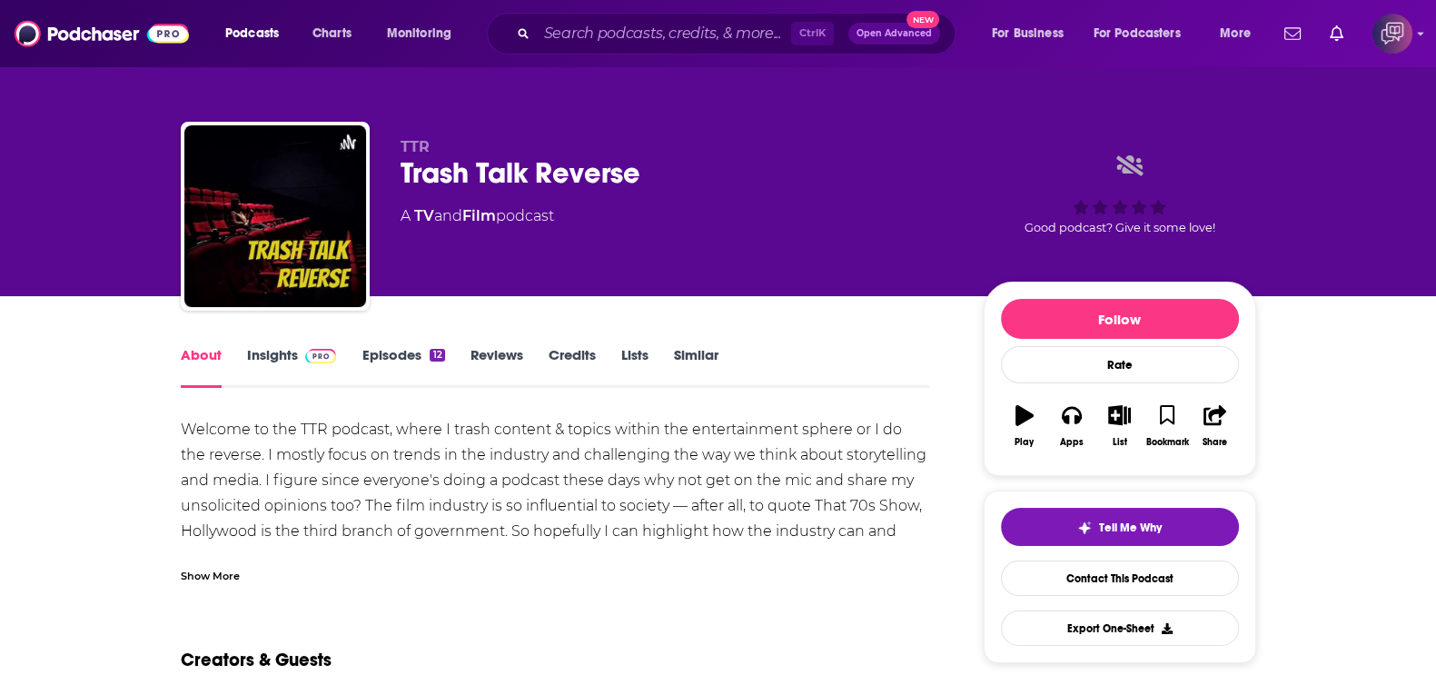
click at [229, 569] on div "Show More" at bounding box center [210, 574] width 59 height 17
click at [247, 374] on link "Insights" at bounding box center [292, 367] width 90 height 42
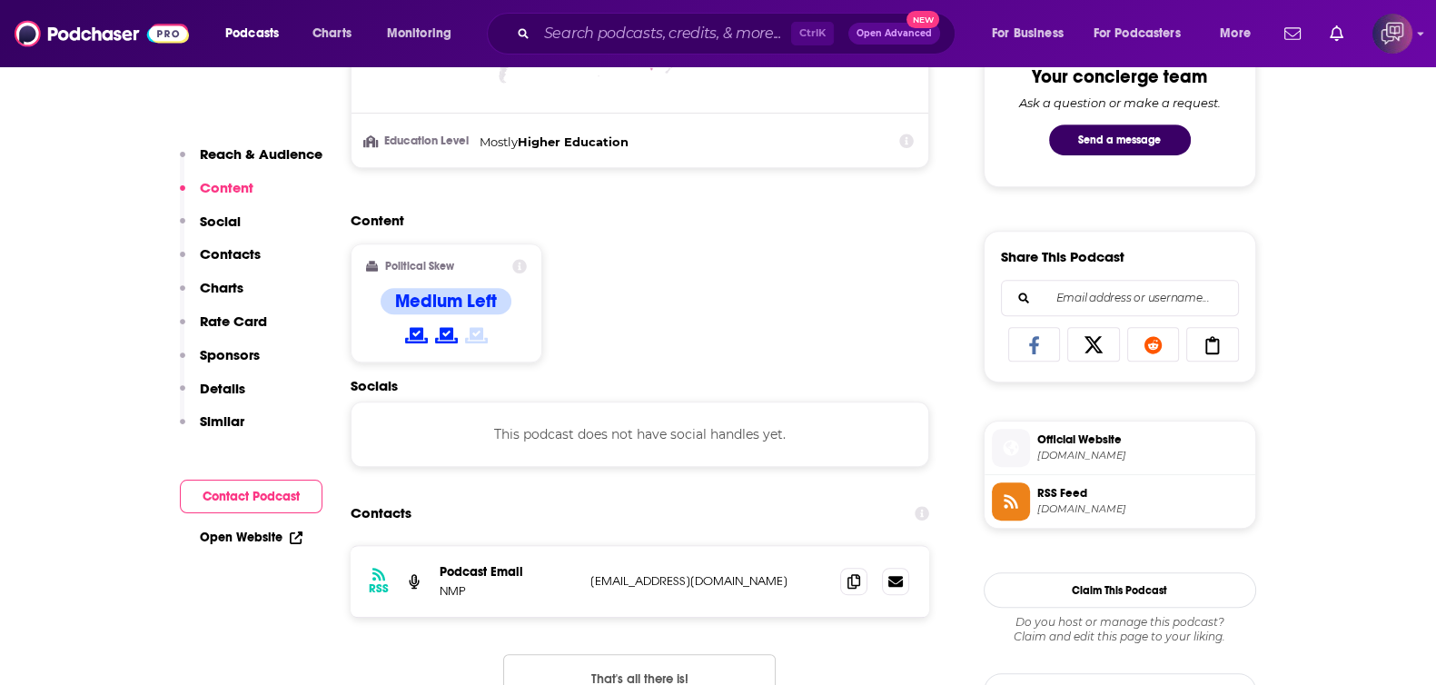
scroll to position [1022, 0]
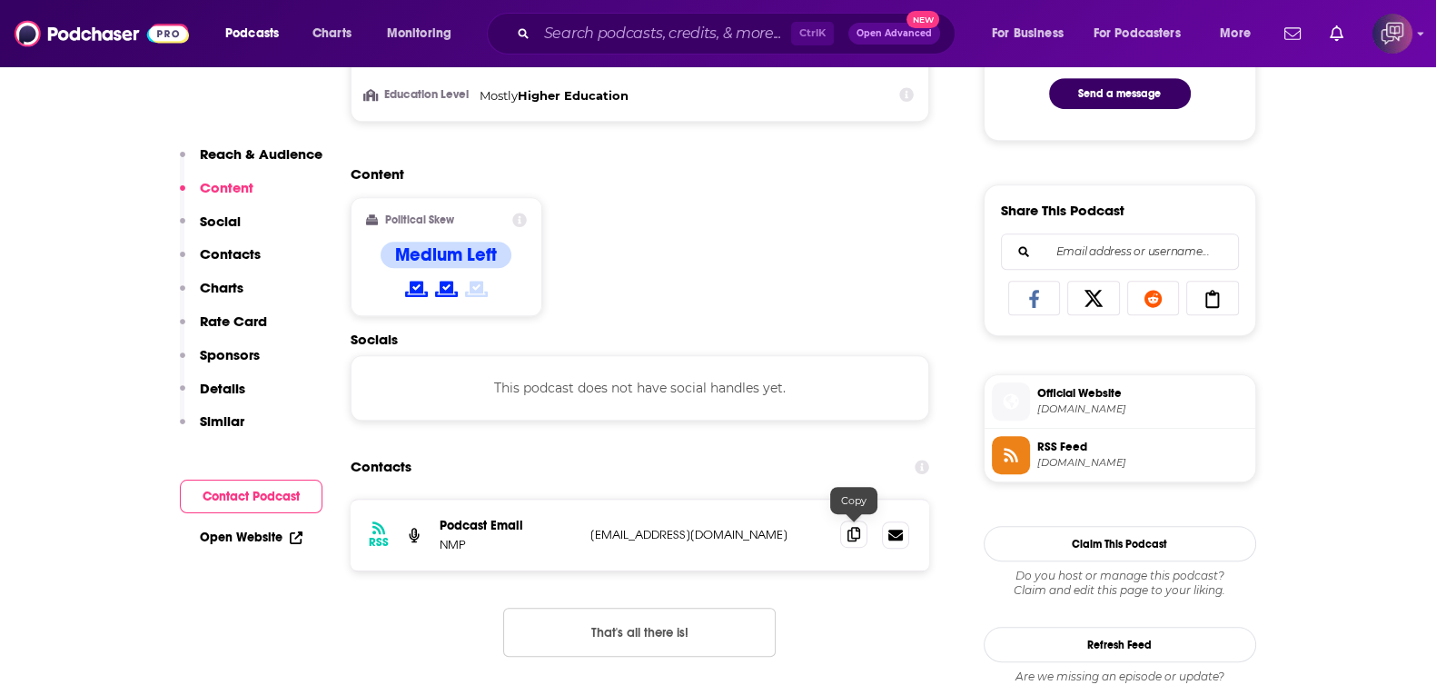
click at [852, 538] on icon at bounding box center [853, 534] width 13 height 15
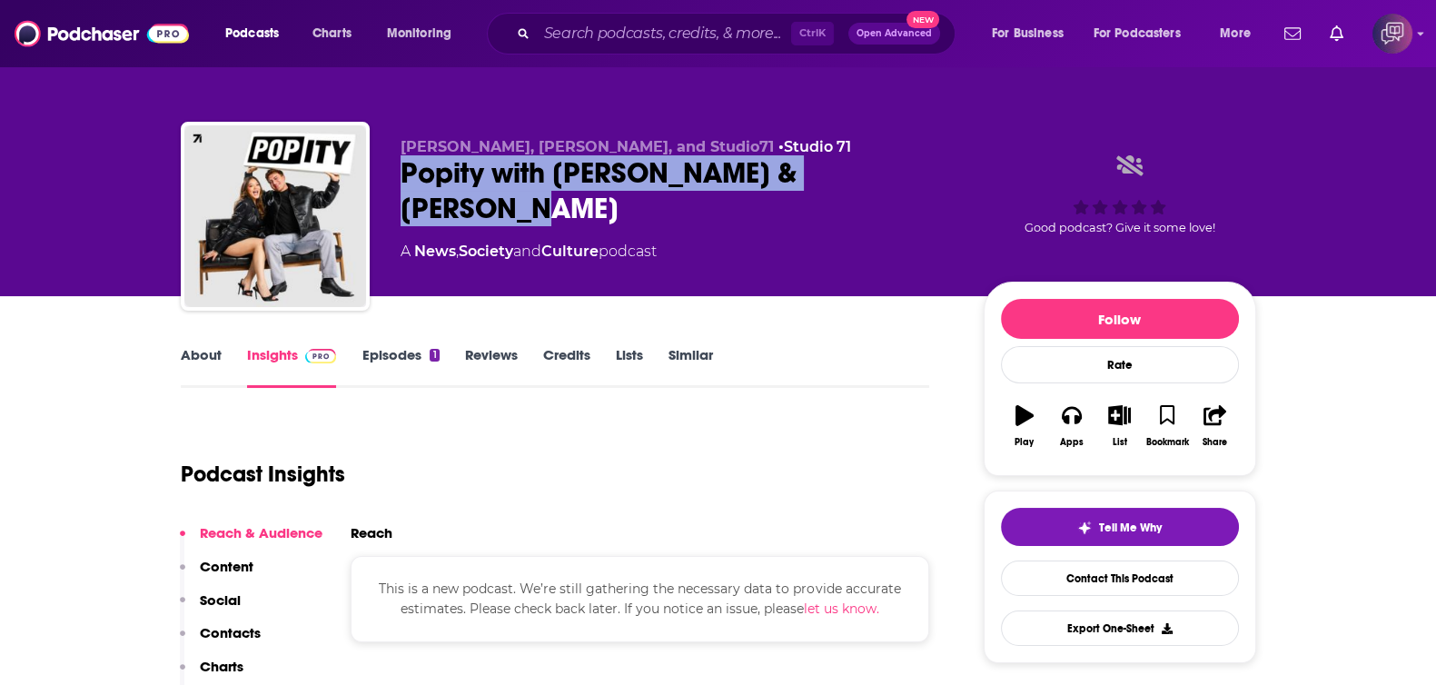
drag, startPoint x: 508, startPoint y: 165, endPoint x: 918, endPoint y: 186, distance: 411.0
click at [918, 186] on div "Sloan Hooks, Kristi Cook, and Studio71 • Studio 71 Popity with Sloan Hooks & Kr…" at bounding box center [718, 220] width 1075 height 196
copy h2 "Popity with Sloan Hooks & Kristi Cook"
click at [186, 355] on link "About" at bounding box center [201, 367] width 41 height 42
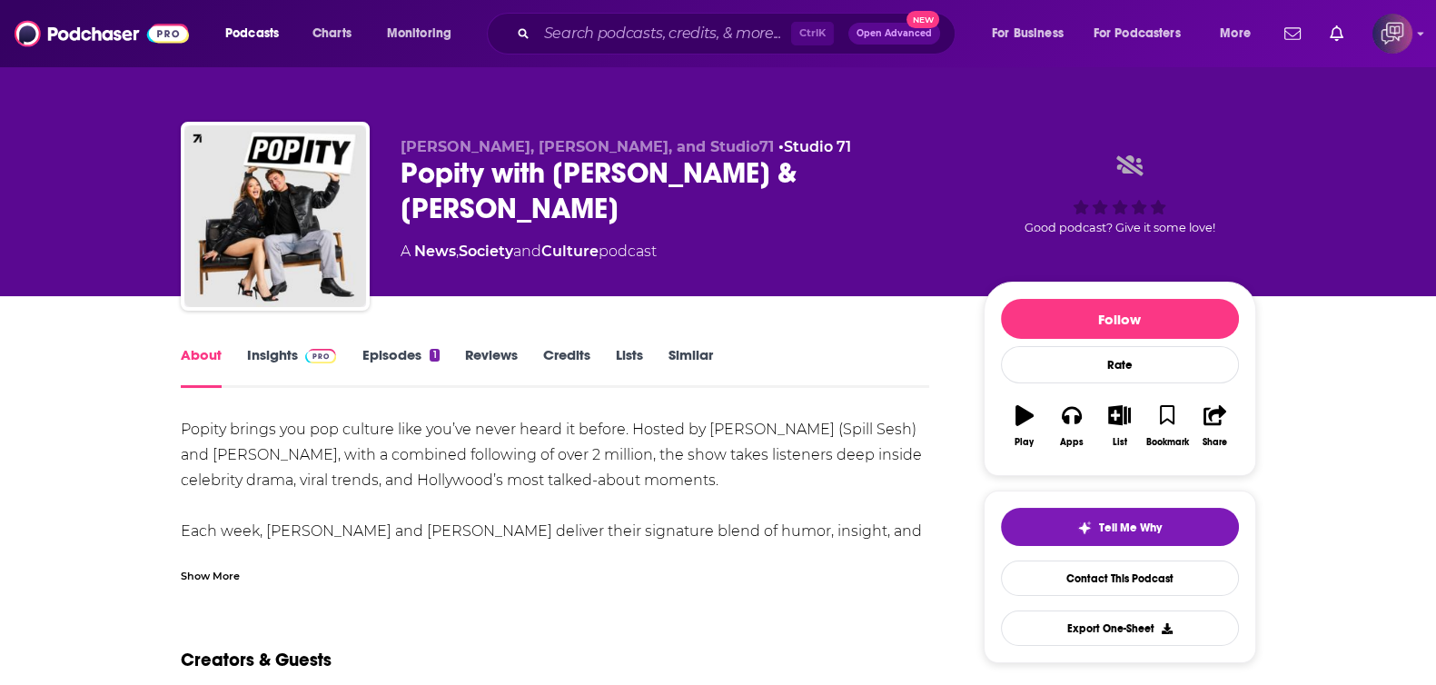
drag, startPoint x: 285, startPoint y: 360, endPoint x: 624, endPoint y: 9, distance: 488.0
click at [285, 360] on link "Insights" at bounding box center [292, 367] width 90 height 42
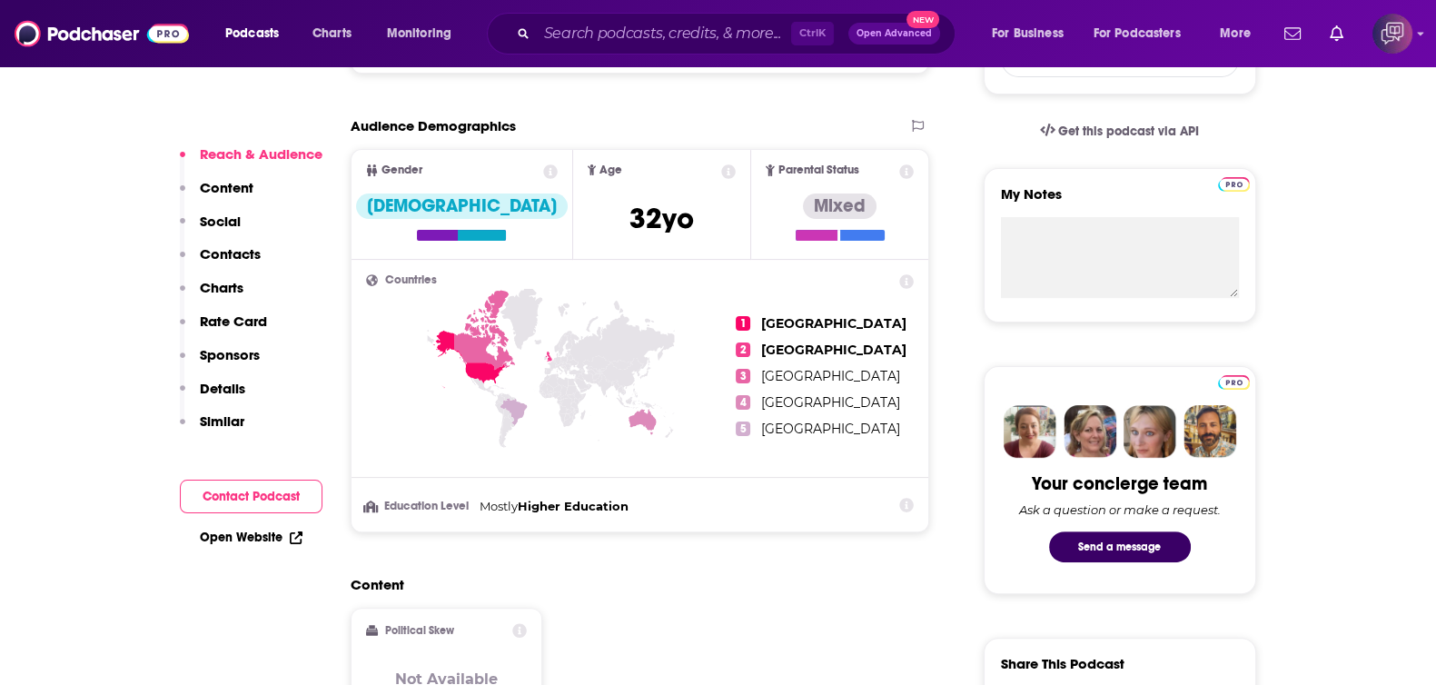
scroll to position [1022, 0]
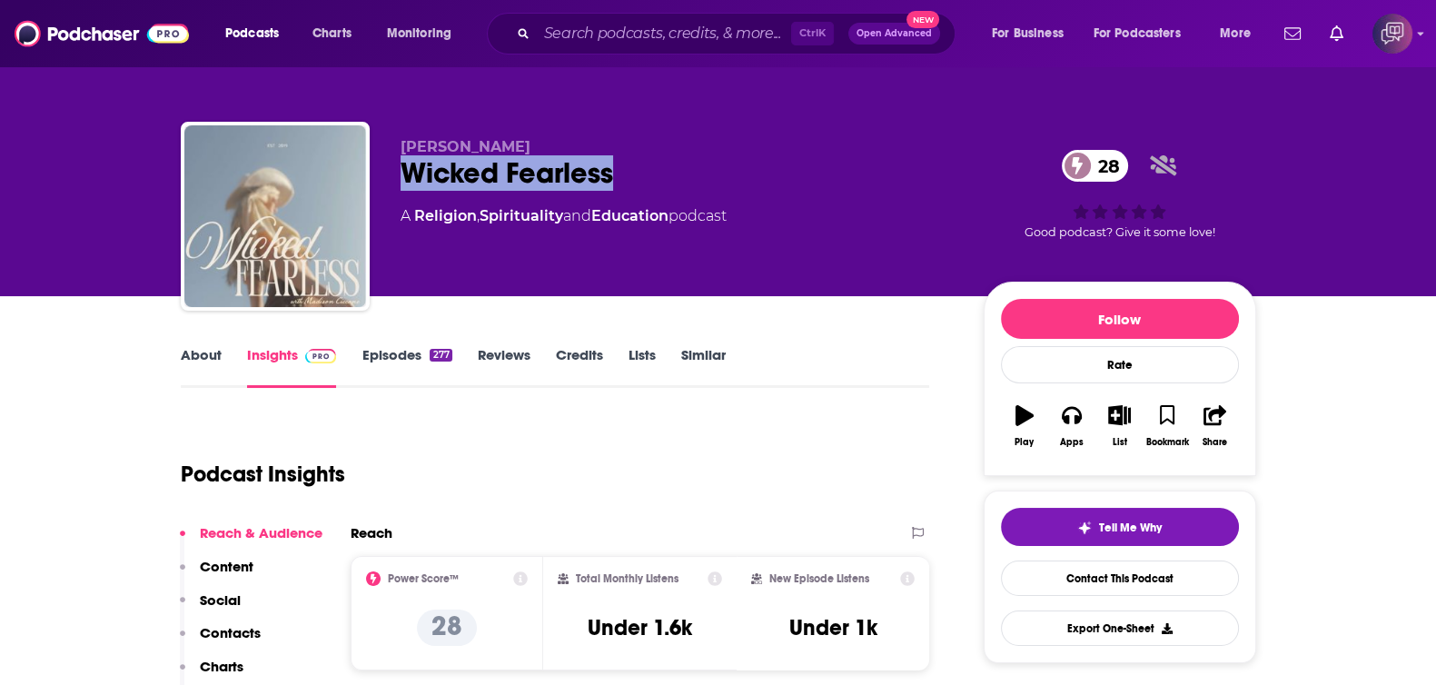
drag, startPoint x: 411, startPoint y: 179, endPoint x: 647, endPoint y: 168, distance: 235.4
click at [647, 168] on div "Wicked Fearless 28" at bounding box center [677, 172] width 554 height 35
copy h2 "Wicked Fearless"
click at [213, 355] on link "About" at bounding box center [201, 367] width 41 height 42
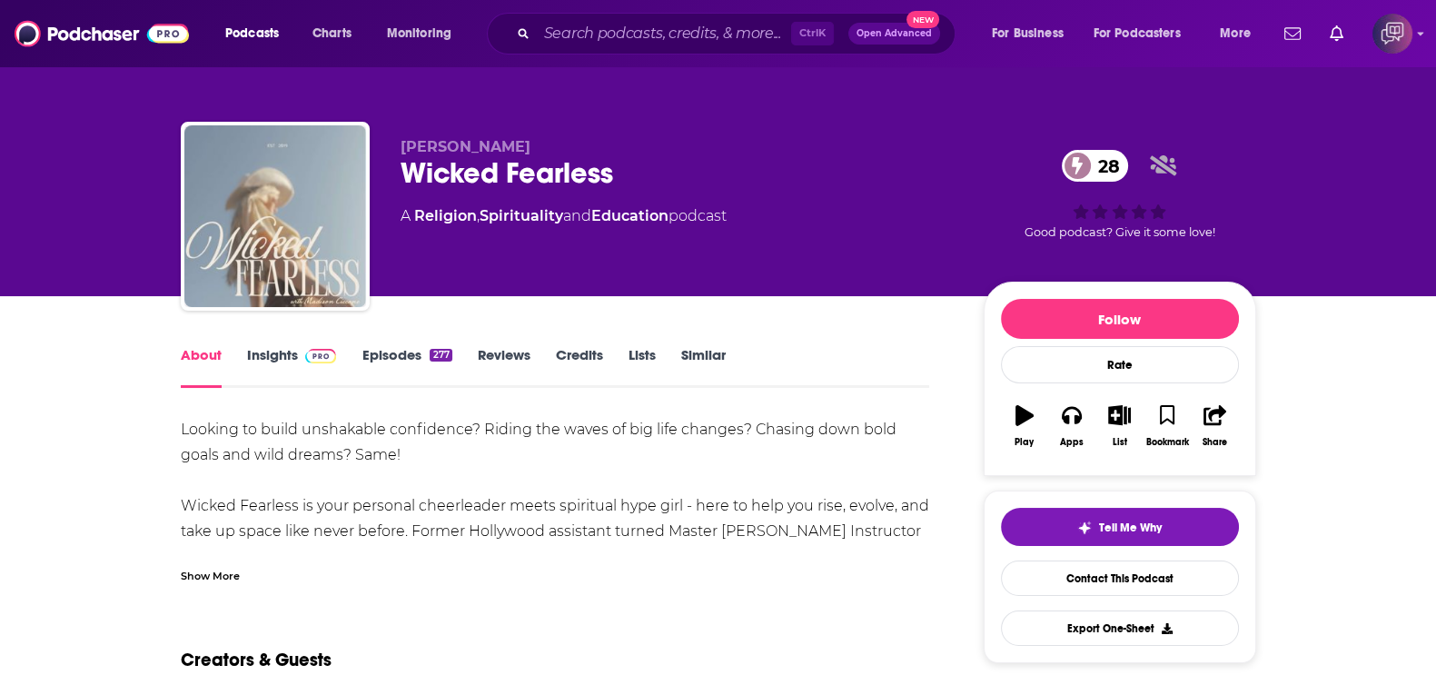
click at [213, 574] on div "Show More" at bounding box center [210, 574] width 59 height 17
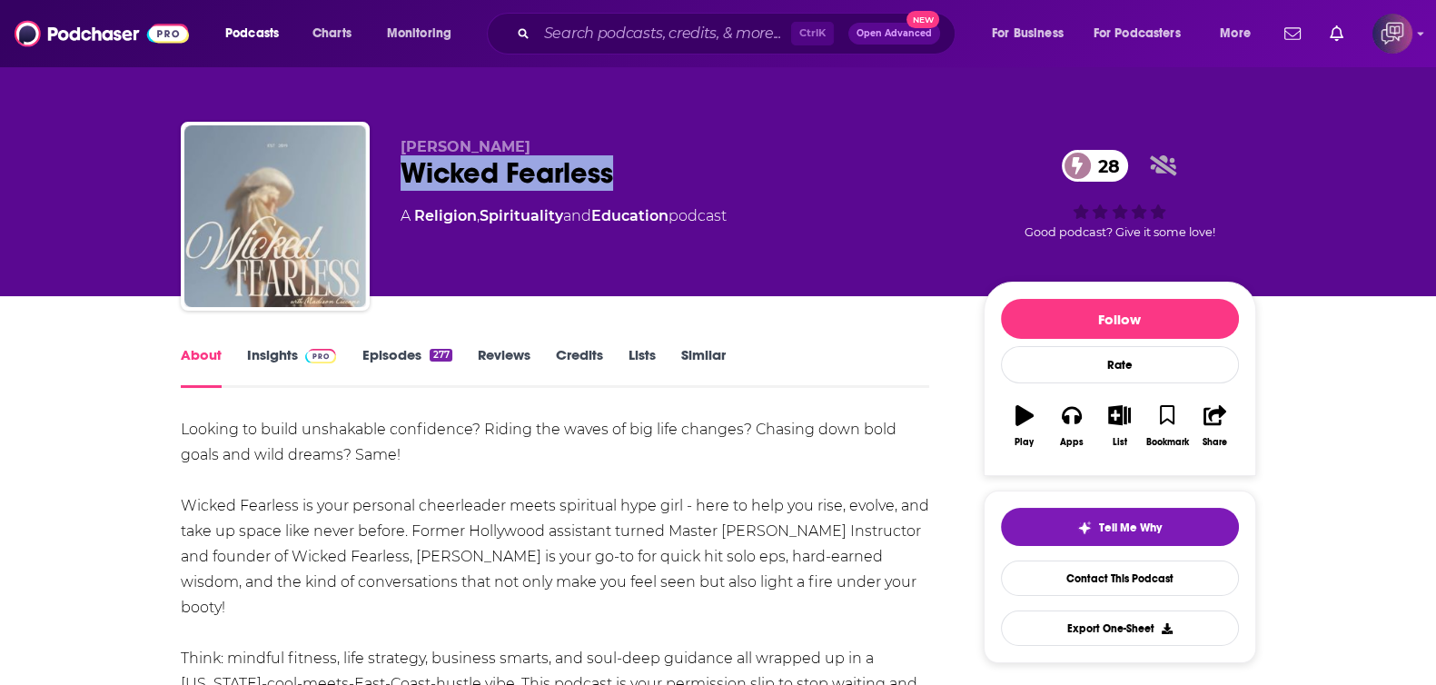
drag, startPoint x: 396, startPoint y: 178, endPoint x: 662, endPoint y: 160, distance: 266.7
click at [662, 160] on div "Madison Ciccone Wicked Fearless 28 A Religion , Spirituality and Education podc…" at bounding box center [718, 220] width 1075 height 196
copy h1 "Wicked Fearless"
click at [291, 344] on div "About Insights Episodes 277 Reviews Credits Lists Similar" at bounding box center [555, 365] width 749 height 44
click at [282, 357] on link "Insights" at bounding box center [292, 367] width 90 height 42
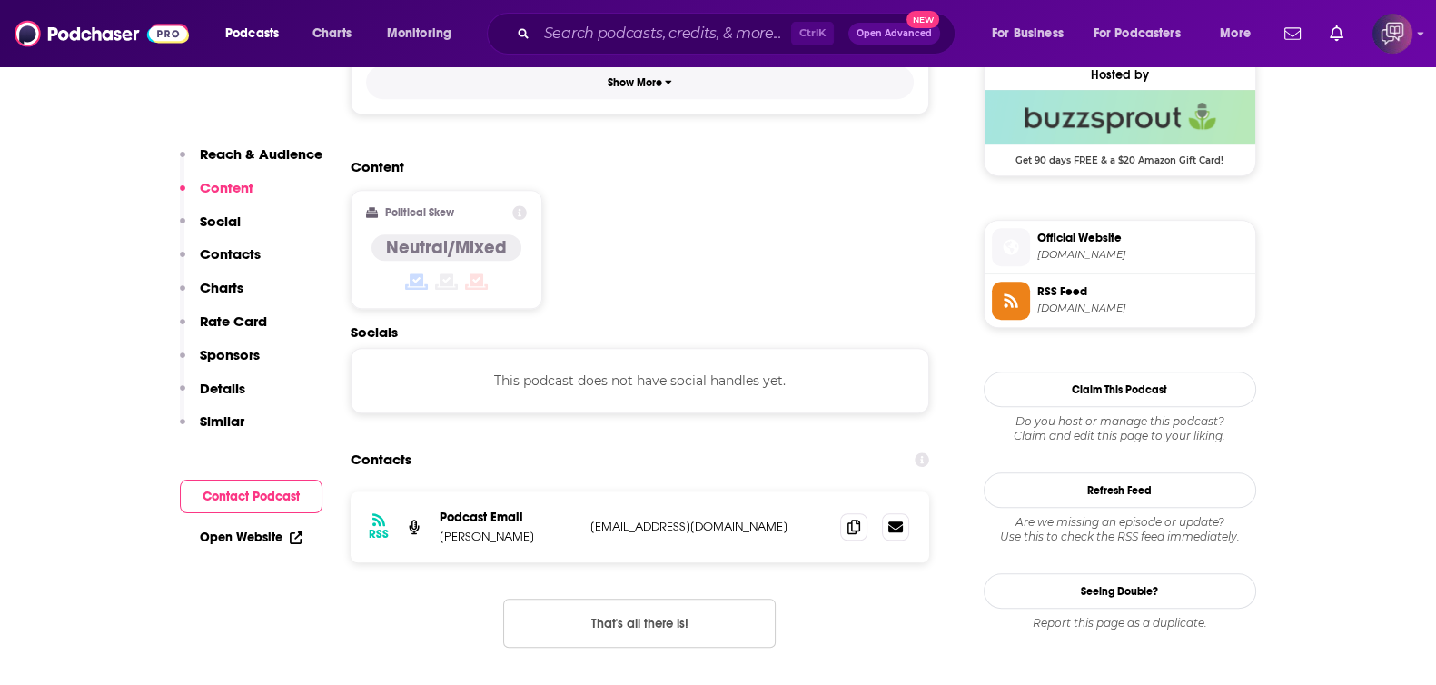
scroll to position [1475, 0]
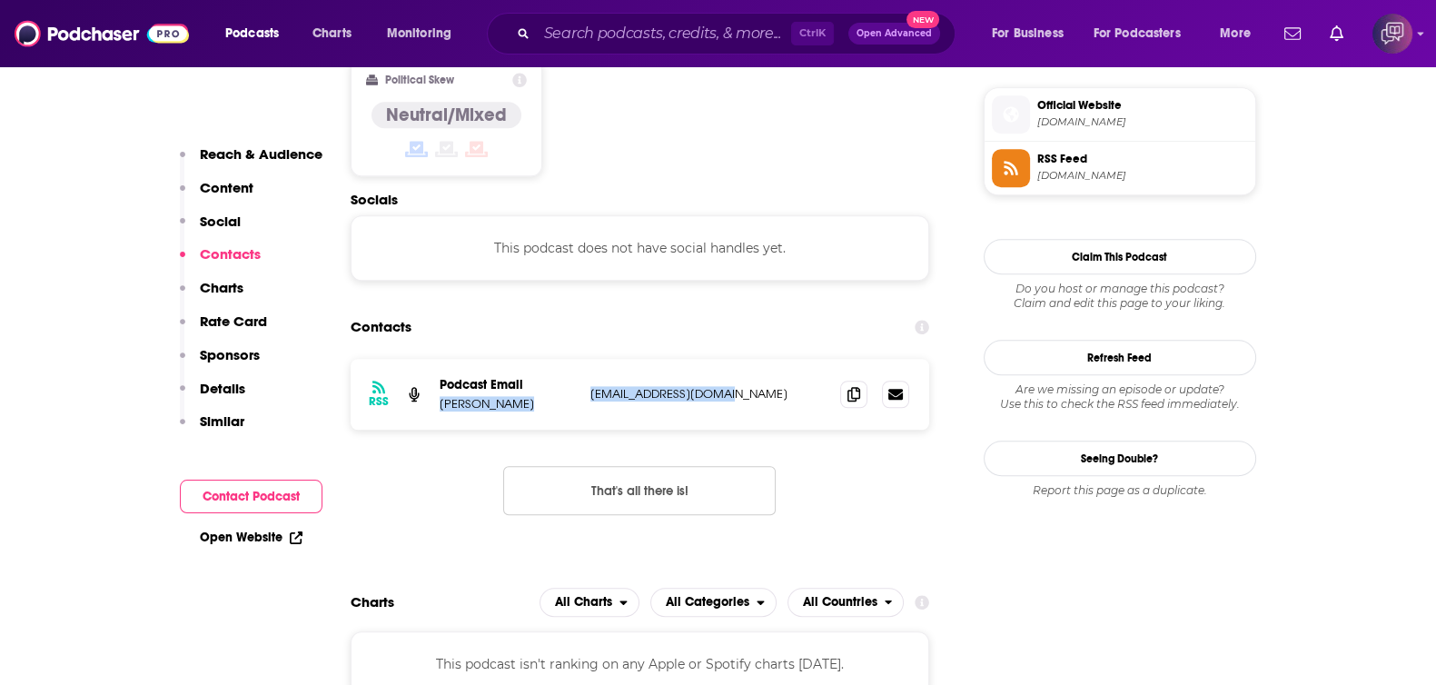
drag, startPoint x: 444, startPoint y: 311, endPoint x: 797, endPoint y: 302, distance: 353.3
click at [0, 0] on div "Podcast Email Maddy Ciccone cicconerose@gmail.com cicconerose@gmail.com" at bounding box center [0, 0] width 0 height 0
copy div "Maddy Ciccone cicconerose@gmail.com"
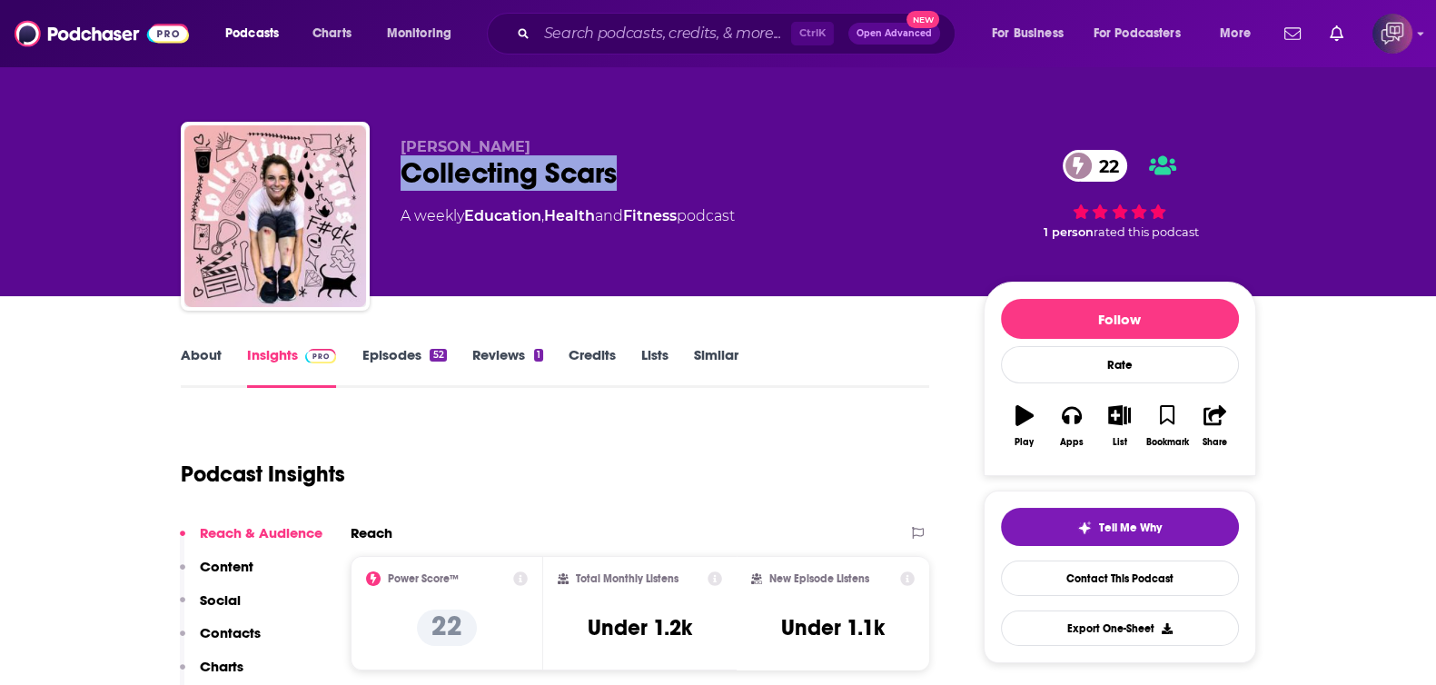
drag, startPoint x: 672, startPoint y: 166, endPoint x: 390, endPoint y: 195, distance: 283.9
click at [390, 195] on div "Sydney Olson Collecting Scars 22 A weekly Education , Health and Fitness podcas…" at bounding box center [718, 220] width 1075 height 196
copy h2 "Collecting Scars"
click at [204, 356] on link "About" at bounding box center [201, 367] width 41 height 42
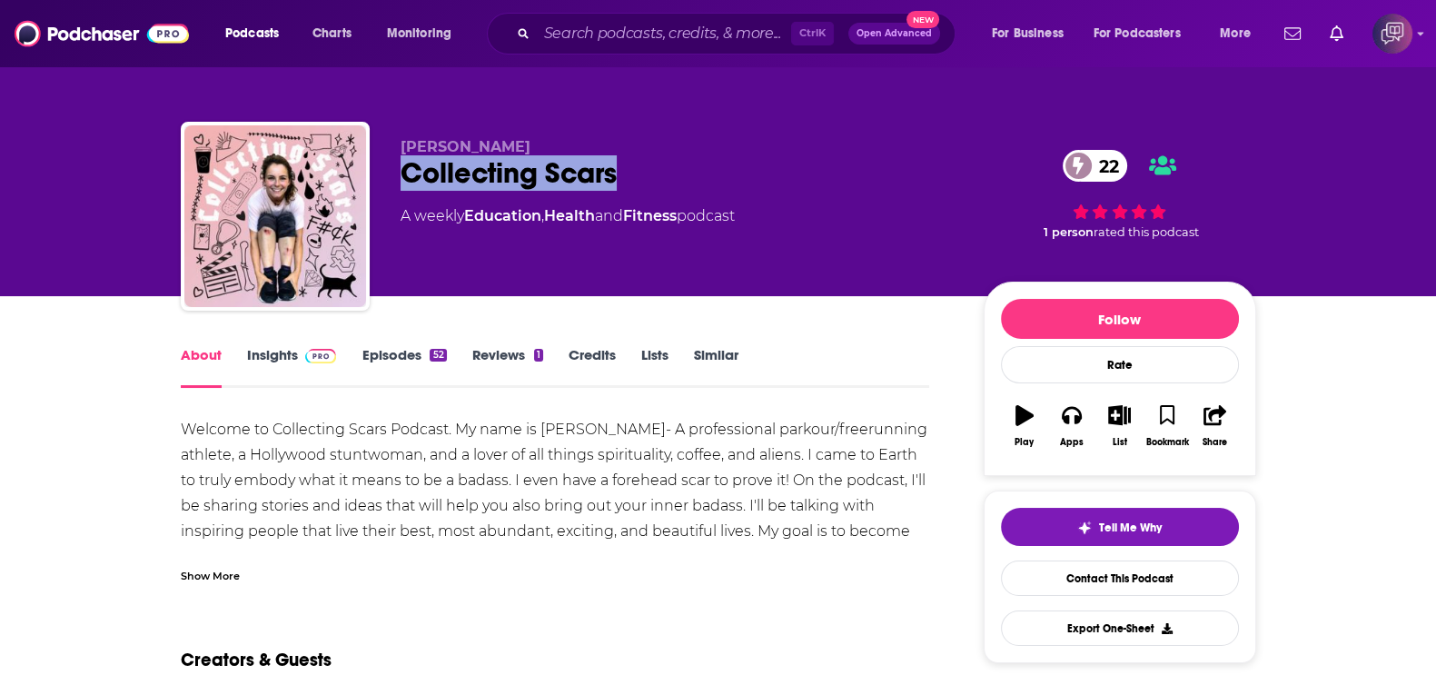
drag, startPoint x: 395, startPoint y: 167, endPoint x: 661, endPoint y: 173, distance: 266.1
click at [665, 170] on div "Sydney Olson Collecting Scars 22 A weekly Education , Health and Fitness podcas…" at bounding box center [718, 220] width 1075 height 196
copy h1 "Collecting Scars"
click at [270, 346] on link "Insights" at bounding box center [292, 367] width 90 height 42
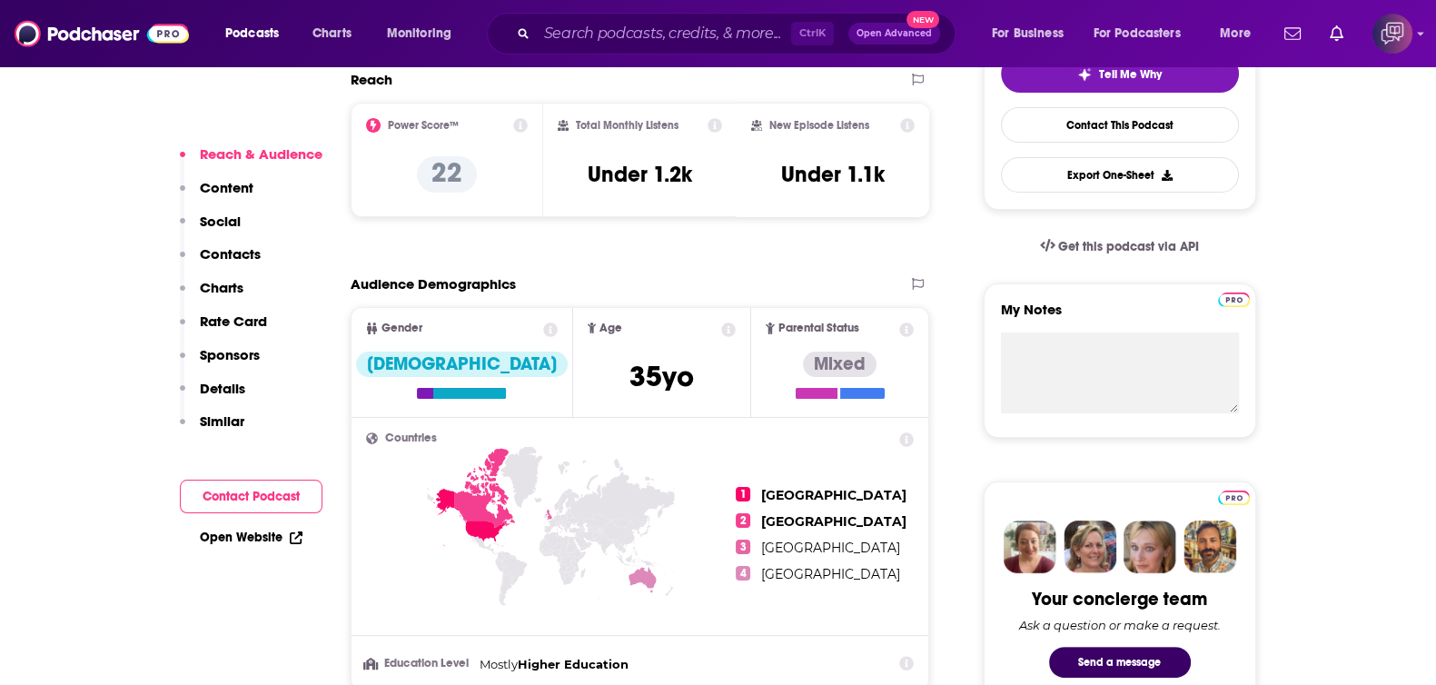
scroll to position [1135, 0]
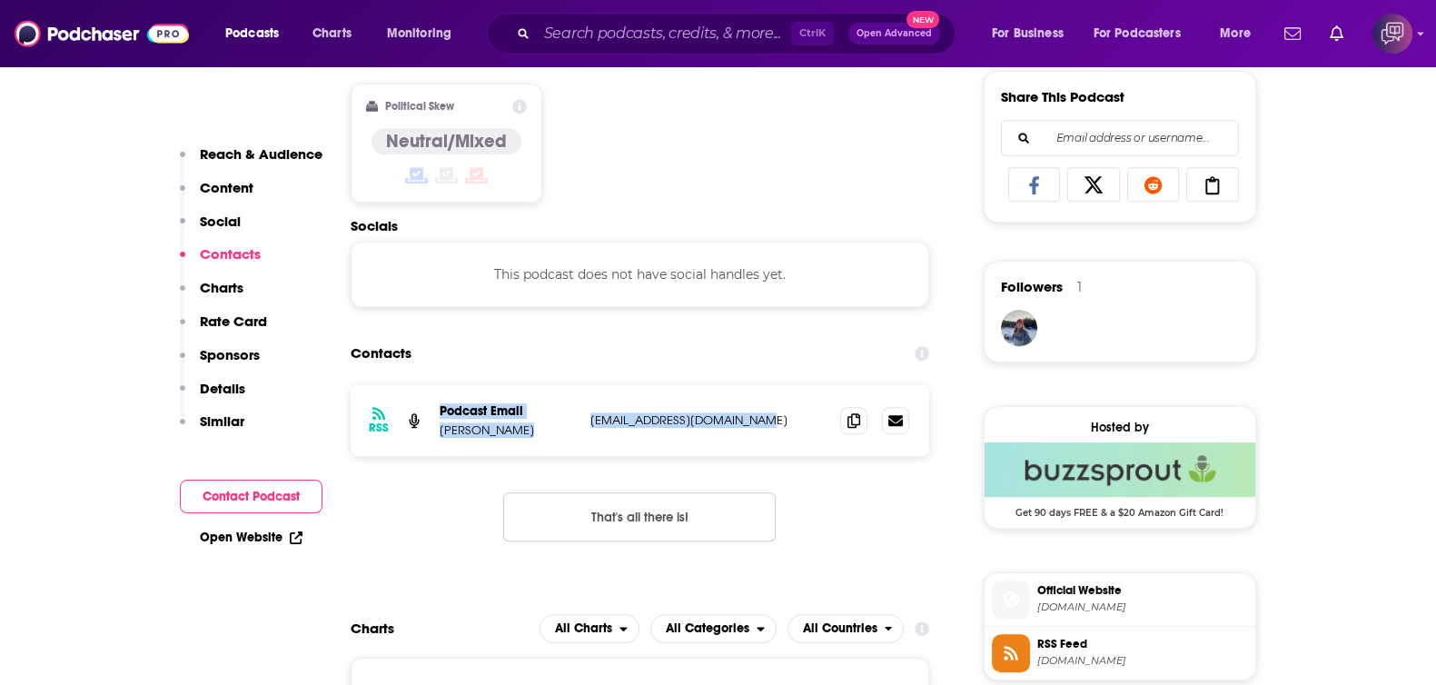
drag, startPoint x: 428, startPoint y: 433, endPoint x: 777, endPoint y: 424, distance: 349.7
click at [777, 424] on div "RSS Podcast Email Sydney Olson sydneyolsonchina@gmail.com sydneyolsonchina@gmai…" at bounding box center [639, 420] width 579 height 71
click at [777, 424] on p "sydneyolsonchina@gmail.com" at bounding box center [708, 419] width 236 height 15
drag, startPoint x: 784, startPoint y: 417, endPoint x: 433, endPoint y: 441, distance: 351.3
click at [433, 441] on div "RSS Podcast Email Sydney Olson sydneyolsonchina@gmail.com sydneyolsonchina@gmai…" at bounding box center [639, 420] width 579 height 71
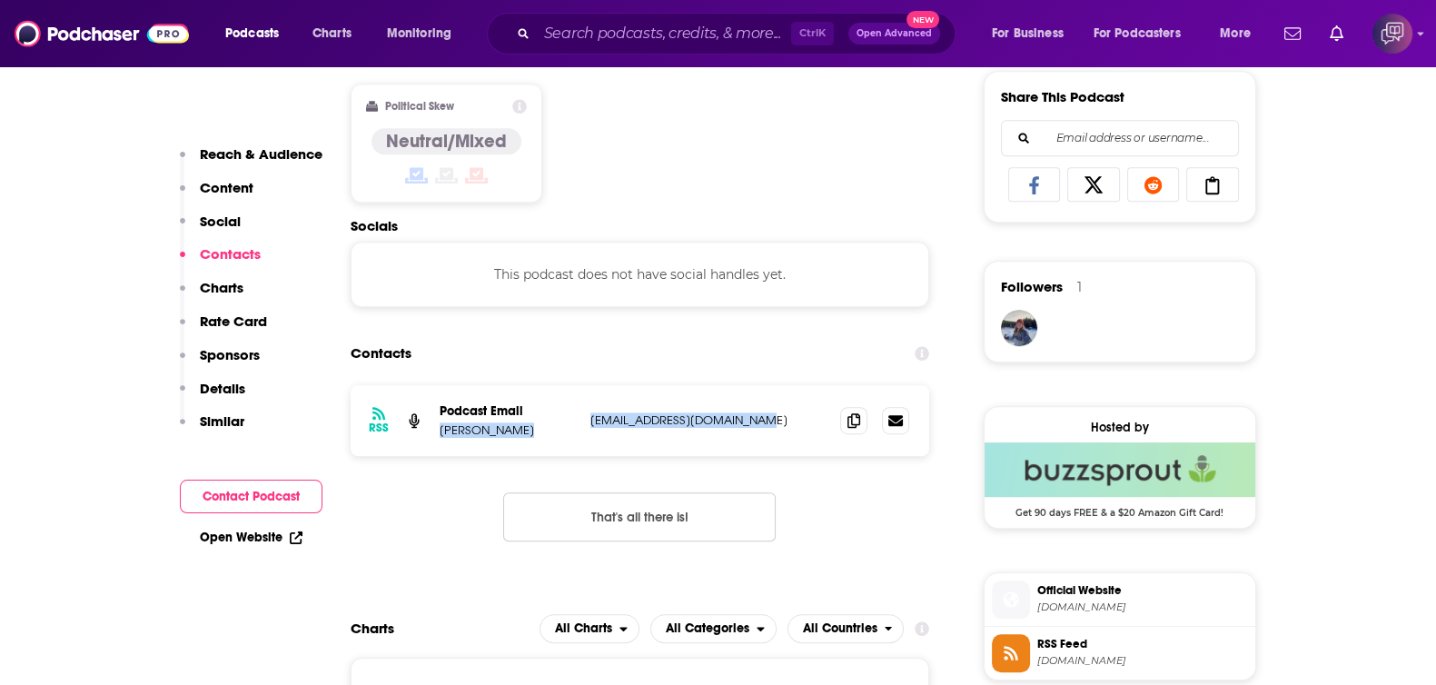
copy div "Sydney Olson sydneyolsonchina@gmail.com"
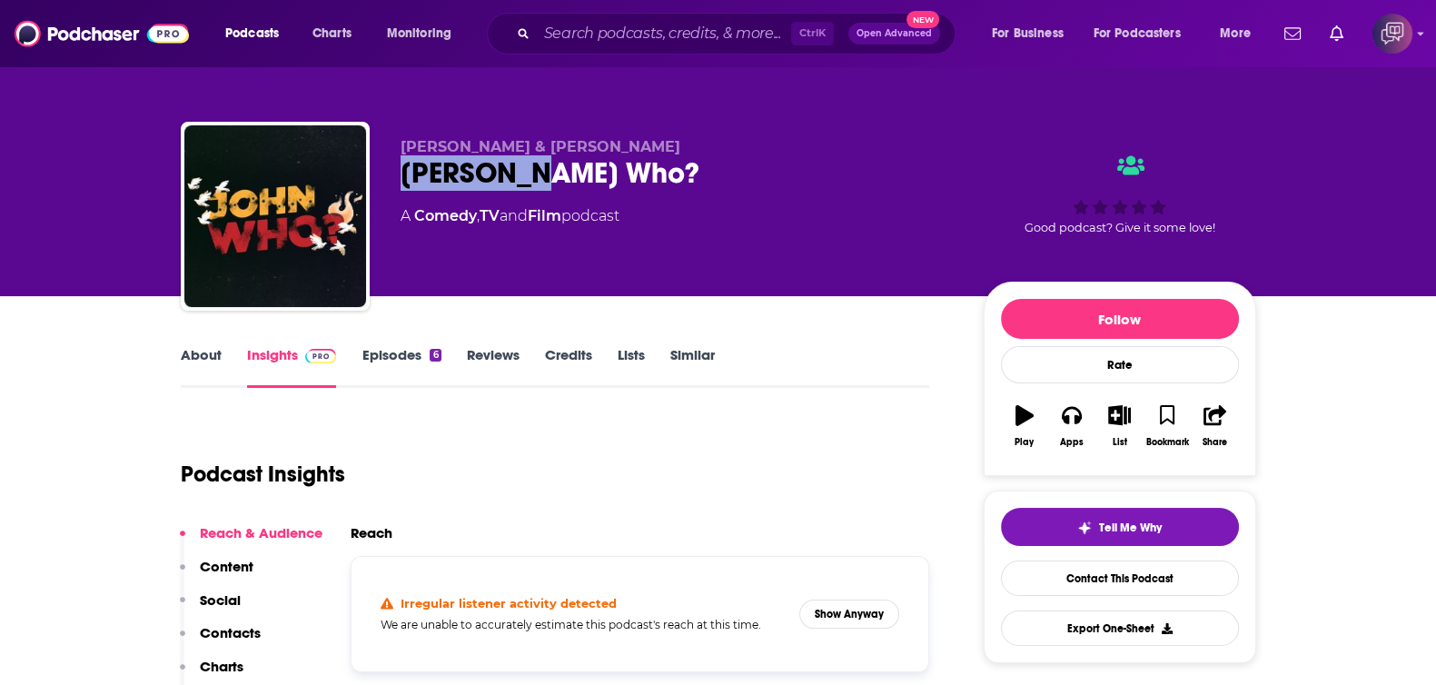
drag, startPoint x: 394, startPoint y: 182, endPoint x: 458, endPoint y: 1, distance: 191.5
click at [577, 175] on div "[PERSON_NAME] & [PERSON_NAME] [PERSON_NAME] Who? A Comedy , TV and Film podcast…" at bounding box center [718, 220] width 1075 height 196
copy h2 "[PERSON_NAME] Who?"
click at [430, 189] on div "[PERSON_NAME] Who?" at bounding box center [677, 172] width 554 height 35
drag, startPoint x: 402, startPoint y: 170, endPoint x: 619, endPoint y: 174, distance: 217.1
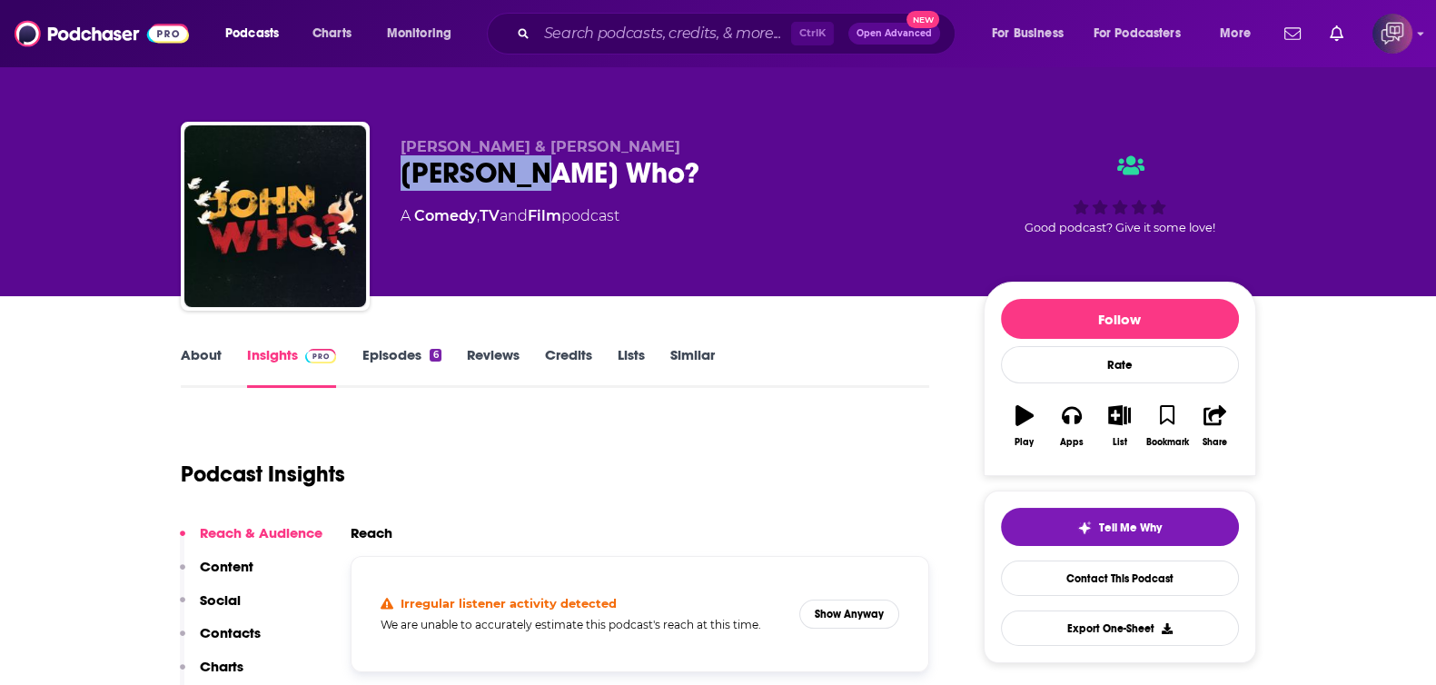
click at [619, 174] on div "[PERSON_NAME] & [PERSON_NAME] [PERSON_NAME] Who? A Comedy , TV and Film podcast…" at bounding box center [718, 220] width 1075 height 196
copy h2 "[PERSON_NAME] Who?"
click at [188, 360] on link "About" at bounding box center [201, 367] width 41 height 42
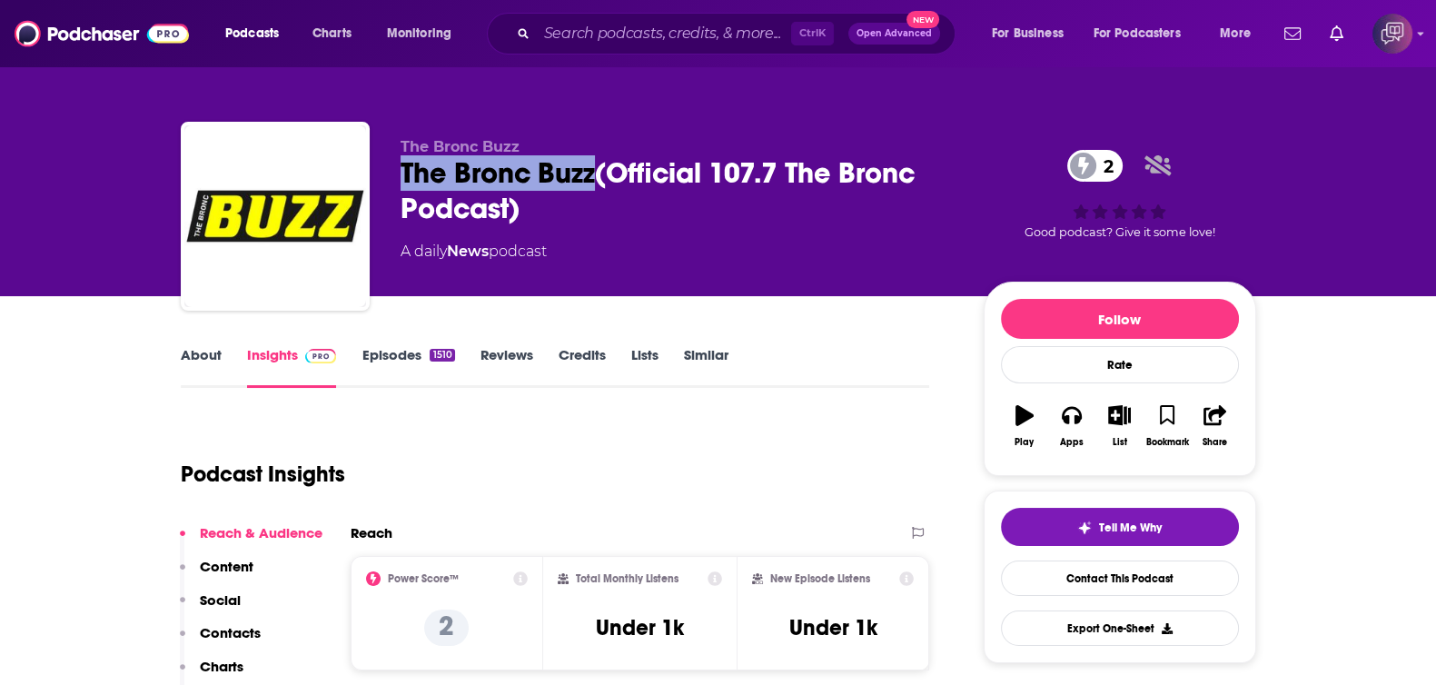
drag, startPoint x: 398, startPoint y: 181, endPoint x: 593, endPoint y: 181, distance: 195.2
click at [593, 181] on div "The Bronc Buzz The Bronc Buzz(Official 107.7 The Bronc Podcast) 2 A daily News …" at bounding box center [718, 220] width 1075 height 196
copy h2 "The Bronc Buzz"
click at [198, 352] on link "About" at bounding box center [201, 367] width 41 height 42
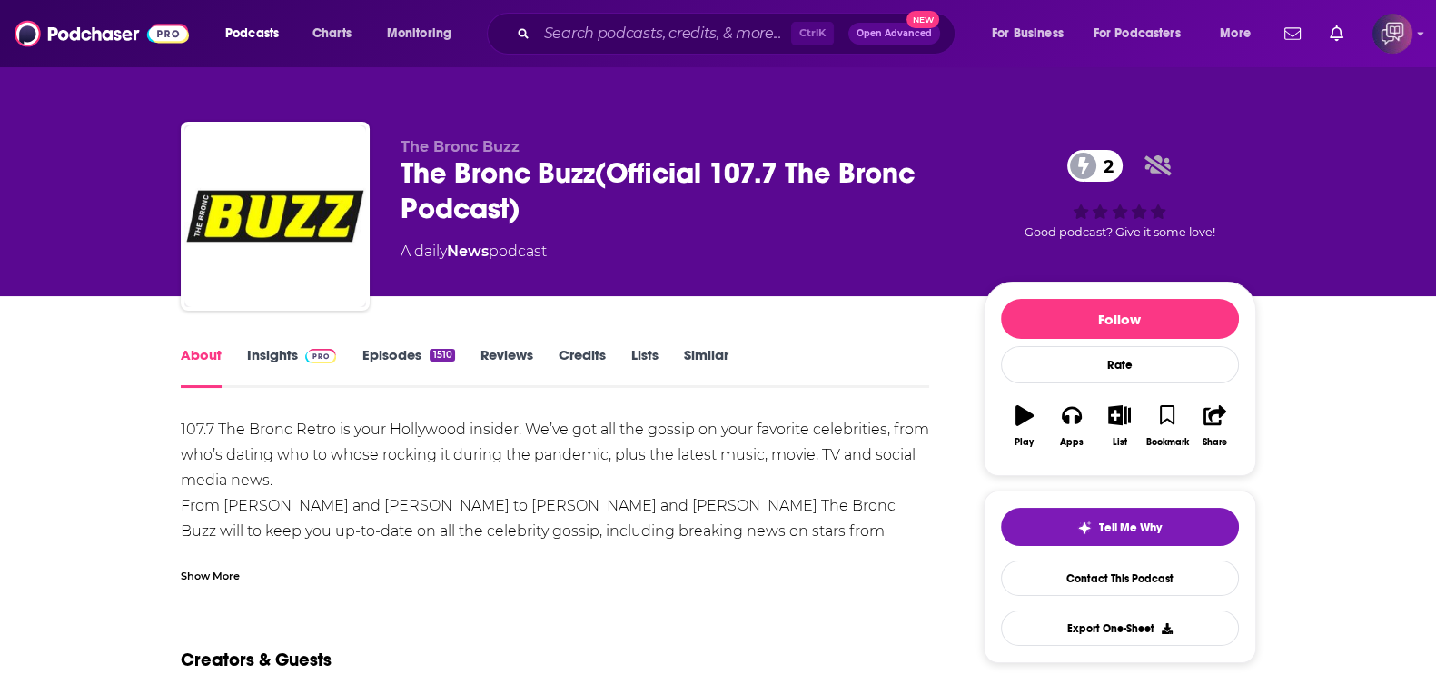
drag, startPoint x: 266, startPoint y: 350, endPoint x: 354, endPoint y: 9, distance: 352.6
click at [265, 350] on link "Insights" at bounding box center [292, 367] width 90 height 42
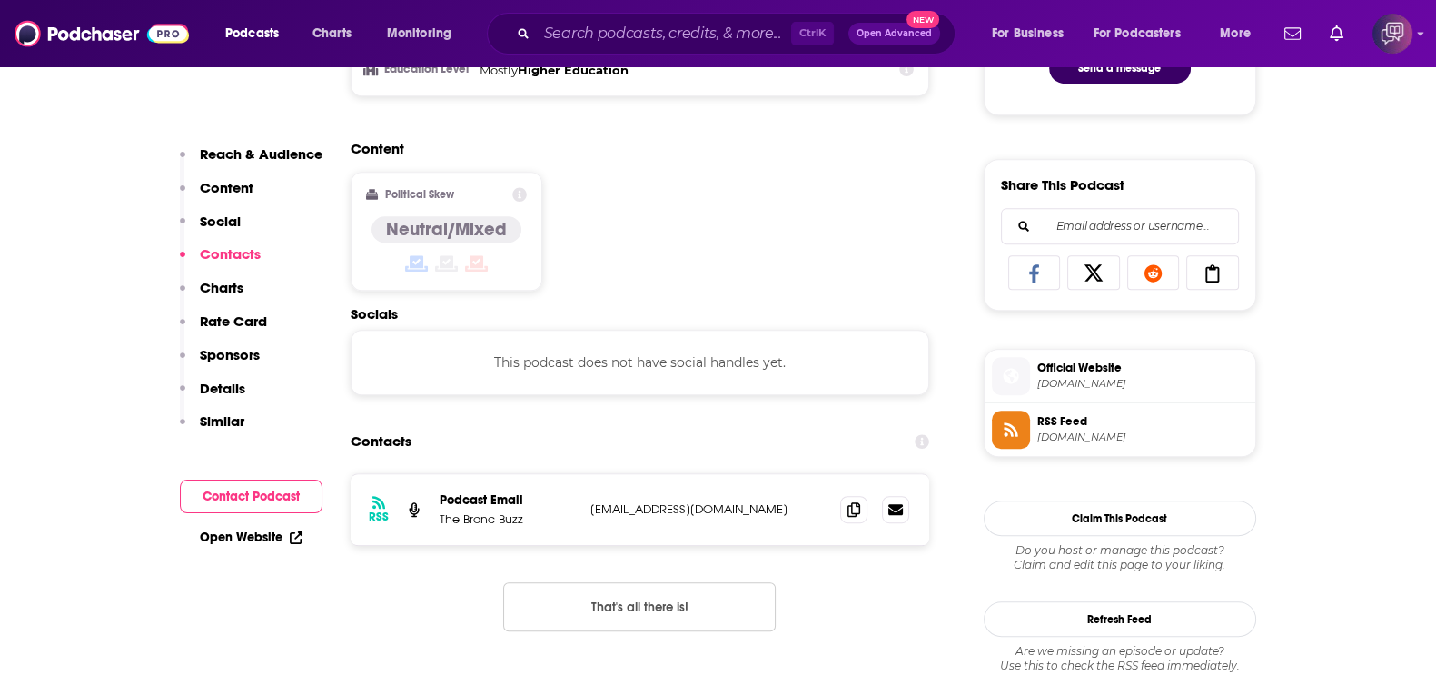
scroll to position [1135, 0]
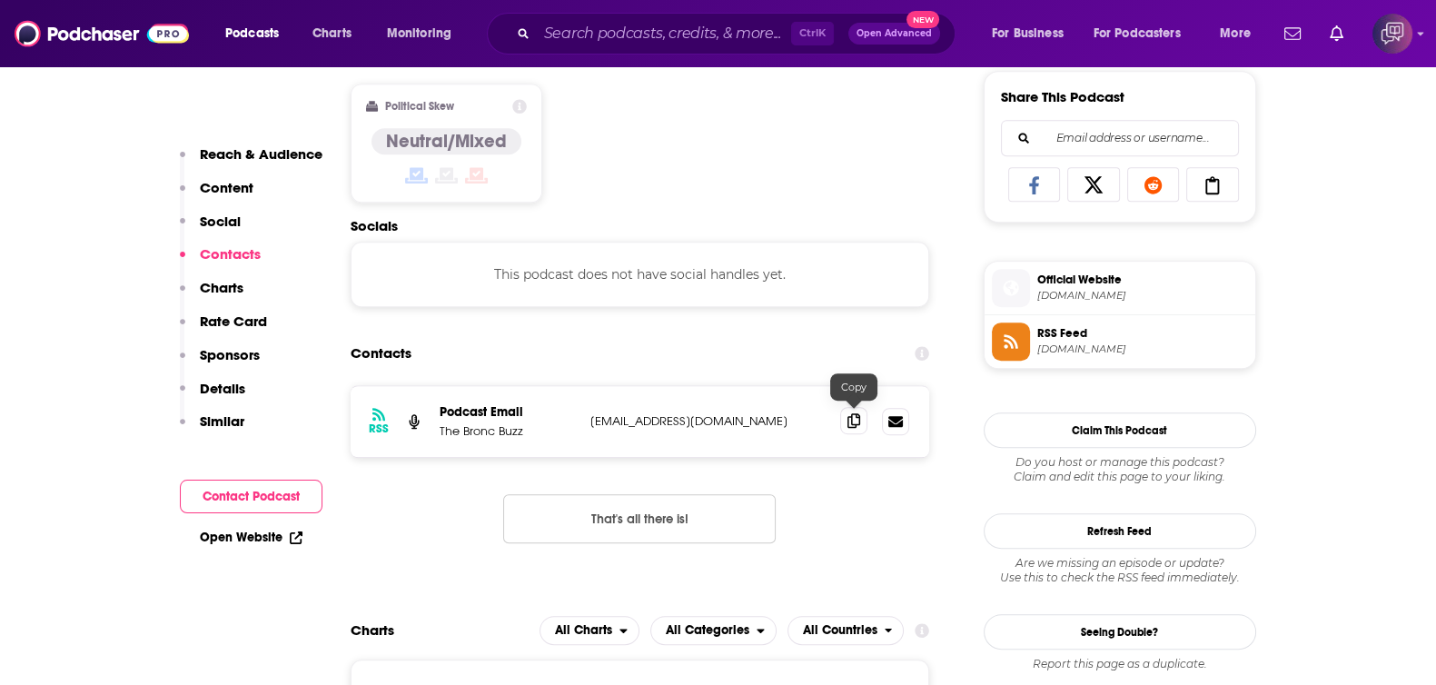
click at [851, 424] on icon at bounding box center [853, 420] width 13 height 15
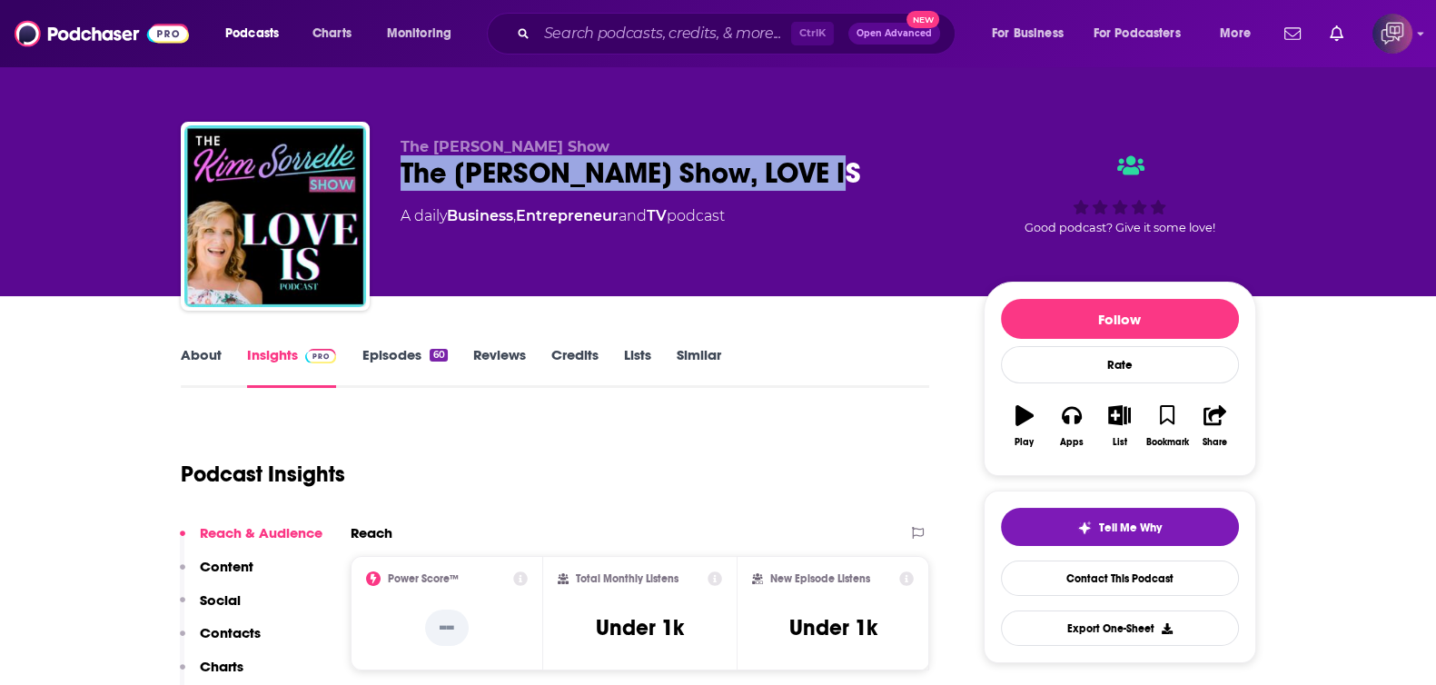
drag, startPoint x: 395, startPoint y: 168, endPoint x: 882, endPoint y: 168, distance: 486.7
click at [882, 168] on div "The Kim Sorrelle Show The Kim Sorrelle Show, LOVE IS A daily Business , Entrepr…" at bounding box center [718, 220] width 1075 height 196
copy h2 "The Kim Sorrelle Show, LOVE IS"
click at [186, 356] on link "About" at bounding box center [201, 367] width 41 height 42
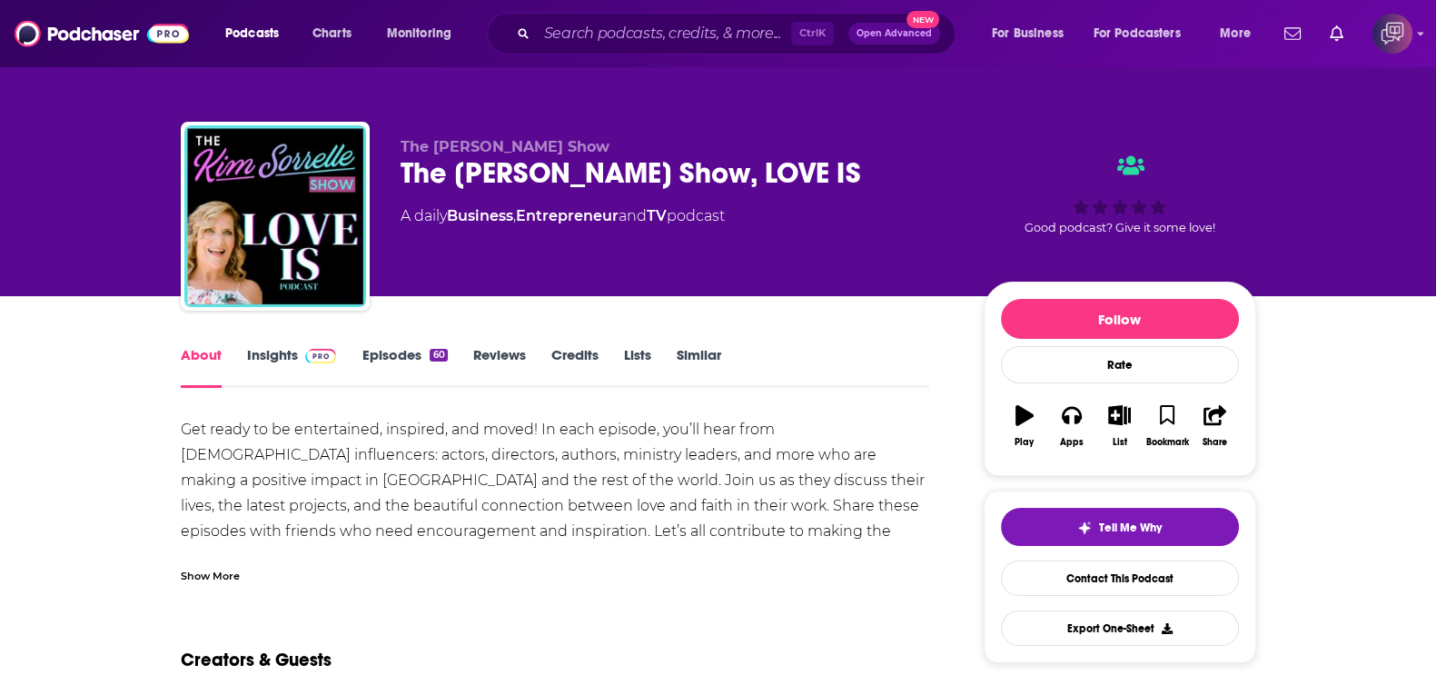
click at [256, 351] on link "Insights" at bounding box center [292, 367] width 90 height 42
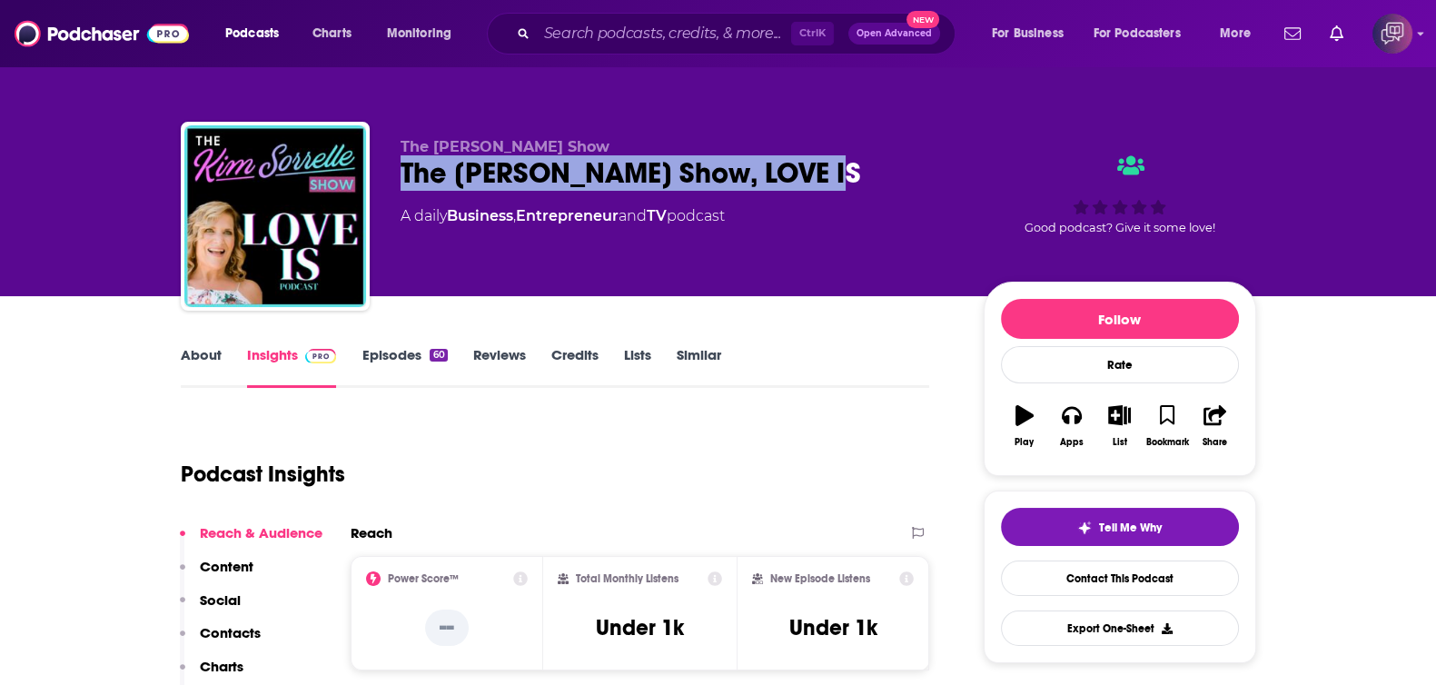
click at [908, 175] on div "The Kim Sorrelle Show The Kim Sorrelle Show, LOVE IS A daily Business , Entrepr…" at bounding box center [718, 220] width 1075 height 196
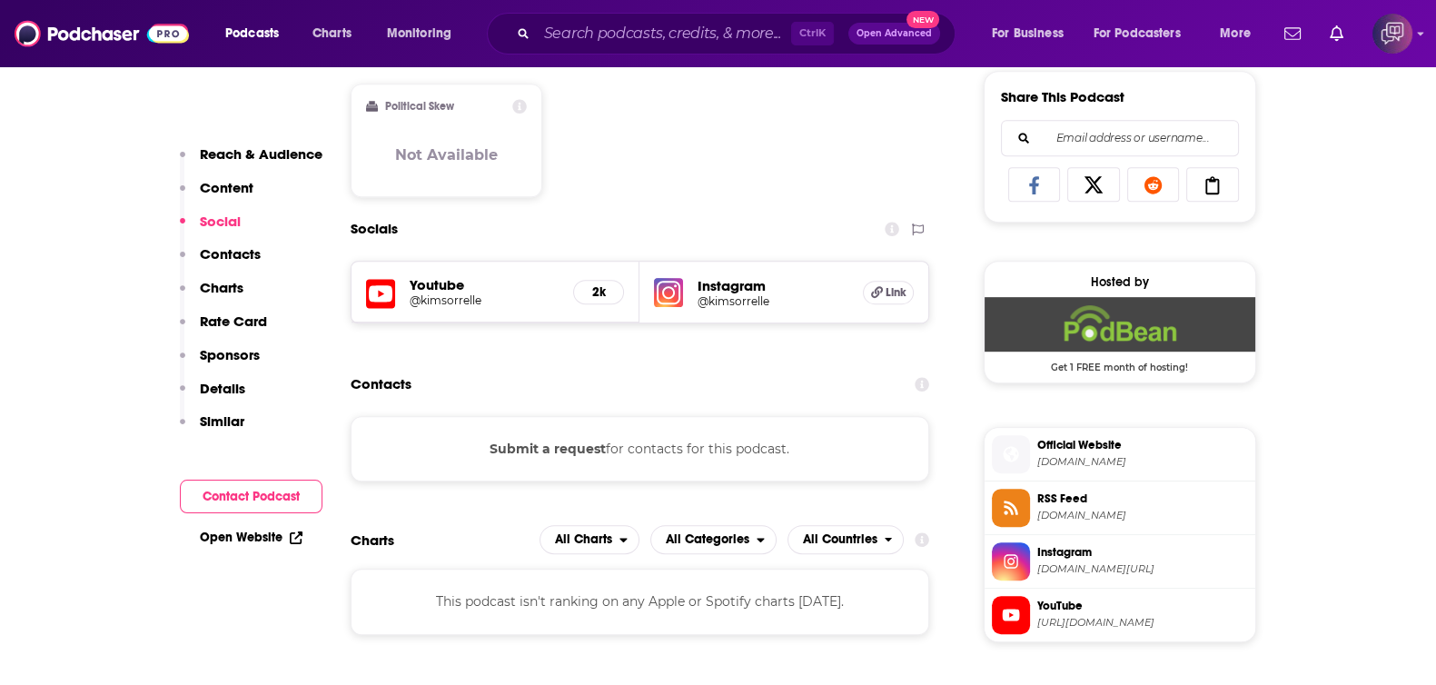
scroll to position [1249, 0]
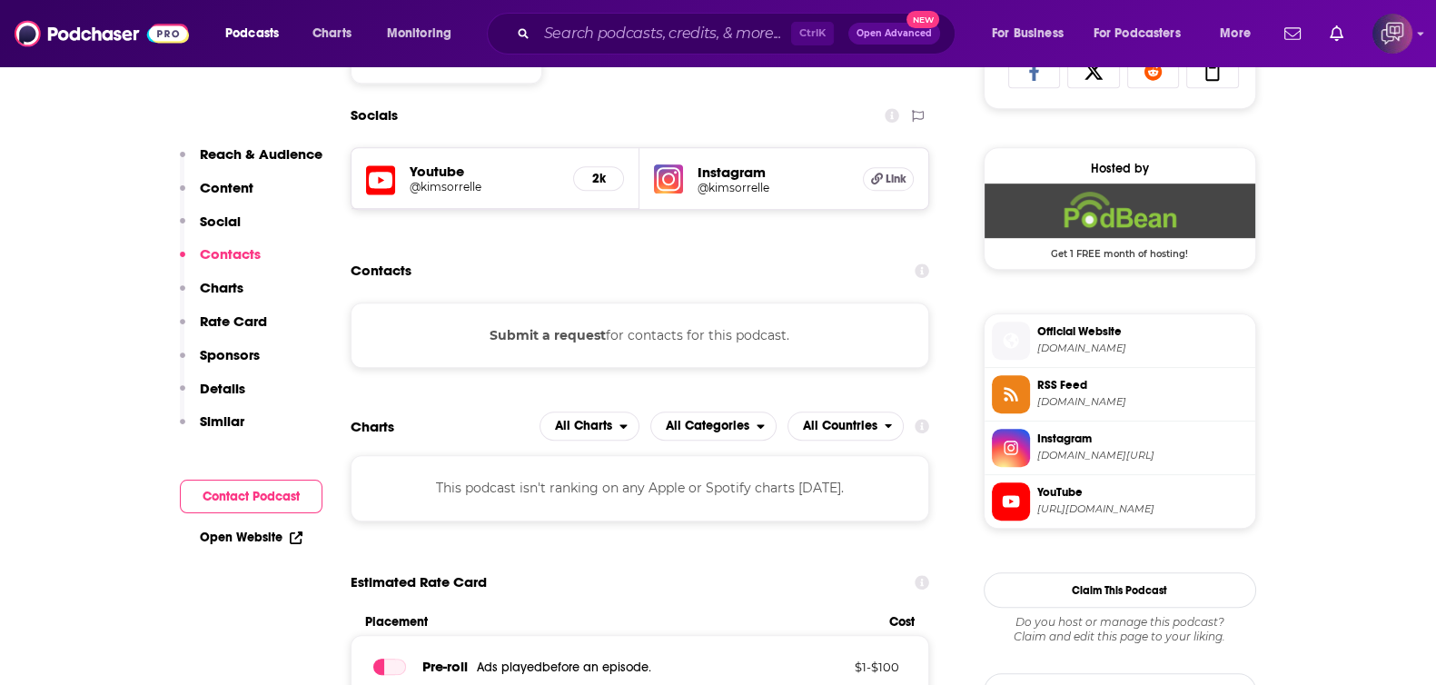
click at [449, 180] on h5 "@kimsorrelle" at bounding box center [485, 187] width 150 height 14
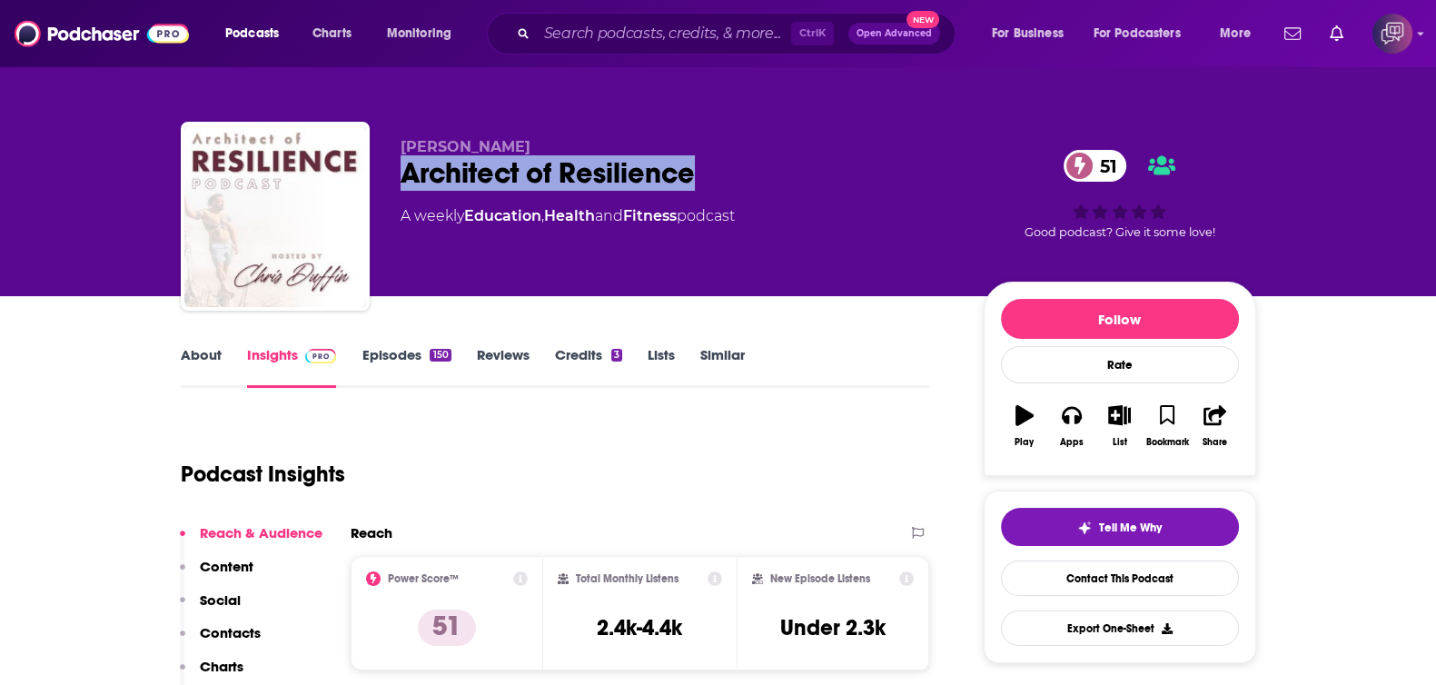
drag, startPoint x: 385, startPoint y: 173, endPoint x: 359, endPoint y: 312, distance: 141.4
click at [831, 161] on div "[PERSON_NAME] Architect of Resilience 51 A weekly Education , Health and Fitnes…" at bounding box center [718, 220] width 1075 height 196
click at [199, 366] on link "About" at bounding box center [201, 367] width 41 height 42
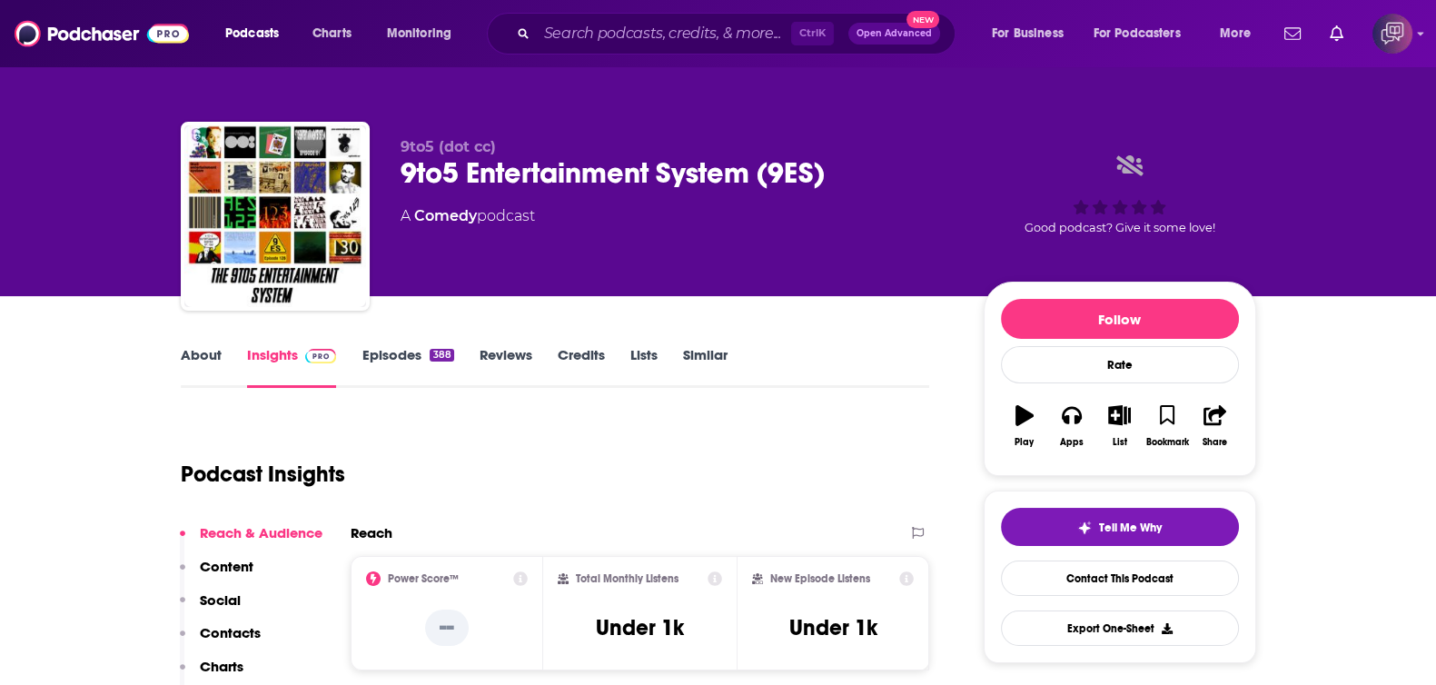
click at [203, 360] on link "About" at bounding box center [201, 367] width 41 height 42
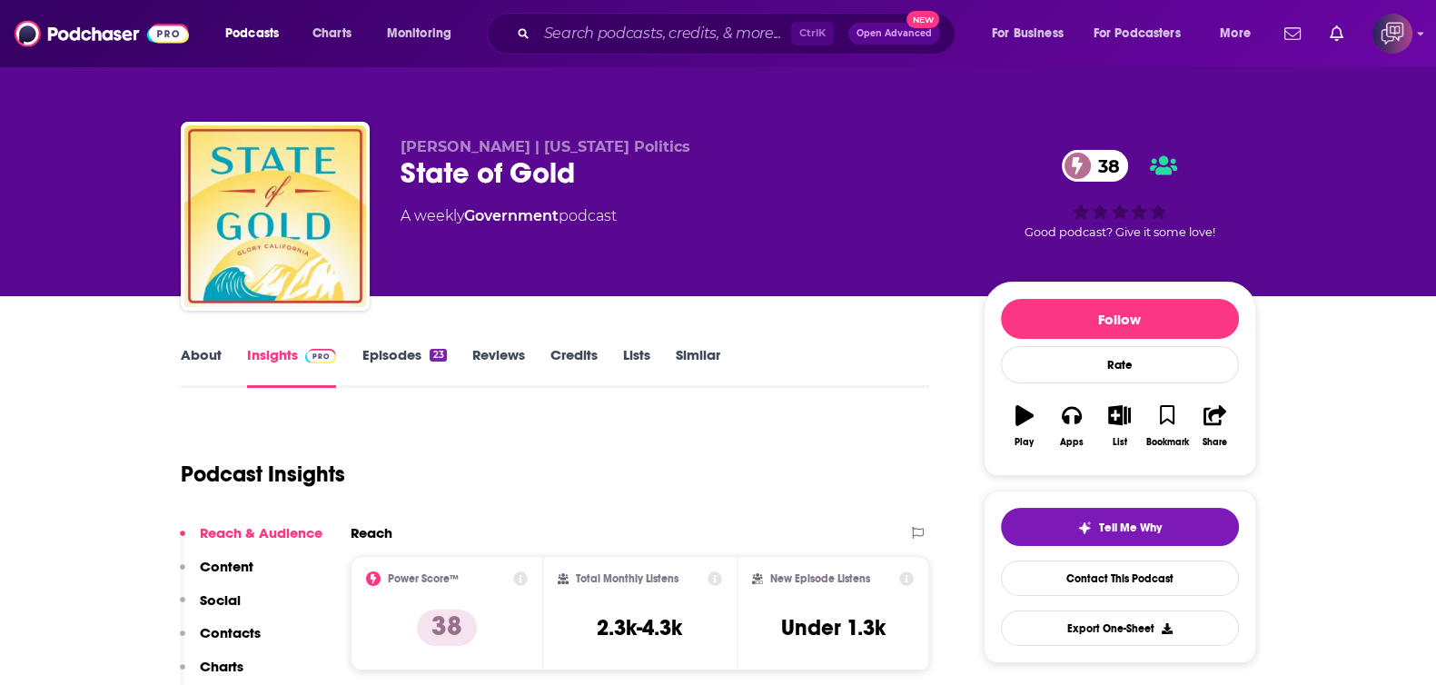
click at [201, 369] on link "About" at bounding box center [201, 367] width 41 height 42
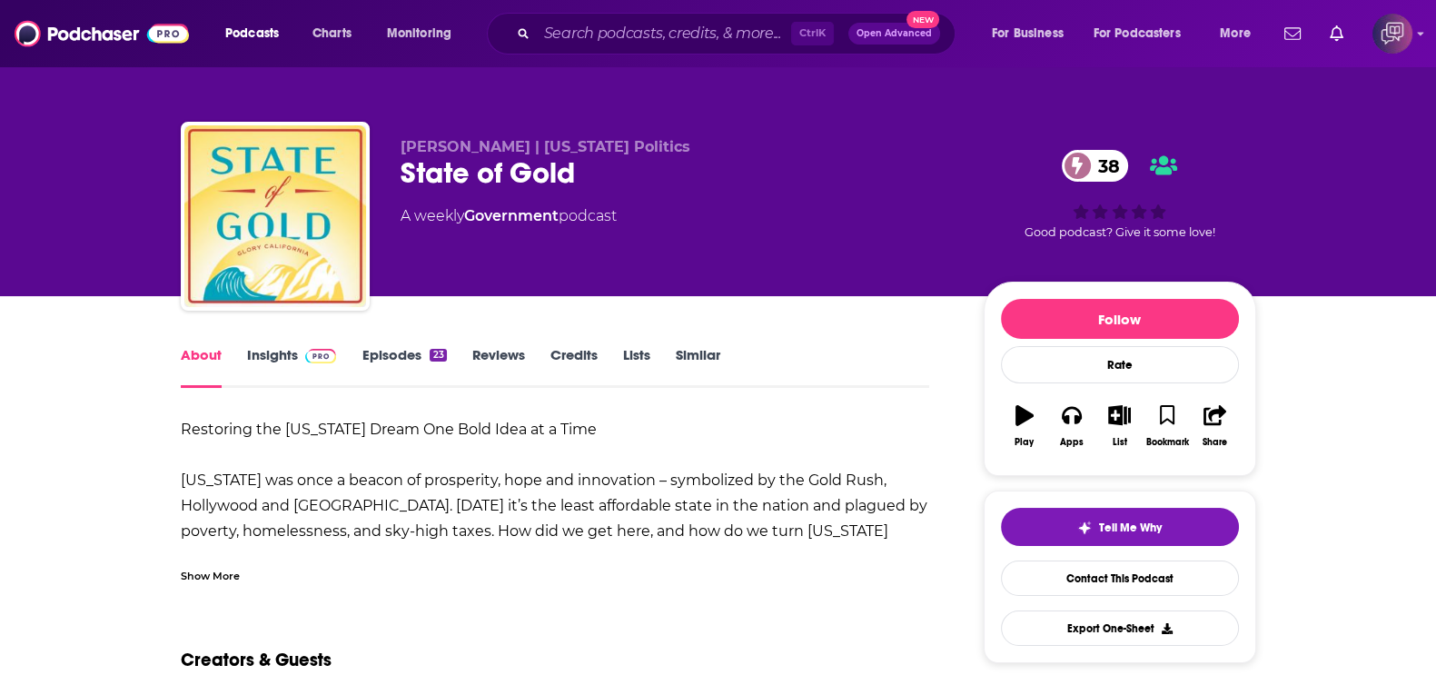
click at [232, 576] on div "Show More" at bounding box center [210, 574] width 59 height 17
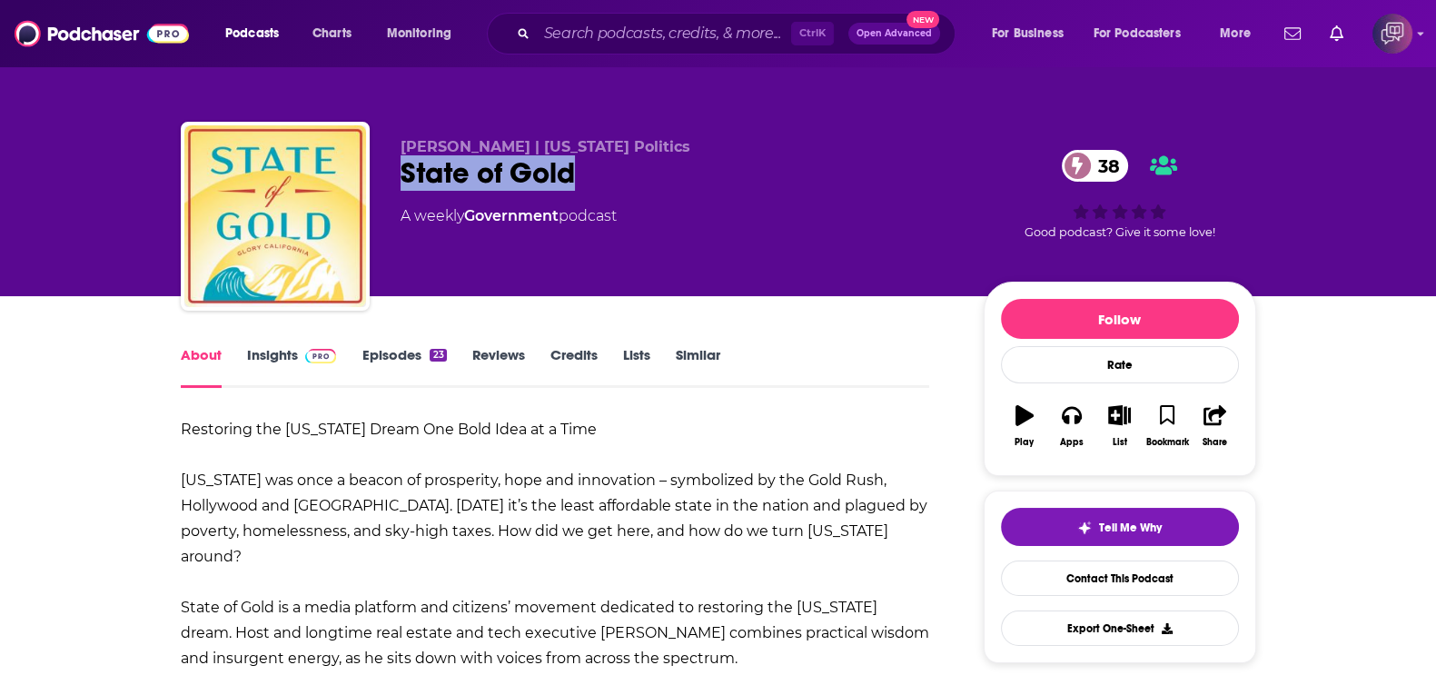
drag, startPoint x: 395, startPoint y: 178, endPoint x: 649, endPoint y: 183, distance: 254.3
click at [649, 183] on div "[PERSON_NAME] | [US_STATE] Politics State of Gold 38 A weekly Government podcas…" at bounding box center [718, 220] width 1075 height 196
copy h1 "State of Gold"
drag, startPoint x: 287, startPoint y: 359, endPoint x: 414, endPoint y: 0, distance: 380.5
click at [287, 358] on link "Insights" at bounding box center [292, 367] width 90 height 42
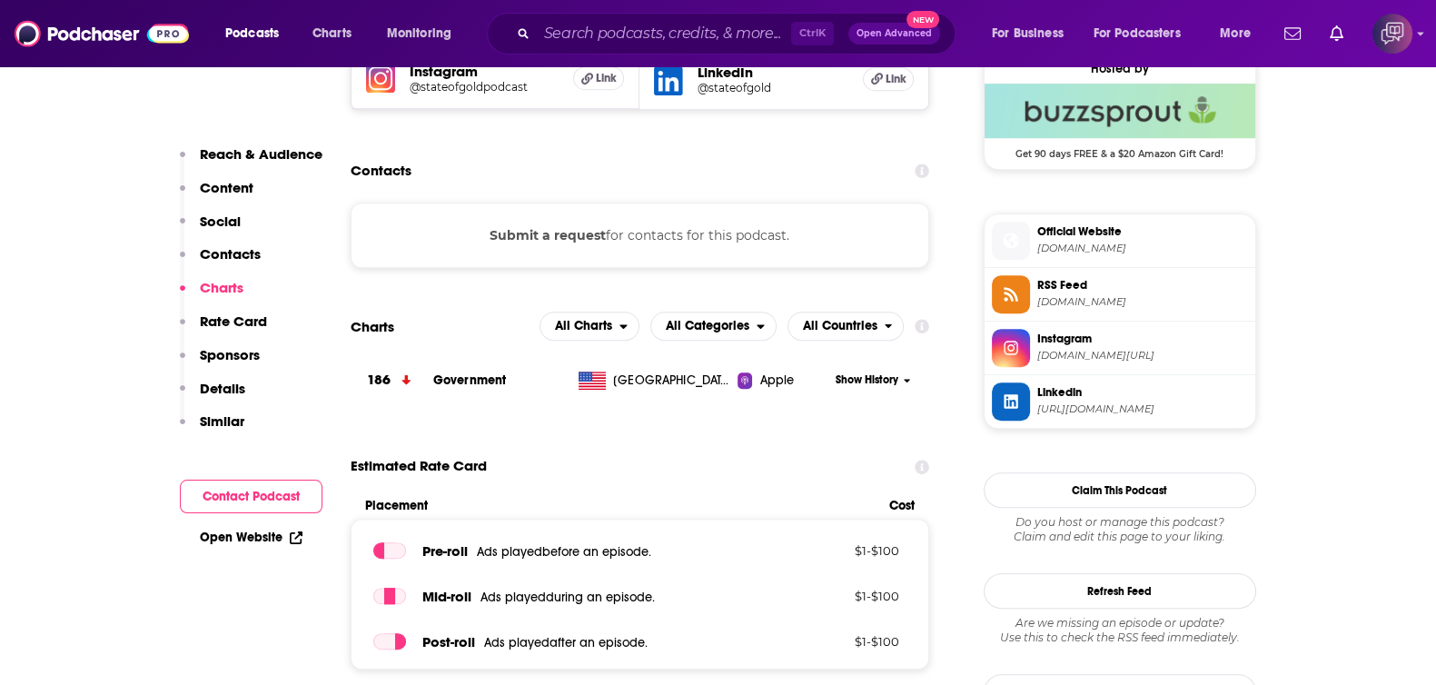
scroll to position [1249, 0]
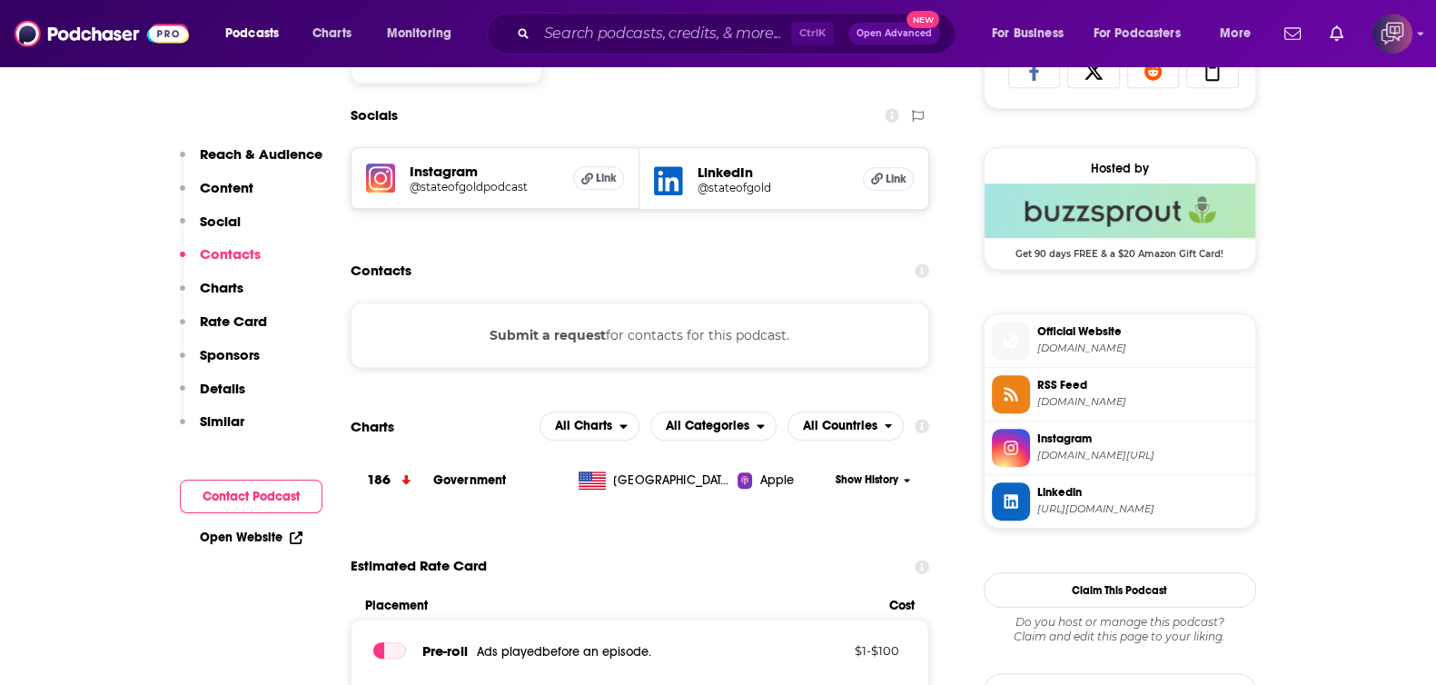
click at [463, 170] on h5 "Instagram" at bounding box center [485, 171] width 150 height 17
click at [437, 183] on h5 "@stateofgoldpodcast" at bounding box center [485, 187] width 150 height 14
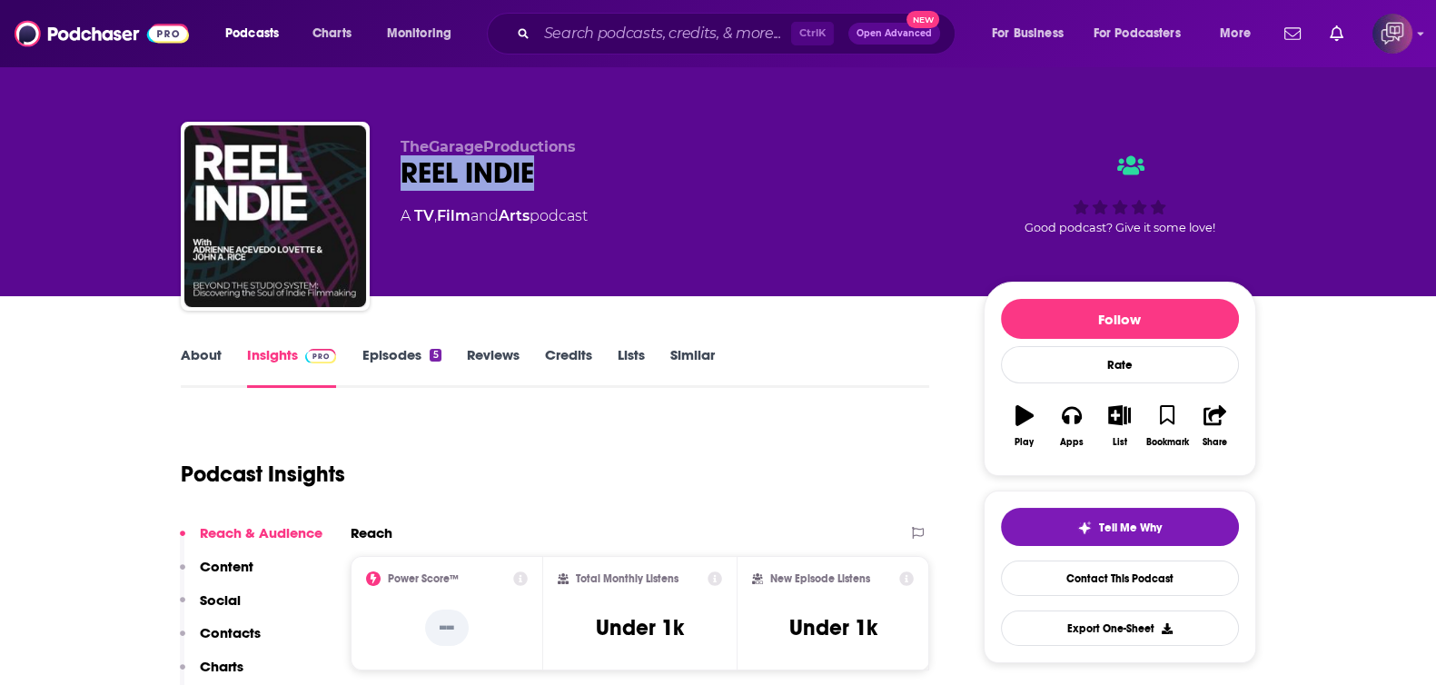
click at [645, 190] on div "TheGarageProductions REEL INDIE A TV , Film and Arts podcast Good podcast? Give…" at bounding box center [718, 220] width 1075 height 196
click at [186, 358] on link "About" at bounding box center [201, 367] width 41 height 42
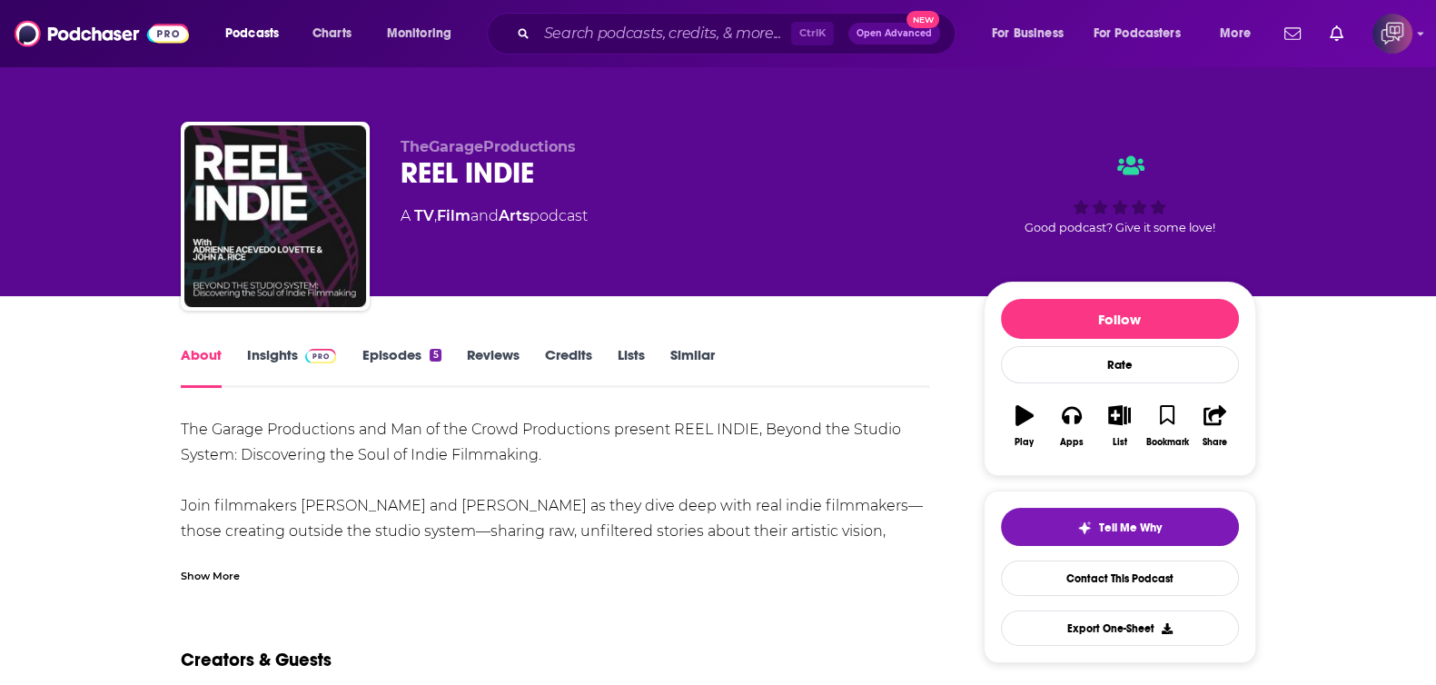
click at [218, 566] on div "Show More" at bounding box center [210, 574] width 59 height 17
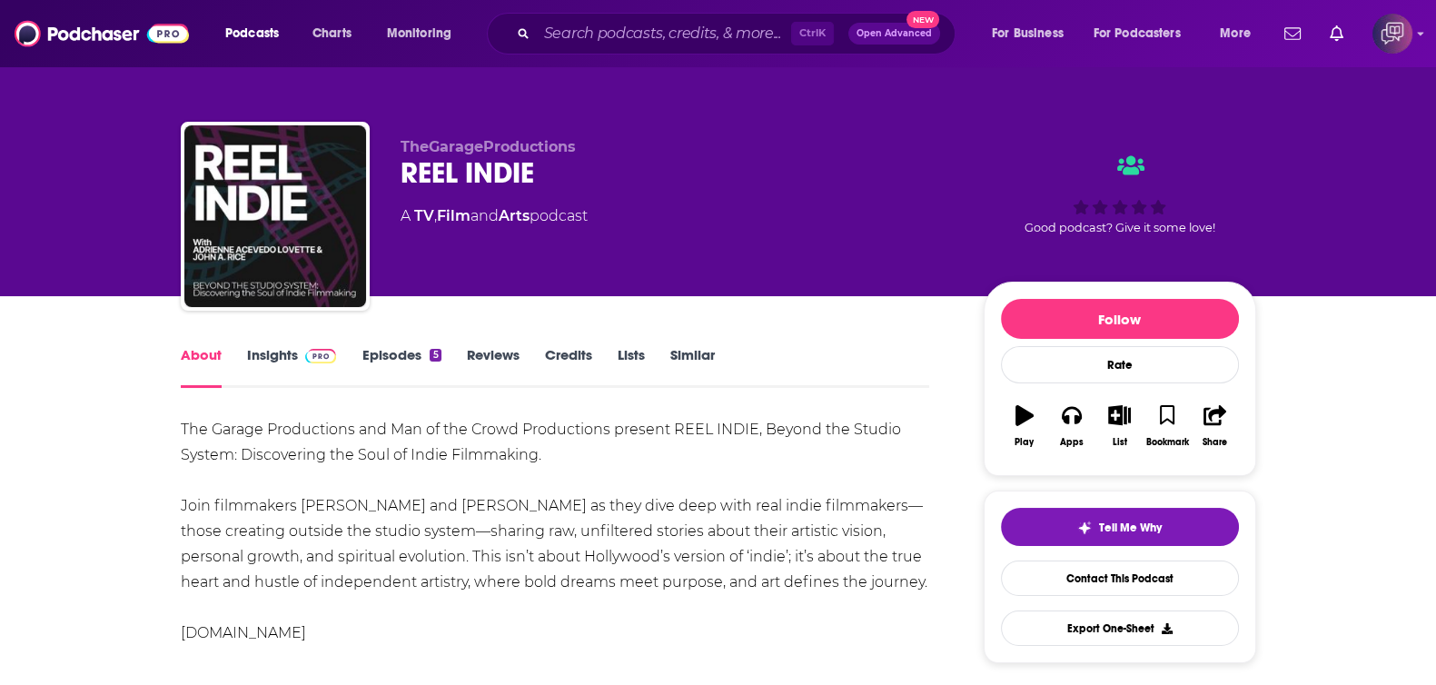
scroll to position [113, 0]
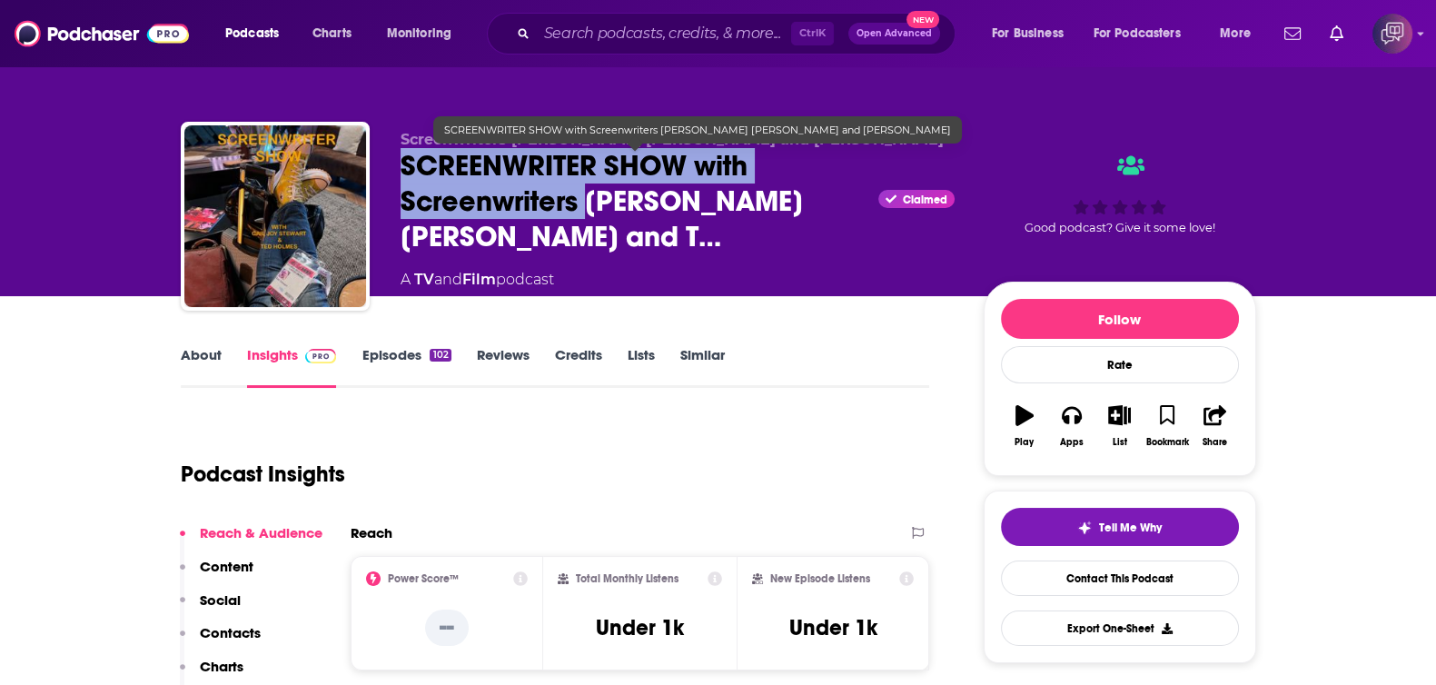
drag, startPoint x: 438, startPoint y: 166, endPoint x: 575, endPoint y: 205, distance: 142.6
click at [580, 202] on div "Screenwriters [PERSON_NAME] [PERSON_NAME] and [PERSON_NAME] SCREENWRITER SHOW w…" at bounding box center [718, 220] width 1075 height 196
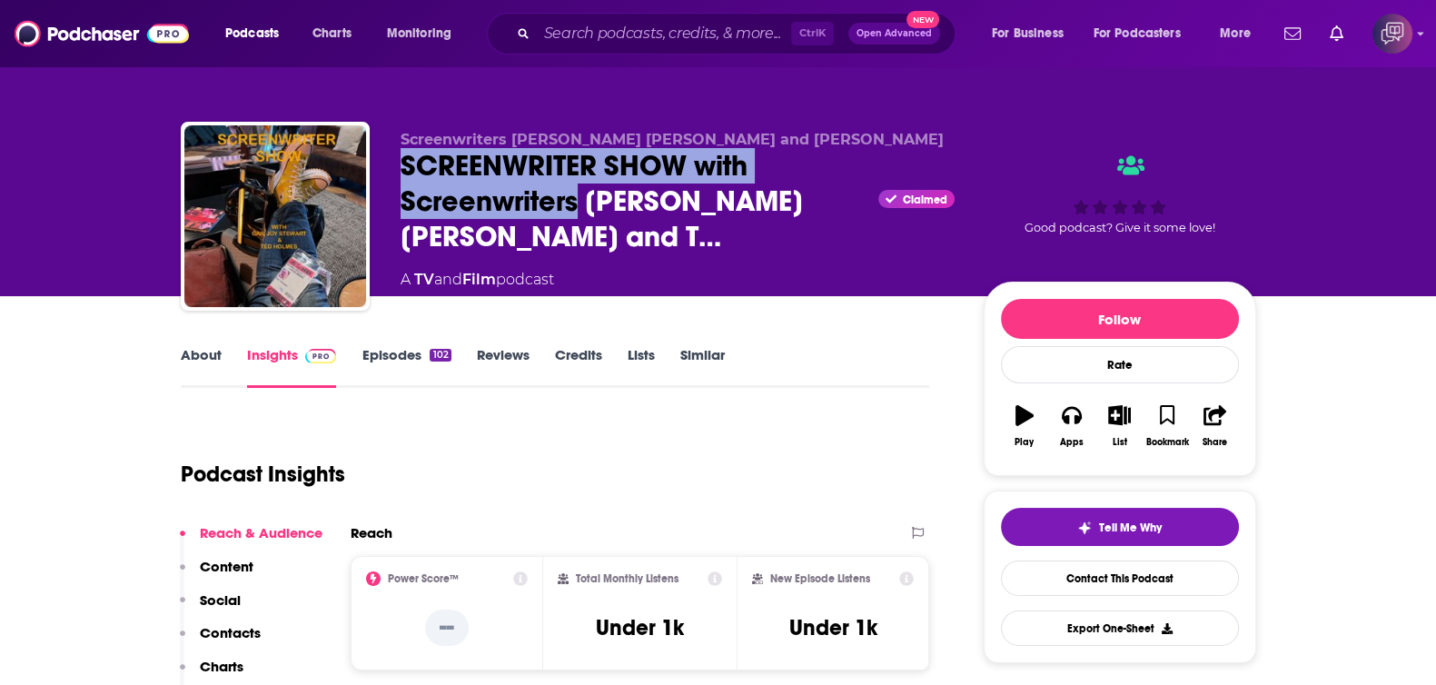
click at [204, 355] on link "About" at bounding box center [201, 367] width 41 height 42
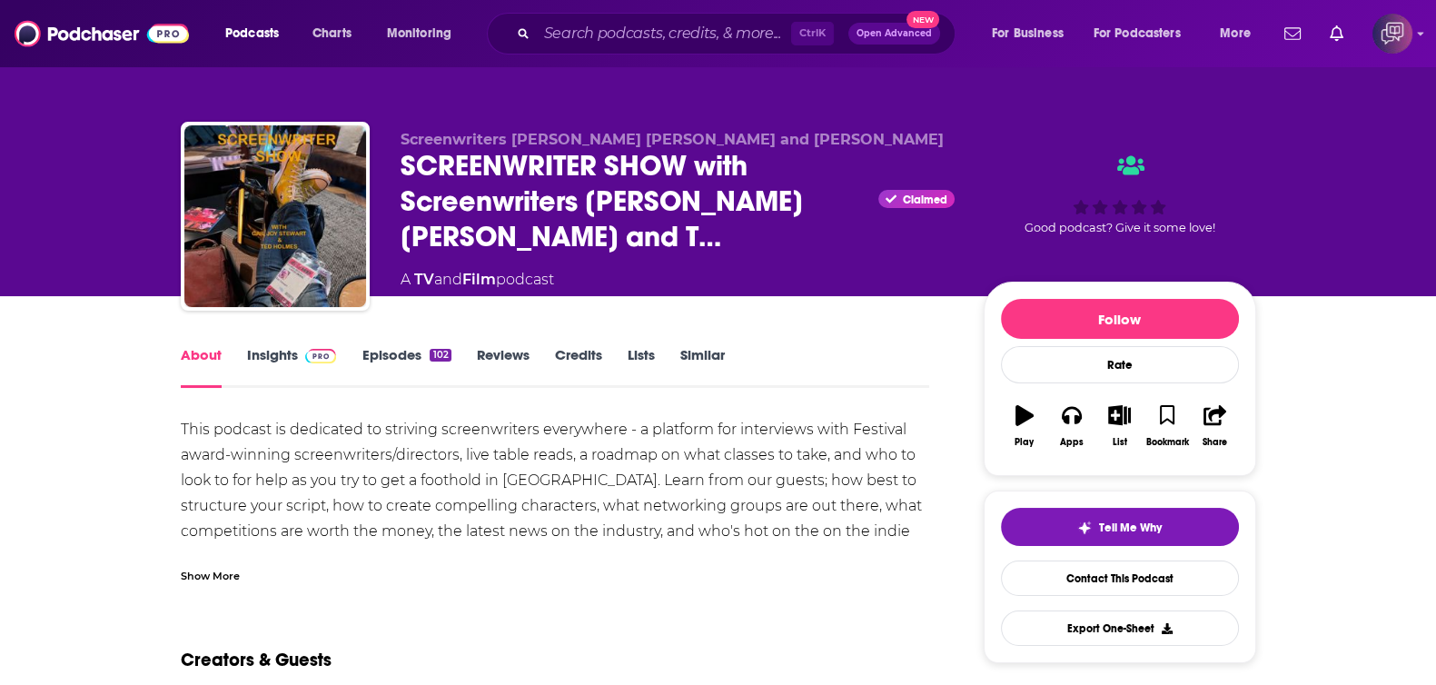
click at [247, 574] on div "Show More" at bounding box center [555, 568] width 749 height 31
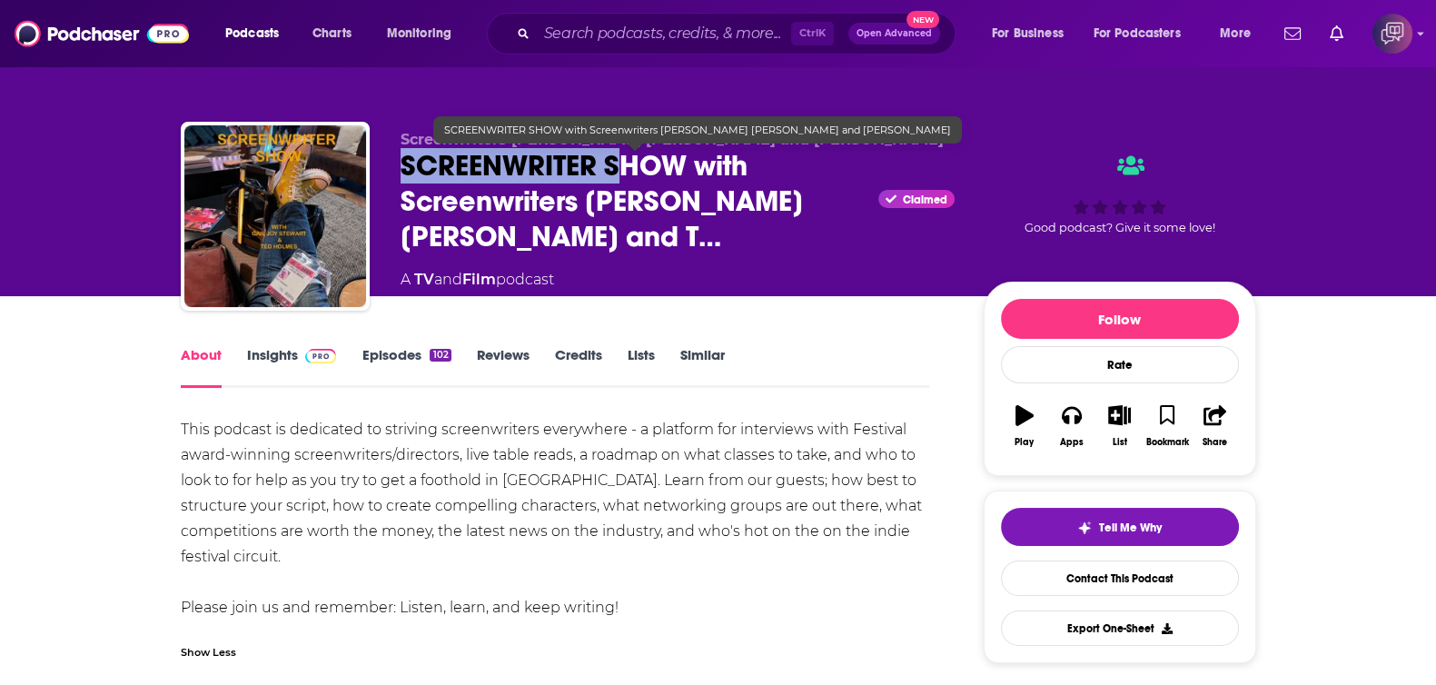
drag, startPoint x: 398, startPoint y: 165, endPoint x: 634, endPoint y: 144, distance: 237.0
click at [621, 177] on div "Screenwriters [PERSON_NAME] [PERSON_NAME] and [PERSON_NAME] SCREENWRITER SHOW w…" at bounding box center [718, 220] width 1075 height 196
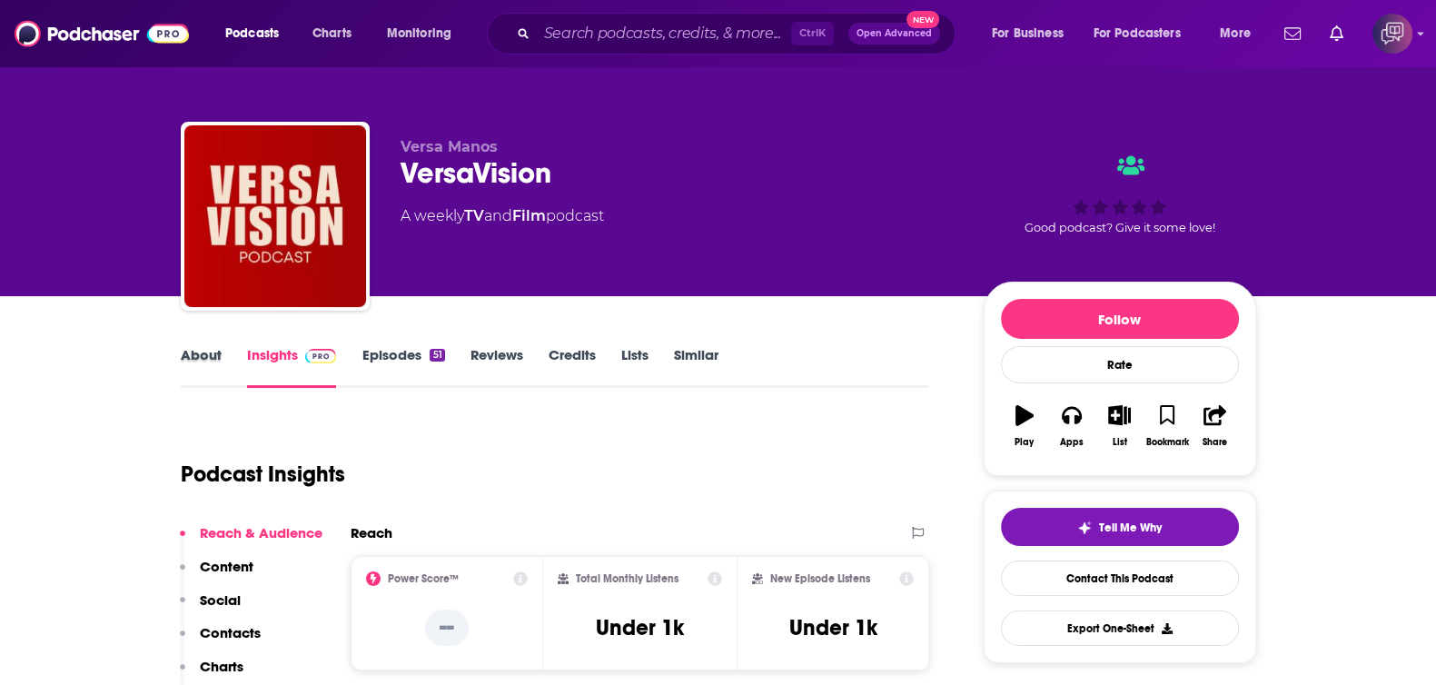
click at [223, 348] on div "About" at bounding box center [214, 367] width 66 height 42
click at [210, 360] on link "About" at bounding box center [201, 367] width 41 height 42
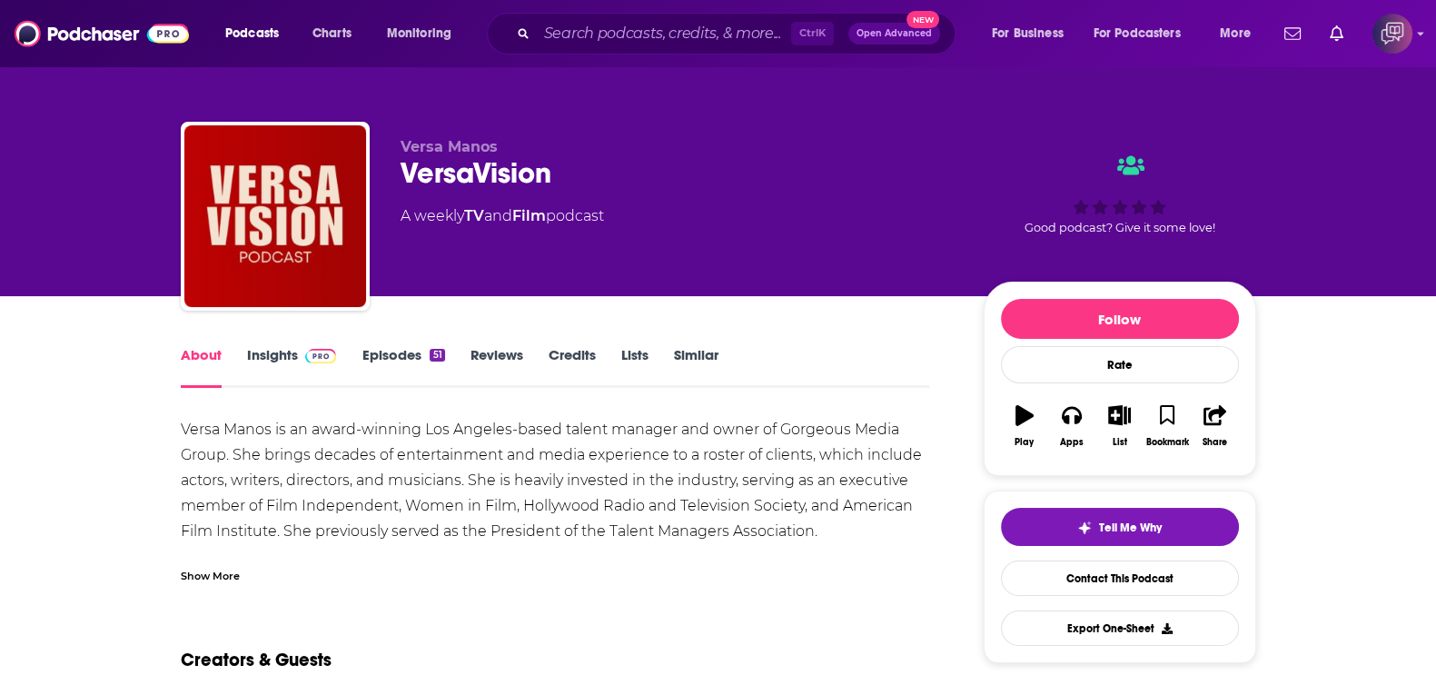
click at [272, 370] on link "Insights" at bounding box center [292, 367] width 90 height 42
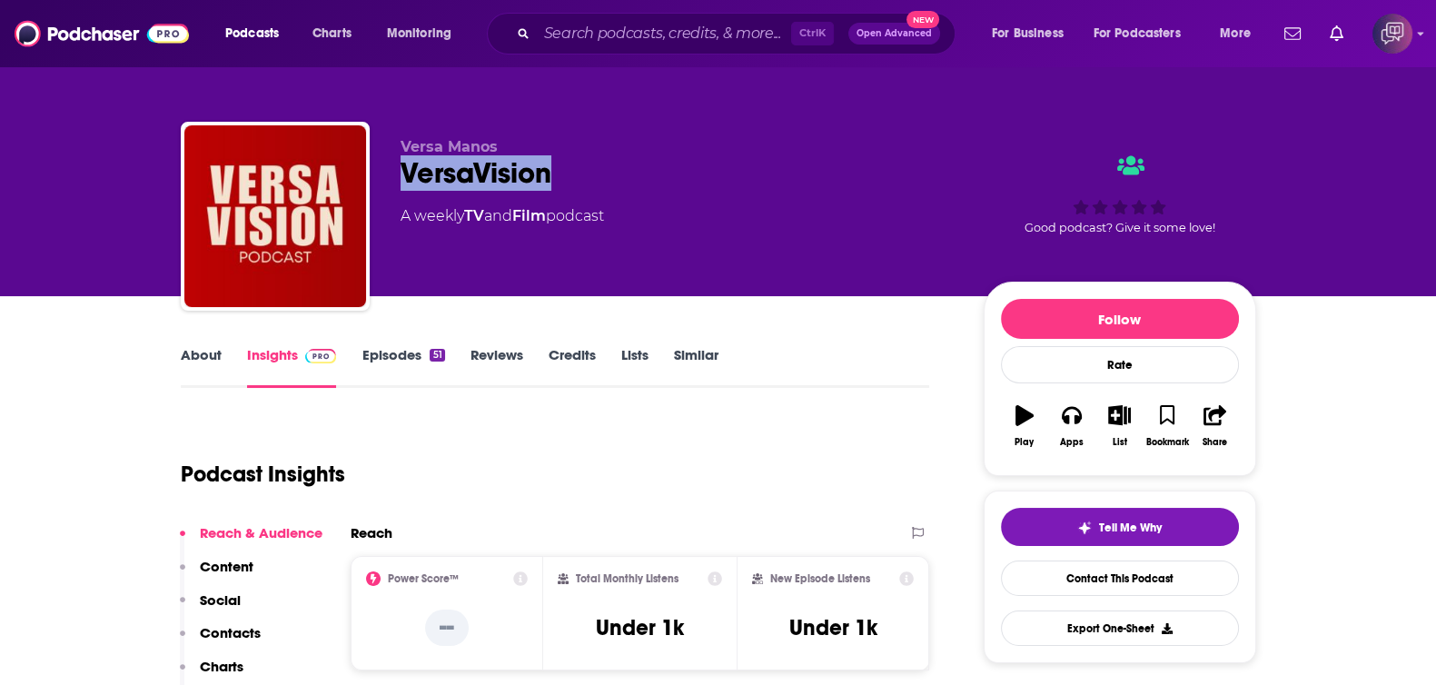
click at [599, 165] on div "Versa Manos VersaVision A weekly TV and Film podcast Good podcast? Give it some…" at bounding box center [718, 220] width 1075 height 196
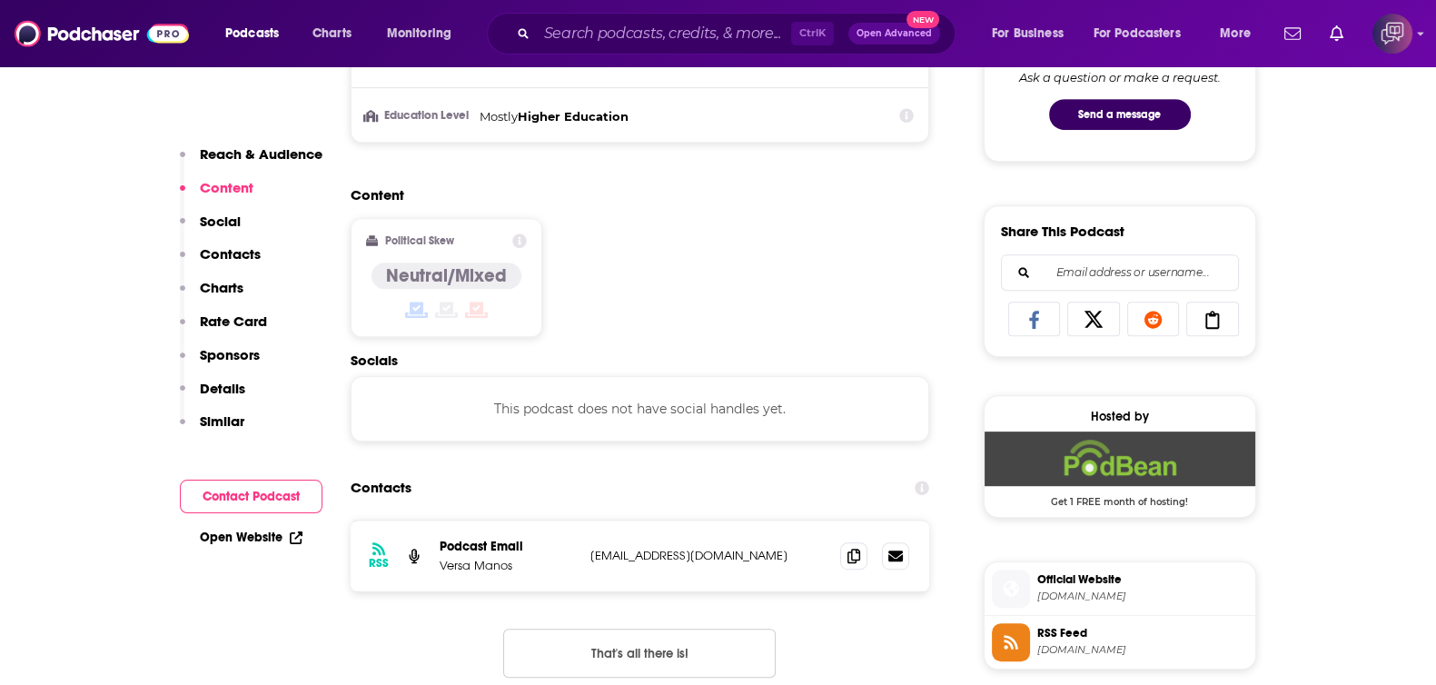
scroll to position [1135, 0]
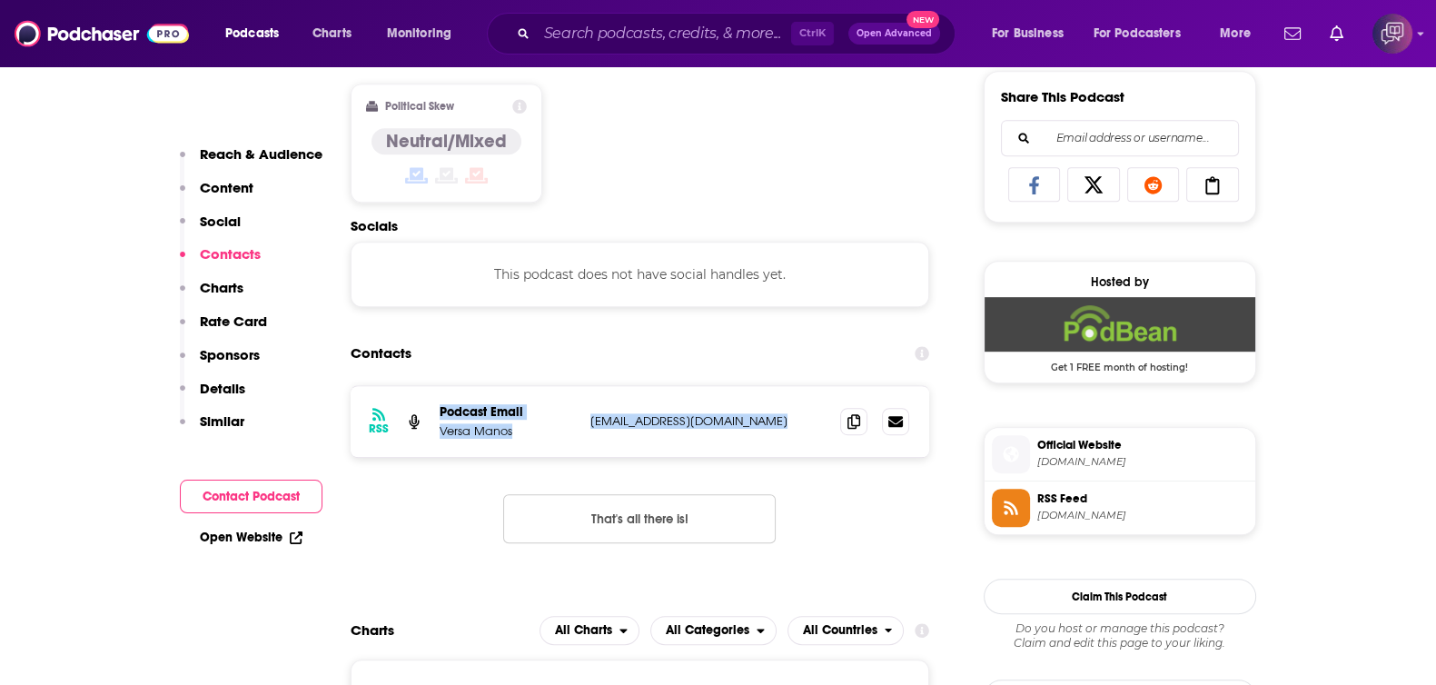
drag, startPoint x: 468, startPoint y: 430, endPoint x: 808, endPoint y: 424, distance: 340.6
click at [809, 424] on div "RSS Podcast Email Versa Manos versa@gorgeousmediagroup.com versa@gorgeousmediag…" at bounding box center [639, 421] width 579 height 71
drag, startPoint x: 764, startPoint y: 424, endPoint x: 785, endPoint y: 420, distance: 21.4
click at [764, 423] on p "versa@gorgeousmediagroup.com" at bounding box center [708, 420] width 236 height 15
click at [740, 422] on p "versa@gorgeousmediagroup.com" at bounding box center [708, 420] width 236 height 15
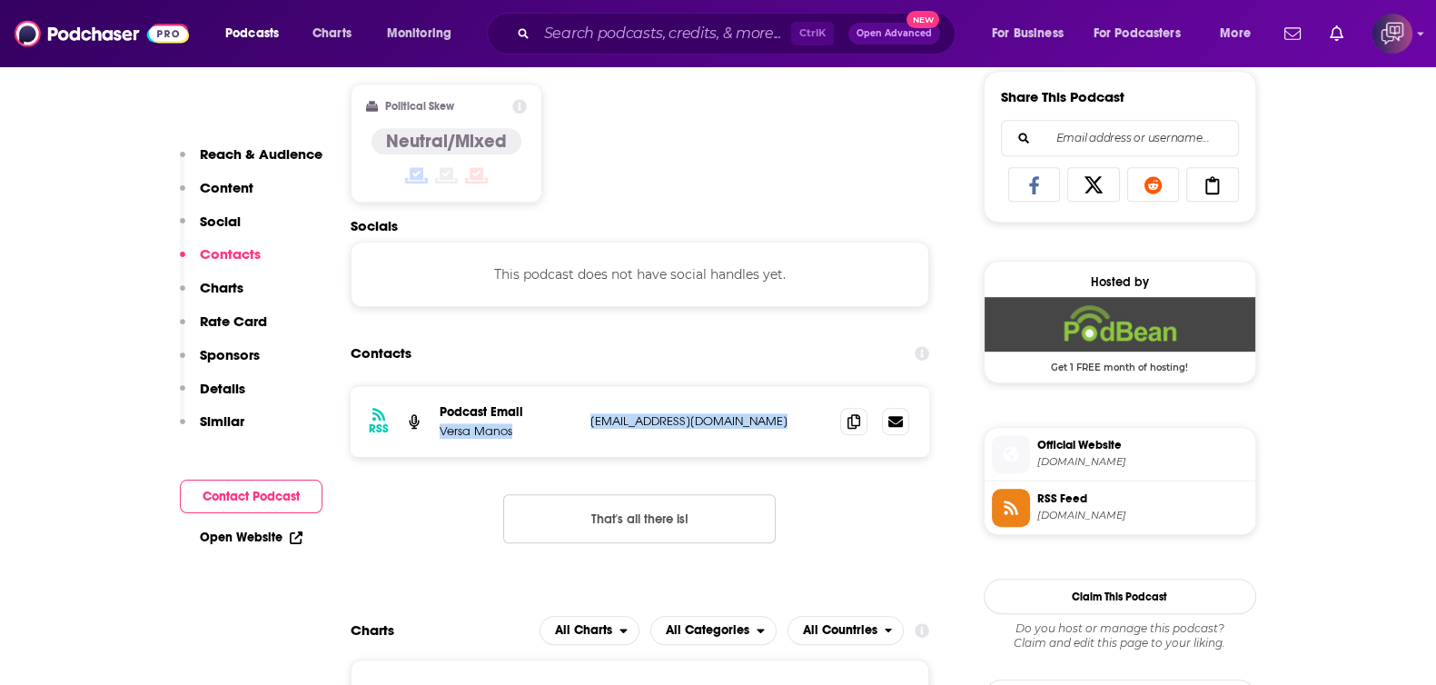
drag, startPoint x: 778, startPoint y: 413, endPoint x: 433, endPoint y: 441, distance: 346.2
click at [433, 441] on div "RSS Podcast Email Versa Manos versa@gorgeousmediagroup.com versa@gorgeousmediag…" at bounding box center [639, 421] width 579 height 71
copy div "Versa Manos versa@gorgeousmediagroup.com"
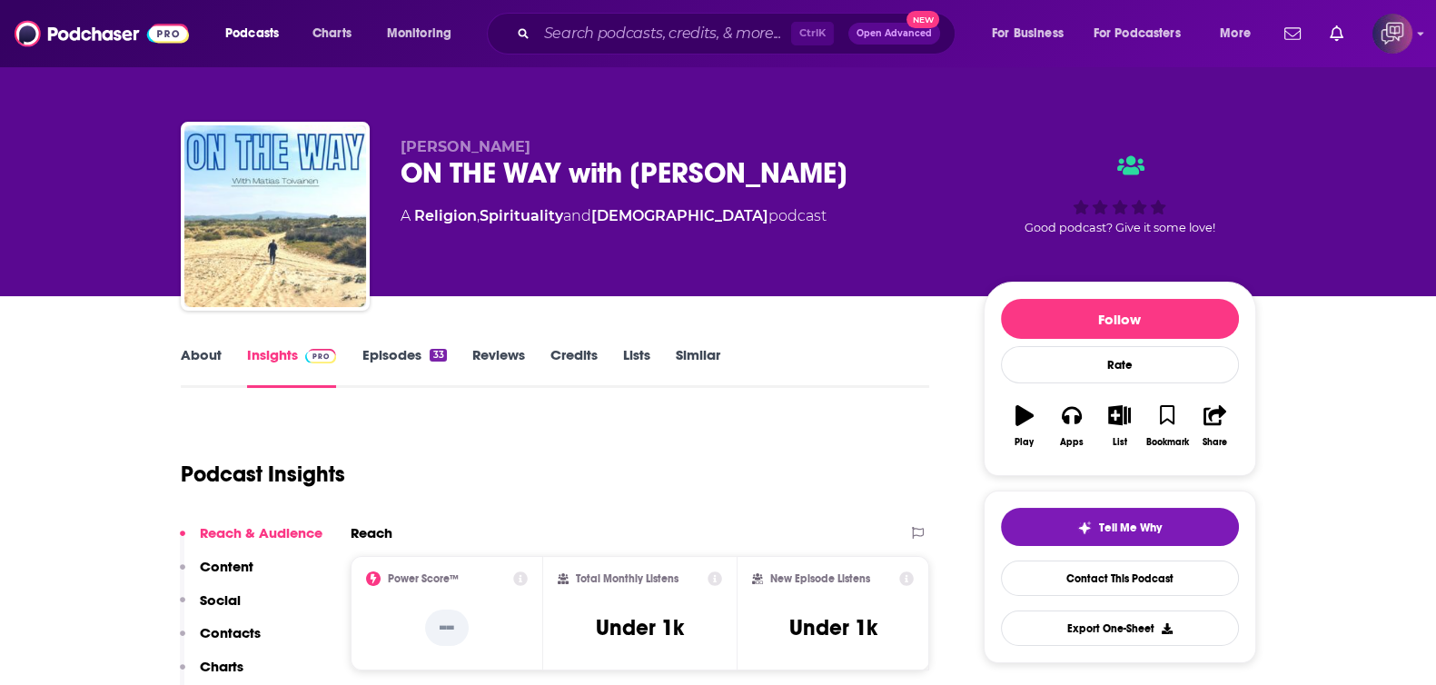
drag, startPoint x: 394, startPoint y: 176, endPoint x: 893, endPoint y: 156, distance: 498.9
click at [893, 156] on div "Matias Toivainen ON THE WAY with Matias Toivainen A Religion , Spirituality and…" at bounding box center [718, 220] width 1075 height 196
copy h2 "ON THE WAY with Matias Toivainen"
click at [212, 364] on link "About" at bounding box center [201, 367] width 41 height 42
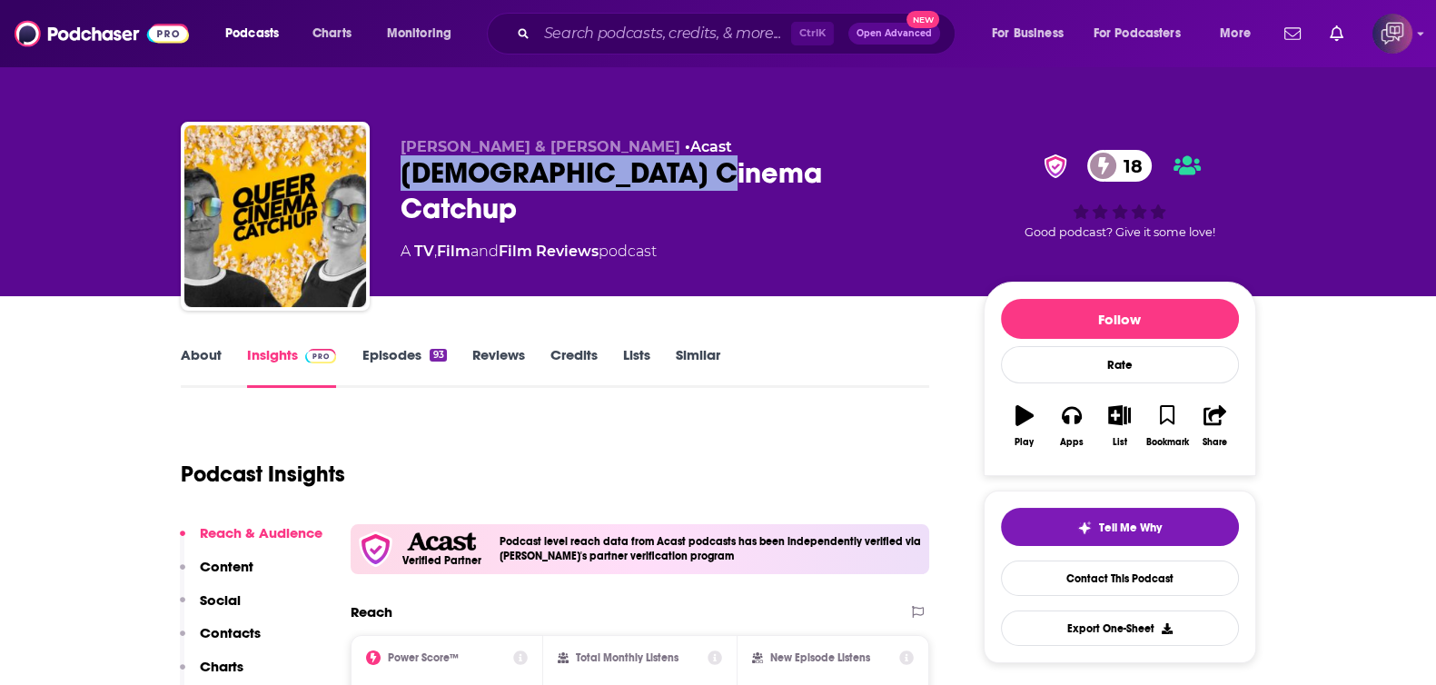
drag, startPoint x: 556, startPoint y: 163, endPoint x: 776, endPoint y: 175, distance: 221.0
click at [776, 175] on div "[PERSON_NAME] & [PERSON_NAME] • Acast [DEMOGRAPHIC_DATA] Cinema Catchup 18 A TV…" at bounding box center [718, 220] width 1075 height 196
click at [211, 356] on link "About" at bounding box center [201, 367] width 41 height 42
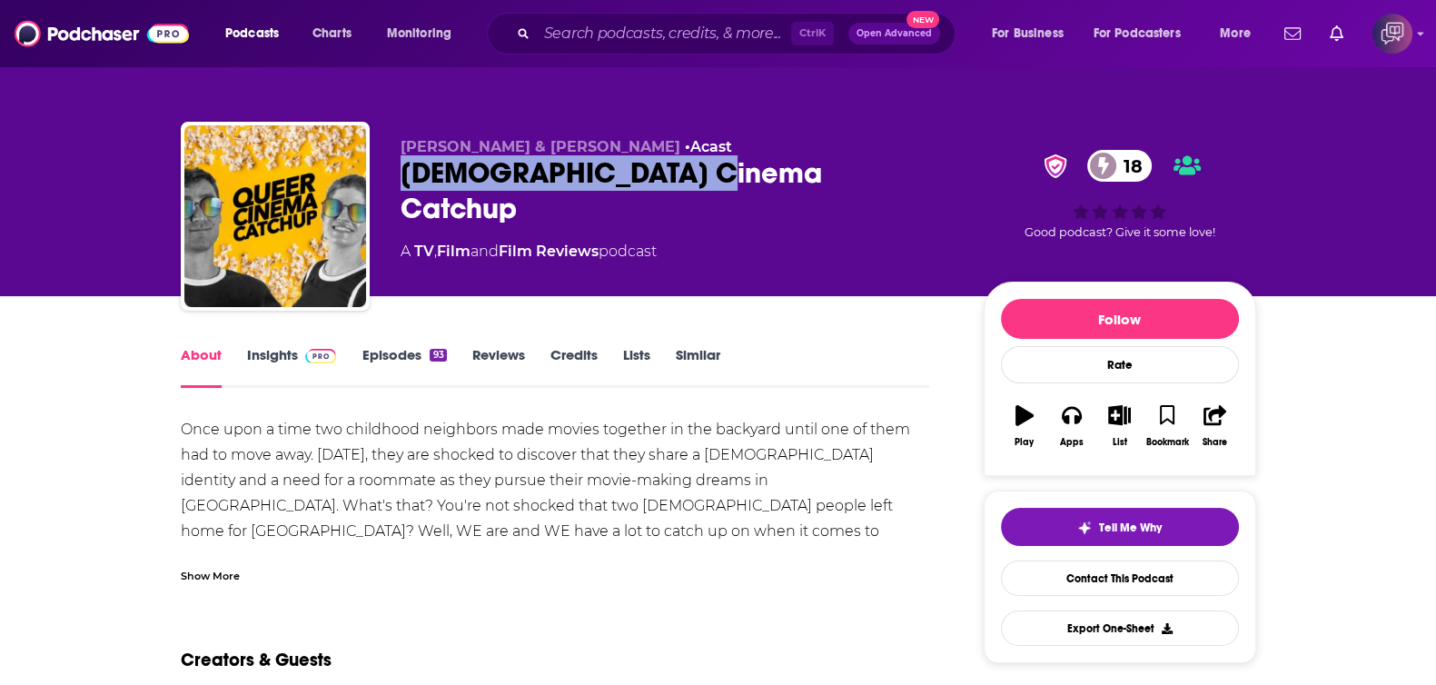
drag, startPoint x: 400, startPoint y: 177, endPoint x: 759, endPoint y: 170, distance: 359.6
click at [759, 170] on div "Allison Theveny & Joe Murphy • Acast Queer Cinema Catchup 18 A TV , Film and Fi…" at bounding box center [718, 220] width 1075 height 196
click at [282, 363] on link "Insights" at bounding box center [292, 367] width 90 height 42
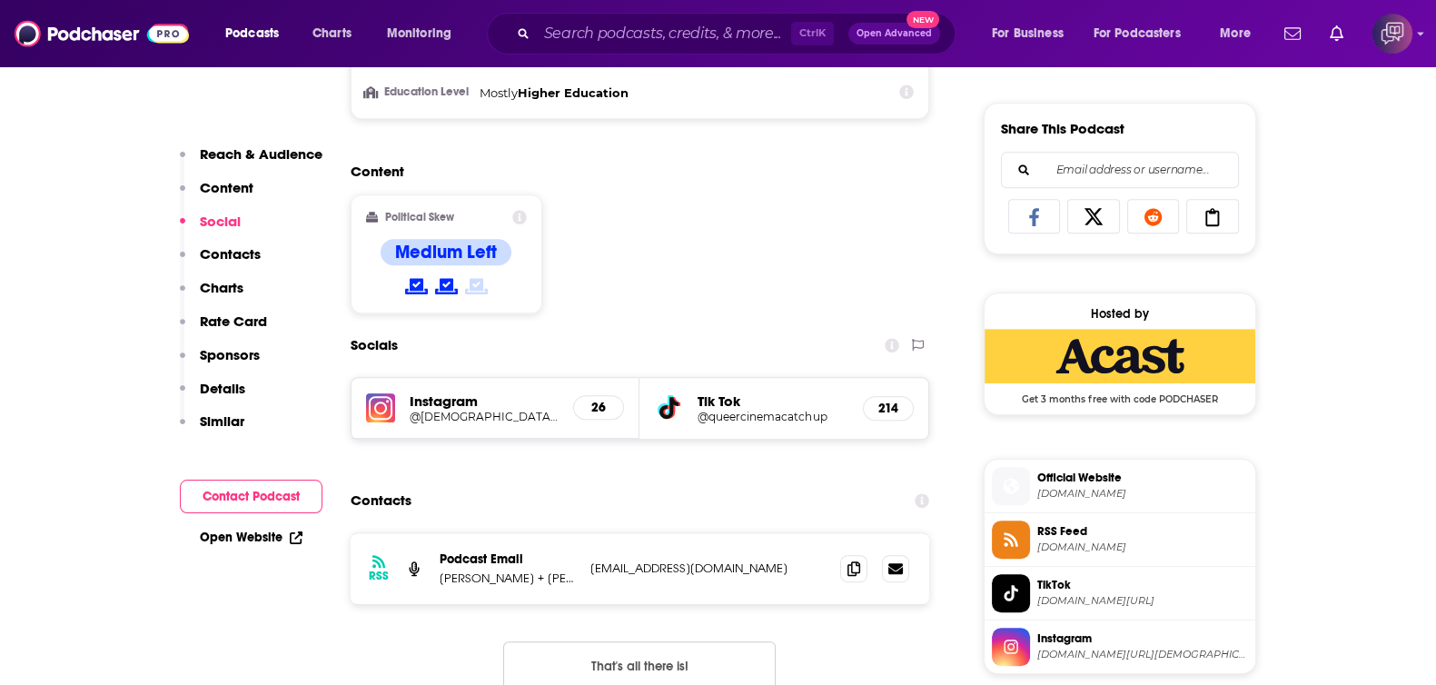
scroll to position [1249, 0]
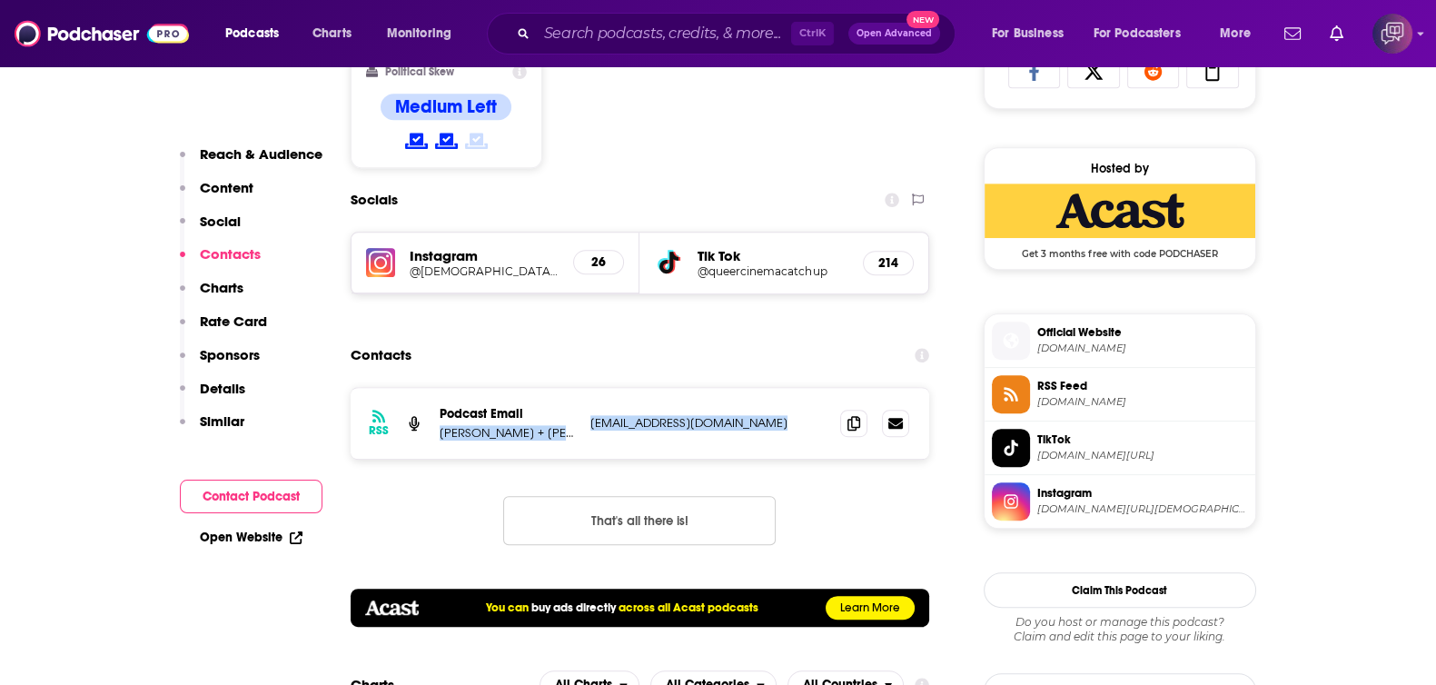
drag, startPoint x: 431, startPoint y: 429, endPoint x: 786, endPoint y: 424, distance: 355.1
click at [786, 424] on div "RSS Podcast Email Allison + Joe queercinemacatchup@gmail.com queercinemacatchup…" at bounding box center [639, 423] width 579 height 71
copy div "Allison + Joe queercinemacatchup@gmail.com"
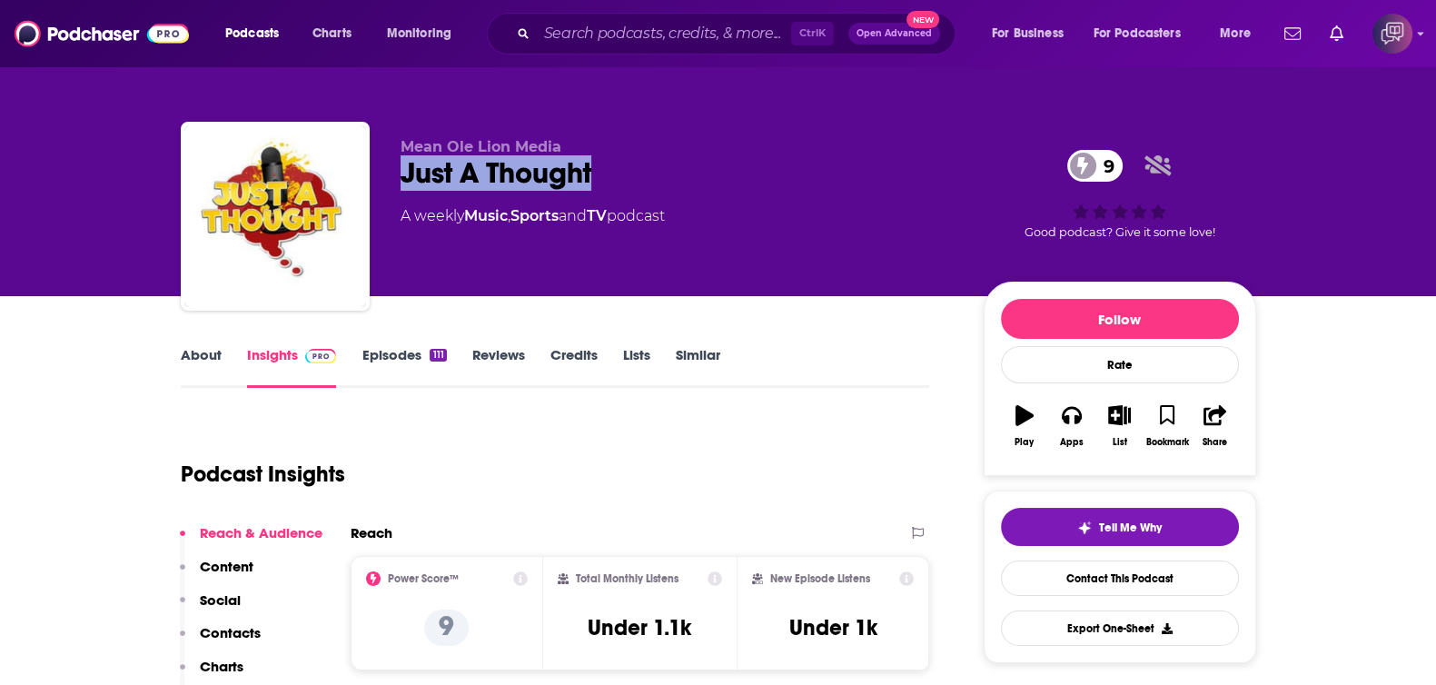
drag, startPoint x: 373, startPoint y: 180, endPoint x: 637, endPoint y: 178, distance: 263.3
click at [637, 178] on div "Mean Ole Lion Media Just A Thought 9 A weekly Music , Sports and TV podcast 9 G…" at bounding box center [718, 220] width 1075 height 196
copy h2 "Just A Thought"
click at [199, 359] on link "About" at bounding box center [201, 367] width 41 height 42
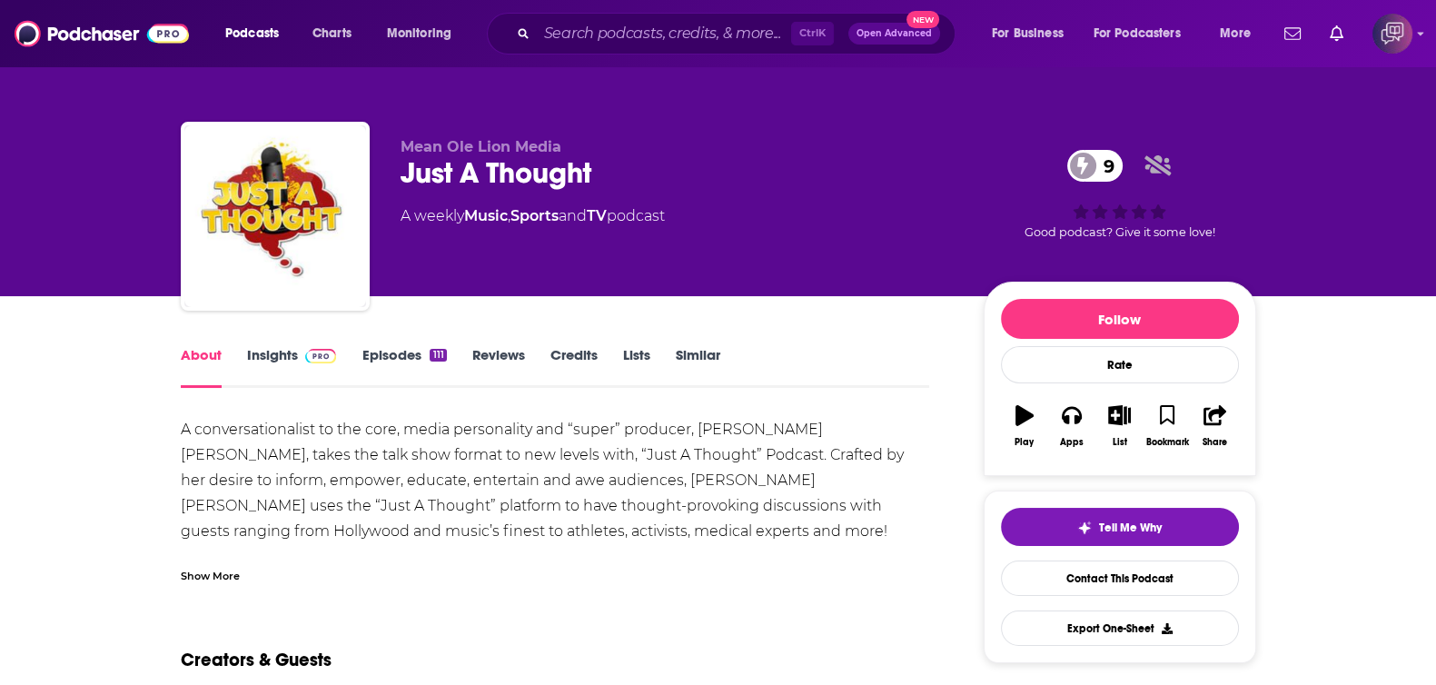
click at [292, 346] on link "Insights" at bounding box center [292, 367] width 90 height 42
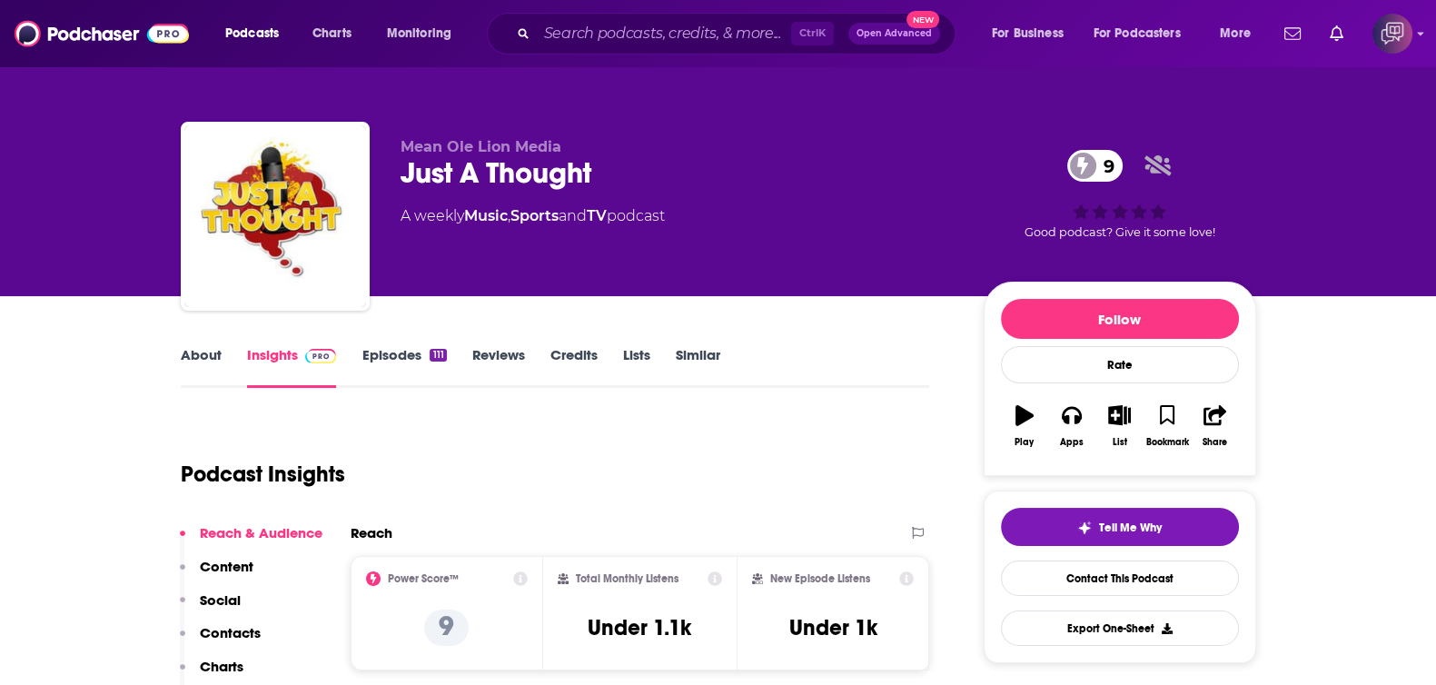
click at [192, 368] on link "About" at bounding box center [201, 367] width 41 height 42
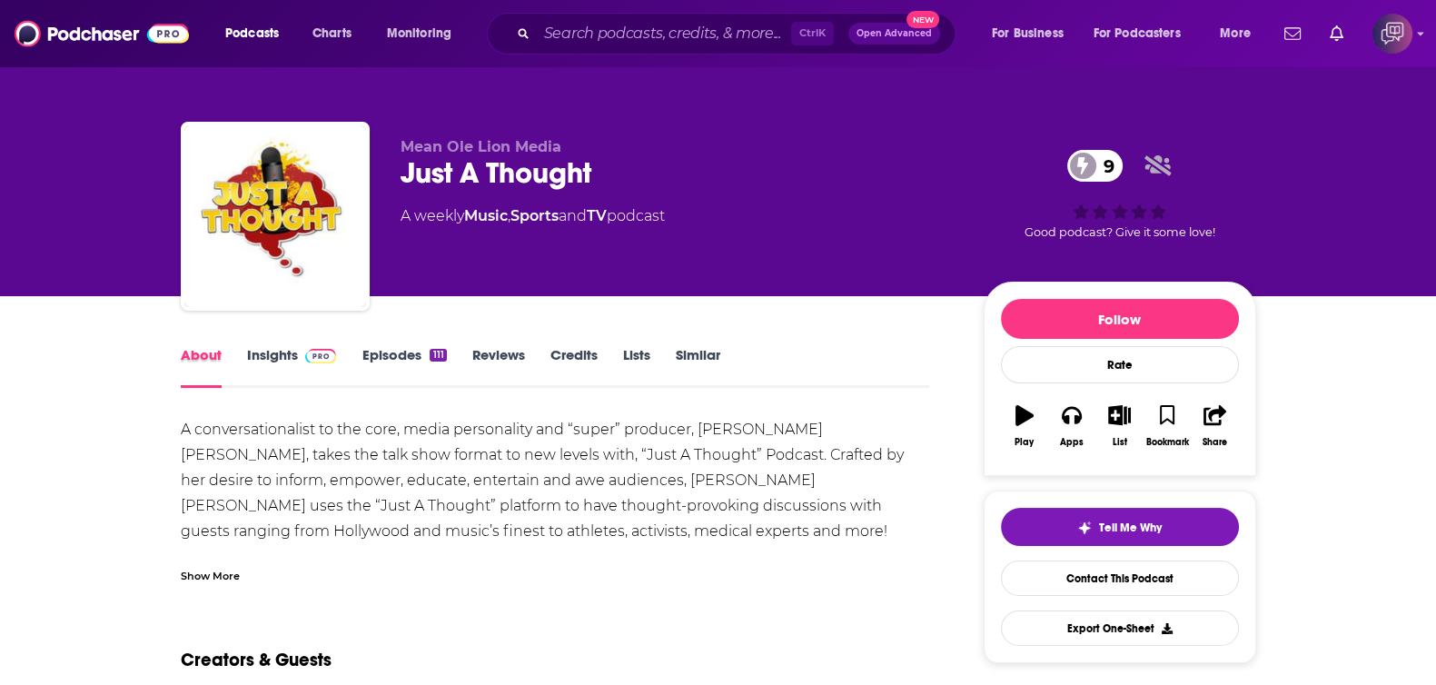
click at [243, 370] on div "About" at bounding box center [214, 367] width 66 height 42
click at [262, 358] on link "Insights" at bounding box center [292, 367] width 90 height 42
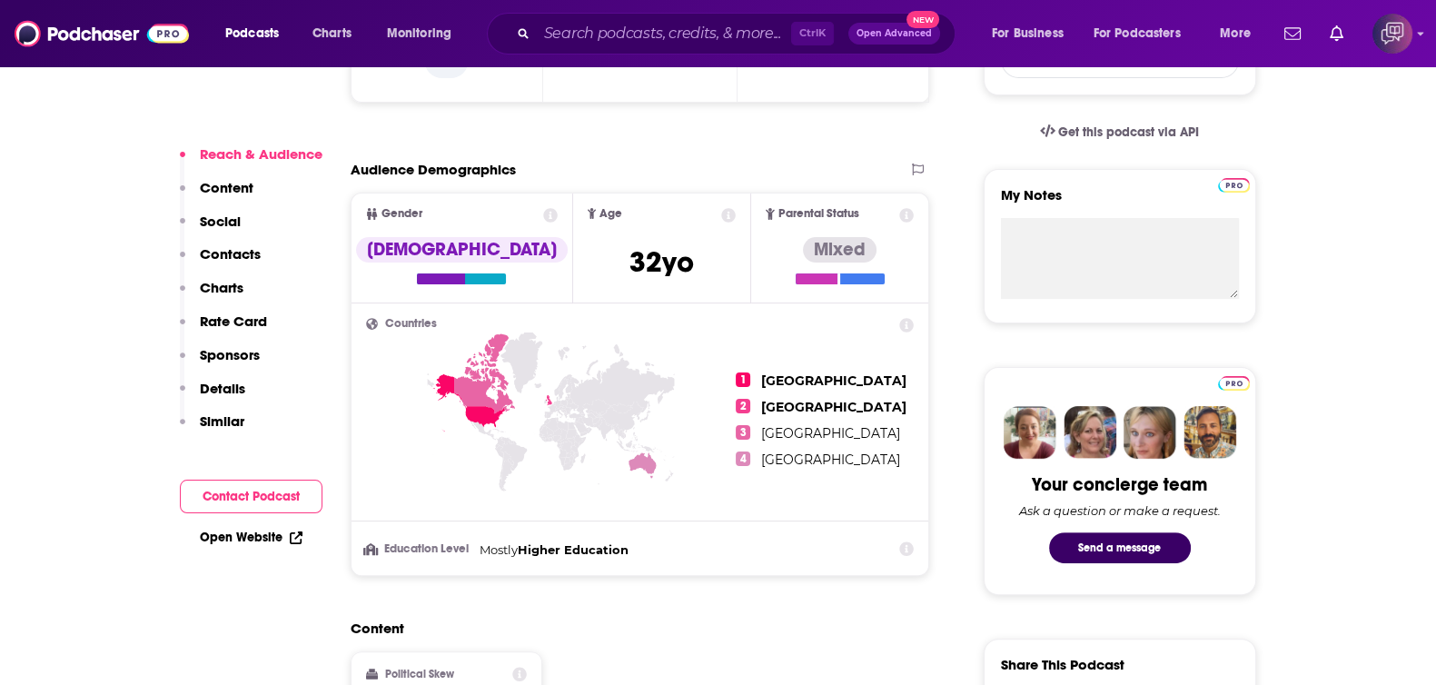
scroll to position [1022, 0]
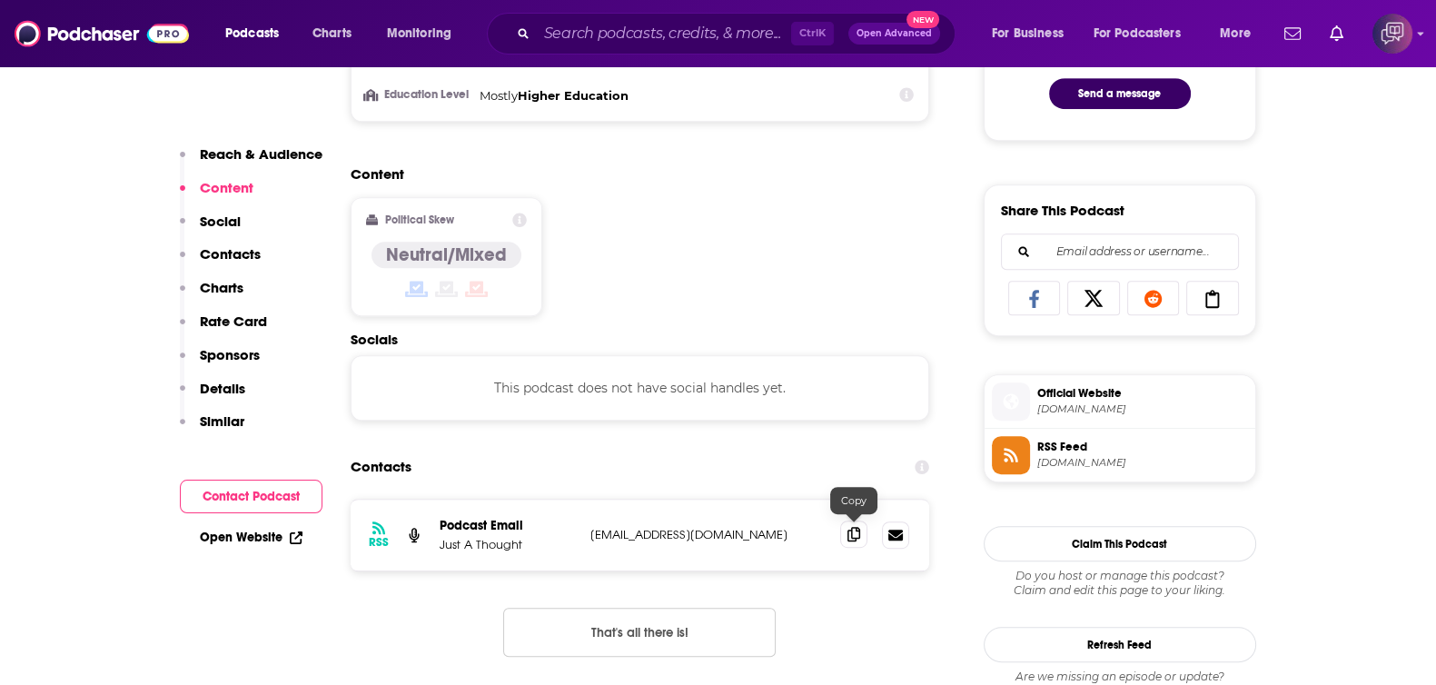
click at [848, 531] on icon at bounding box center [853, 534] width 13 height 15
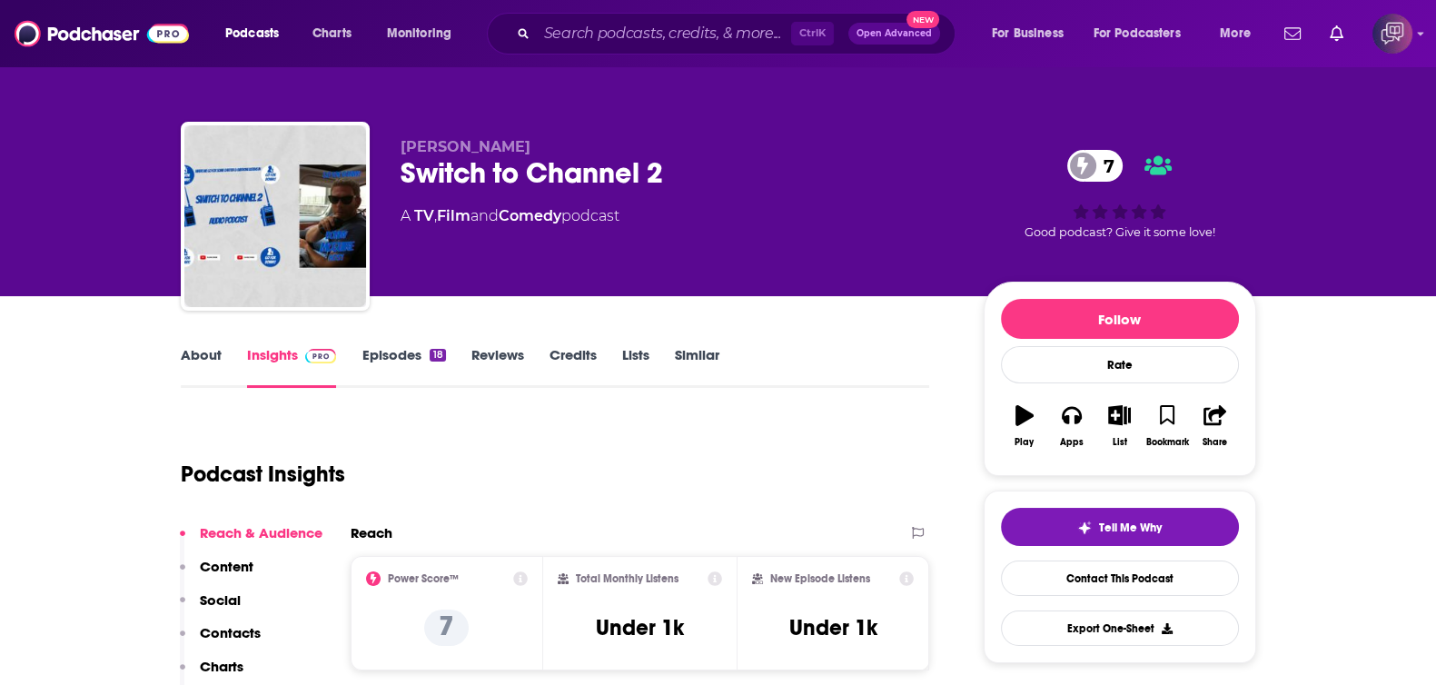
click at [194, 356] on link "About" at bounding box center [201, 367] width 41 height 42
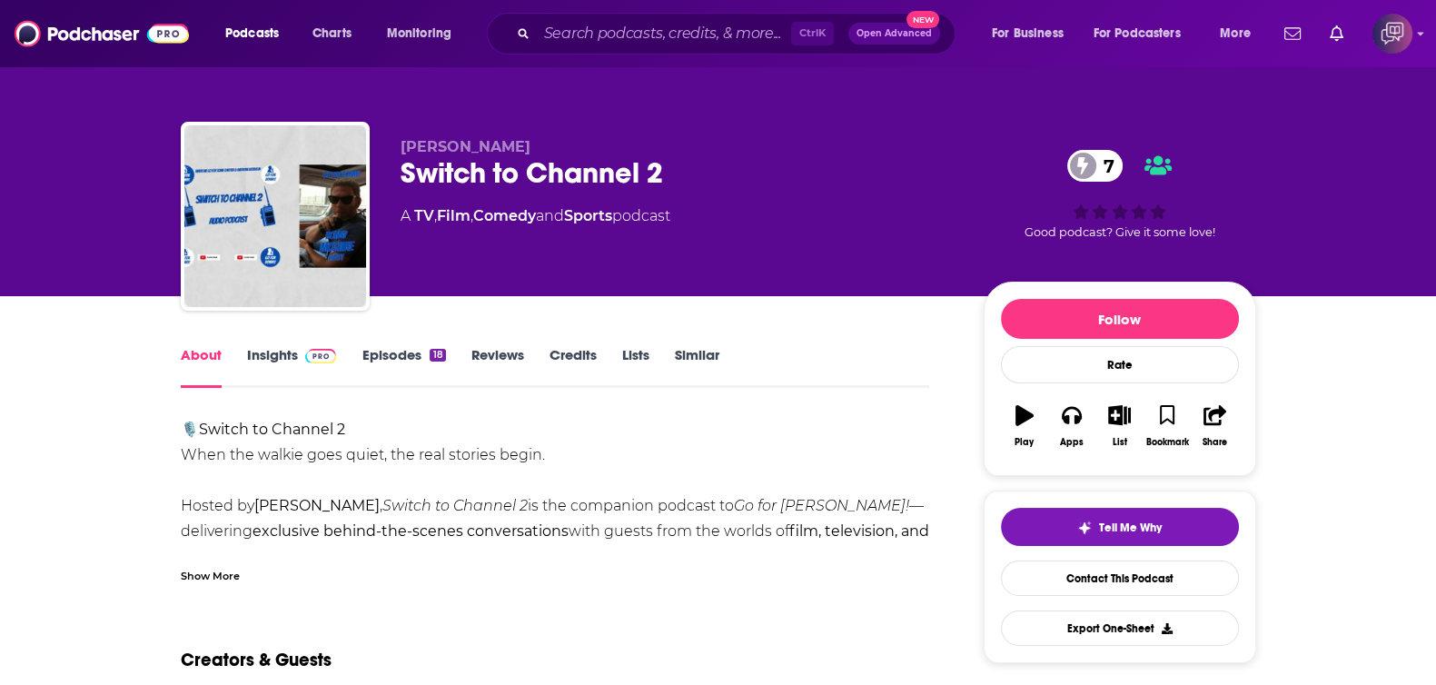
click at [222, 575] on div "Show More" at bounding box center [210, 574] width 59 height 17
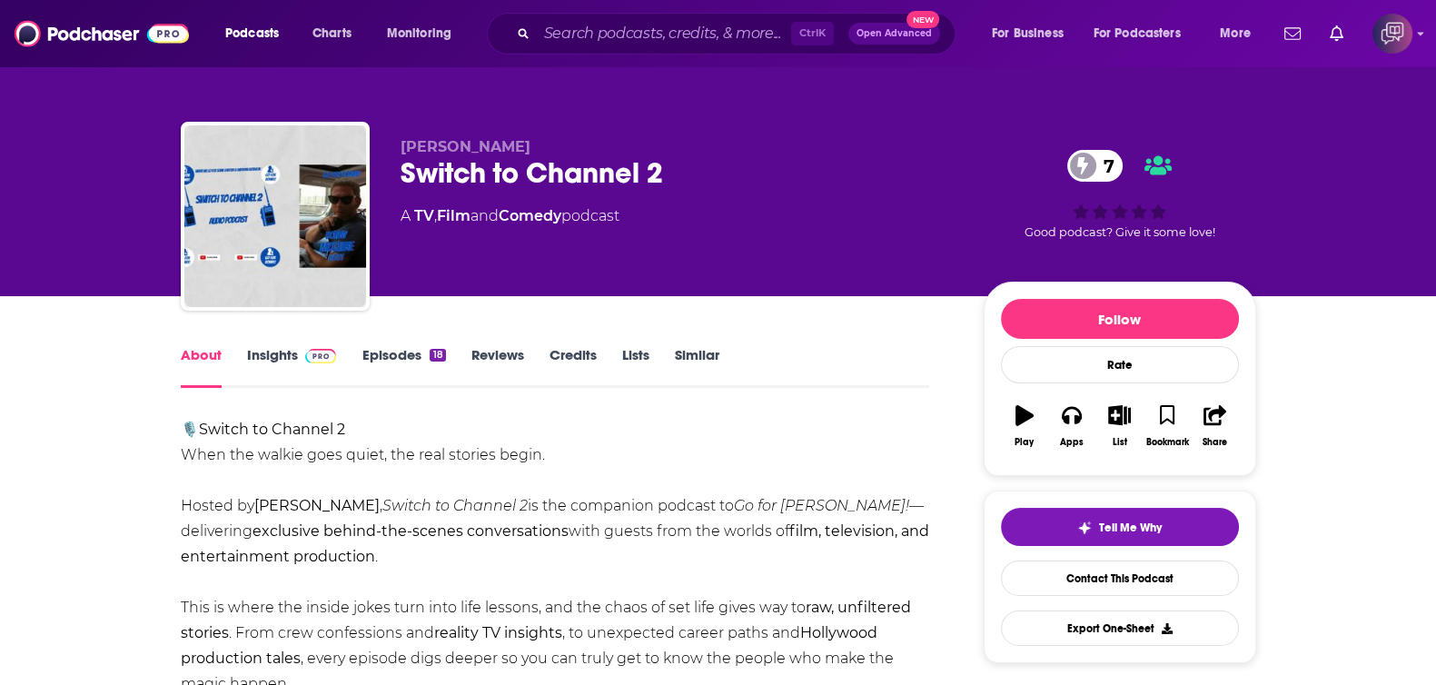
click at [281, 359] on link "Insights" at bounding box center [292, 367] width 90 height 42
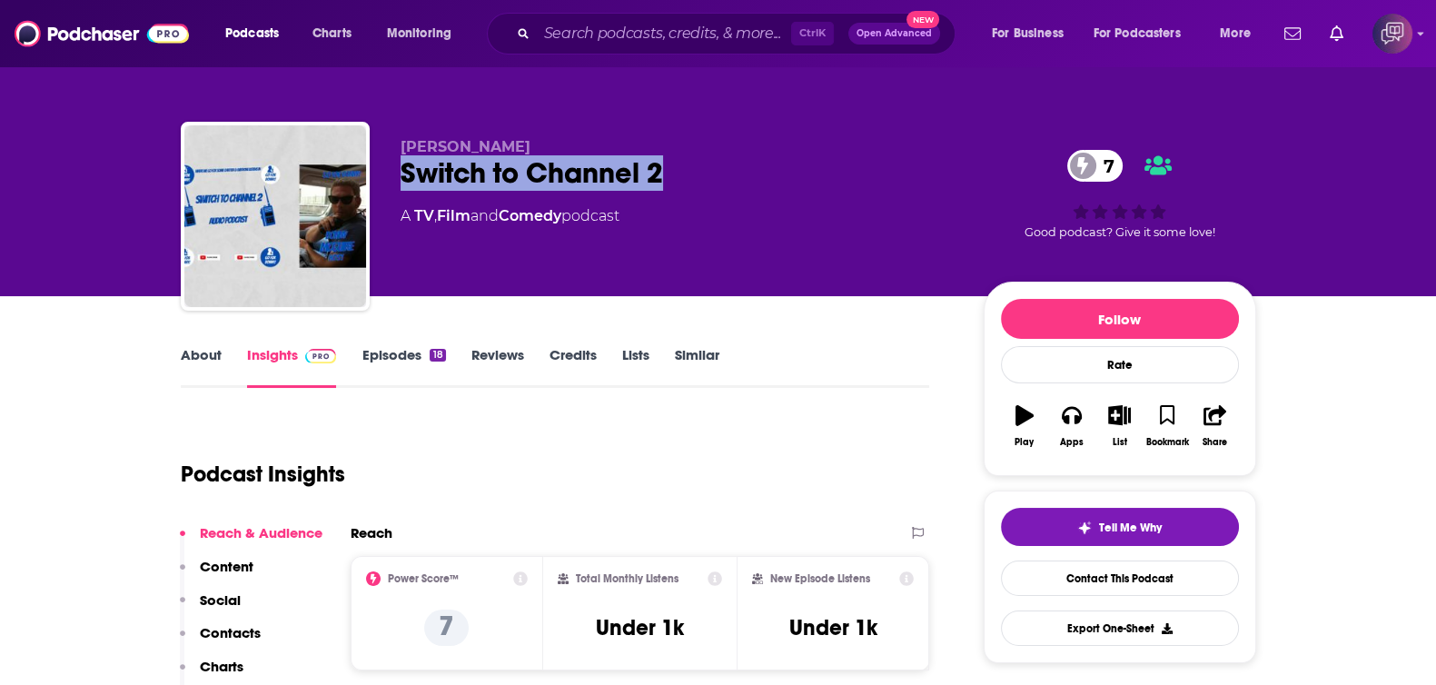
drag, startPoint x: 389, startPoint y: 165, endPoint x: 723, endPoint y: 165, distance: 334.1
click at [723, 165] on div "Donny Mcguire Switch to Channel 2 7 A TV , Film and Comedy podcast 7 Good podca…" at bounding box center [718, 220] width 1075 height 196
copy h2 "Switch to Channel 2"
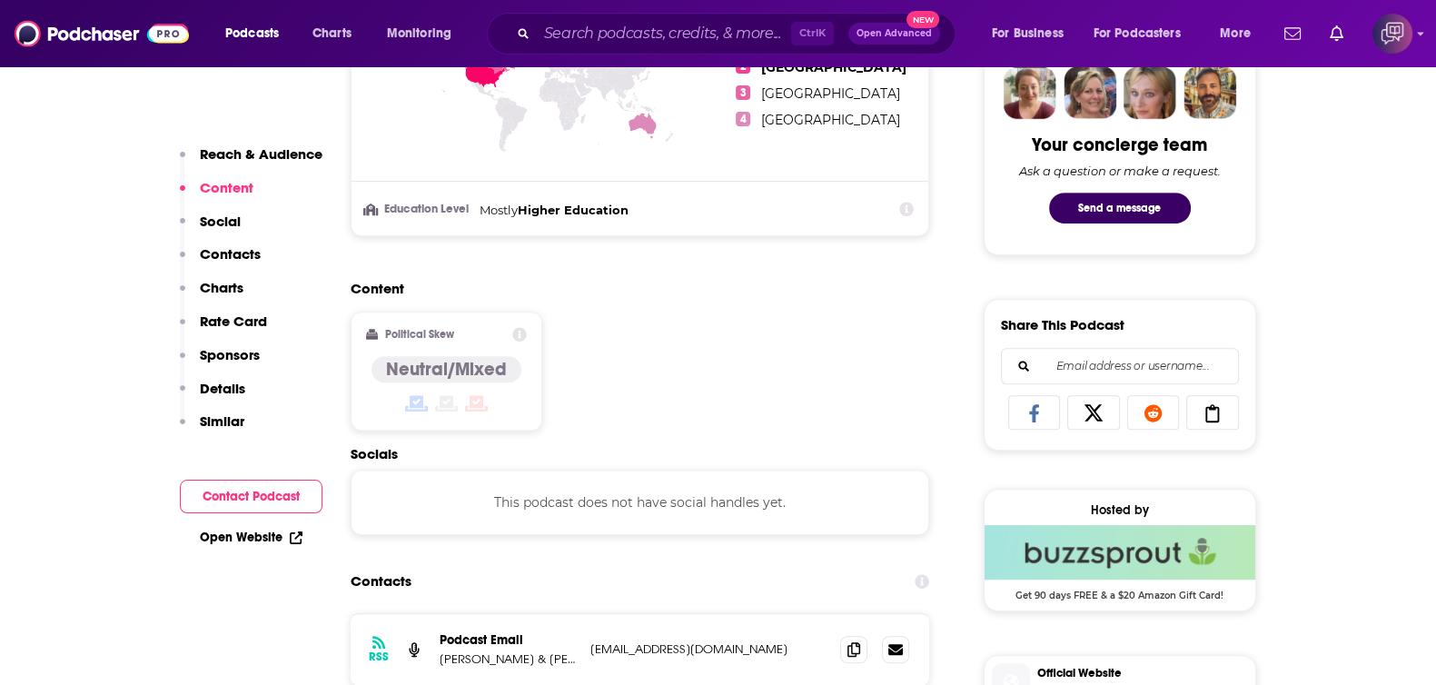
scroll to position [1135, 0]
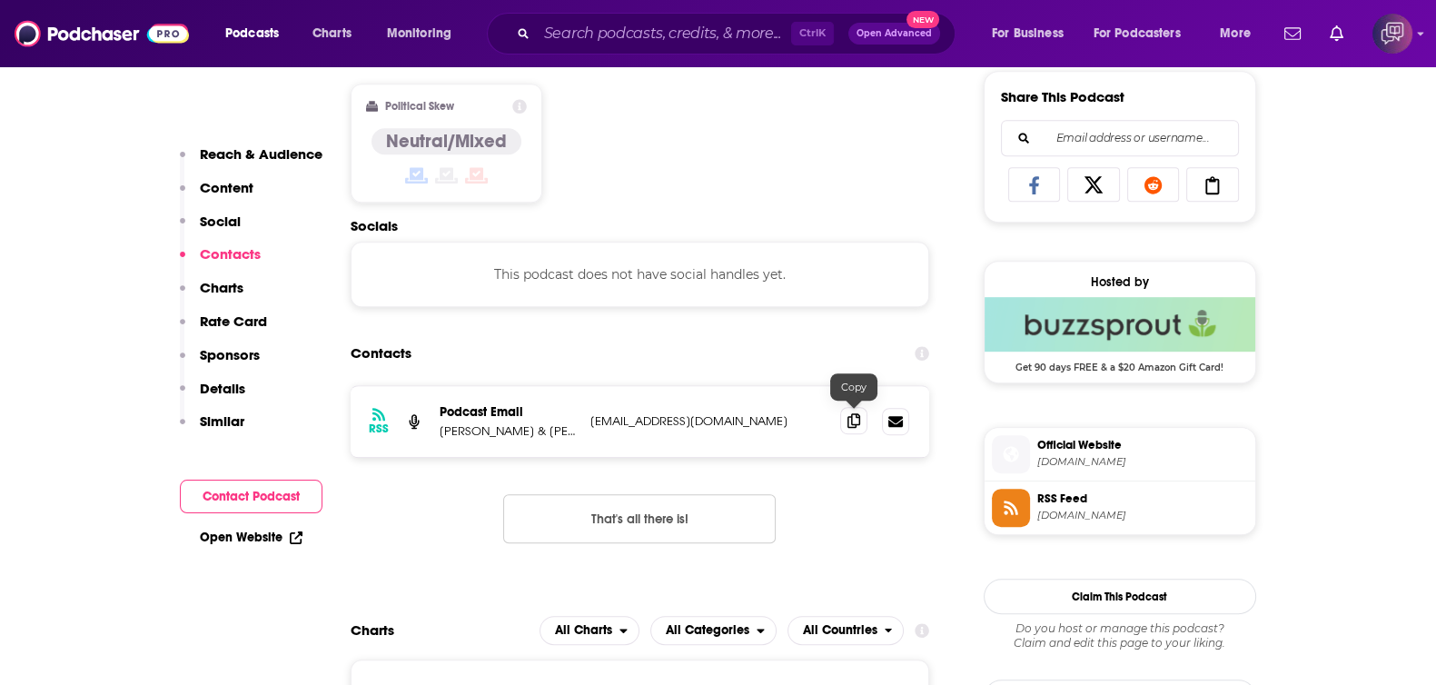
click at [852, 413] on icon at bounding box center [853, 420] width 13 height 15
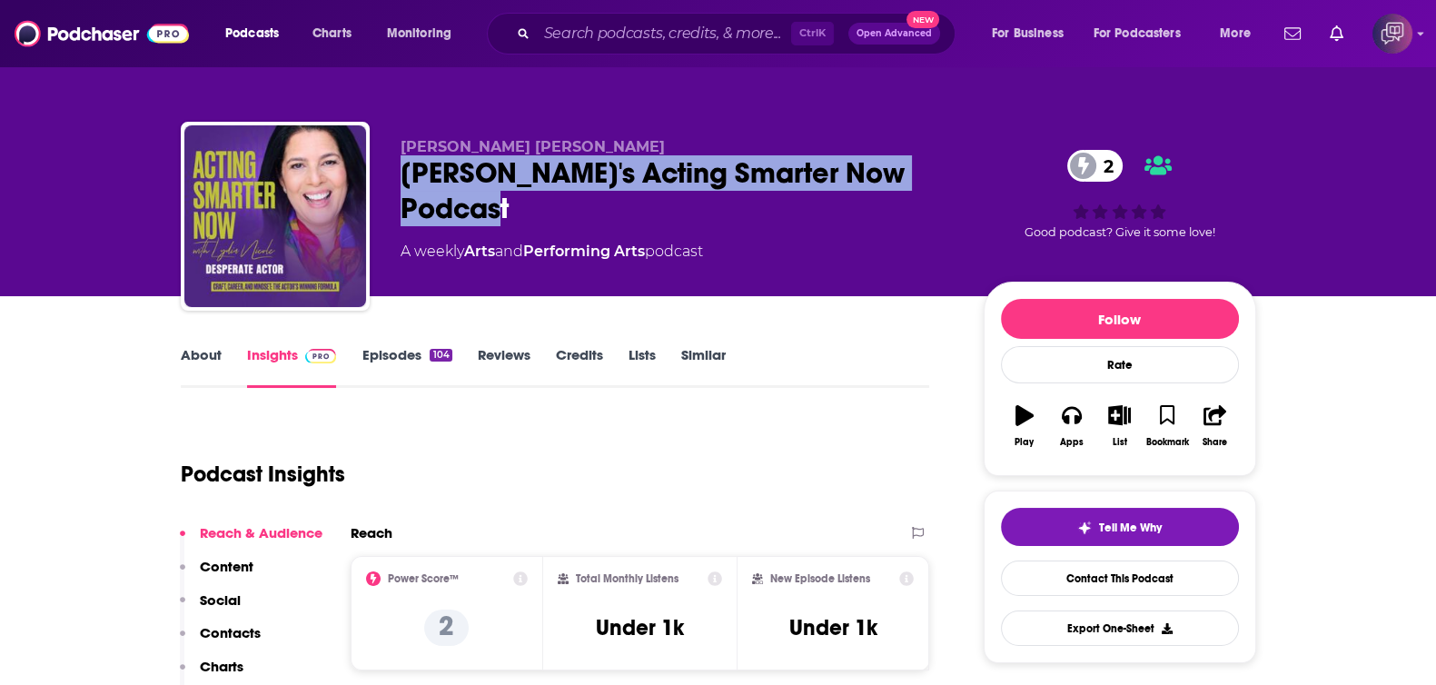
drag, startPoint x: 397, startPoint y: 162, endPoint x: 541, endPoint y: 205, distance: 150.8
click at [541, 205] on div "Lydia Nicole Lydia Nicole's Acting Smarter Now Podcast 2 A weekly Arts and Perf…" at bounding box center [718, 220] width 1075 height 196
copy h2 "Lydia Nicole's Acting Smarter Now Podcast"
click at [192, 360] on link "About" at bounding box center [201, 367] width 41 height 42
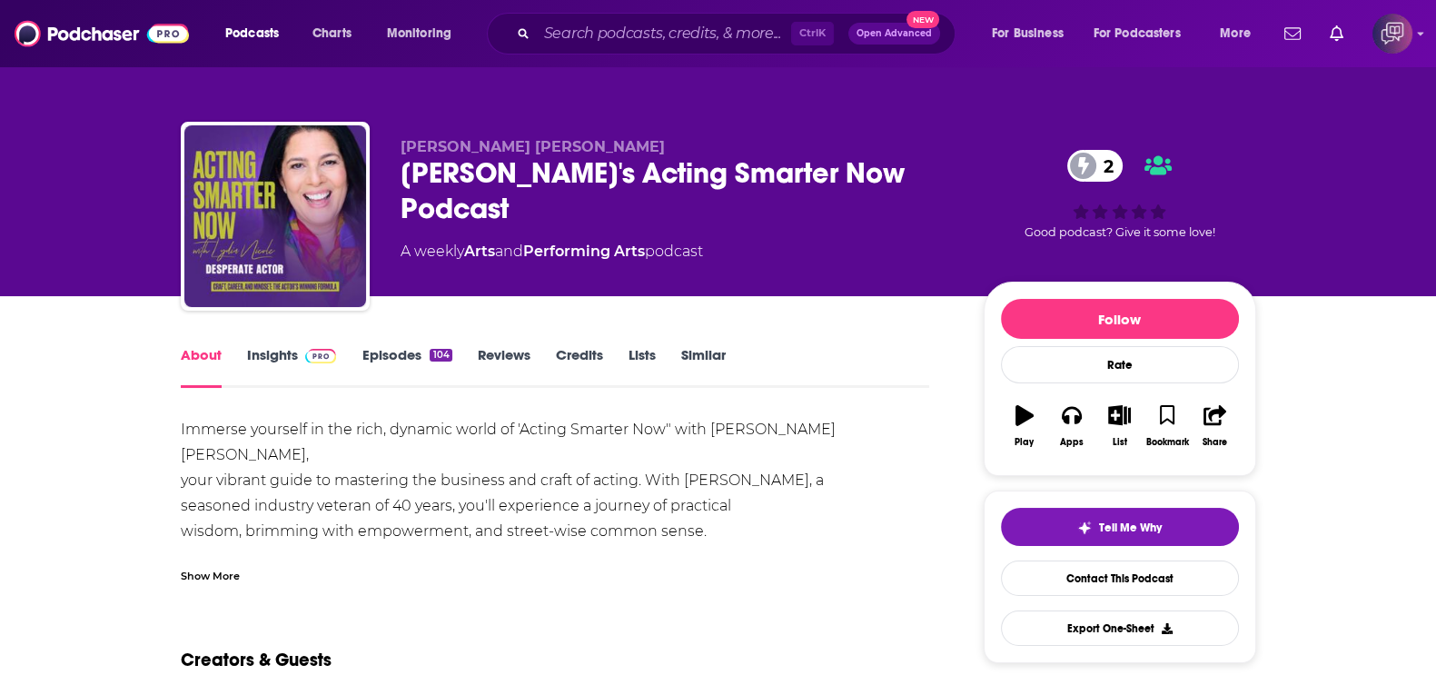
click at [220, 582] on div "Show More" at bounding box center [210, 574] width 59 height 17
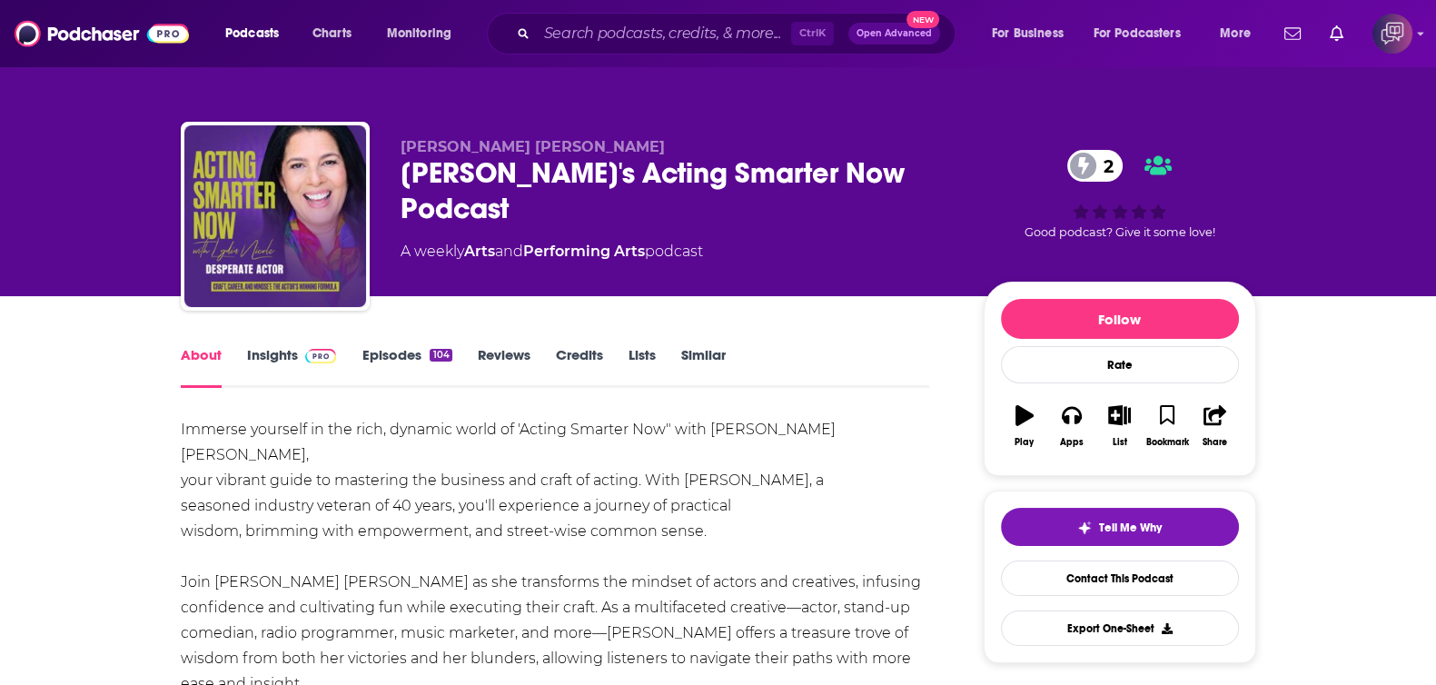
click at [265, 353] on link "Insights" at bounding box center [292, 367] width 90 height 42
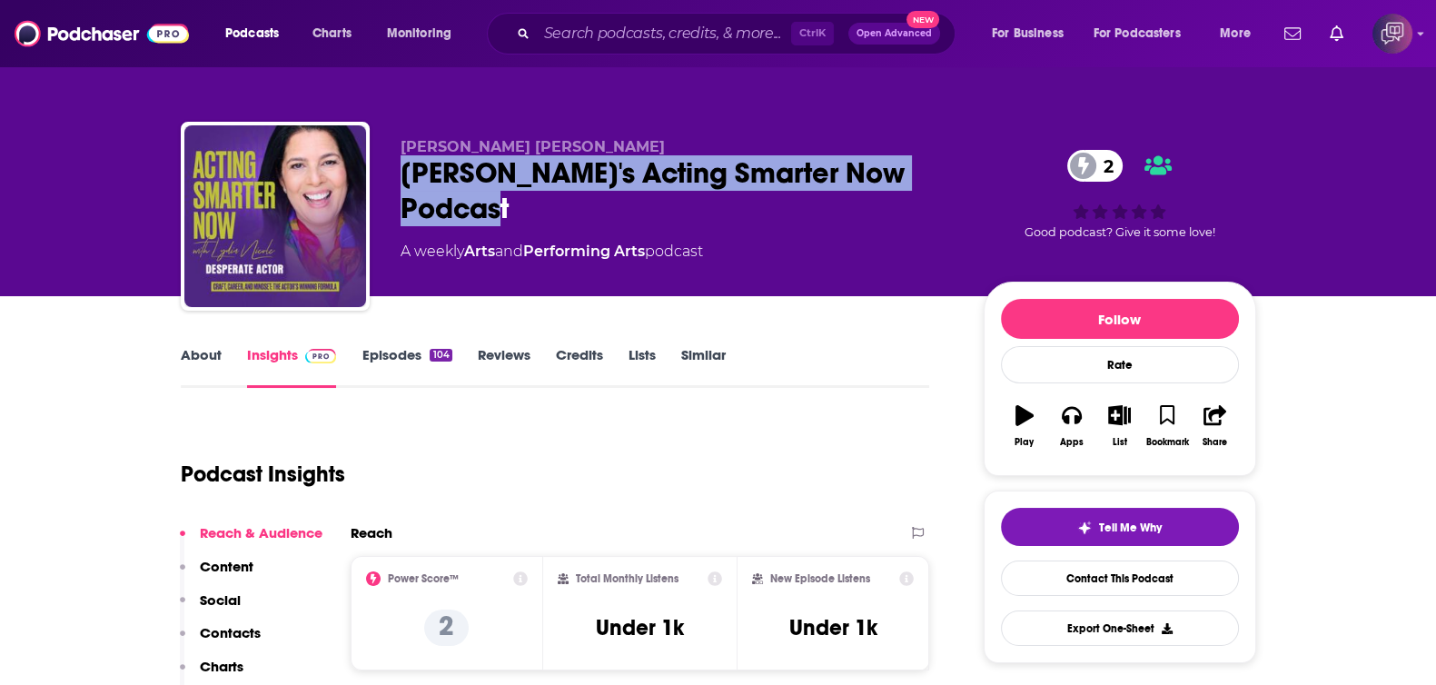
click at [578, 210] on div "Lydia Nicole Lydia Nicole's Acting Smarter Now Podcast 2 A weekly Arts and Perf…" at bounding box center [718, 220] width 1075 height 196
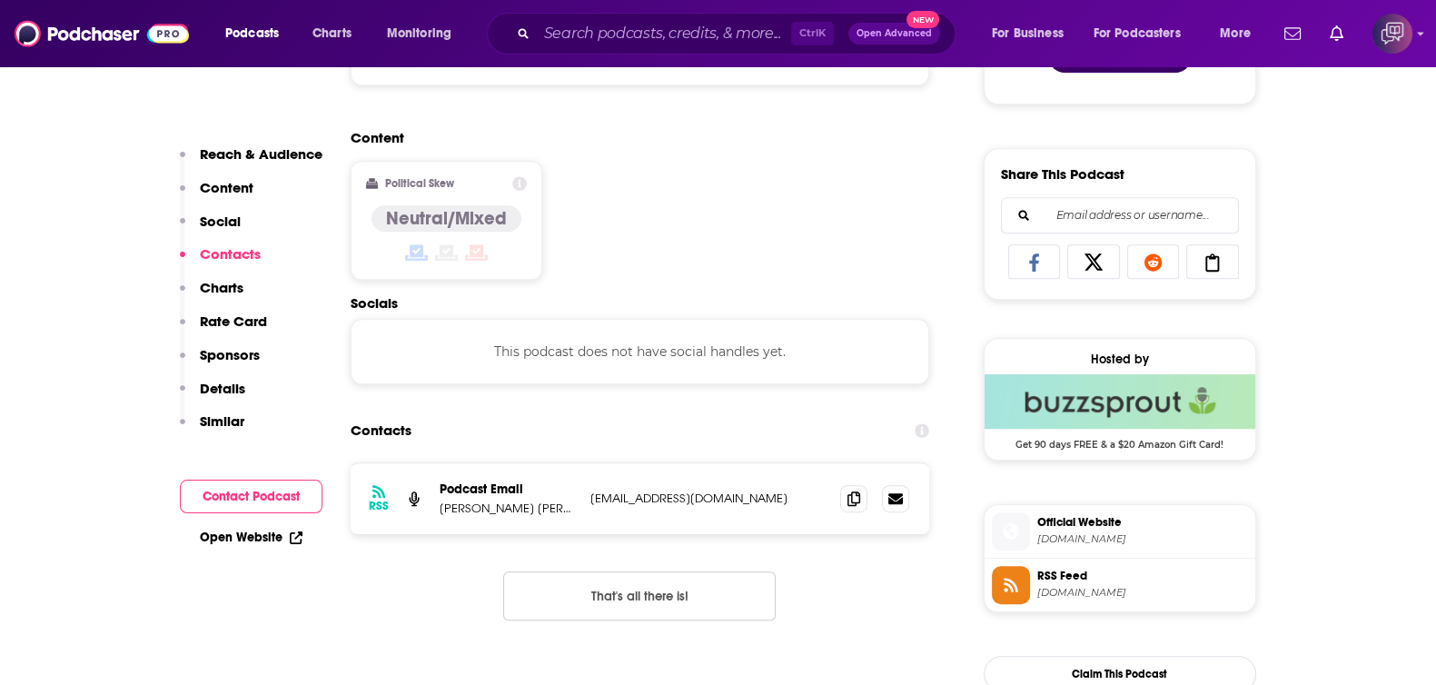
scroll to position [1135, 0]
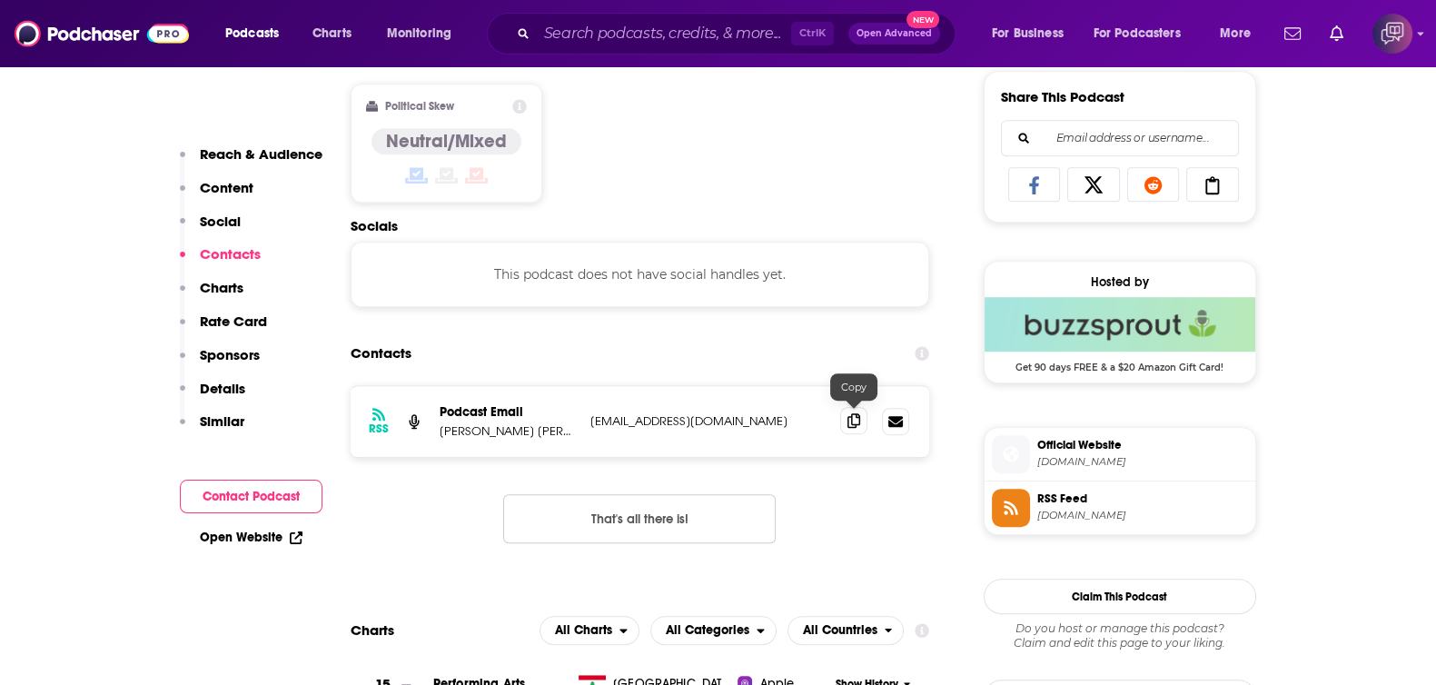
click at [851, 425] on span at bounding box center [853, 420] width 27 height 27
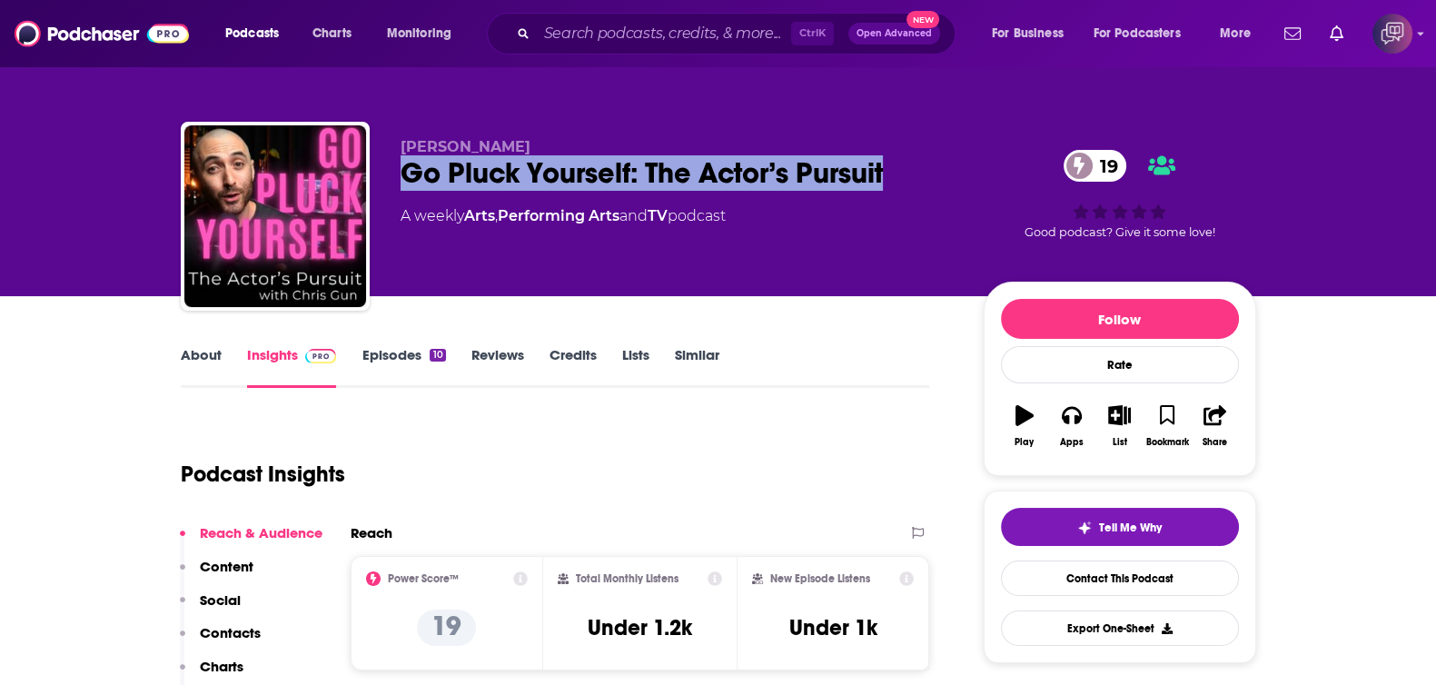
drag, startPoint x: 393, startPoint y: 173, endPoint x: 927, endPoint y: 165, distance: 534.0
click at [927, 165] on div "[PERSON_NAME] Go Pluck Yourself: The Actor’s Pursuit 19 A weekly Arts , Perform…" at bounding box center [718, 220] width 1075 height 196
click at [197, 346] on link "About" at bounding box center [201, 367] width 41 height 42
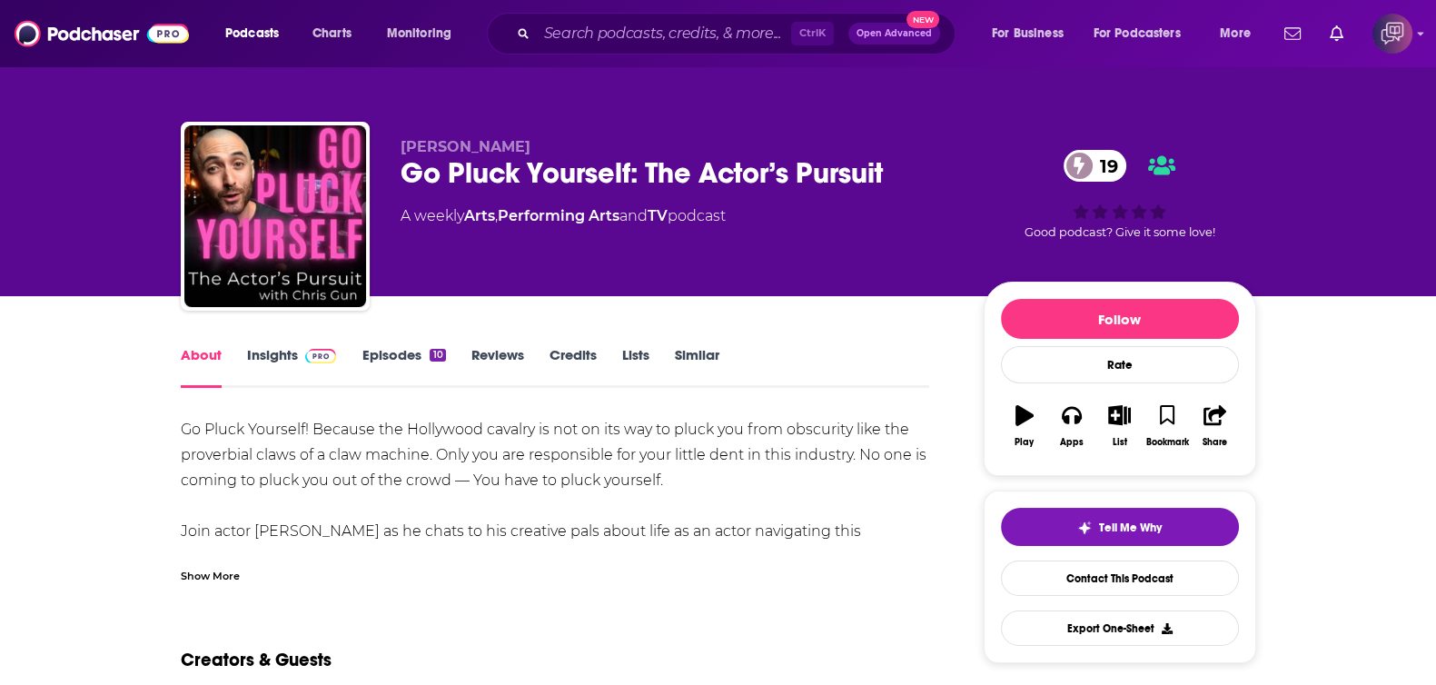
click at [222, 581] on div "Show More" at bounding box center [210, 574] width 59 height 17
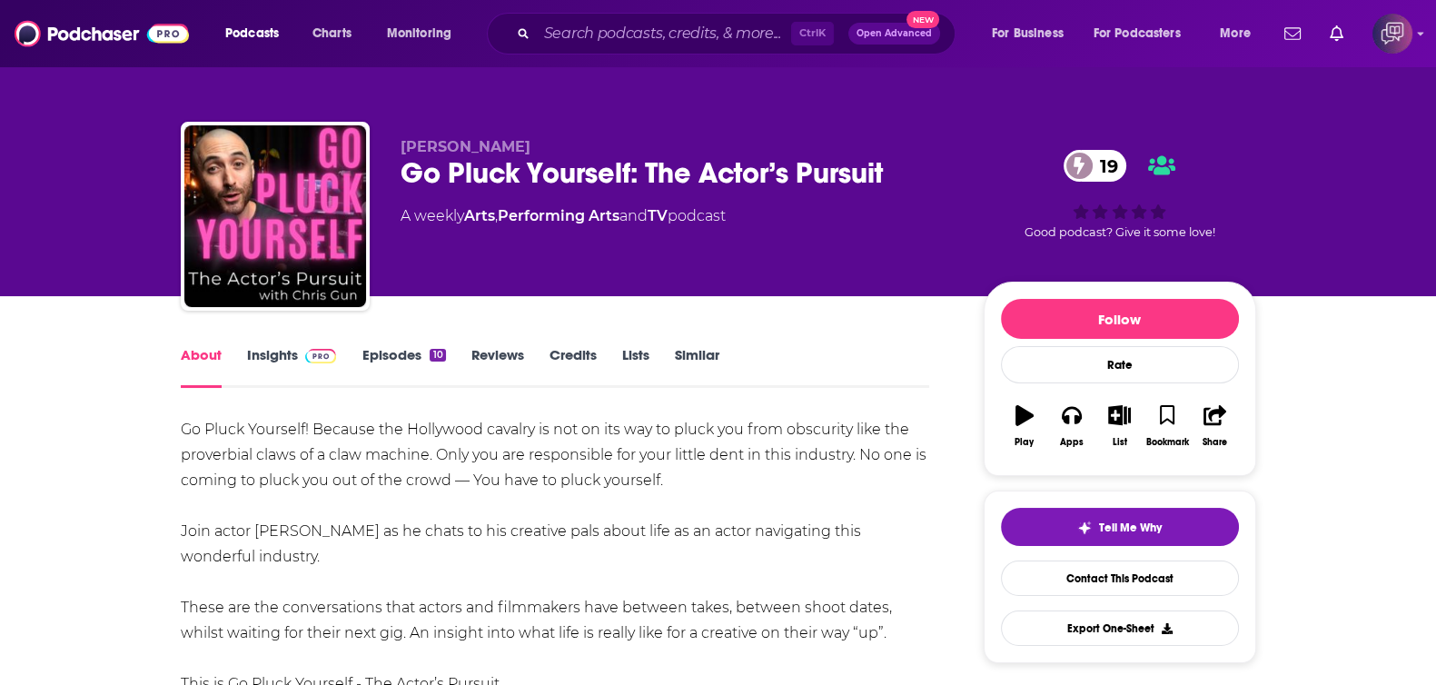
scroll to position [226, 0]
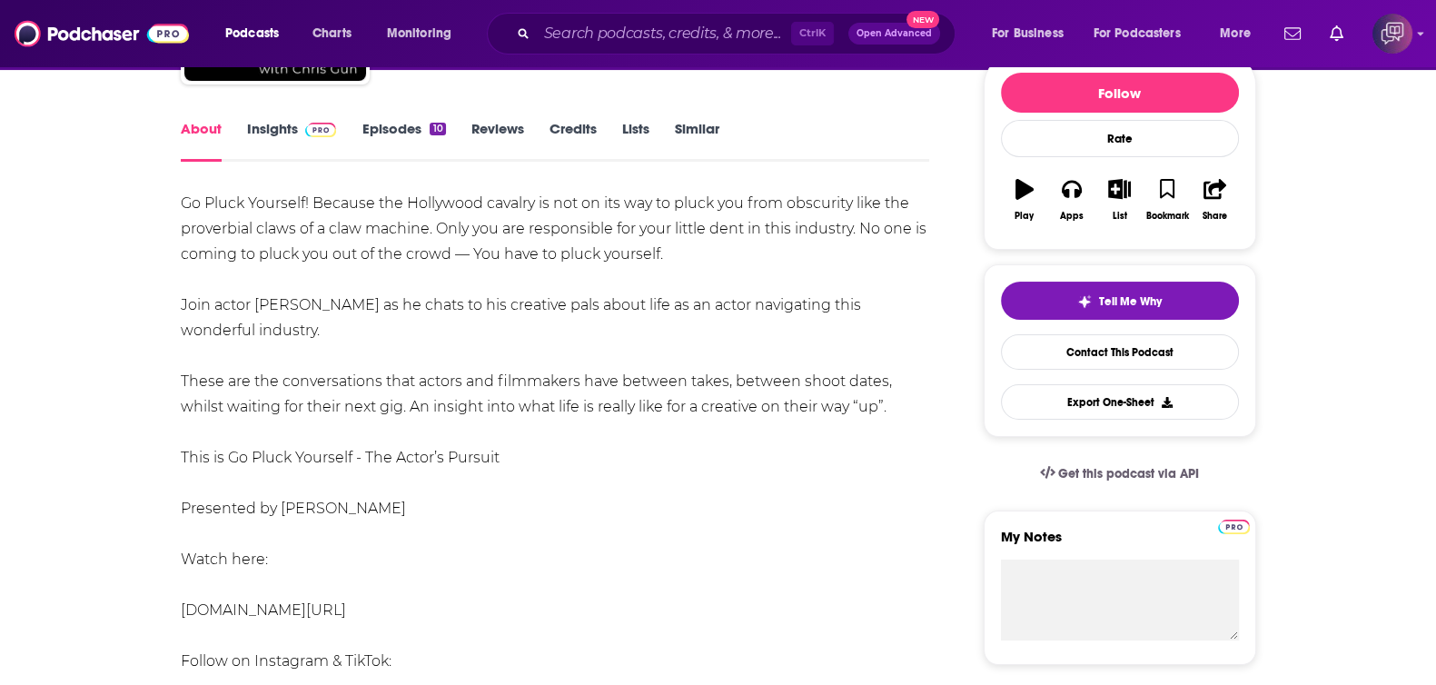
click at [293, 133] on link "Insights" at bounding box center [292, 141] width 90 height 42
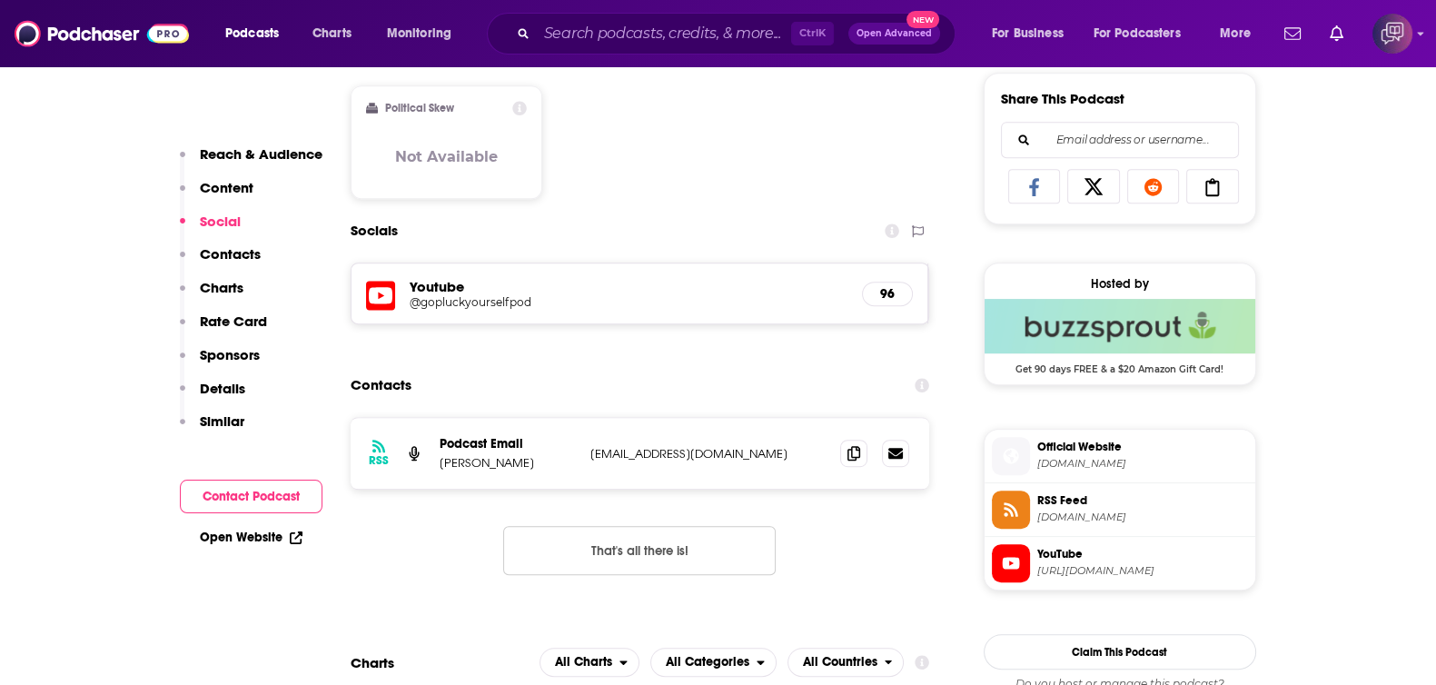
scroll to position [1135, 0]
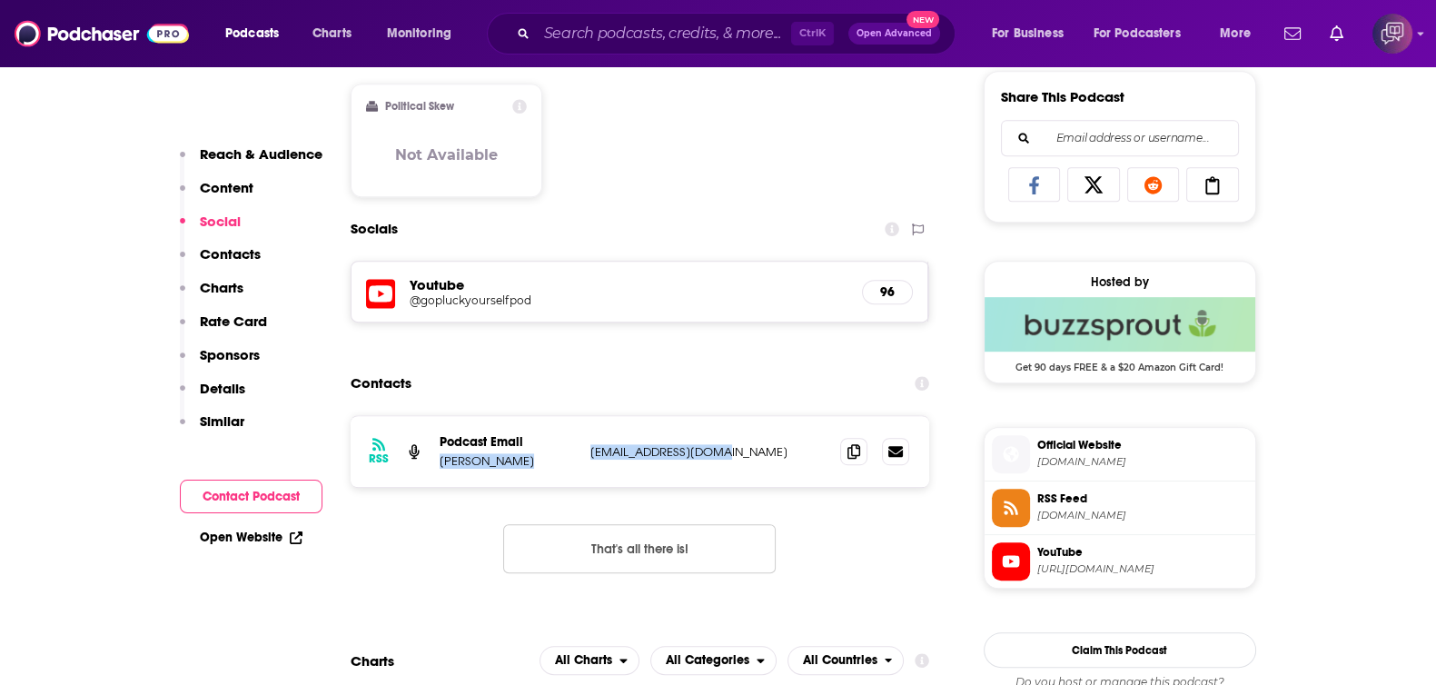
drag, startPoint x: 577, startPoint y: 453, endPoint x: 732, endPoint y: 440, distance: 155.8
click at [732, 440] on div "RSS Podcast Email Chris Gun chrisgun91@gmail.com chrisgun91@gmail.com" at bounding box center [639, 451] width 579 height 71
copy div "Chris Gun chrisgun91@gmail.com"
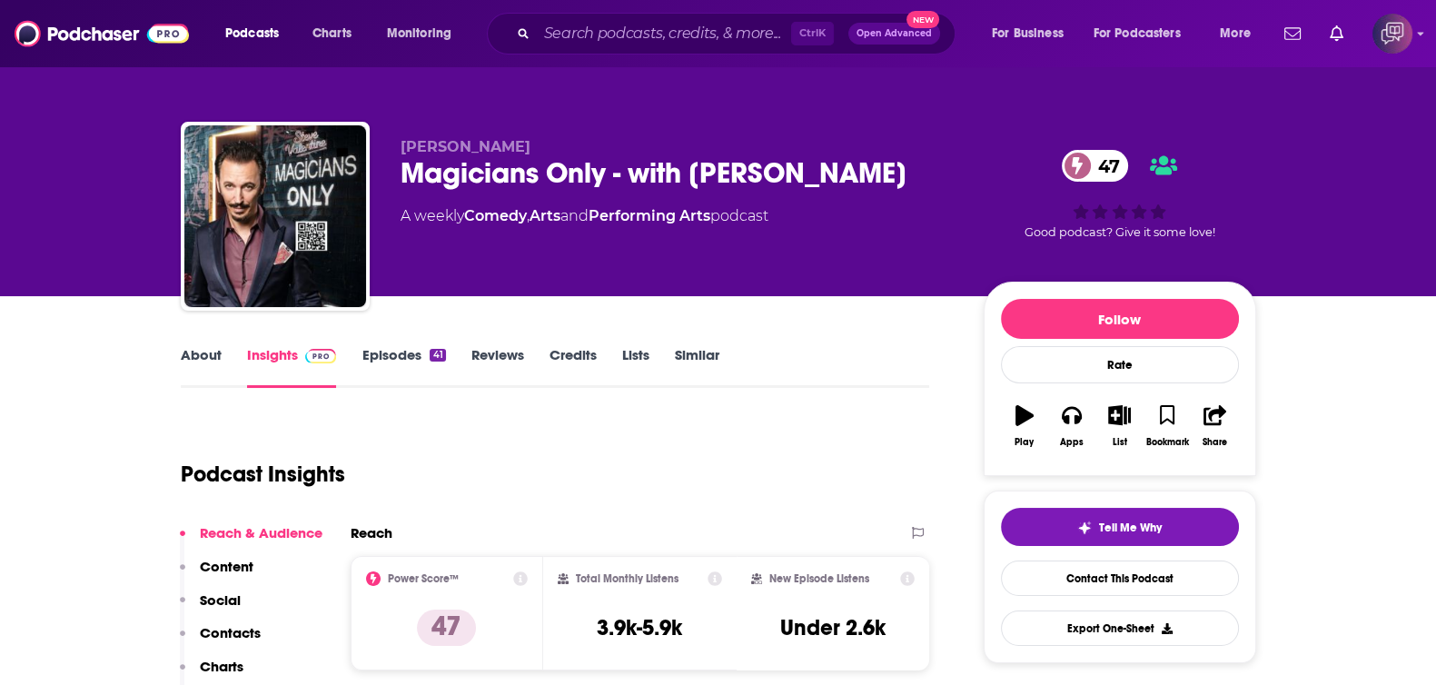
drag, startPoint x: 389, startPoint y: 179, endPoint x: 656, endPoint y: 245, distance: 275.9
click at [917, 172] on div "[PERSON_NAME] Magicians Only - with [PERSON_NAME] 47 A weekly Comedy , Arts and…" at bounding box center [718, 220] width 1075 height 196
click at [207, 361] on link "About" at bounding box center [201, 367] width 41 height 42
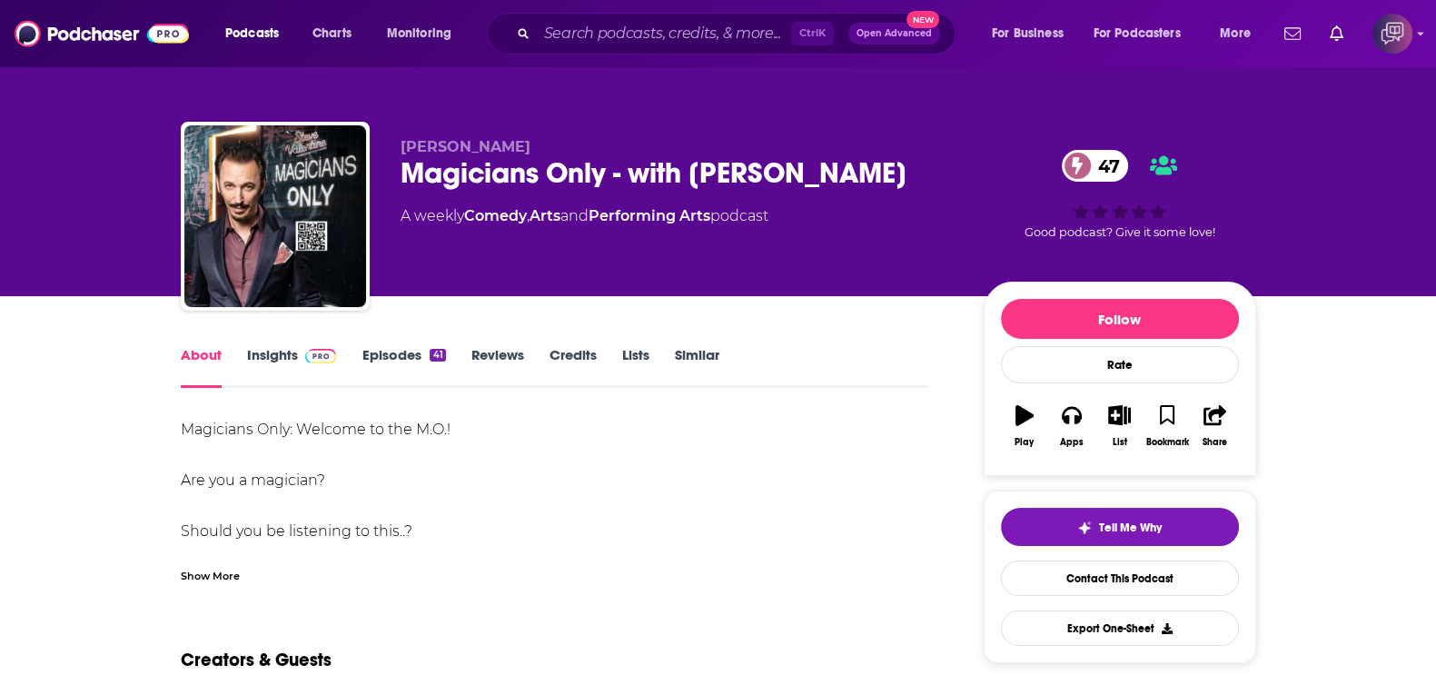
click at [218, 579] on div "Show More" at bounding box center [210, 574] width 59 height 17
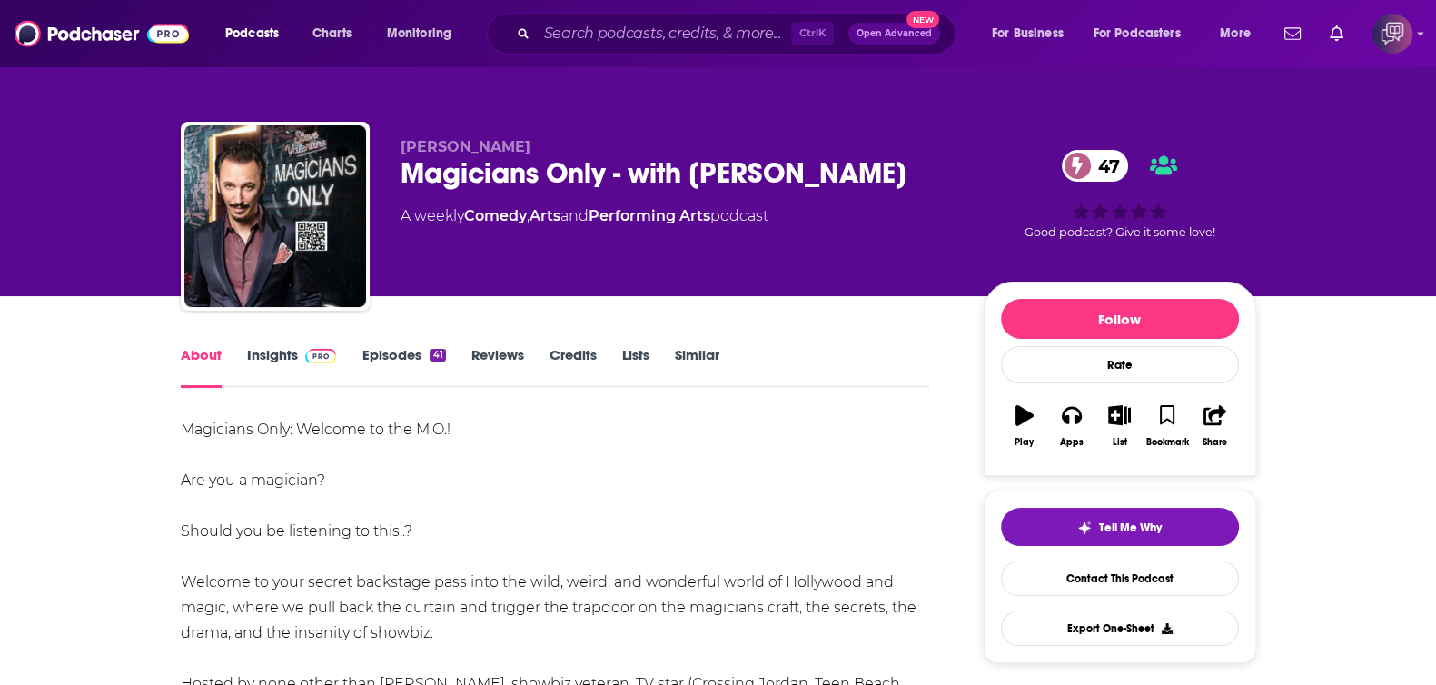
click at [281, 356] on link "Insights" at bounding box center [292, 367] width 90 height 42
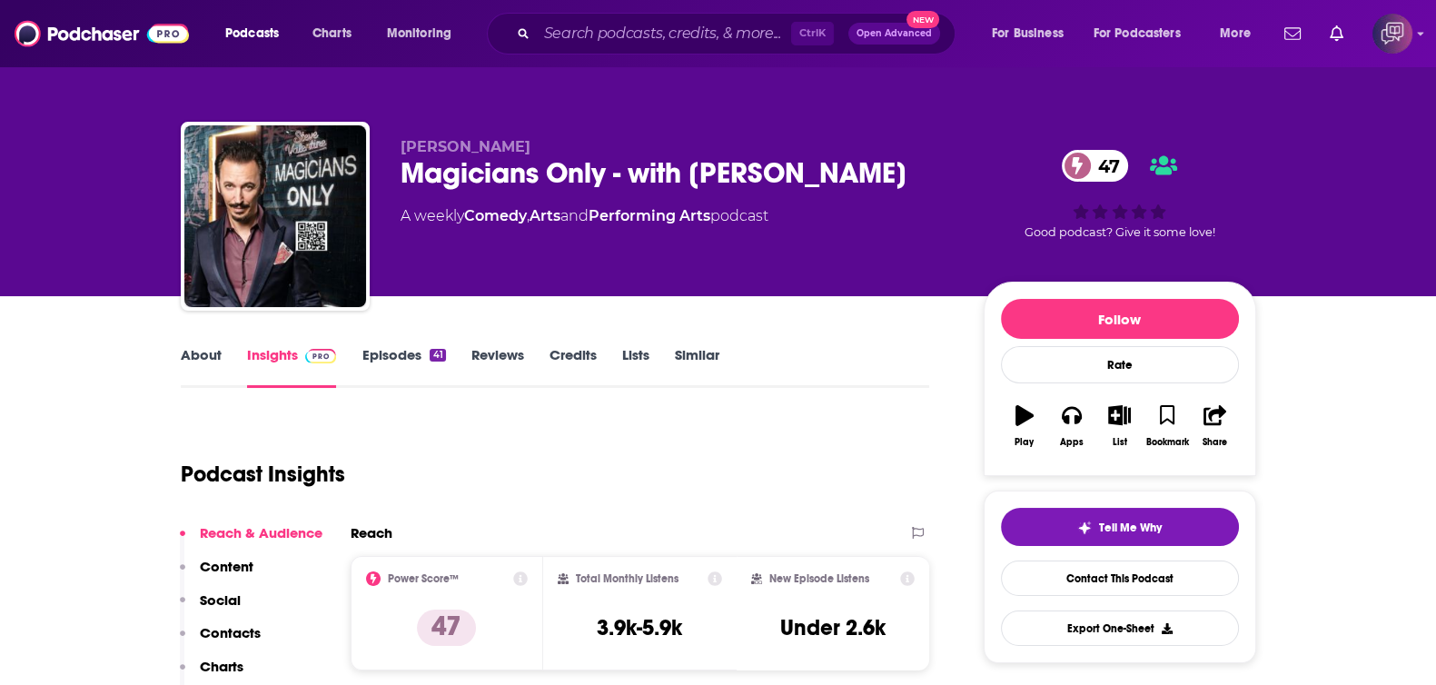
click at [952, 148] on div "Steve Valentine Magicians Only - with Steve Valentine 47 A weekly Comedy , Arts…" at bounding box center [718, 220] width 1075 height 196
drag, startPoint x: 755, startPoint y: 172, endPoint x: 374, endPoint y: 147, distance: 382.2
click at [398, 176] on div "Steve Valentine Magicians Only - with Steve Valentine 47 A weekly Comedy , Arts…" at bounding box center [718, 220] width 1075 height 196
copy h2 "Magicians Only - with Steve Valentine"
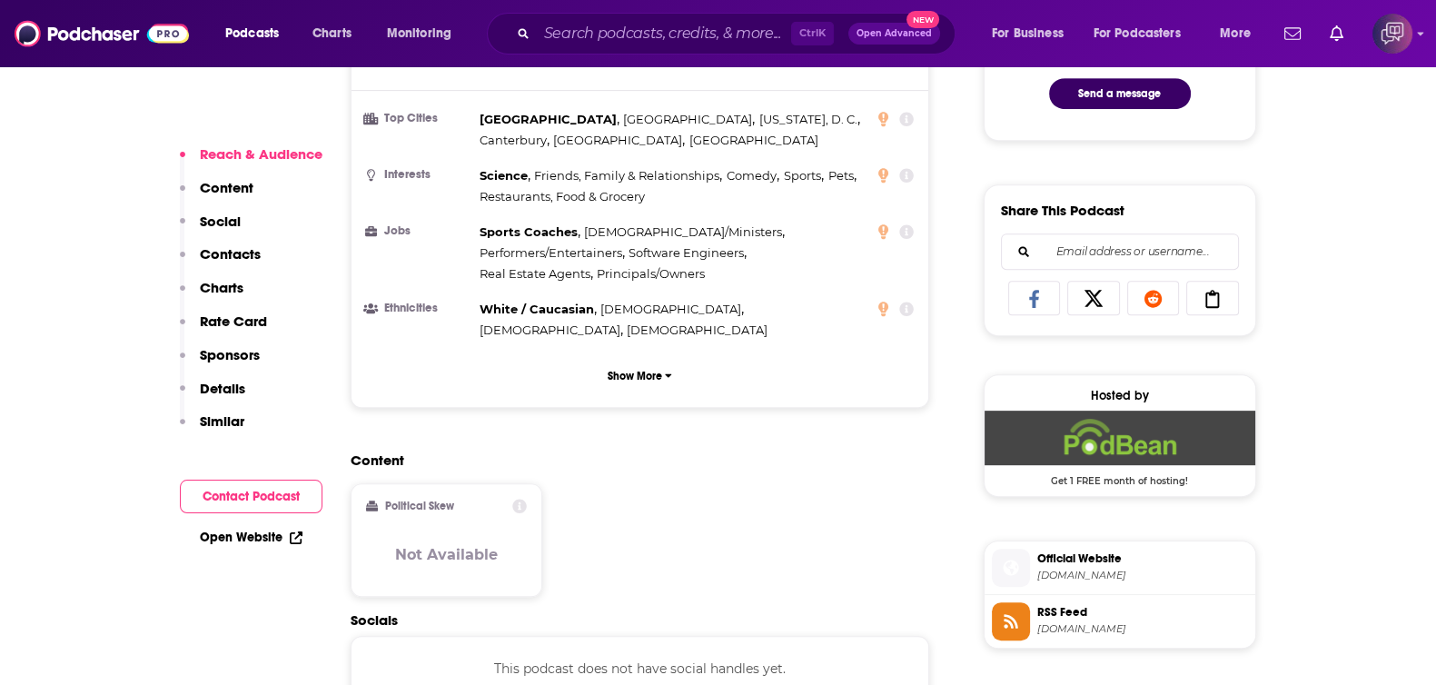
scroll to position [1362, 0]
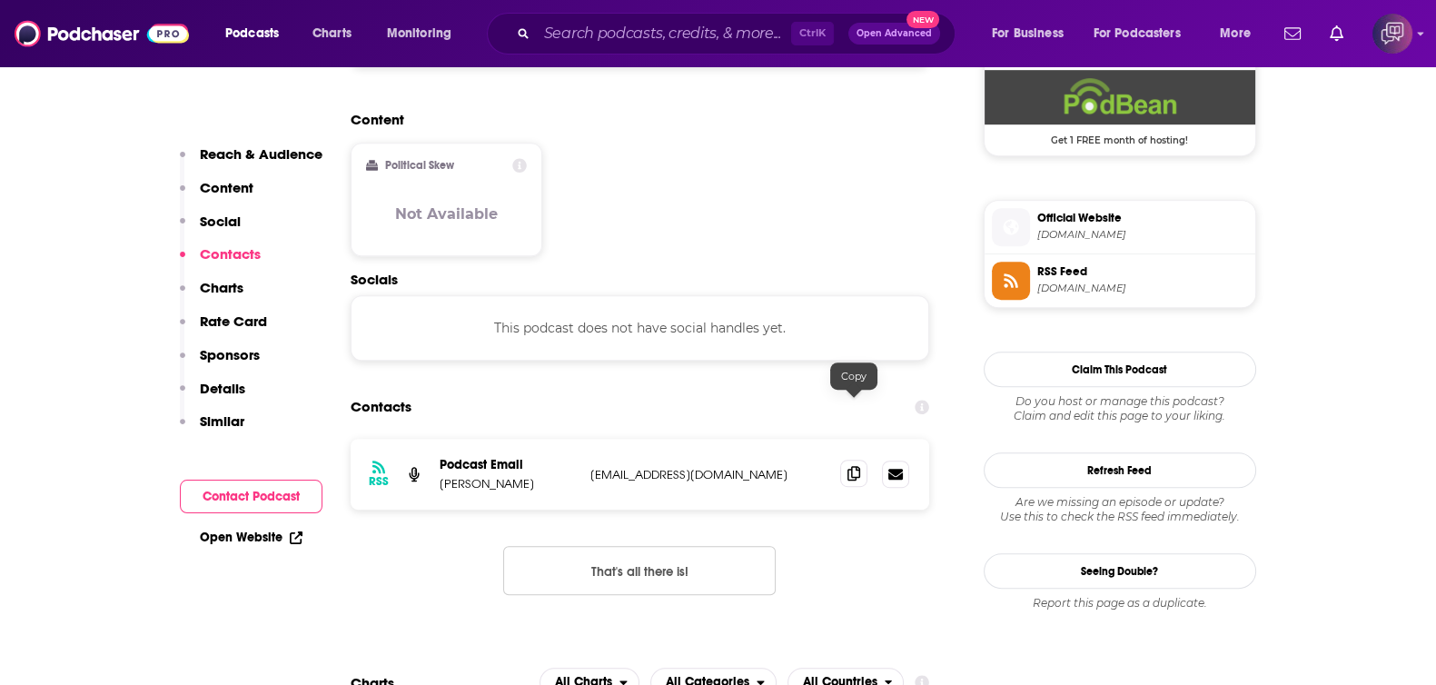
click at [862, 459] on span at bounding box center [853, 472] width 27 height 27
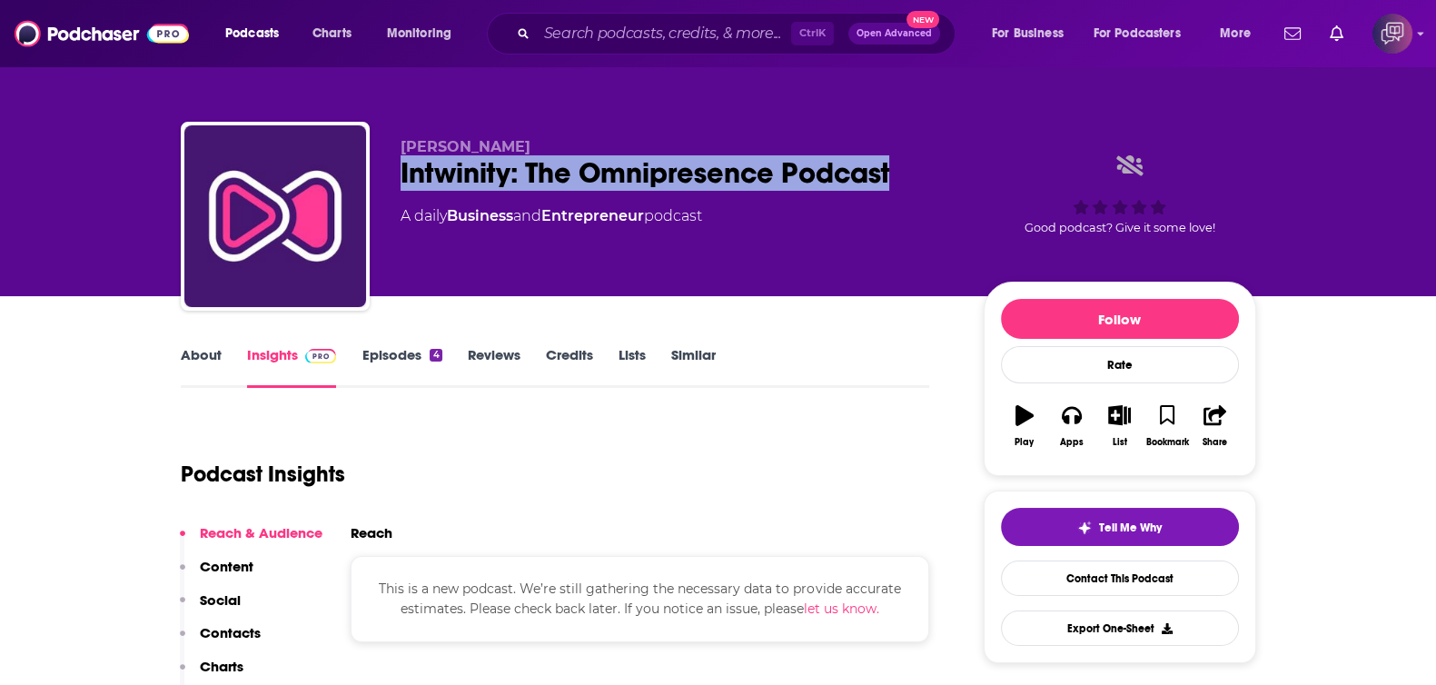
drag, startPoint x: 389, startPoint y: 168, endPoint x: 376, endPoint y: 315, distance: 147.6
click at [947, 166] on div "[PERSON_NAME] Intwinity: The Omnipresence Podcast A daily Business and Entrepre…" at bounding box center [718, 220] width 1075 height 196
click at [199, 354] on link "About" at bounding box center [201, 367] width 41 height 42
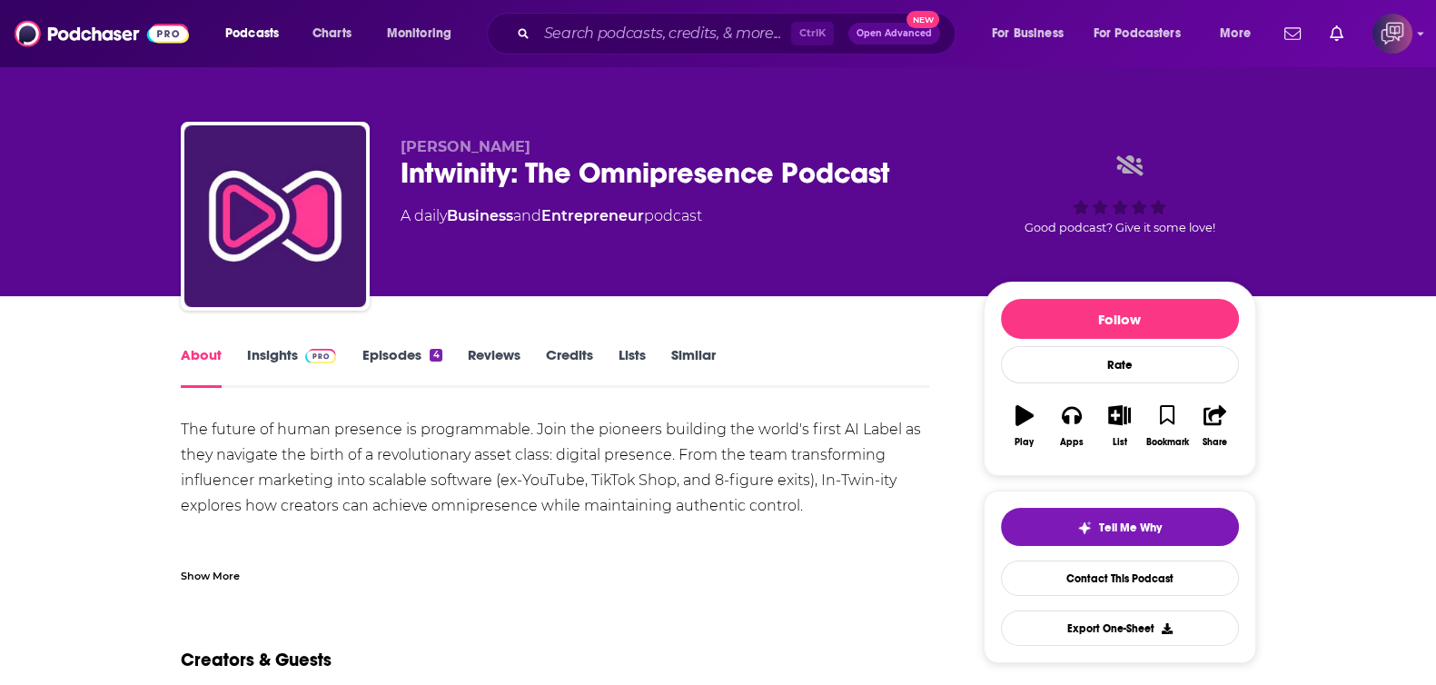
click at [213, 360] on link "About" at bounding box center [201, 367] width 41 height 42
click at [208, 576] on div "Show More" at bounding box center [210, 574] width 59 height 17
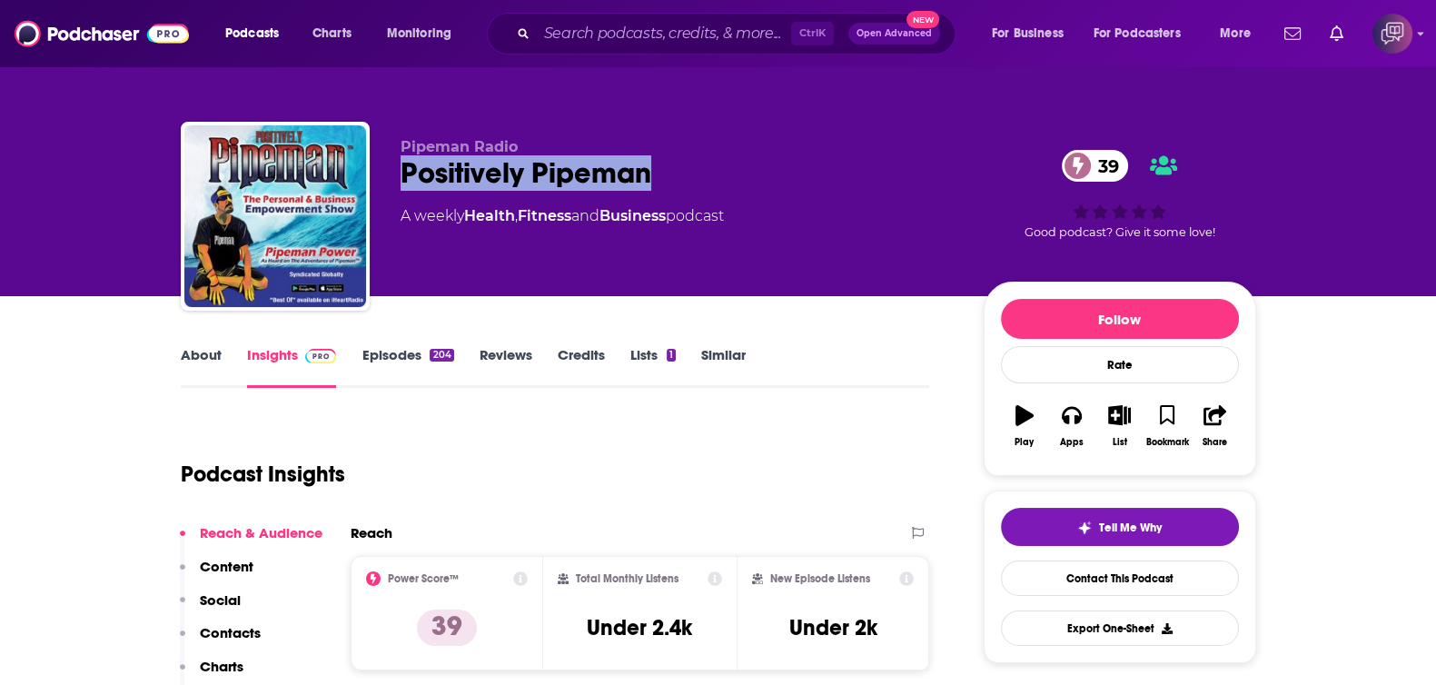
drag, startPoint x: 387, startPoint y: 175, endPoint x: 676, endPoint y: 171, distance: 289.7
click at [676, 171] on div "Pipeman Radio Positively Pipeman 39 A weekly Health , Fitness and Business podc…" at bounding box center [718, 220] width 1075 height 196
copy h2 "Positively Pipeman"
click at [209, 356] on link "About" at bounding box center [201, 367] width 41 height 42
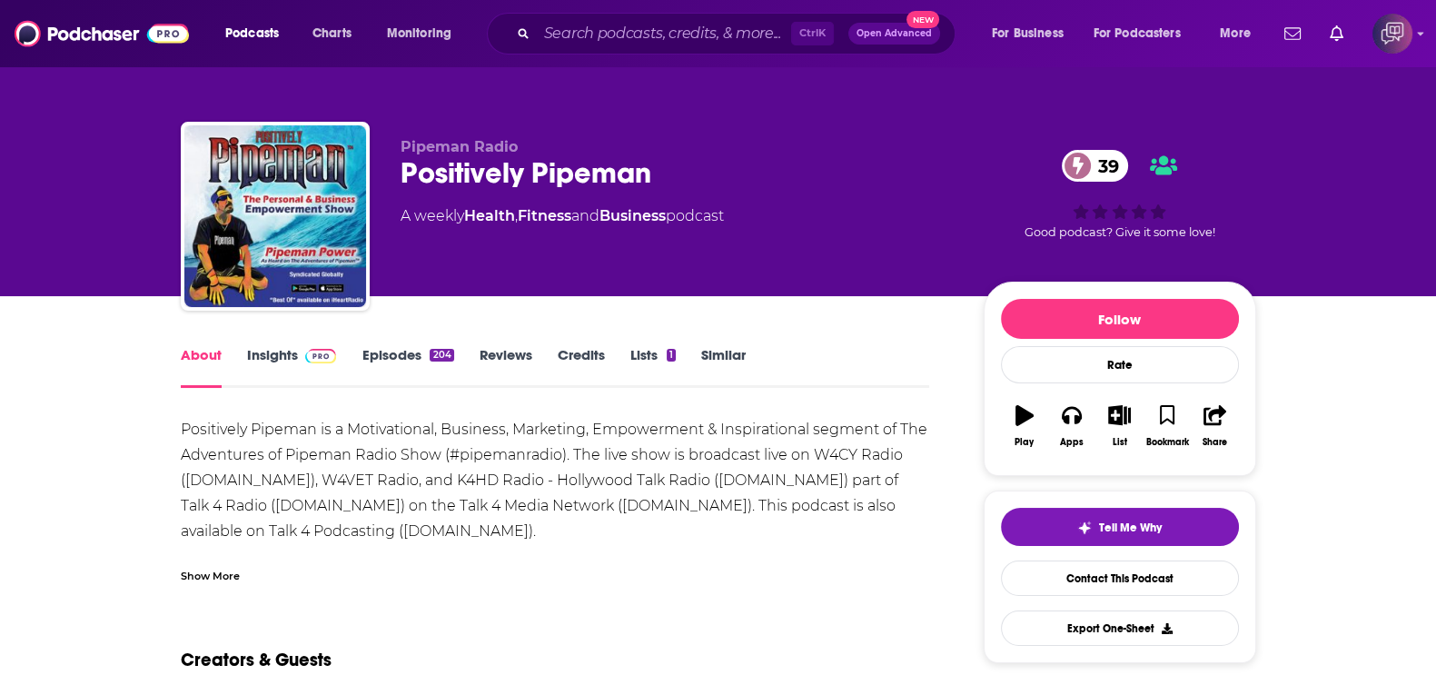
click at [252, 360] on link "Insights" at bounding box center [292, 367] width 90 height 42
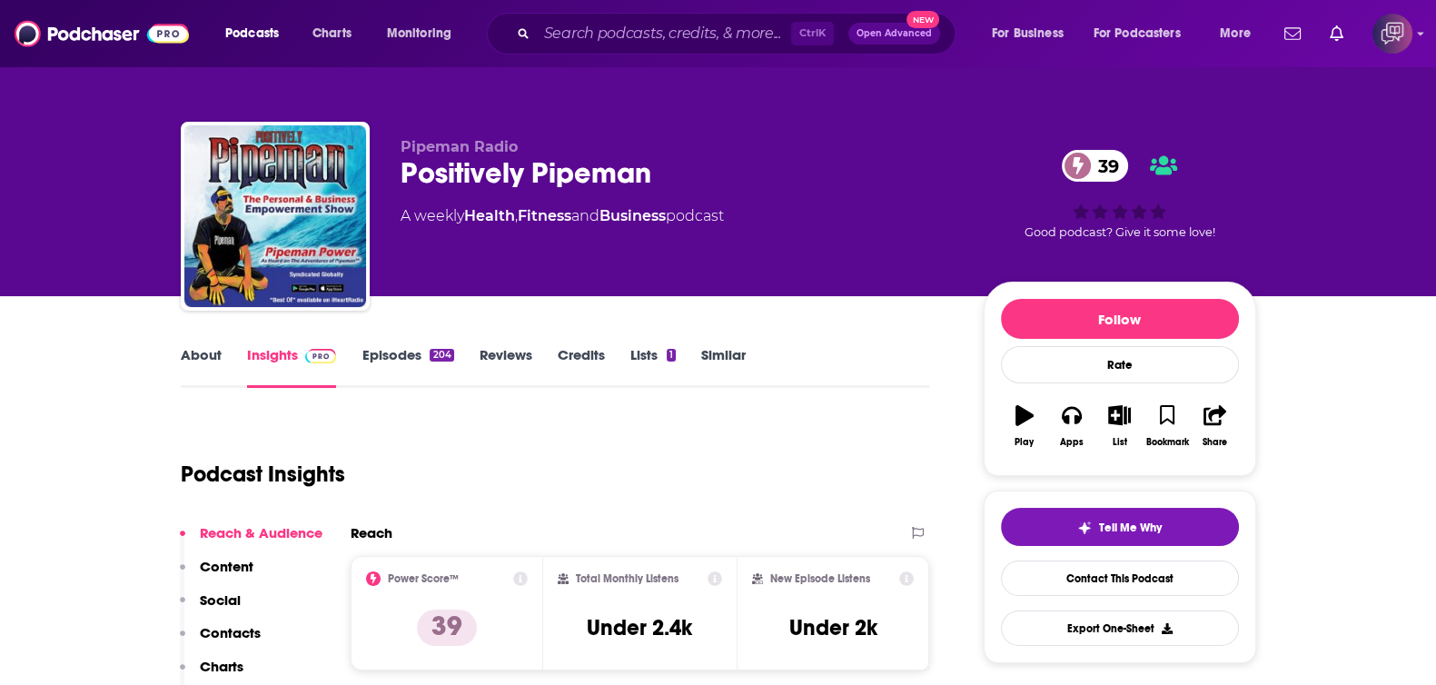
click at [200, 358] on link "About" at bounding box center [201, 367] width 41 height 42
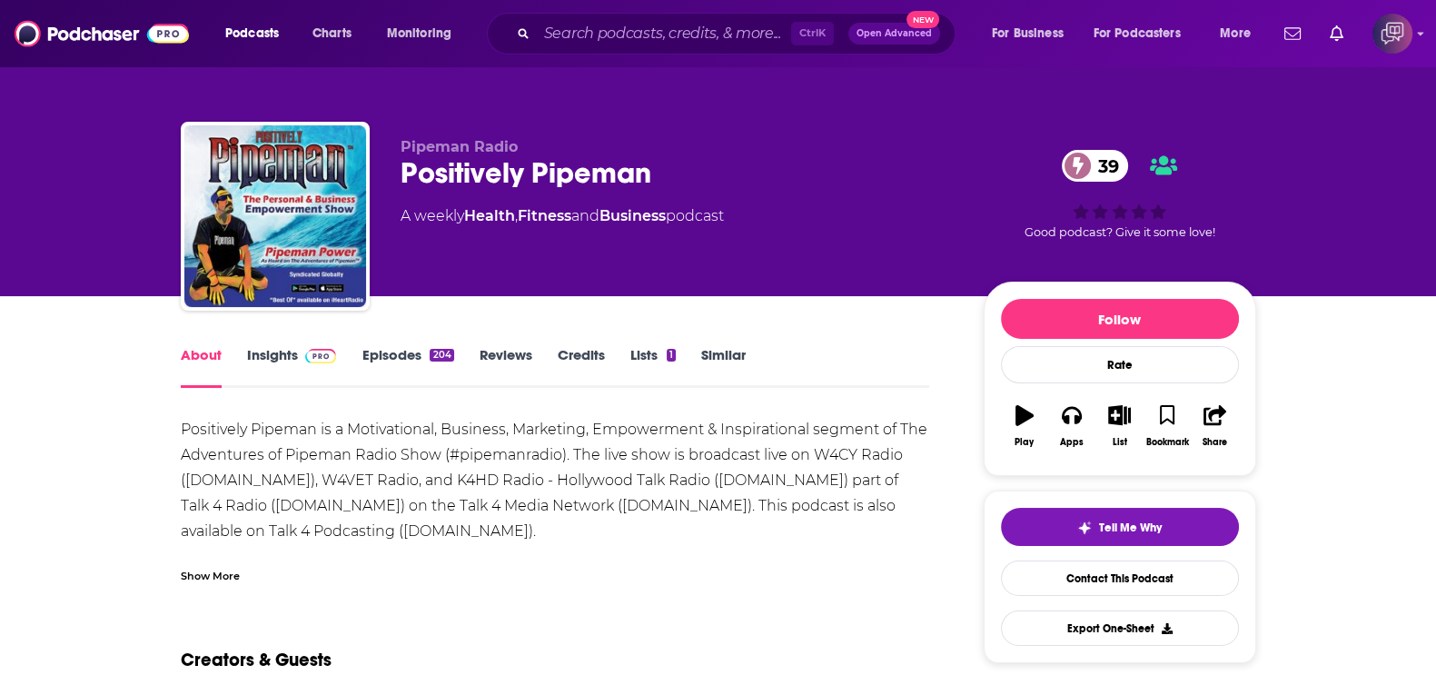
click at [227, 568] on div "Show More" at bounding box center [210, 574] width 59 height 17
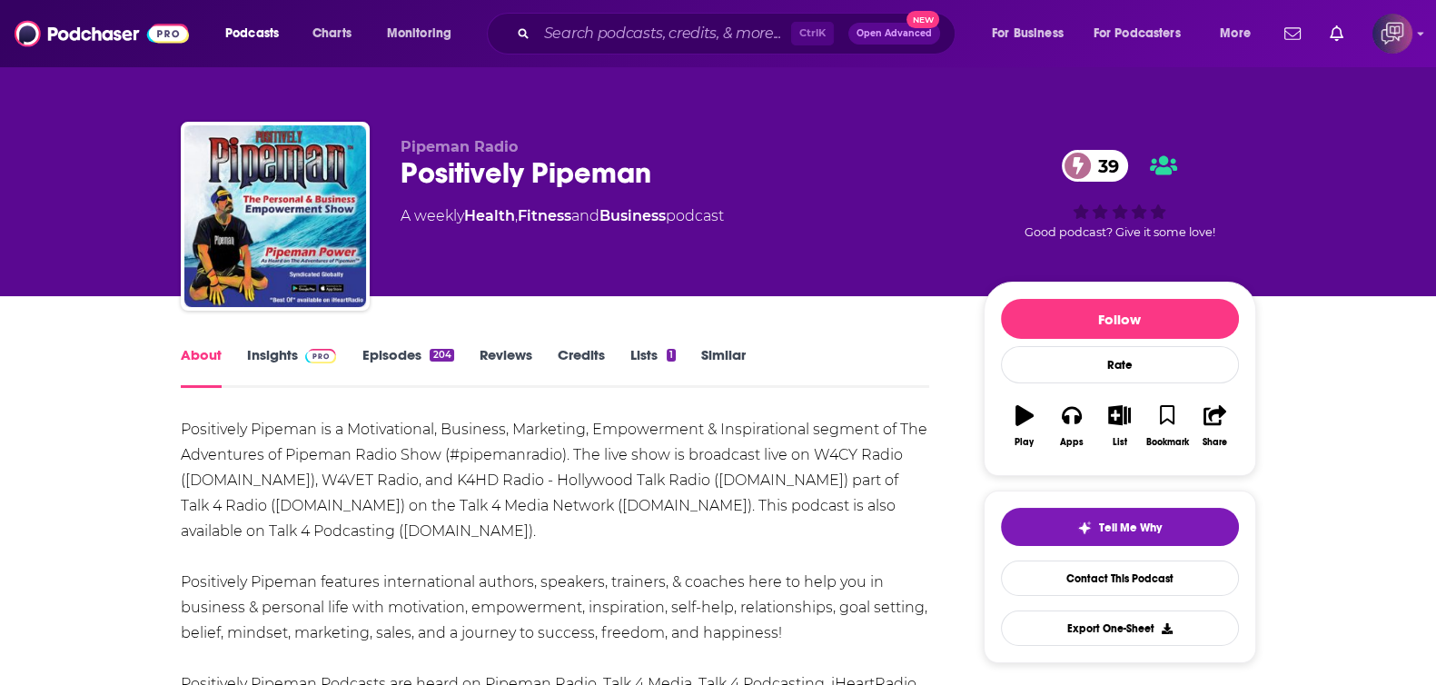
click at [295, 359] on link "Insights" at bounding box center [292, 367] width 90 height 42
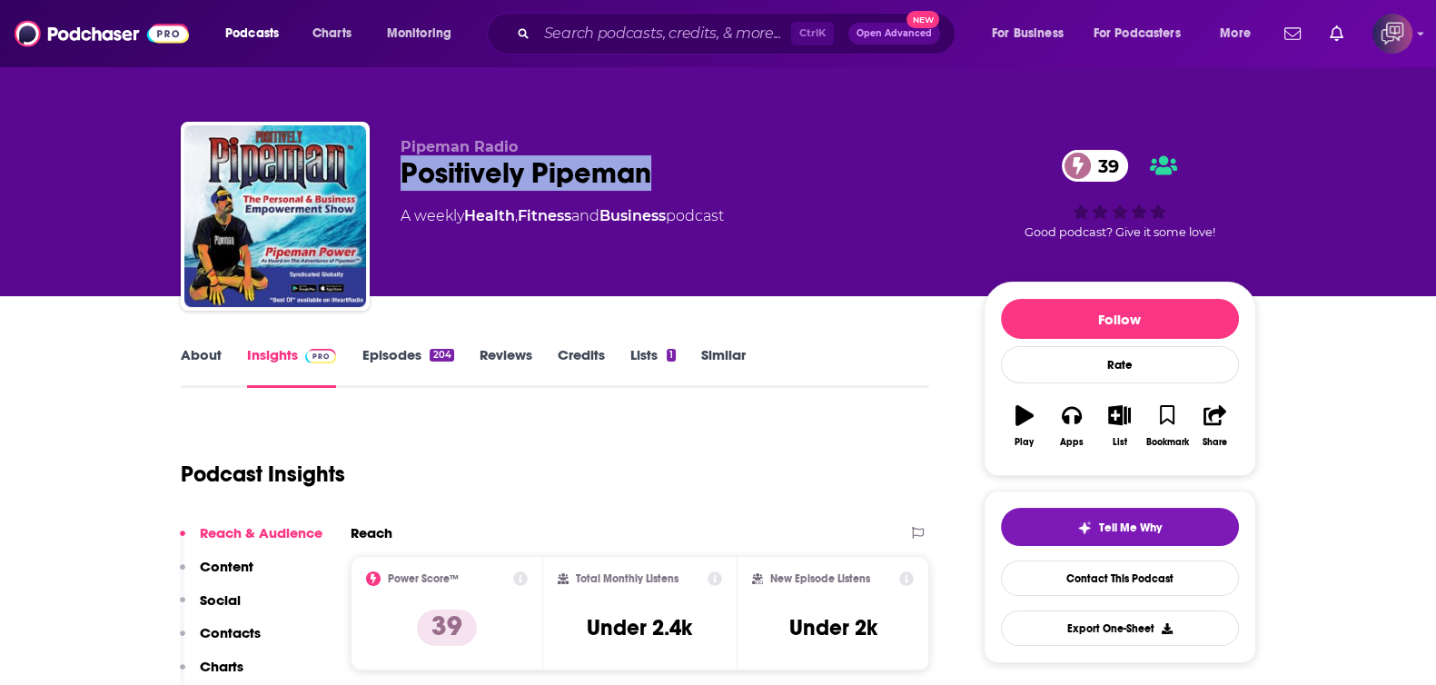
drag, startPoint x: 391, startPoint y: 180, endPoint x: 710, endPoint y: 163, distance: 319.2
click at [710, 163] on div "Pipeman Radio Positively Pipeman 39 A weekly Health , Fitness and Business podc…" at bounding box center [718, 220] width 1075 height 196
copy h2 "Positively Pipeman"
click at [389, 356] on link "Episodes 204" at bounding box center [407, 367] width 92 height 42
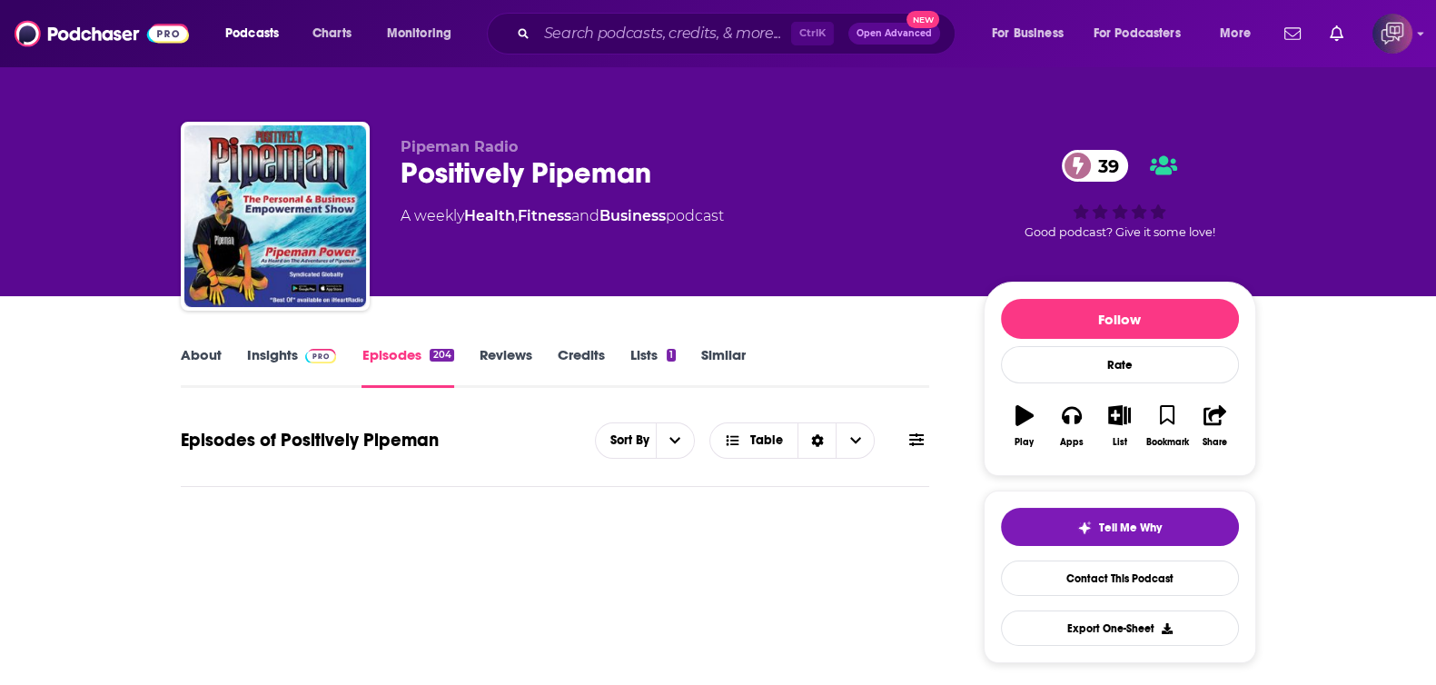
click at [255, 346] on link "Insights" at bounding box center [292, 367] width 90 height 42
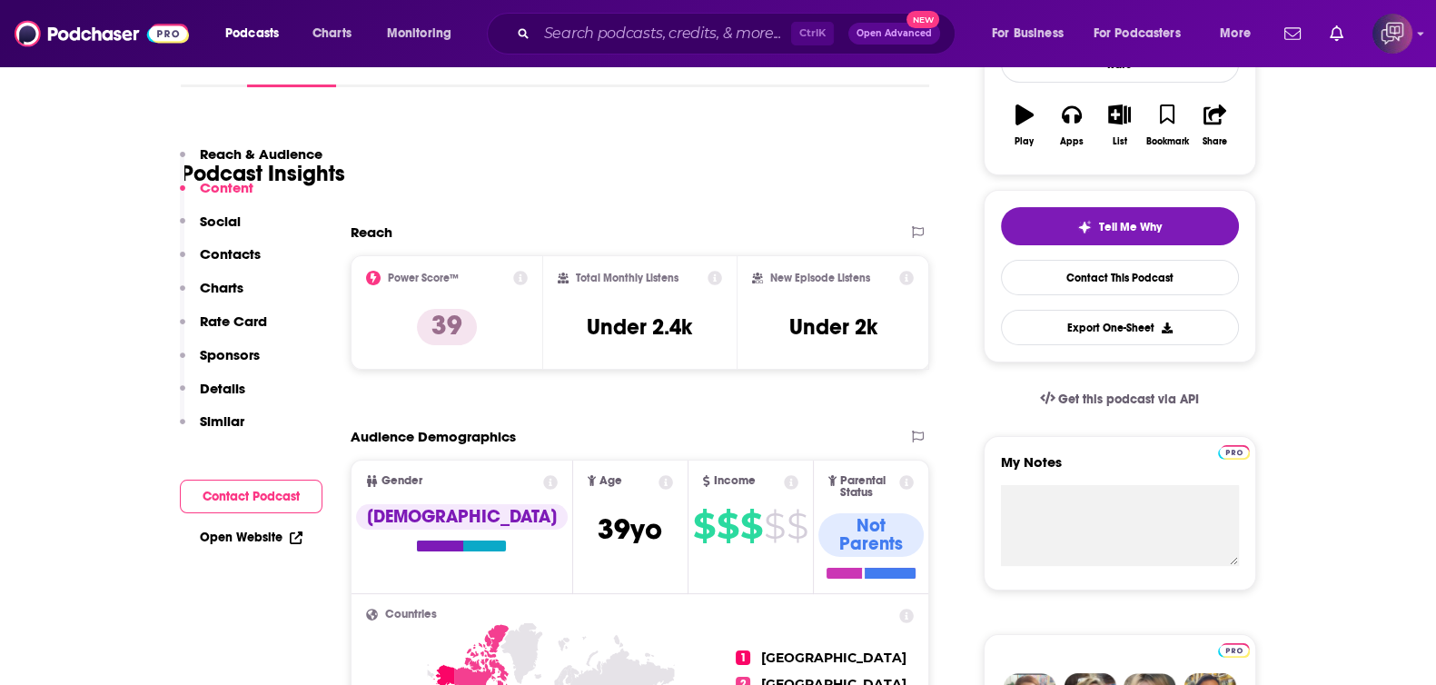
scroll to position [1249, 0]
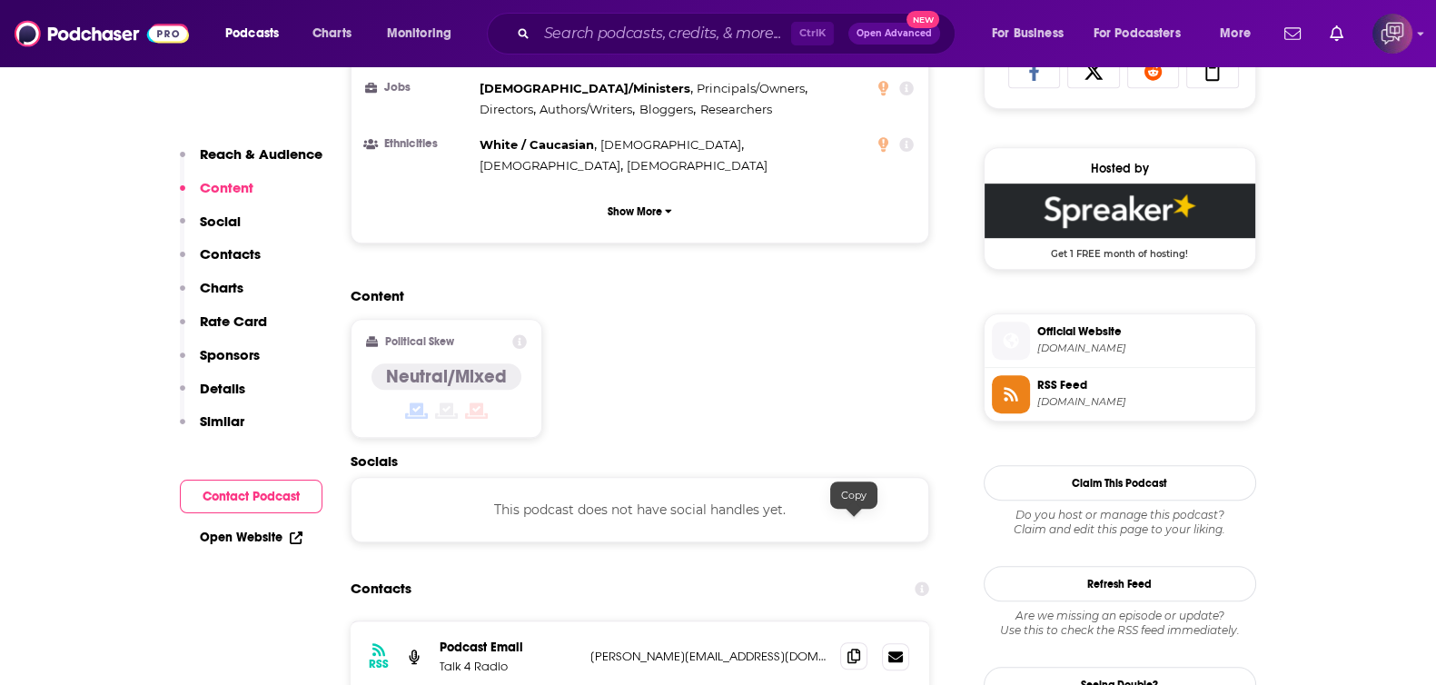
click at [841, 642] on span at bounding box center [853, 655] width 27 height 27
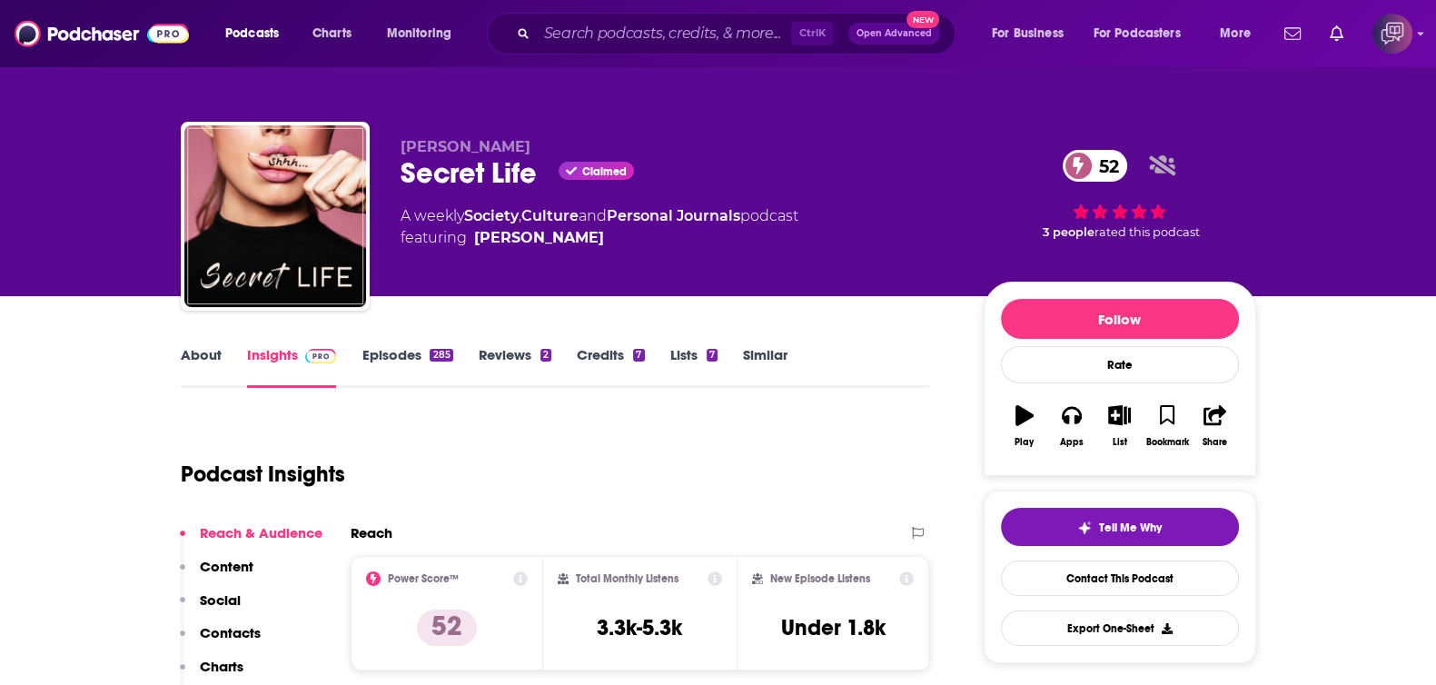
click at [413, 177] on div "Secret Life Claimed 52" at bounding box center [677, 172] width 554 height 35
drag, startPoint x: 432, startPoint y: 177, endPoint x: 549, endPoint y: 185, distance: 117.4
click at [549, 185] on div "Brianne Davis Secret Life Claimed 52 A weekly Society , Culture and Personal Jo…" at bounding box center [718, 220] width 1075 height 196
copy div "Secret Life"
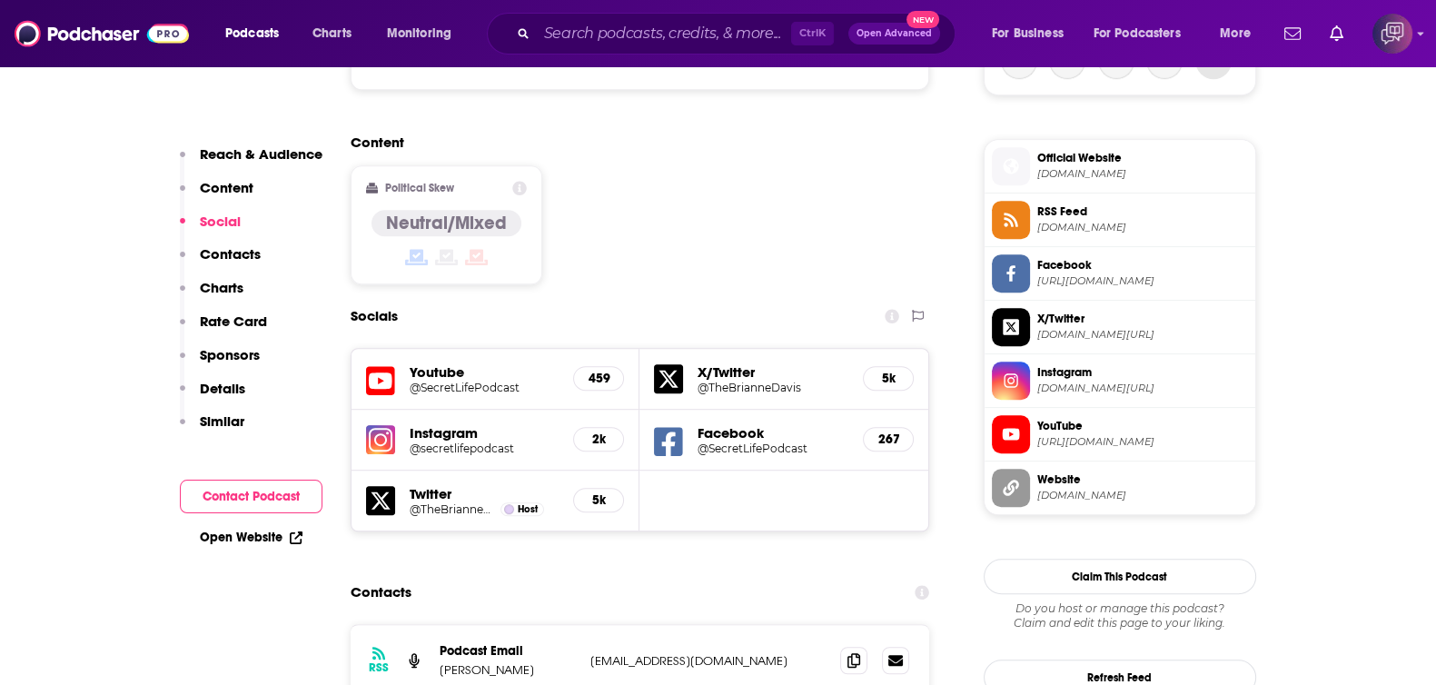
scroll to position [1475, 0]
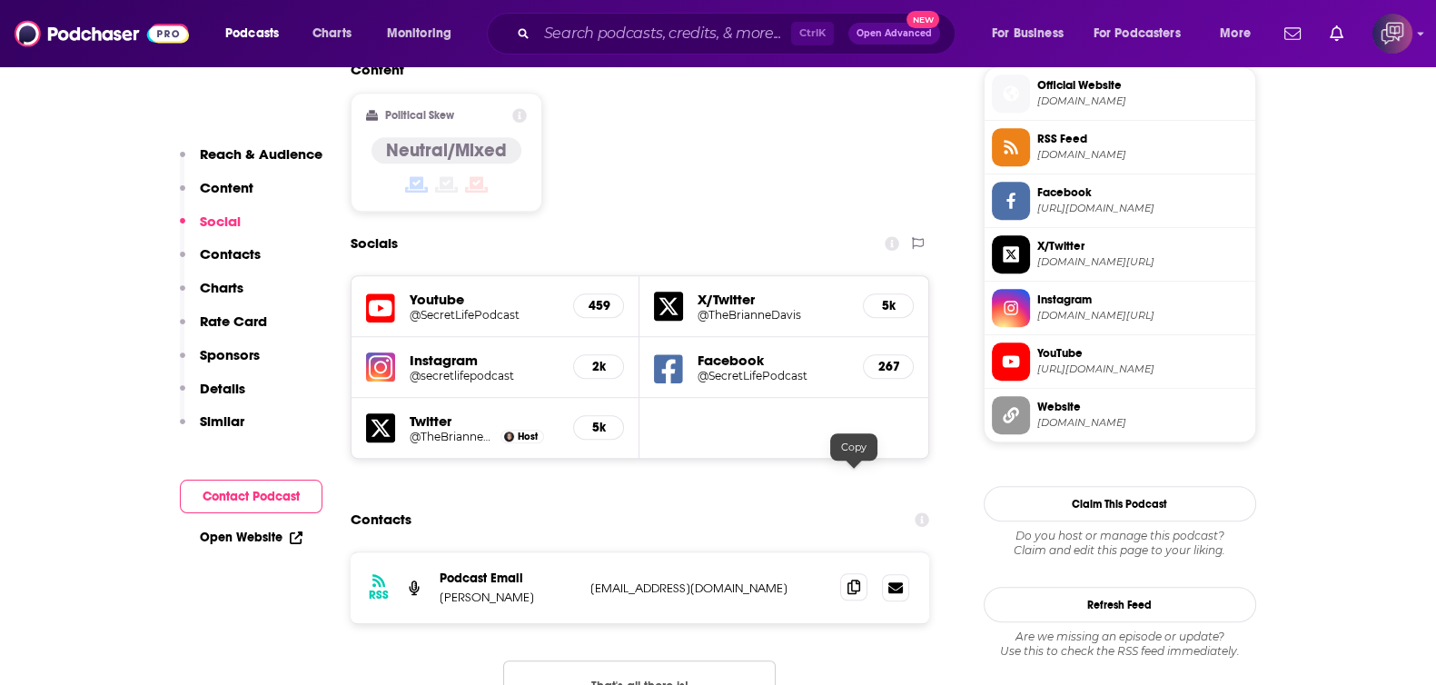
click at [844, 573] on span at bounding box center [853, 586] width 27 height 27
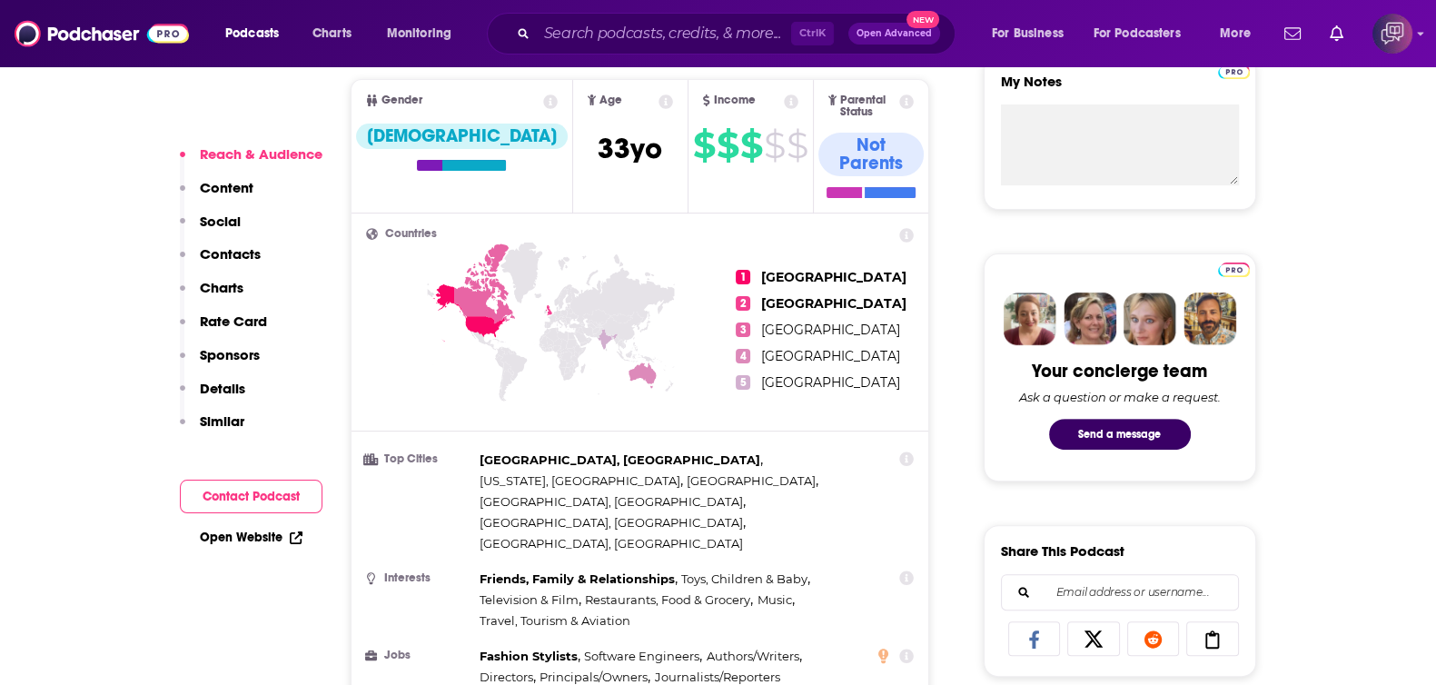
scroll to position [1249, 0]
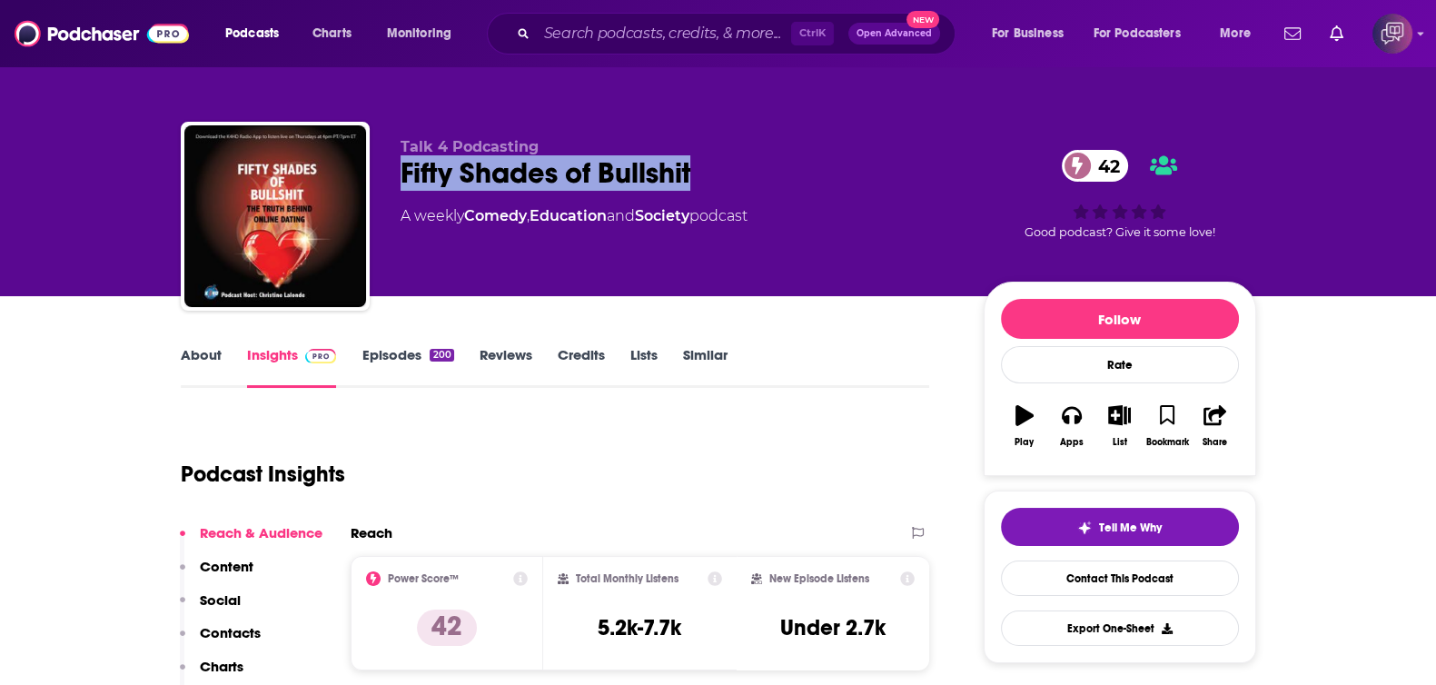
drag, startPoint x: 388, startPoint y: 176, endPoint x: 717, endPoint y: 156, distance: 330.2
click at [717, 156] on div "Talk 4 Podcasting Fifty Shades of Bullshit 42 A weekly Comedy , Education and S…" at bounding box center [718, 220] width 1075 height 196
copy h2 "Fifty Shades of Bullshit"
click at [205, 361] on link "About" at bounding box center [201, 367] width 41 height 42
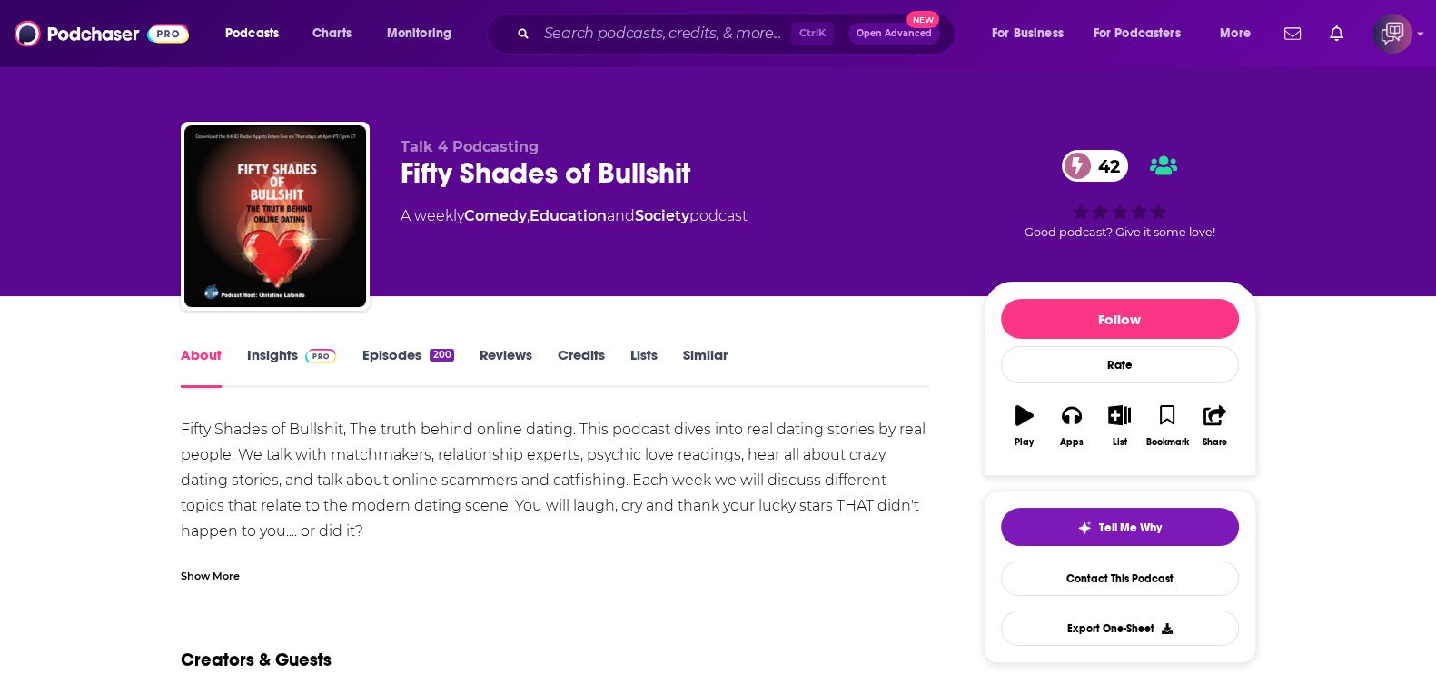
click at [222, 566] on div "Show More" at bounding box center [210, 574] width 59 height 17
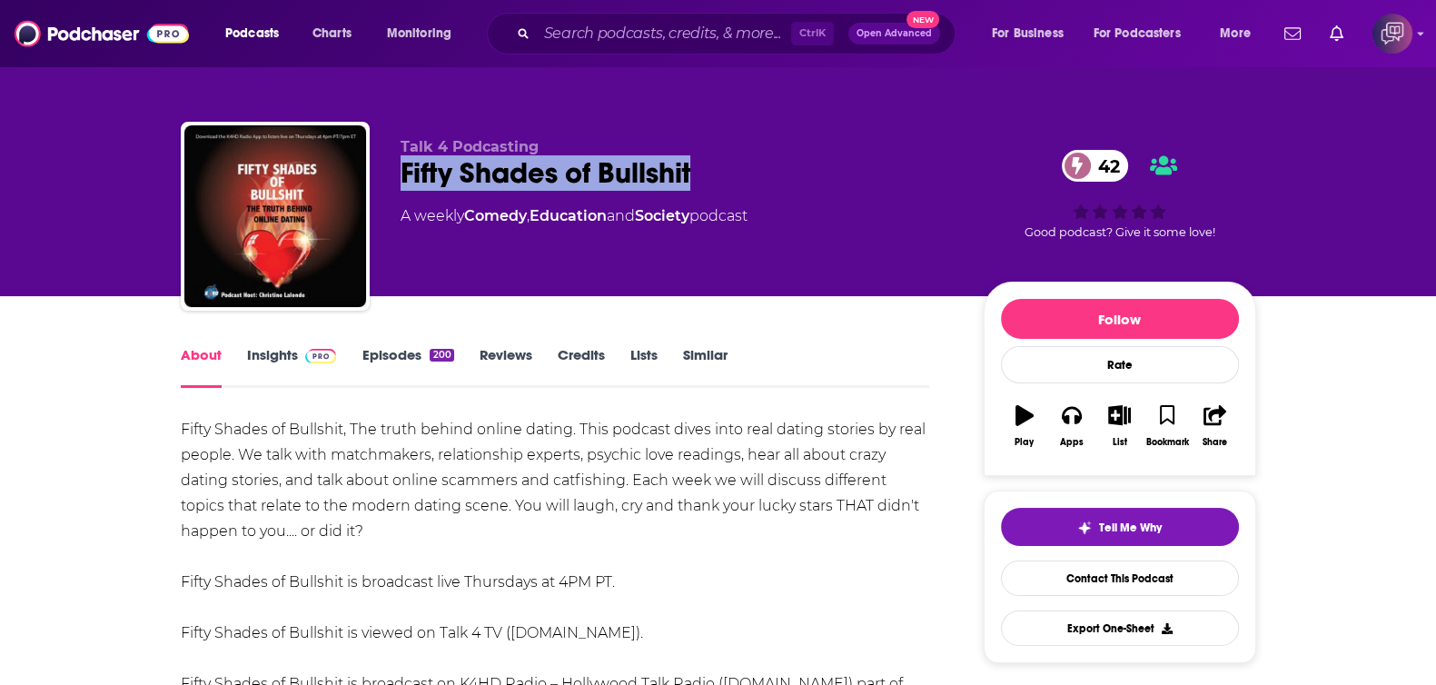
drag, startPoint x: 387, startPoint y: 172, endPoint x: 517, endPoint y: 349, distance: 219.6
click at [793, 161] on div "Talk 4 Podcasting Fifty Shades of Bullshit 42 A weekly Comedy , Education and S…" at bounding box center [718, 220] width 1075 height 196
copy h1 "Fifty Shades of Bullshit"
click at [292, 361] on link "Insights" at bounding box center [292, 367] width 90 height 42
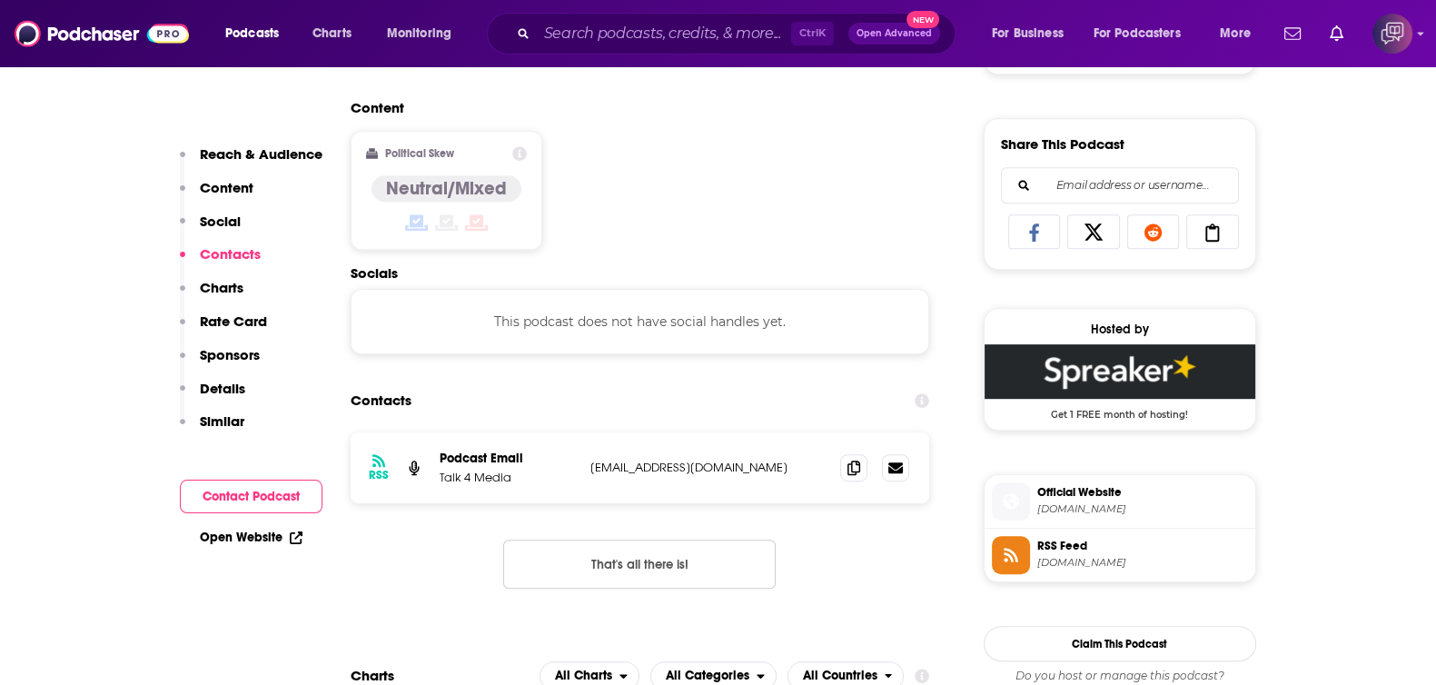
scroll to position [1362, 0]
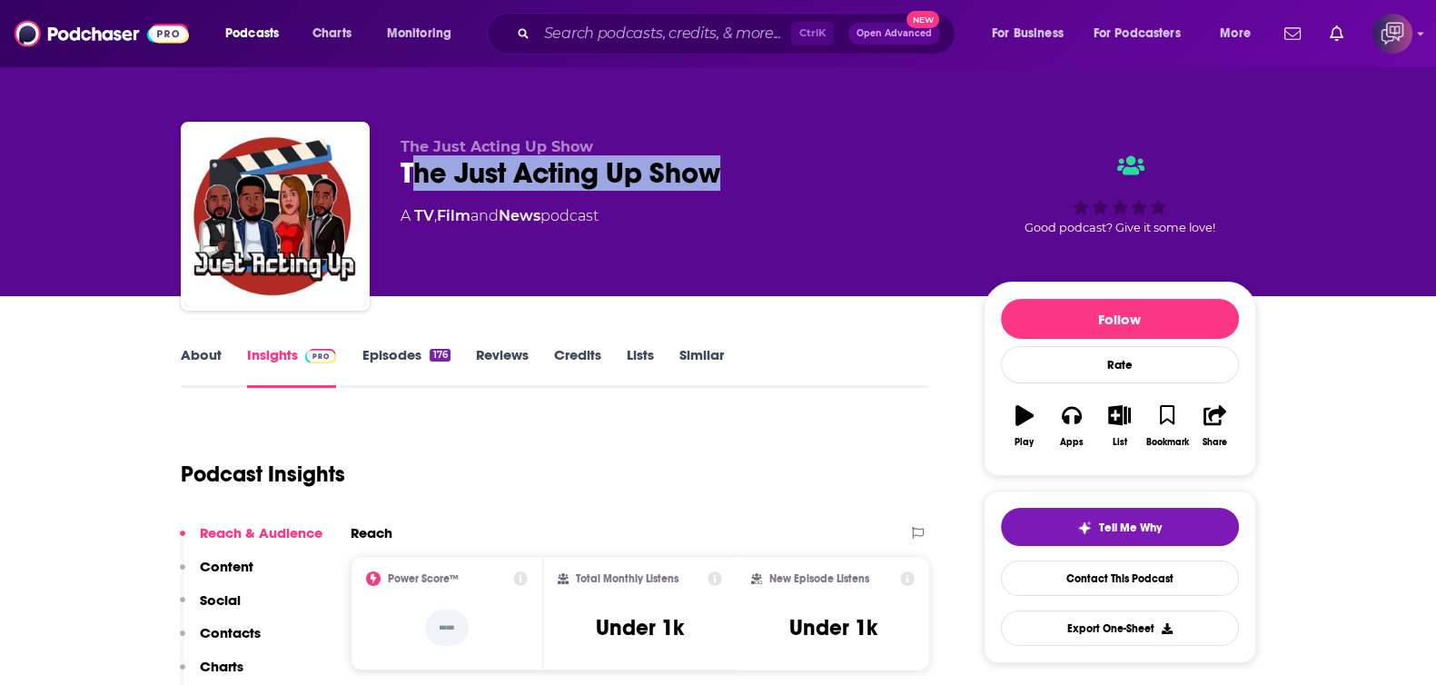
drag, startPoint x: 410, startPoint y: 197, endPoint x: 754, endPoint y: 191, distance: 343.3
click at [754, 191] on div "The Just Acting Up Show The Just Acting Up Show A TV , Film and News podcast" at bounding box center [677, 210] width 554 height 145
click at [750, 195] on div "The Just Acting Up Show The Just Acting Up Show A TV , Film and News podcast" at bounding box center [677, 210] width 554 height 145
drag, startPoint x: 750, startPoint y: 188, endPoint x: 391, endPoint y: 178, distance: 358.8
click at [391, 178] on div "The Just Acting Up Show The Just Acting Up Show A TV , Film and News podcast Go…" at bounding box center [718, 220] width 1075 height 196
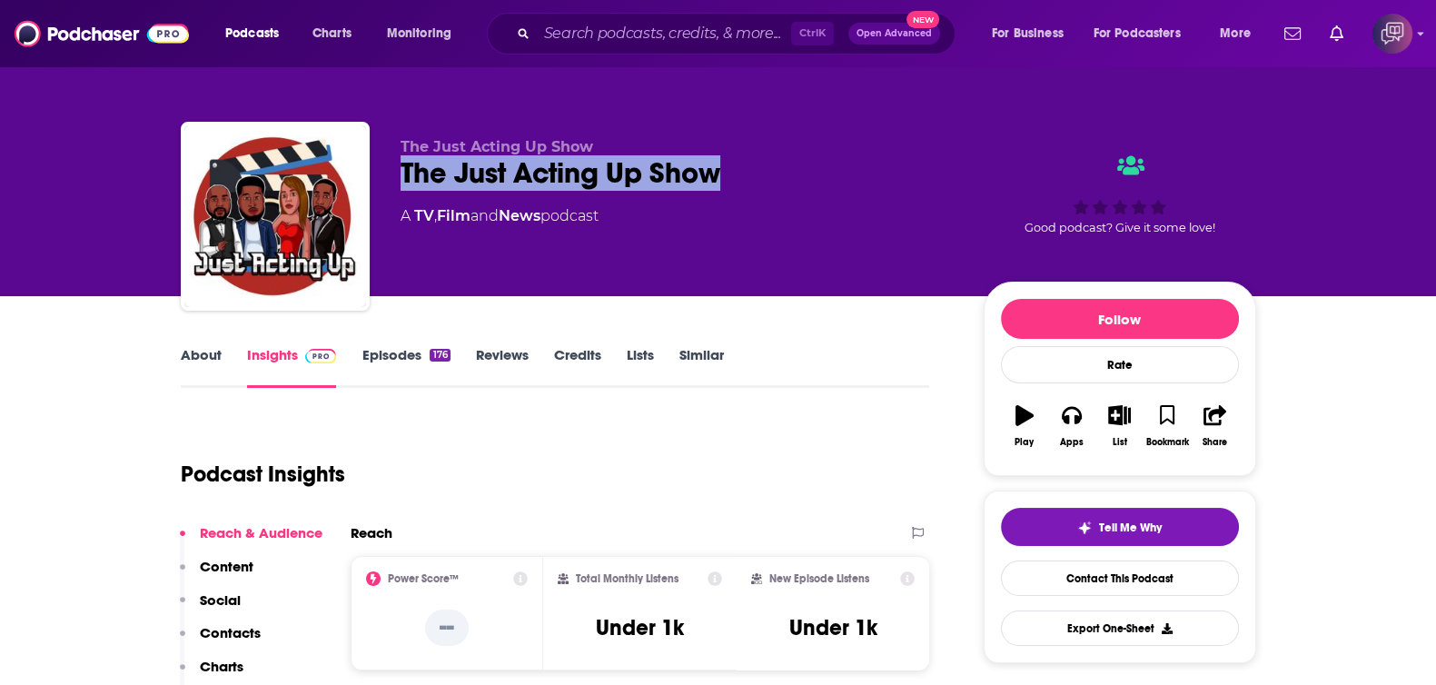
copy h2 "The Just Acting Up Show"
click at [195, 353] on link "About" at bounding box center [201, 367] width 41 height 42
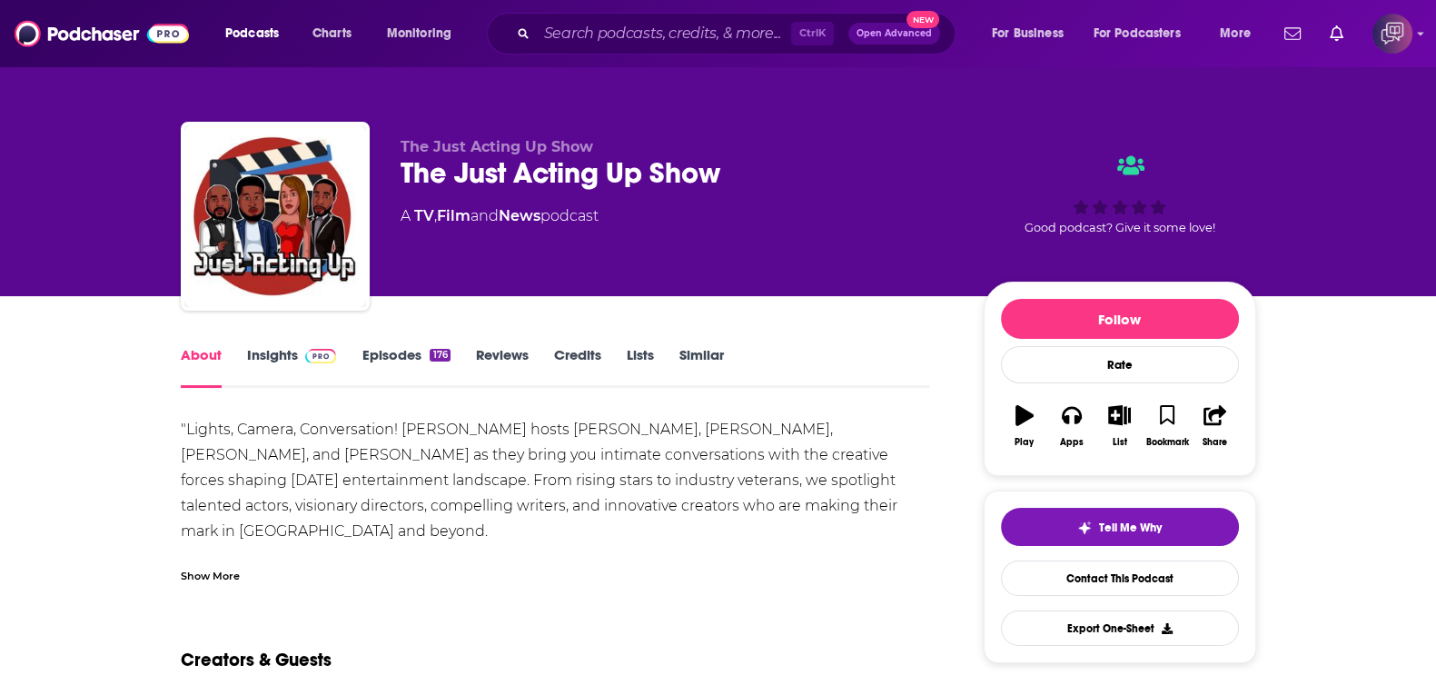
click at [259, 358] on link "Insights" at bounding box center [292, 367] width 90 height 42
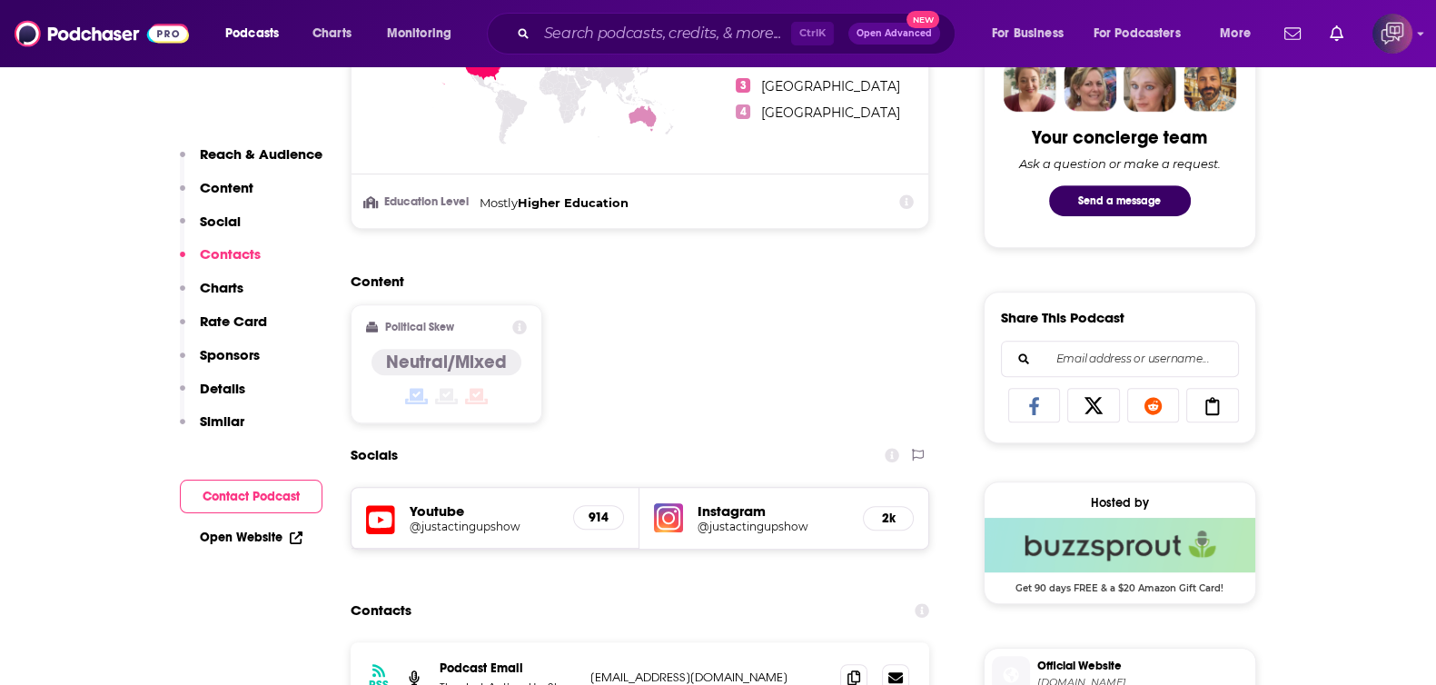
scroll to position [1249, 0]
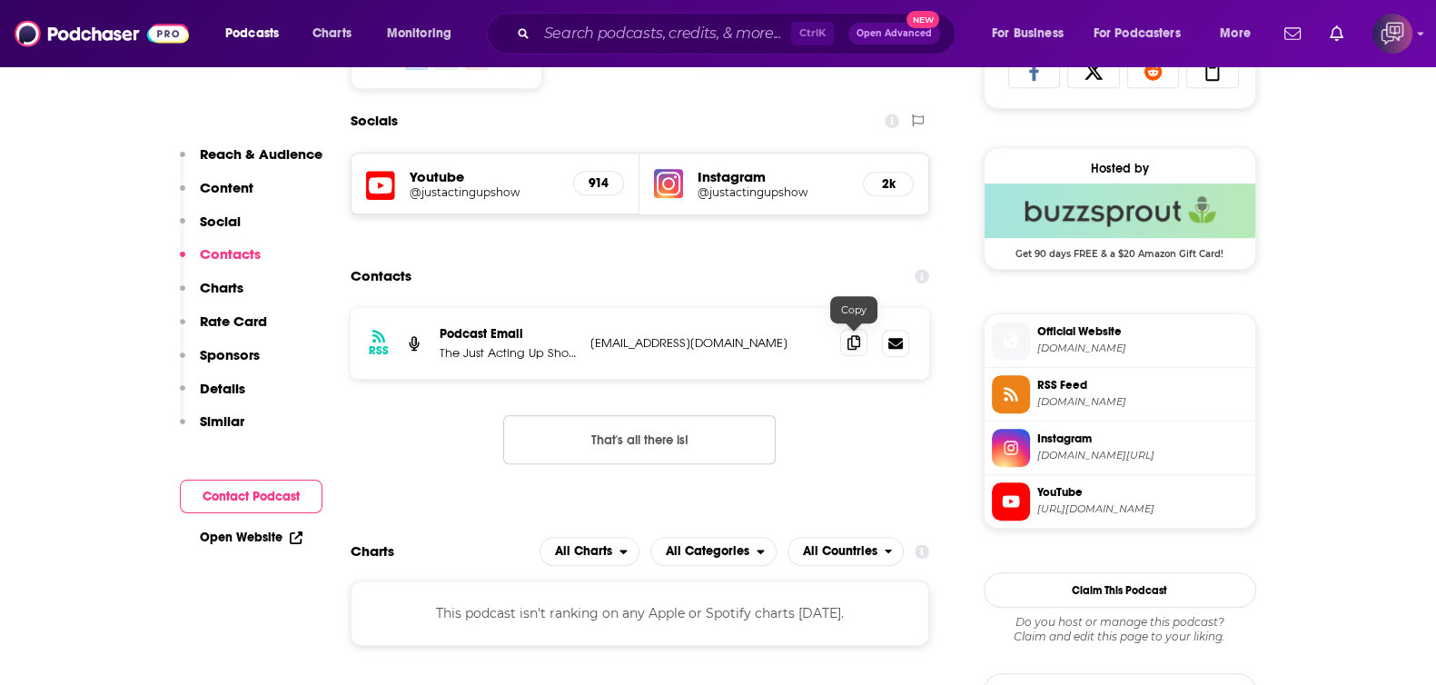
click at [855, 338] on icon at bounding box center [853, 342] width 13 height 15
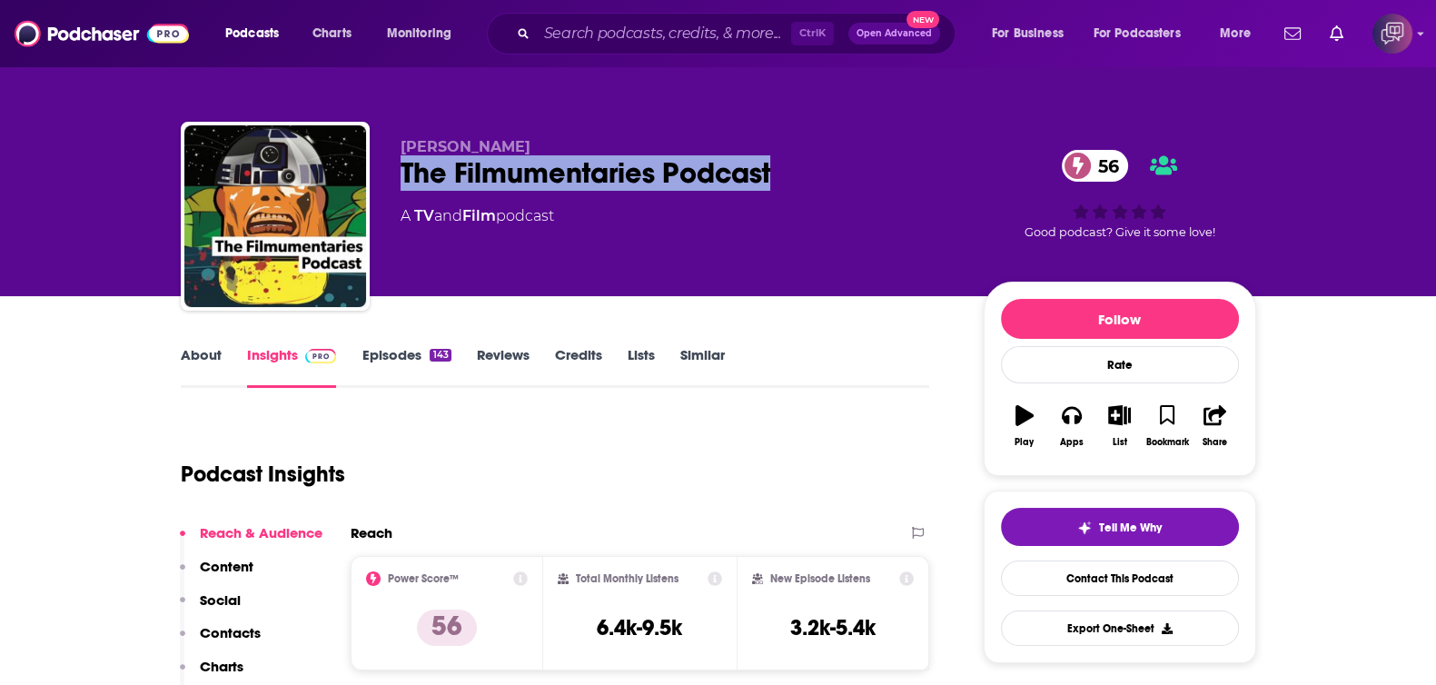
drag, startPoint x: 388, startPoint y: 179, endPoint x: 862, endPoint y: 174, distance: 474.0
click at [862, 174] on div "[PERSON_NAME] The Filmumentaries Podcast 56 A TV and Film podcast 56 Good podca…" at bounding box center [718, 220] width 1075 height 196
copy h2 "The Filmumentaries Podcast"
click at [220, 365] on link "About" at bounding box center [201, 367] width 41 height 42
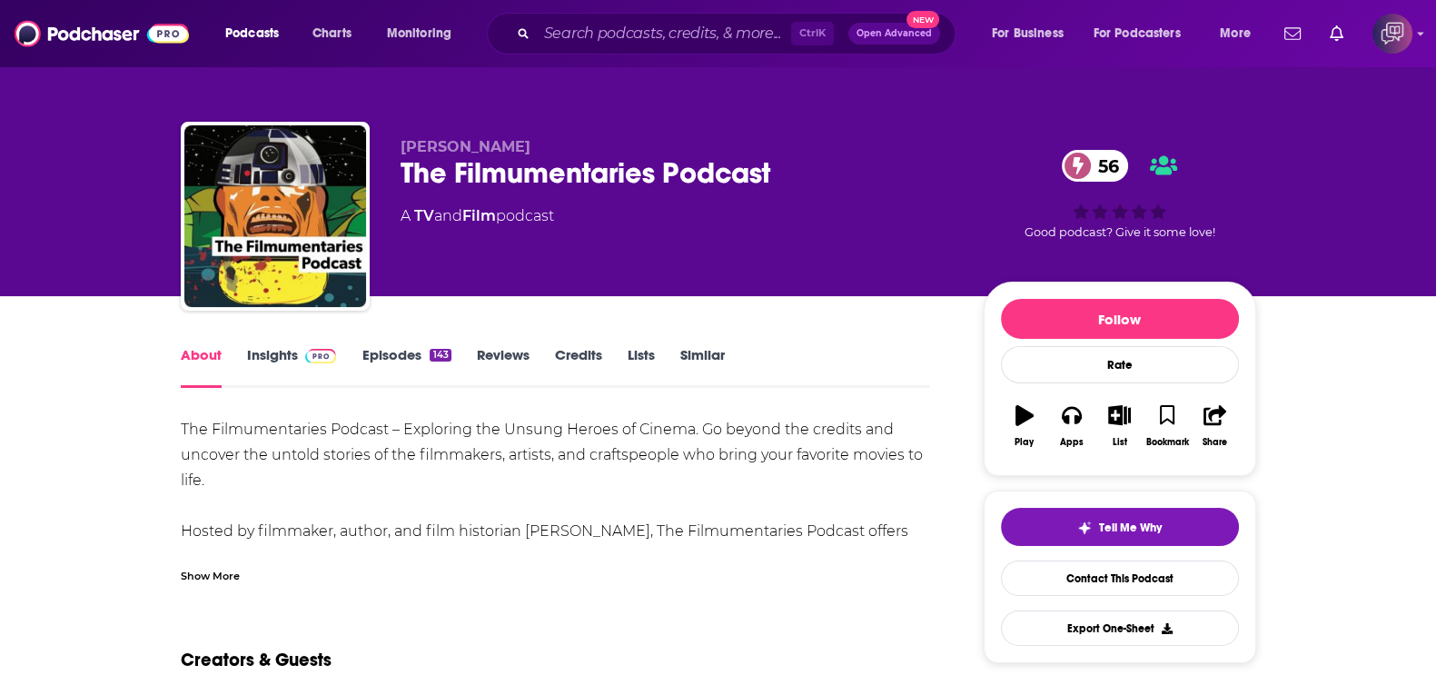
click at [227, 574] on div "Show More" at bounding box center [210, 574] width 59 height 17
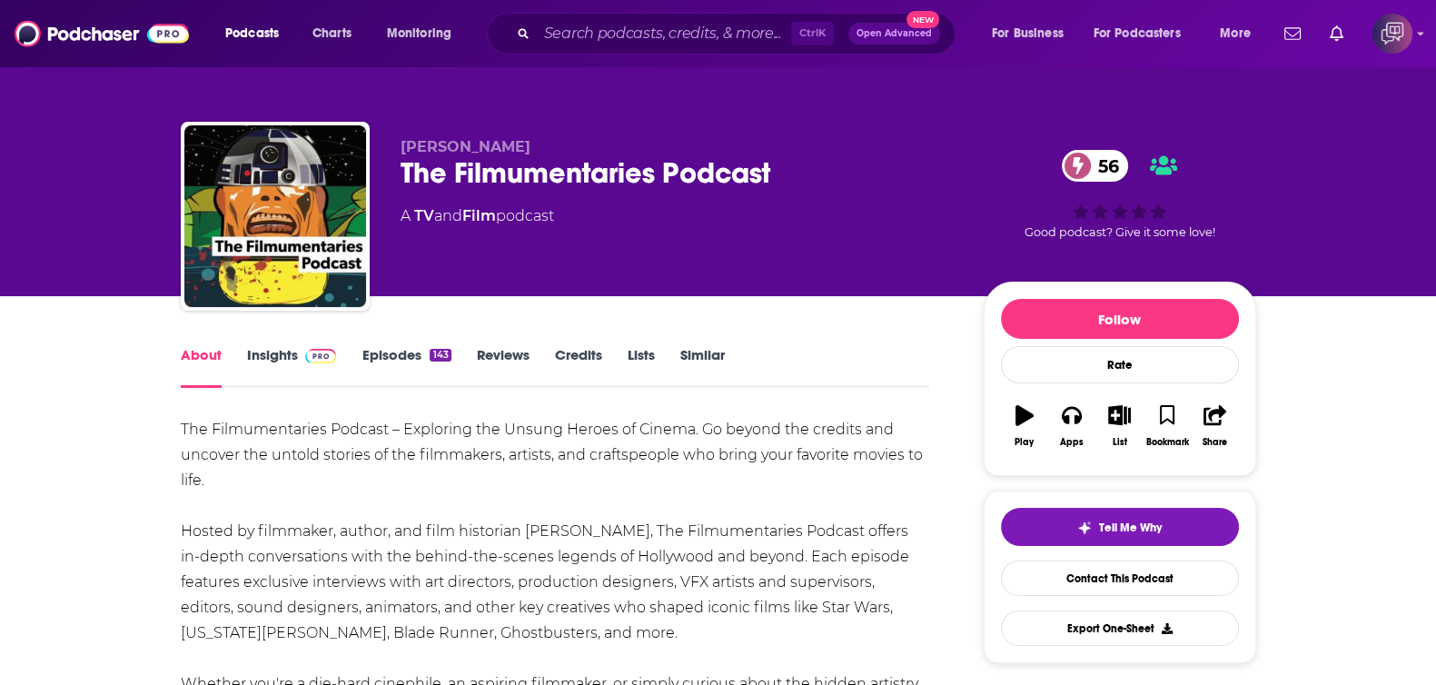
drag, startPoint x: 393, startPoint y: 189, endPoint x: 834, endPoint y: 152, distance: 442.0
click at [853, 150] on div "Jamie Benning The Filmumentaries Podcast 56 A TV and Film podcast 56 Good podca…" at bounding box center [718, 220] width 1075 height 196
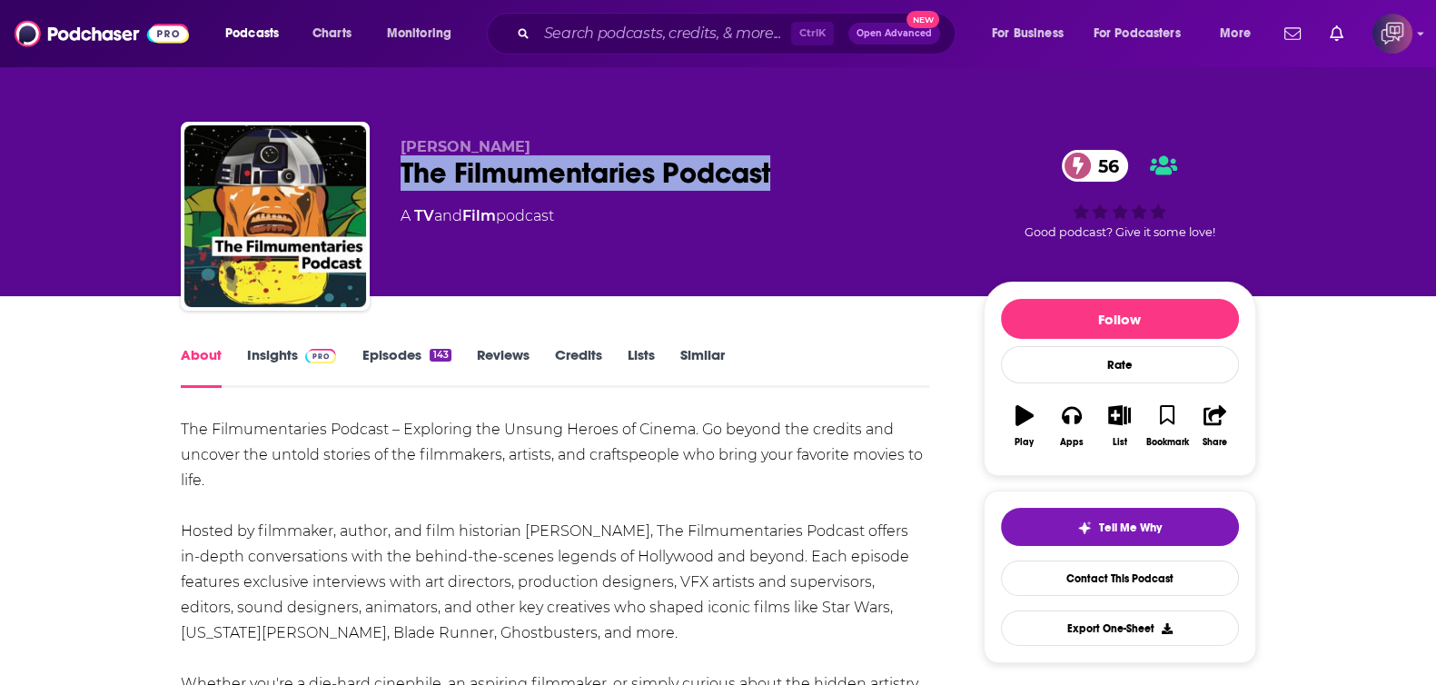
drag, startPoint x: 823, startPoint y: 166, endPoint x: 390, endPoint y: 183, distance: 432.6
click at [390, 183] on div "Jamie Benning The Filmumentaries Podcast 56 A TV and Film podcast 56 Good podca…" at bounding box center [718, 220] width 1075 height 196
copy h1 "The Filmumentaries Podcast"
click at [297, 363] on link "Insights" at bounding box center [292, 367] width 90 height 42
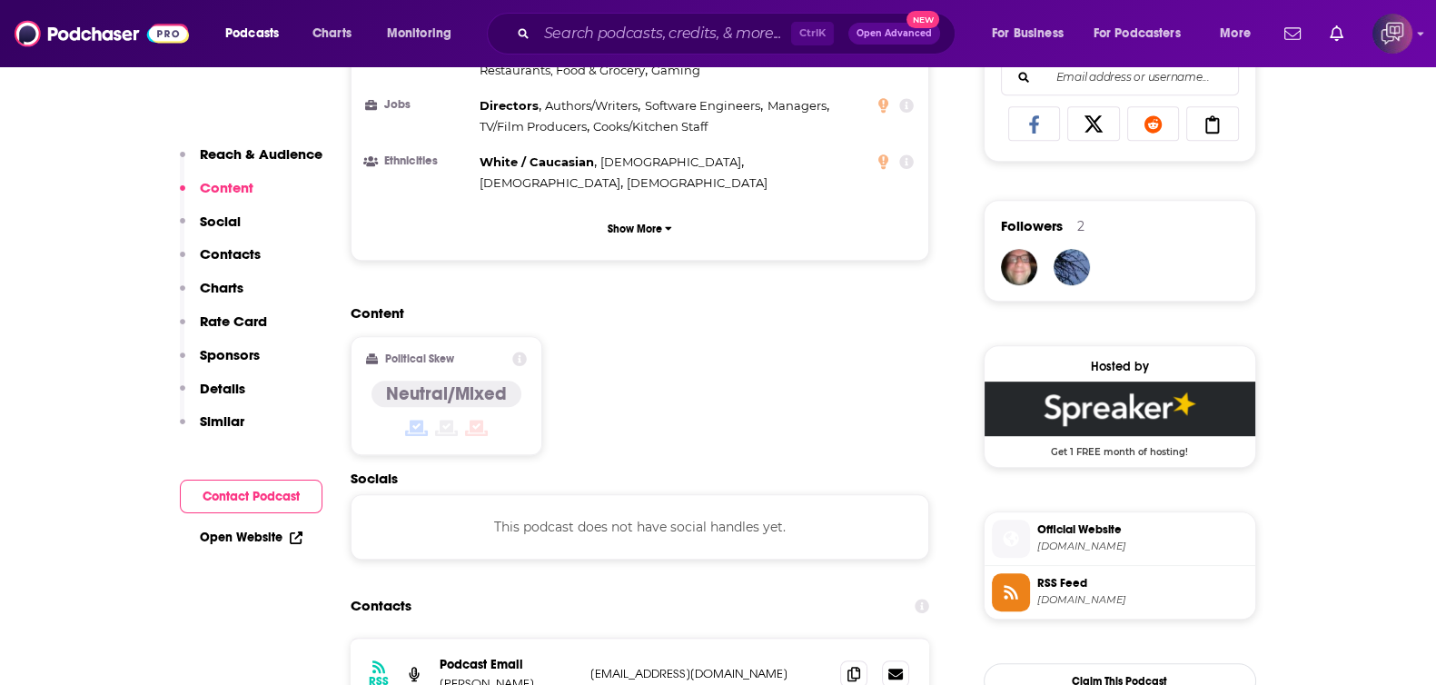
scroll to position [1362, 0]
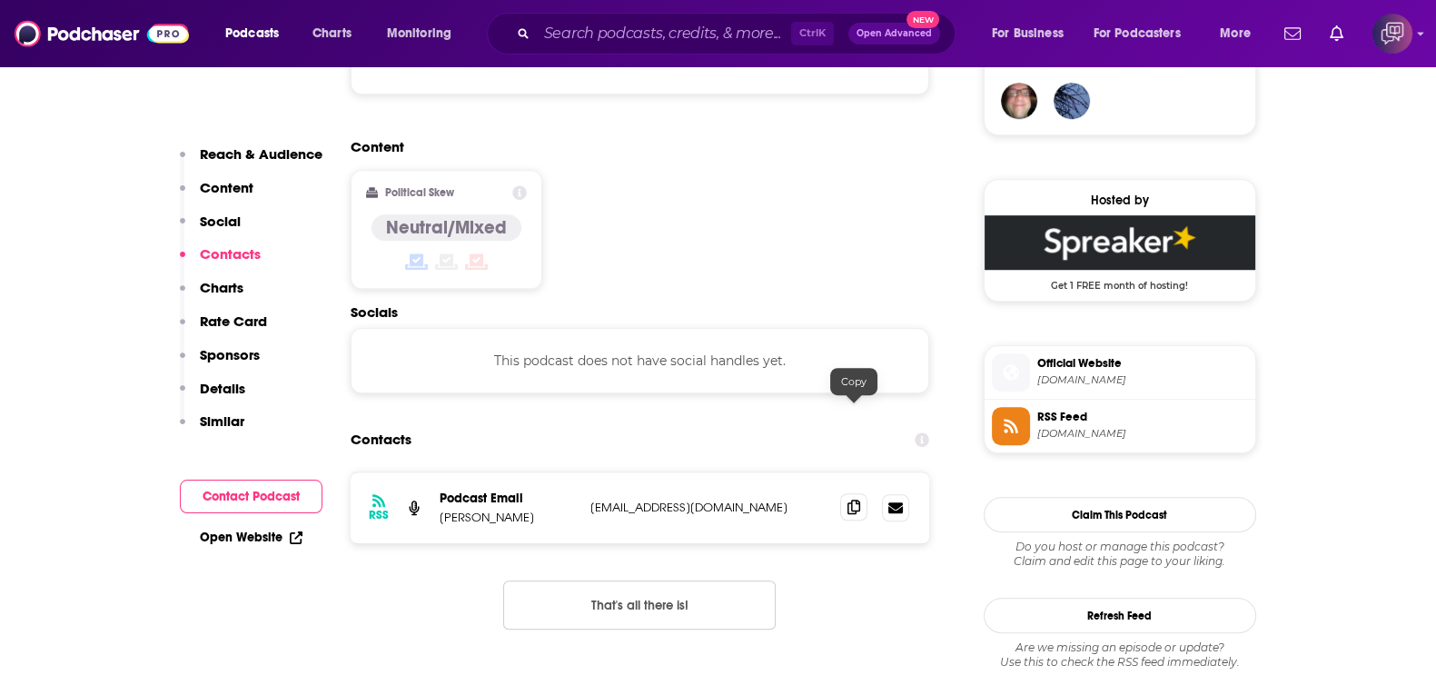
click at [860, 493] on span at bounding box center [853, 506] width 27 height 27
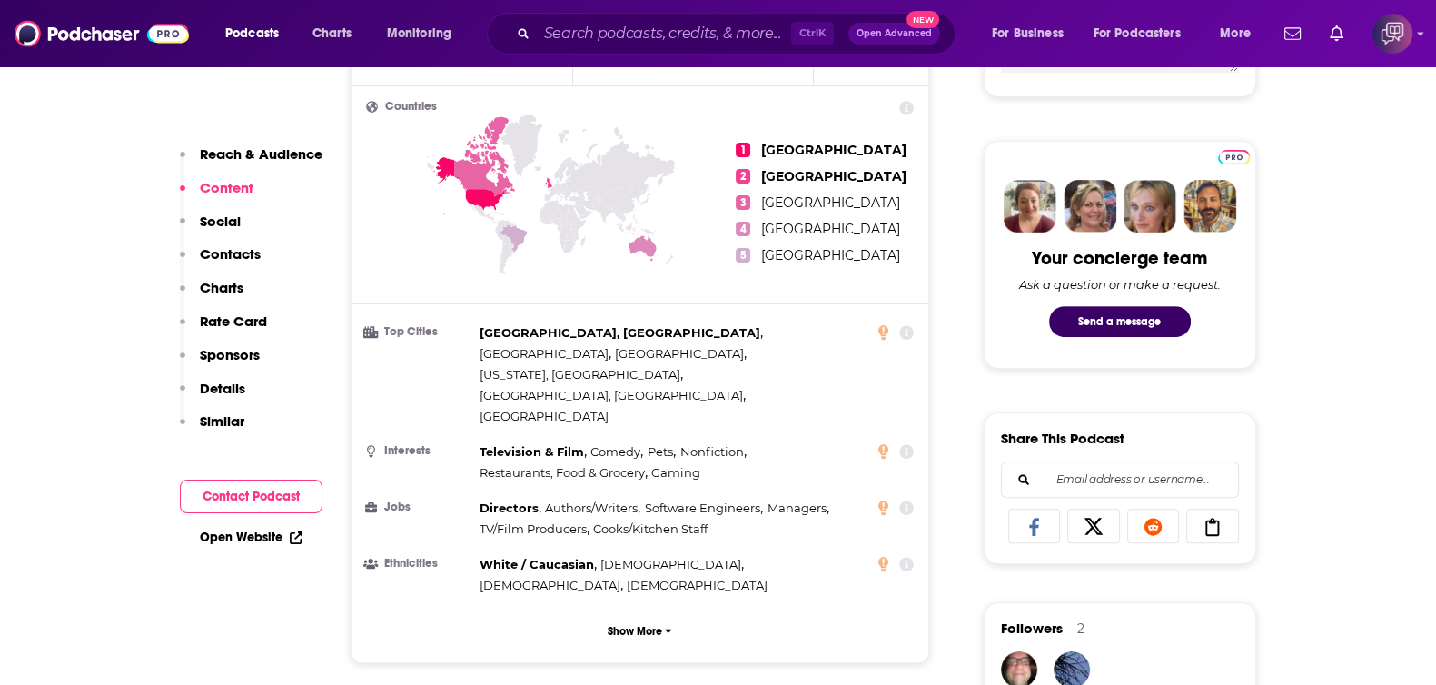
scroll to position [453, 0]
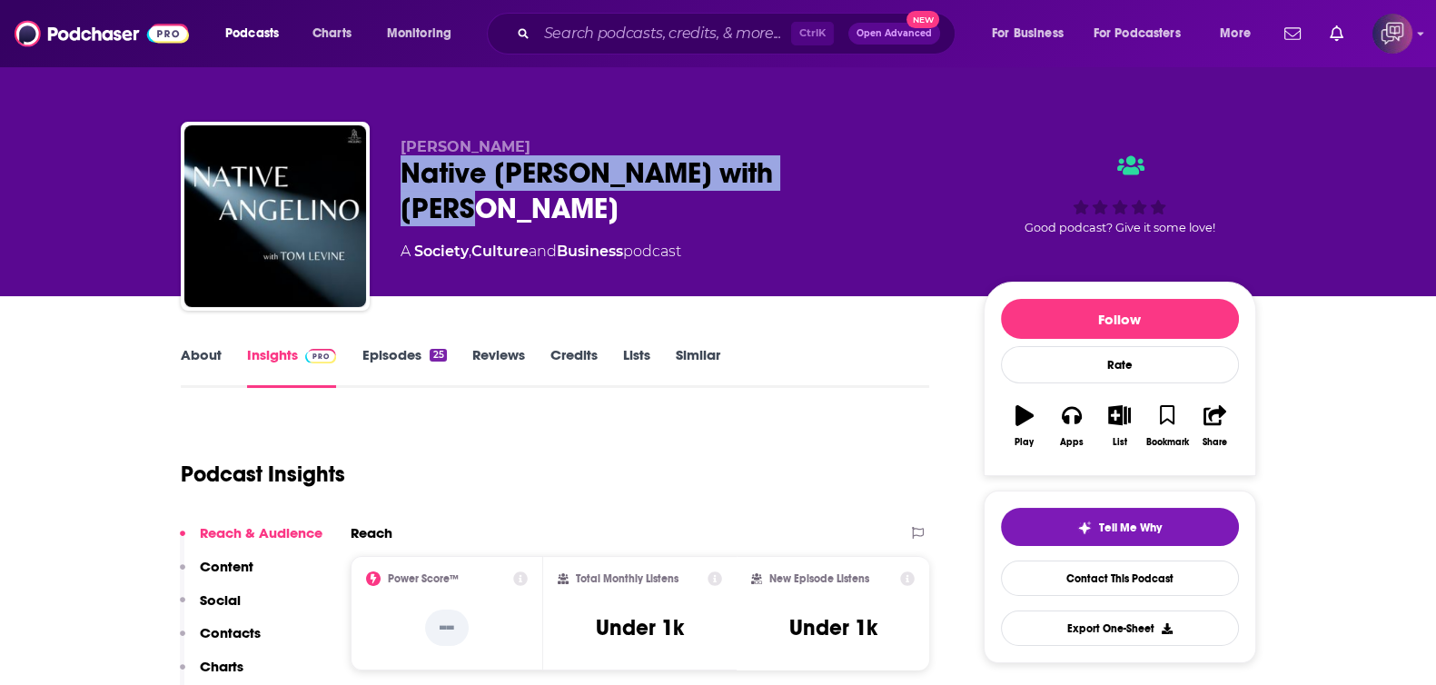
drag, startPoint x: 390, startPoint y: 167, endPoint x: 398, endPoint y: 266, distance: 99.2
click at [844, 168] on div "[PERSON_NAME] Native [PERSON_NAME] with [PERSON_NAME] A Society , Culture and B…" at bounding box center [718, 220] width 1075 height 196
copy h2 "Native [PERSON_NAME] with [PERSON_NAME]"
click at [202, 368] on link "About" at bounding box center [201, 367] width 41 height 42
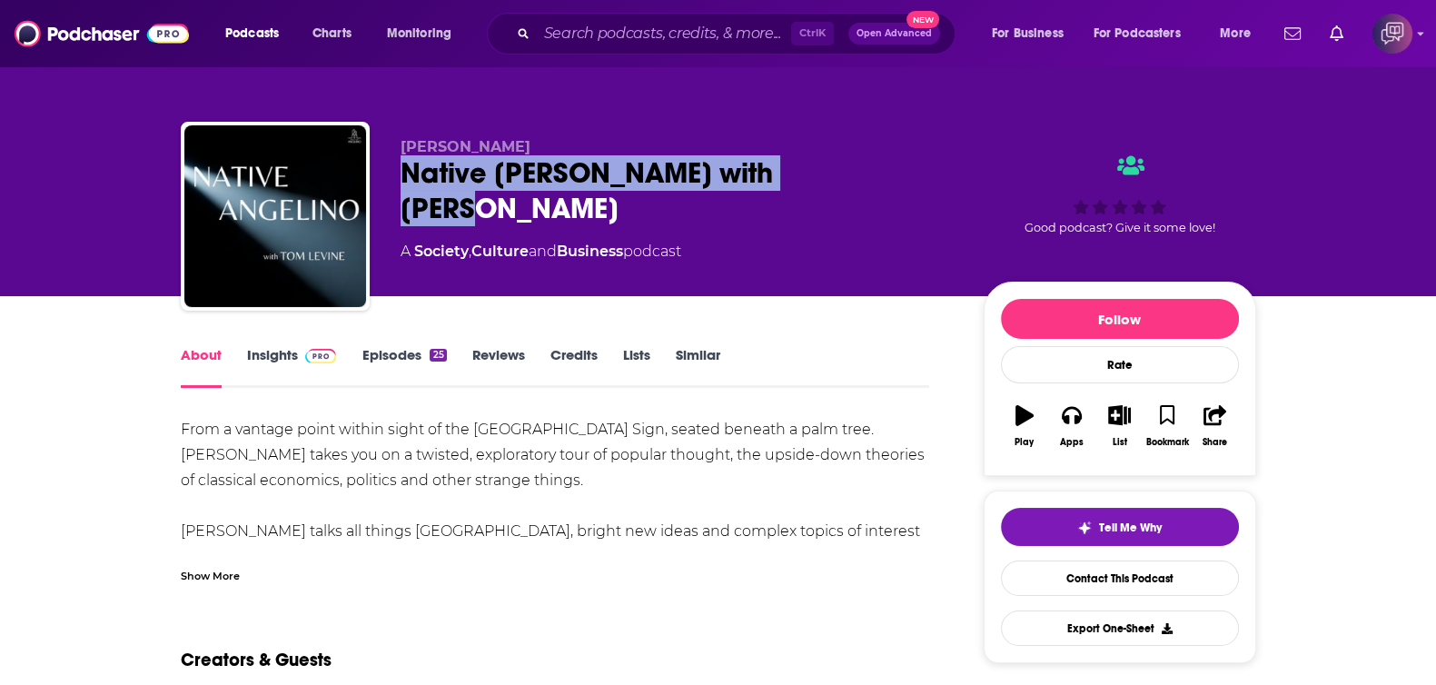
drag, startPoint x: 405, startPoint y: 165, endPoint x: 631, endPoint y: 242, distance: 238.9
click at [897, 166] on div "[PERSON_NAME] Native [PERSON_NAME] with [PERSON_NAME] A Society , Culture and B…" at bounding box center [718, 220] width 1075 height 196
copy h1 "Native [PERSON_NAME] with [PERSON_NAME]"
drag, startPoint x: 267, startPoint y: 356, endPoint x: 517, endPoint y: 1, distance: 434.0
click at [268, 356] on link "Insights" at bounding box center [292, 367] width 90 height 42
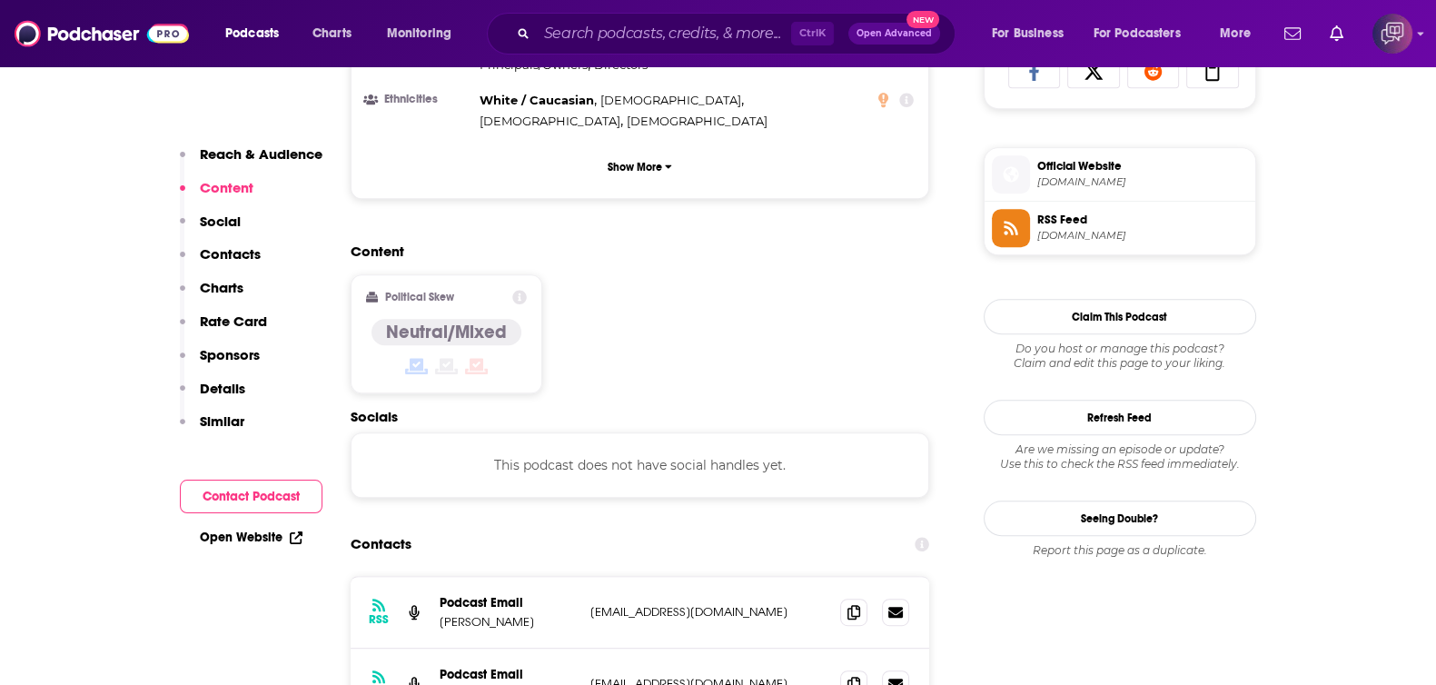
scroll to position [1475, 0]
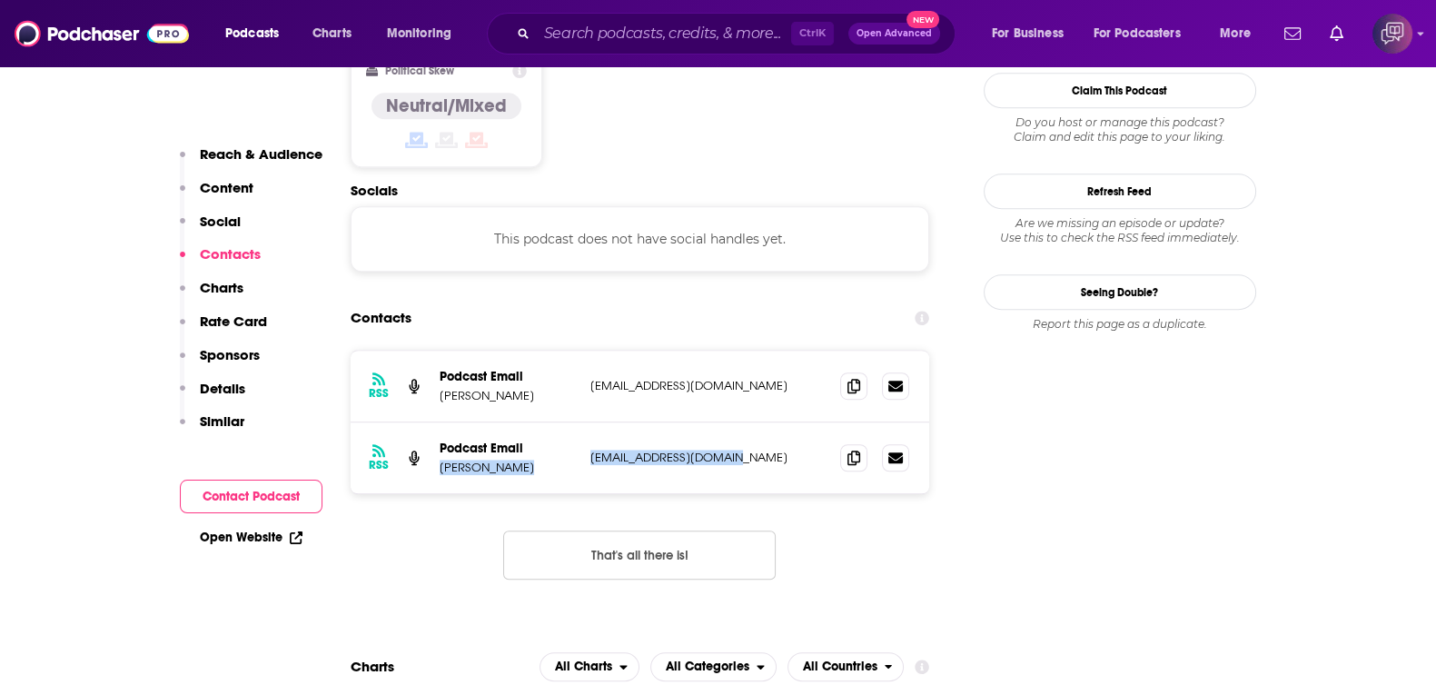
drag, startPoint x: 532, startPoint y: 392, endPoint x: 747, endPoint y: 390, distance: 215.2
click at [747, 422] on div "RSS Podcast Email [PERSON_NAME] [EMAIL_ADDRESS][DOMAIN_NAME] [EMAIL_ADDRESS][DO…" at bounding box center [639, 457] width 579 height 71
copy div "[PERSON_NAME] [EMAIL_ADDRESS][DOMAIN_NAME]"
click at [849, 378] on icon at bounding box center [853, 385] width 13 height 15
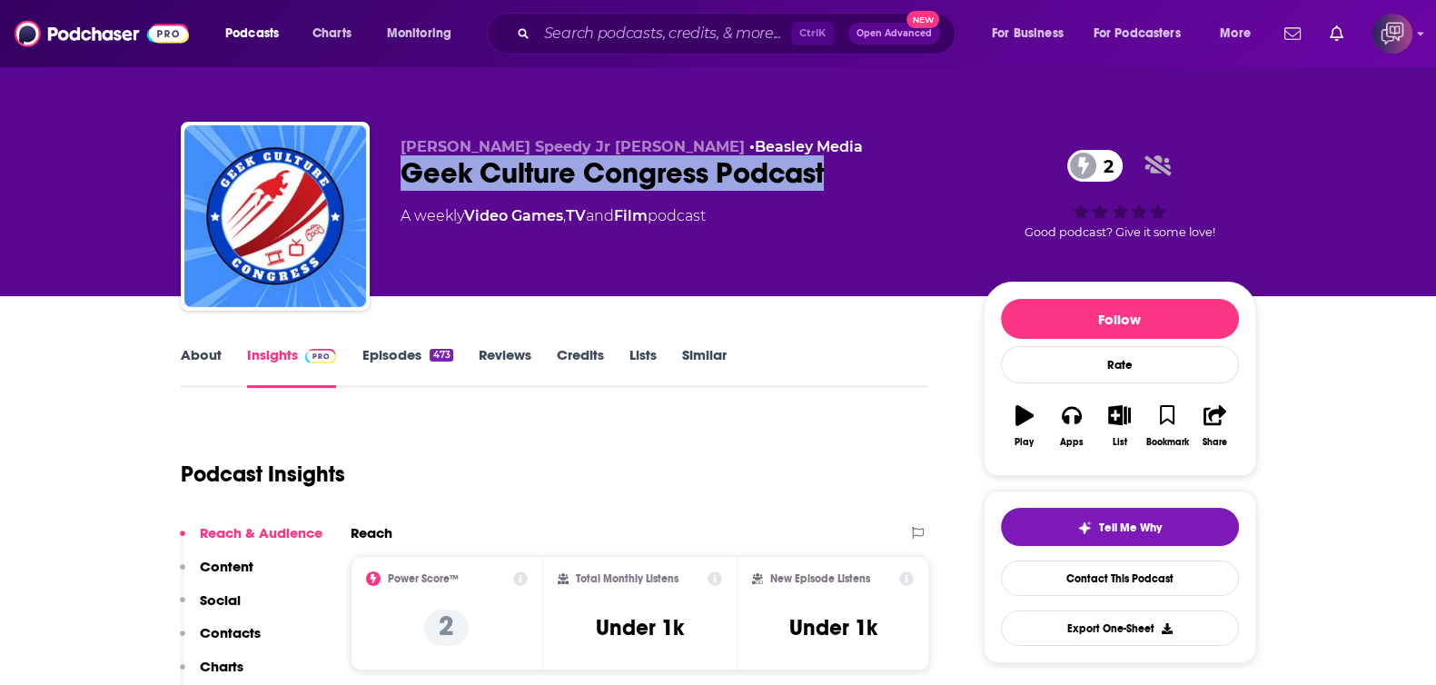
drag, startPoint x: 386, startPoint y: 183, endPoint x: 826, endPoint y: 179, distance: 440.4
click at [826, 179] on div "Luis Speedy Jr Gonzalez • Beasley Media Geek Culture Congress Podcast 2 A weekl…" at bounding box center [718, 220] width 1075 height 196
copy h2 "Geek Culture Congress Podcast"
click at [213, 357] on link "About" at bounding box center [201, 367] width 41 height 42
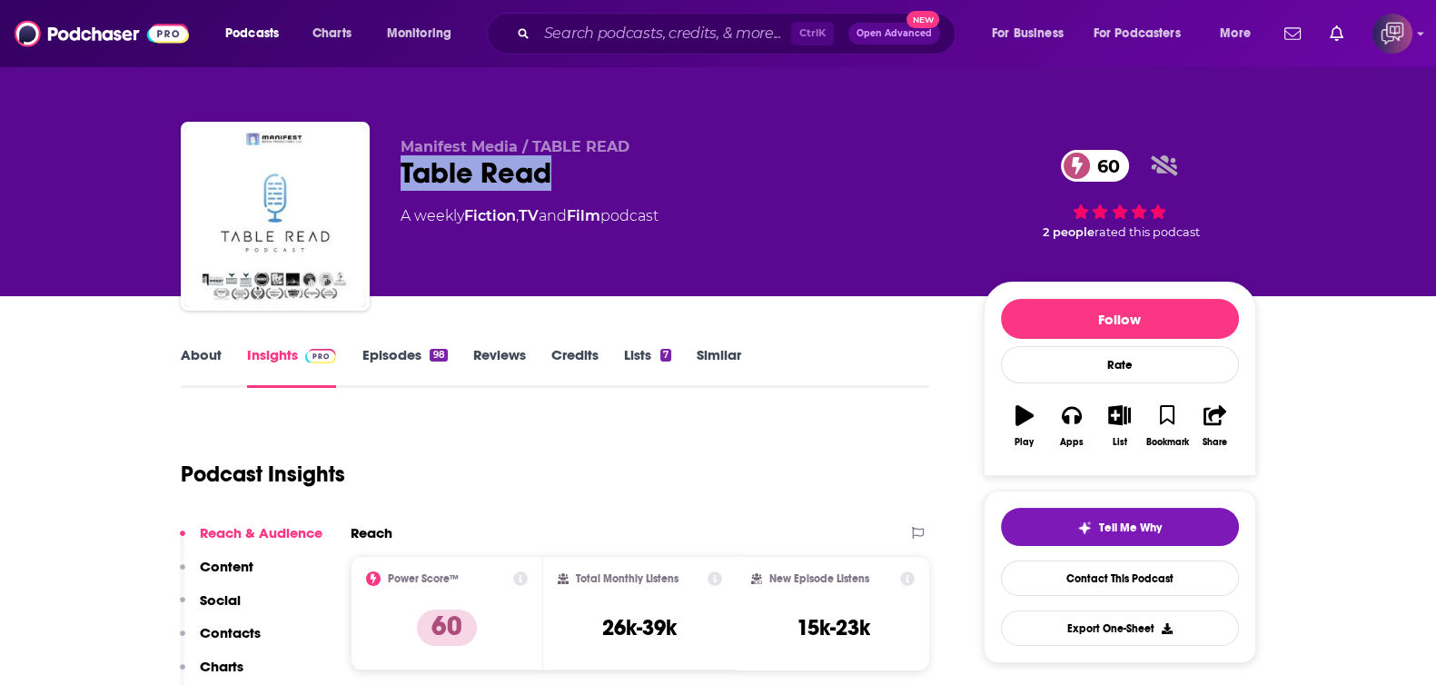
drag, startPoint x: 584, startPoint y: 179, endPoint x: 400, endPoint y: 181, distance: 184.3
click at [400, 181] on div "Table Read 60" at bounding box center [677, 172] width 554 height 35
copy h2 "Table Read"
click at [188, 366] on link "About" at bounding box center [201, 367] width 41 height 42
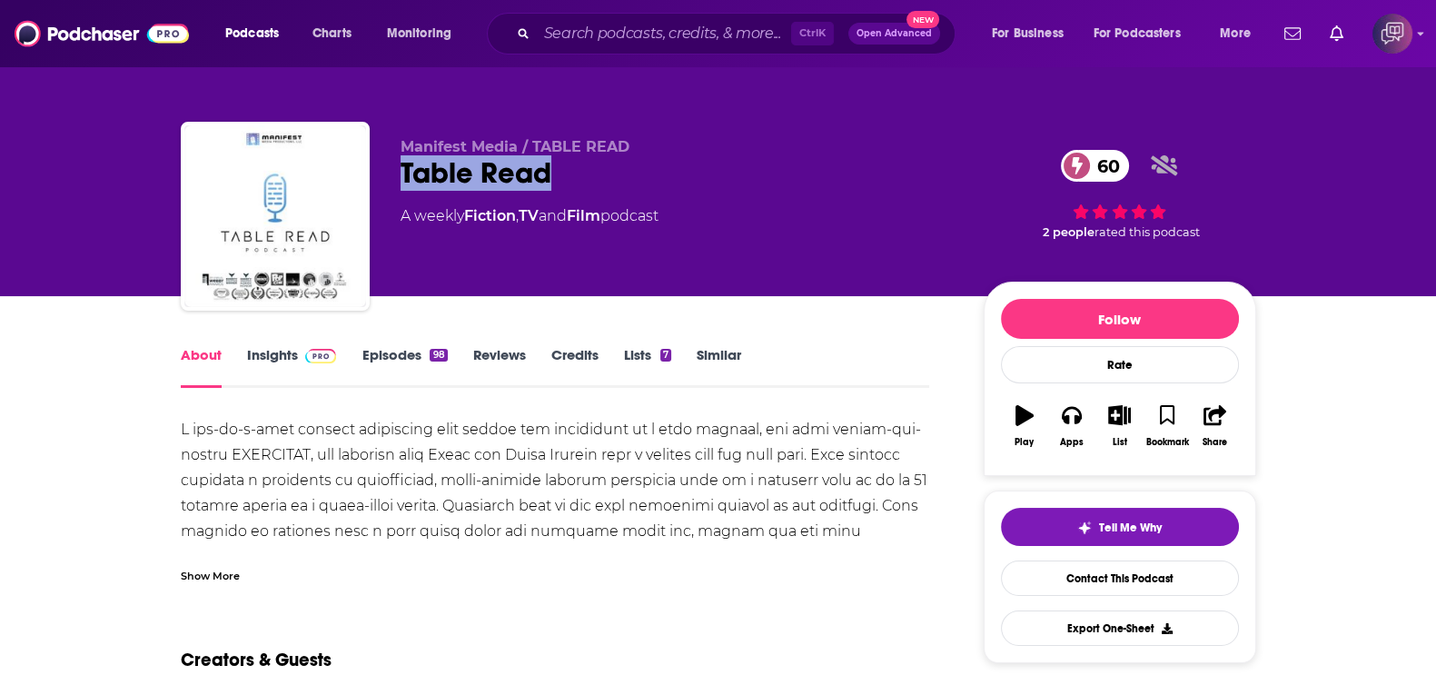
drag, startPoint x: 404, startPoint y: 167, endPoint x: 654, endPoint y: 183, distance: 250.2
click at [654, 183] on div "Manifest Media / TABLE READ Table Read 60 A weekly Fiction , TV and Film podcas…" at bounding box center [718, 220] width 1075 height 196
copy h1 "Table Read"
click at [277, 361] on link "Insights" at bounding box center [292, 367] width 90 height 42
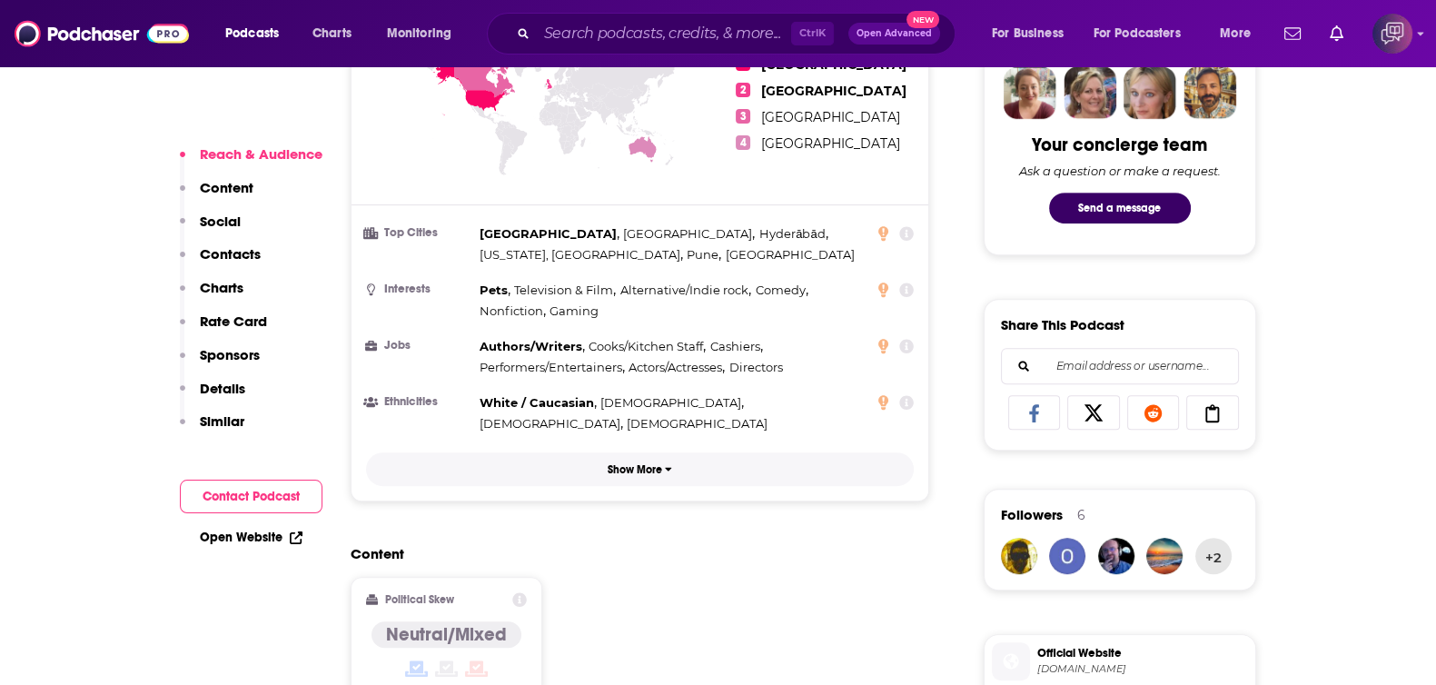
scroll to position [1475, 0]
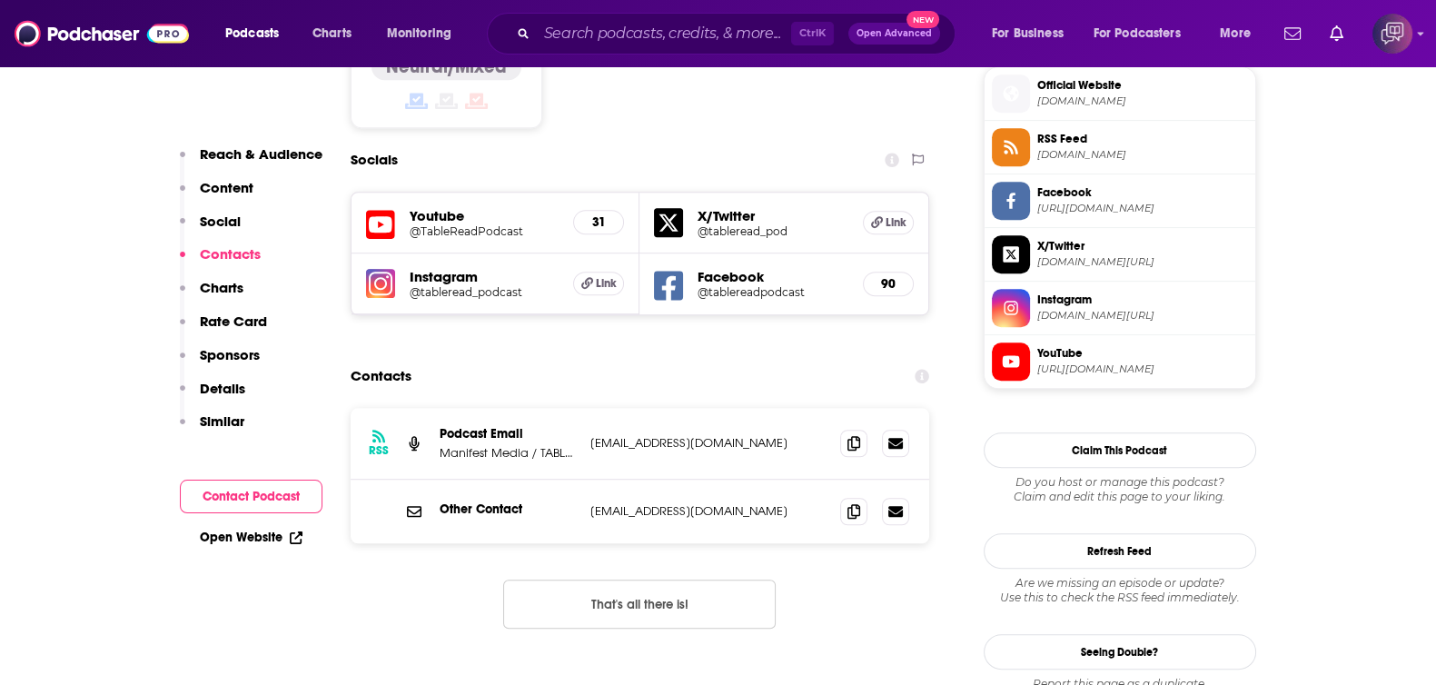
drag, startPoint x: 559, startPoint y: 232, endPoint x: 751, endPoint y: 208, distance: 193.0
click at [751, 268] on h5 "Facebook" at bounding box center [772, 276] width 151 height 17
click at [759, 285] on h5 "@tablereadpodcast" at bounding box center [772, 292] width 151 height 14
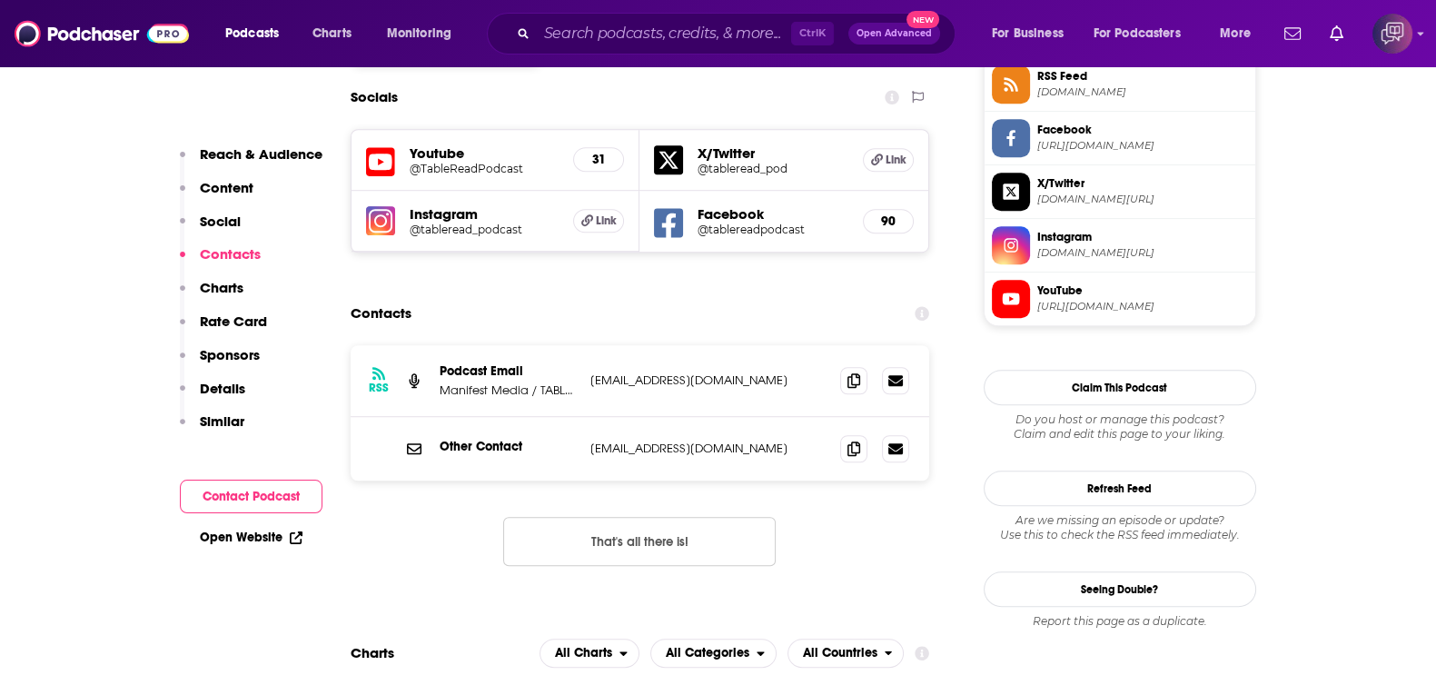
scroll to position [1588, 0]
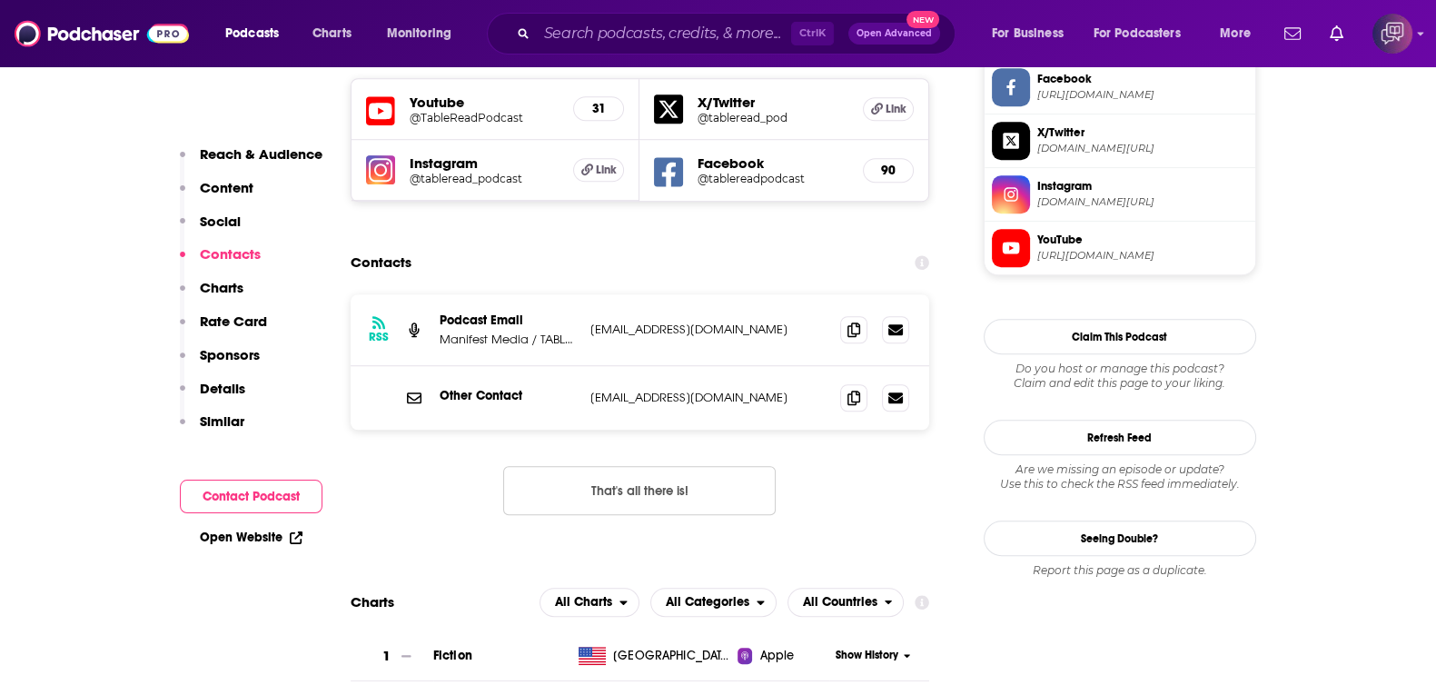
drag, startPoint x: 586, startPoint y: 261, endPoint x: 826, endPoint y: 250, distance: 240.9
click at [826, 294] on div "RSS Podcast Email Manifest Media / TABLE READ jack@manifestmediaproductions.com…" at bounding box center [639, 330] width 579 height 72
copy p "jack@manifestmediaproductions.com"
click at [853, 366] on div "Other Contact hello@tablereadpodcast.com hello@tablereadpodcast.com" at bounding box center [639, 398] width 579 height 64
click at [859, 383] on span at bounding box center [853, 396] width 27 height 27
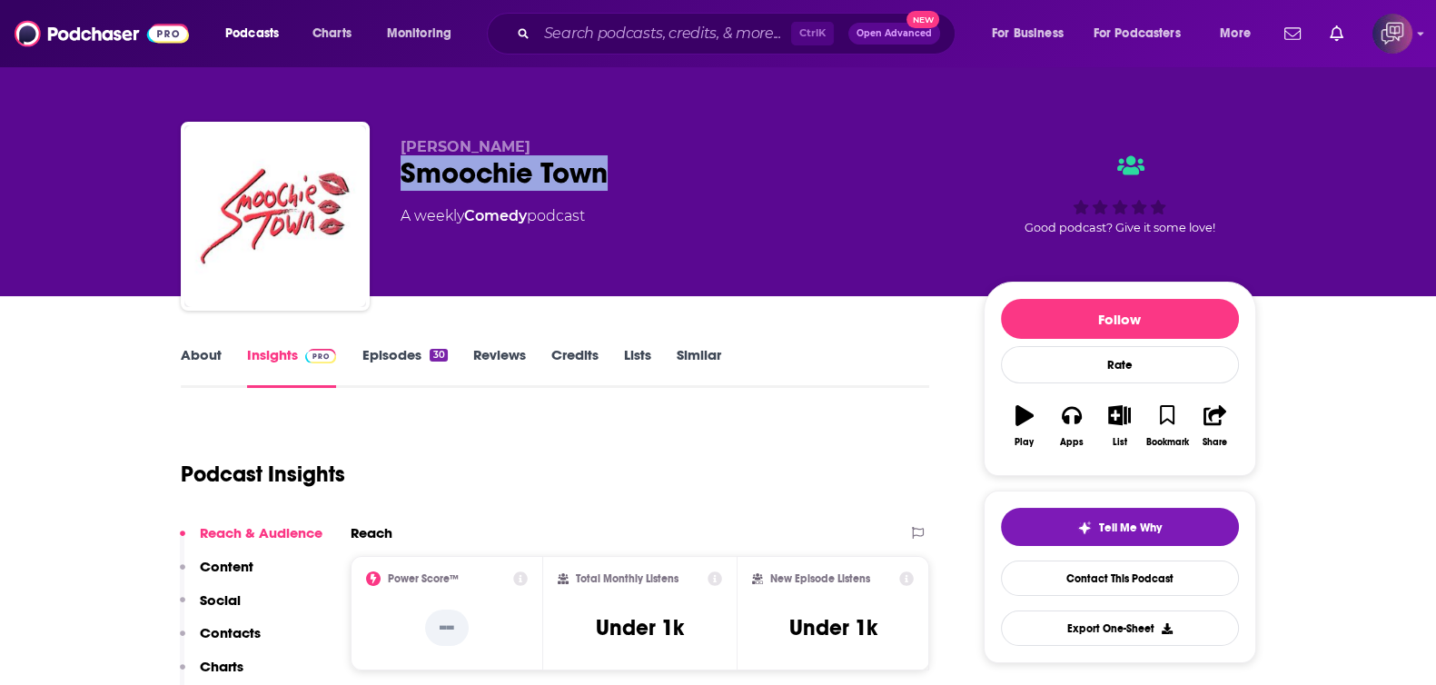
drag, startPoint x: 400, startPoint y: 188, endPoint x: 642, endPoint y: 181, distance: 242.5
click at [645, 181] on div "[PERSON_NAME] Smoochie Town A weekly Comedy podcast Good podcast? Give it some …" at bounding box center [718, 220] width 1075 height 196
copy h2 "Smoochie Town"
click at [191, 363] on link "About" at bounding box center [201, 367] width 41 height 42
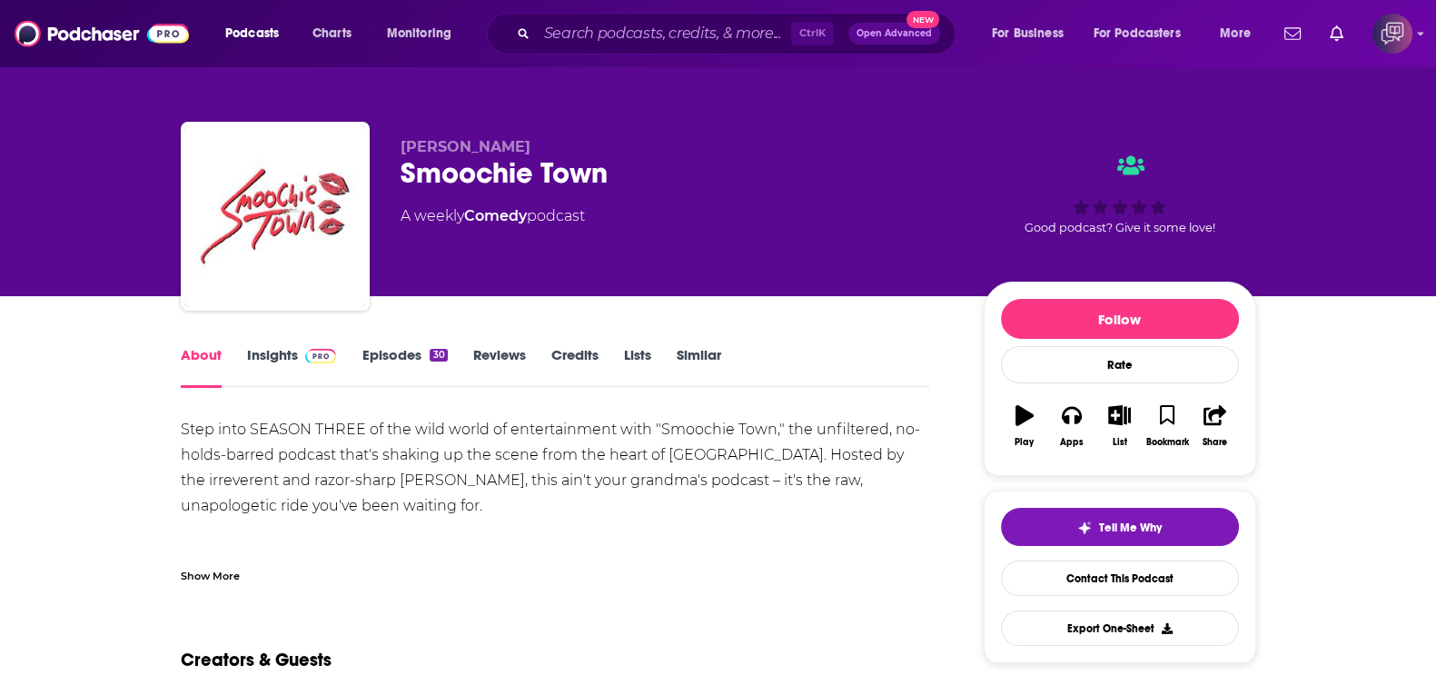
drag, startPoint x: 484, startPoint y: 168, endPoint x: 707, endPoint y: 152, distance: 224.0
click at [707, 152] on div "[PERSON_NAME] Smoochie Town A weekly Comedy podcast Good podcast? Give it some …" at bounding box center [718, 220] width 1075 height 196
drag, startPoint x: 656, startPoint y: 170, endPoint x: 380, endPoint y: 177, distance: 275.2
click at [380, 177] on div "[PERSON_NAME] Smoochie Town A weekly Comedy podcast Good podcast? Give it some …" at bounding box center [718, 220] width 1075 height 196
copy h1 "Smoochie Town"
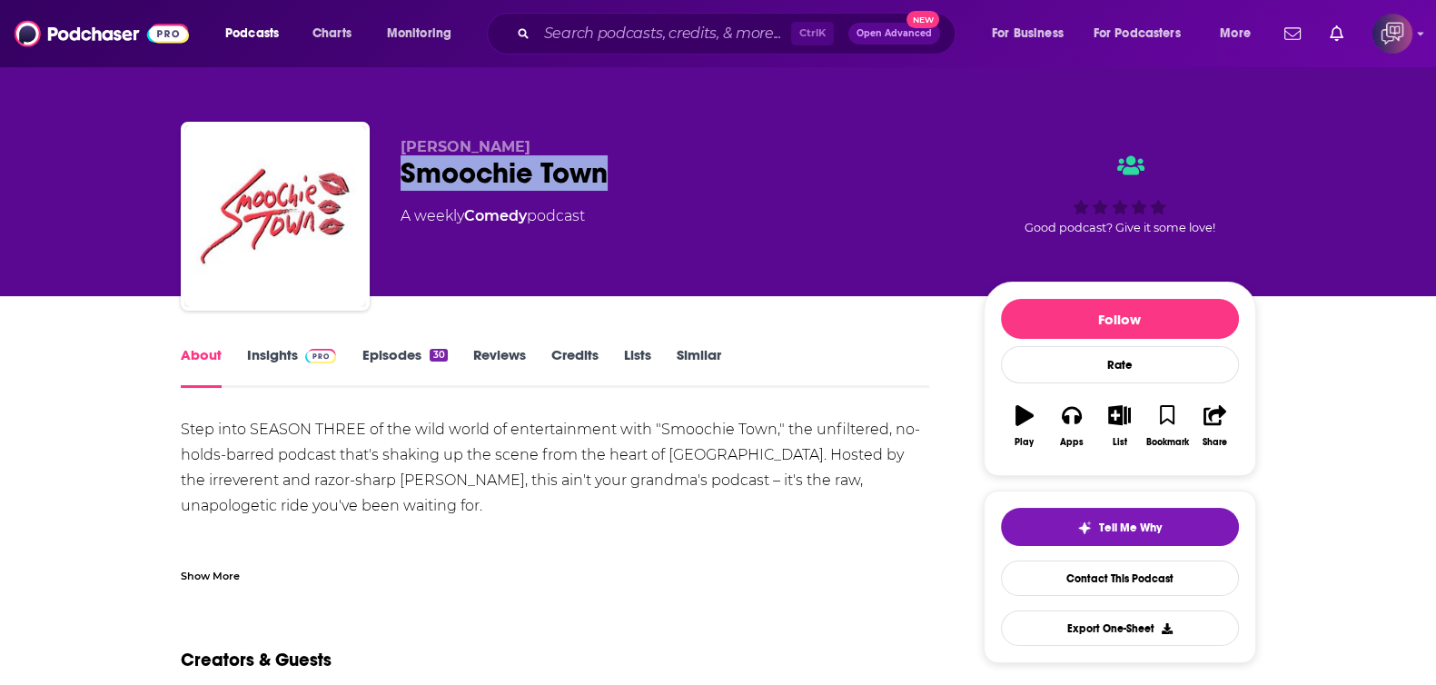
click at [283, 367] on link "Insights" at bounding box center [292, 367] width 90 height 42
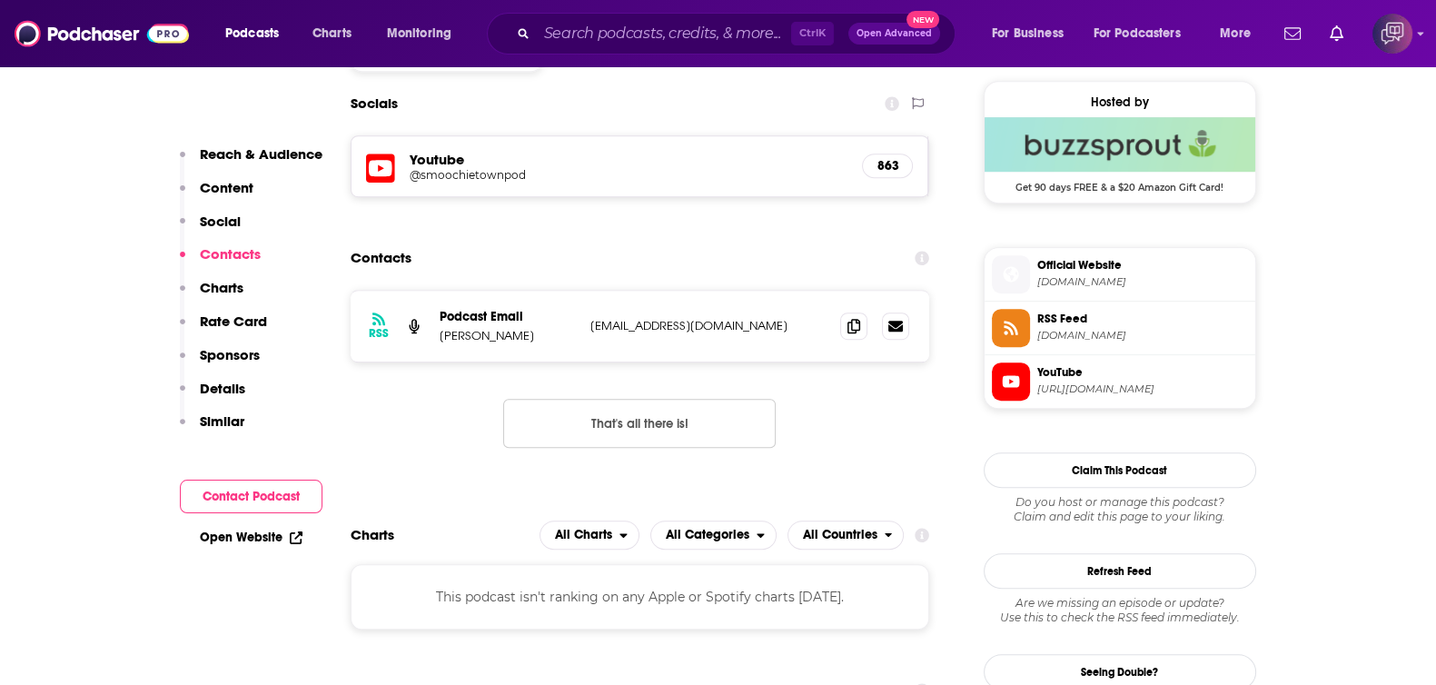
scroll to position [1362, 0]
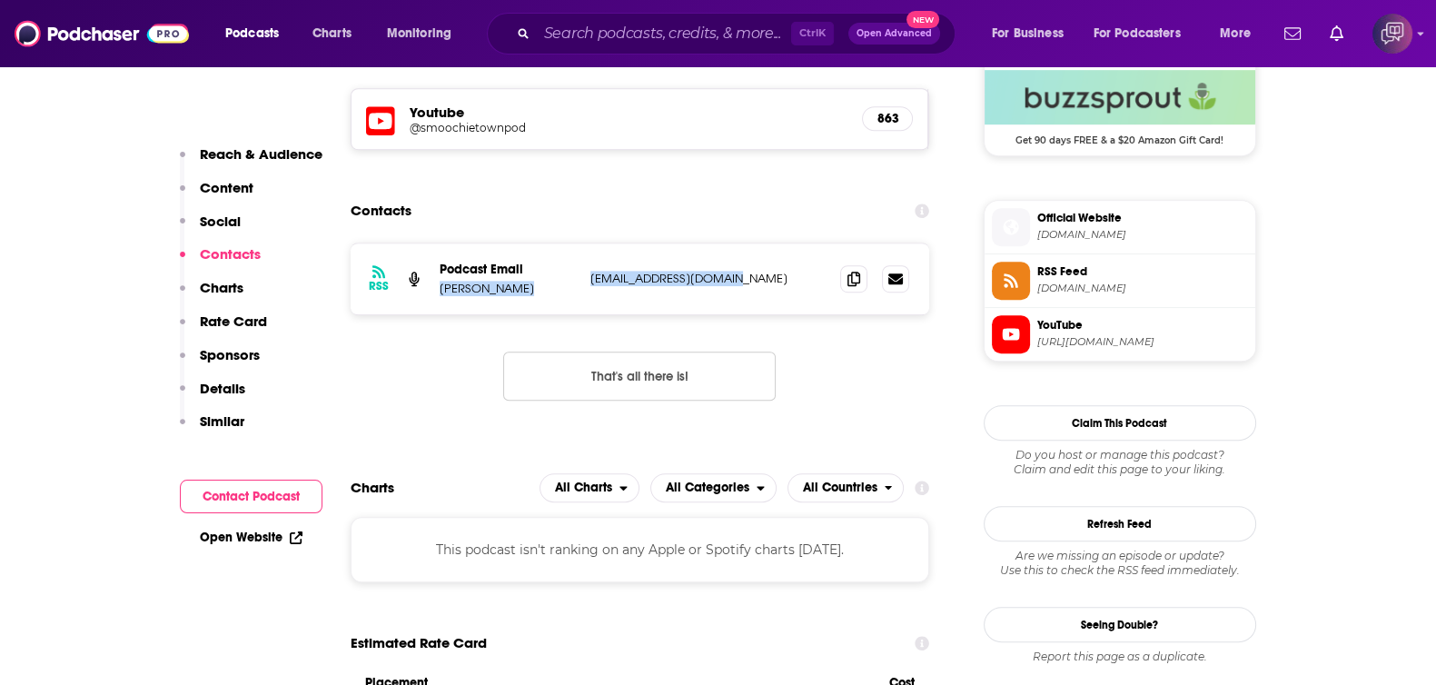
drag, startPoint x: 436, startPoint y: 292, endPoint x: 758, endPoint y: 288, distance: 322.4
click at [758, 288] on div "RSS Podcast Email Marco DelVecchio marcodelvec1@gmail.com marcodelvec1@gmail.com" at bounding box center [639, 278] width 579 height 71
copy div "Marco DelVecchio marcodelvec1@gmail.com"
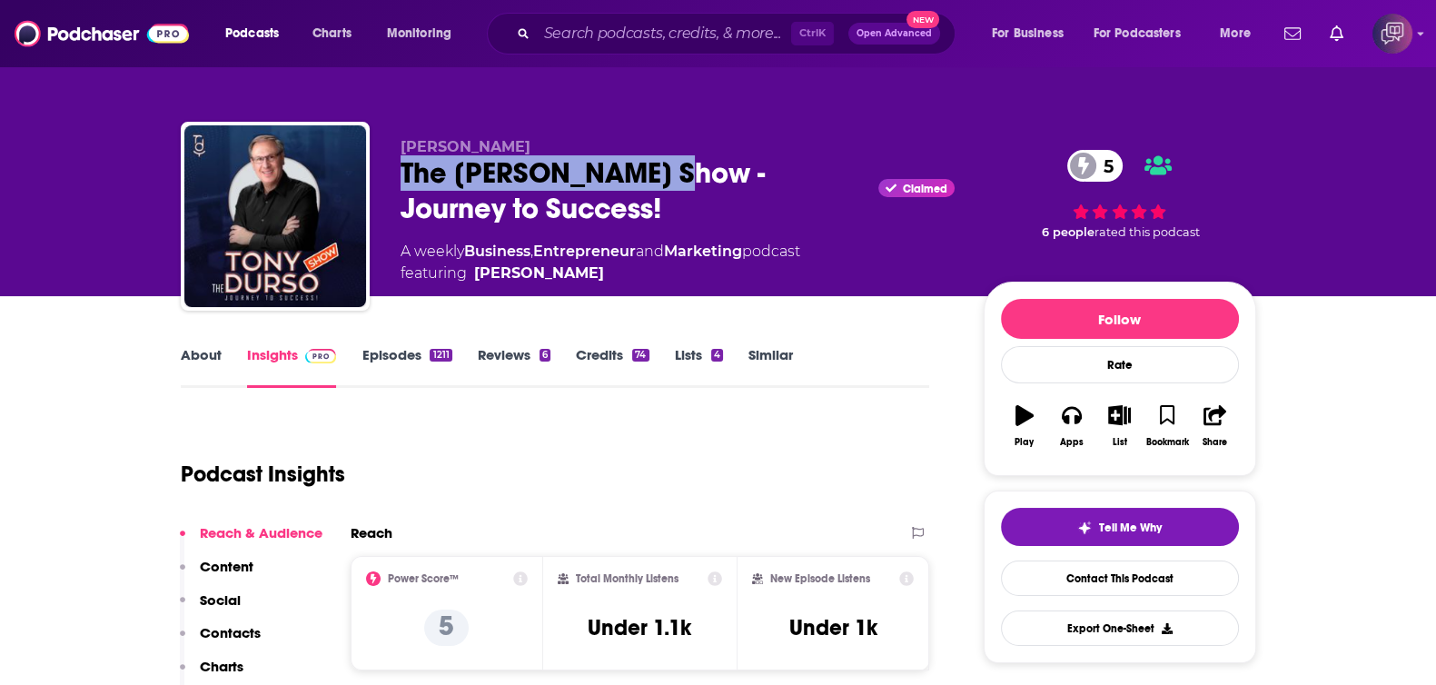
drag, startPoint x: 382, startPoint y: 186, endPoint x: 349, endPoint y: 301, distance: 120.1
click at [668, 171] on div "Tony DUrso The Tony DUrso Show - Journey to Success! Claimed 5 A weekly Busines…" at bounding box center [718, 220] width 1075 height 196
copy h2 "The Tony DUrso Show"
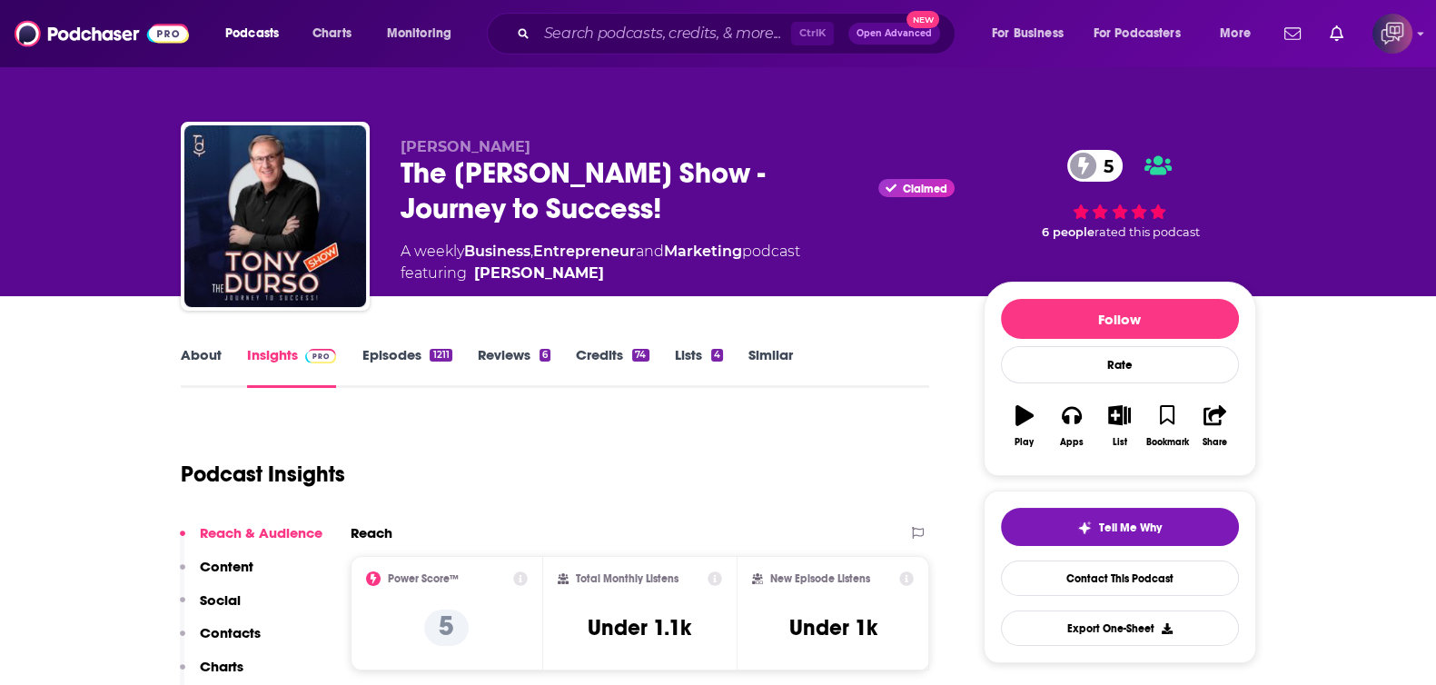
click at [196, 353] on link "About" at bounding box center [201, 367] width 41 height 42
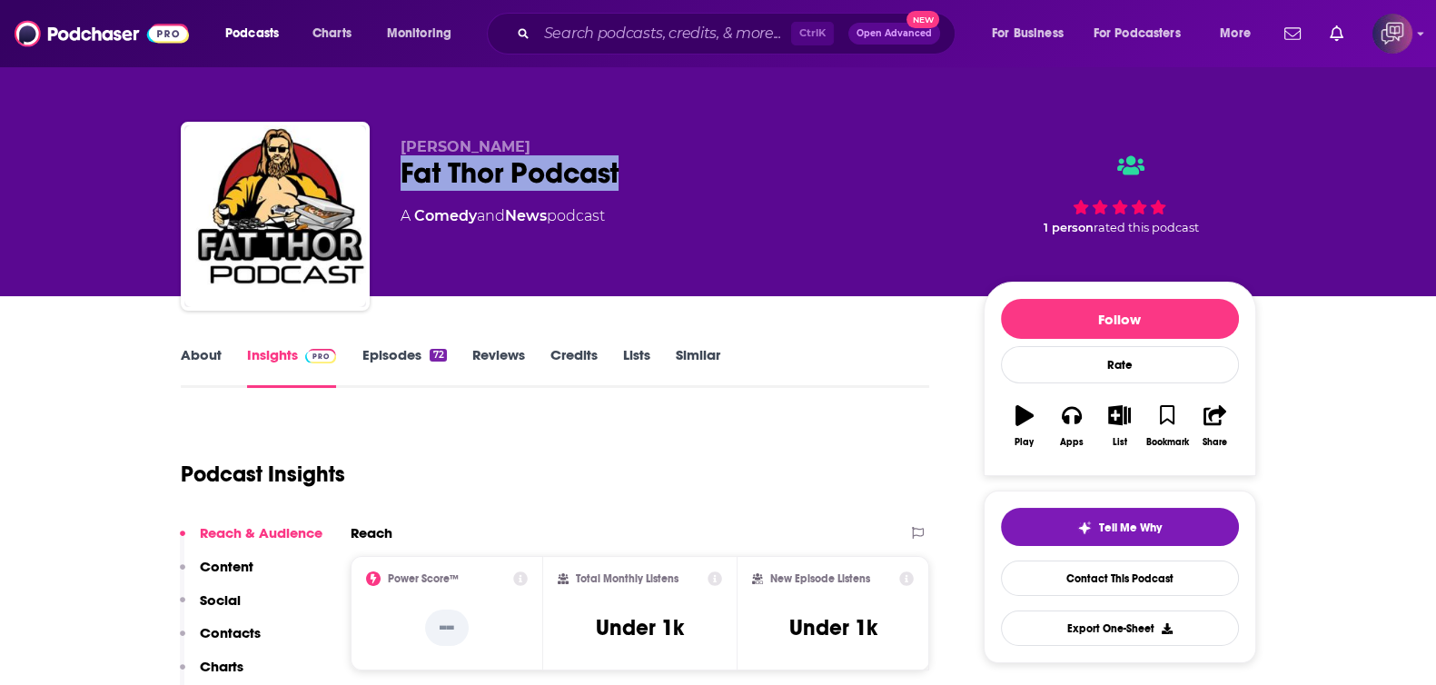
drag, startPoint x: 400, startPoint y: 167, endPoint x: 722, endPoint y: 161, distance: 322.4
click at [731, 161] on div "[PERSON_NAME] Fat Thor Podcast A Comedy and News podcast 1 person rated this po…" at bounding box center [718, 220] width 1075 height 196
click at [209, 355] on link "About" at bounding box center [201, 367] width 41 height 42
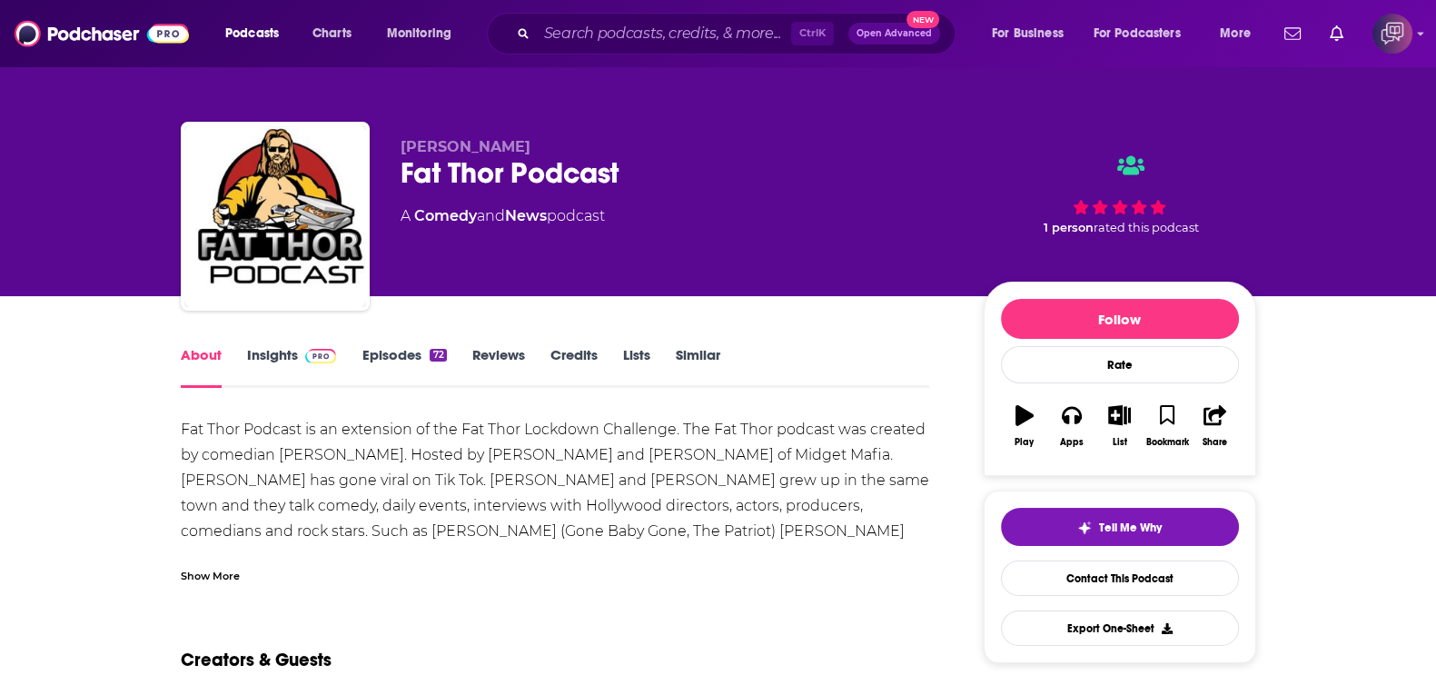
click at [223, 574] on div "Show More" at bounding box center [210, 574] width 59 height 17
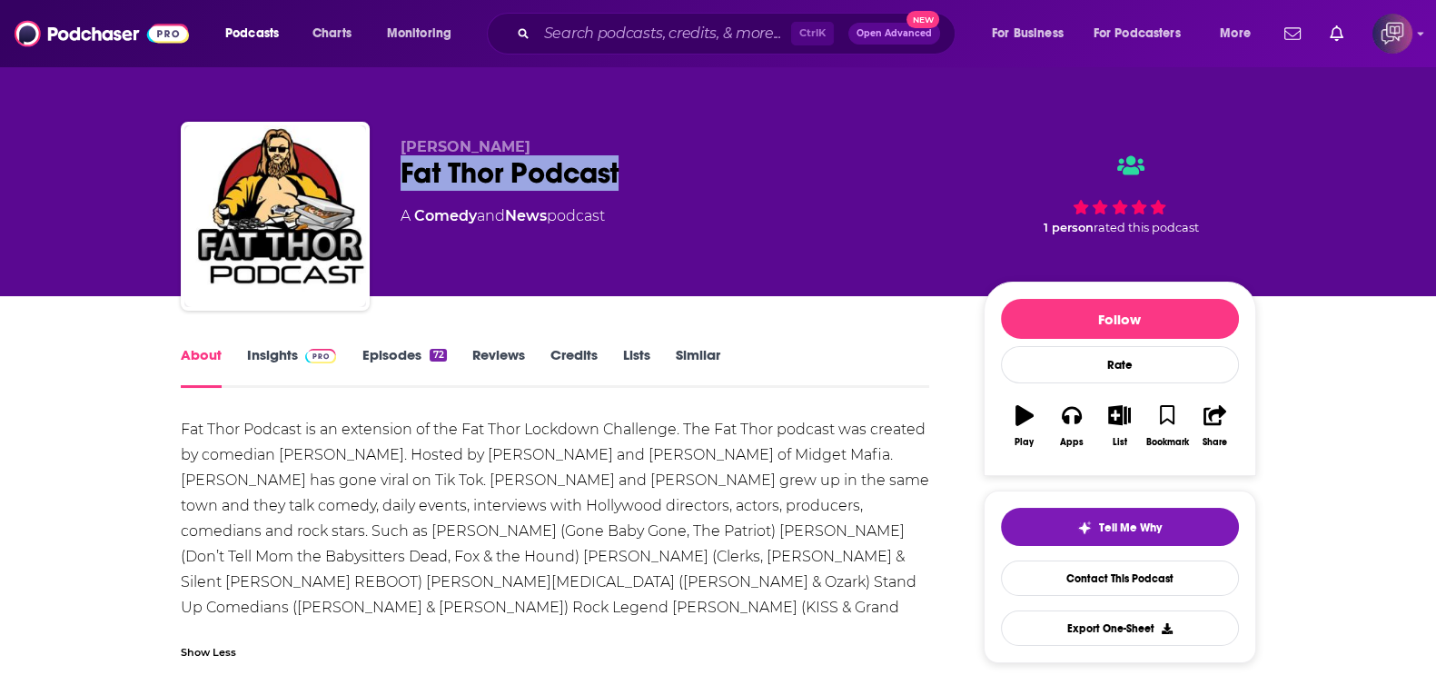
drag, startPoint x: 436, startPoint y: 177, endPoint x: 652, endPoint y: 173, distance: 216.2
click at [652, 173] on div "[PERSON_NAME] Fat Thor Podcast A Comedy and News podcast 1 person rated this po…" at bounding box center [718, 220] width 1075 height 196
copy h1 "Fat Thor Podcast"
click at [291, 363] on link "Insights" at bounding box center [292, 367] width 90 height 42
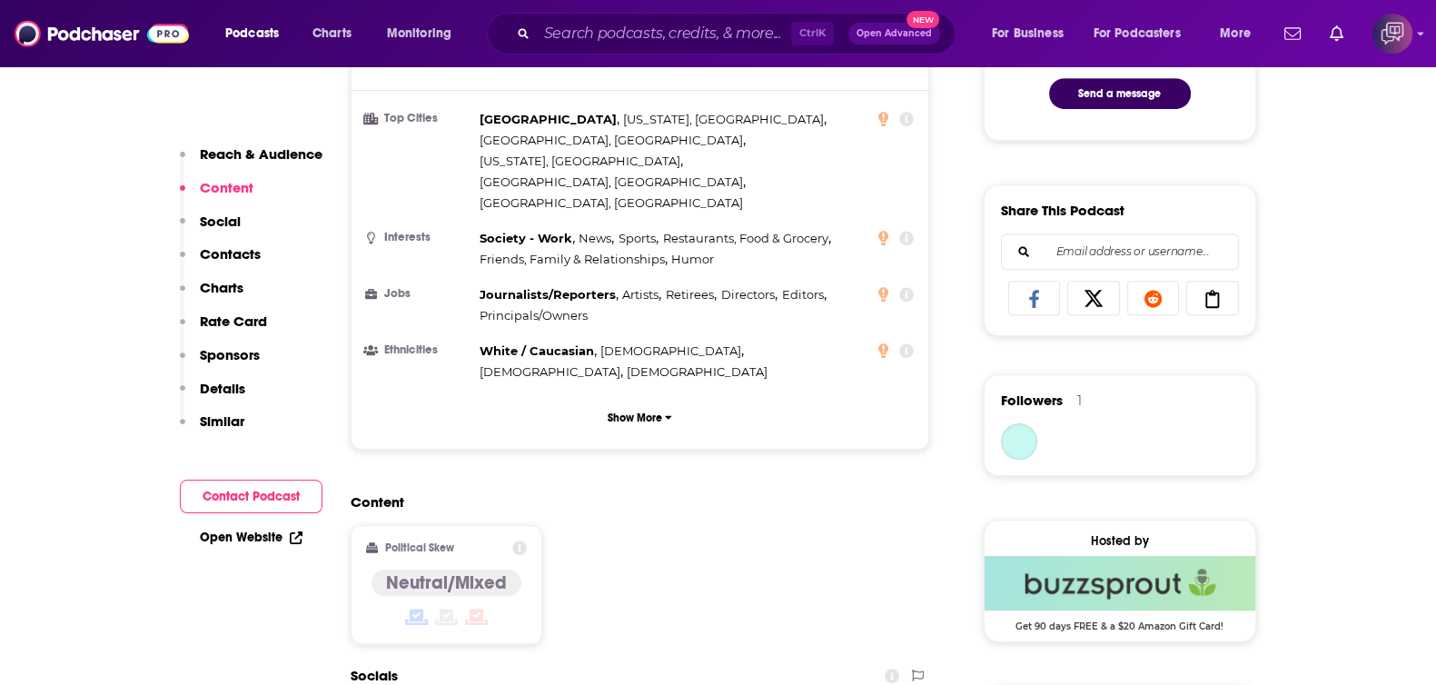
scroll to position [1362, 0]
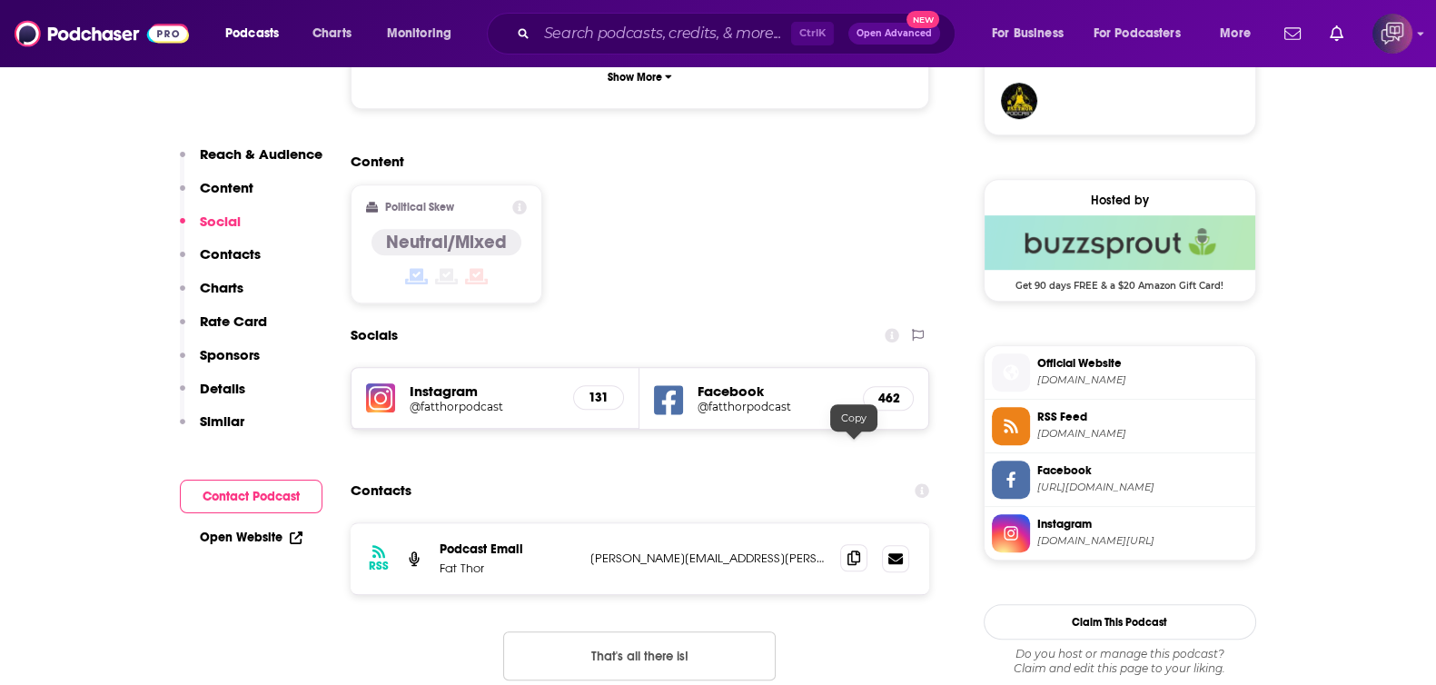
click at [849, 550] on icon at bounding box center [853, 557] width 13 height 15
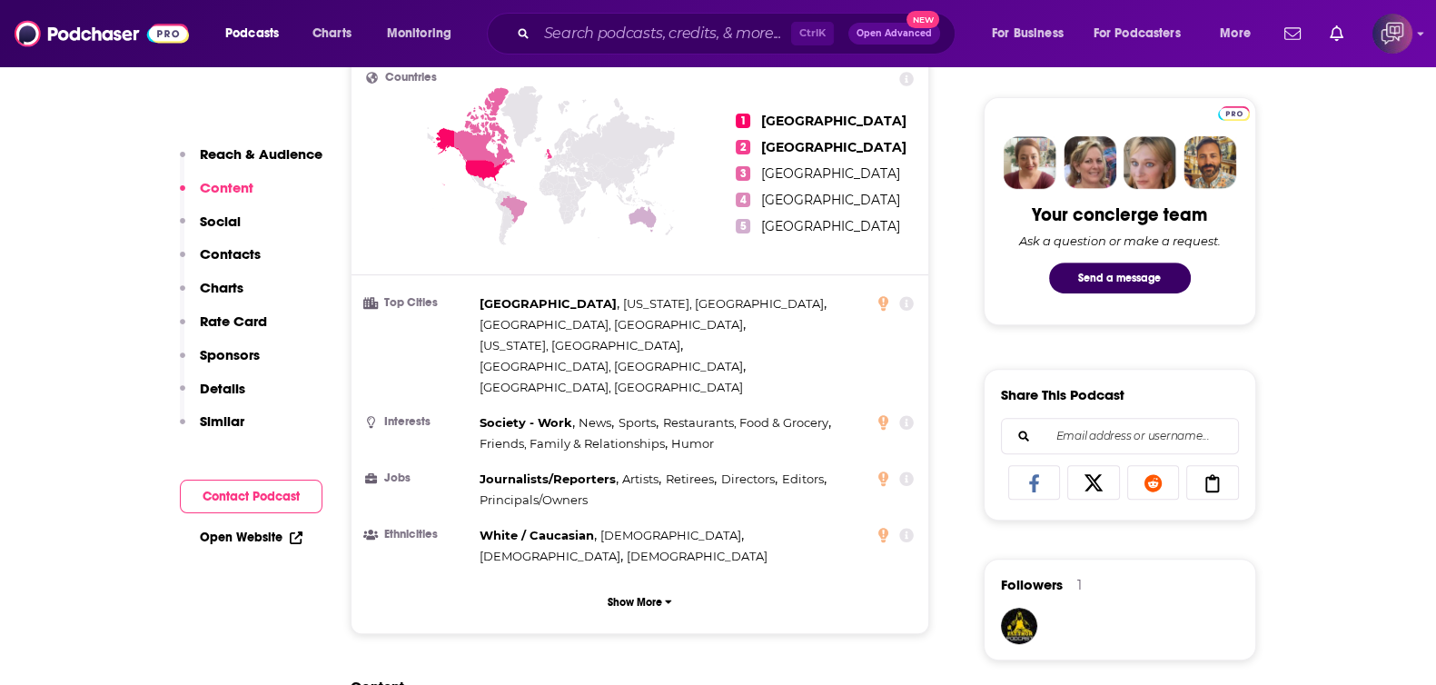
scroll to position [0, 0]
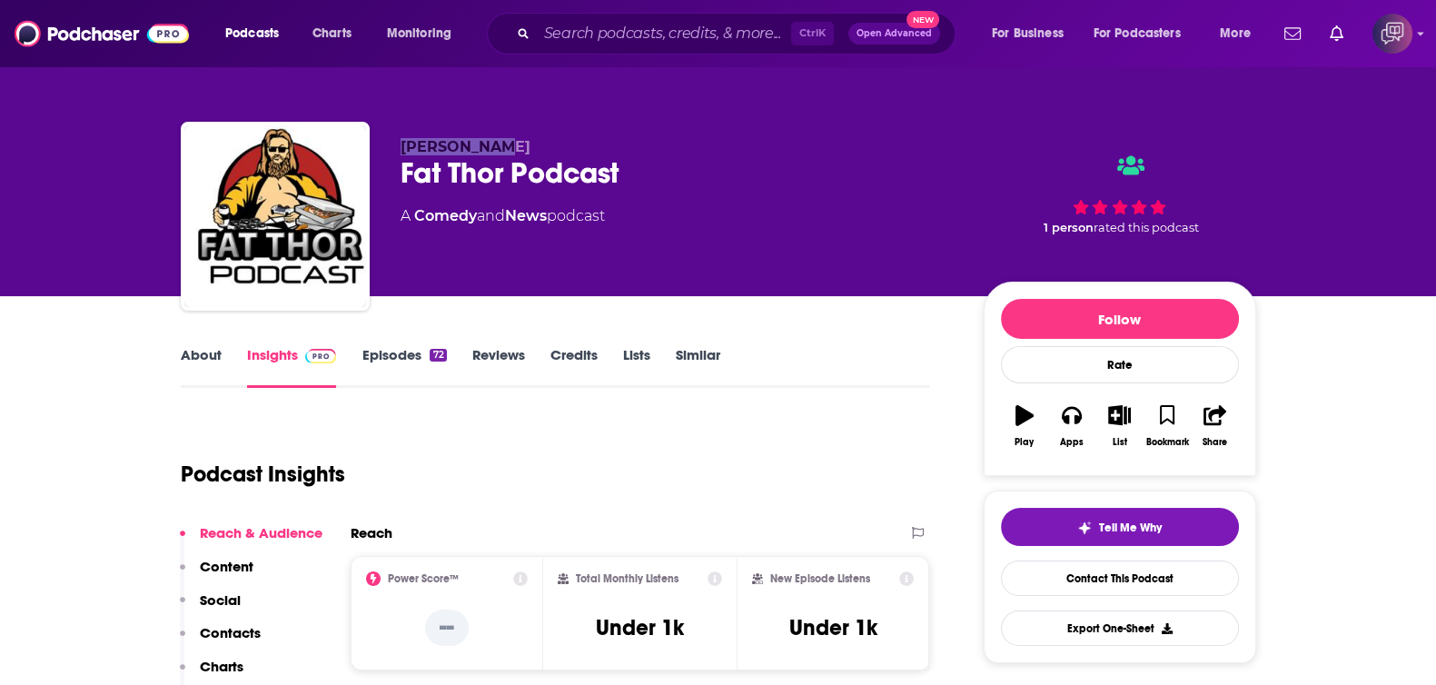
drag, startPoint x: 429, startPoint y: 135, endPoint x: 558, endPoint y: 137, distance: 129.0
click at [558, 137] on div "Andy Gunnin Fat Thor Podcast A Comedy and News podcast 1 person rated this podc…" at bounding box center [718, 220] width 1075 height 196
copy span "Andy Gunnin"
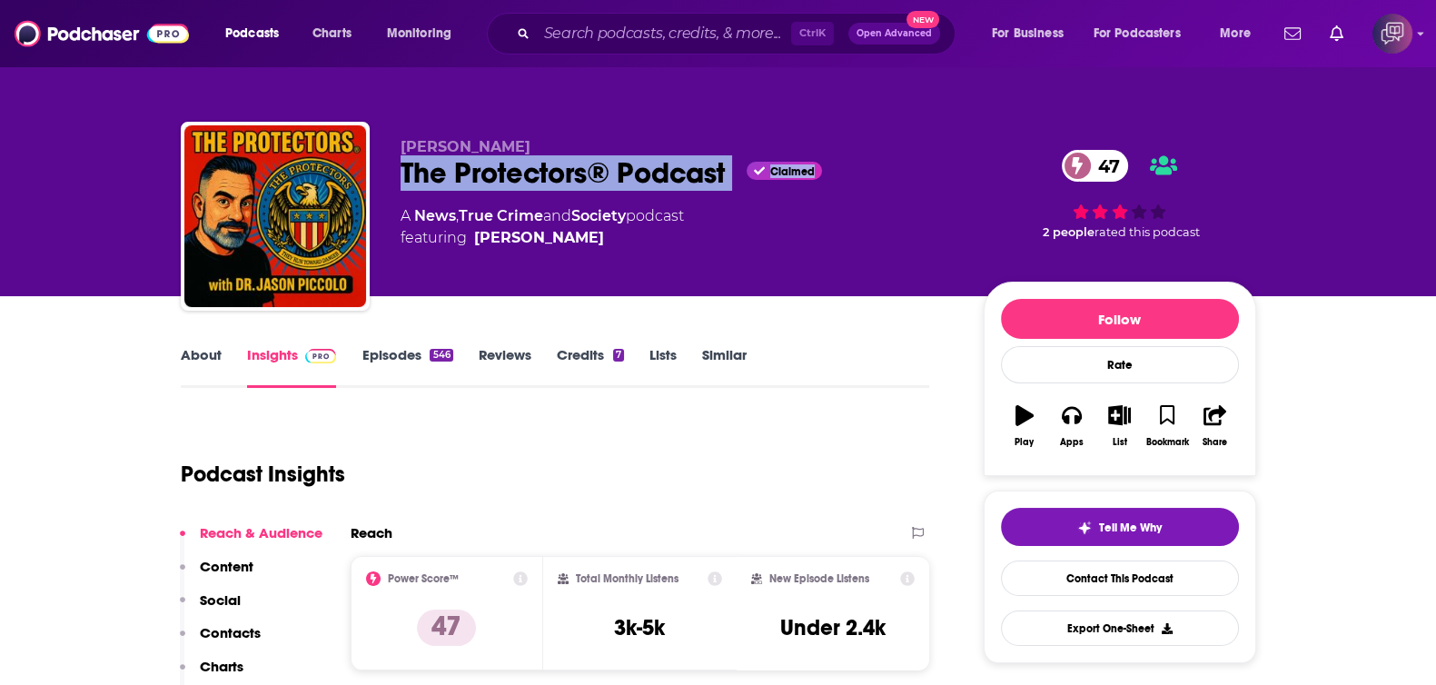
drag, startPoint x: 381, startPoint y: 186, endPoint x: 744, endPoint y: 185, distance: 362.3
click at [744, 185] on div "Dr. Jason Piccolo The Protectors® Podcast Claimed 47 A News , True Crime and So…" at bounding box center [718, 220] width 1075 height 196
click at [725, 179] on div "The Protectors® Podcast Claimed 47" at bounding box center [677, 172] width 554 height 35
drag, startPoint x: 698, startPoint y: 178, endPoint x: 396, endPoint y: 165, distance: 302.6
click at [396, 165] on div "Dr. Jason Piccolo The Protectors® Podcast Claimed 47 A News , True Crime and So…" at bounding box center [718, 220] width 1075 height 196
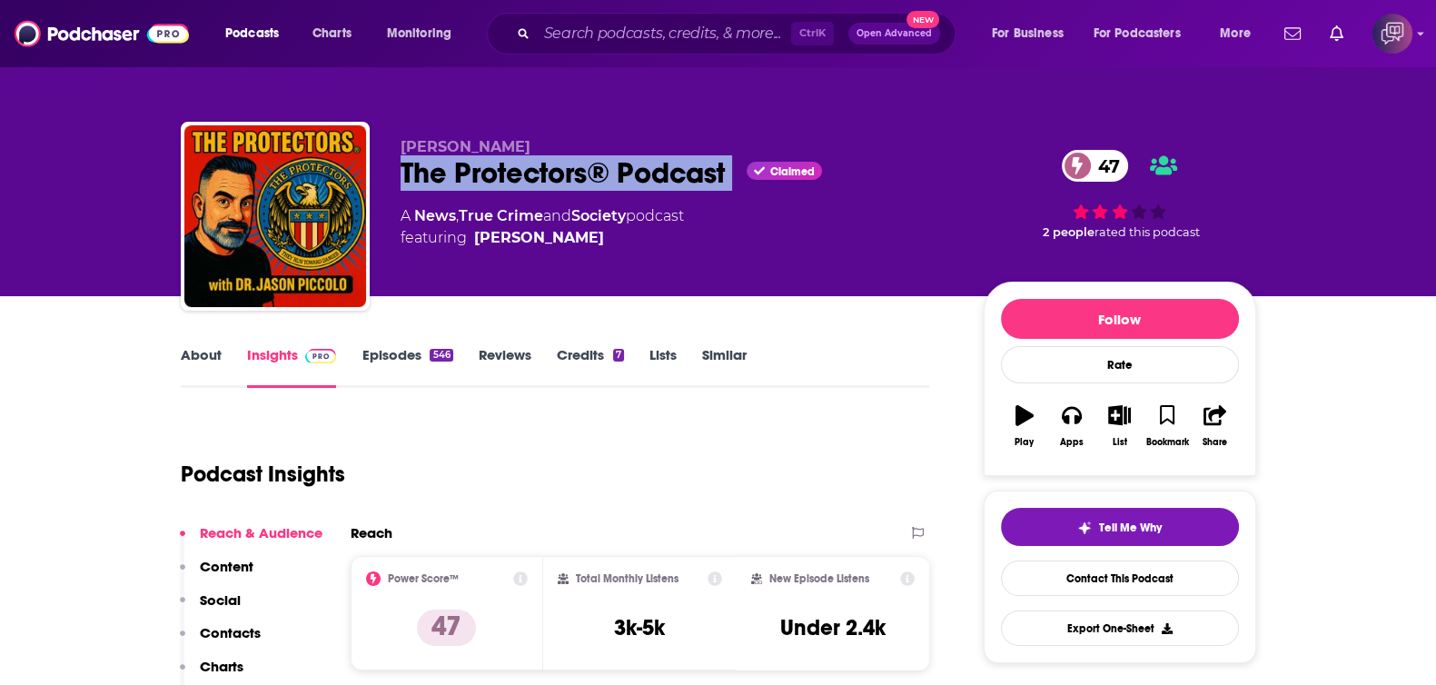
click at [214, 360] on link "About" at bounding box center [201, 367] width 41 height 42
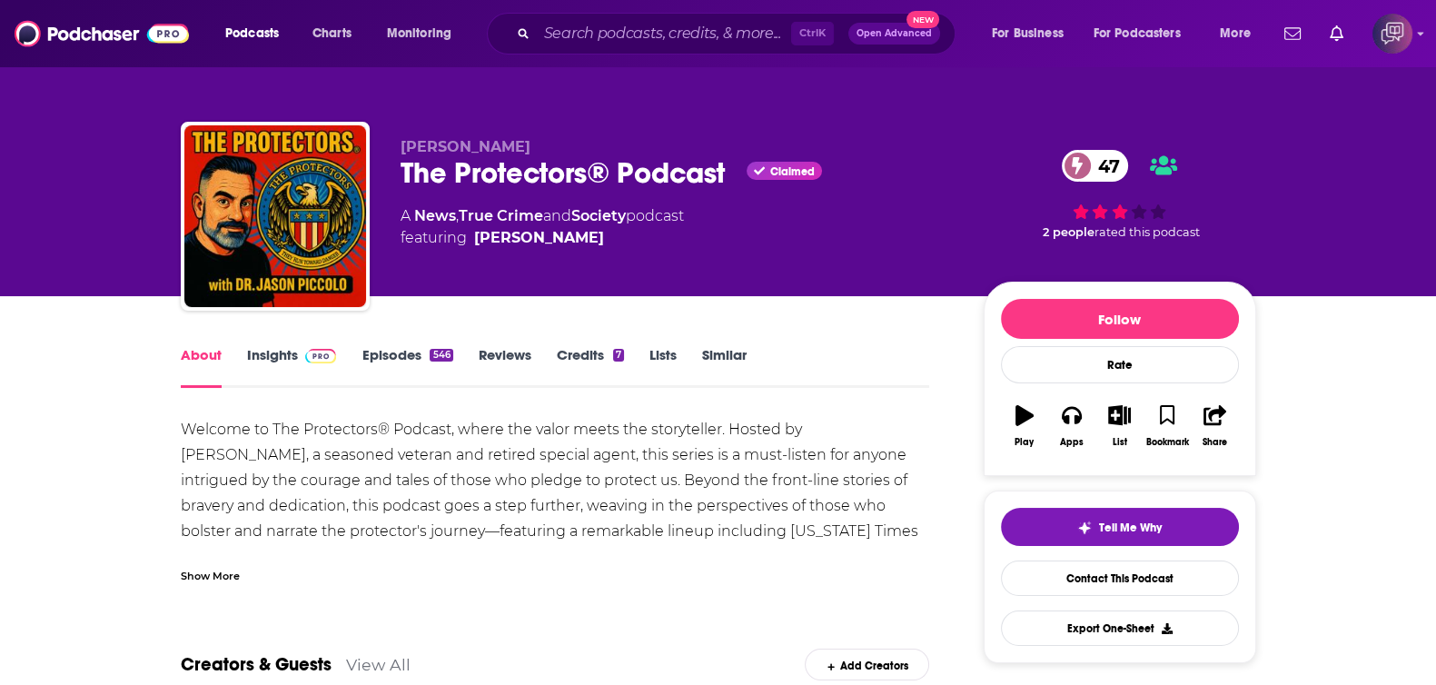
click at [219, 577] on div "Show More" at bounding box center [210, 574] width 59 height 17
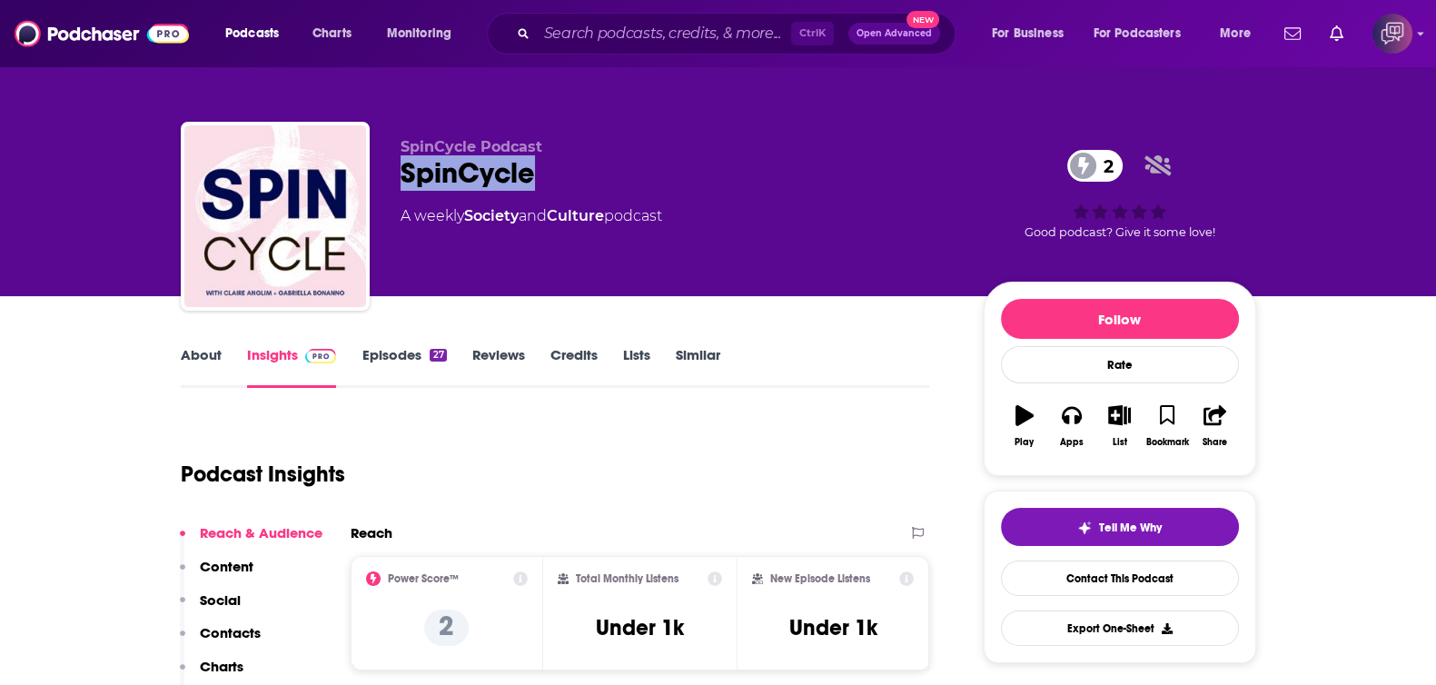
drag, startPoint x: 385, startPoint y: 178, endPoint x: 545, endPoint y: 169, distance: 160.1
click at [545, 169] on div "SpinCycle Podcast SpinCycle 2 A weekly Society and Culture podcast 2 Good podca…" at bounding box center [718, 220] width 1075 height 196
copy h2 "SpinCycle"
click at [211, 356] on link "About" at bounding box center [201, 367] width 41 height 42
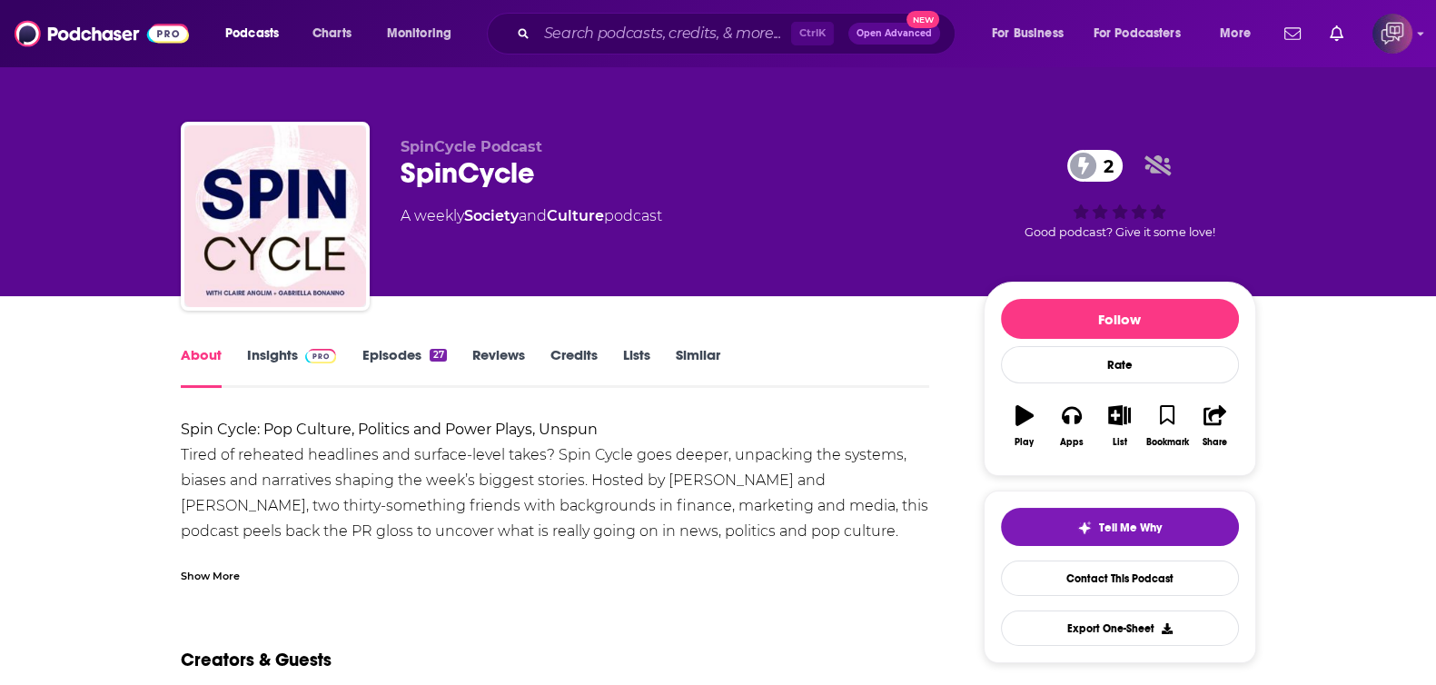
click at [218, 574] on div "Show More" at bounding box center [210, 574] width 59 height 17
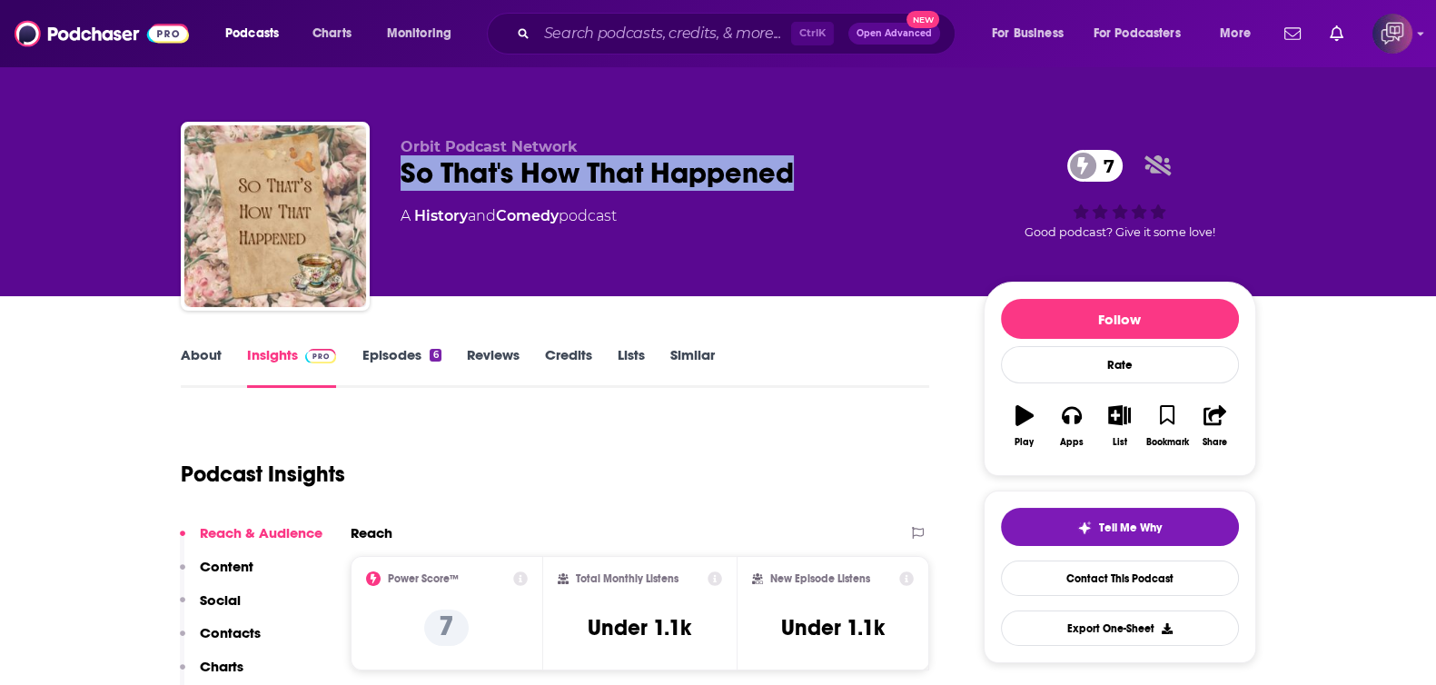
drag, startPoint x: 403, startPoint y: 163, endPoint x: 850, endPoint y: 165, distance: 446.7
click at [850, 165] on div "Orbit Podcast Network So That's How That Happened 7 A History and Comedy podcas…" at bounding box center [718, 220] width 1075 height 196
copy h2 "So That's How That Happened"
click at [186, 350] on link "About" at bounding box center [201, 367] width 41 height 42
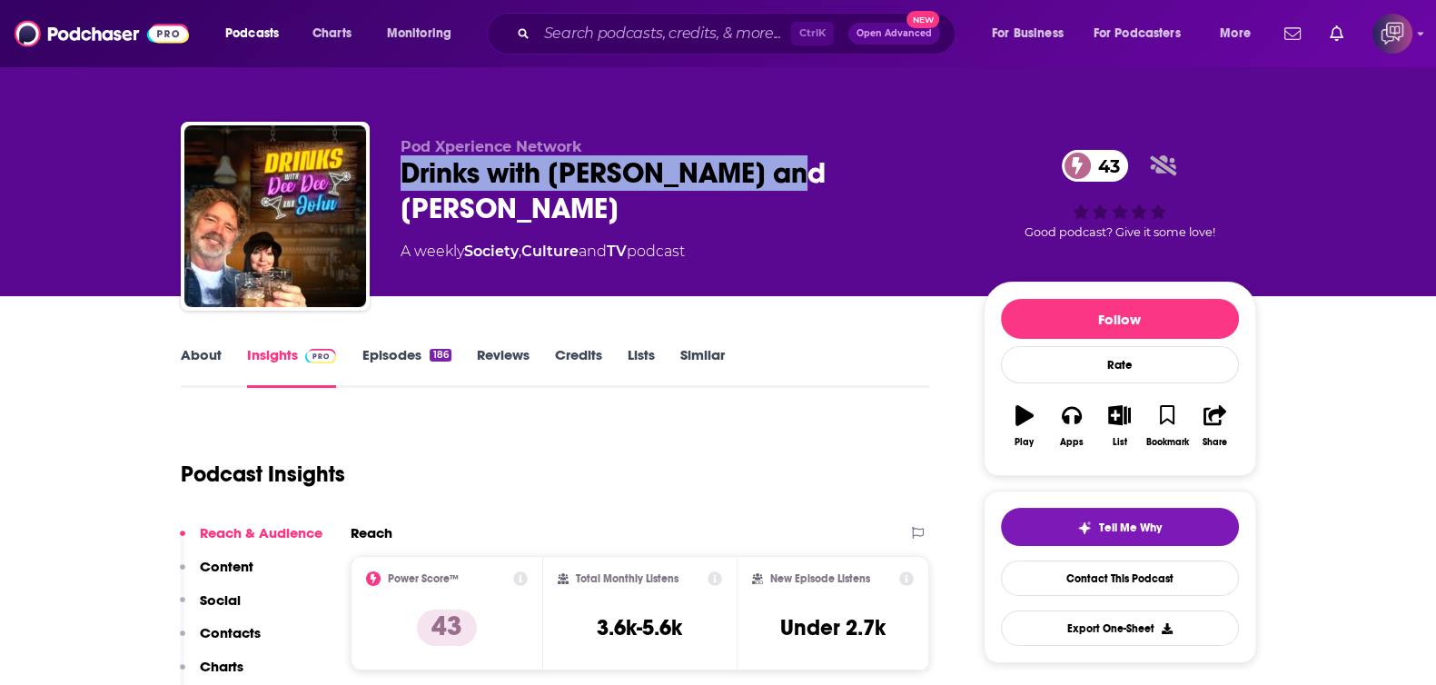
drag, startPoint x: 450, startPoint y: 174, endPoint x: 814, endPoint y: 158, distance: 363.6
click at [814, 158] on div "Pod Xperience Network Drinks with John and Dee Dee 43 A weekly Society , Cultur…" at bounding box center [718, 220] width 1075 height 196
copy h2 "Drinks with John and Dee Dee"
click at [212, 354] on link "About" at bounding box center [201, 367] width 41 height 42
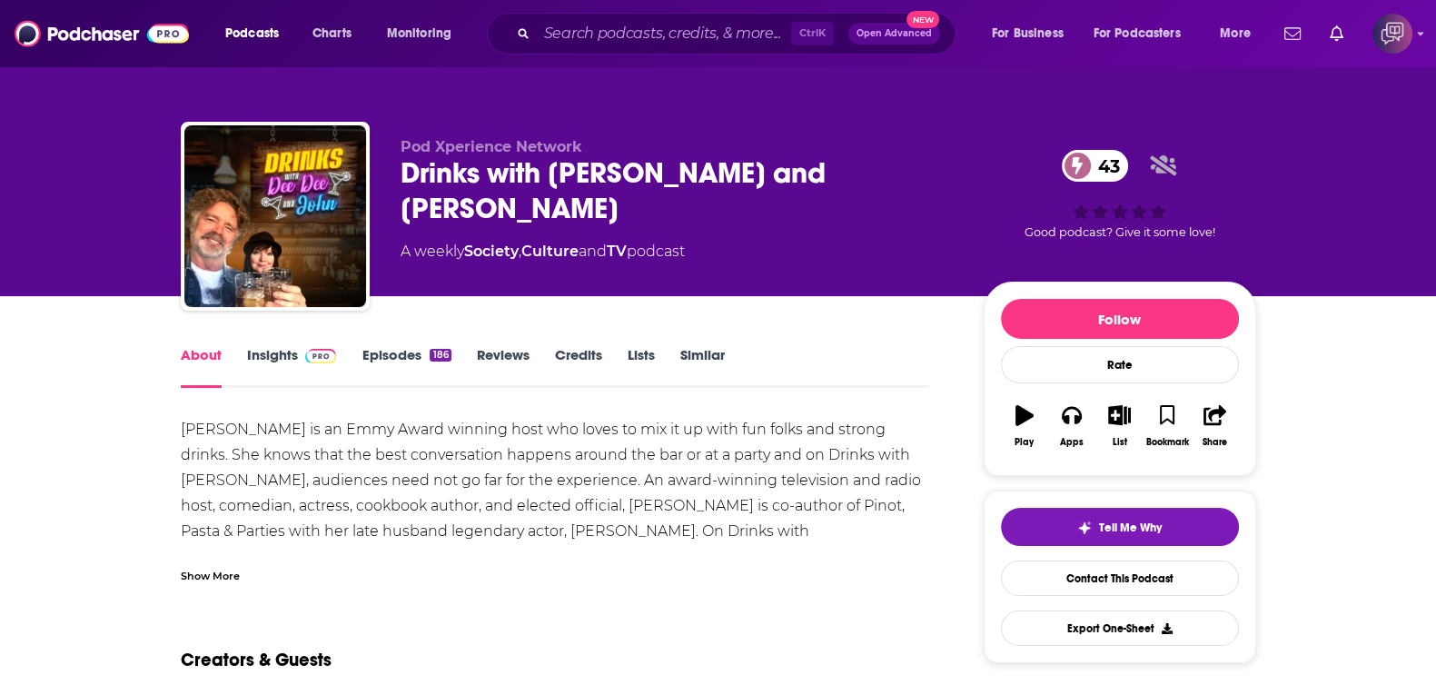
click at [213, 582] on div "Show More" at bounding box center [210, 574] width 59 height 17
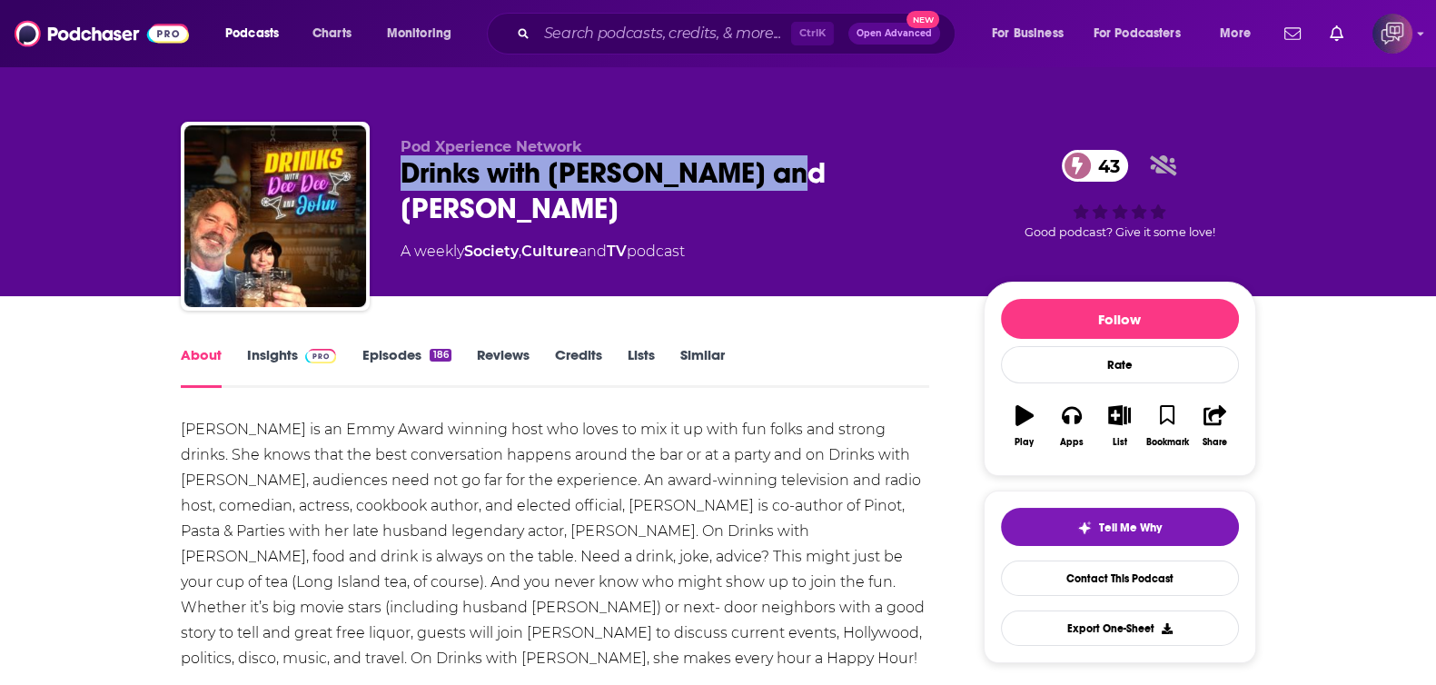
drag, startPoint x: 563, startPoint y: 163, endPoint x: 524, endPoint y: 232, distance: 80.1
click at [850, 163] on div "Pod Xperience Network Drinks with John and Dee Dee 43 A weekly Society , Cultur…" at bounding box center [718, 220] width 1075 height 196
copy h1 "Drinks with John and Dee Dee"
click at [289, 365] on link "Insights" at bounding box center [292, 367] width 90 height 42
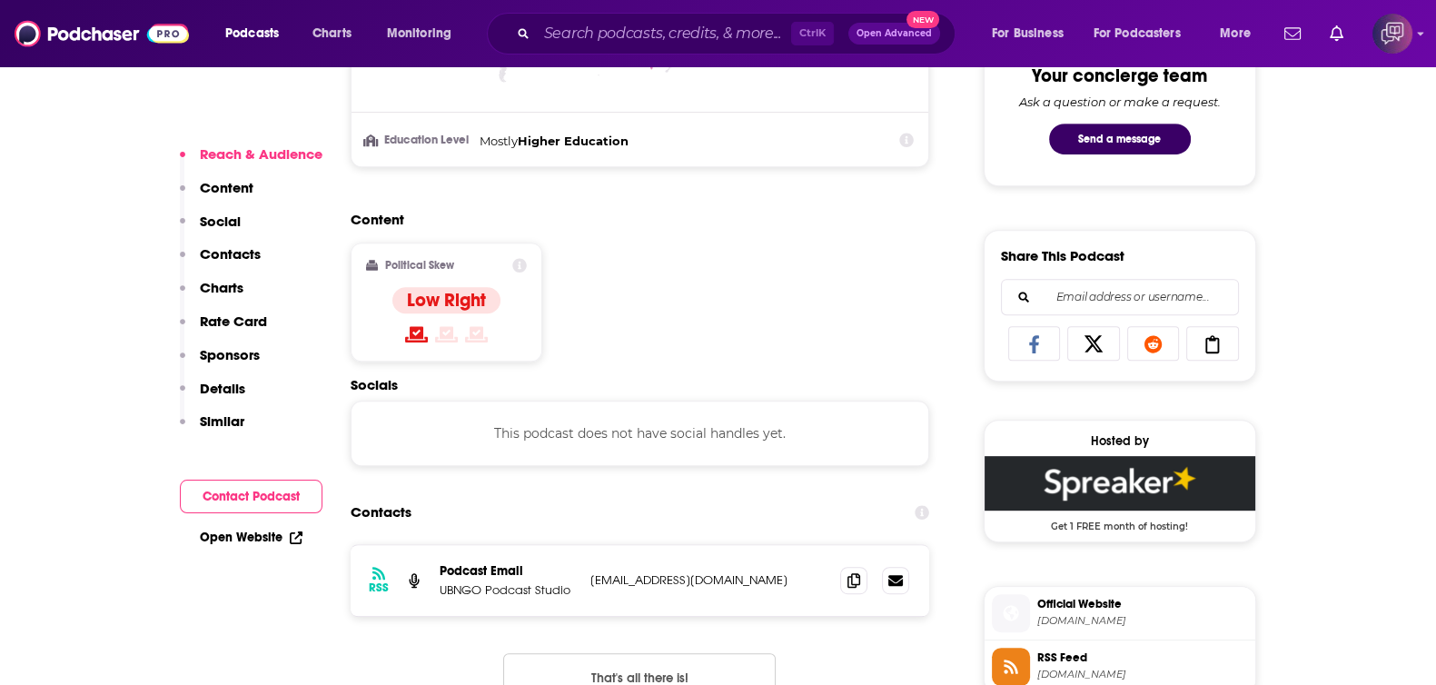
scroll to position [1249, 0]
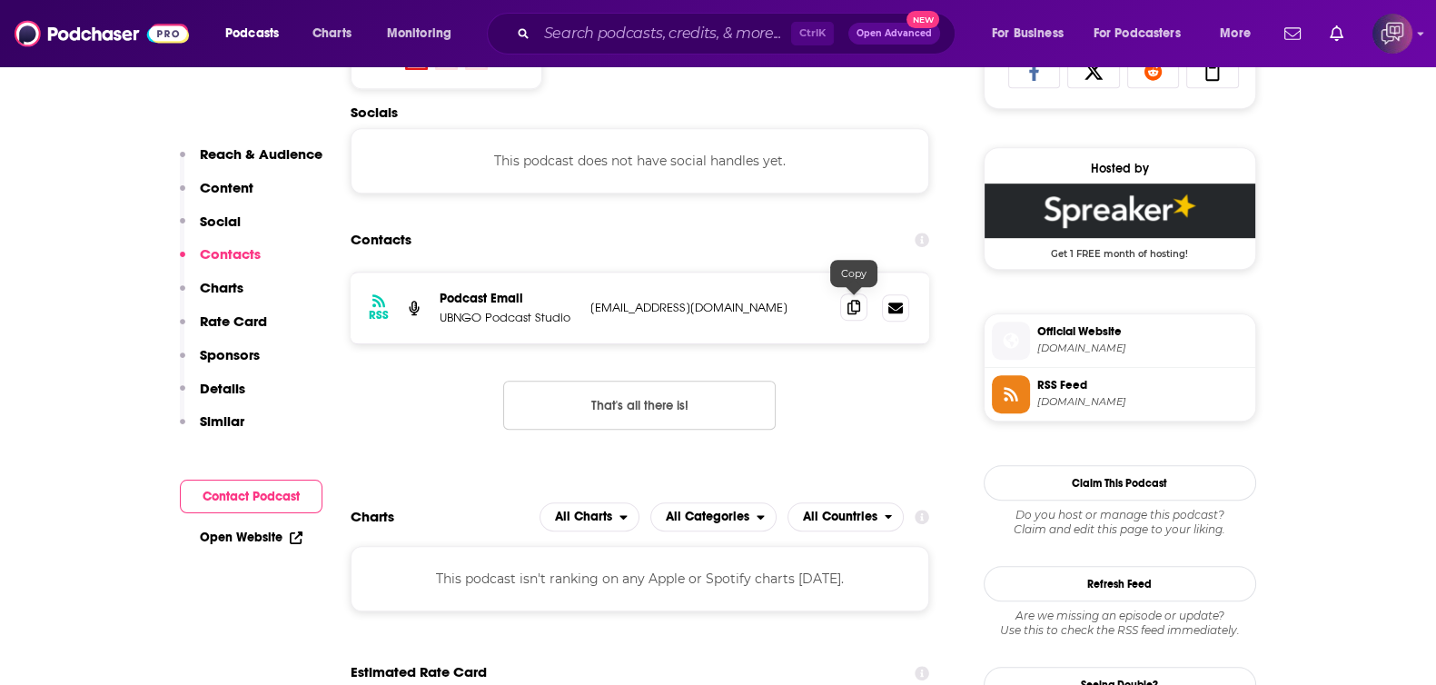
click at [849, 305] on icon at bounding box center [853, 307] width 13 height 15
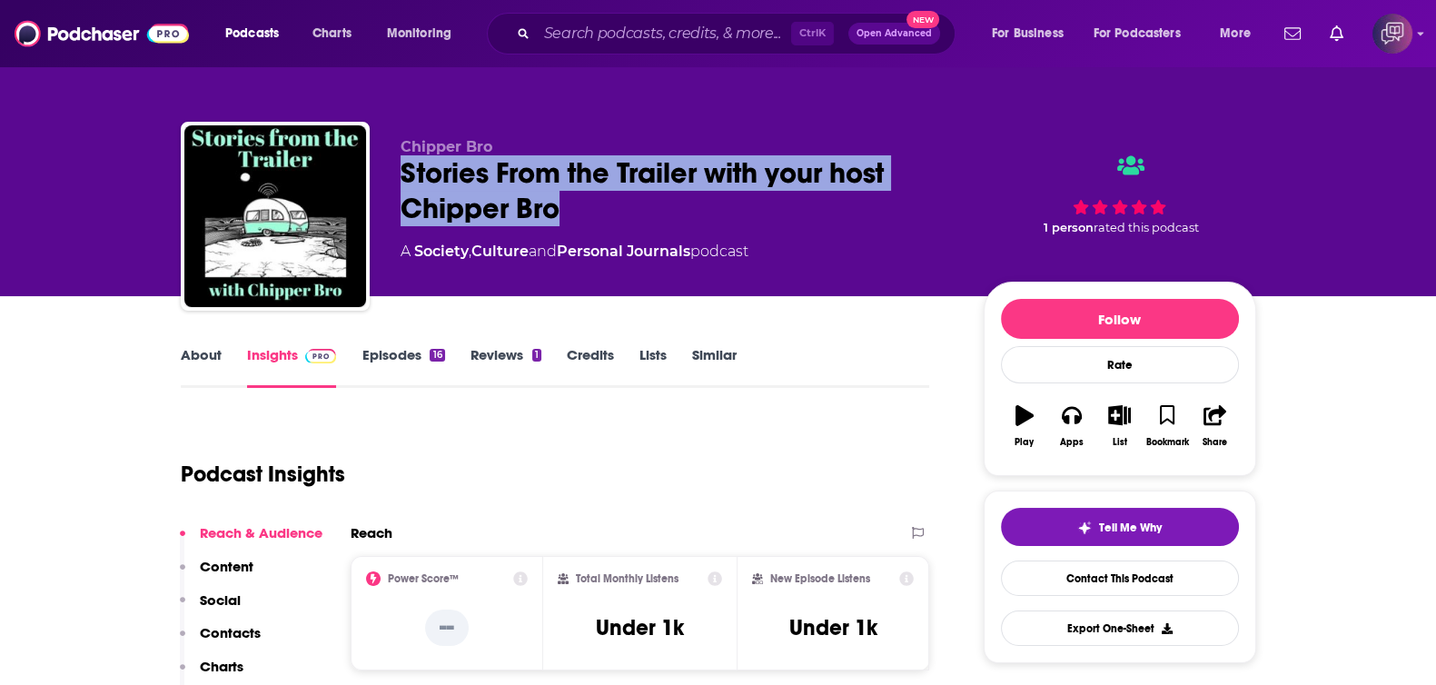
drag, startPoint x: 394, startPoint y: 170, endPoint x: 589, endPoint y: 218, distance: 201.1
click at [590, 218] on div "Chipper Bro Stories From the Trailer with your host Chipper Bro A Society , Cul…" at bounding box center [718, 220] width 1075 height 196
copy h2 "Stories From the Trailer with your host Chipper Bro"
click at [203, 365] on link "About" at bounding box center [201, 367] width 41 height 42
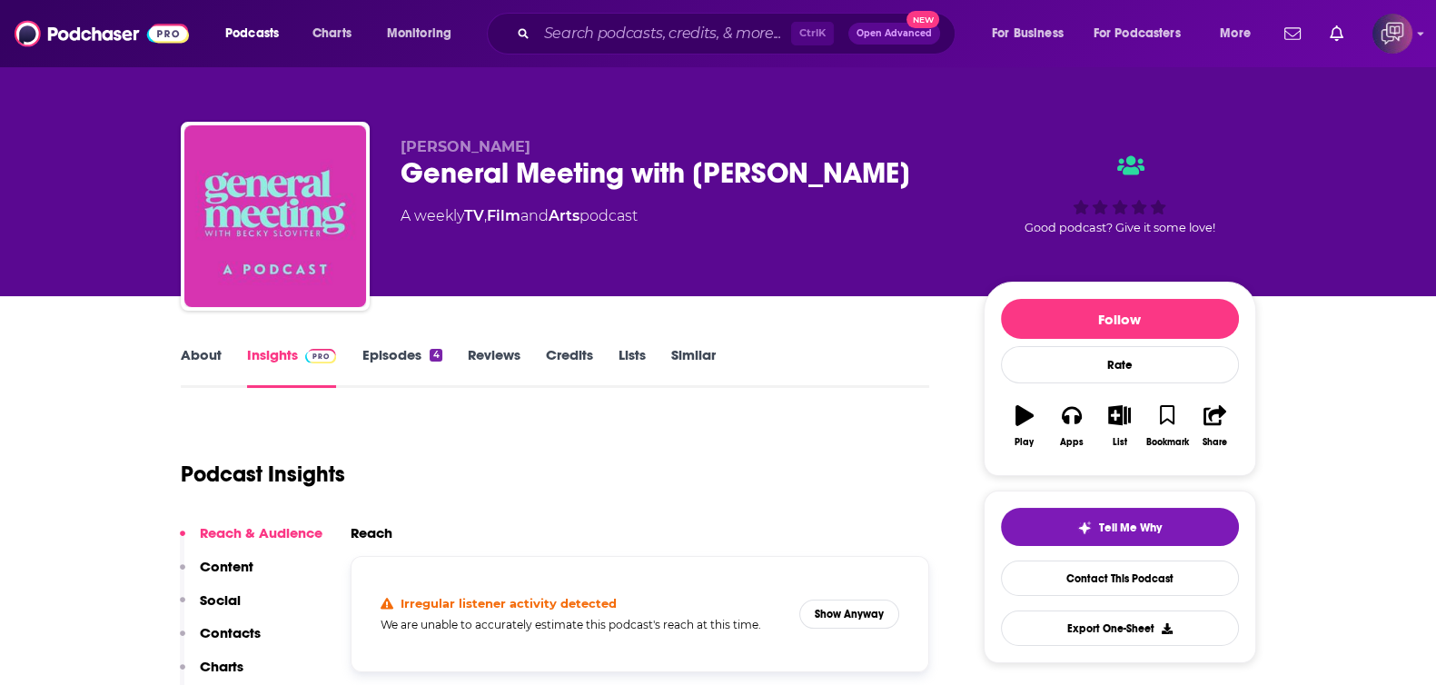
drag, startPoint x: 431, startPoint y: 170, endPoint x: 895, endPoint y: 171, distance: 464.0
click at [895, 171] on div "General Meeting with [PERSON_NAME]" at bounding box center [677, 172] width 554 height 35
click at [201, 360] on link "About" at bounding box center [201, 367] width 41 height 42
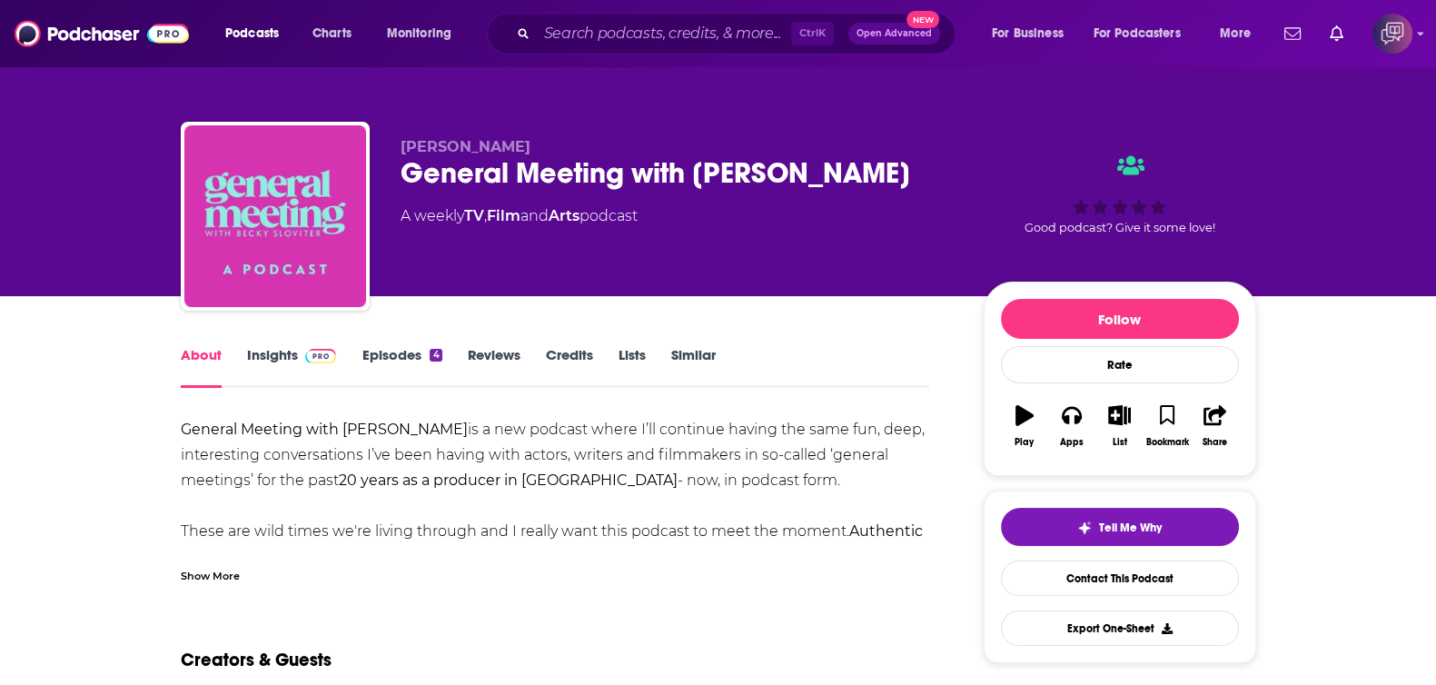
click at [409, 179] on div "General Meeting with [PERSON_NAME]" at bounding box center [677, 172] width 554 height 35
drag, startPoint x: 376, startPoint y: 163, endPoint x: 943, endPoint y: 158, distance: 567.5
click at [943, 158] on div "[PERSON_NAME] General Meeting with [PERSON_NAME] A weekly TV , Film and Arts po…" at bounding box center [718, 220] width 1075 height 196
copy h1 "General Meeting with [PERSON_NAME]"
click at [261, 351] on link "Insights" at bounding box center [292, 367] width 90 height 42
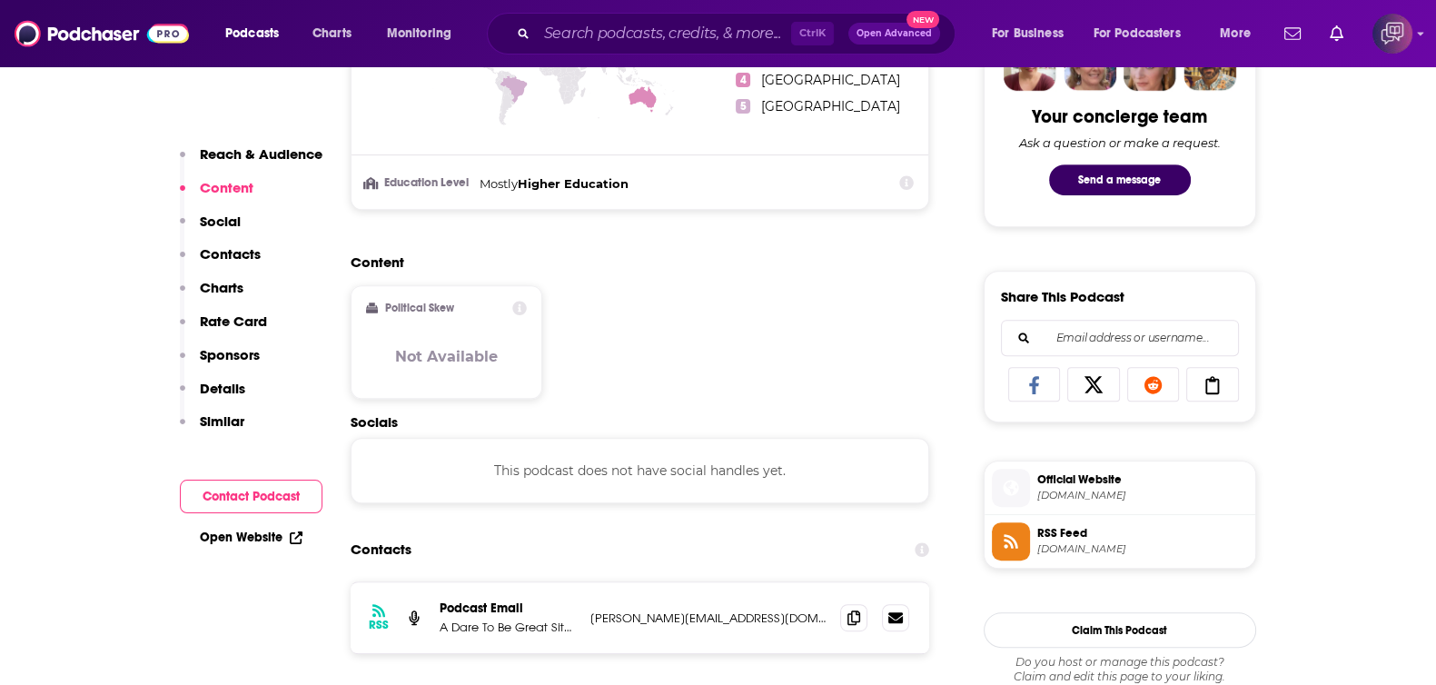
scroll to position [1135, 0]
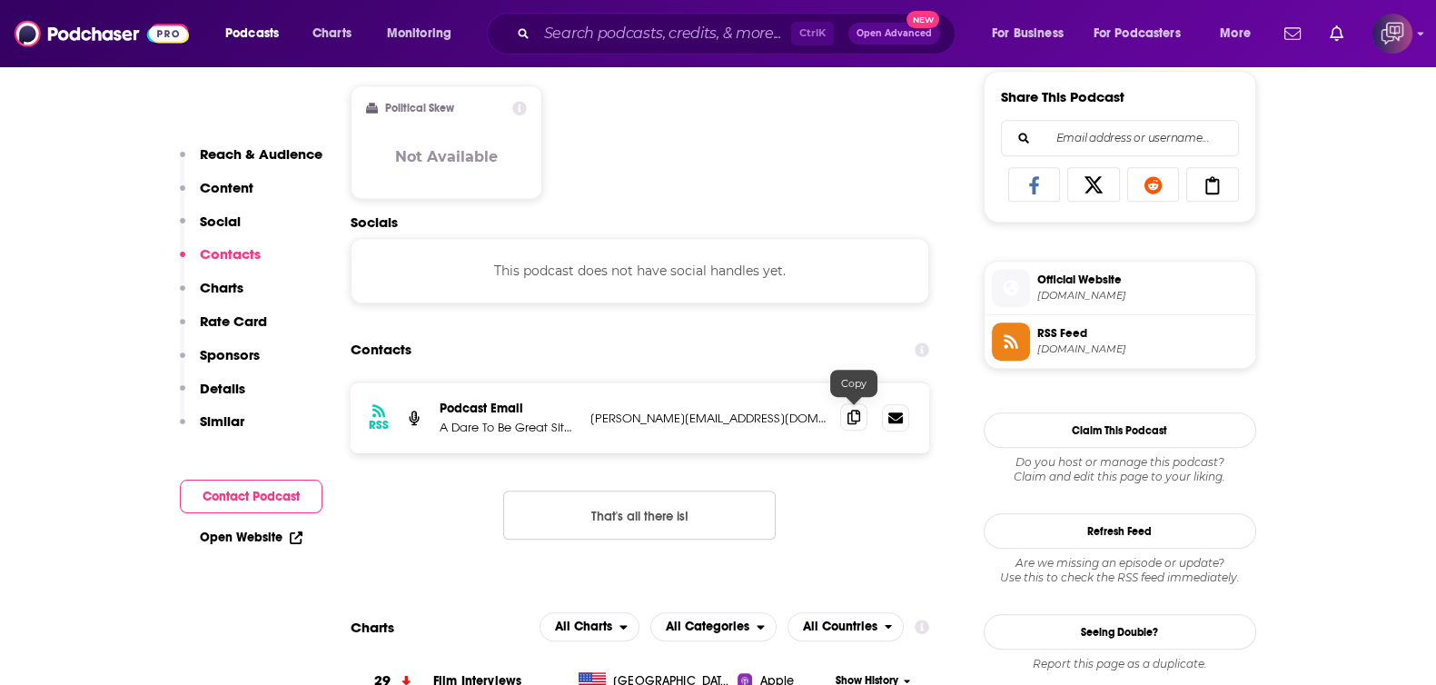
click at [854, 421] on span at bounding box center [853, 416] width 27 height 27
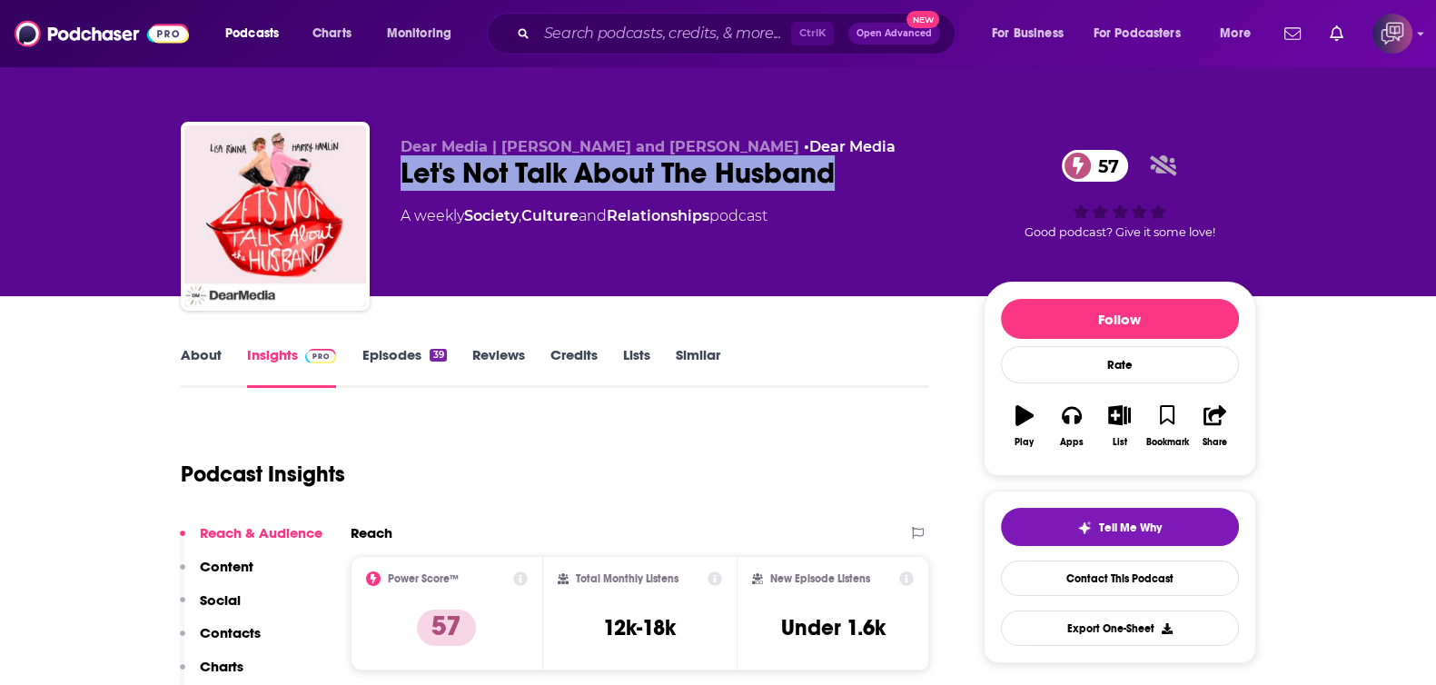
drag, startPoint x: 403, startPoint y: 174, endPoint x: 890, endPoint y: 180, distance: 486.7
click at [890, 180] on div "Let's Not Talk About The Husband [DEMOGRAPHIC_DATA]" at bounding box center [677, 172] width 554 height 35
copy h2 "Let's Not Talk About The Husband"
click at [184, 372] on link "About" at bounding box center [201, 367] width 41 height 42
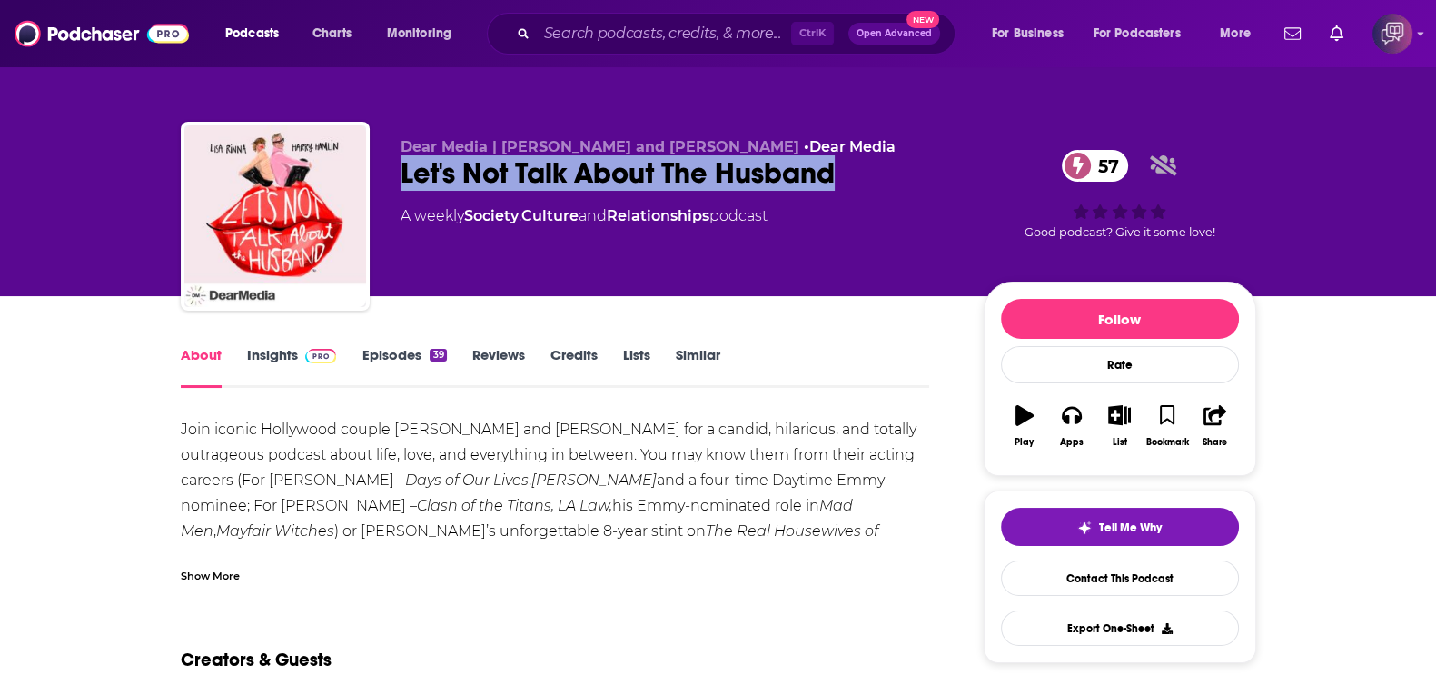
drag, startPoint x: 389, startPoint y: 164, endPoint x: 903, endPoint y: 163, distance: 514.8
click at [903, 163] on div "Dear Media | [PERSON_NAME] and [PERSON_NAME] • Dear Media Let's Not Talk About …" at bounding box center [718, 220] width 1075 height 196
click at [281, 356] on link "Insights" at bounding box center [292, 367] width 90 height 42
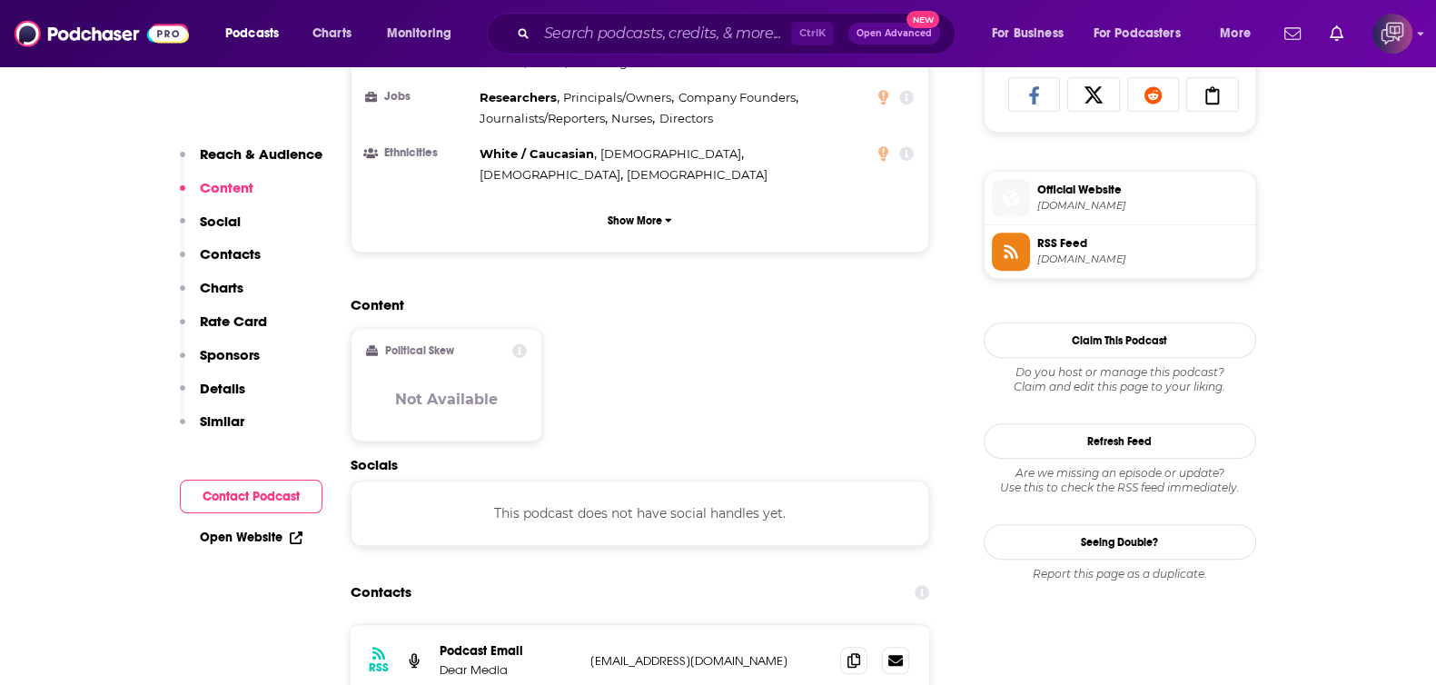
scroll to position [1362, 0]
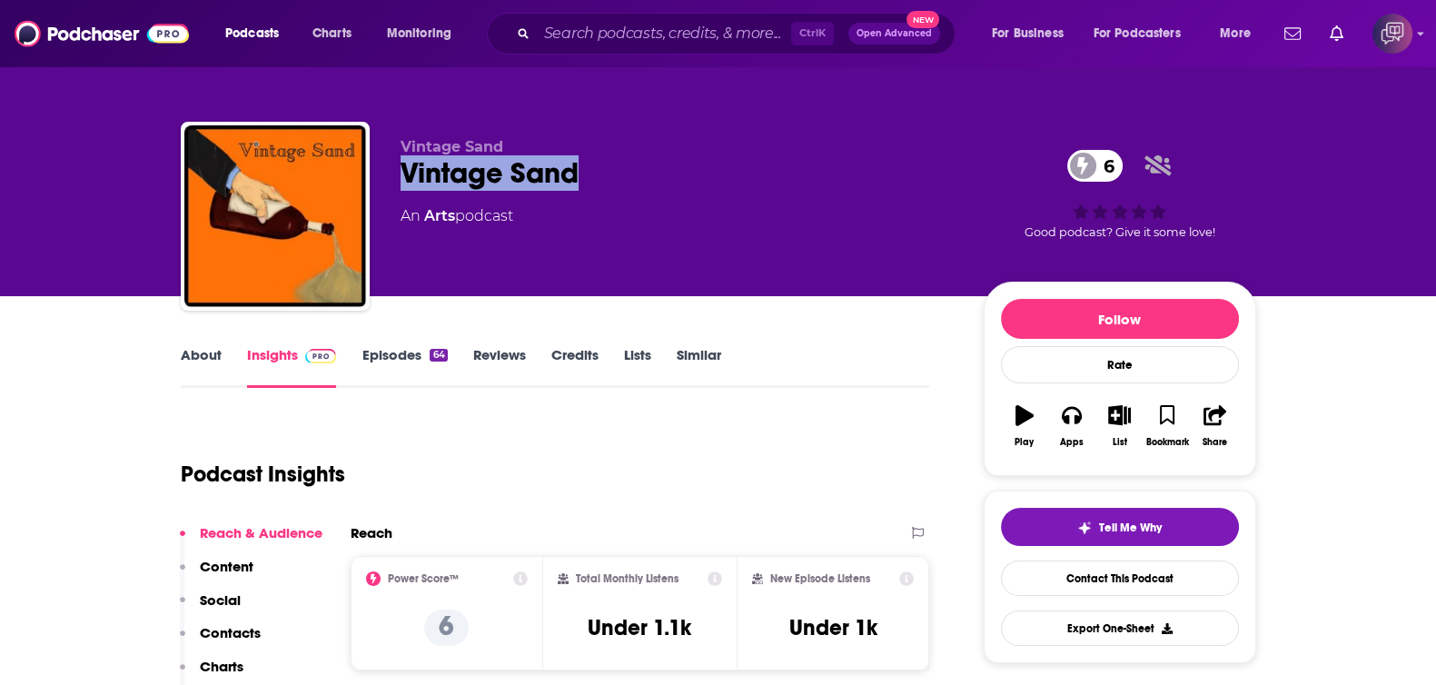
drag, startPoint x: 463, startPoint y: 169, endPoint x: 363, endPoint y: 252, distance: 129.6
click at [634, 170] on div "Vintage Sand Vintage Sand 6 An Arts podcast 6 Good podcast? Give it some love!" at bounding box center [718, 220] width 1075 height 196
click at [210, 350] on link "About" at bounding box center [201, 367] width 41 height 42
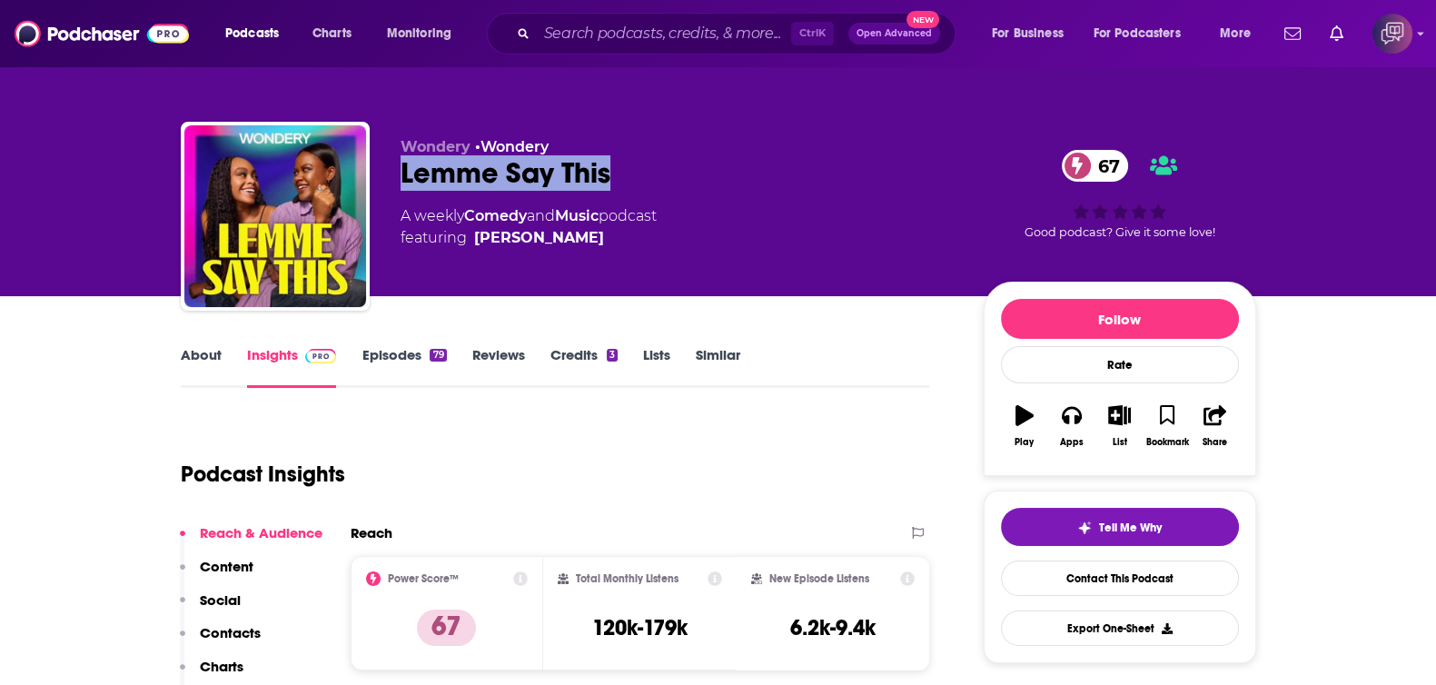
drag, startPoint x: 387, startPoint y: 168, endPoint x: 728, endPoint y: 177, distance: 341.5
click at [728, 177] on div "Wondery • Wondery Lemme Say This 67 A weekly Comedy and Music podcast featuring…" at bounding box center [718, 220] width 1075 height 196
copy h2 "Lemme Say This"
click at [206, 359] on link "About" at bounding box center [201, 367] width 41 height 42
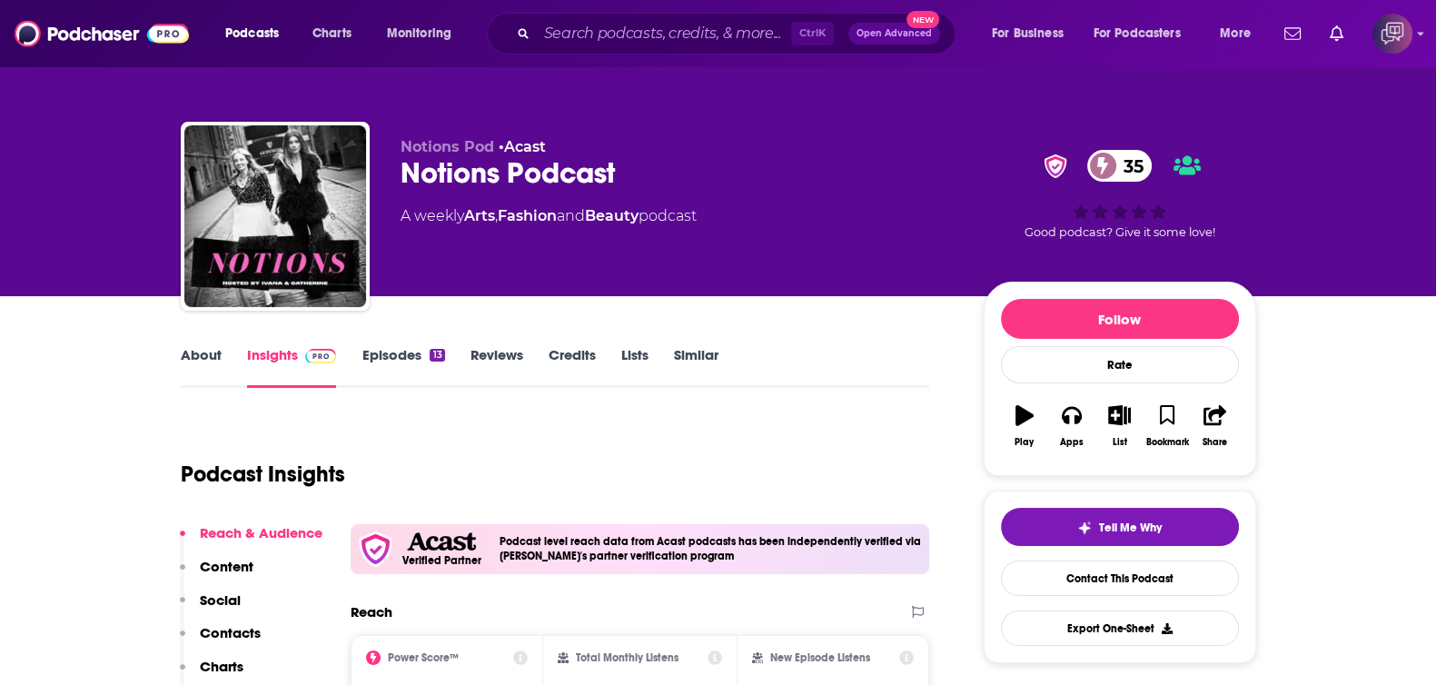
drag, startPoint x: 396, startPoint y: 177, endPoint x: 675, endPoint y: 153, distance: 279.8
click at [675, 153] on div "Notions Pod • Acast Notions Podcast 35 A weekly Arts , Fashion and Beauty podca…" at bounding box center [718, 220] width 1075 height 196
drag, startPoint x: 666, startPoint y: 171, endPoint x: 395, endPoint y: 194, distance: 271.6
click at [395, 194] on div "Notions Pod • Acast Notions Podcast 35 A weekly Arts , Fashion and Beauty podca…" at bounding box center [718, 220] width 1075 height 196
copy h2 "Notions Podcast"
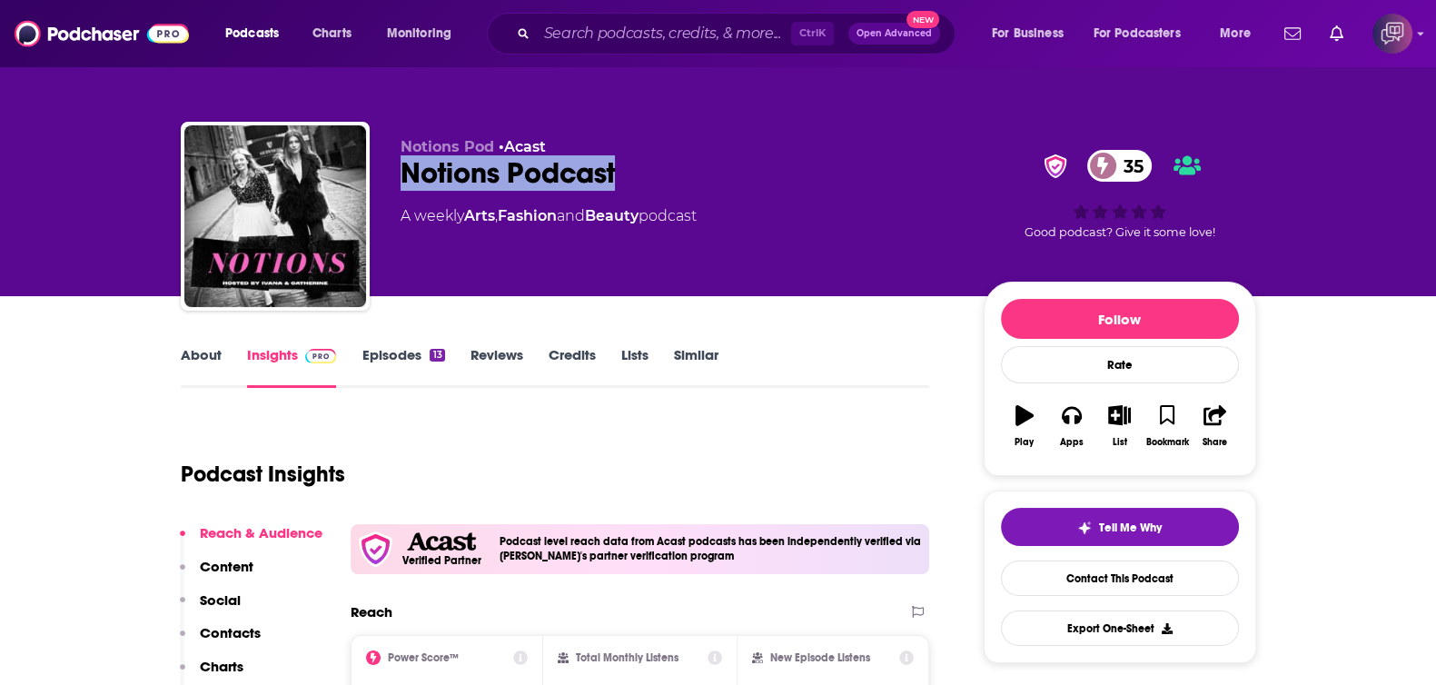
click at [197, 354] on link "About" at bounding box center [201, 367] width 41 height 42
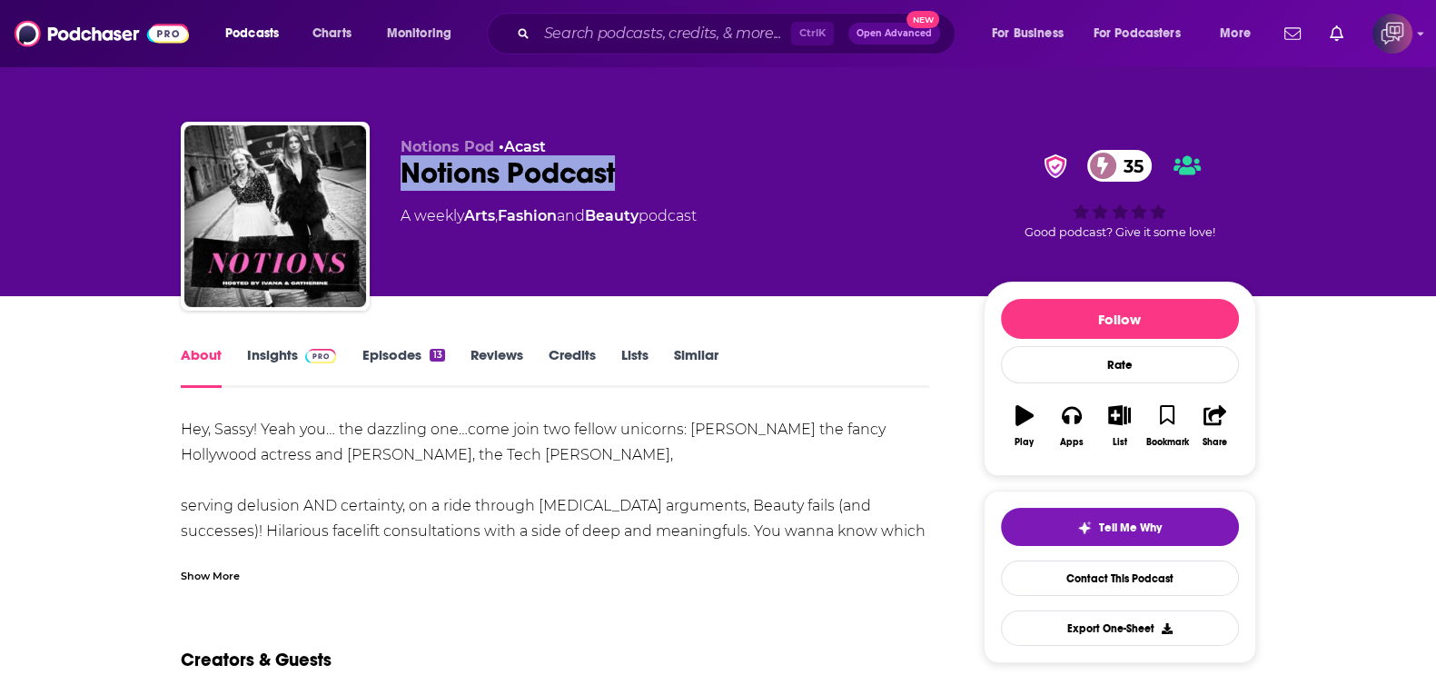
drag, startPoint x: 394, startPoint y: 161, endPoint x: 678, endPoint y: 181, distance: 284.9
click at [678, 181] on div "Notions Pod • Acast Notions Podcast 35 A weekly Arts , Fashion and Beauty podca…" at bounding box center [718, 220] width 1075 height 196
copy h1 "Notions Podcast"
click at [275, 369] on link "Insights" at bounding box center [292, 367] width 90 height 42
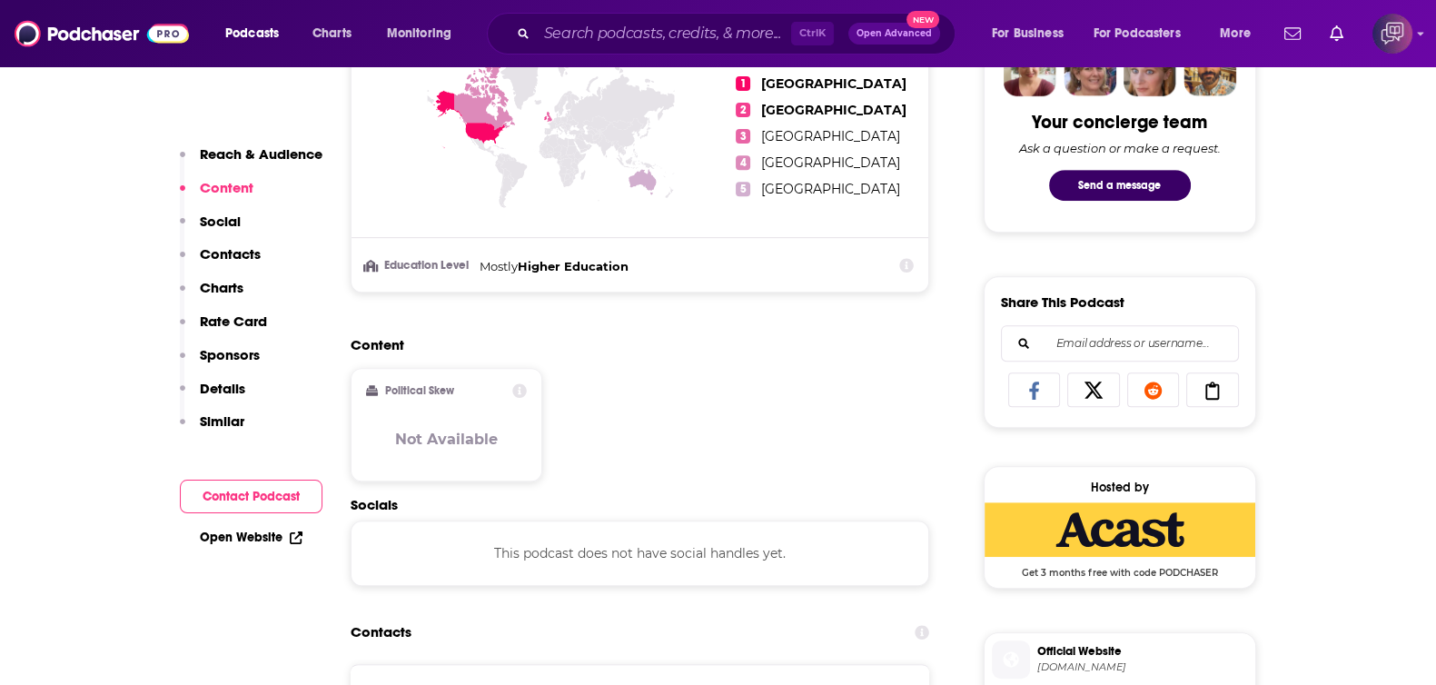
scroll to position [1135, 0]
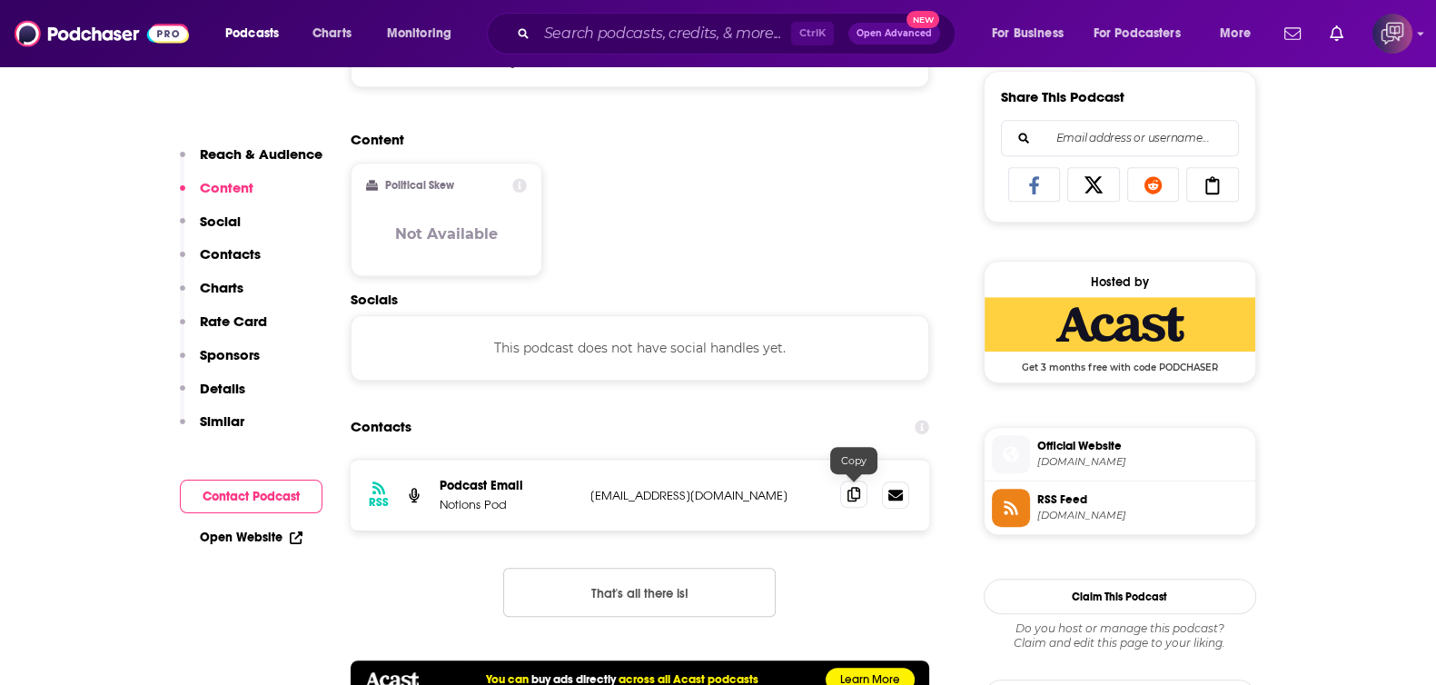
click at [852, 490] on icon at bounding box center [853, 494] width 13 height 15
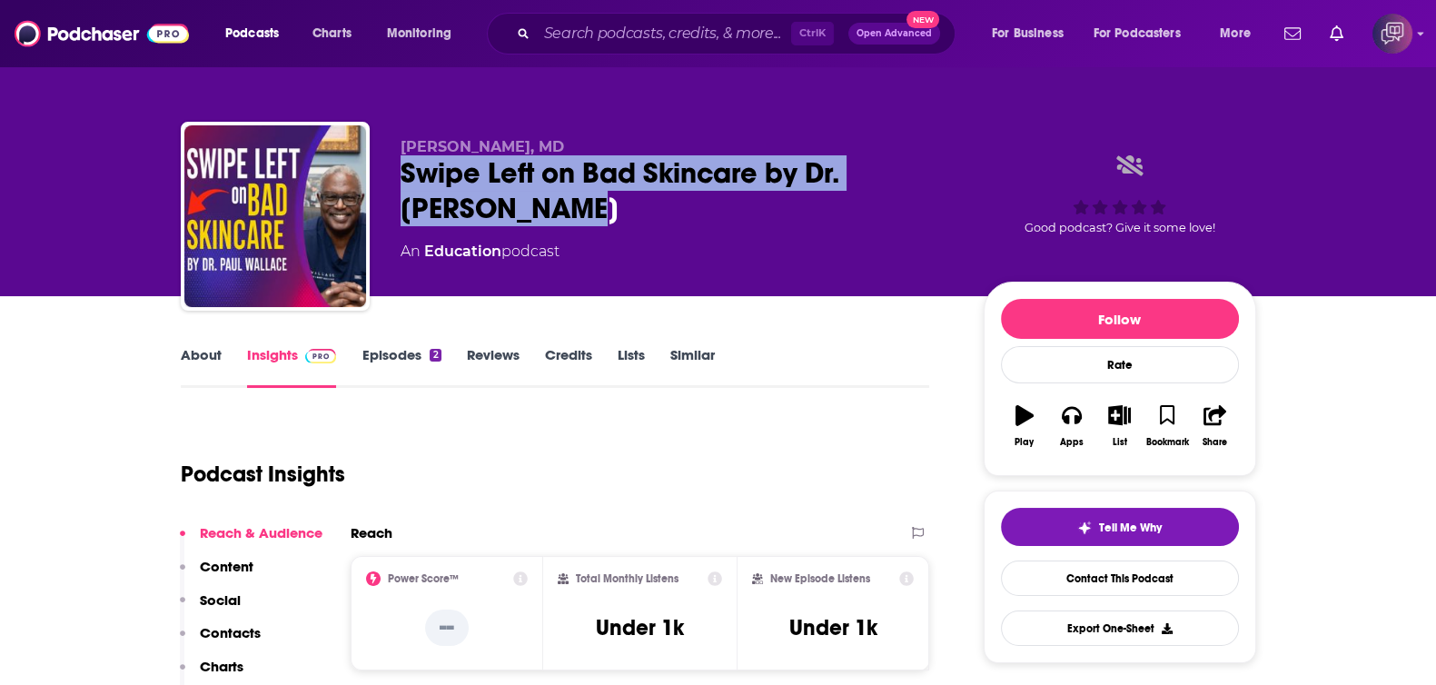
drag, startPoint x: 390, startPoint y: 176, endPoint x: 565, endPoint y: 211, distance: 177.7
click at [565, 211] on div "[PERSON_NAME], MD Swipe Left on Bad Skincare by Dr. [PERSON_NAME] An Education …" at bounding box center [718, 220] width 1075 height 196
click at [213, 367] on link "About" at bounding box center [201, 367] width 41 height 42
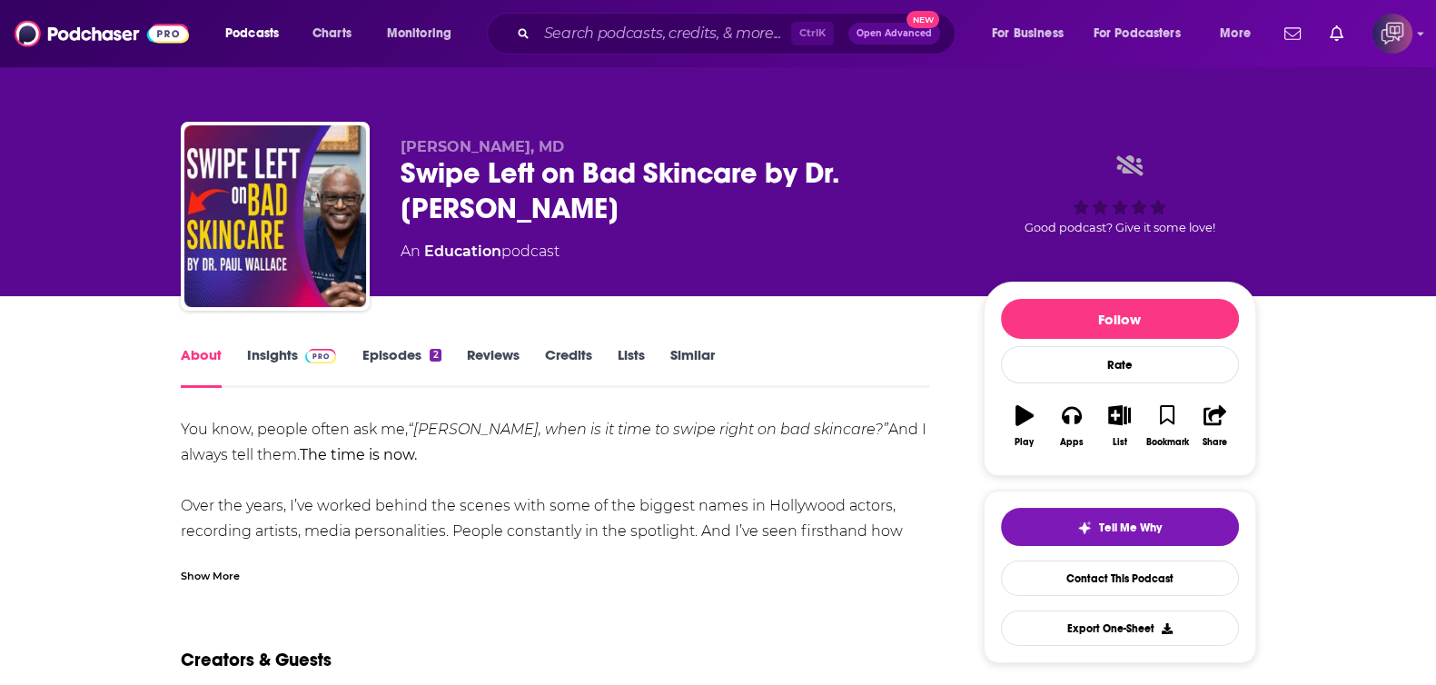
click at [236, 578] on div "Show More" at bounding box center [210, 574] width 59 height 17
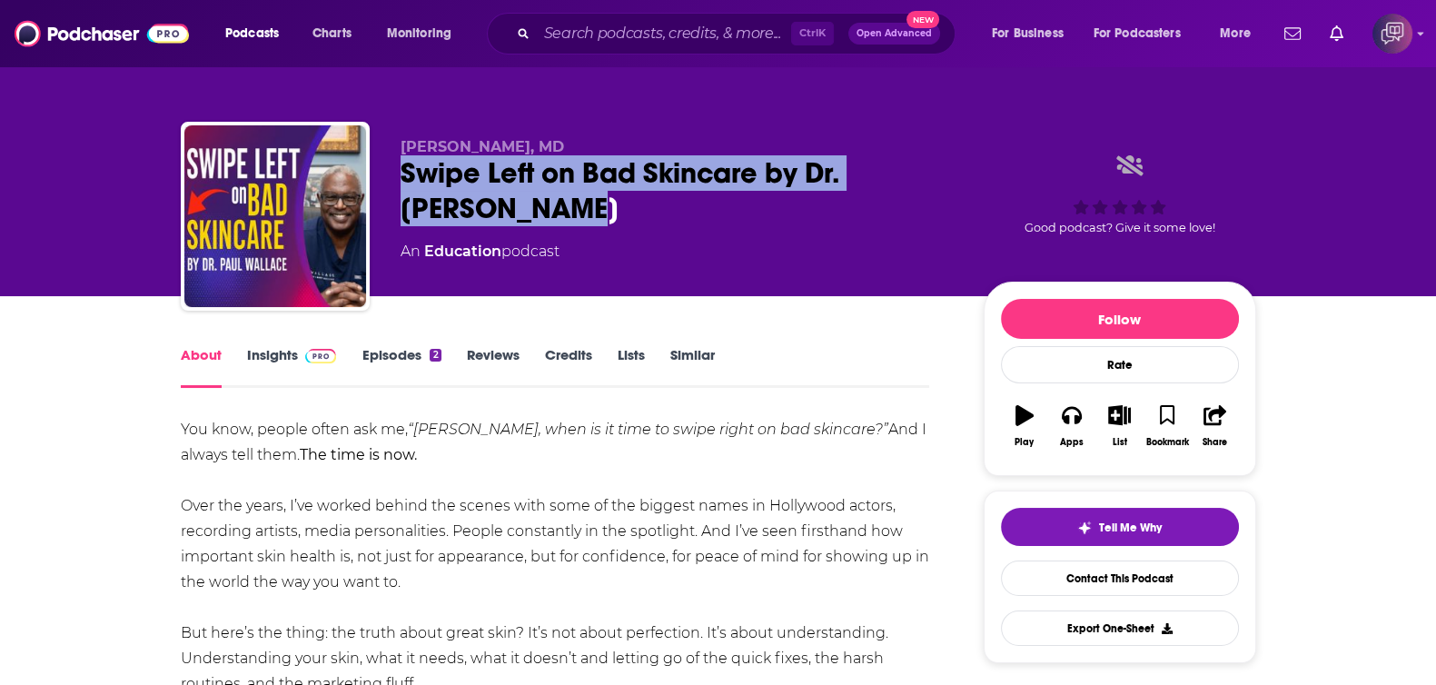
drag, startPoint x: 400, startPoint y: 181, endPoint x: 557, endPoint y: 215, distance: 159.9
click at [557, 215] on div "[PERSON_NAME], MD Swipe Left on Bad Skincare by Dr. [PERSON_NAME] An Education …" at bounding box center [718, 220] width 1075 height 196
copy h1 "Swipe Left on Bad Skincare by Dr. [PERSON_NAME]"
click at [298, 349] on span at bounding box center [317, 354] width 39 height 17
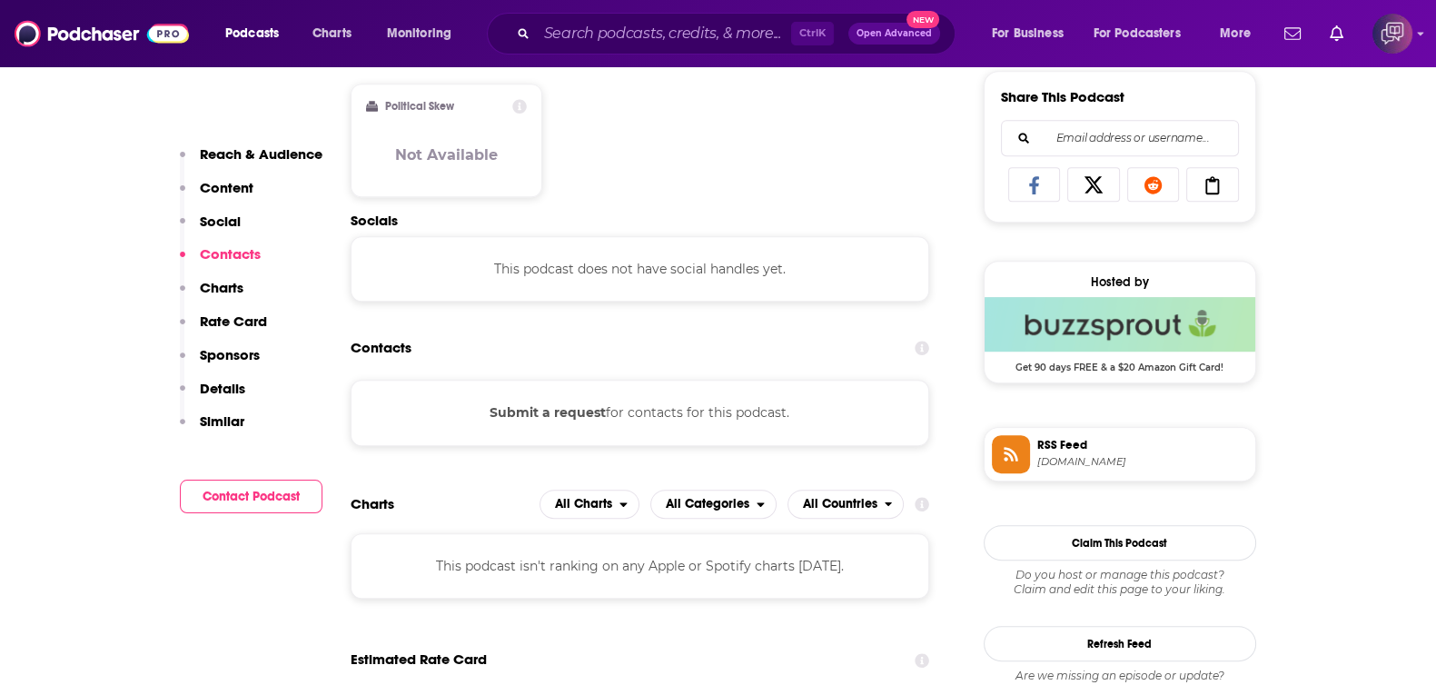
scroll to position [1249, 0]
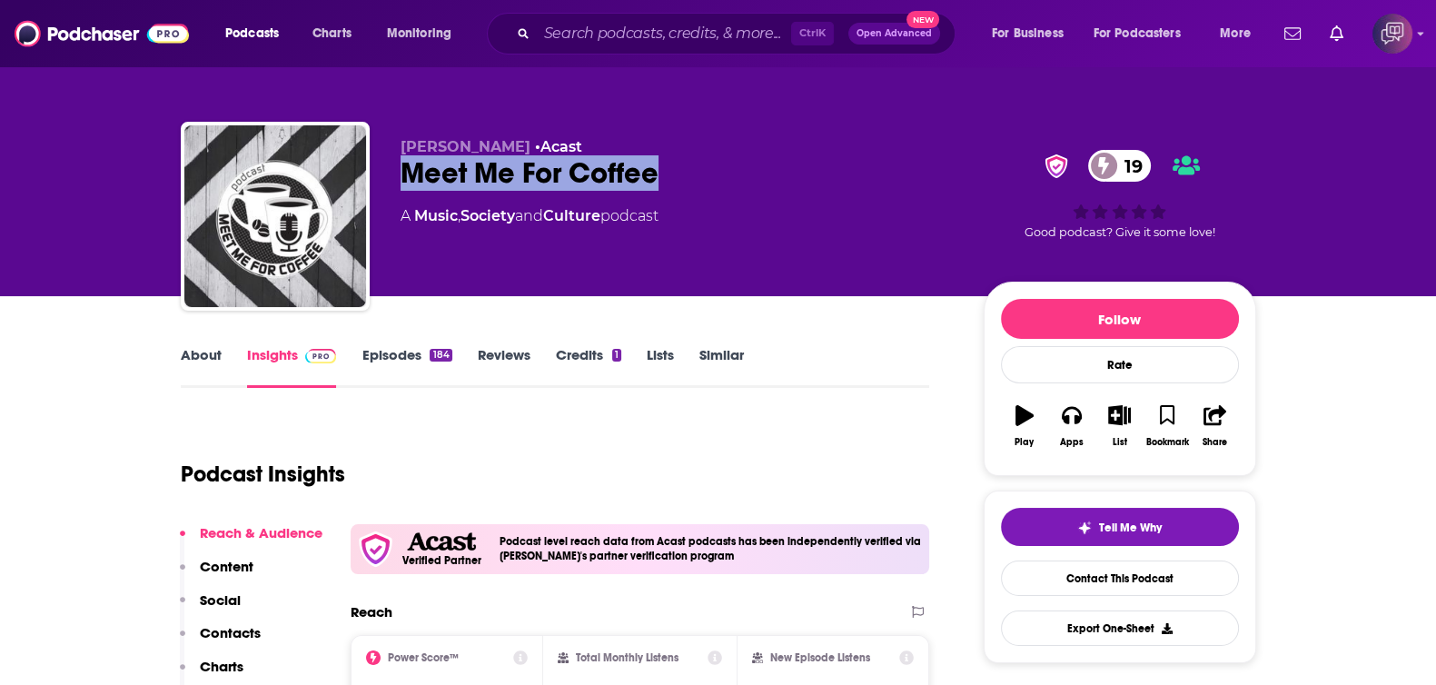
drag, startPoint x: 386, startPoint y: 173, endPoint x: 693, endPoint y: 176, distance: 306.9
click at [693, 176] on div "George Panayi • Acast Meet Me For Coffee 19 A Music , Society and Culture podca…" at bounding box center [718, 220] width 1075 height 196
copy h2 "Meet Me For Coffee"
click at [193, 367] on link "About" at bounding box center [201, 367] width 41 height 42
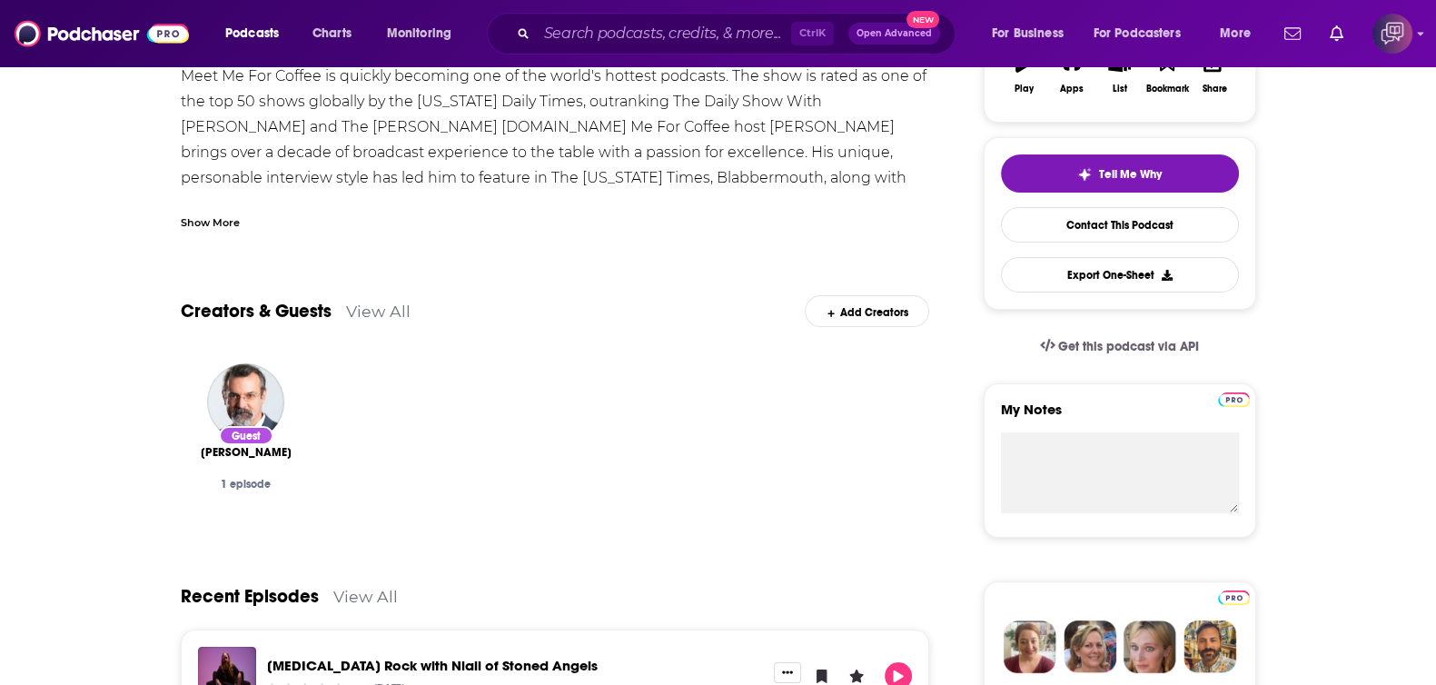
scroll to position [226, 0]
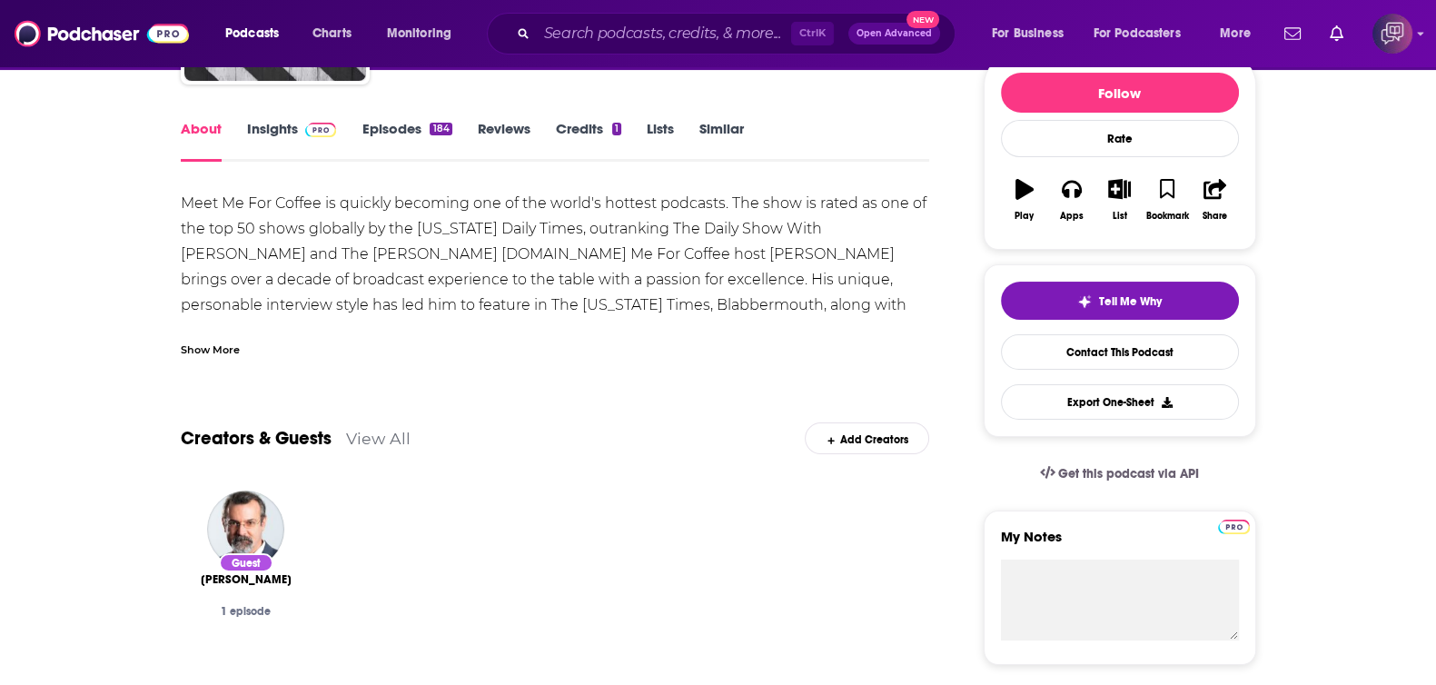
click at [271, 128] on link "Insights" at bounding box center [292, 141] width 90 height 42
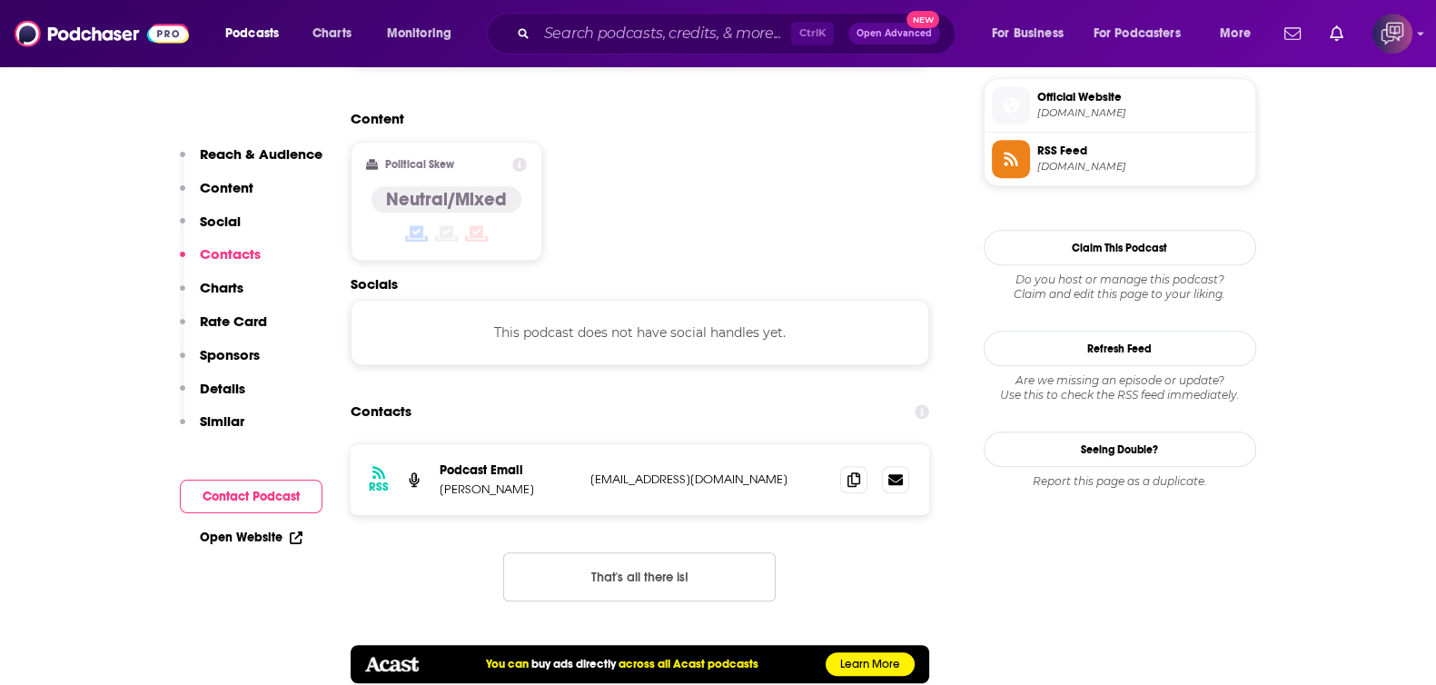
scroll to position [1588, 0]
